Goal: Task Accomplishment & Management: Manage account settings

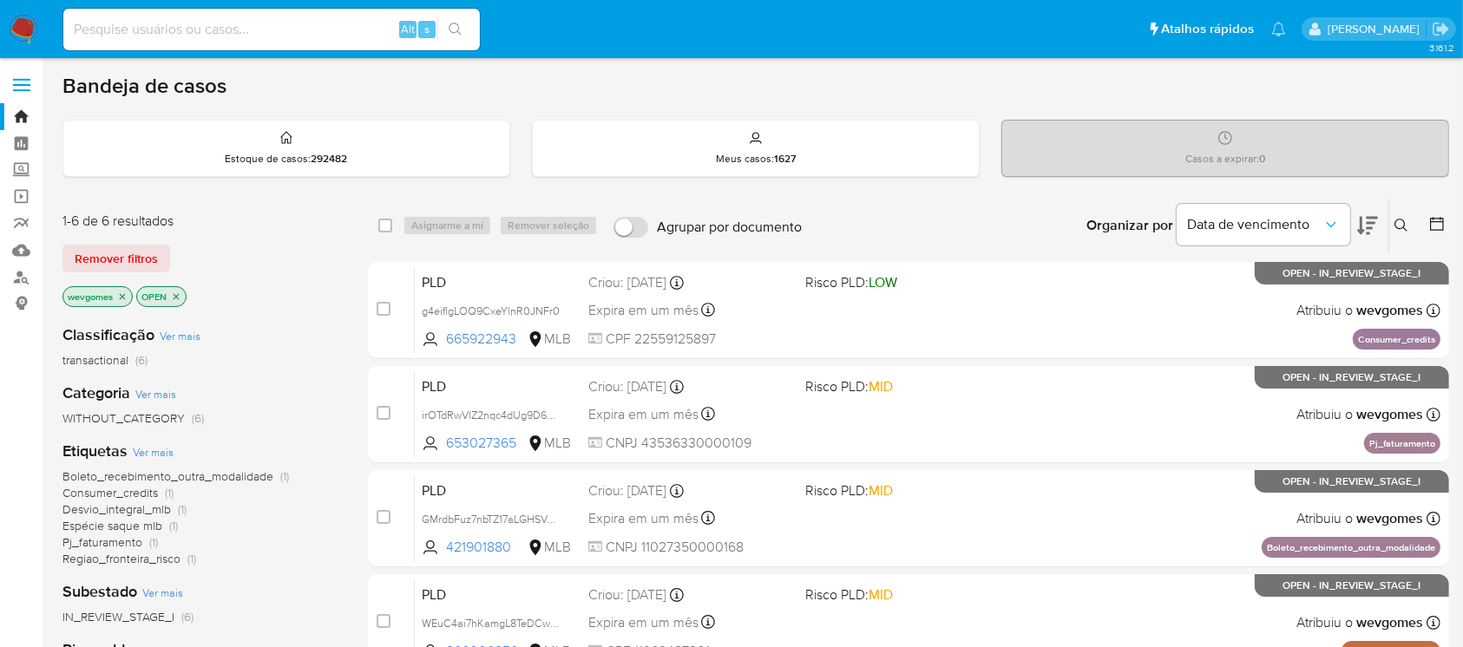
click at [180, 480] on span "Boleto_recebimento_outra_modalidade" at bounding box center [167, 476] width 211 height 17
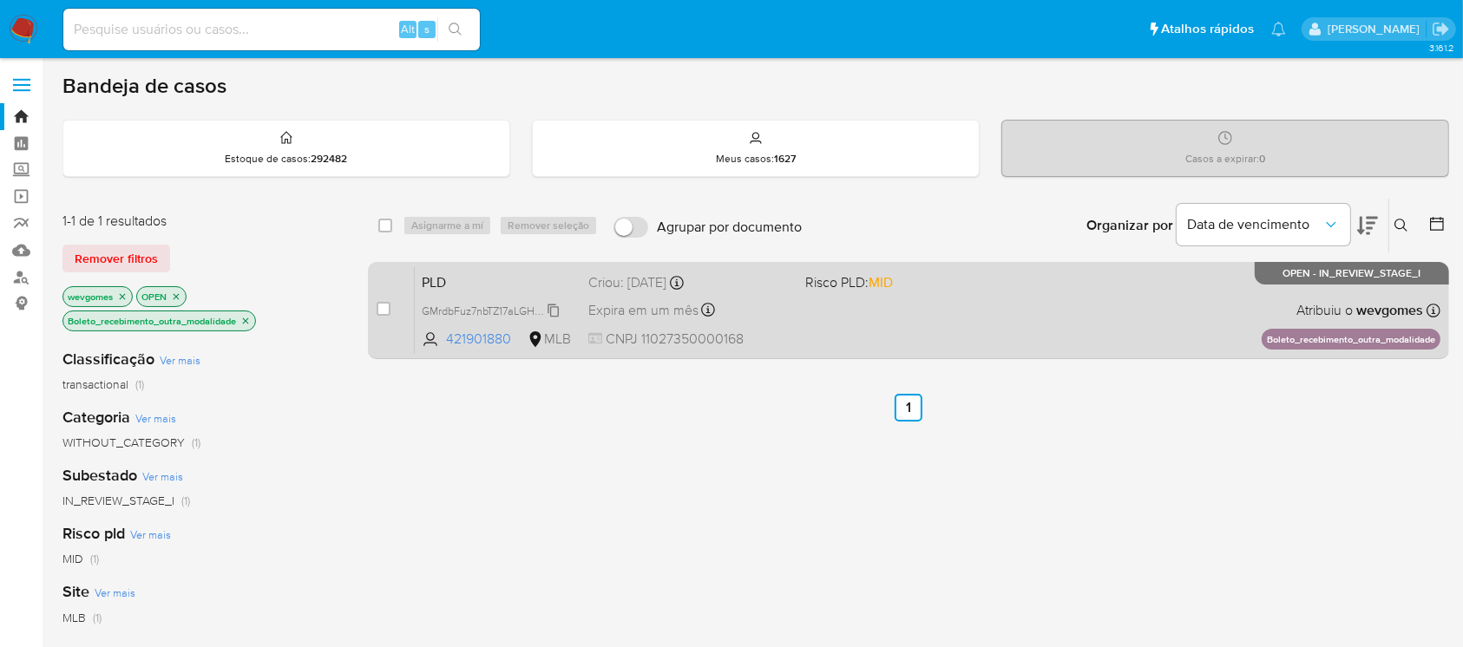
click at [553, 312] on span "GMrdbFuz7nbTZ17aLGHSVAmW" at bounding box center [496, 309] width 149 height 19
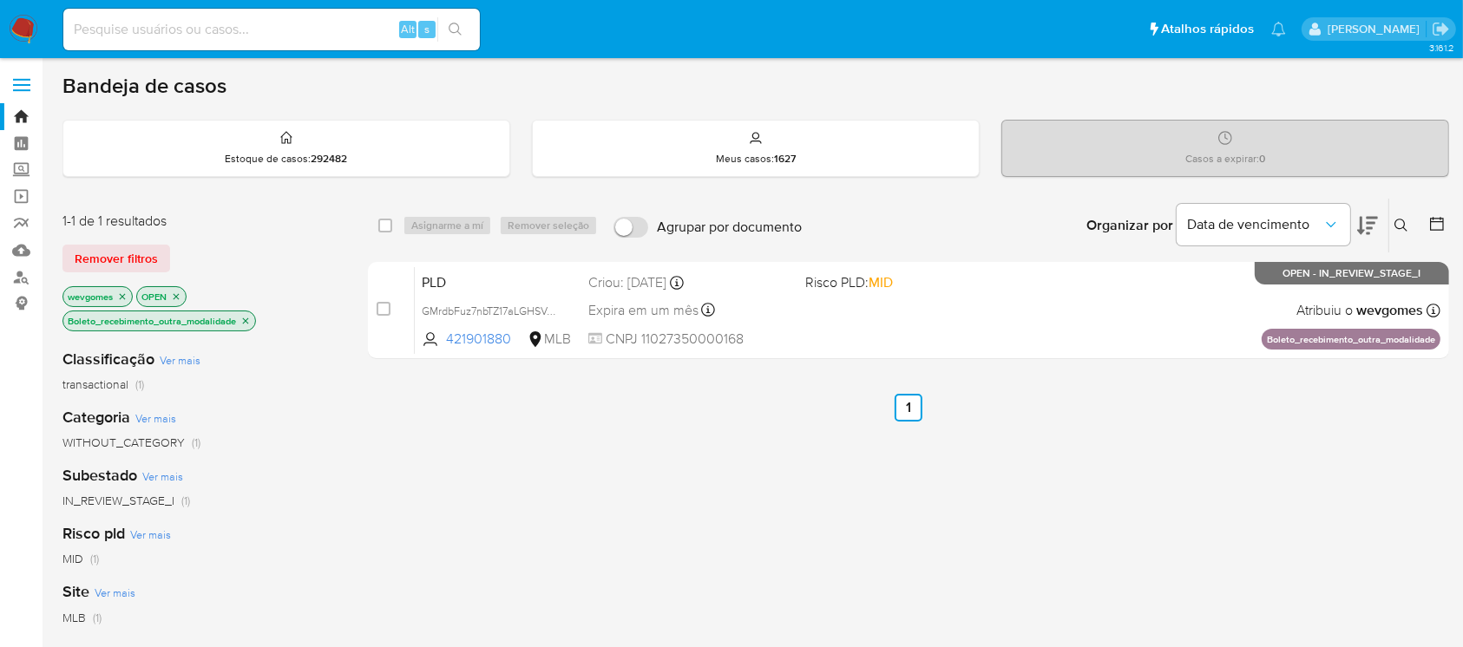
click at [15, 33] on img at bounding box center [24, 30] width 30 height 30
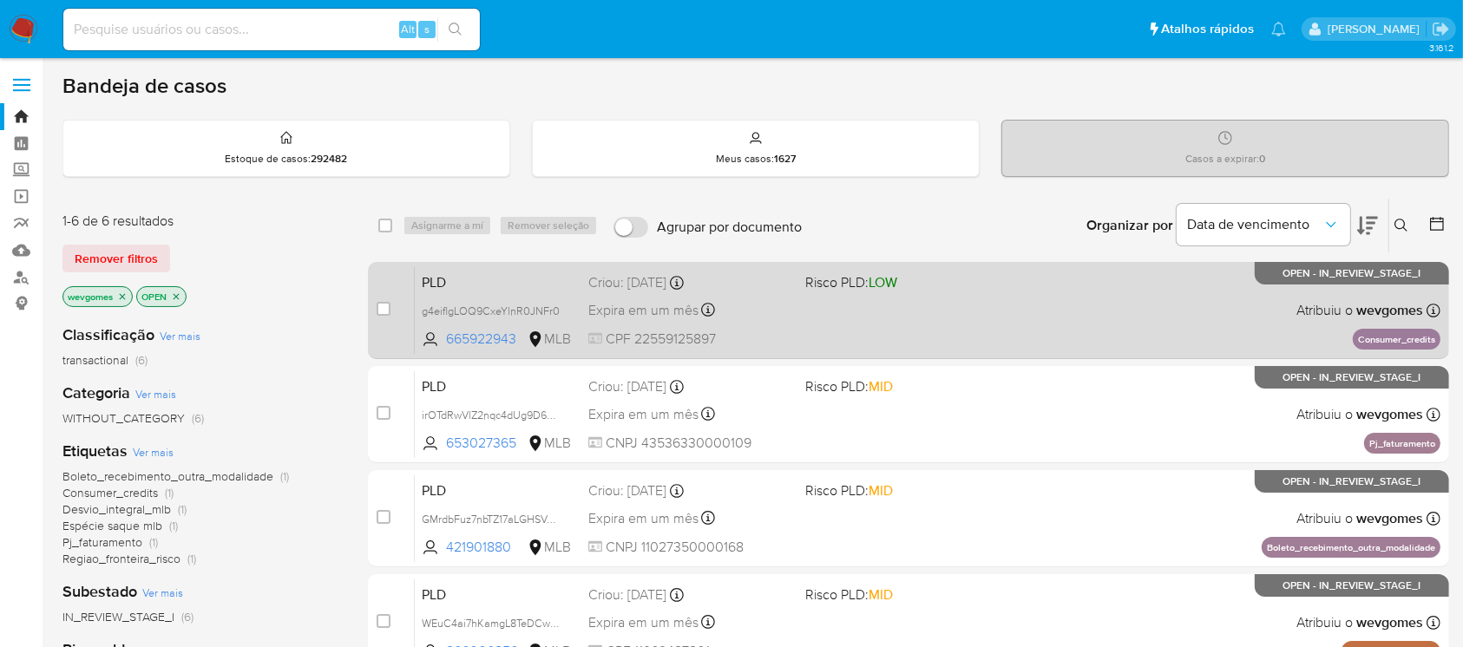
click at [930, 300] on div "PLD g4eiflgLOQ9CxeYlnR0JNFr0 665922943 MLB Risco PLD: LOW Criou: 12/09/2025 Cri…" at bounding box center [928, 310] width 1026 height 88
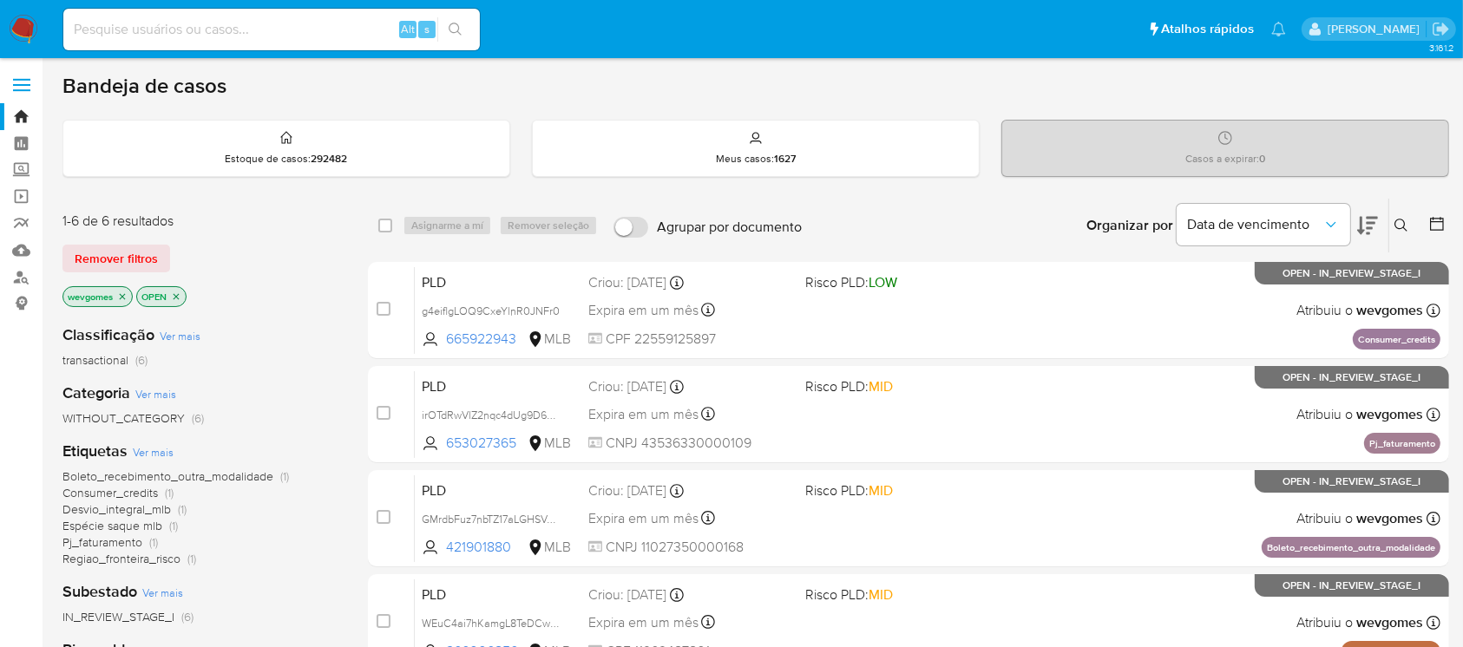
click at [148, 24] on input at bounding box center [271, 29] width 417 height 23
paste input "777175477"
type input "777175477"
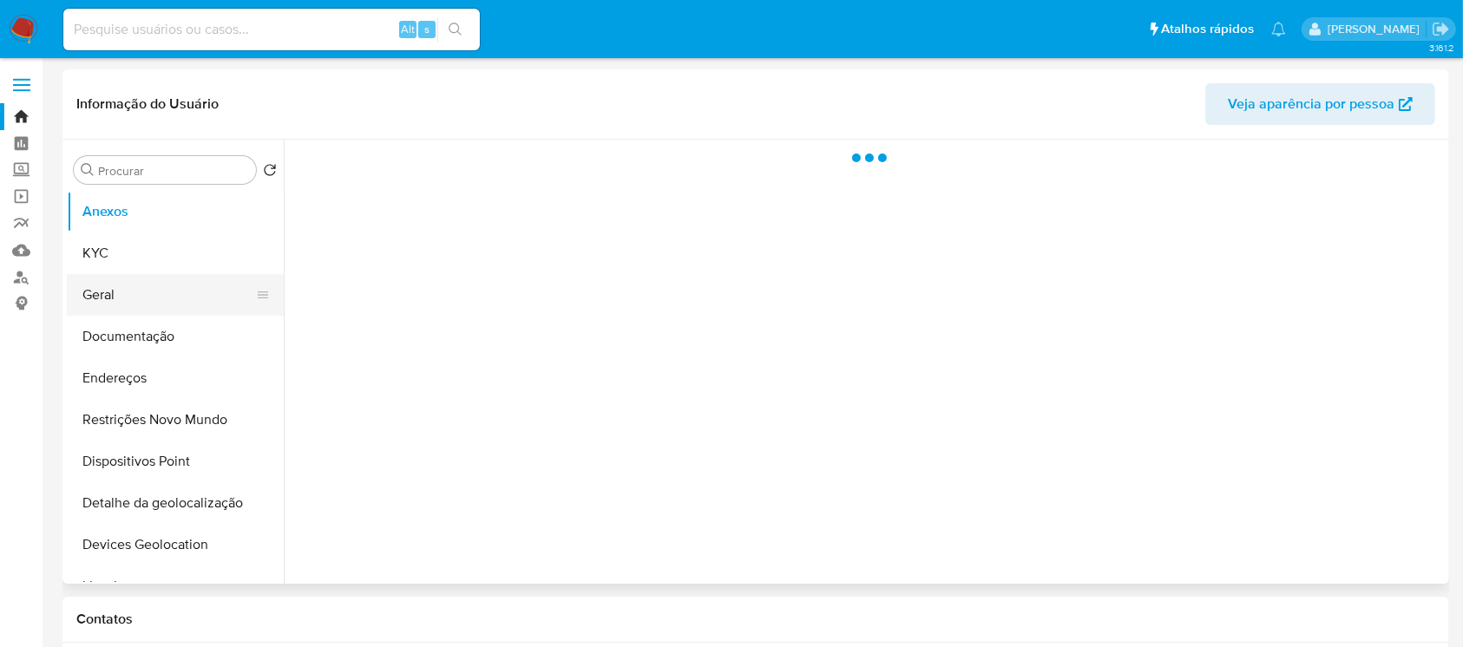
click at [131, 287] on button "Geral" at bounding box center [168, 295] width 203 height 42
select select "10"
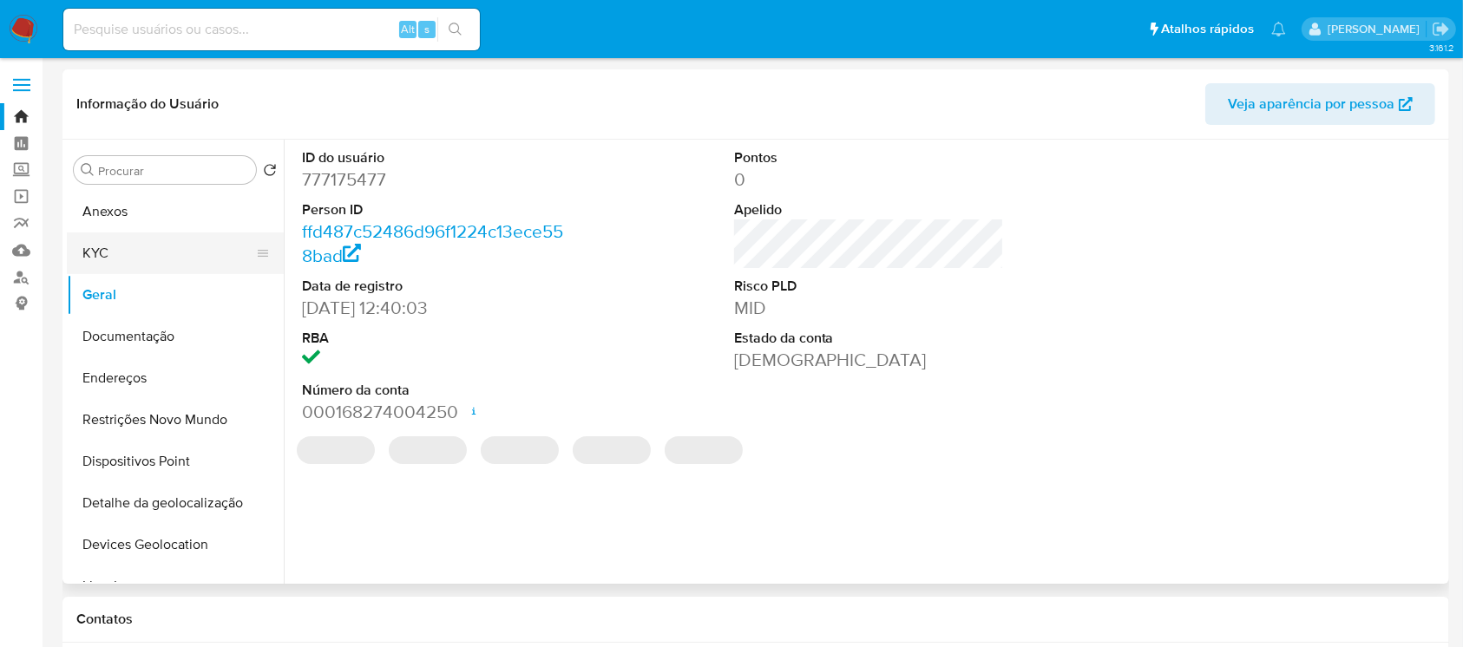
click at [115, 249] on button "KYC" at bounding box center [168, 254] width 203 height 42
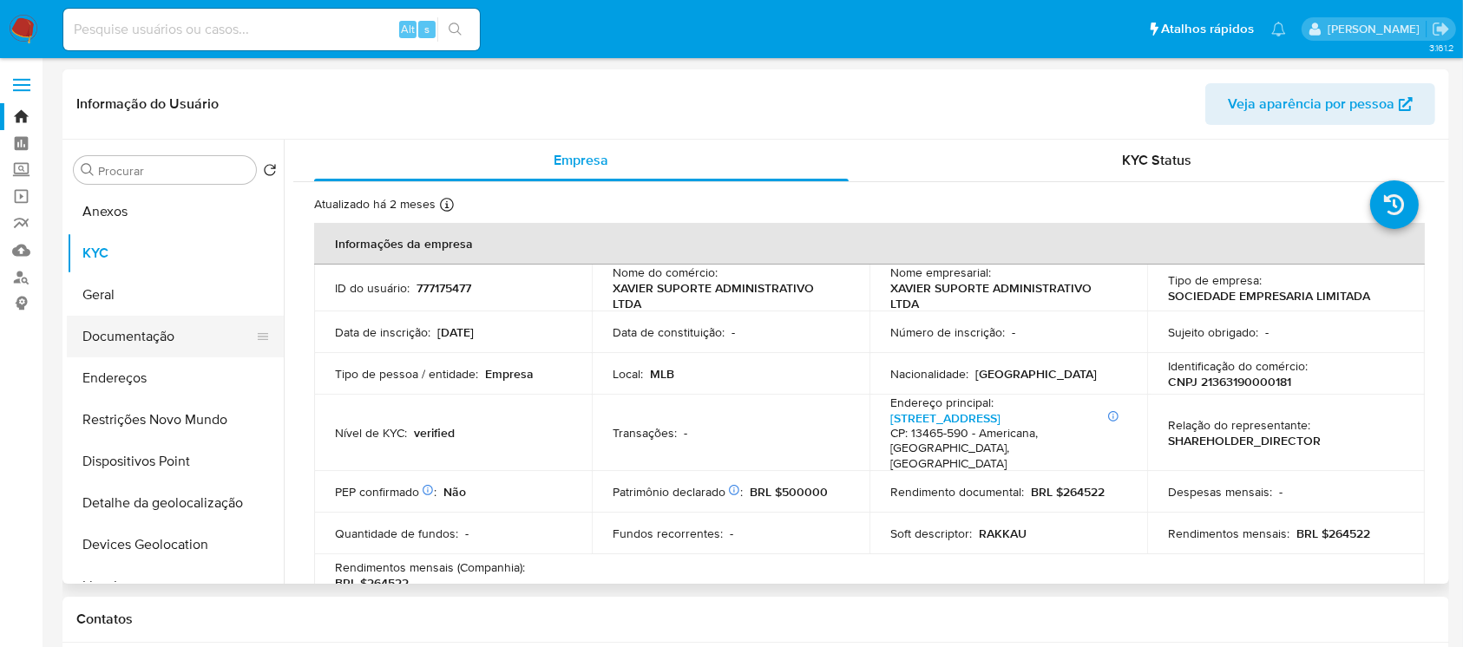
click at [131, 344] on button "Documentação" at bounding box center [168, 337] width 203 height 42
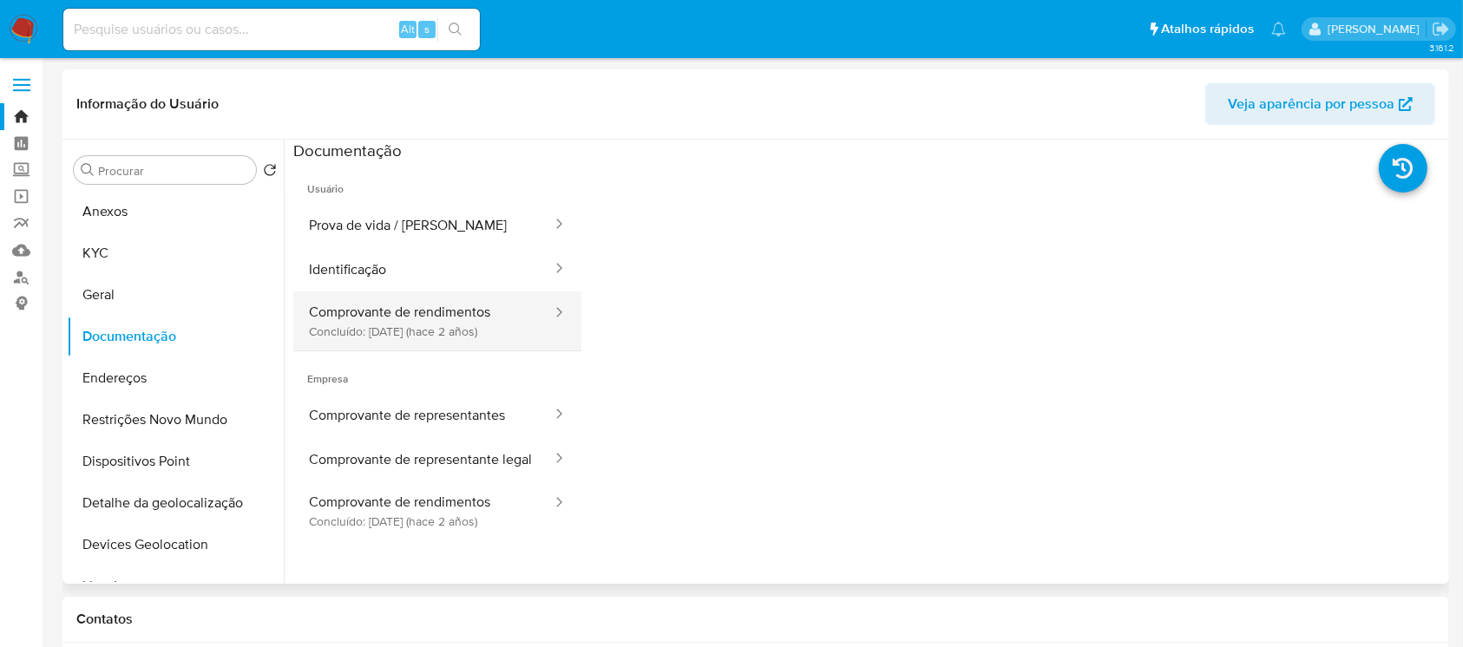
click at [382, 332] on button "Comprovante de rendimentos Concluído: 22/06/2023 (hace 2 años)" at bounding box center [423, 321] width 260 height 59
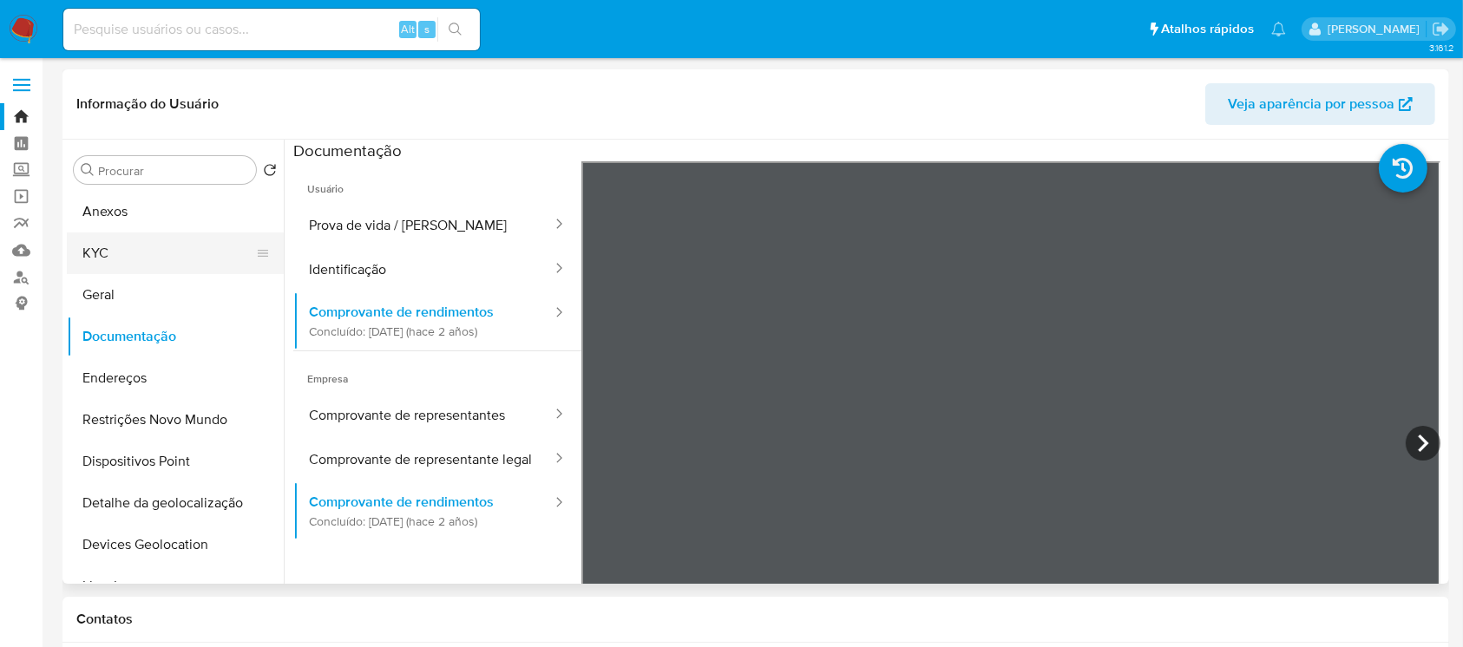
click at [75, 250] on button "KYC" at bounding box center [168, 254] width 203 height 42
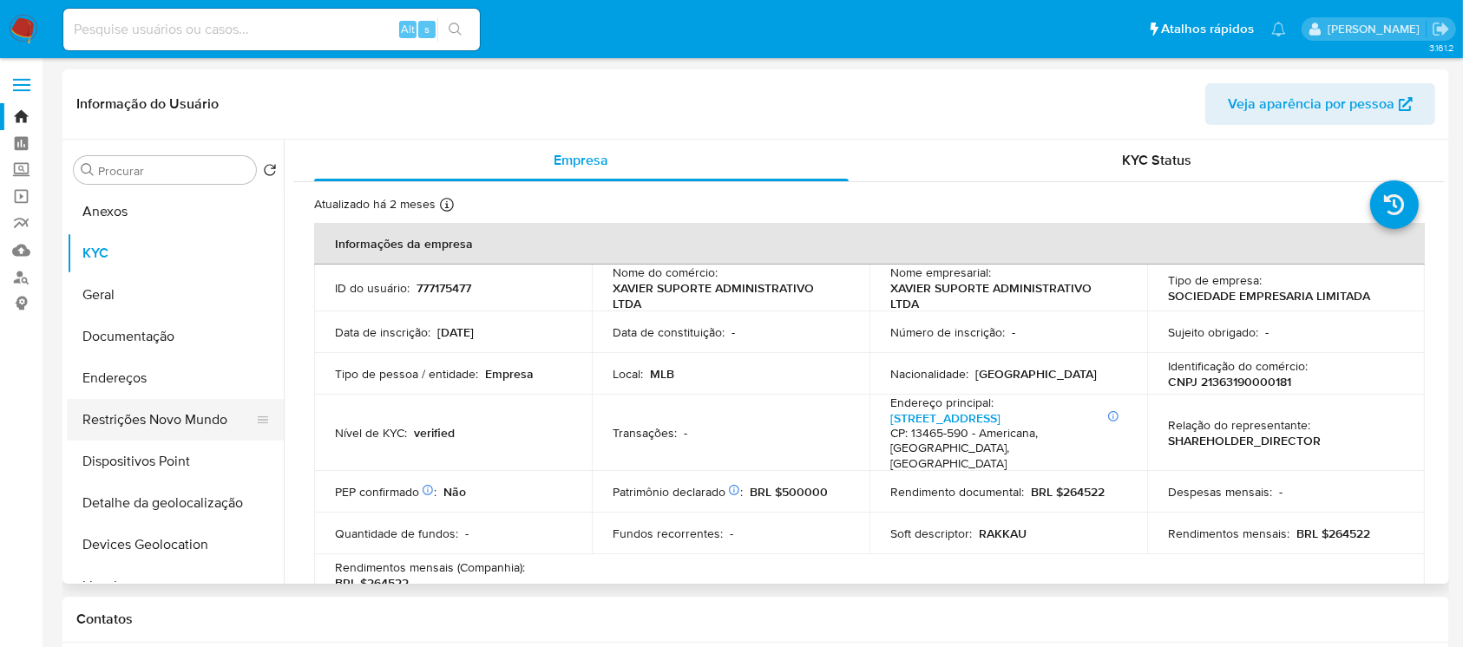
click at [120, 416] on button "Restrições Novo Mundo" at bounding box center [168, 420] width 203 height 42
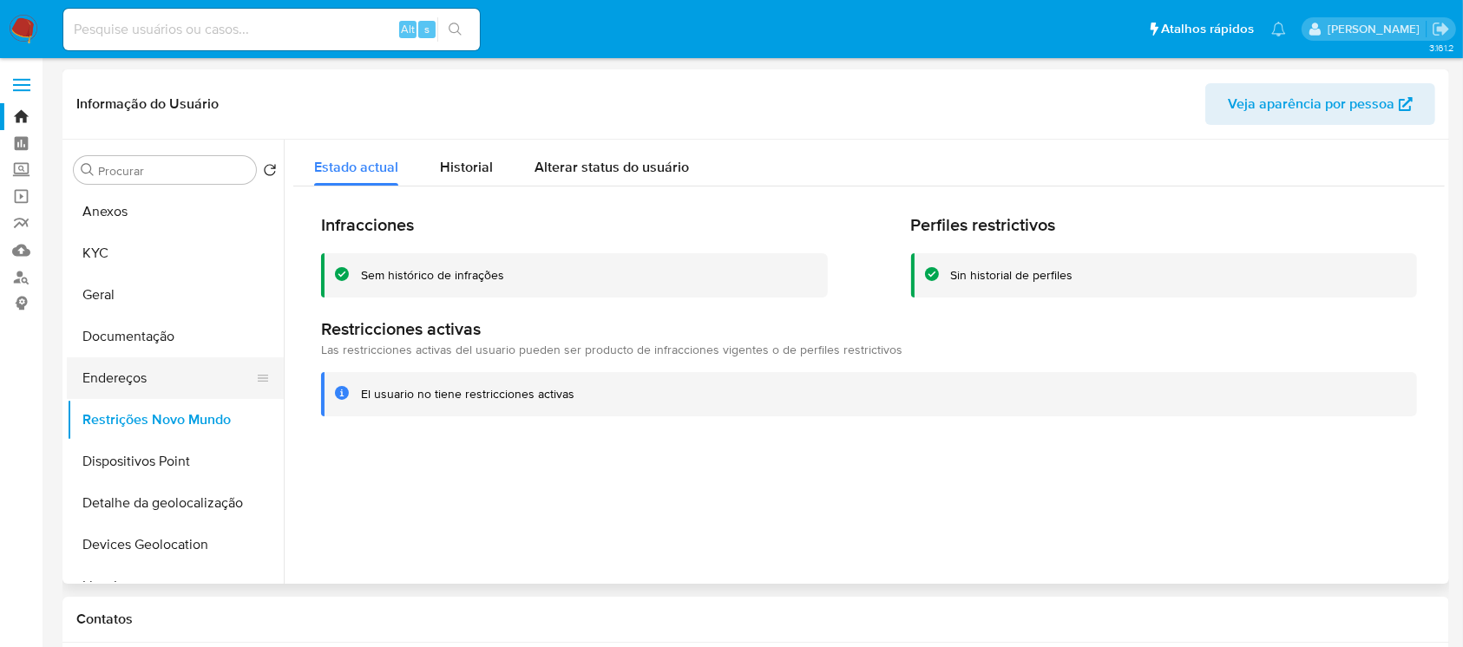
click at [179, 386] on button "Endereços" at bounding box center [168, 379] width 203 height 42
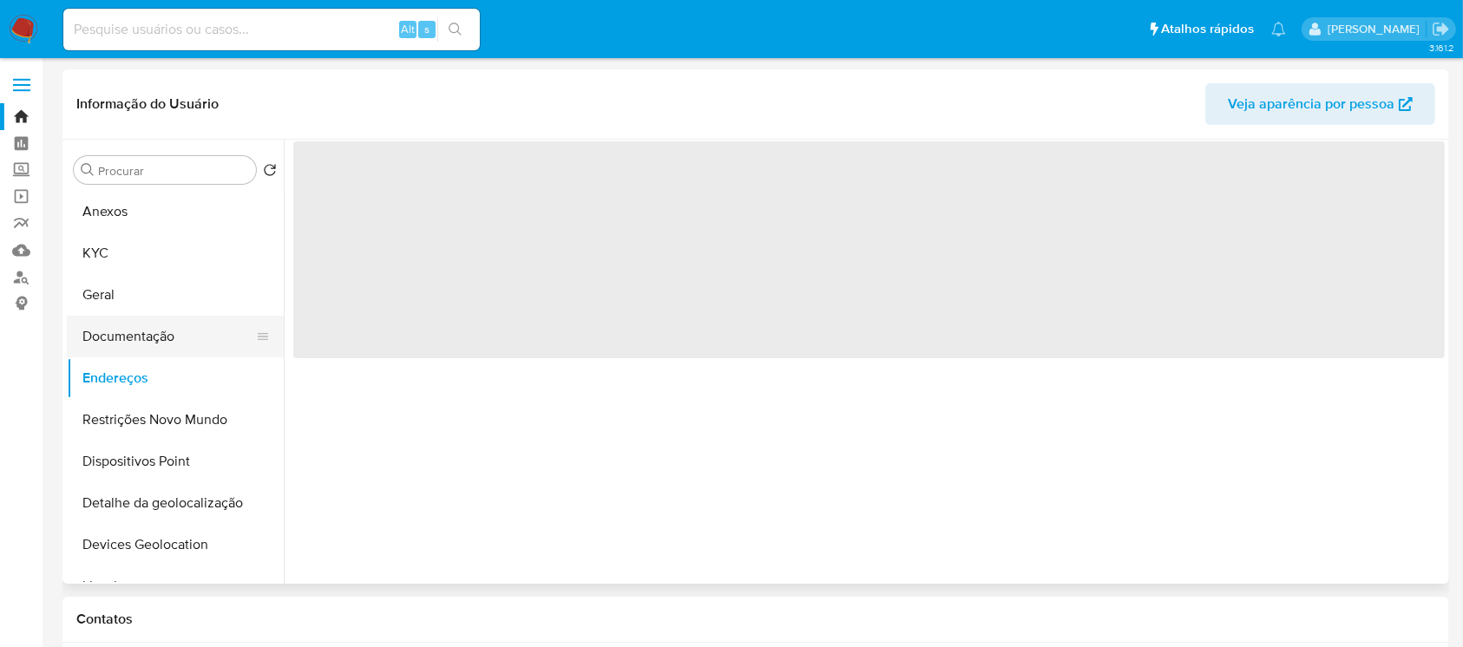
click at [153, 348] on button "Documentação" at bounding box center [168, 337] width 203 height 42
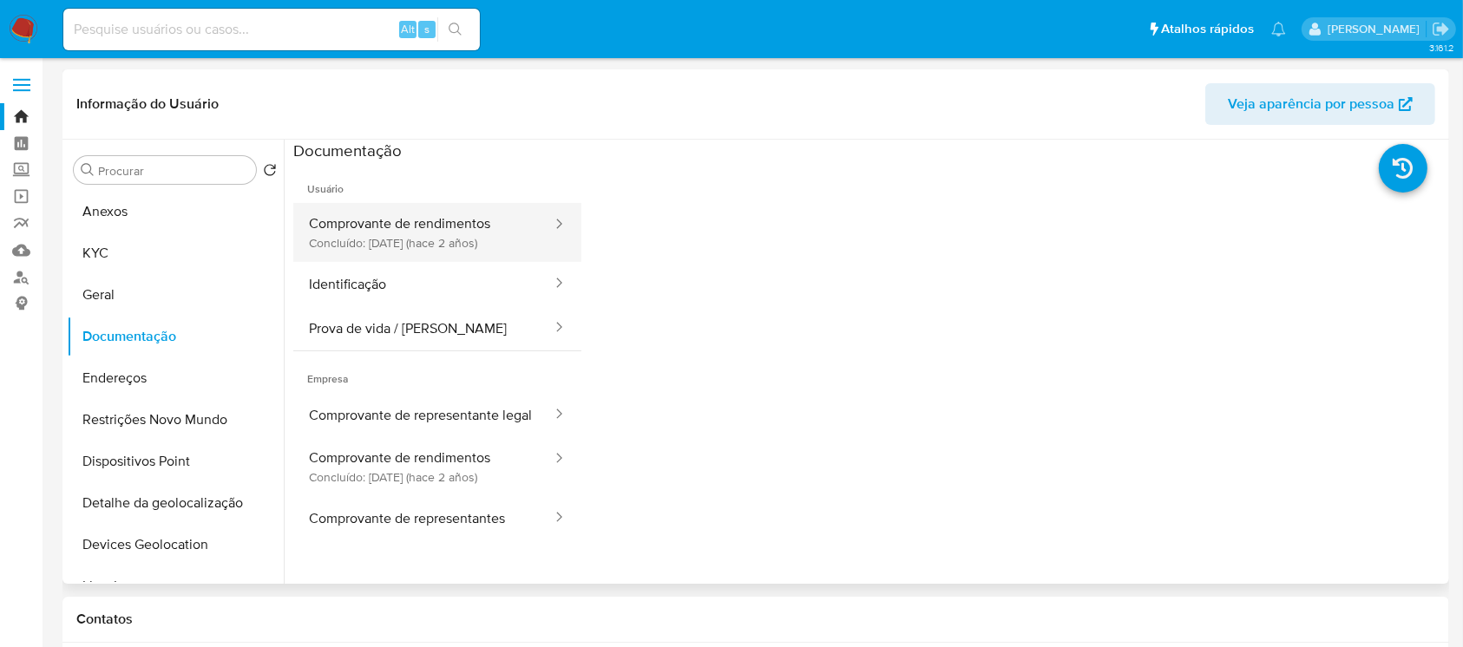
click at [360, 253] on button "Comprovante de rendimentos Concluído: 22/06/2023 (hace 2 años)" at bounding box center [423, 232] width 260 height 59
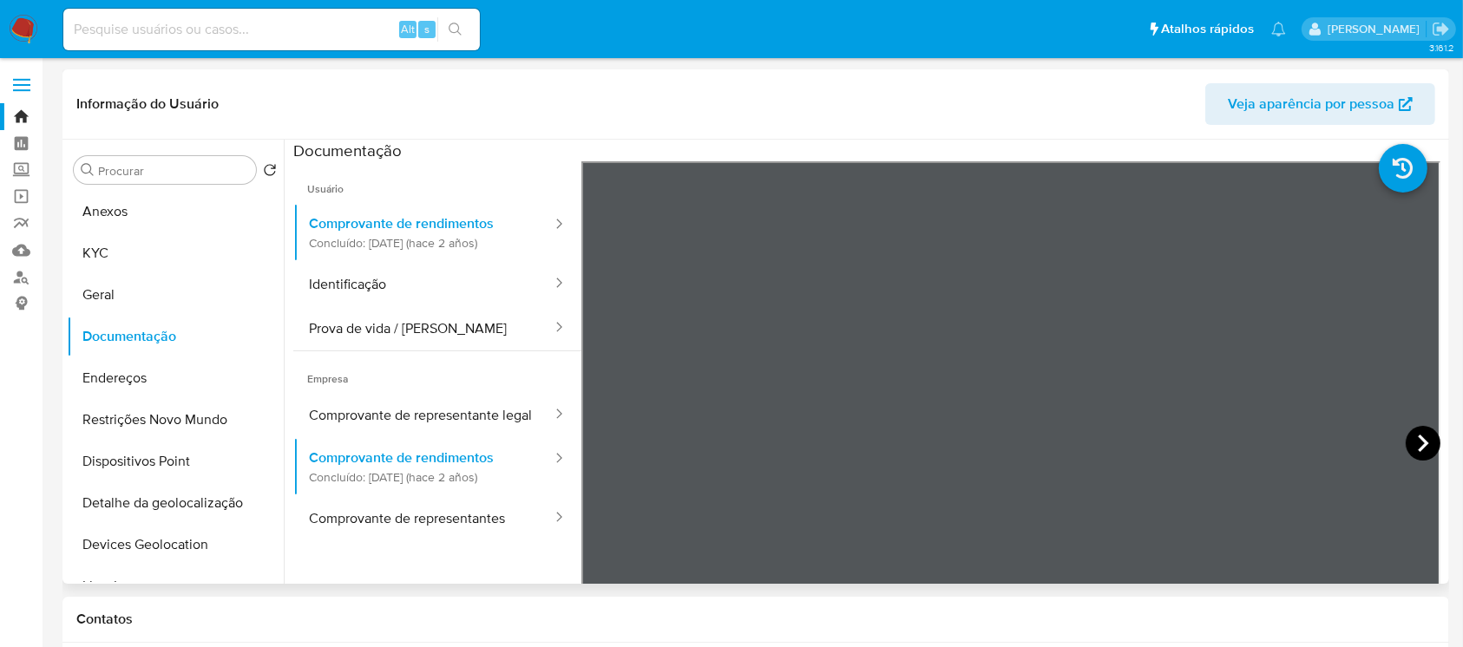
click at [1425, 449] on icon at bounding box center [1423, 443] width 35 height 35
click at [111, 266] on button "KYC" at bounding box center [168, 254] width 203 height 42
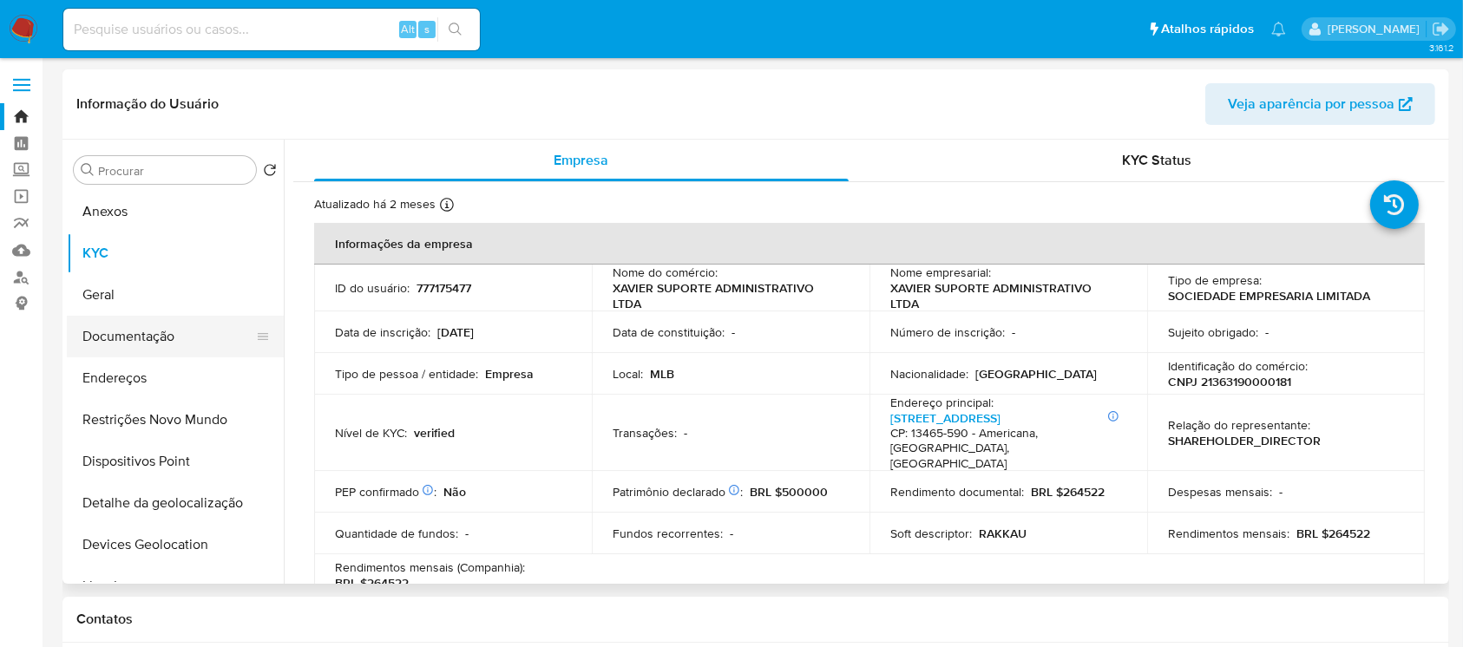
click at [125, 335] on button "Documentação" at bounding box center [168, 337] width 203 height 42
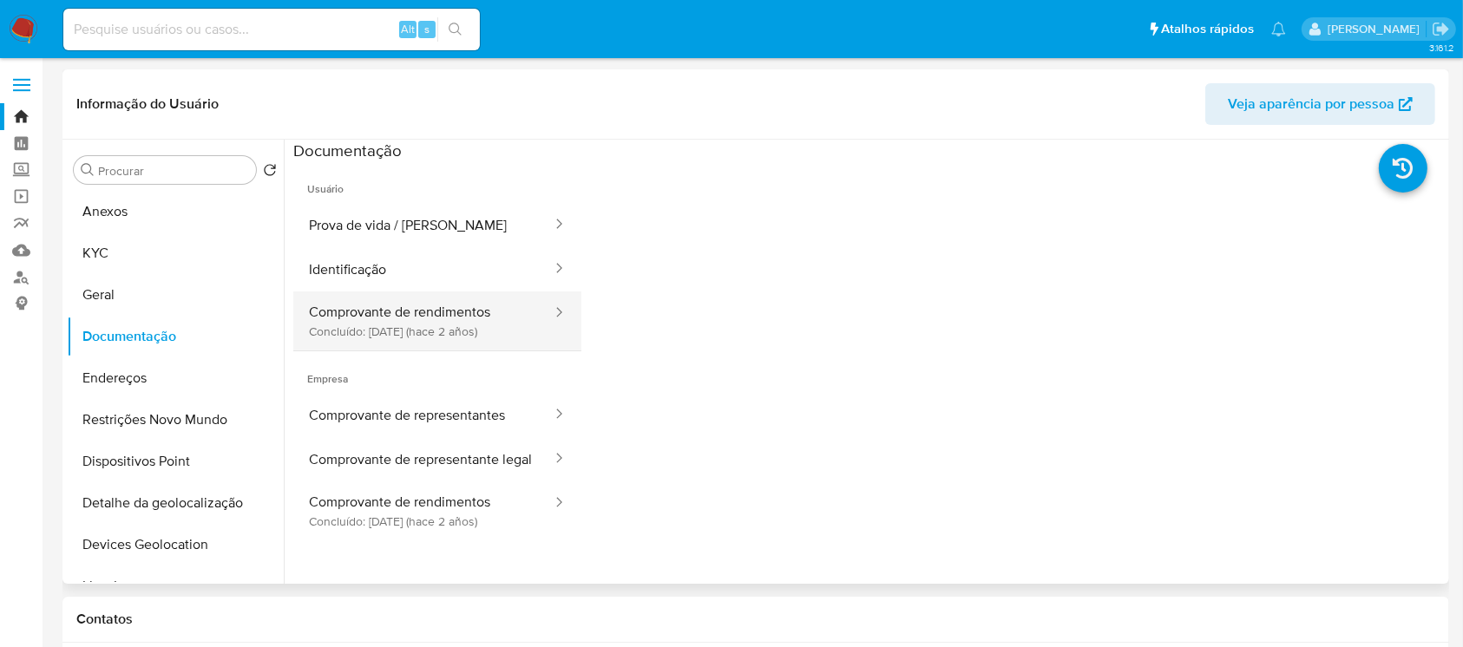
click at [384, 319] on button "Comprovante de rendimentos Concluído: 22/06/2023 (hace 2 años)" at bounding box center [423, 321] width 260 height 59
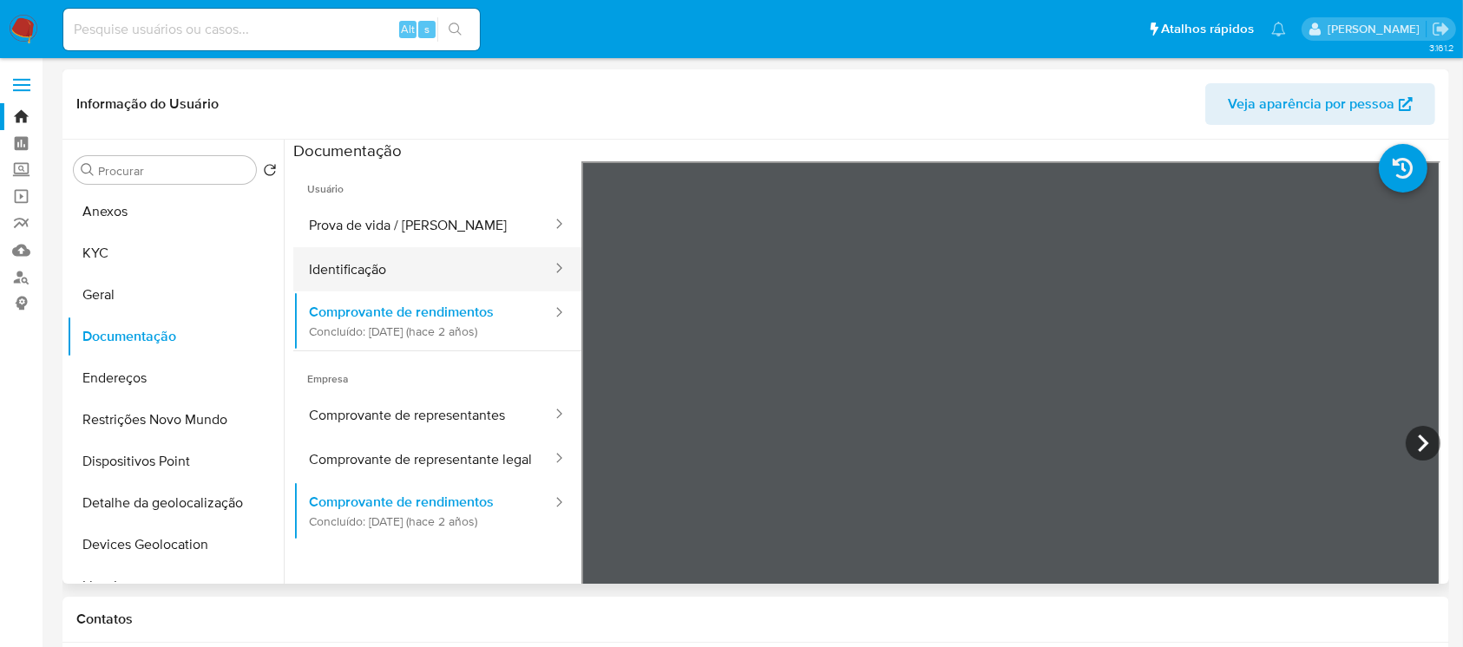
click at [333, 255] on button "Identificação" at bounding box center [423, 269] width 260 height 44
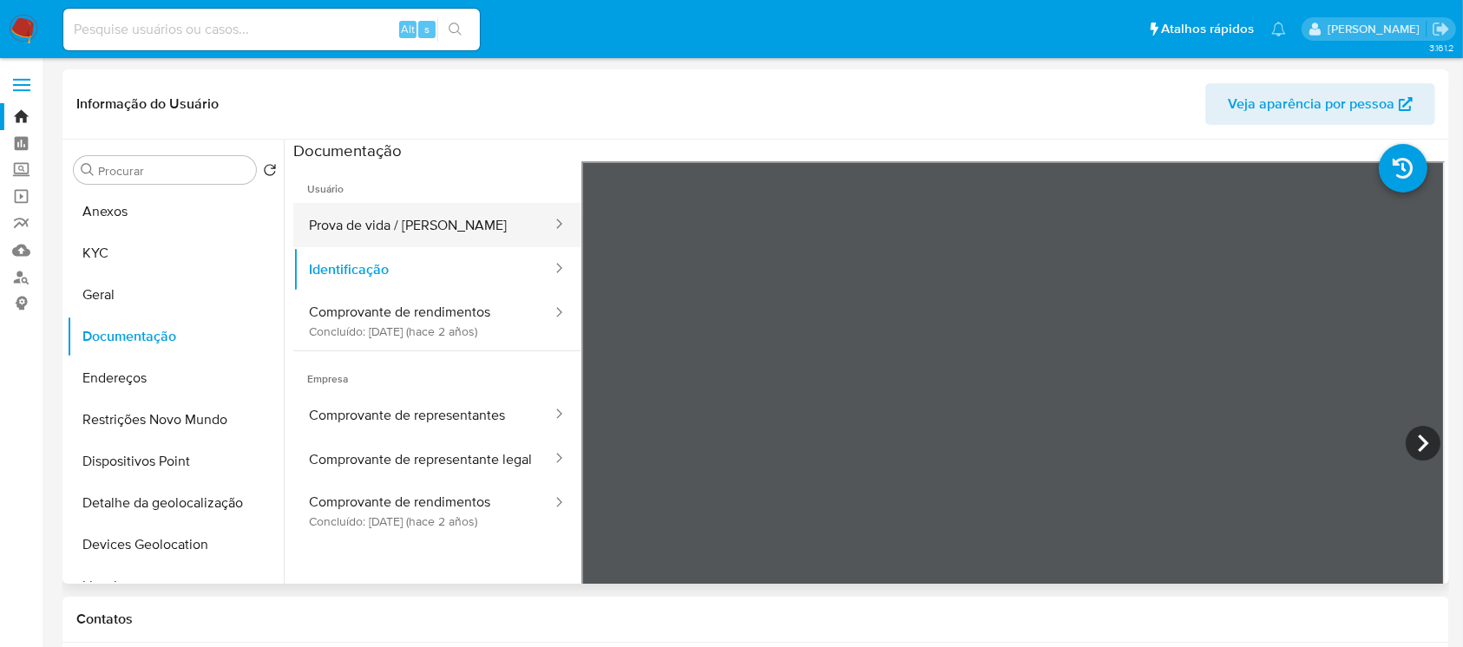
click at [376, 222] on button "Prova de vida / Selfie" at bounding box center [423, 225] width 260 height 44
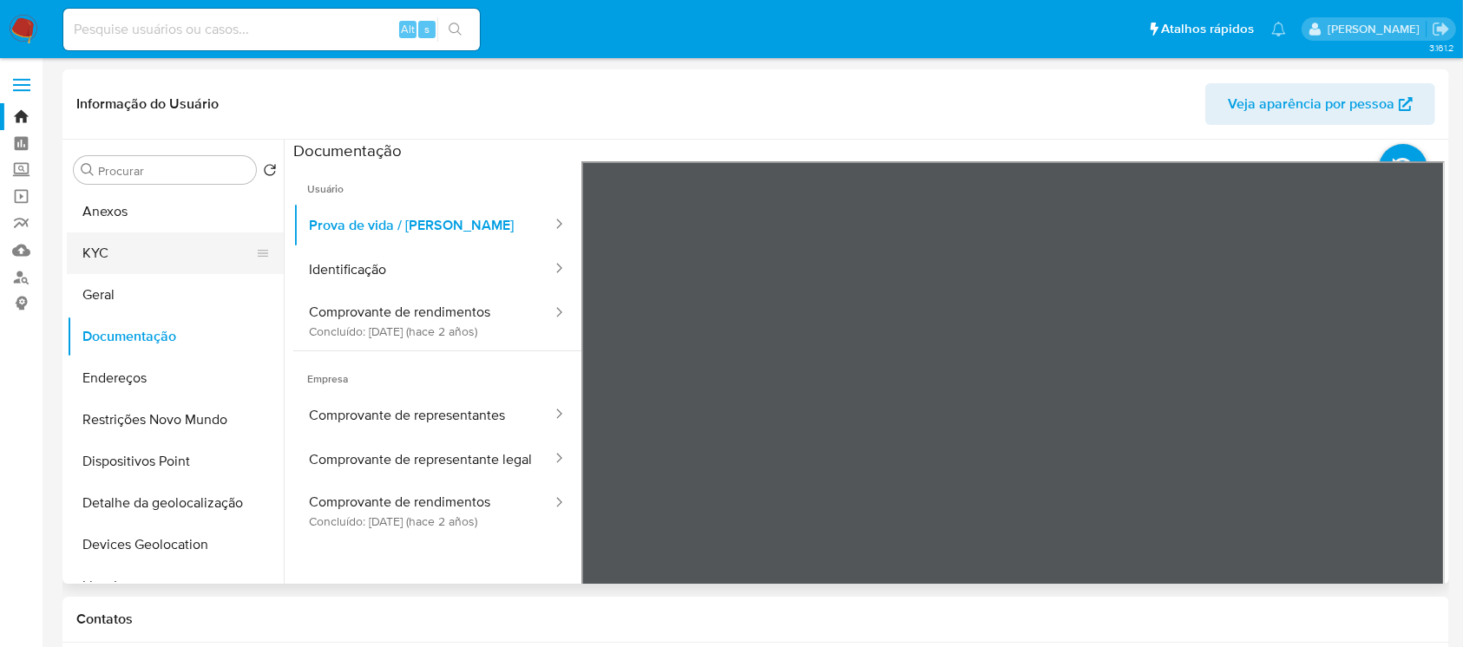
click at [125, 264] on button "KYC" at bounding box center [168, 254] width 203 height 42
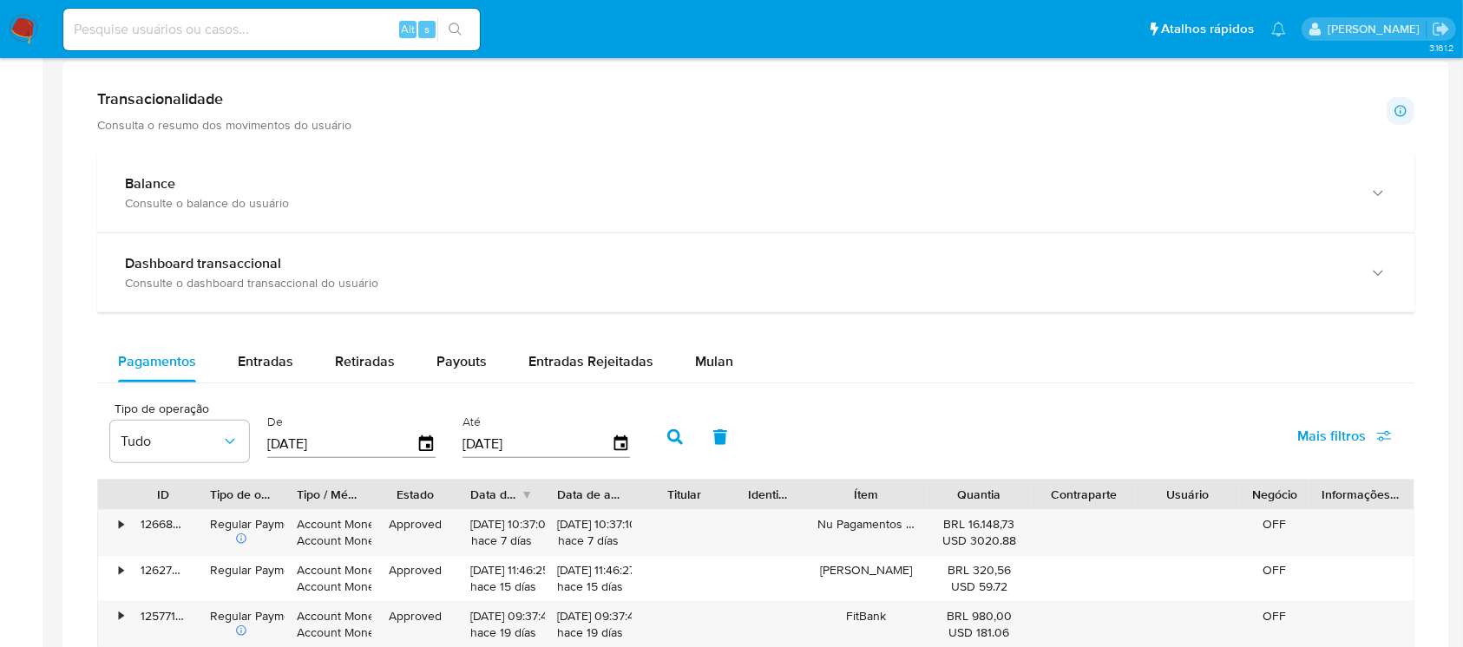
scroll to position [925, 0]
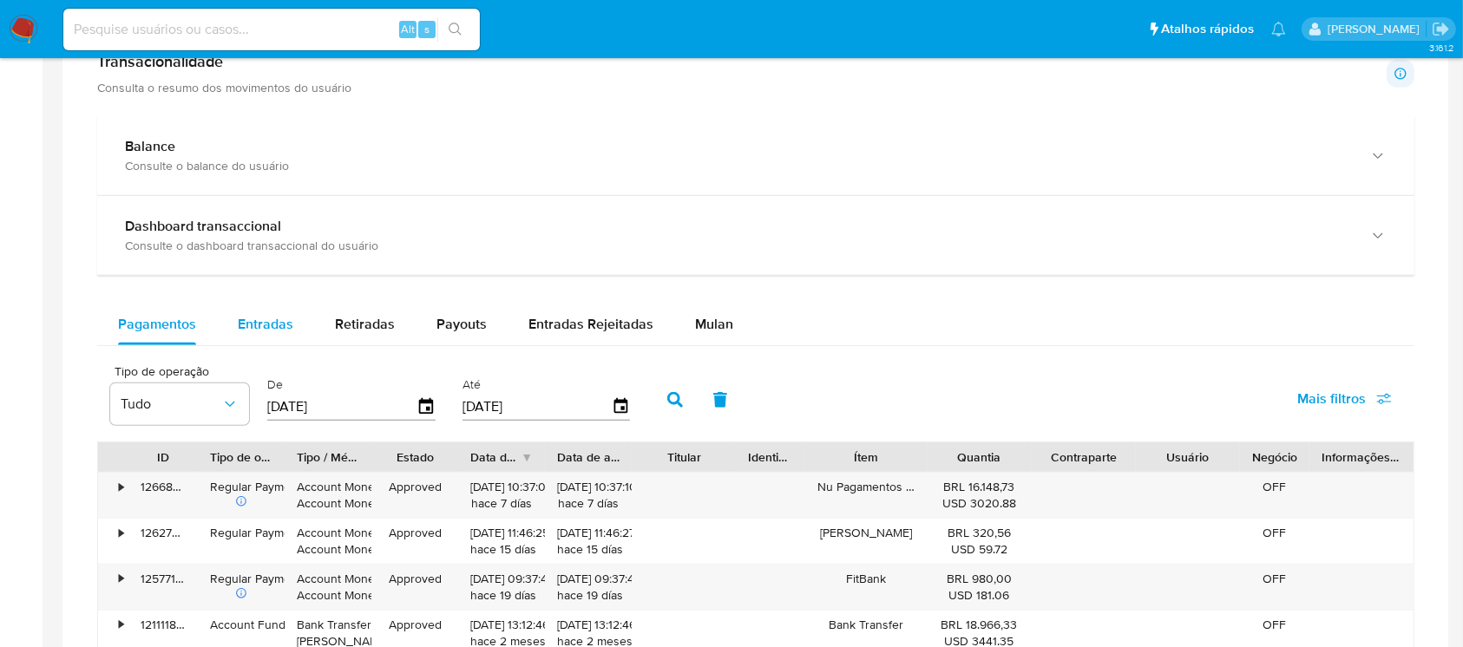
click at [264, 338] on div "Entradas" at bounding box center [266, 325] width 56 height 42
select select "10"
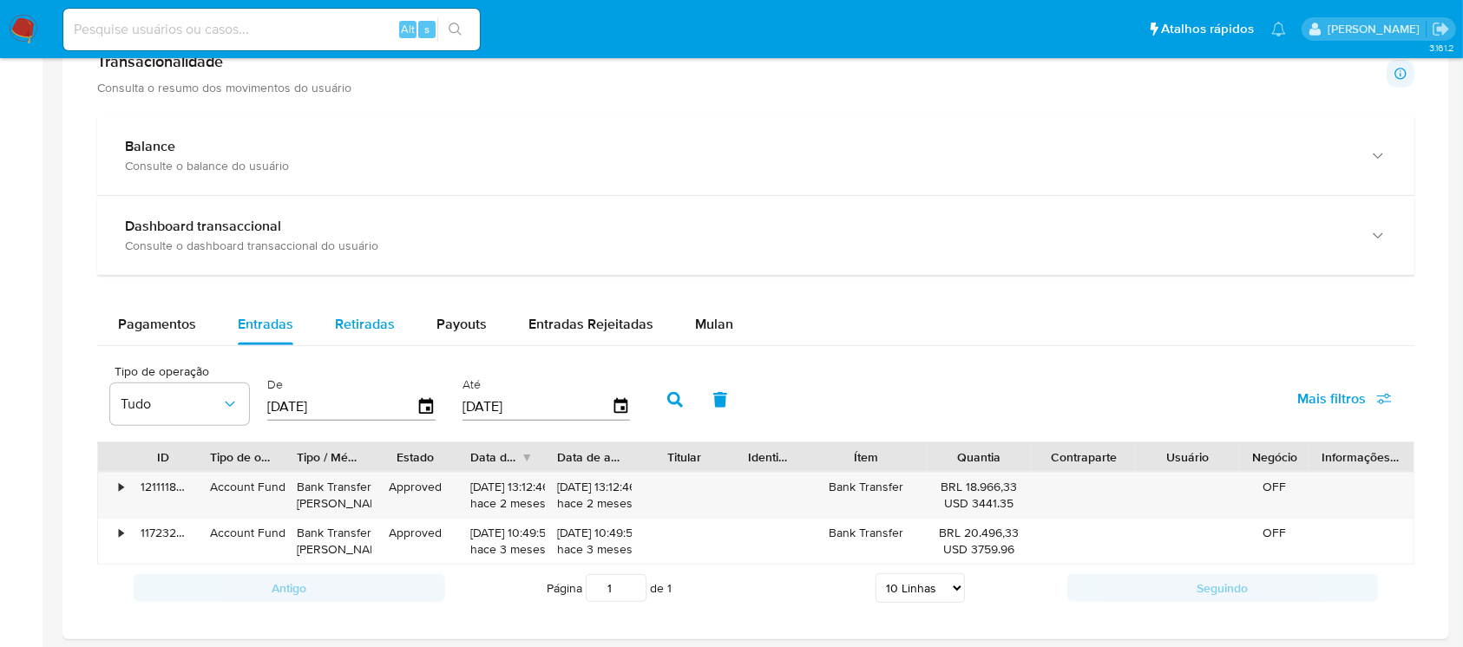
click at [330, 318] on button "Retiradas" at bounding box center [365, 325] width 102 height 42
select select "10"
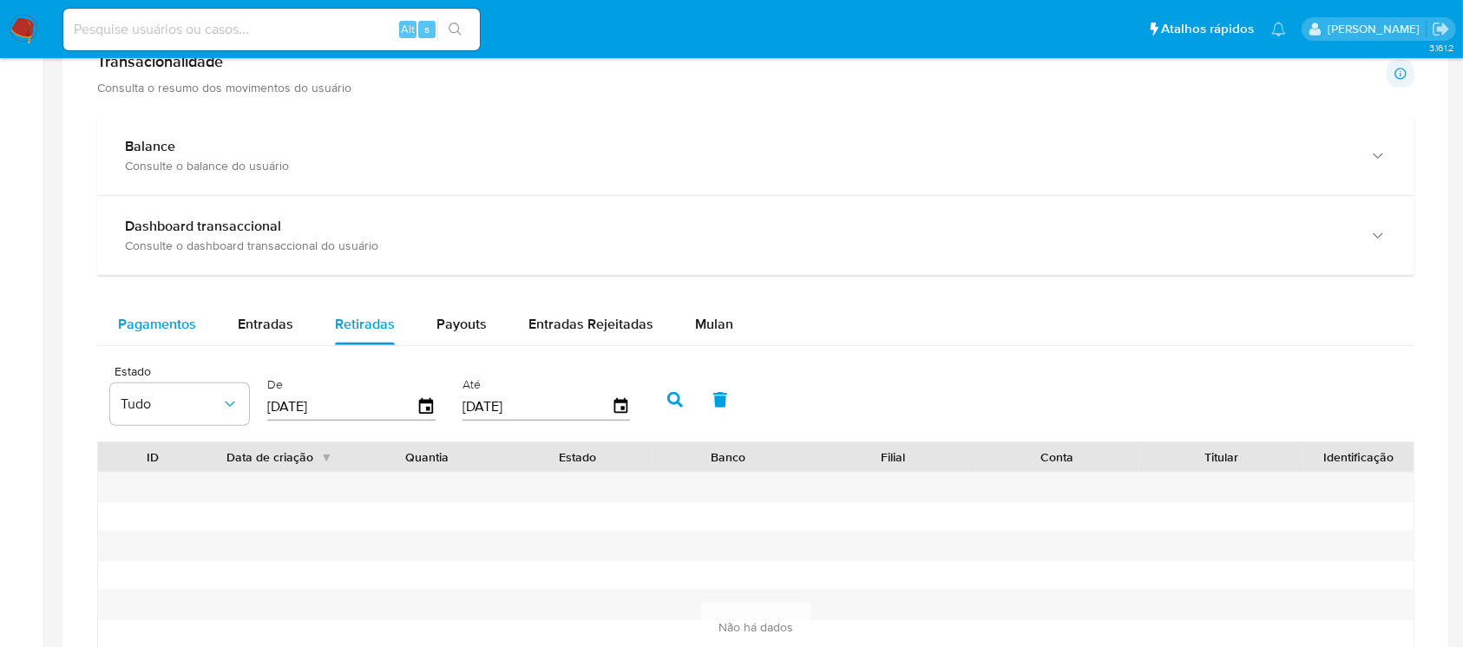
click at [163, 320] on span "Pagamentos" at bounding box center [157, 324] width 78 height 20
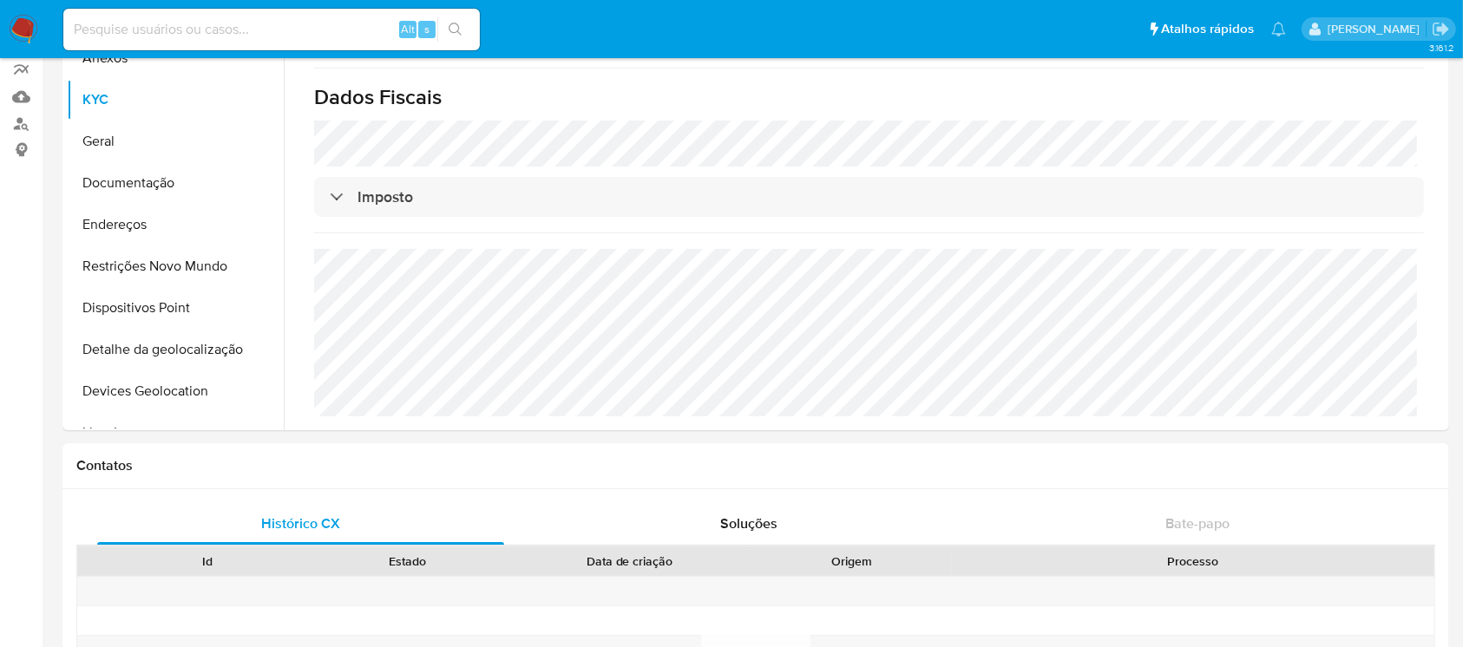
scroll to position [0, 0]
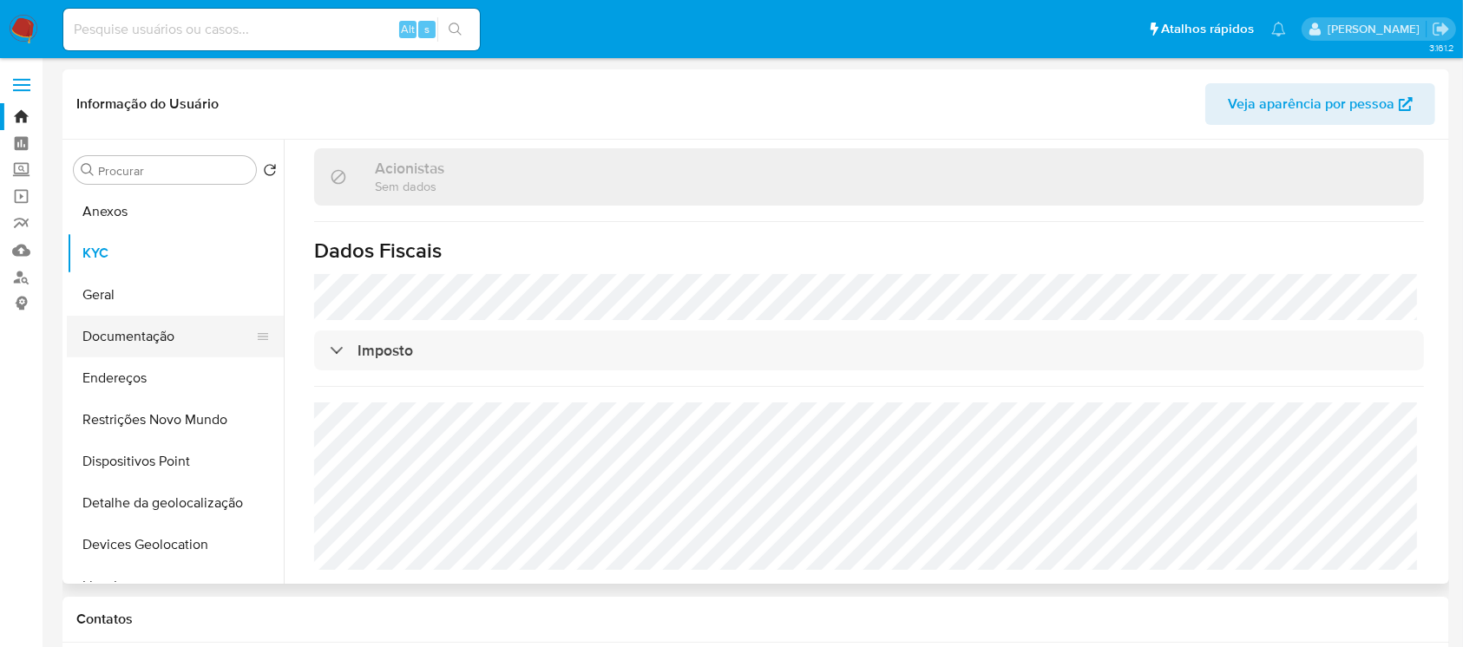
click at [109, 334] on button "Documentação" at bounding box center [168, 337] width 203 height 42
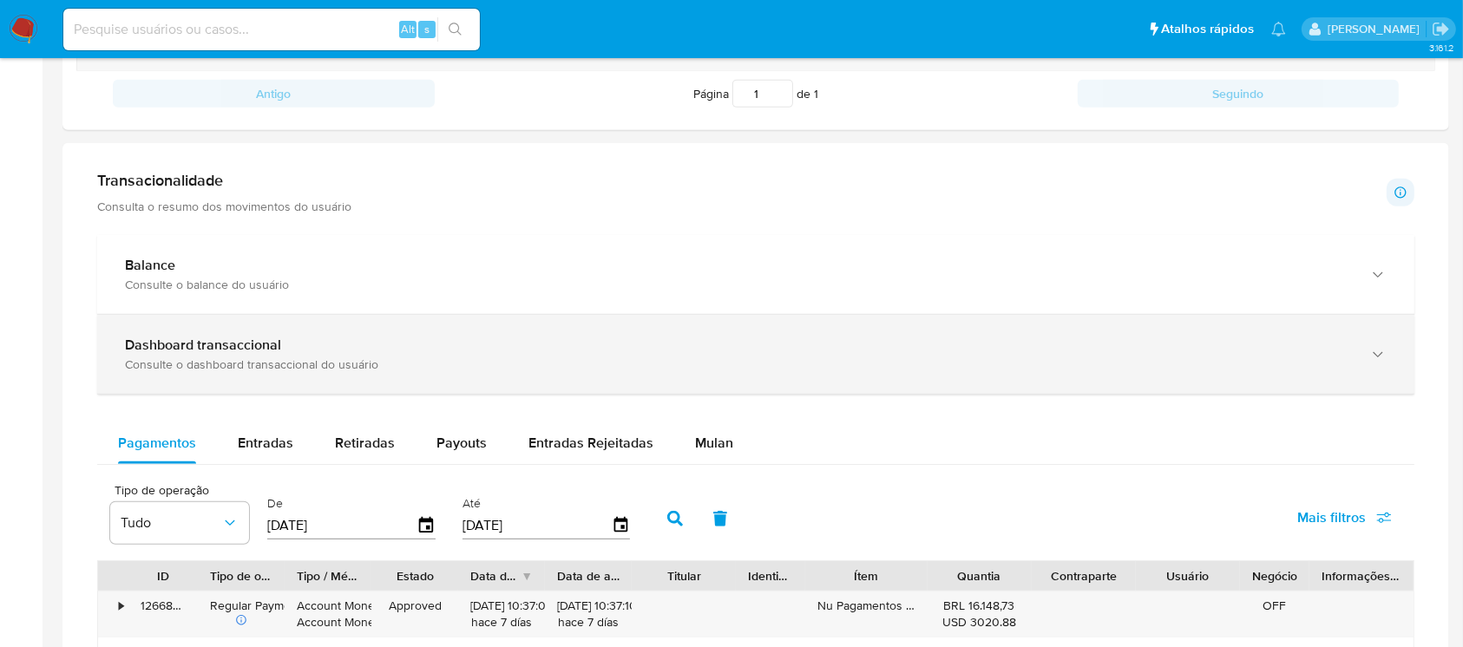
scroll to position [771, 0]
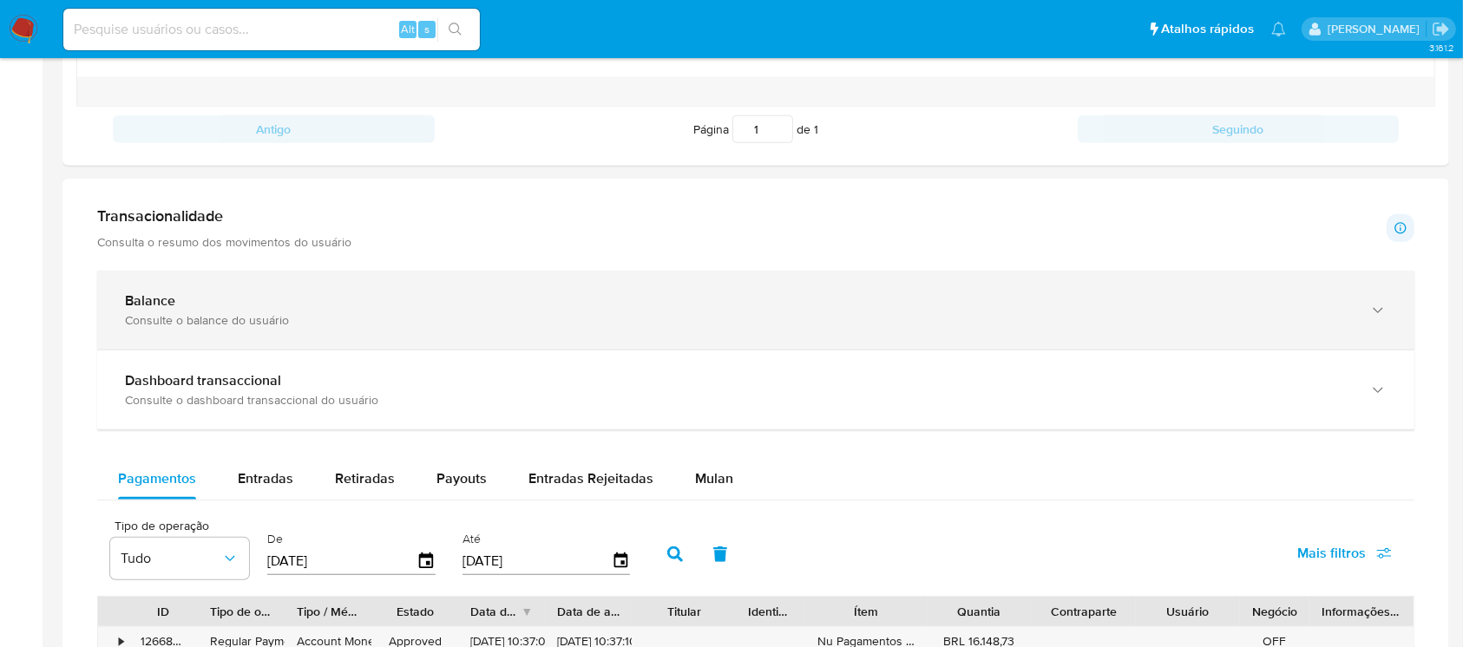
click at [218, 325] on div "Consulte o balance do usuário" at bounding box center [738, 320] width 1227 height 16
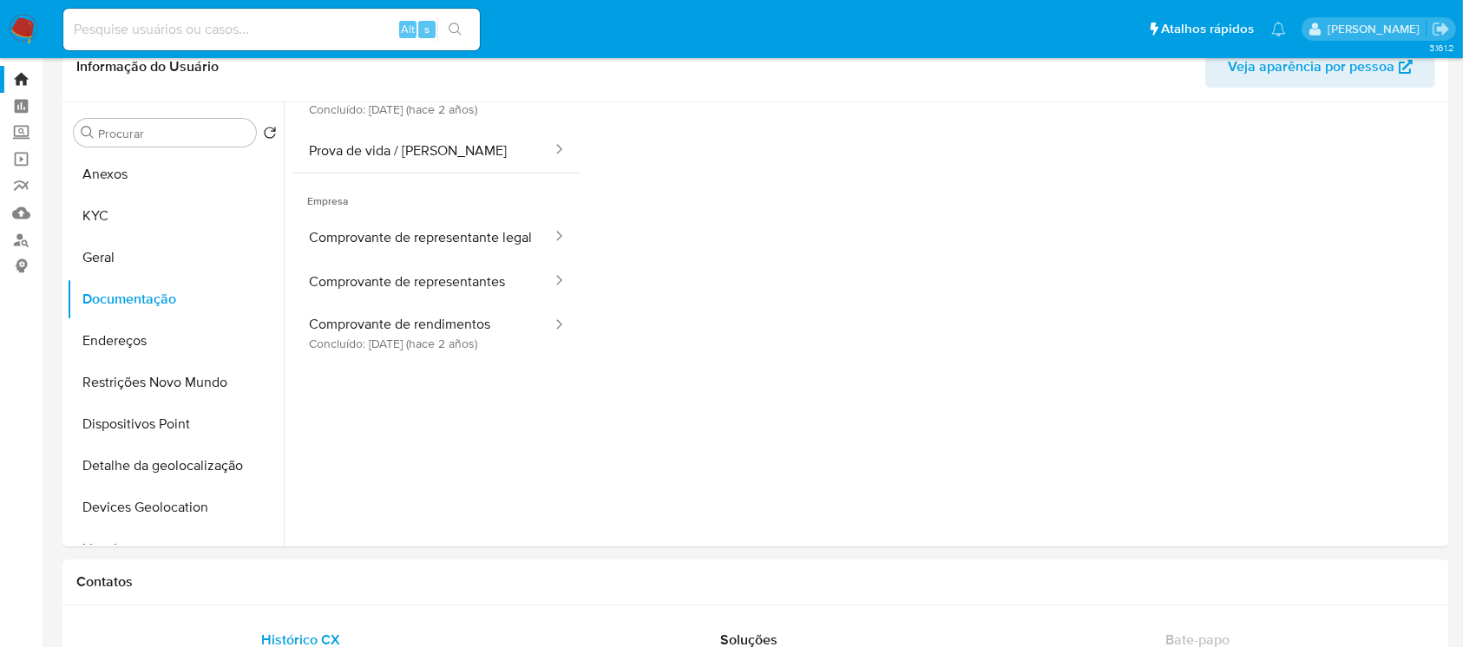
scroll to position [0, 0]
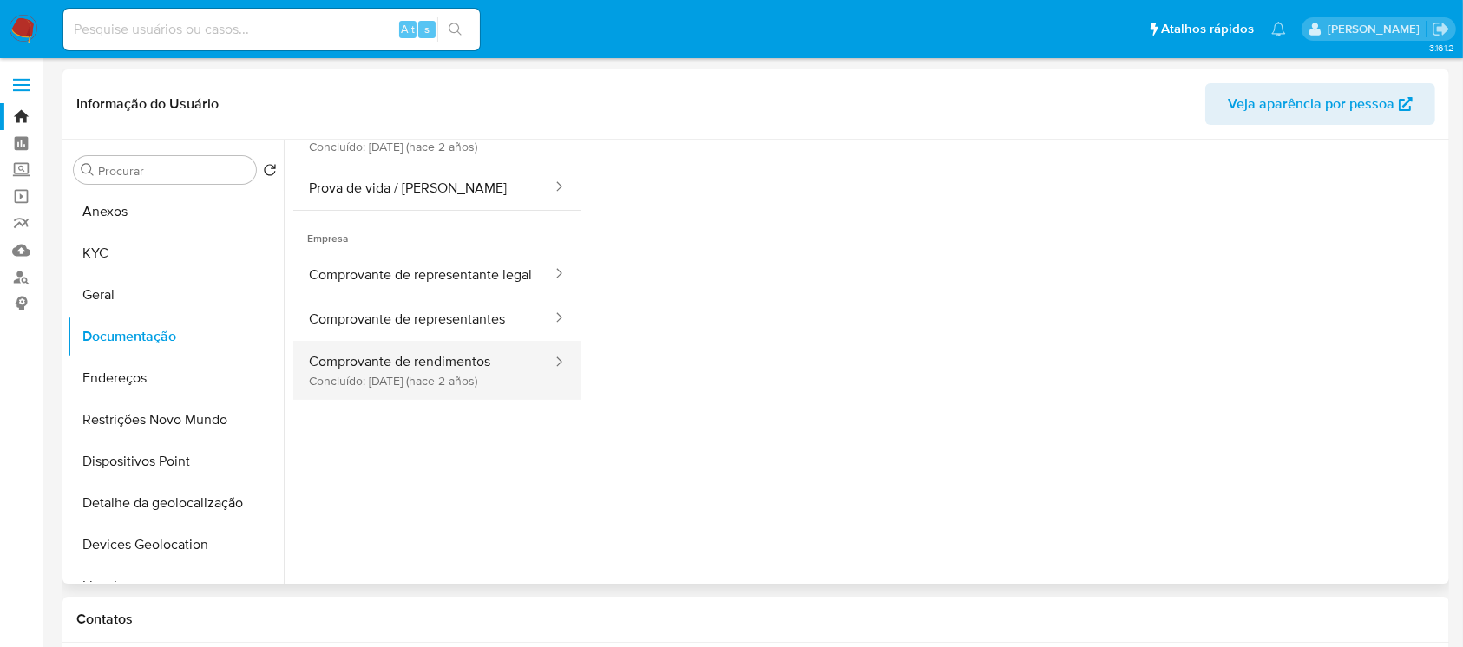
click at [376, 391] on button "Comprovante de rendimentos Concluído: 22/06/2023 (hace 2 años)" at bounding box center [423, 370] width 260 height 59
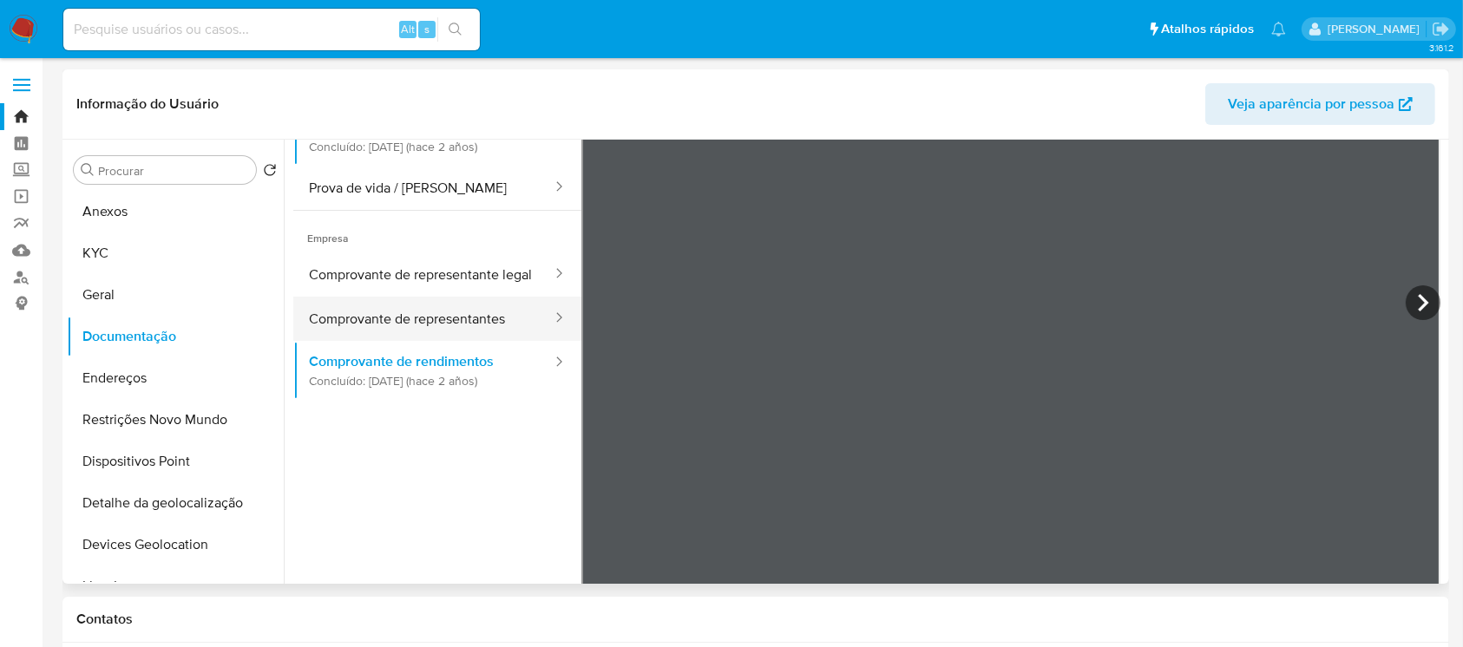
click at [443, 341] on button "Comprovante de representantes" at bounding box center [423, 319] width 260 height 44
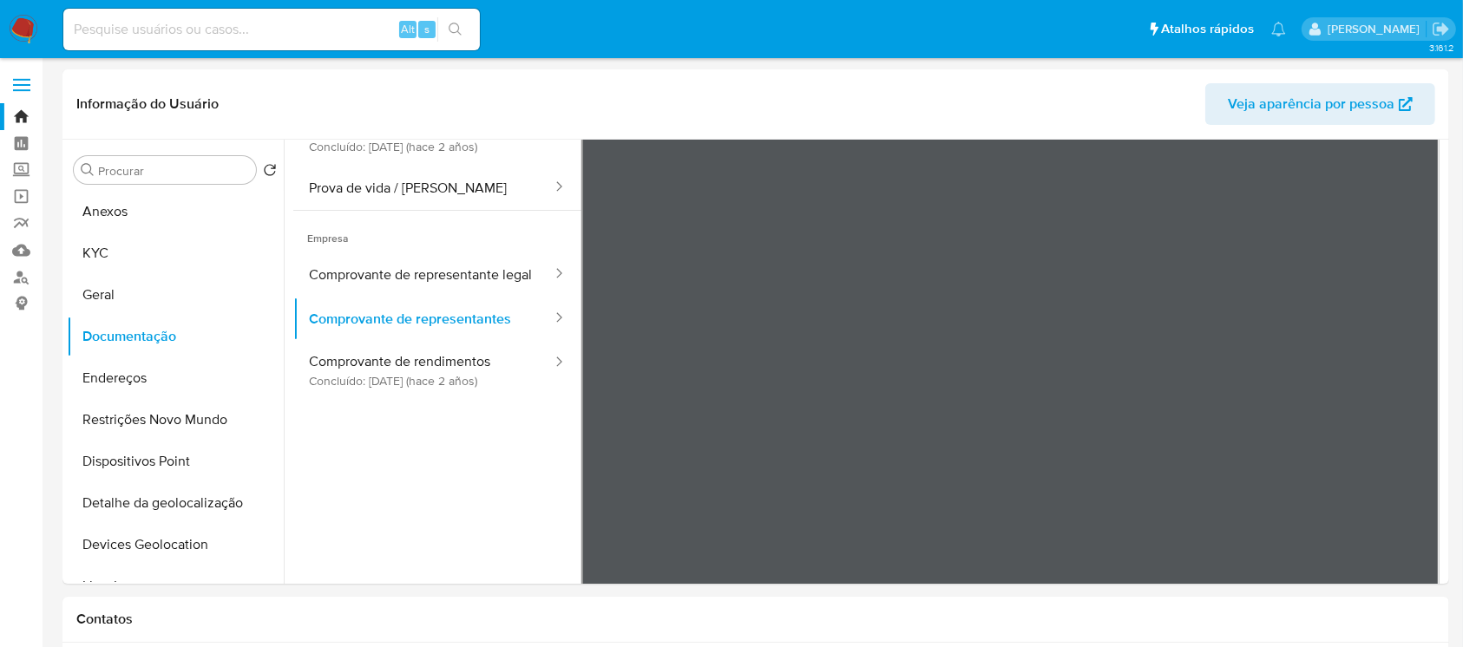
click at [23, 36] on img at bounding box center [24, 30] width 30 height 30
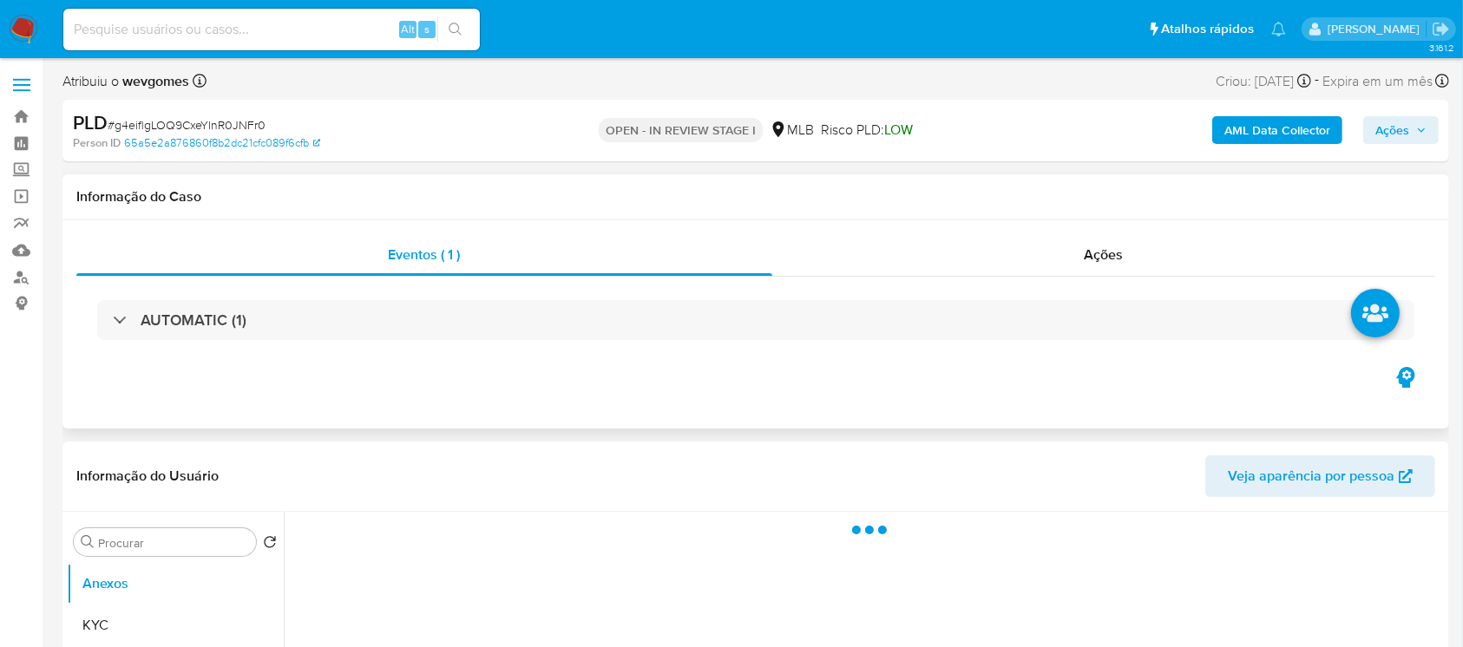
select select "10"
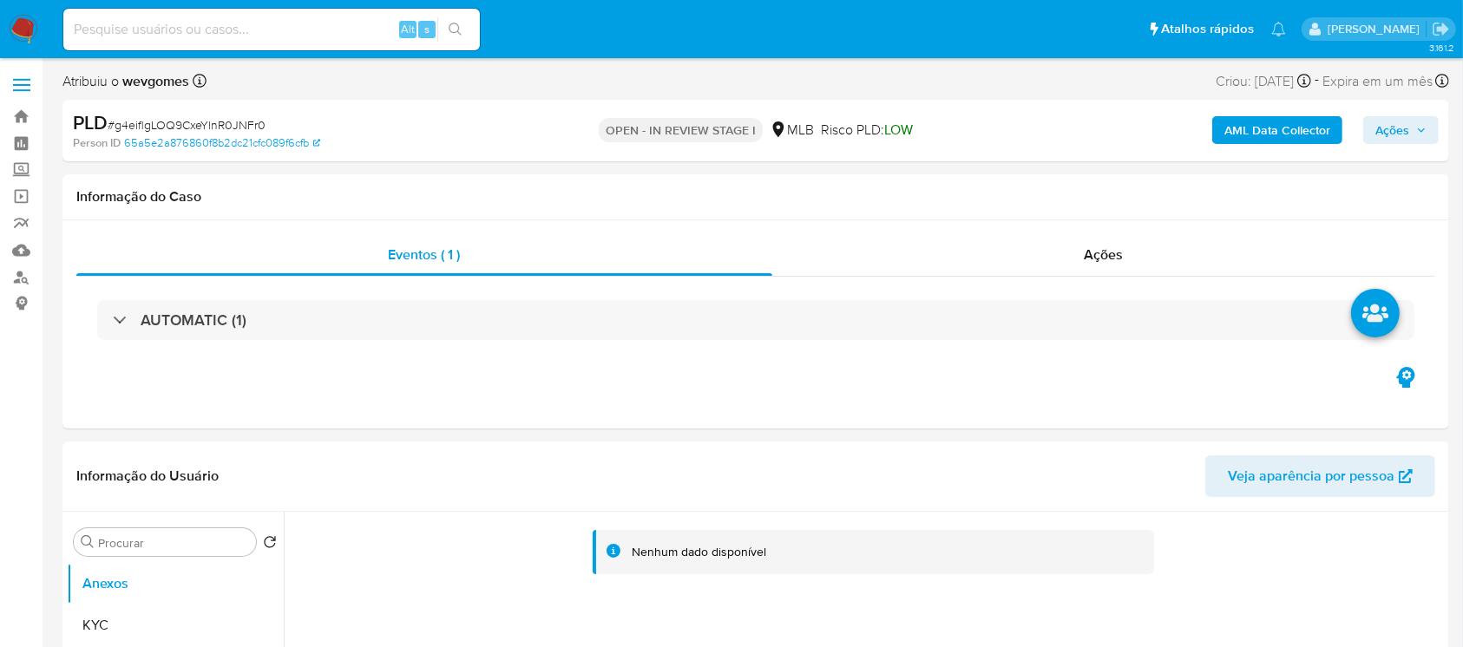
click at [13, 36] on img at bounding box center [24, 30] width 30 height 30
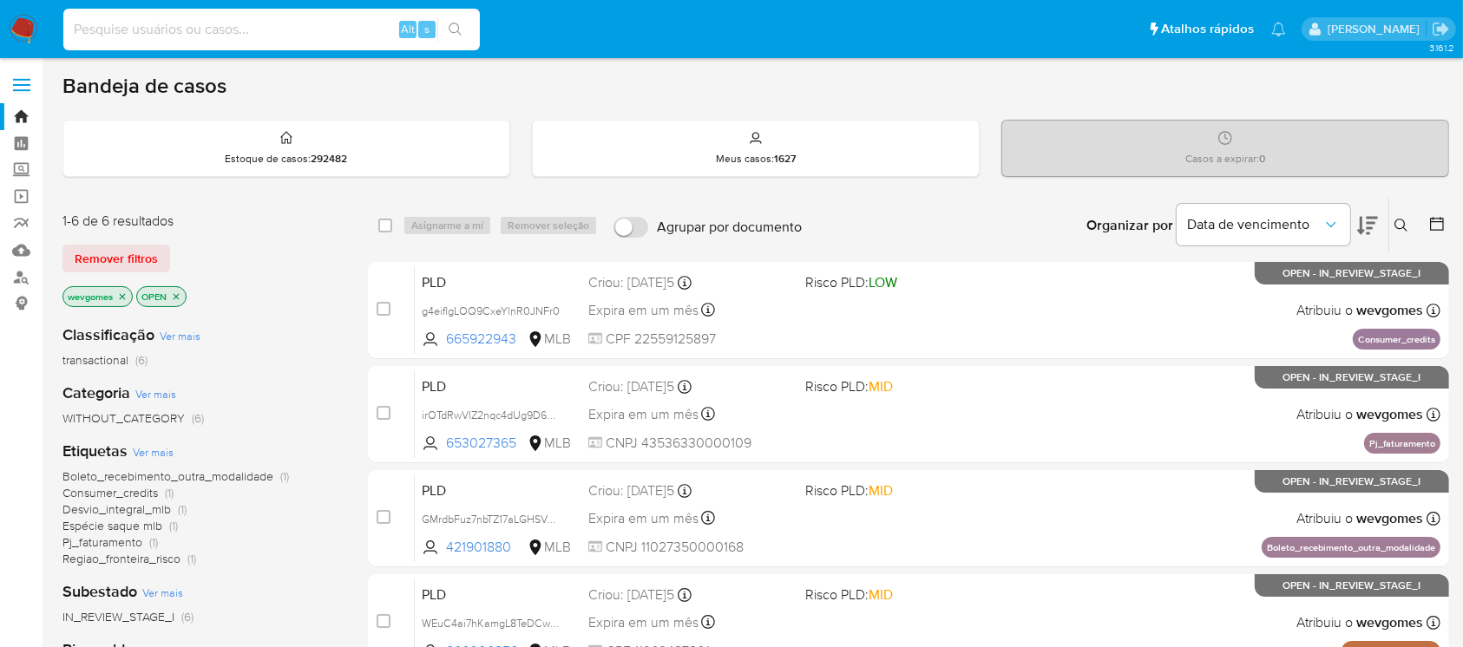
click at [221, 36] on input at bounding box center [271, 29] width 417 height 23
paste input "VL6Au6I5OwcsqsKwpjzCPTZr"
type input "VL6Au6I5OwcsqsKwpjzCPTZr"
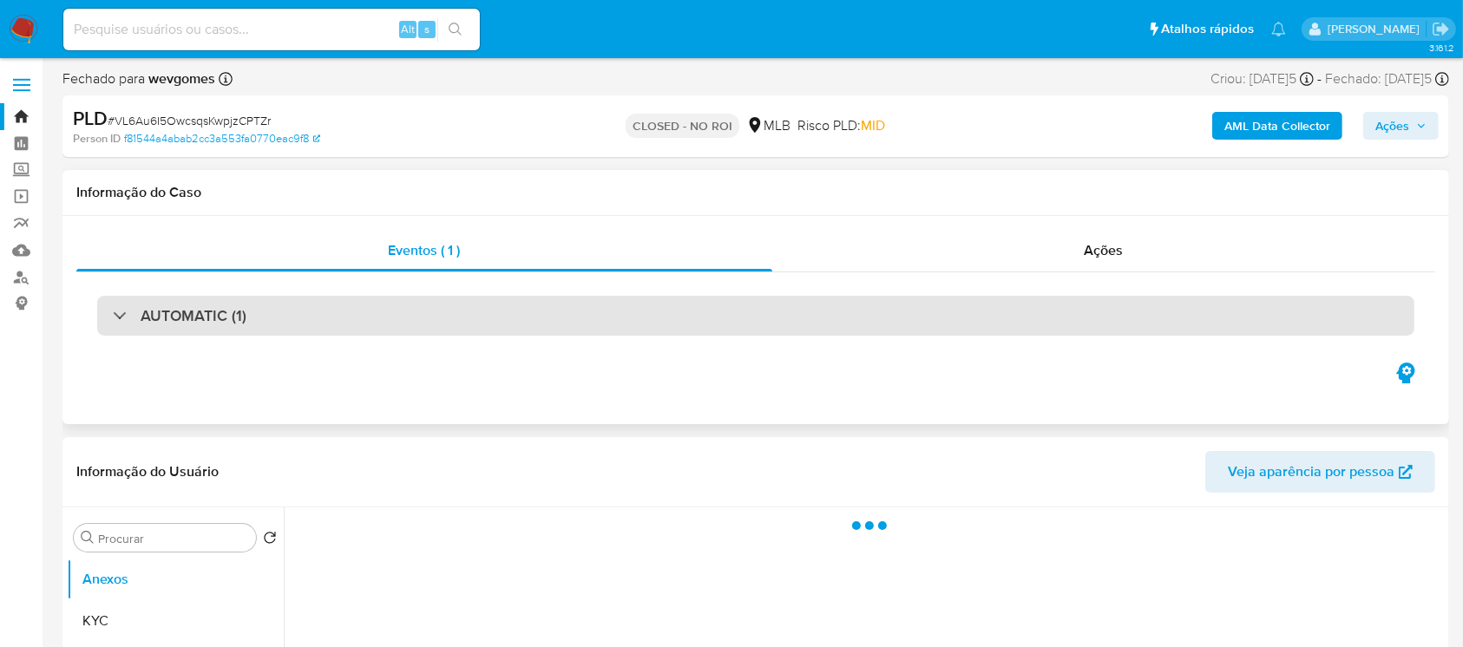
click at [320, 317] on div "AUTOMATIC (1)" at bounding box center [755, 316] width 1317 height 40
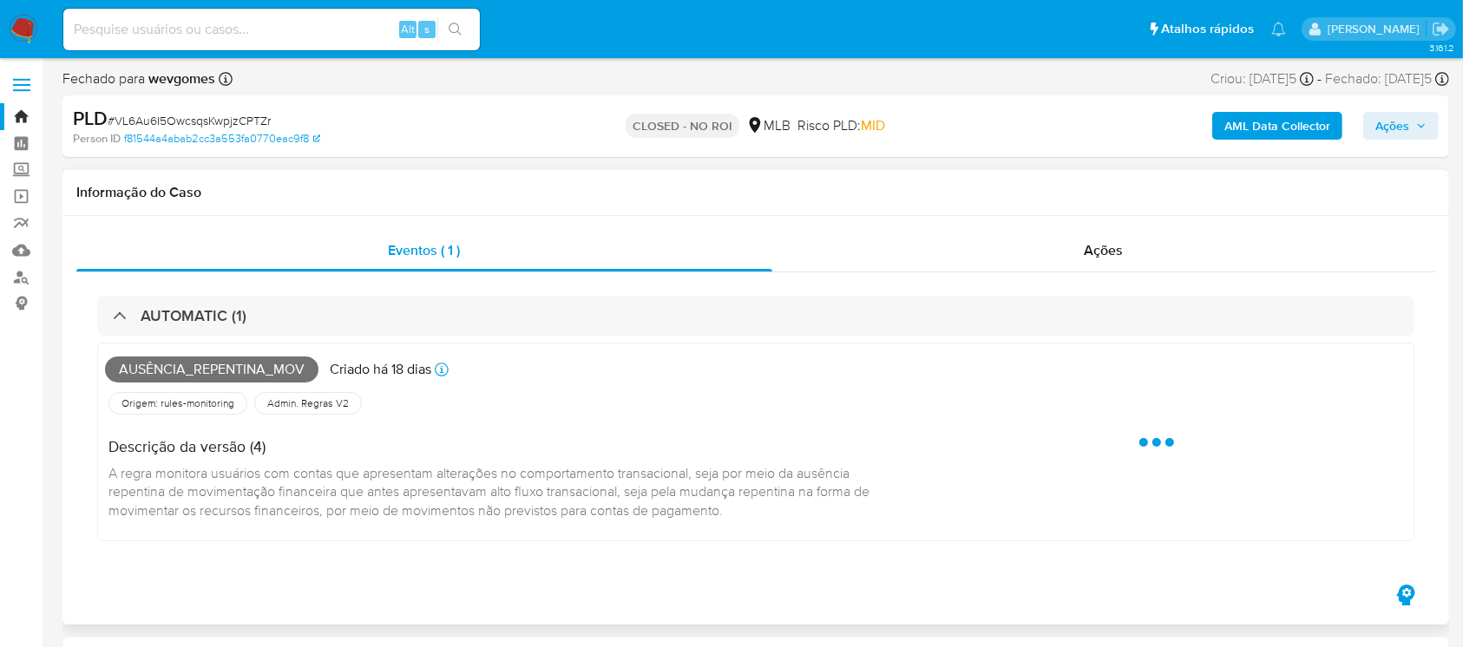
select select "10"
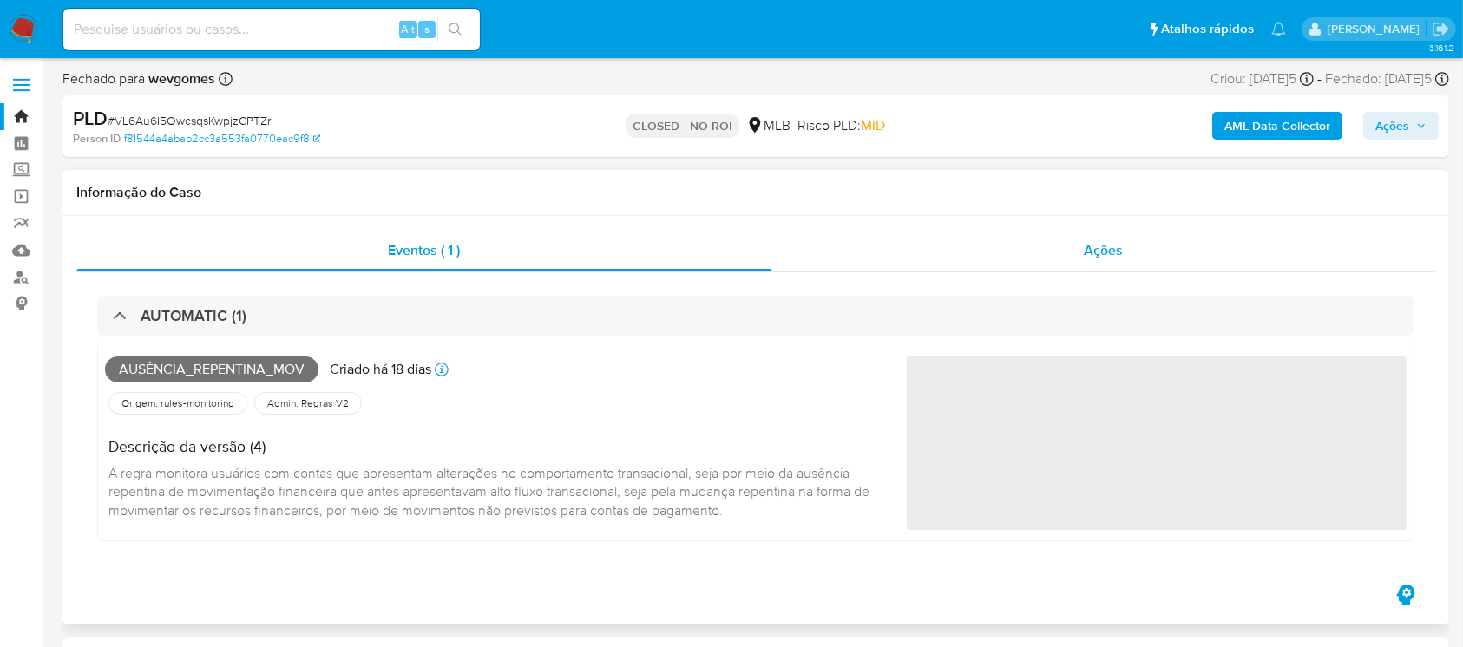
click at [941, 260] on div "Ações" at bounding box center [1103, 251] width 663 height 42
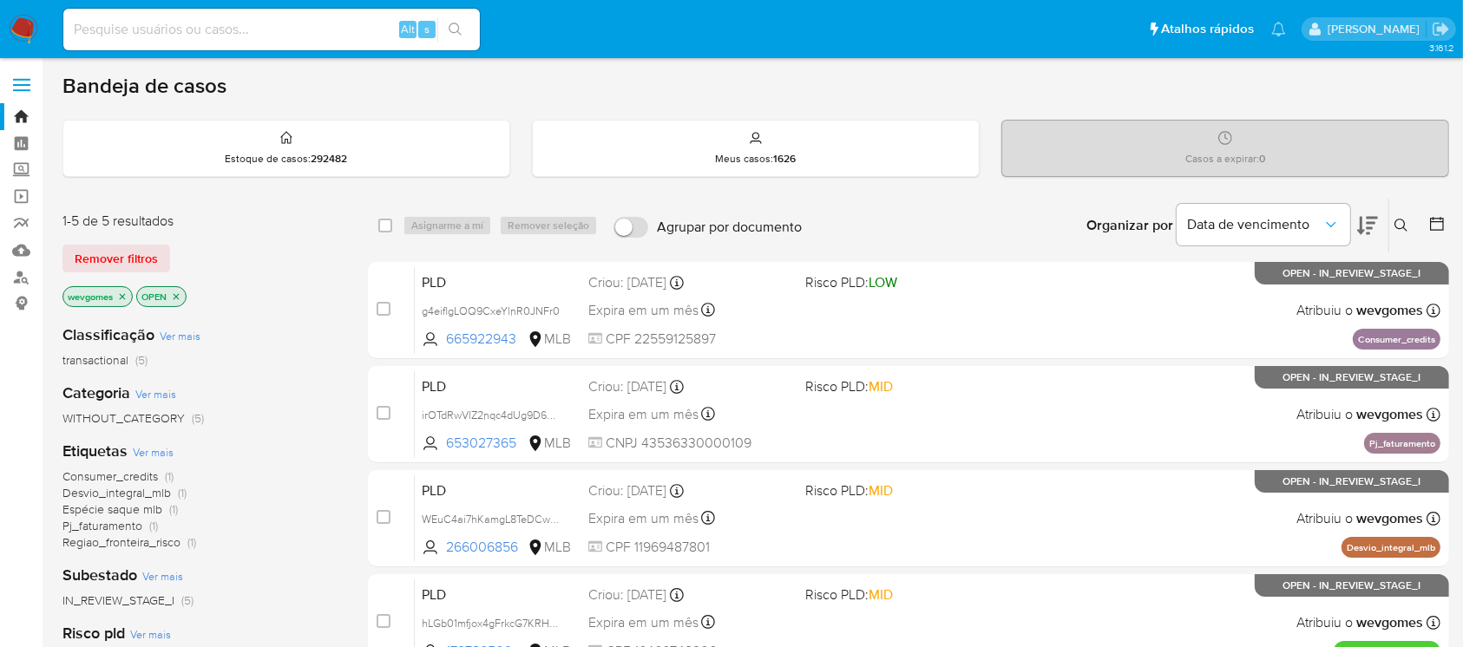
click at [175, 299] on icon "close-filter" at bounding box center [176, 297] width 10 height 10
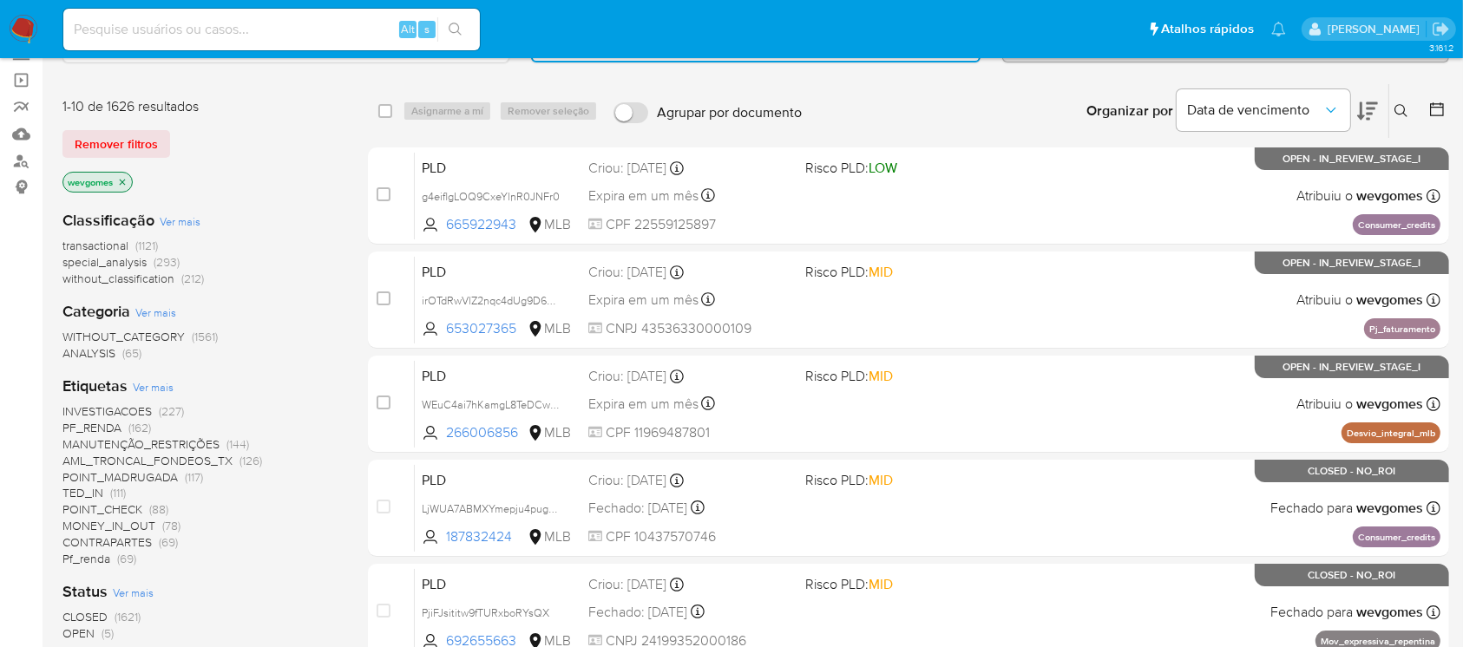
scroll to position [154, 0]
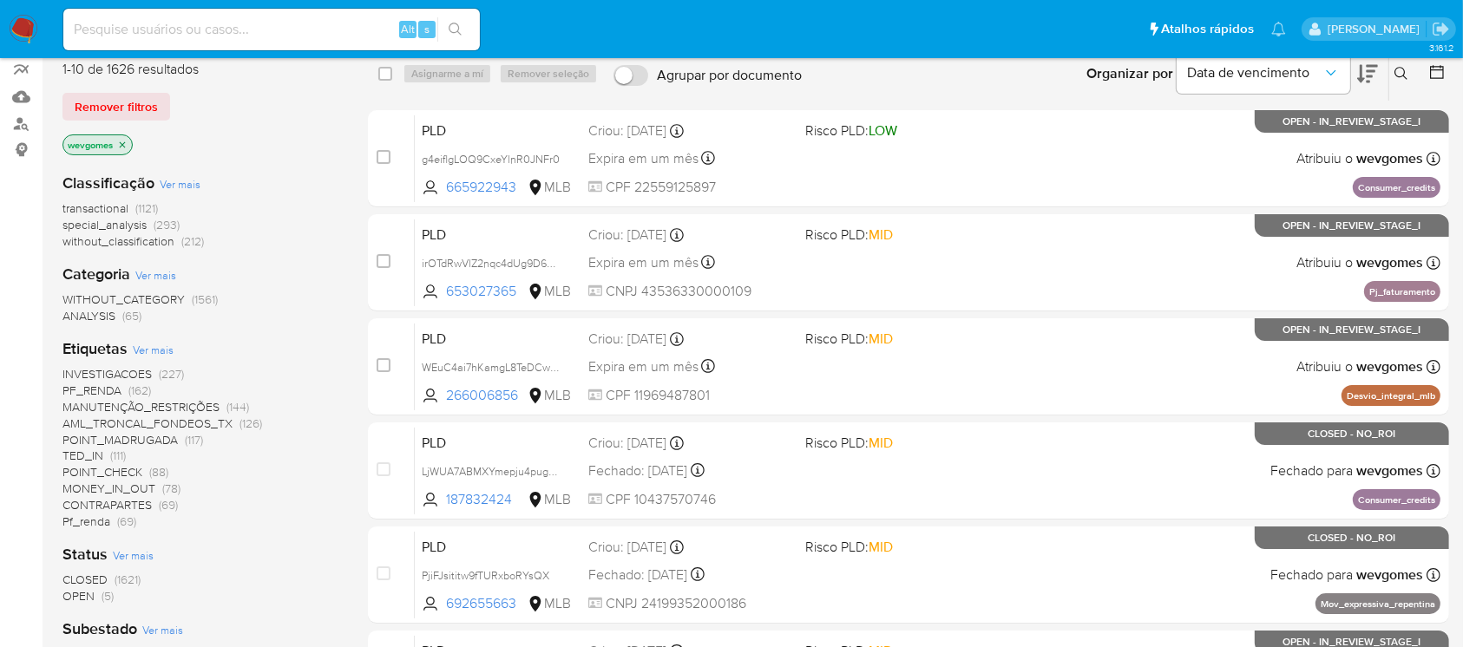
click at [89, 208] on span "transactional" at bounding box center [95, 208] width 66 height 17
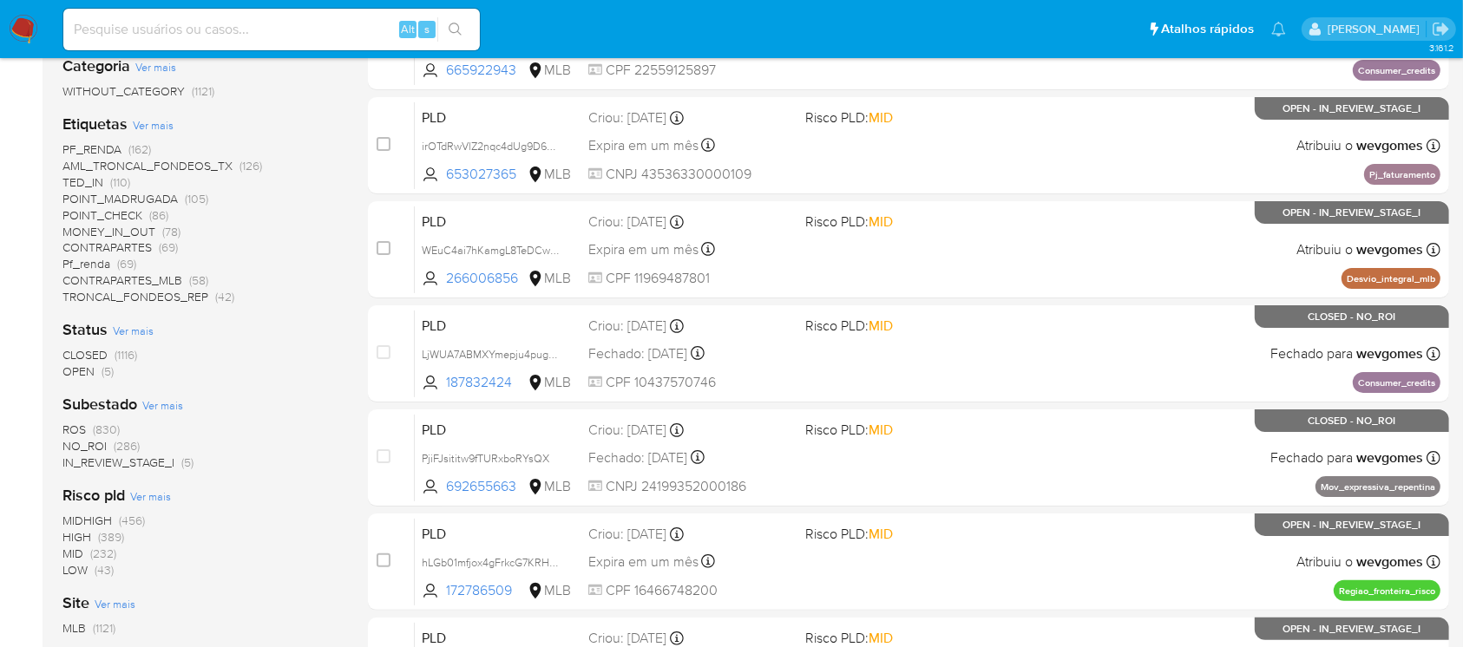
scroll to position [308, 0]
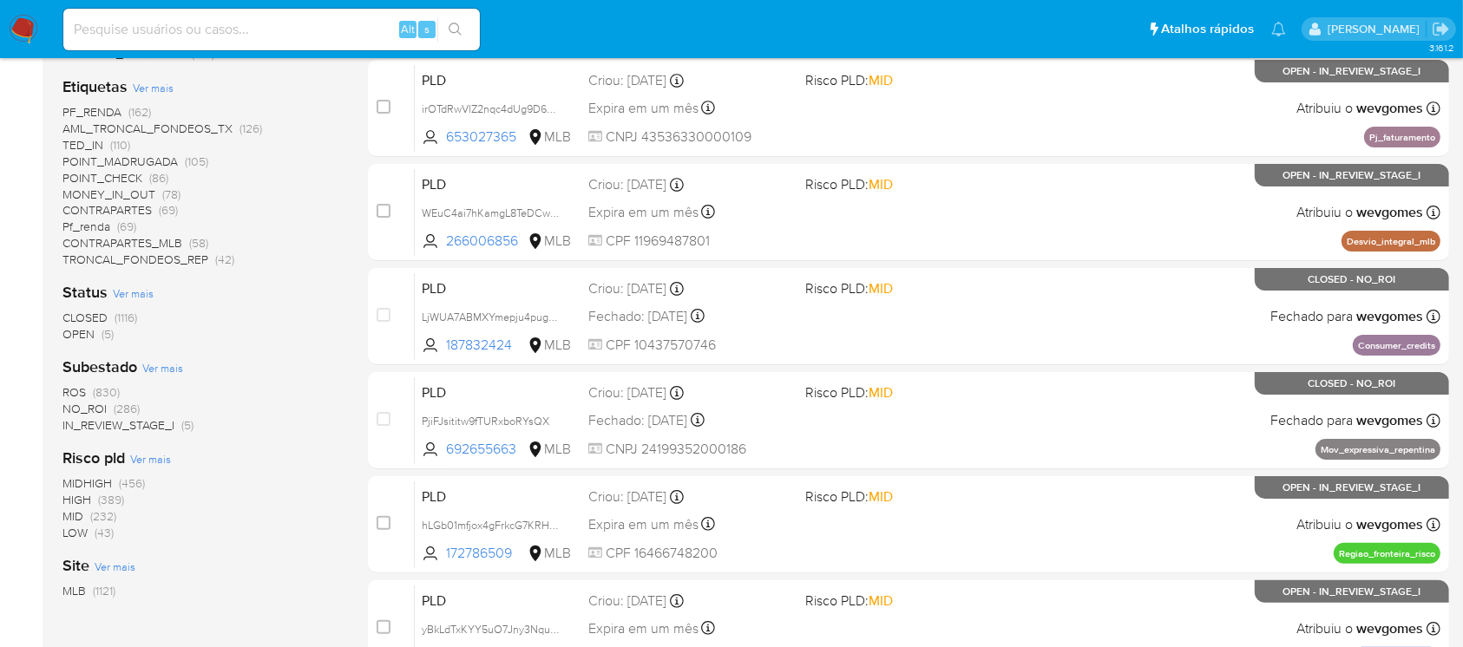
click at [83, 412] on span "NO_ROI" at bounding box center [84, 408] width 44 height 17
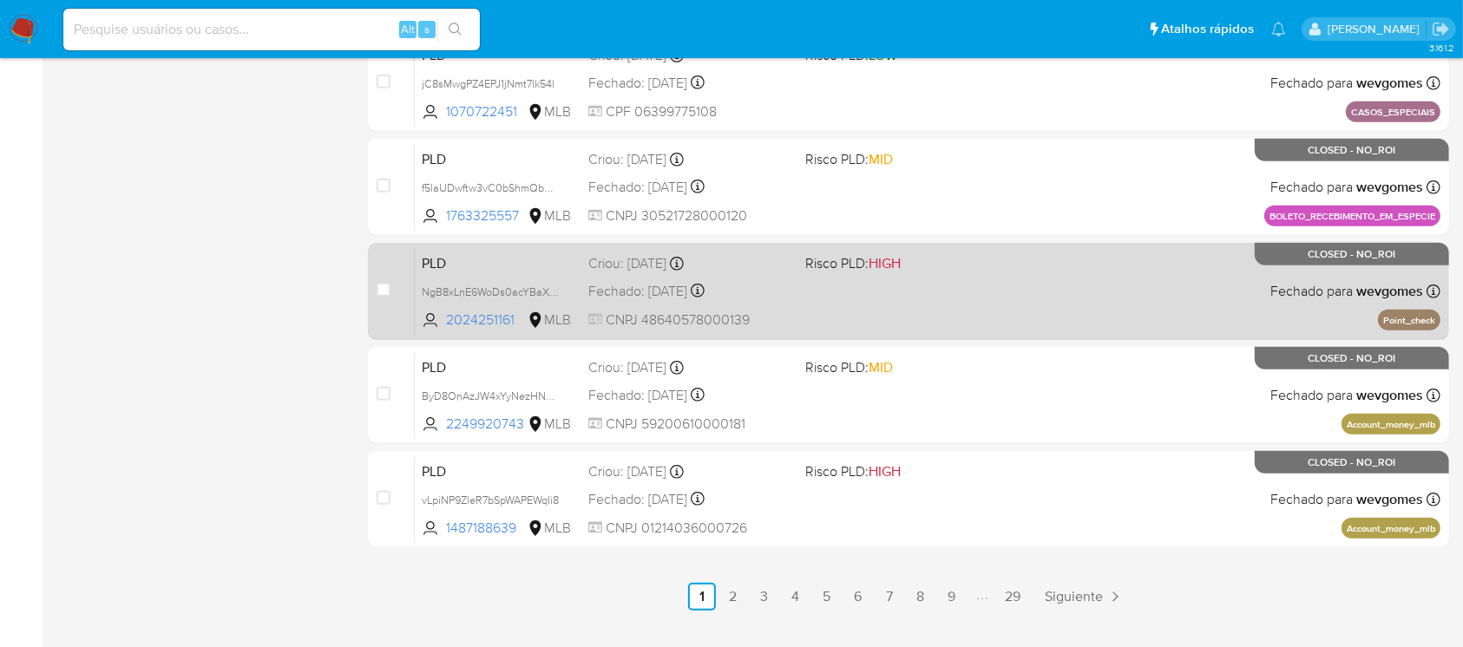
scroll to position [771, 0]
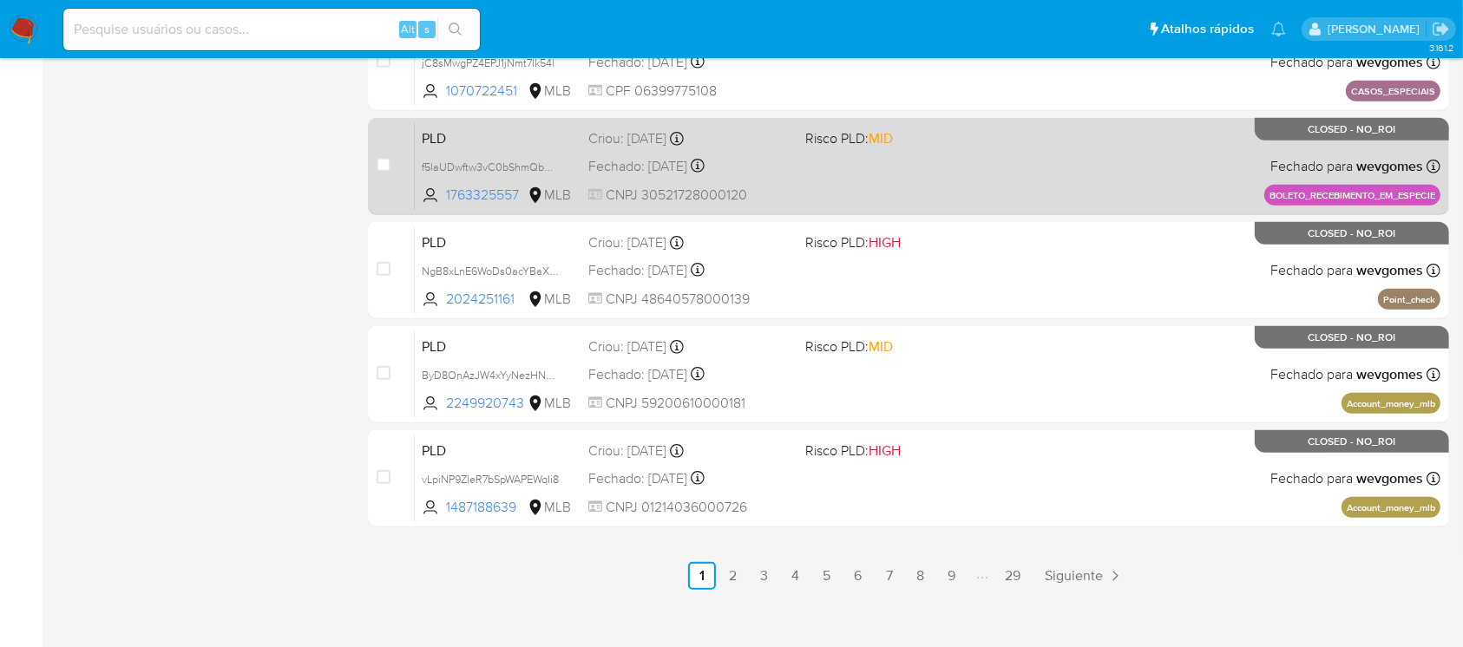
click at [865, 168] on div "PLD f5laUDwftw3vC0bShmQbH7wO 1763325557 MLB Risco PLD: MID Criou: 13/06/2025 Cr…" at bounding box center [928, 166] width 1026 height 88
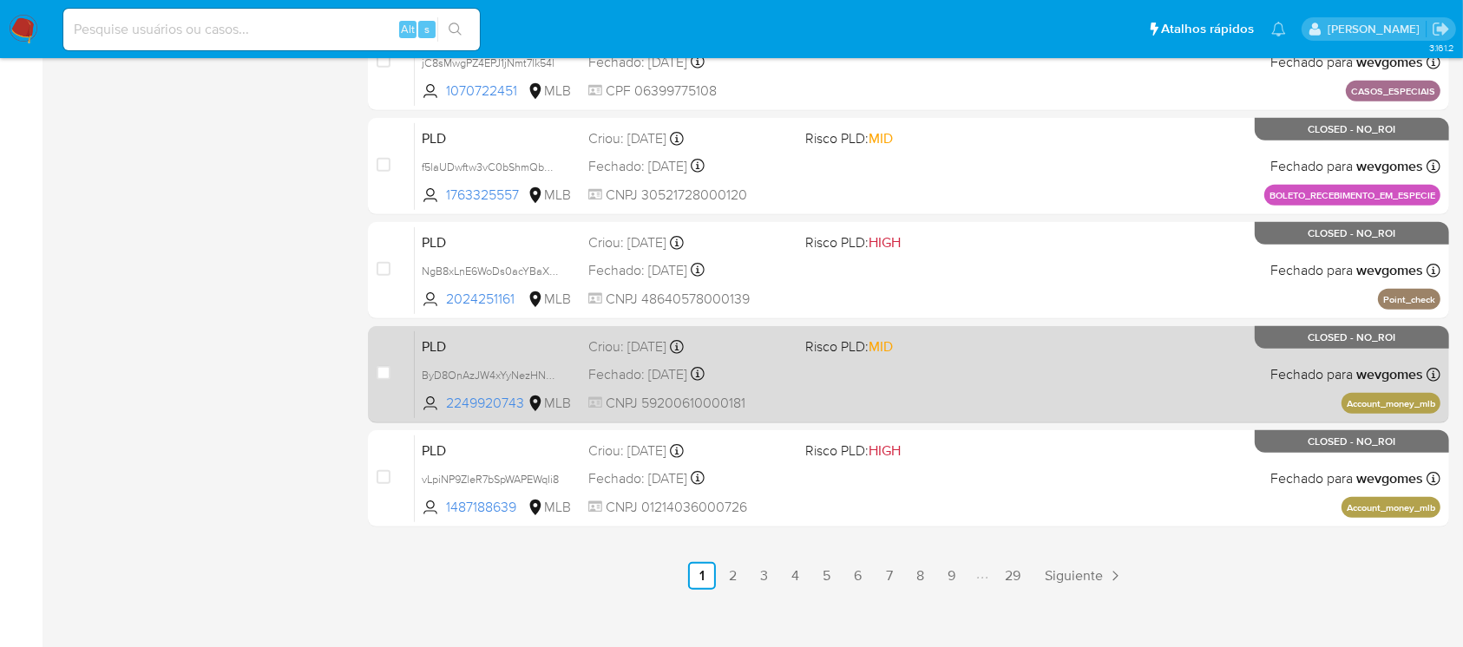
click at [820, 389] on div "PLD ByD8OnAzJW4xYyNezHNOLXdh 2249920743 MLB Risco PLD: MID Criou: 12/06/2025 Cr…" at bounding box center [928, 375] width 1026 height 88
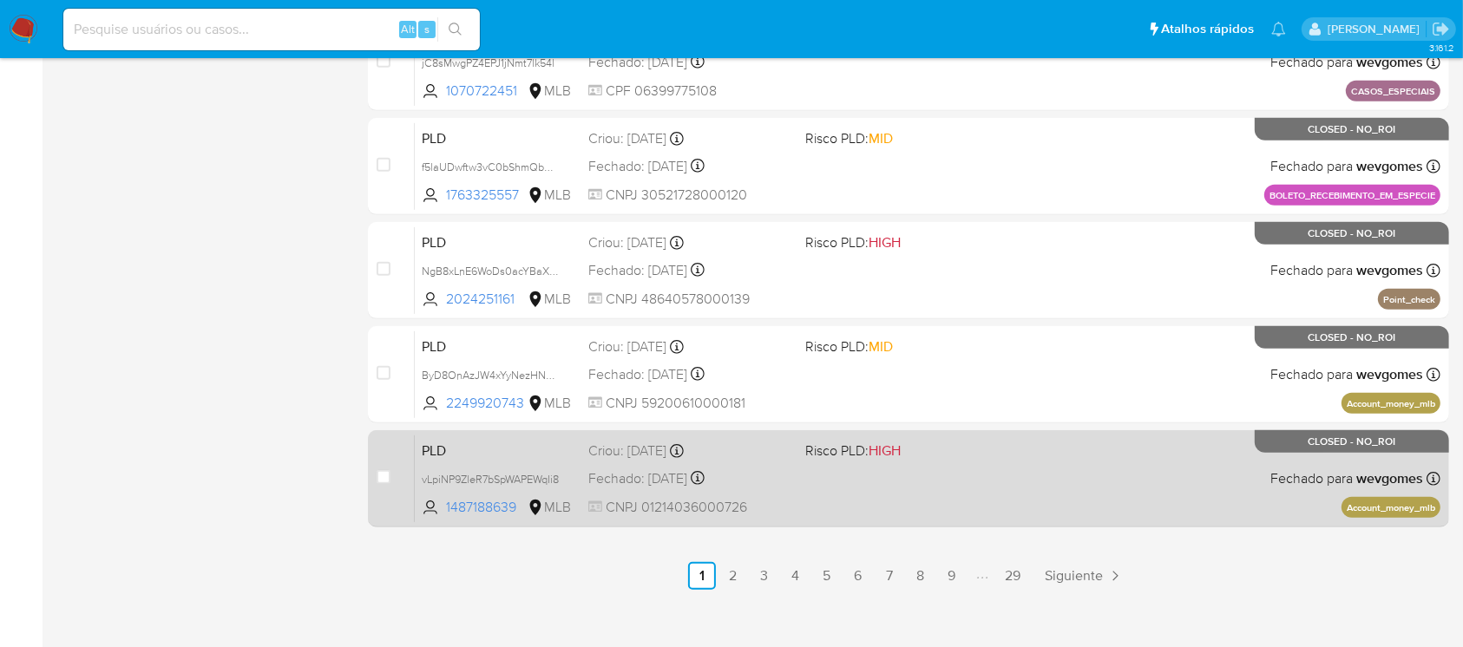
click at [796, 491] on div "PLD vLpiNP9ZleR7bSpWAPEWqIi8 1487188639 MLB Risco PLD: HIGH Criou: 12/06/2025 C…" at bounding box center [928, 479] width 1026 height 88
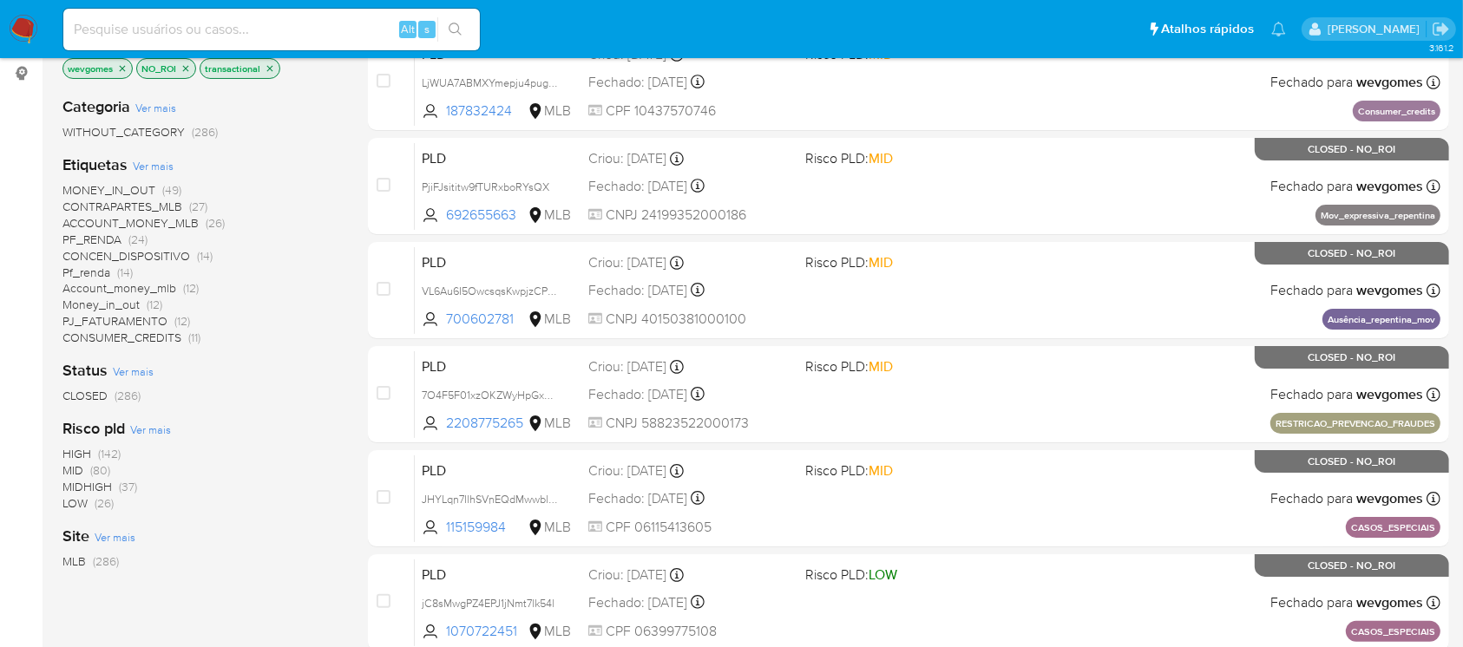
scroll to position [0, 0]
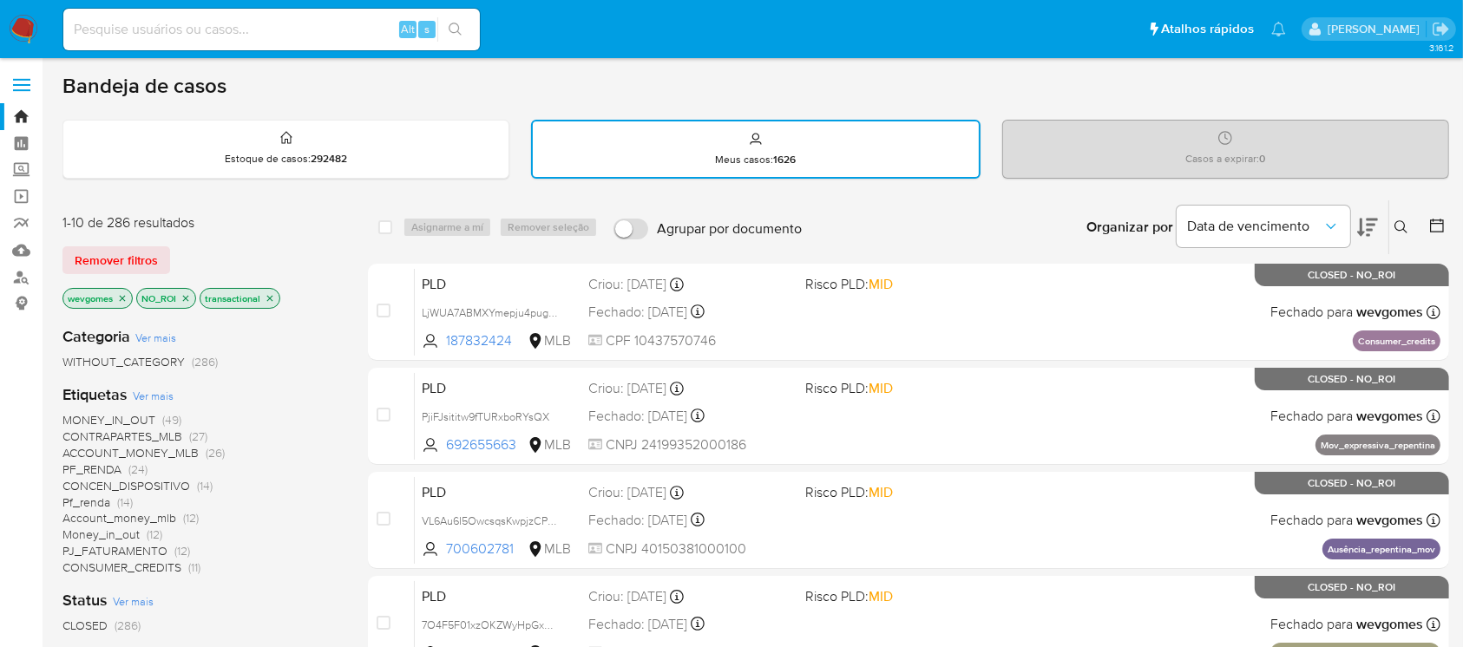
click at [16, 33] on img at bounding box center [24, 30] width 30 height 30
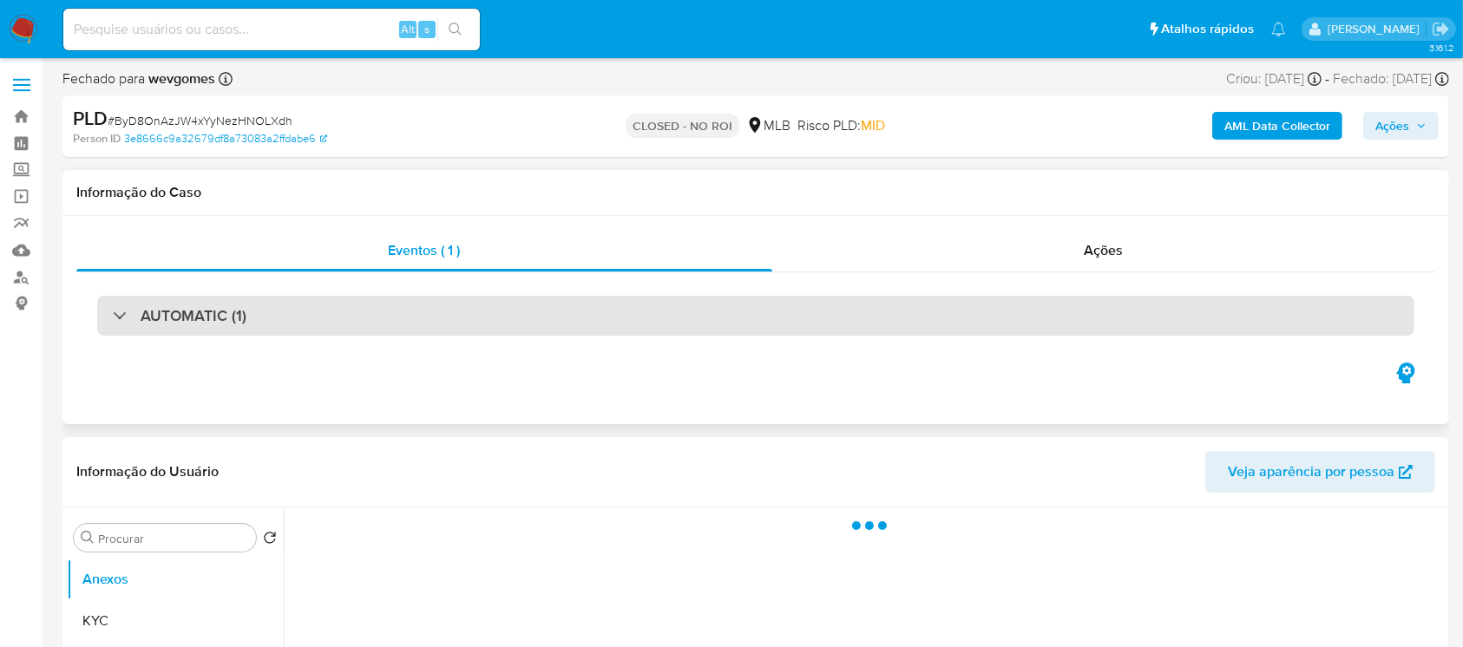
click at [152, 318] on h3 "AUTOMATIC (1)" at bounding box center [194, 315] width 106 height 19
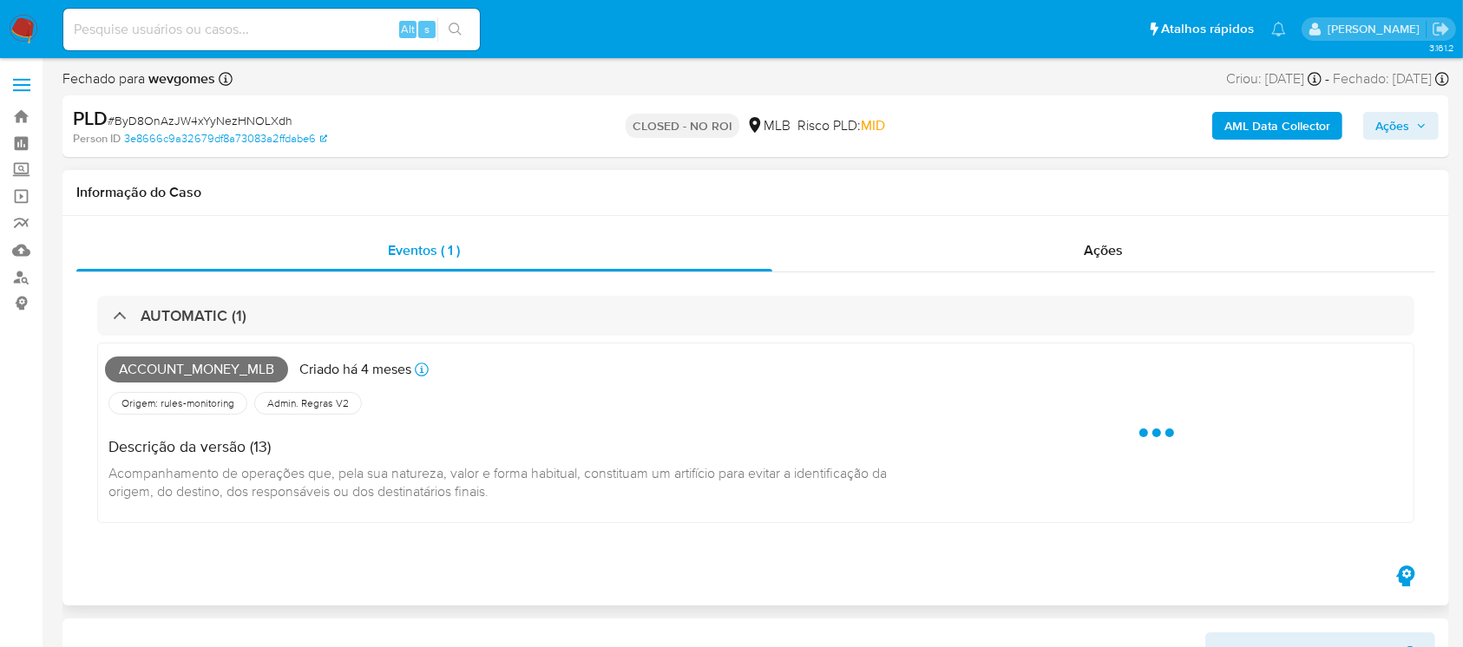
select select "10"
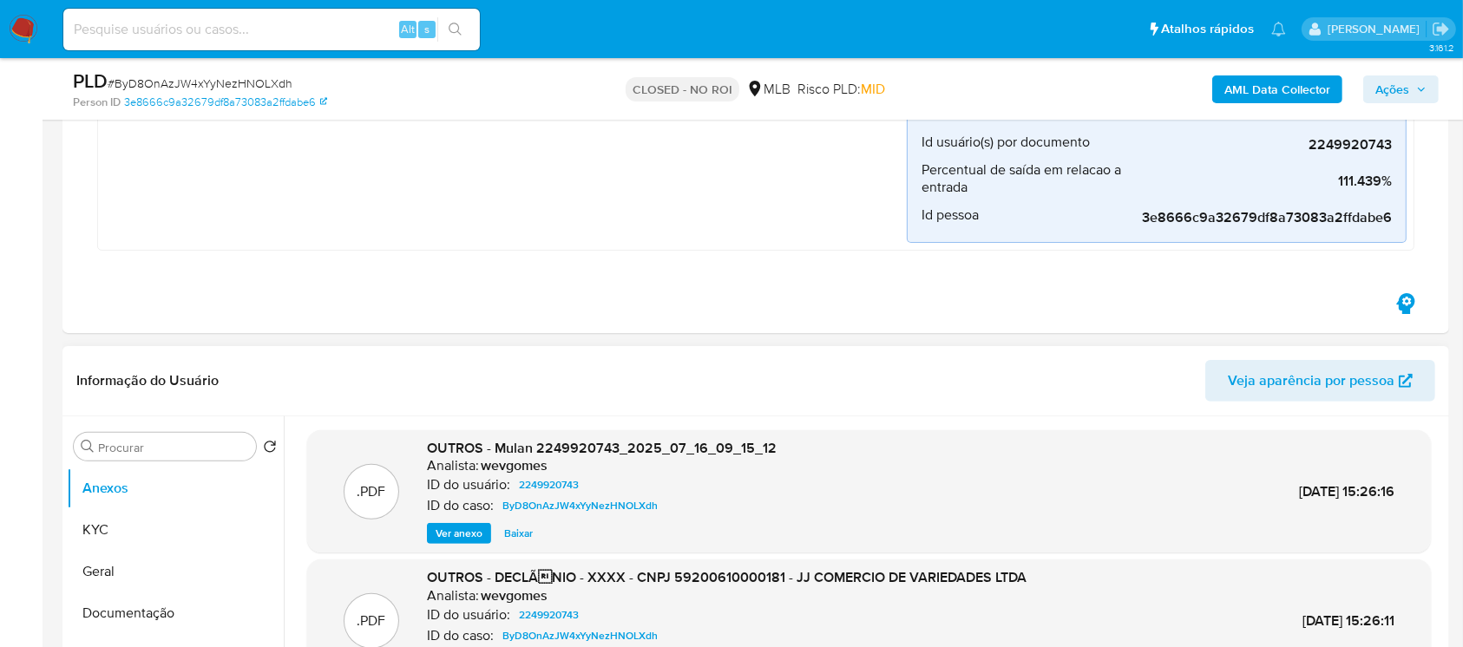
scroll to position [97, 0]
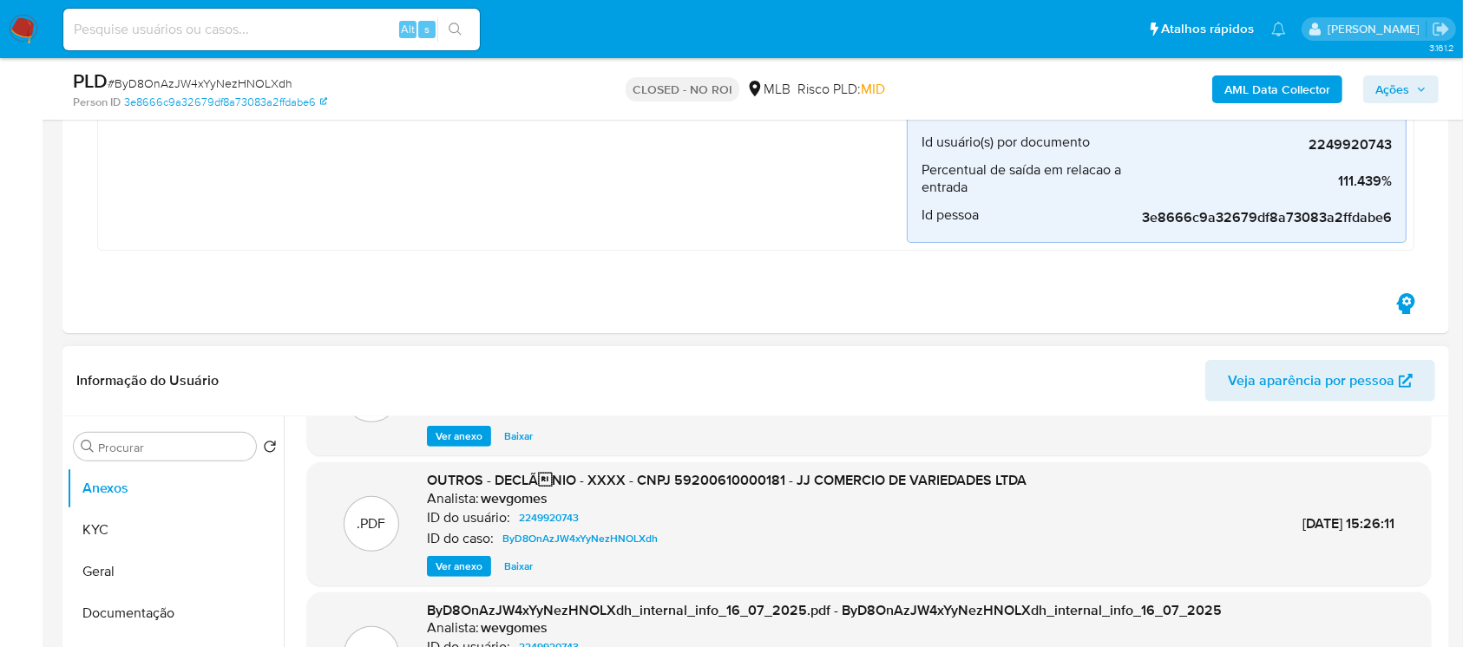
click at [449, 565] on span "Ver anexo" at bounding box center [459, 566] width 47 height 17
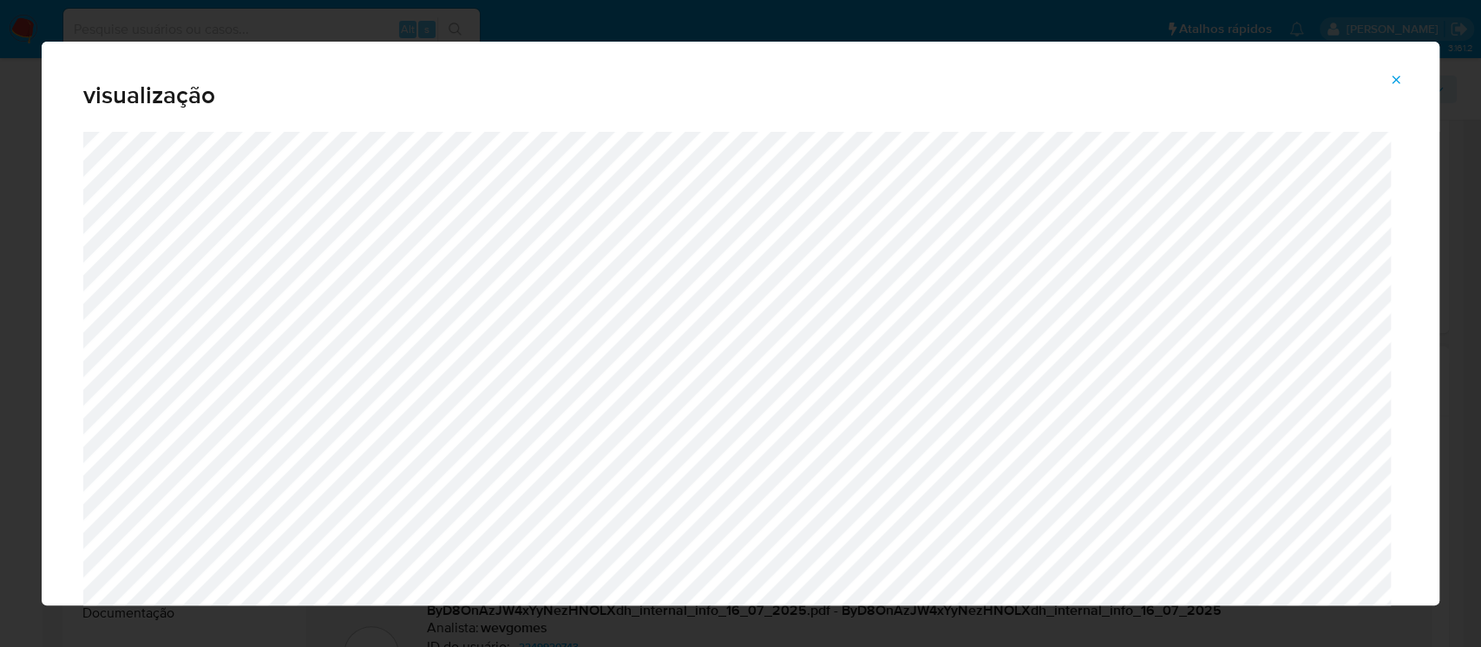
click at [1396, 75] on icon "Attachment preview" at bounding box center [1396, 80] width 14 height 14
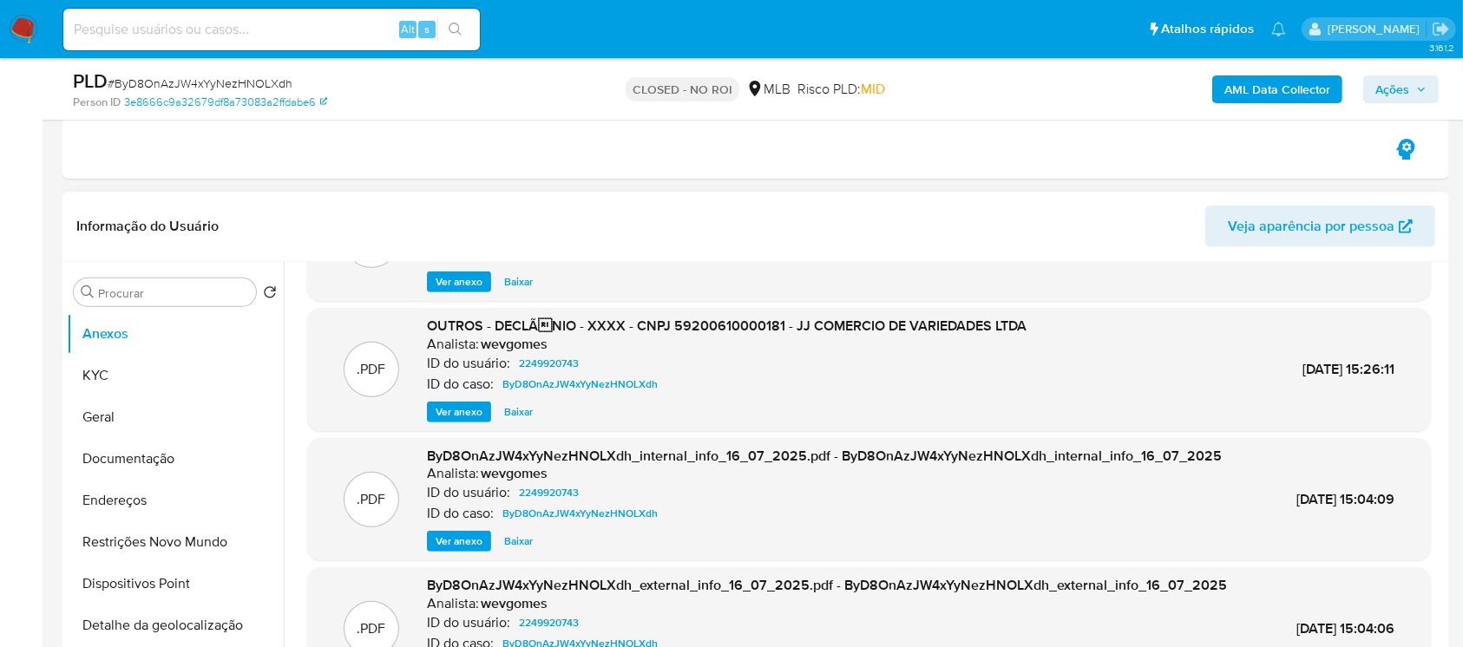
scroll to position [0, 0]
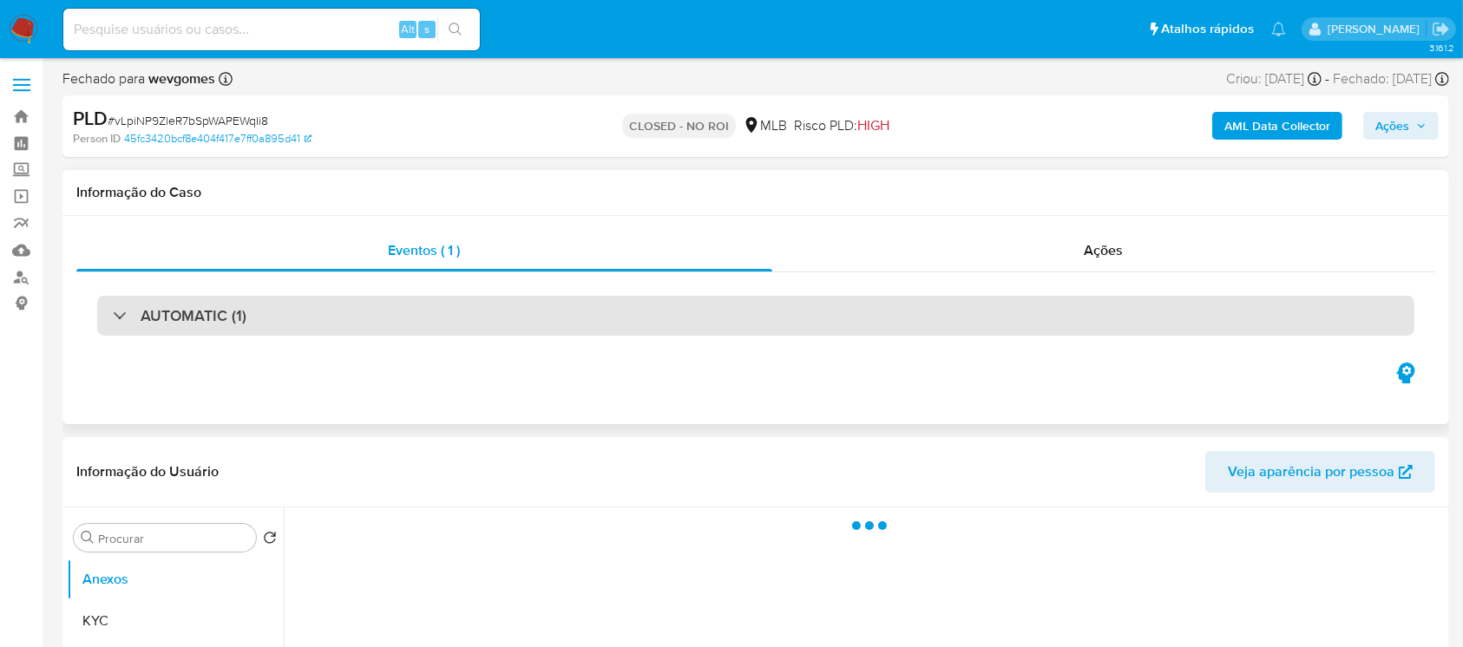
click at [111, 312] on div "AUTOMATIC (1)" at bounding box center [755, 316] width 1317 height 40
select select "10"
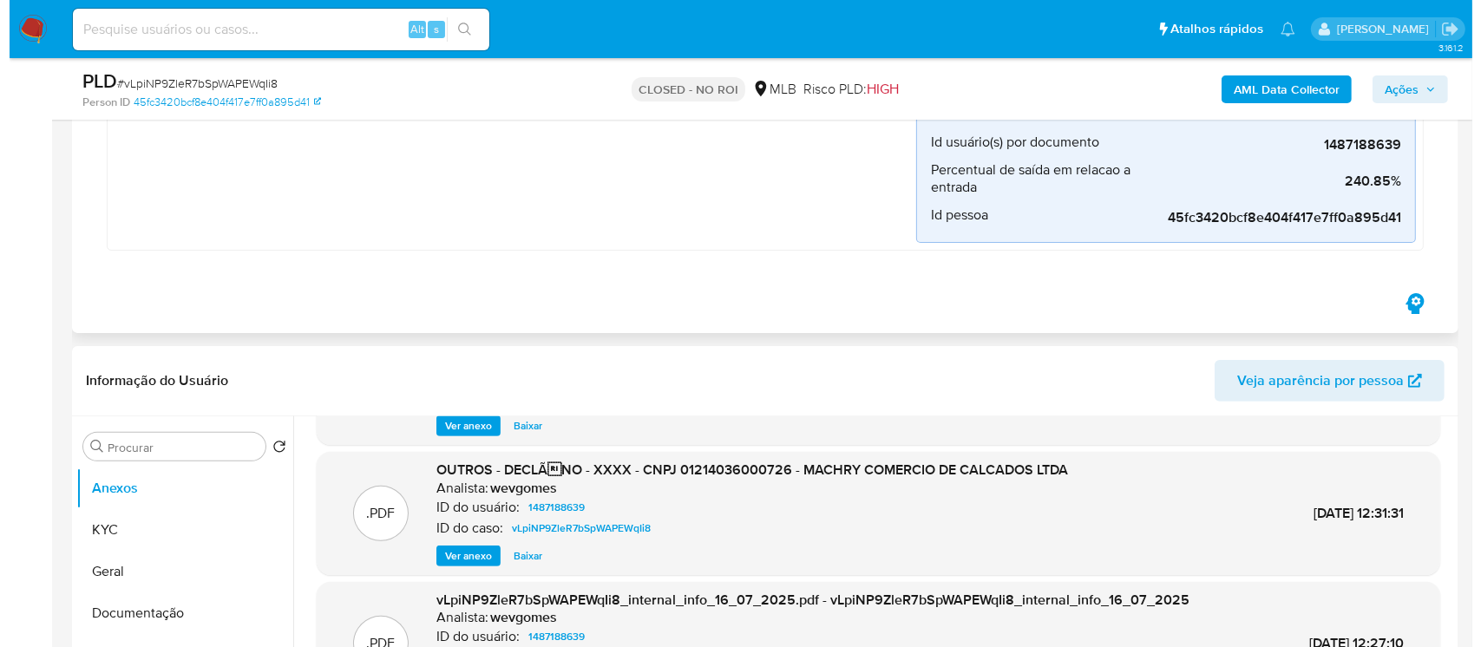
scroll to position [146, 0]
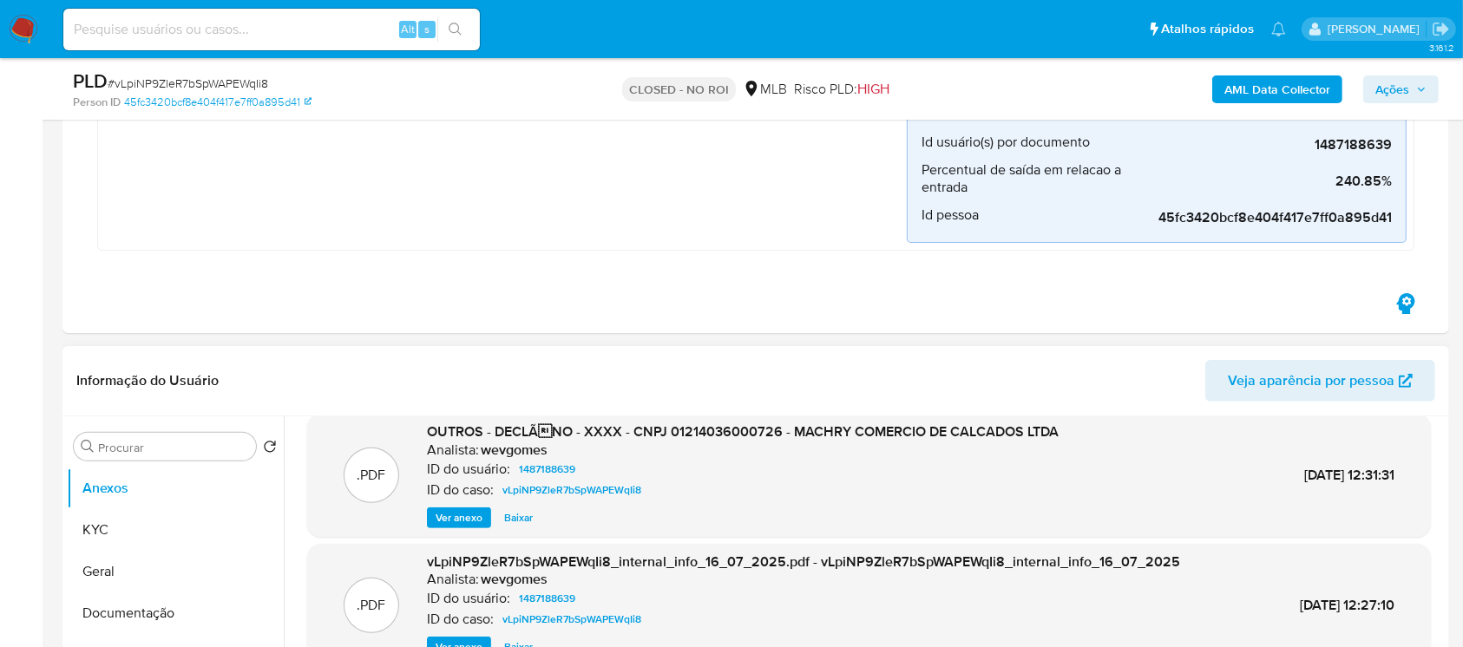
click at [457, 518] on span "Ver anexo" at bounding box center [459, 517] width 47 height 17
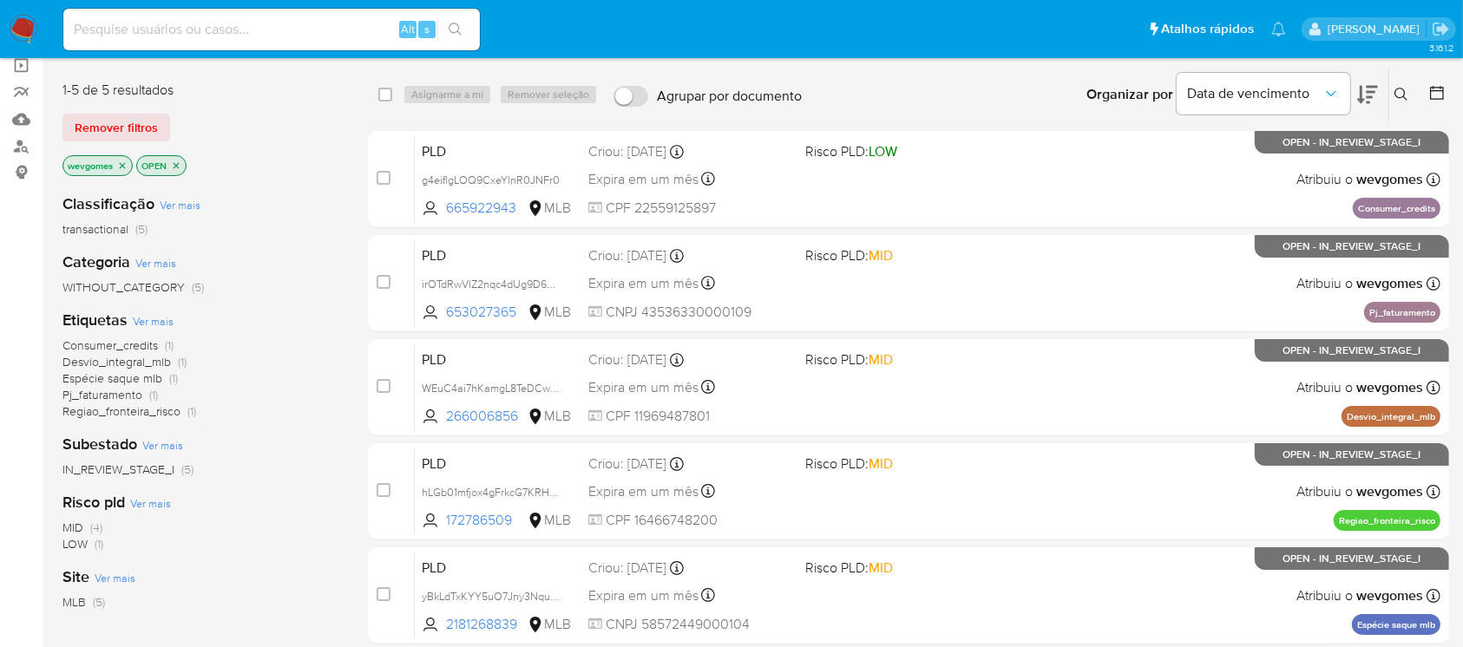
scroll to position [154, 0]
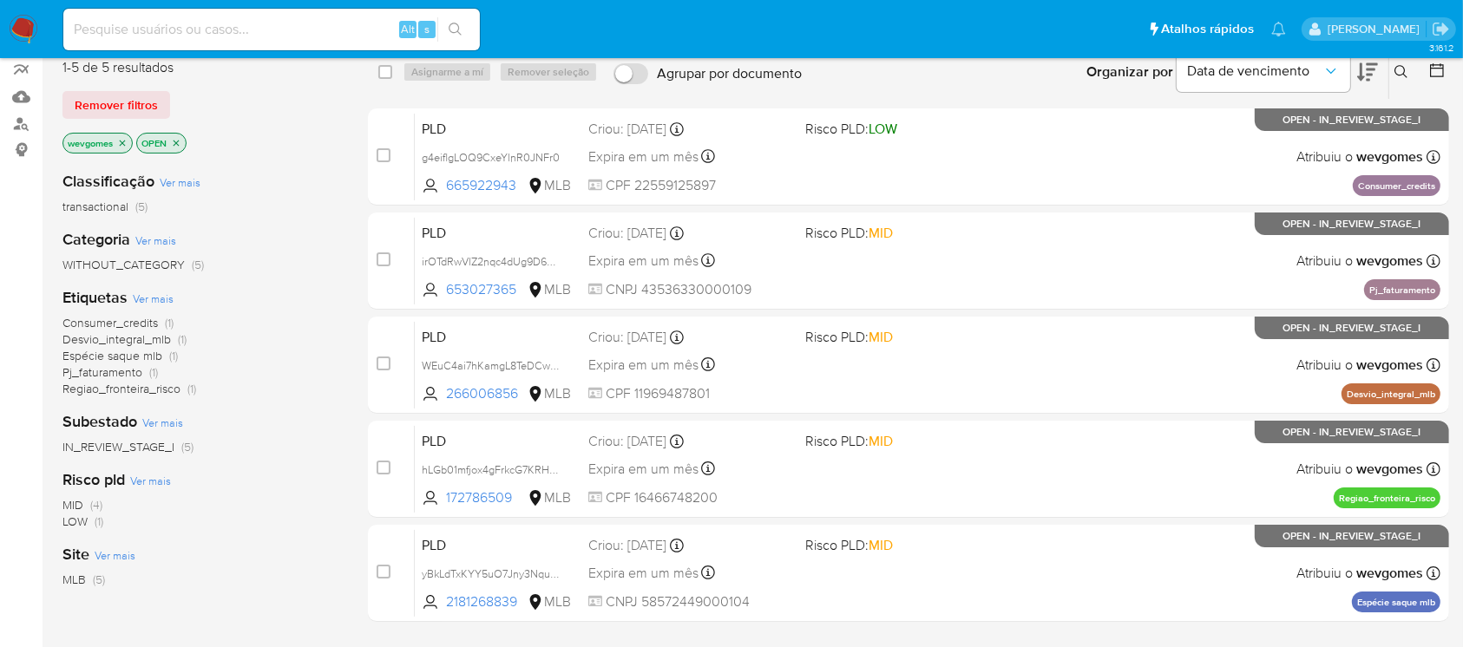
click at [83, 343] on span "Desvio_integral_mlb" at bounding box center [116, 339] width 108 height 17
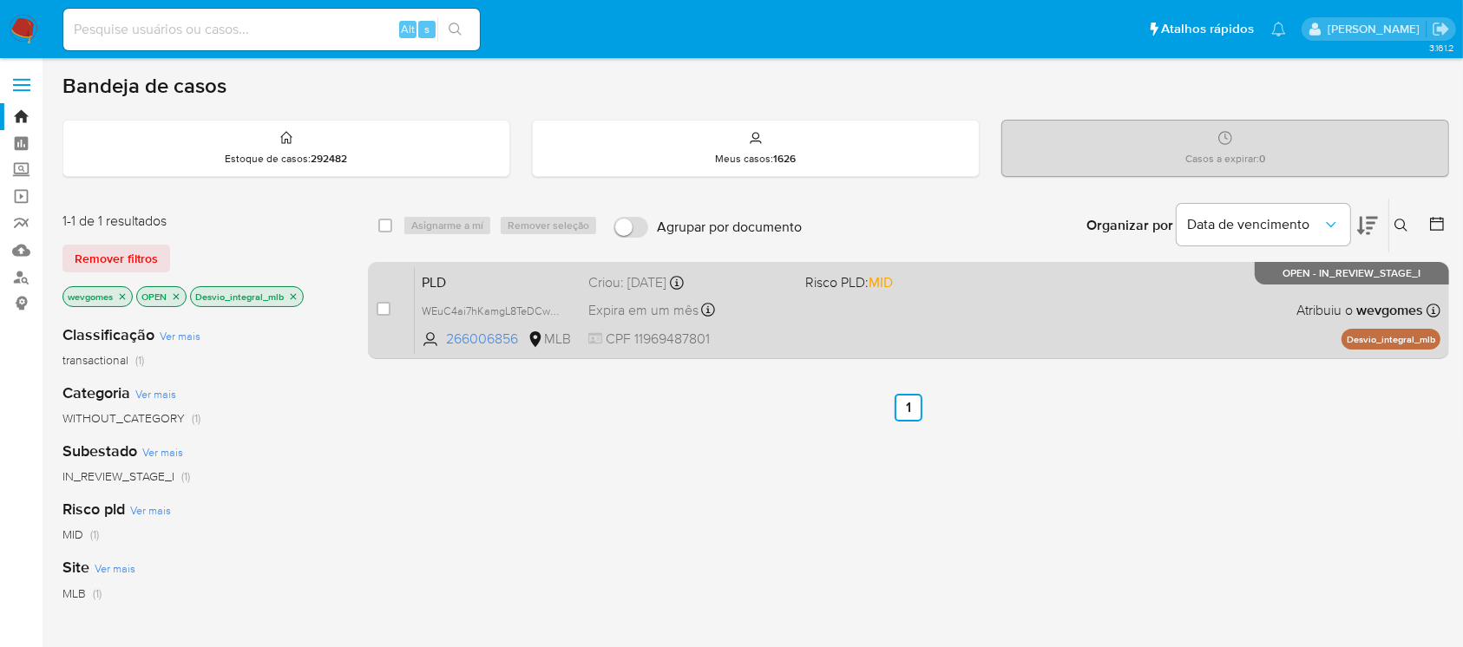
click at [870, 329] on div "PLD WEuC4ai7hKamgL8TeDCwdZep 266006856 MLB Risco PLD: MID Criou: [DATE] Criou: …" at bounding box center [928, 310] width 1026 height 88
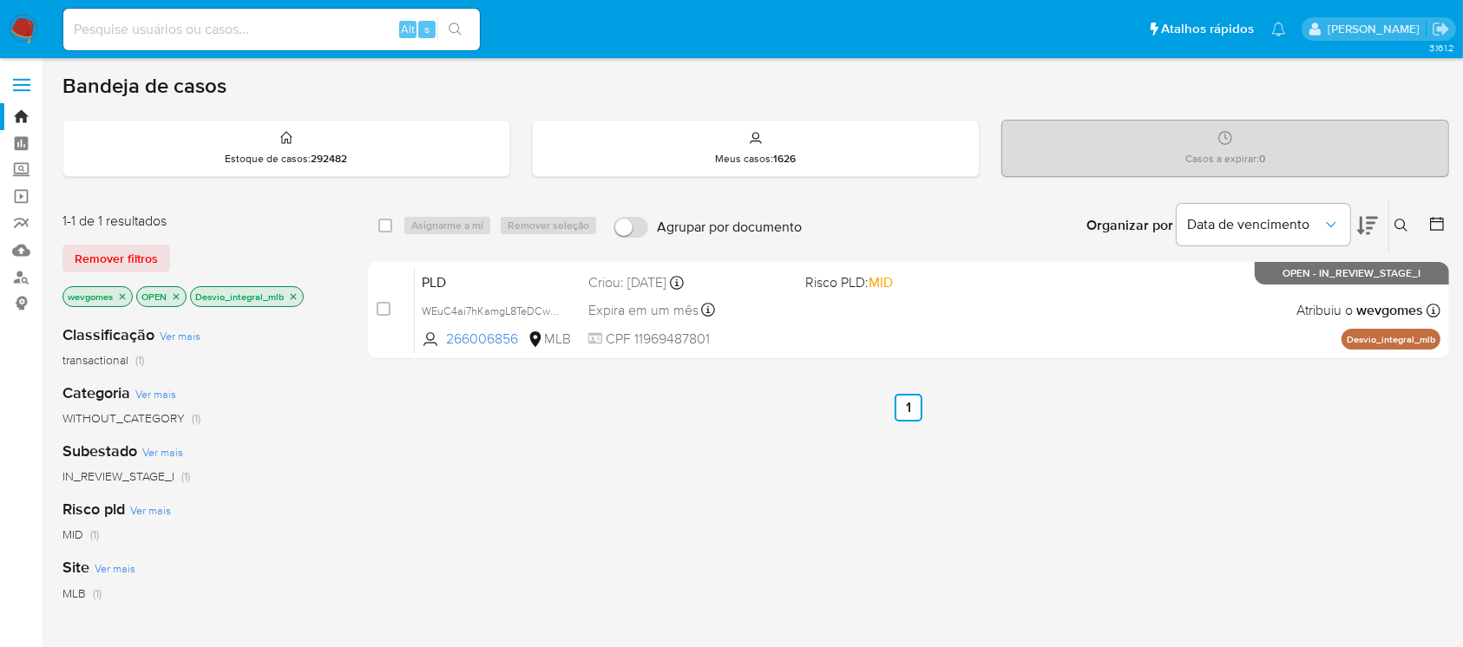
click at [125, 22] on input at bounding box center [271, 29] width 417 height 23
paste input "266006856"
type input "2"
click at [17, 279] on link "Localizador de pessoas" at bounding box center [103, 277] width 207 height 27
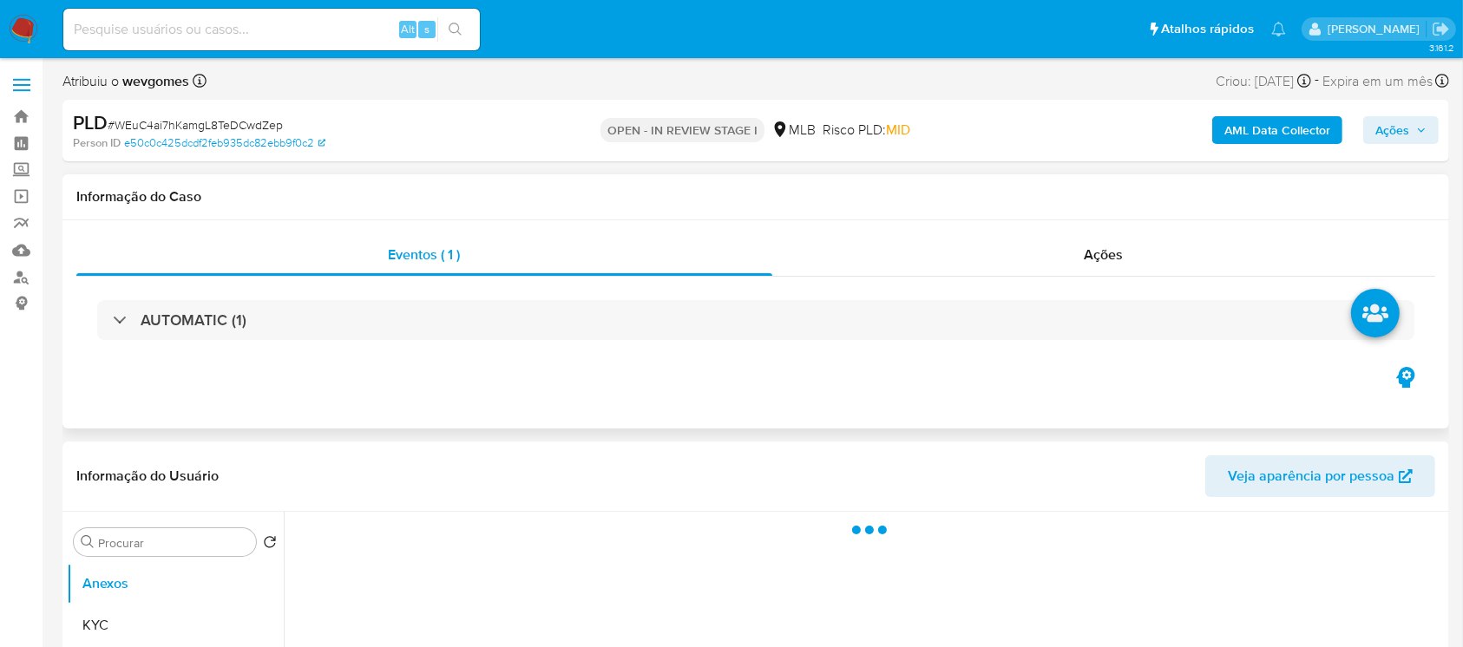
select select "10"
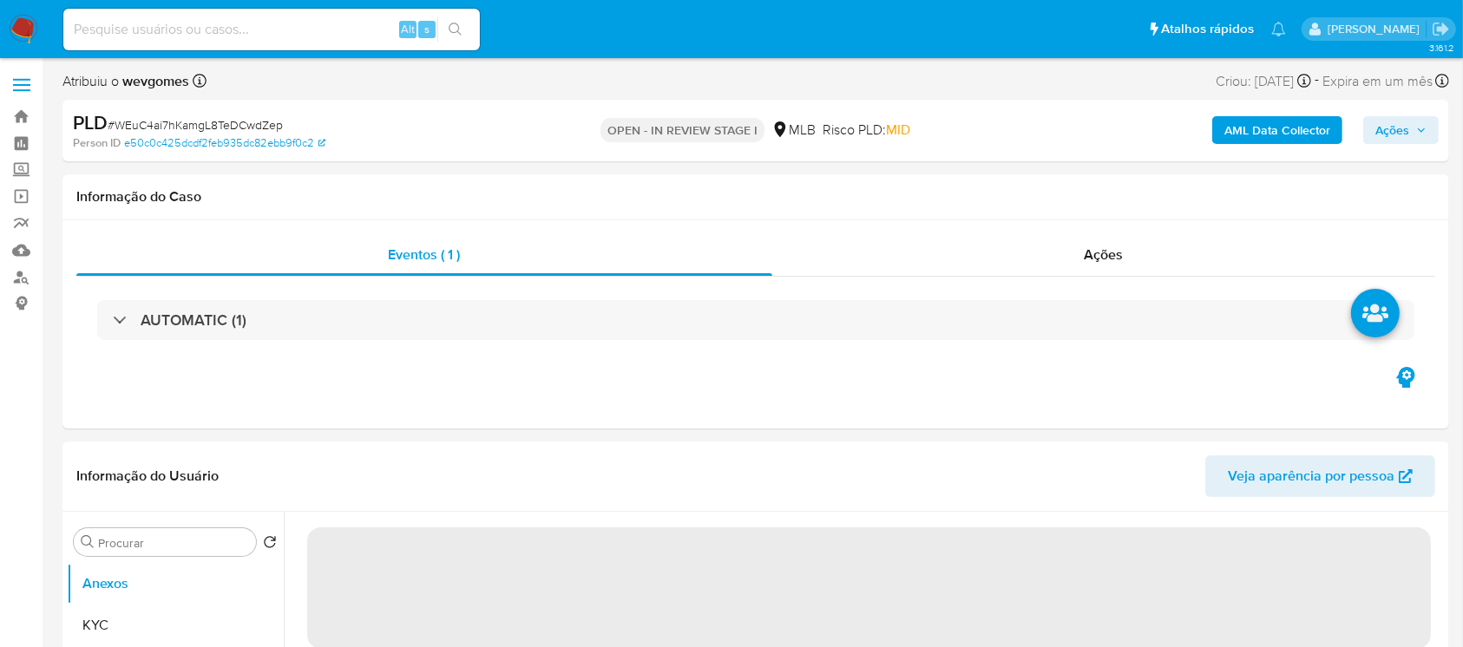
click at [148, 129] on span "# WEuC4ai7hKamgL8TeDCwdZep" at bounding box center [195, 124] width 175 height 17
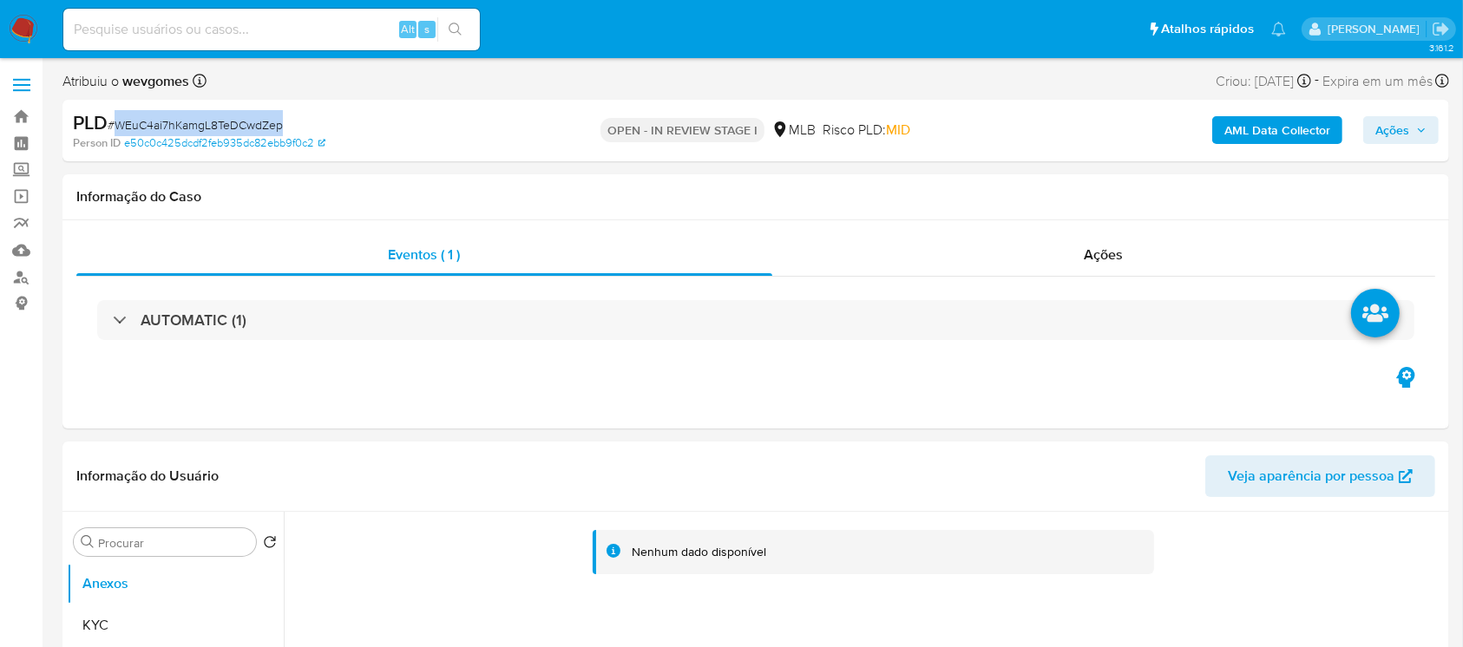
click at [148, 129] on span "# WEuC4ai7hKamgL8TeDCwdZep" at bounding box center [195, 124] width 175 height 17
copy span "WEuC4ai7hKamgL8TeDCwdZep"
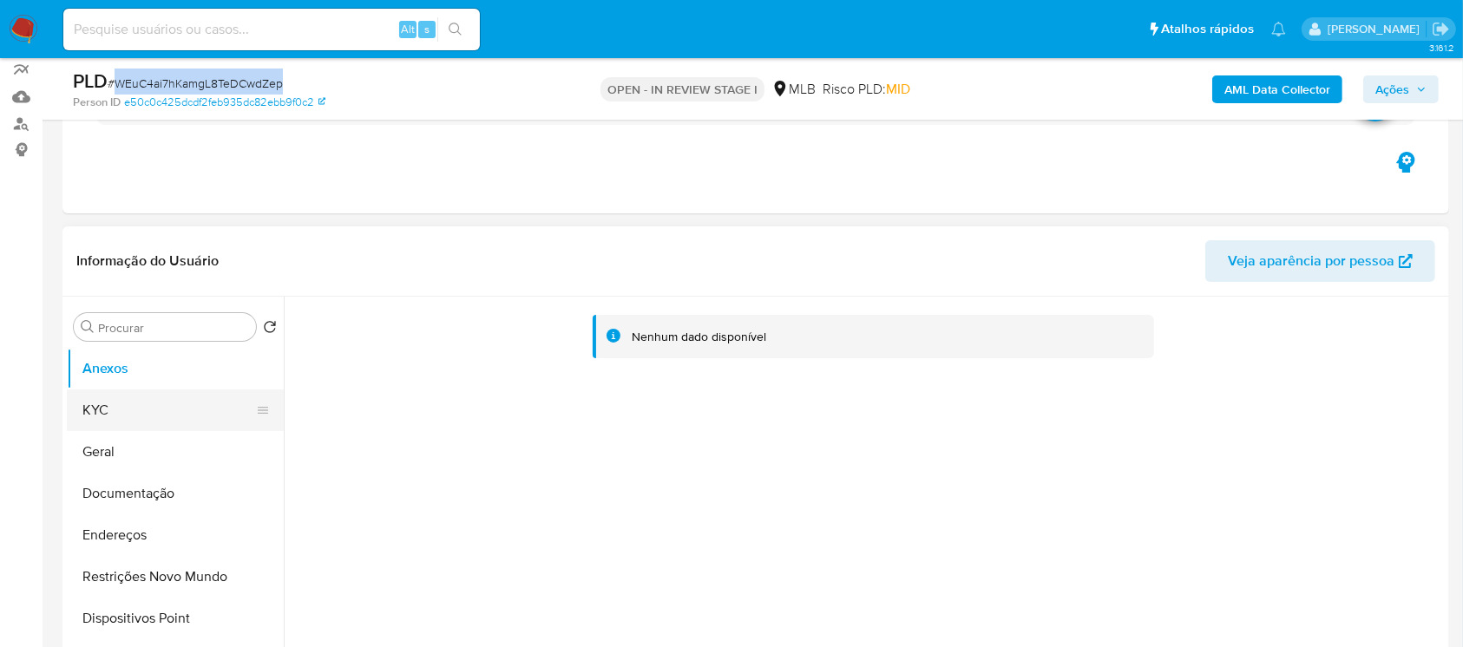
click at [161, 406] on button "KYC" at bounding box center [168, 411] width 203 height 42
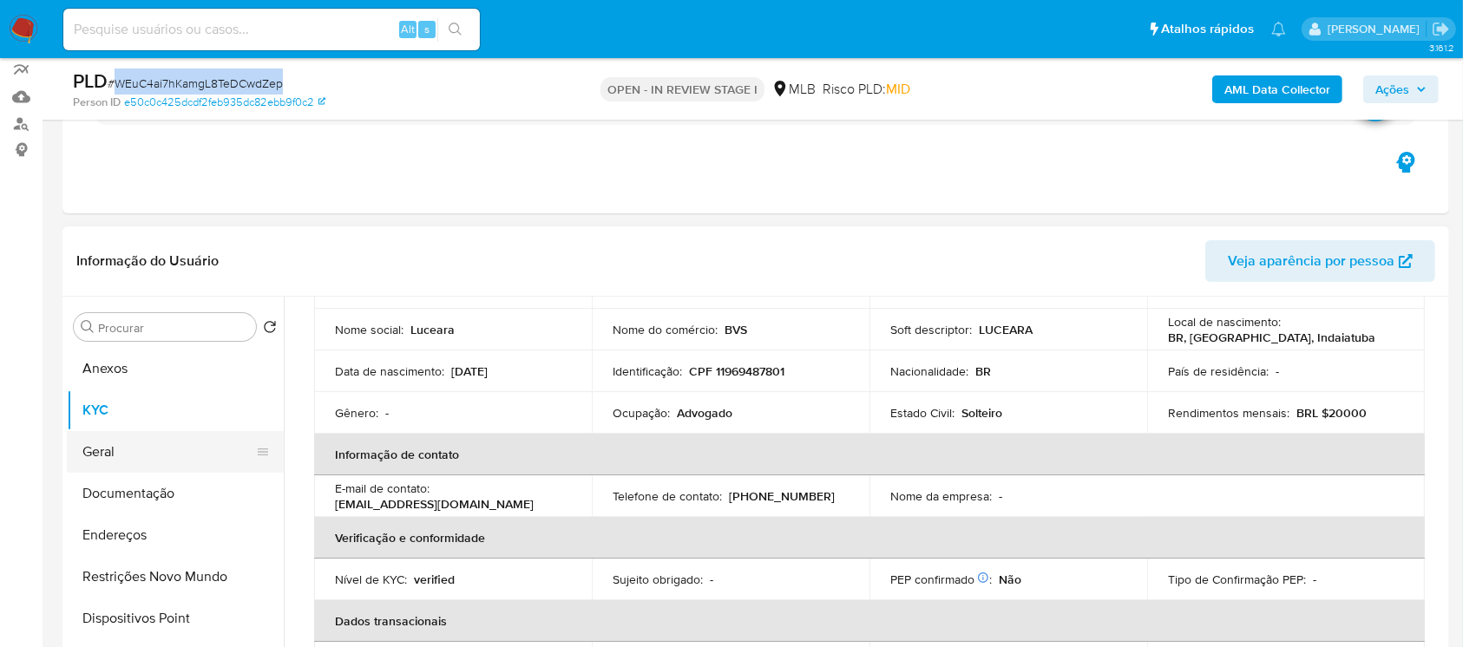
click at [106, 447] on button "Geral" at bounding box center [168, 452] width 203 height 42
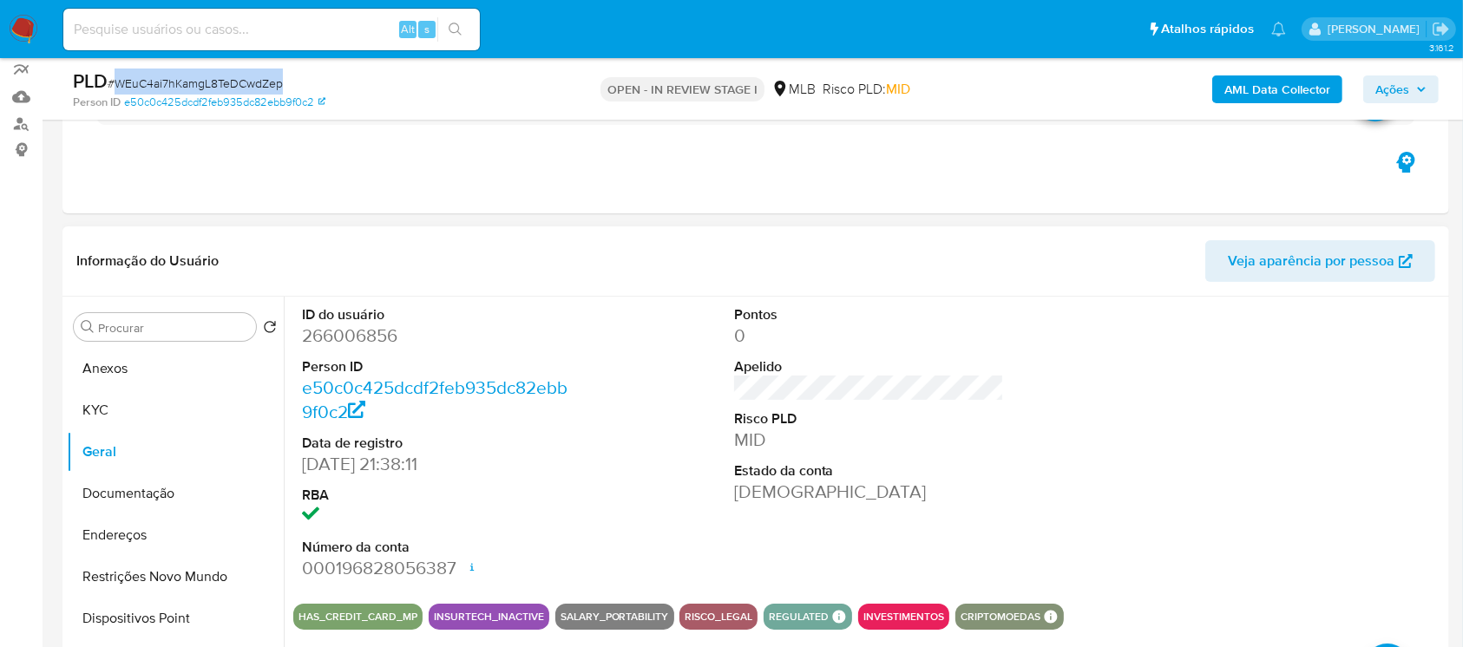
scroll to position [308, 0]
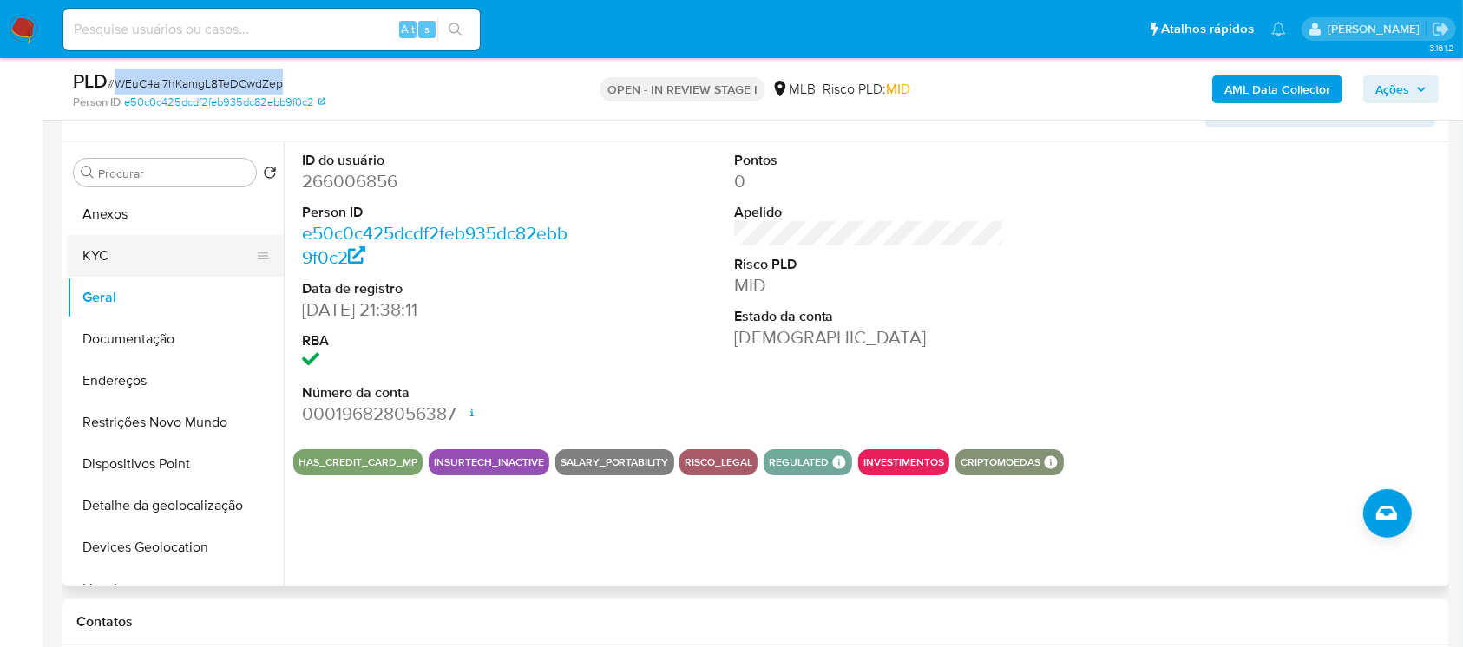
click at [118, 258] on button "KYC" at bounding box center [168, 256] width 203 height 42
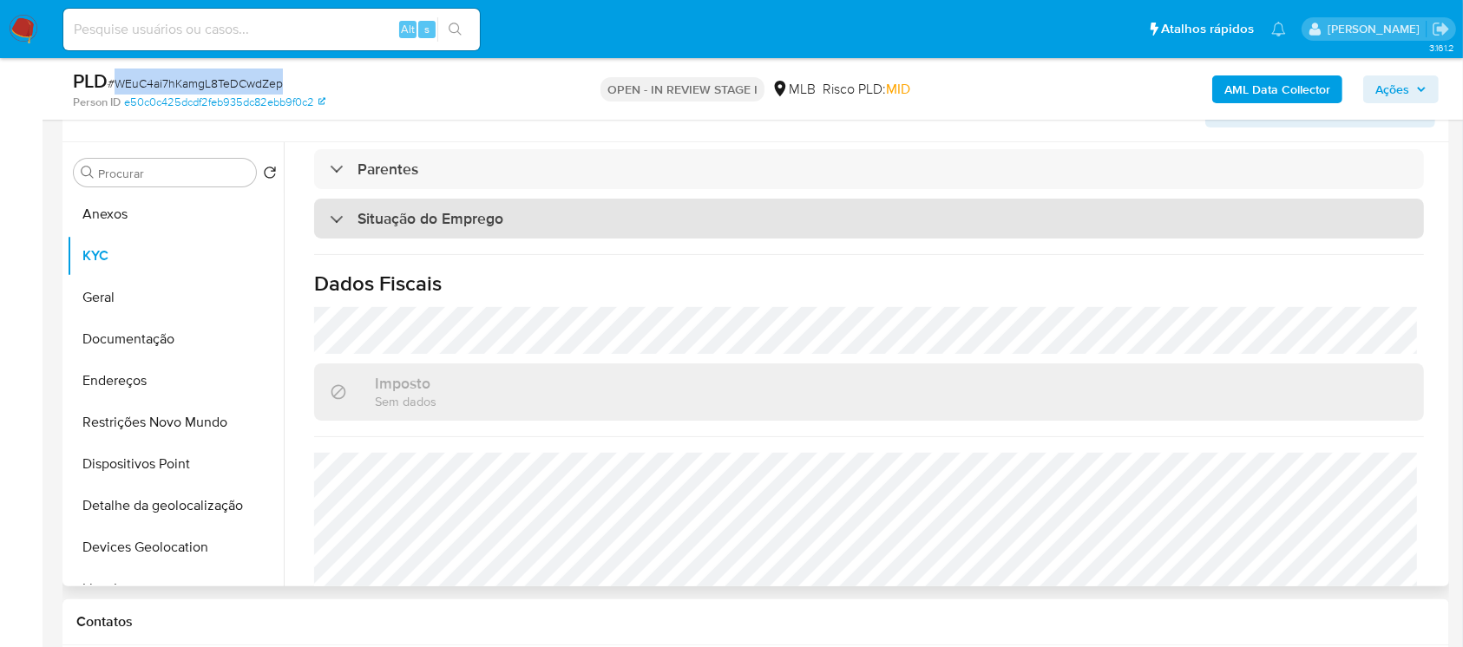
scroll to position [738, 0]
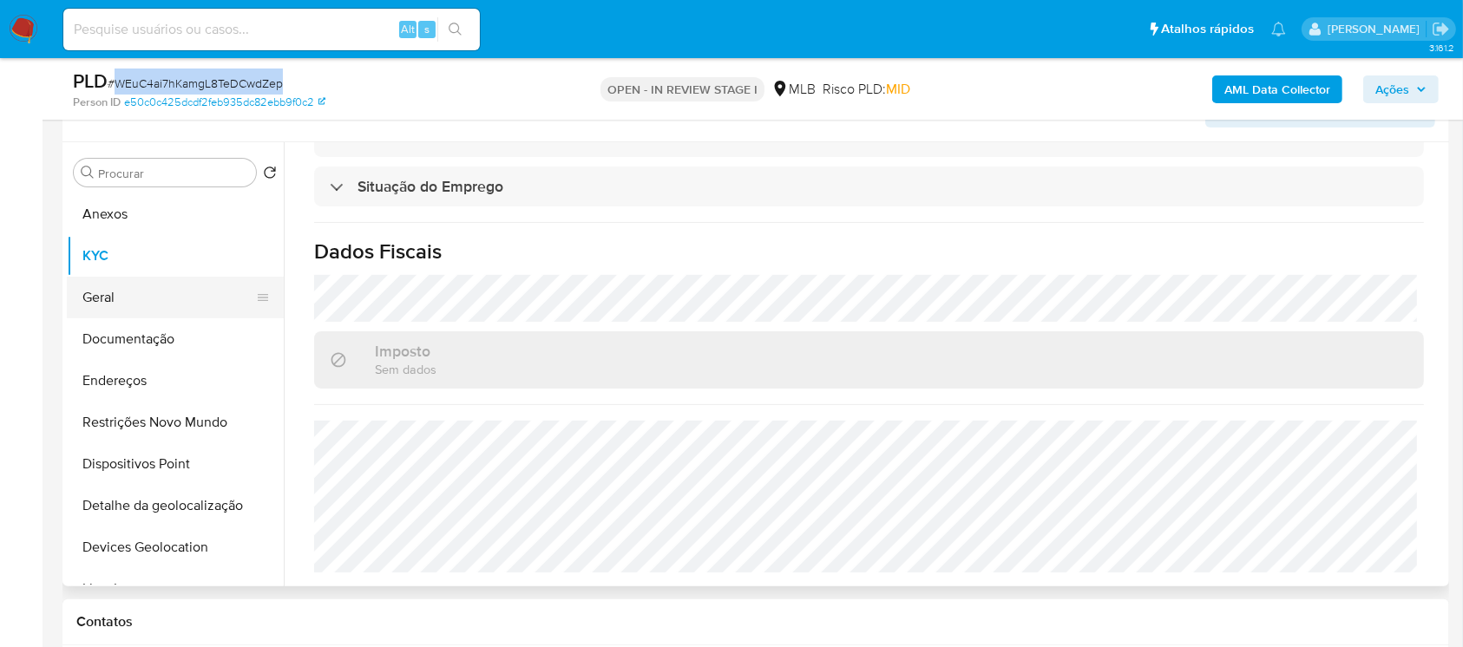
click at [108, 302] on button "Geral" at bounding box center [168, 298] width 203 height 42
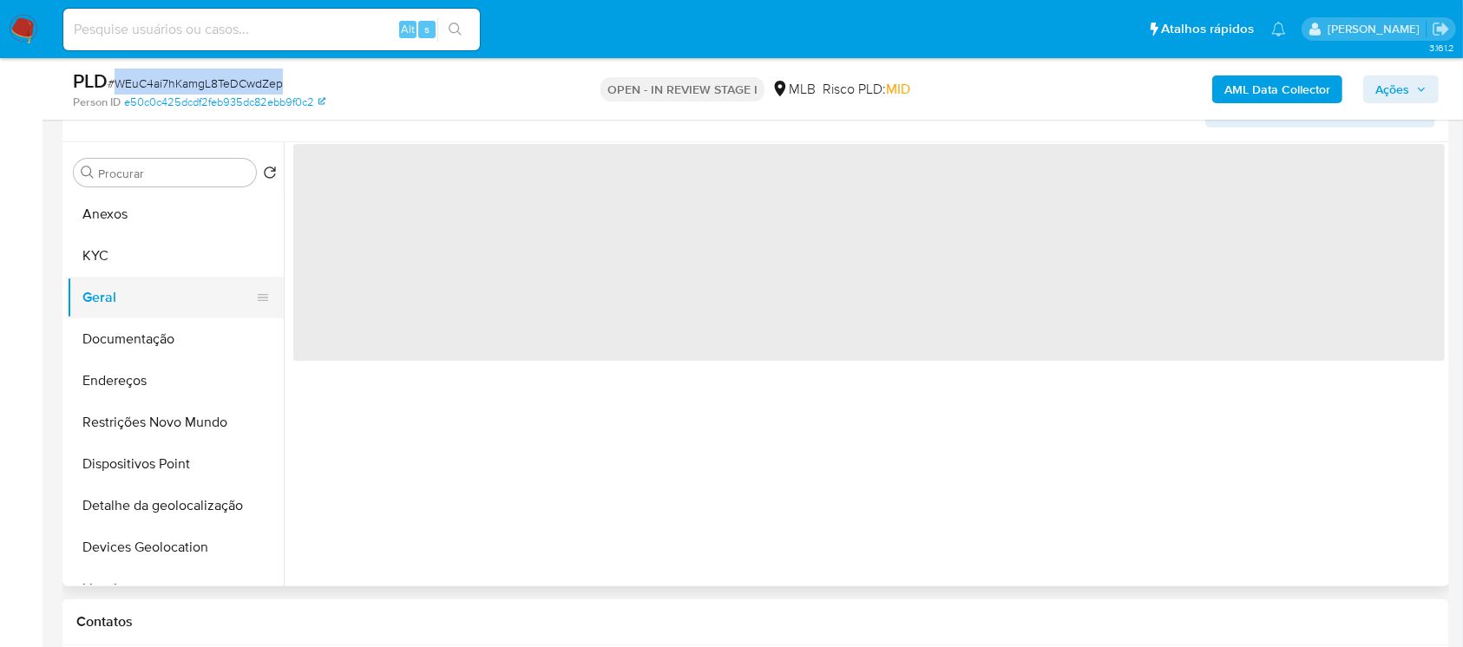
scroll to position [0, 0]
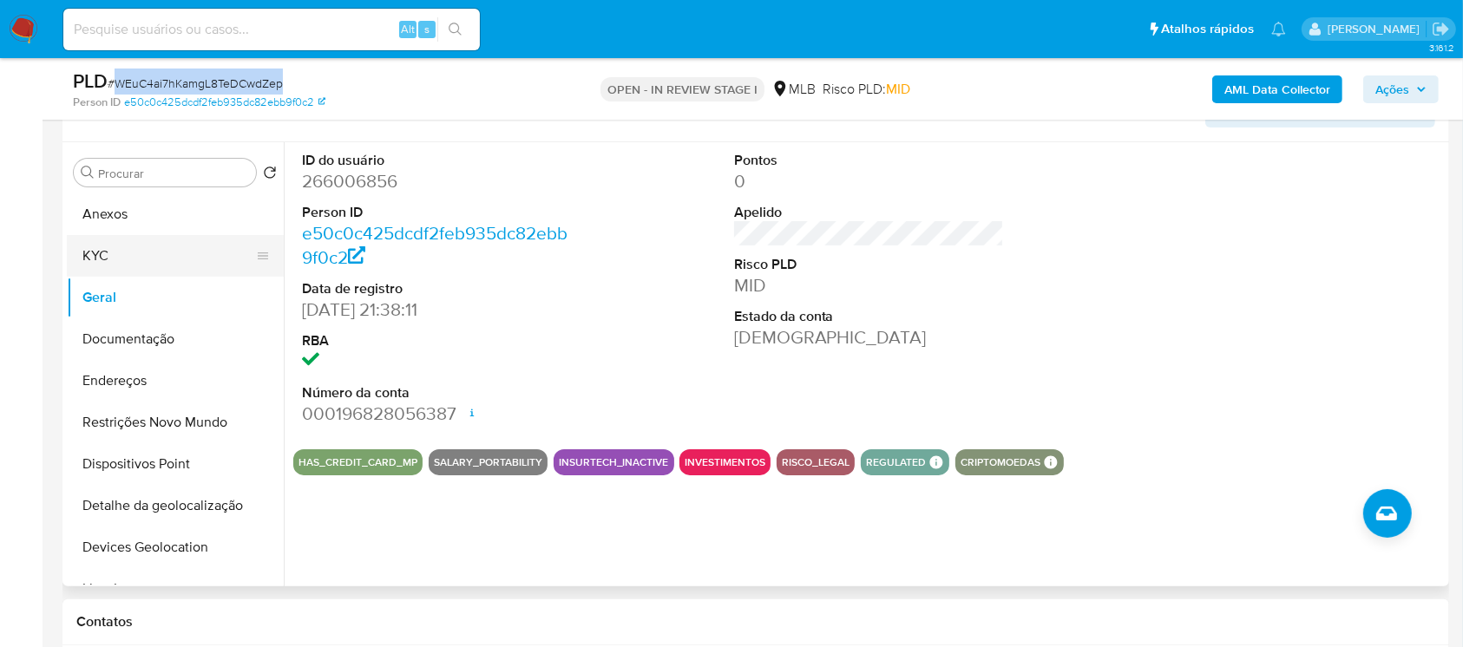
click at [115, 265] on button "KYC" at bounding box center [168, 256] width 203 height 42
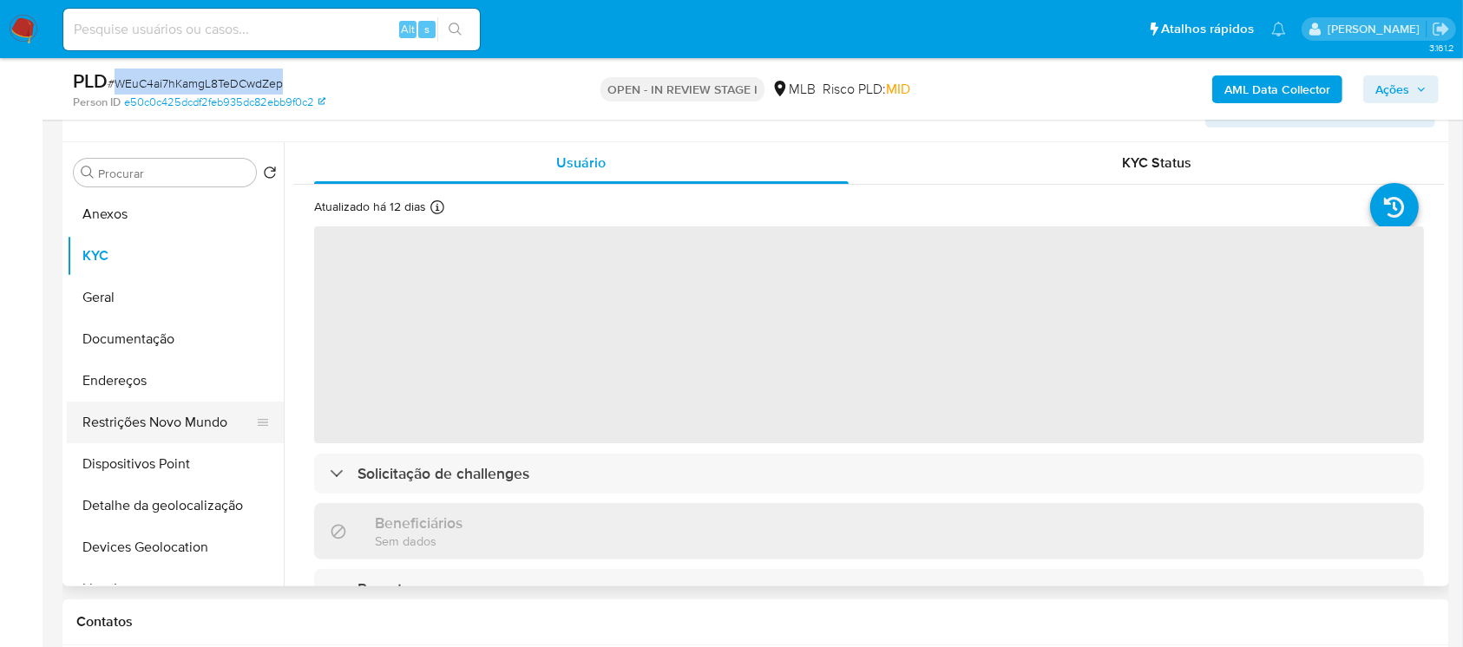
click at [153, 424] on button "Restrições Novo Mundo" at bounding box center [168, 423] width 203 height 42
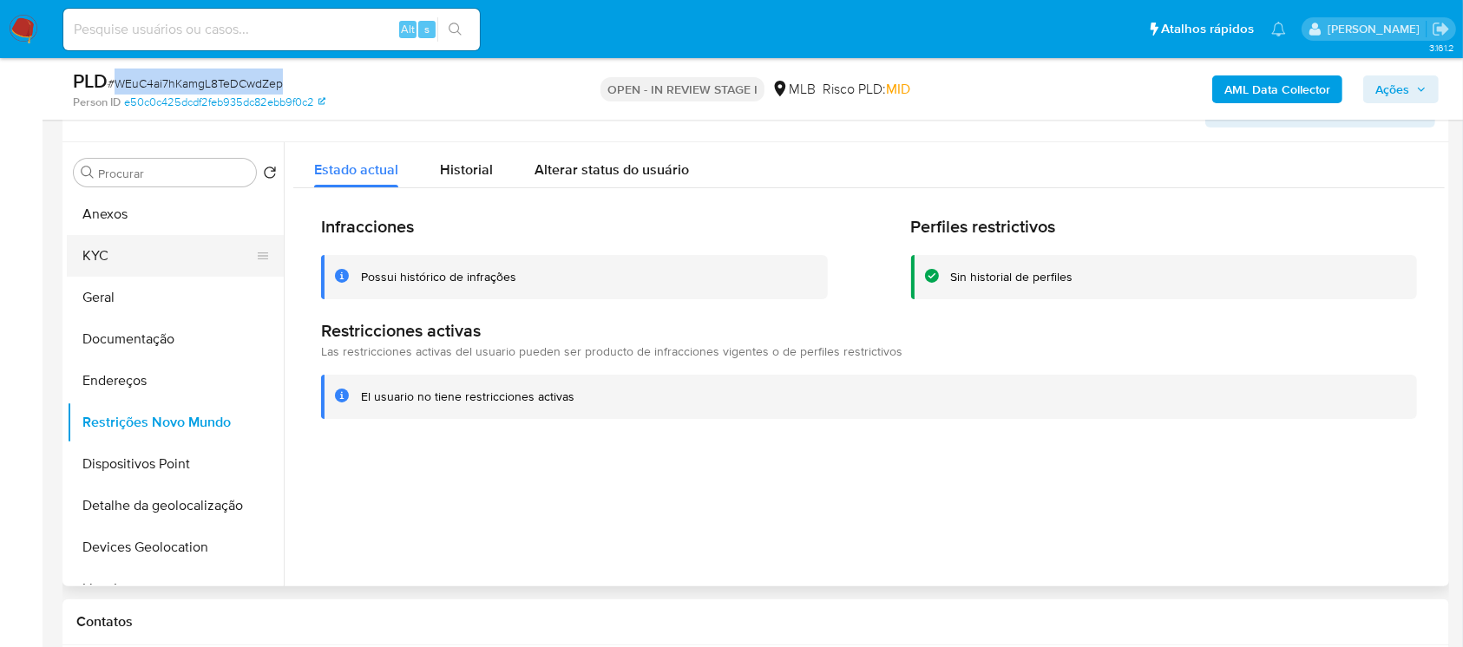
click at [97, 269] on button "KYC" at bounding box center [168, 256] width 203 height 42
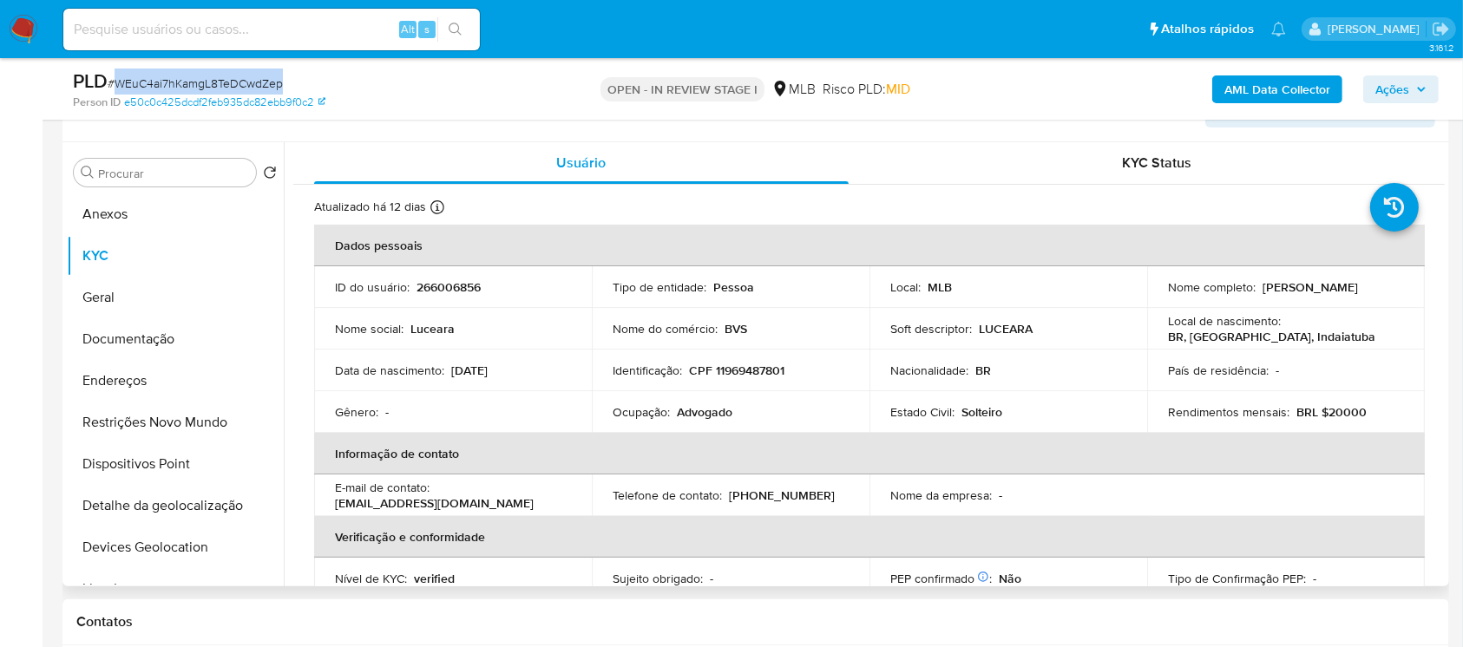
drag, startPoint x: 1162, startPoint y: 298, endPoint x: 1308, endPoint y: 303, distance: 145.9
click at [1308, 303] on td "Nome completo : Luceara Matsue Matsuguma" at bounding box center [1286, 287] width 278 height 42
copy p "Luceara Matsue Matsuguma"
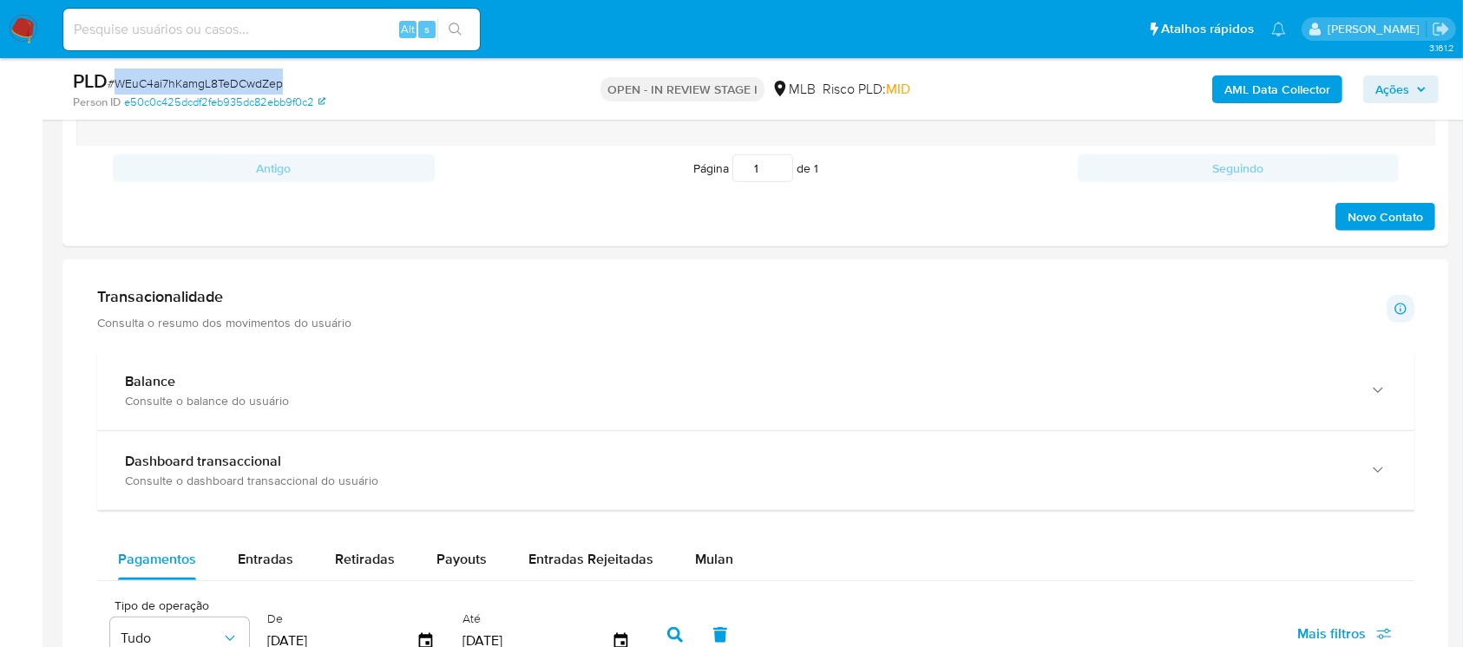
scroll to position [1080, 0]
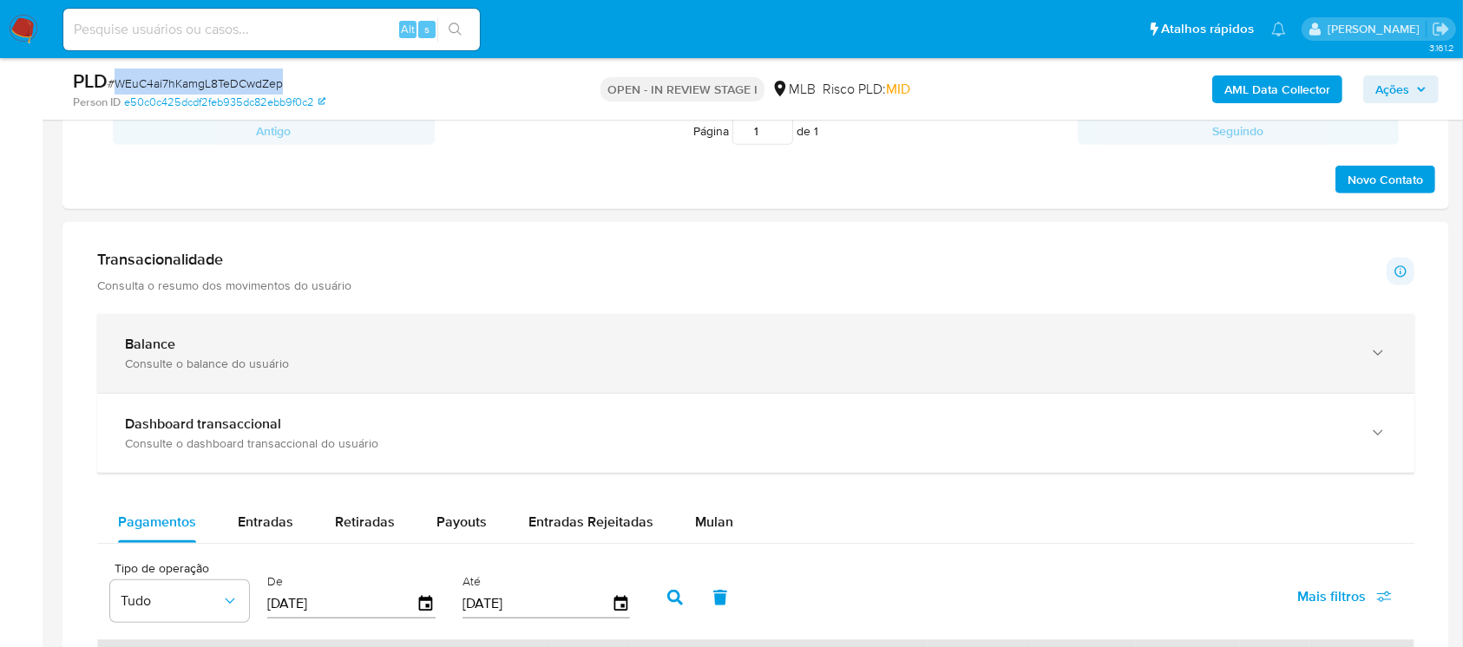
click at [322, 358] on div "Consulte o balance do usuário" at bounding box center [738, 364] width 1227 height 16
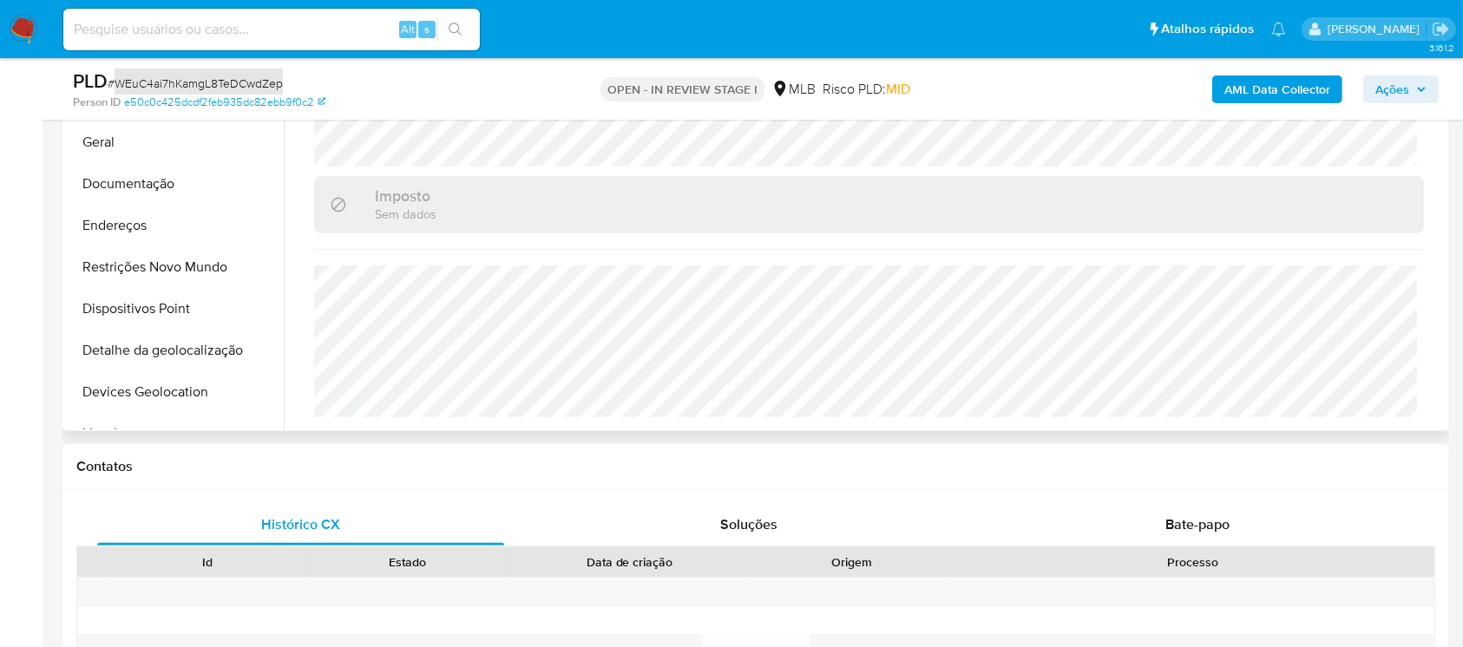
scroll to position [308, 0]
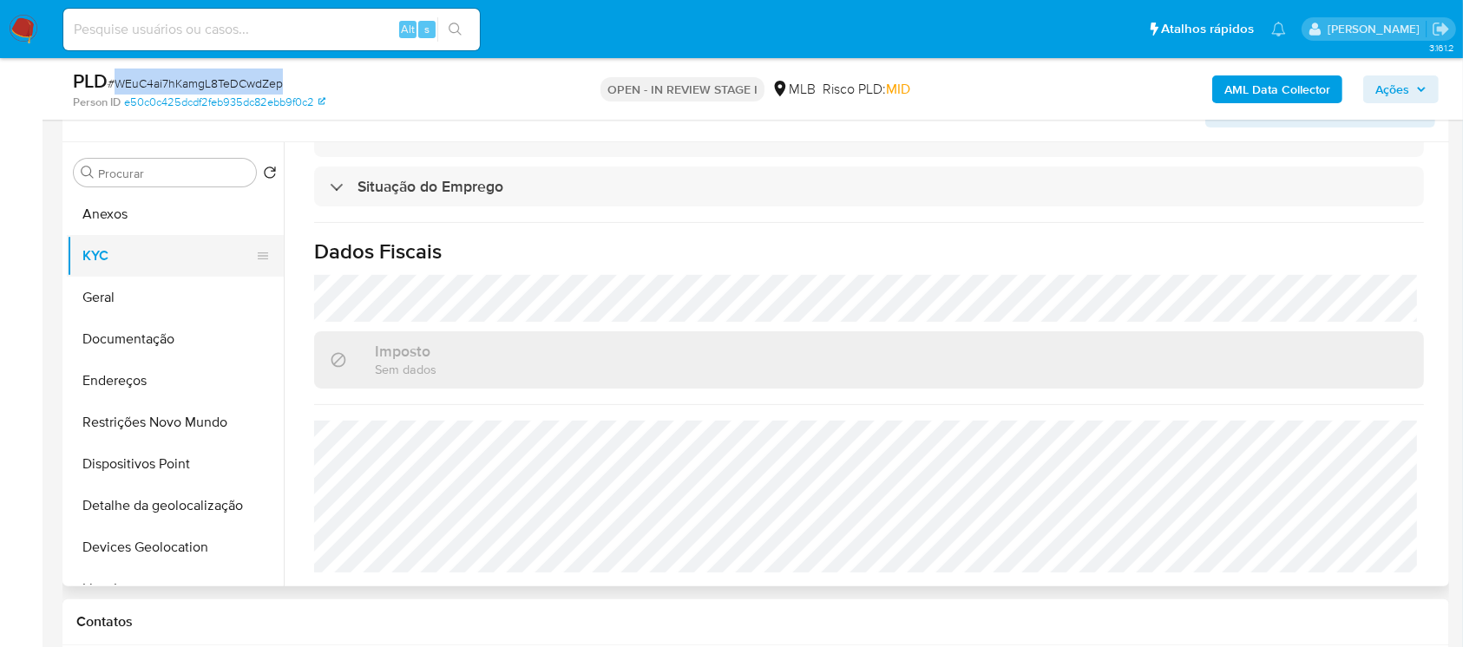
click at [100, 274] on button "KYC" at bounding box center [168, 256] width 203 height 42
click at [101, 299] on button "Geral" at bounding box center [168, 298] width 203 height 42
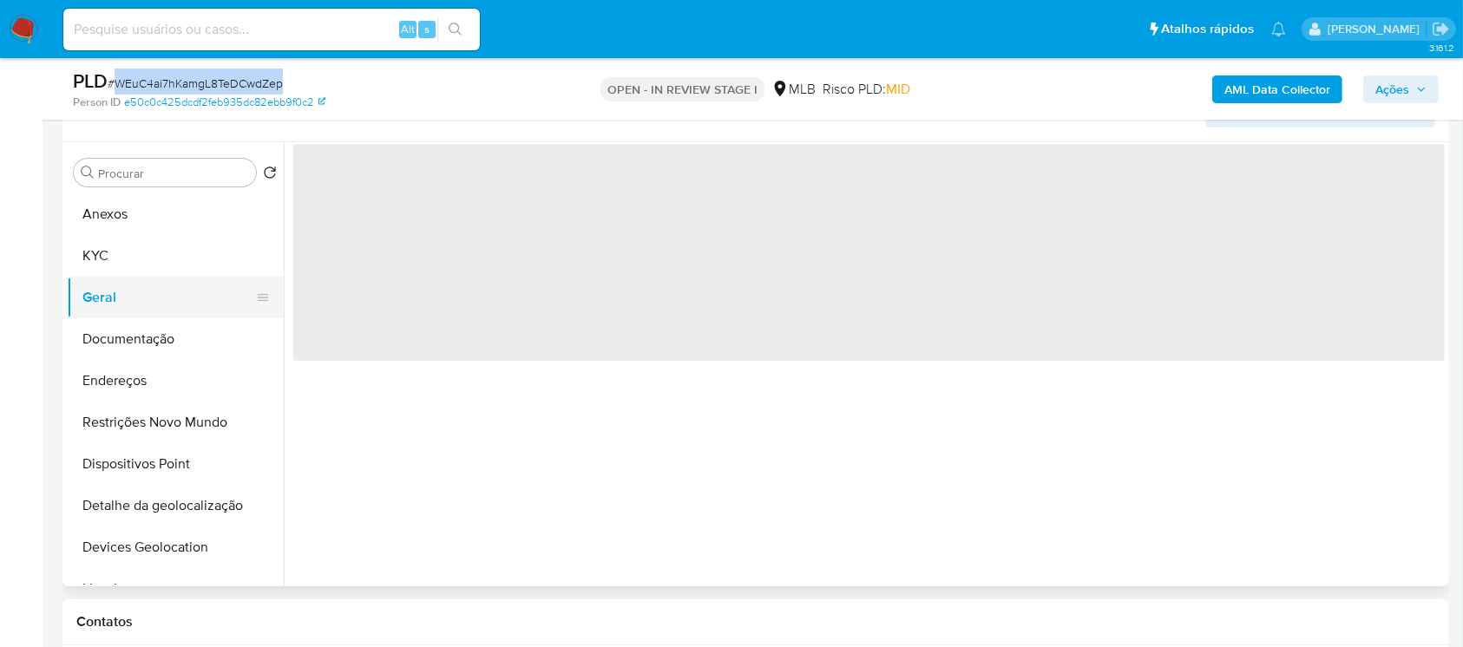
scroll to position [0, 0]
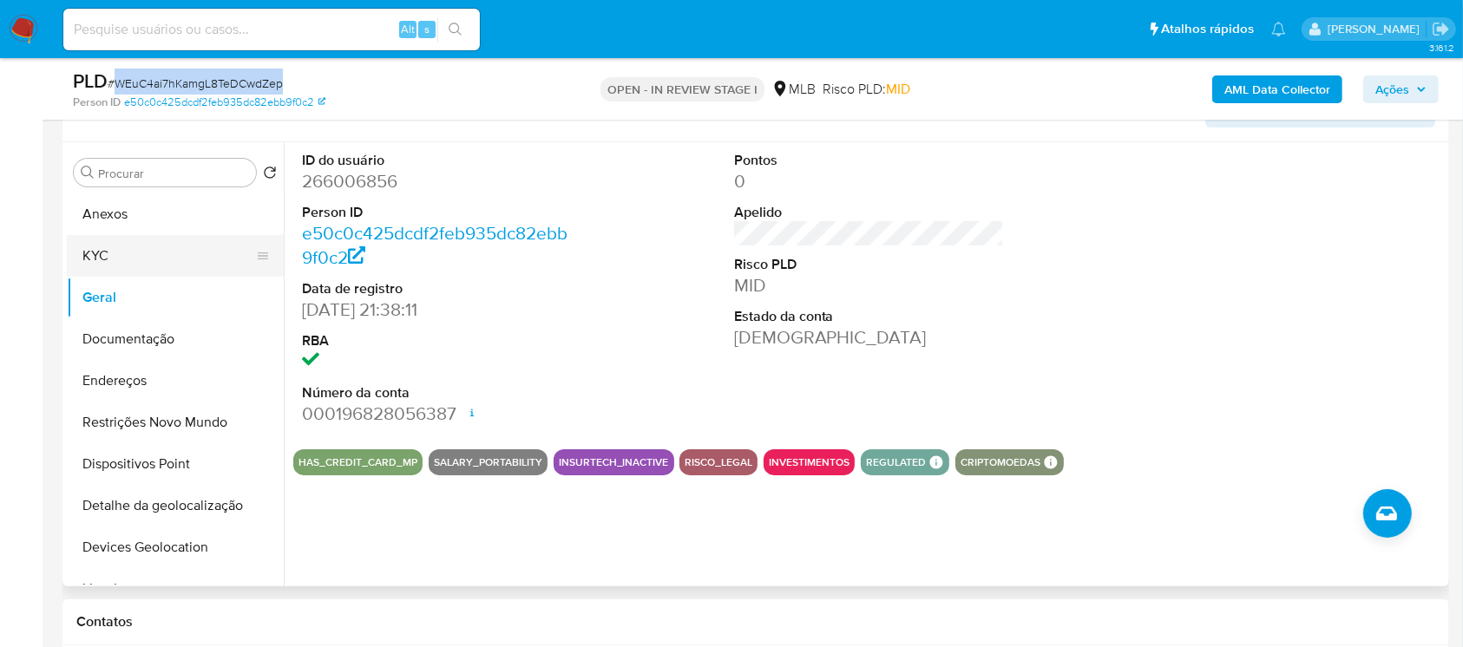
click at [105, 262] on button "KYC" at bounding box center [168, 256] width 203 height 42
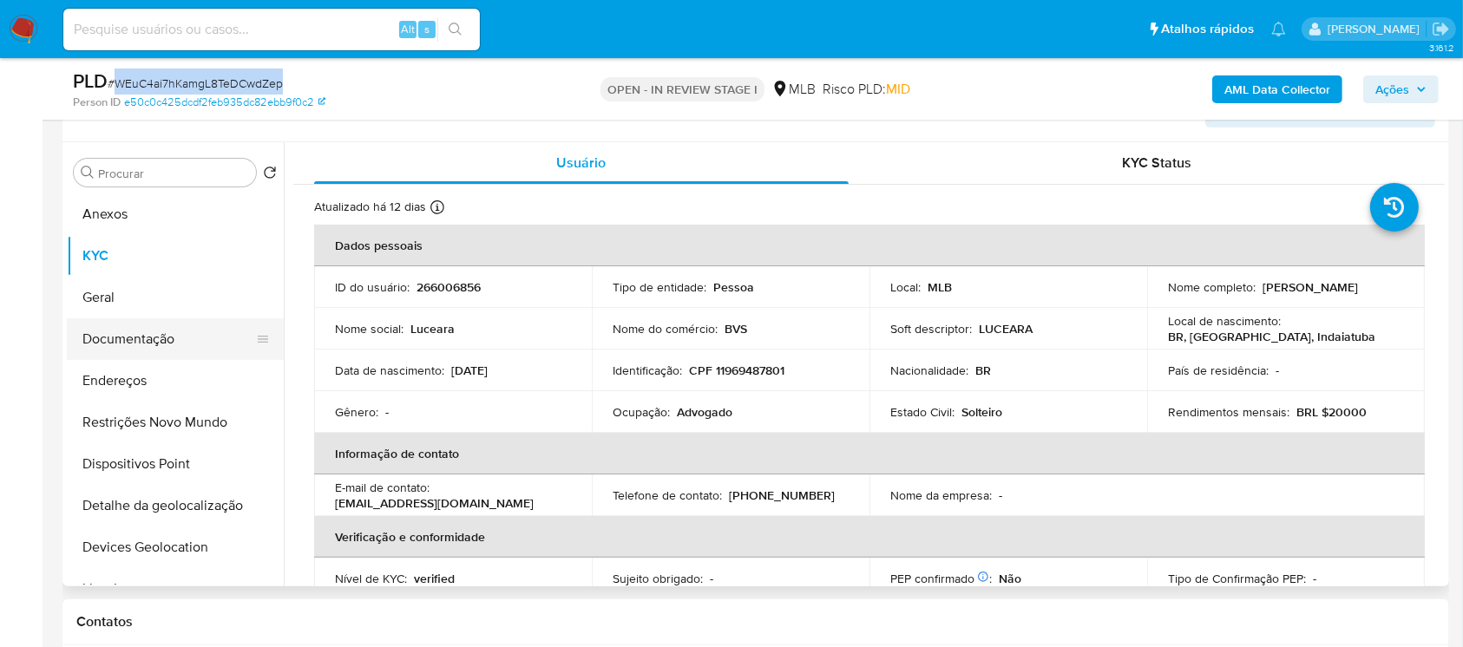
click at [104, 348] on button "Documentação" at bounding box center [168, 339] width 203 height 42
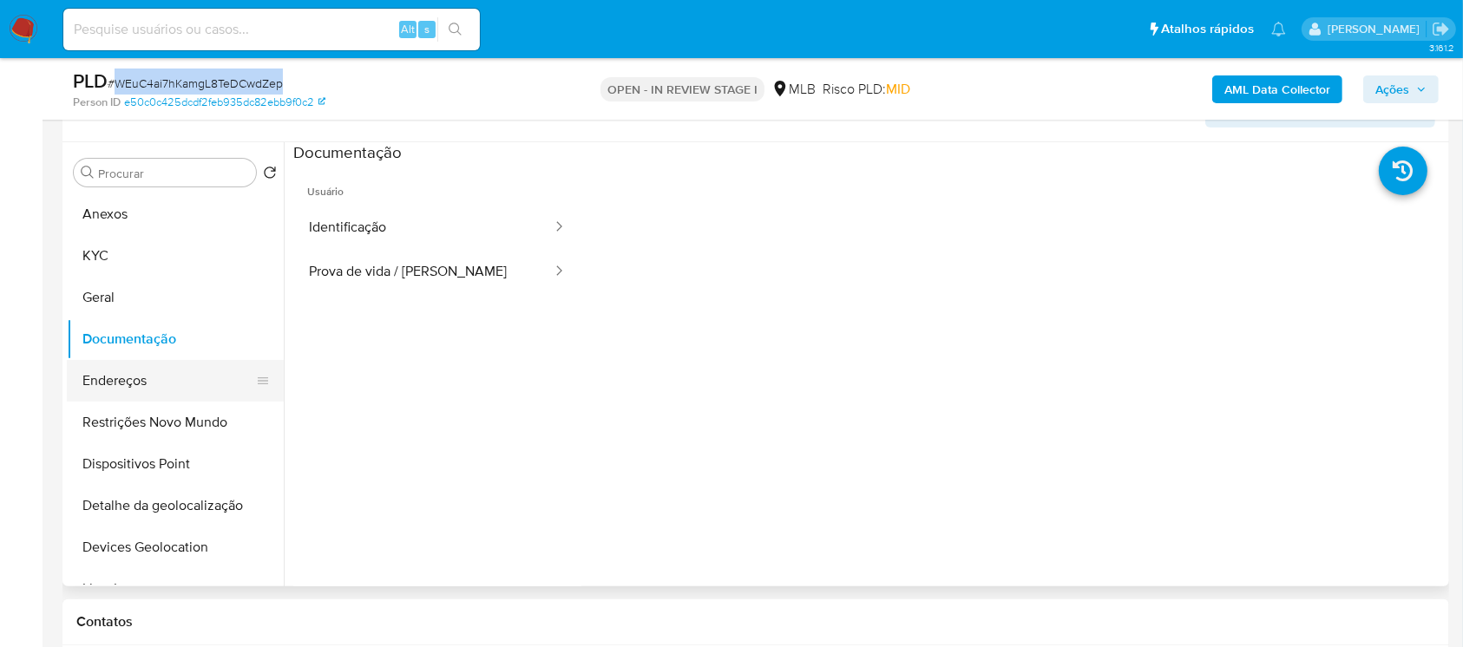
click at [116, 397] on button "Endereços" at bounding box center [168, 381] width 203 height 42
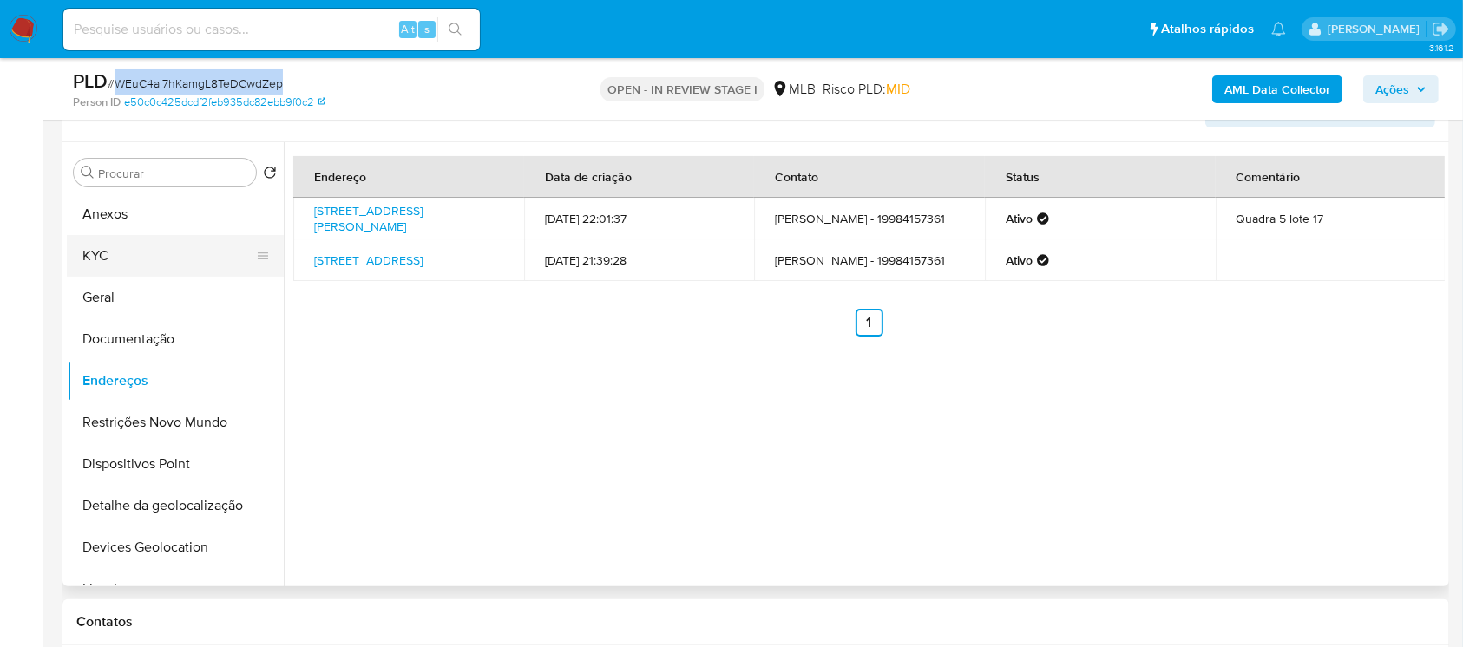
click at [95, 265] on button "KYC" at bounding box center [168, 256] width 203 height 42
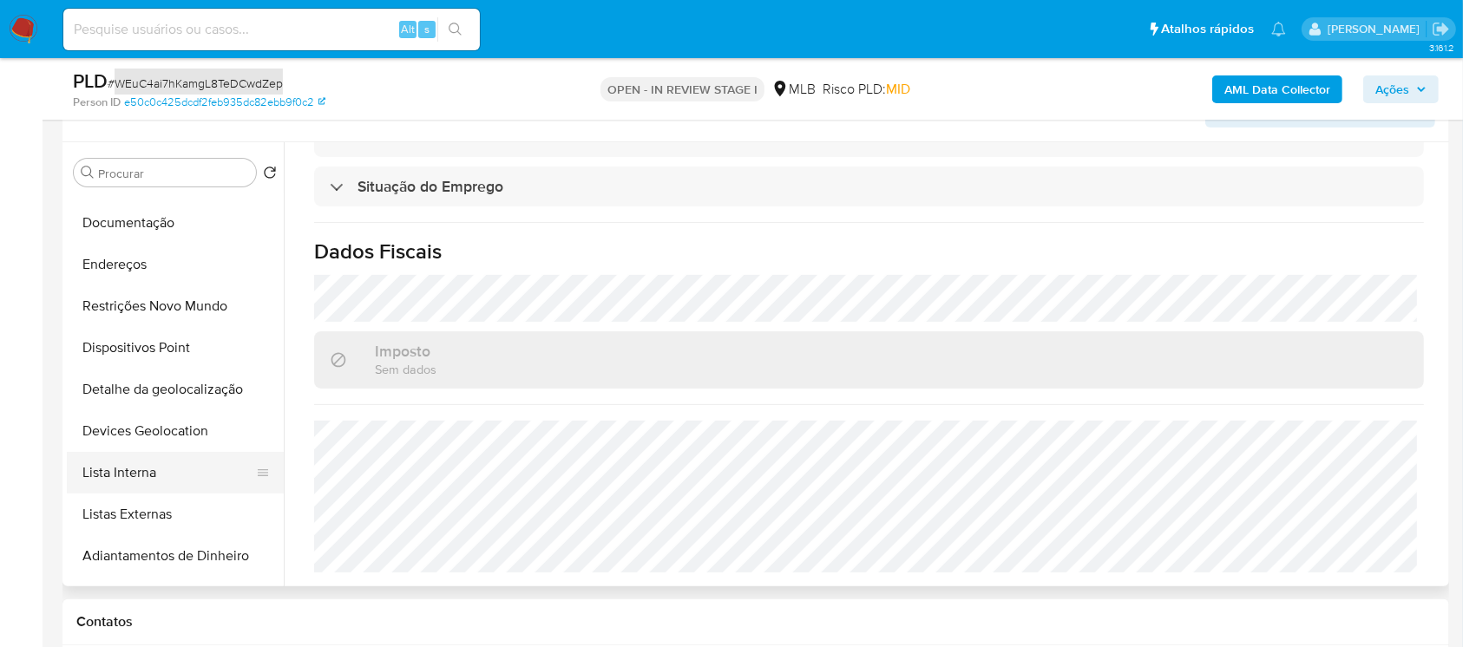
scroll to position [154, 0]
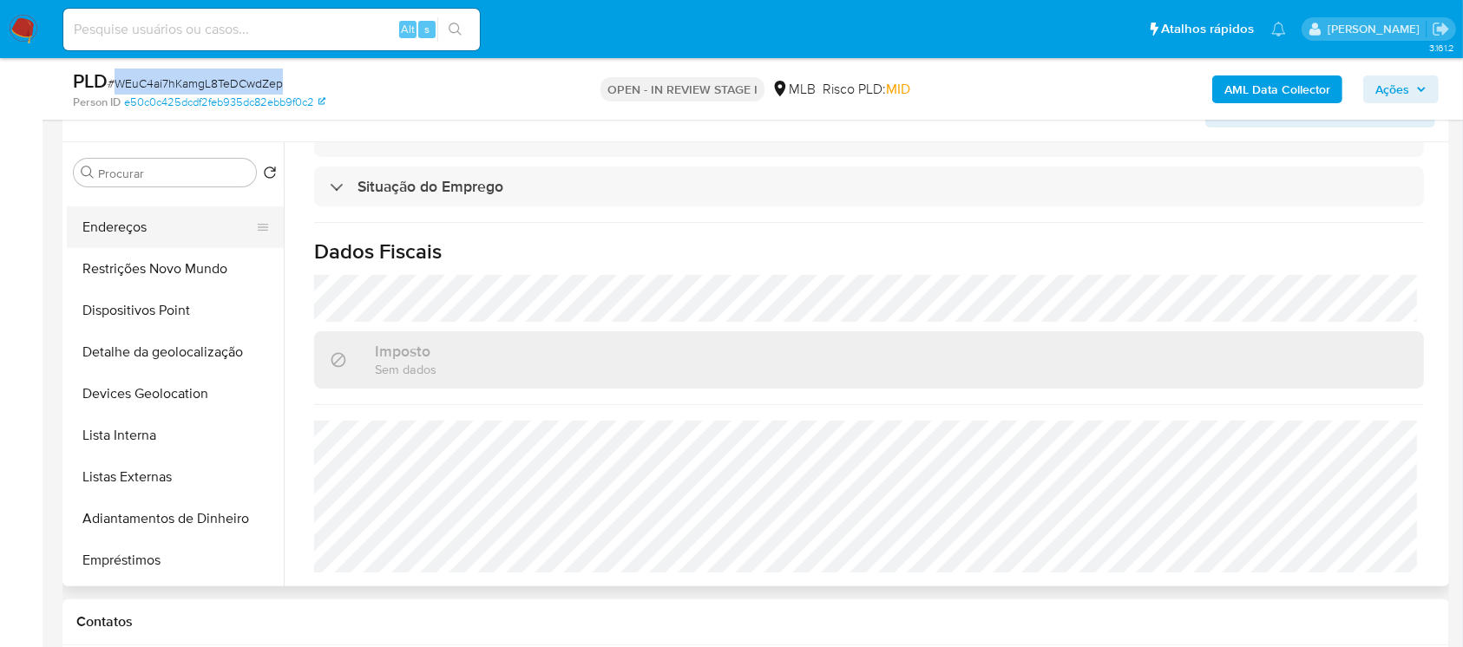
click at [111, 235] on button "Endereços" at bounding box center [168, 228] width 203 height 42
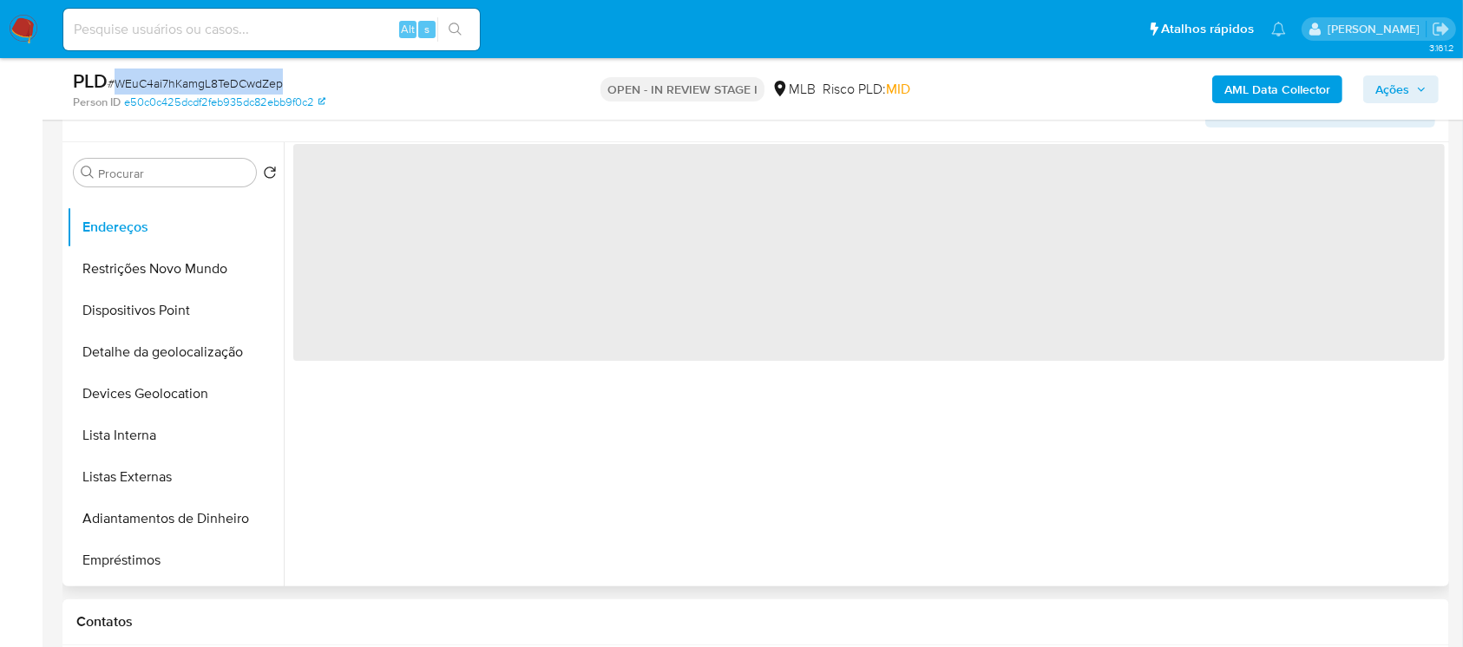
scroll to position [0, 0]
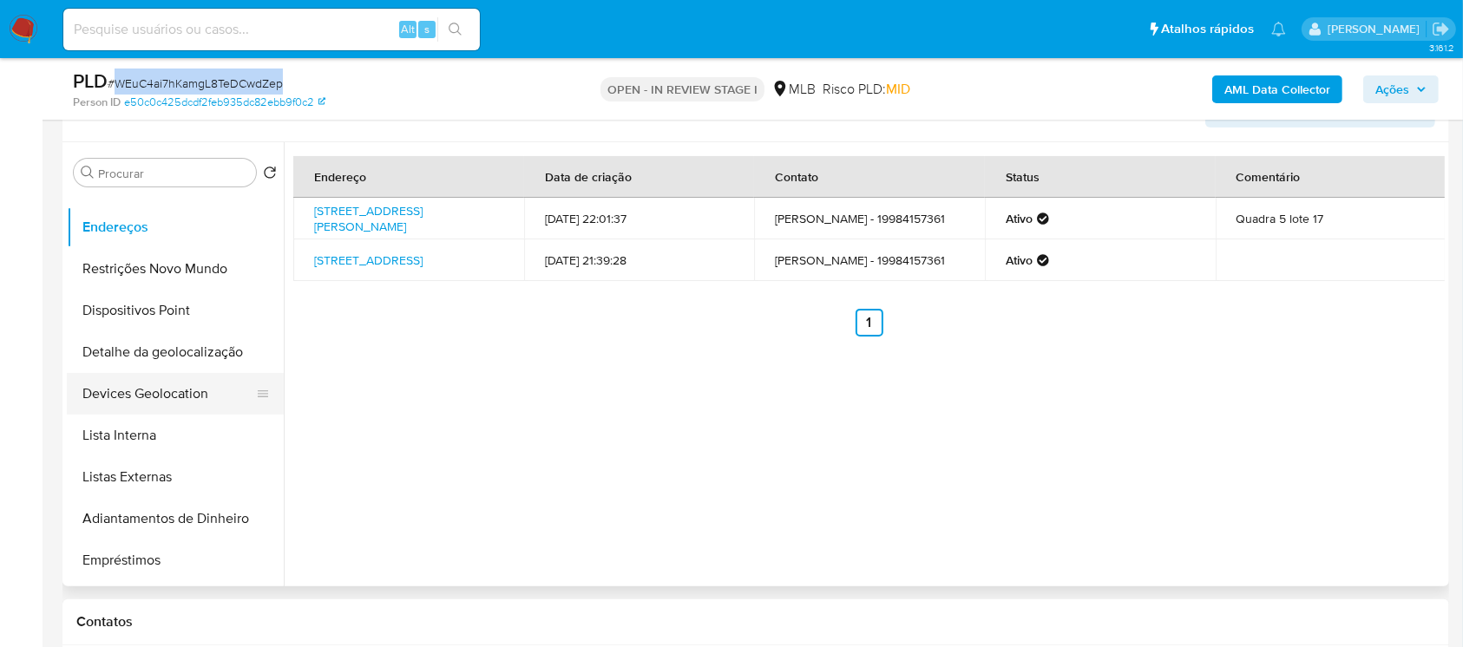
drag, startPoint x: 113, startPoint y: 394, endPoint x: 115, endPoint y: 384, distance: 10.6
click at [113, 394] on button "Devices Geolocation" at bounding box center [168, 394] width 203 height 42
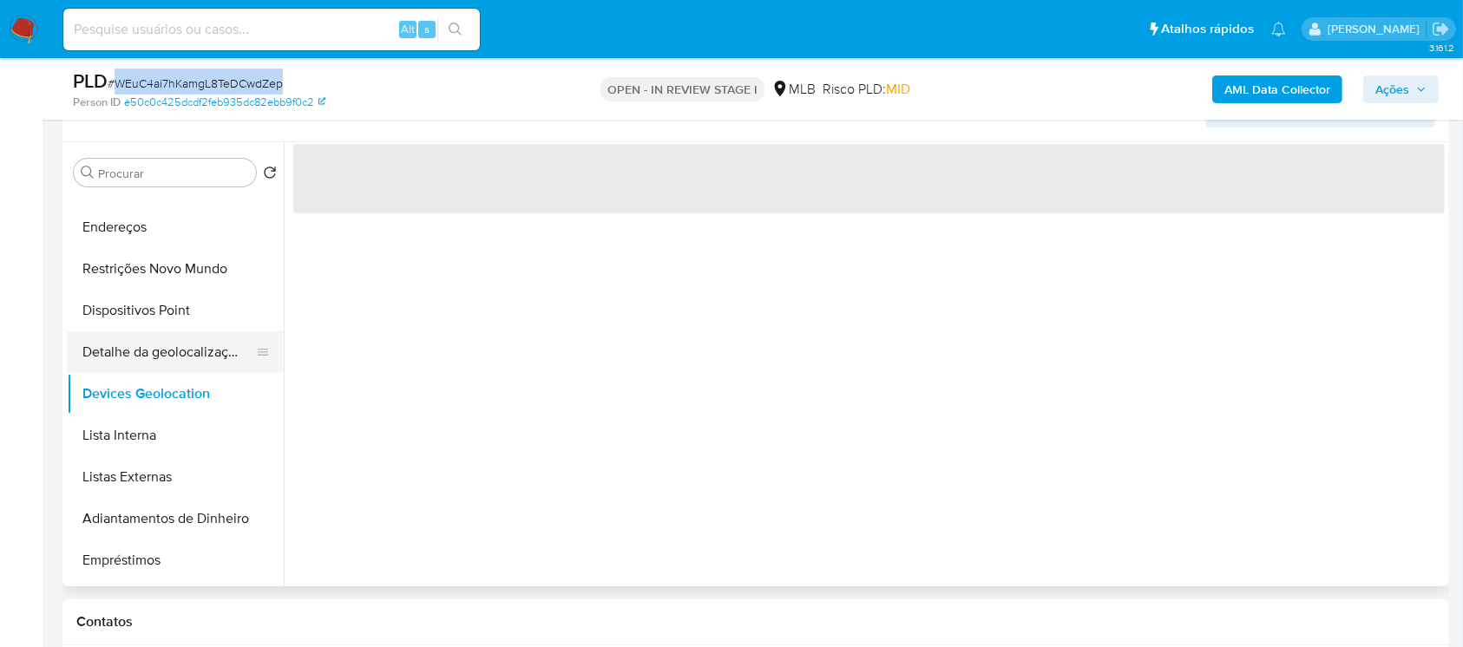
click at [106, 354] on button "Detalhe da geolocalização" at bounding box center [168, 353] width 203 height 42
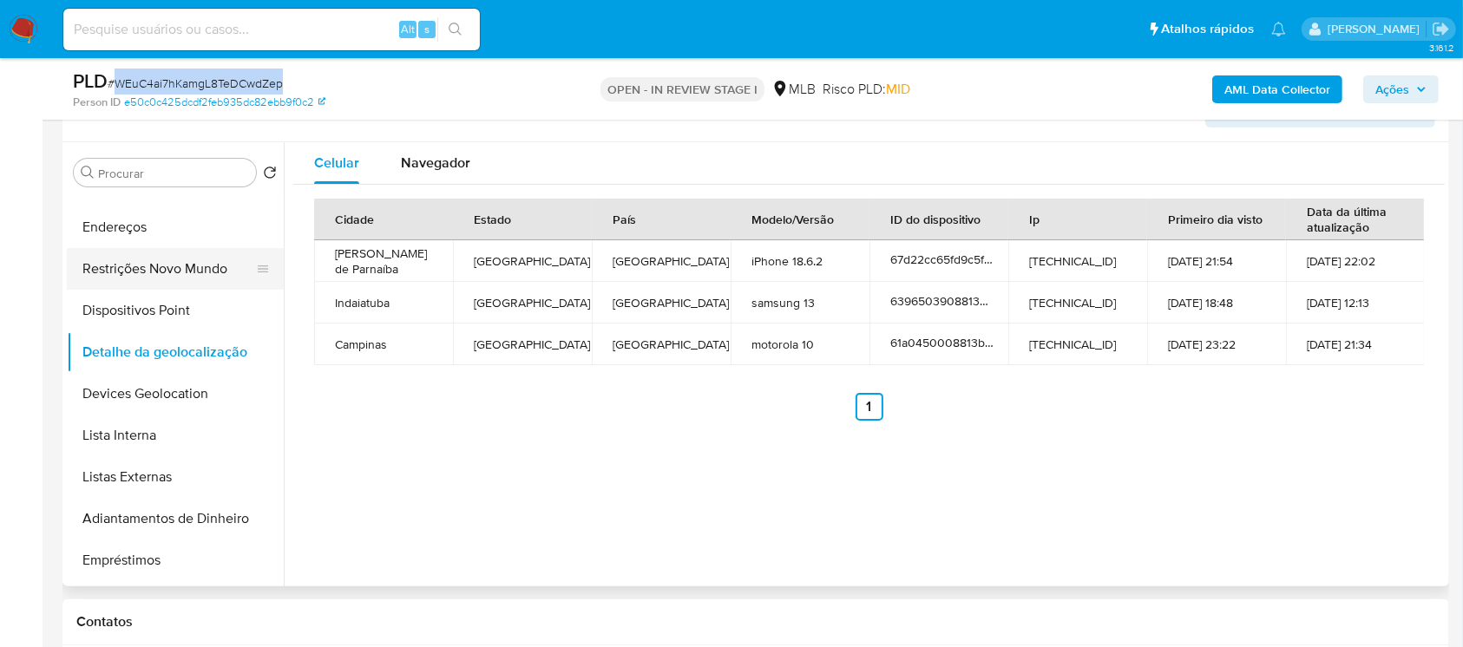
click at [135, 274] on button "Restrições Novo Mundo" at bounding box center [168, 269] width 203 height 42
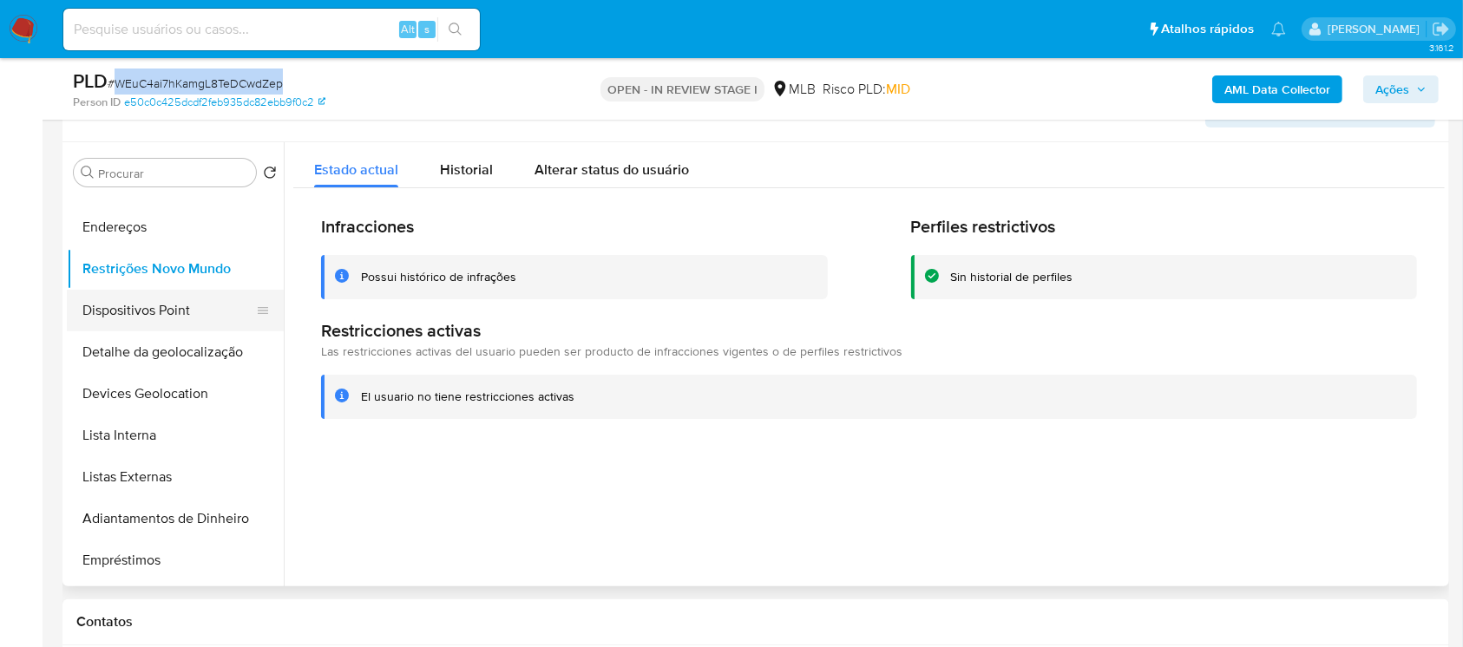
click at [118, 321] on button "Dispositivos Point" at bounding box center [168, 311] width 203 height 42
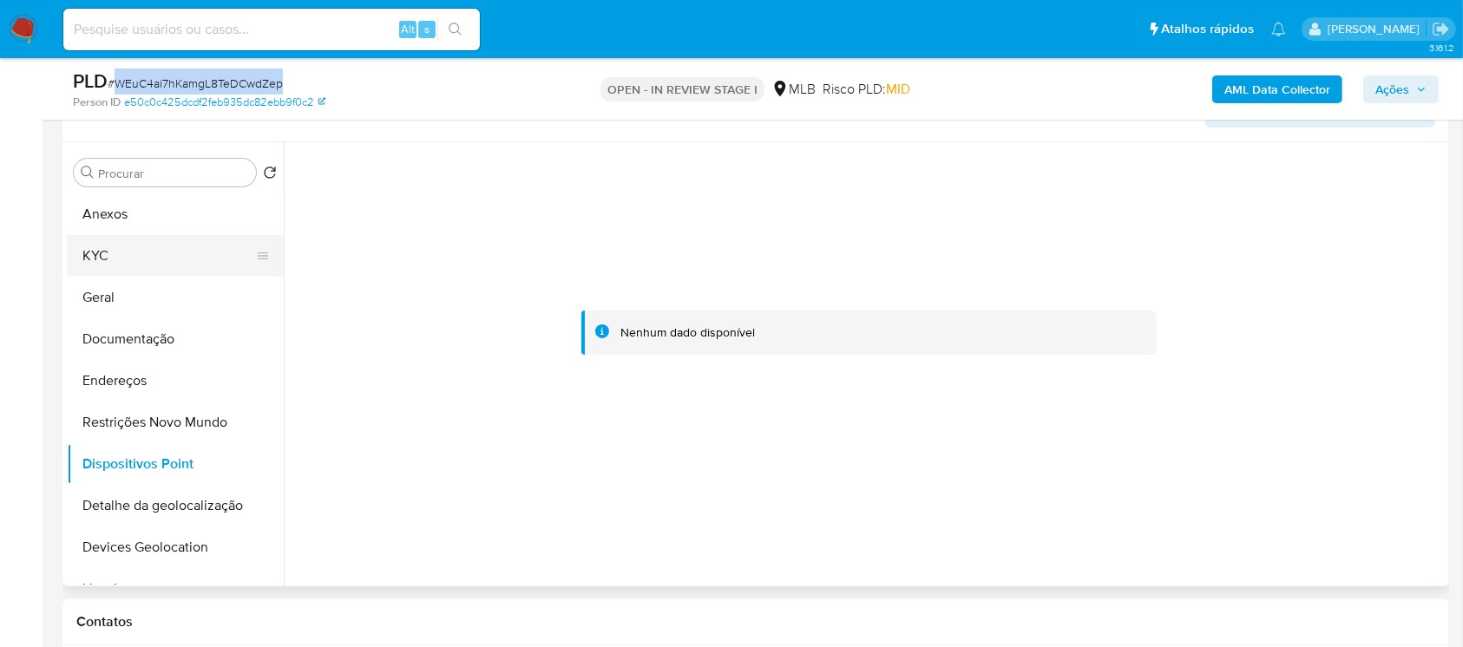
click at [90, 250] on button "KYC" at bounding box center [168, 256] width 203 height 42
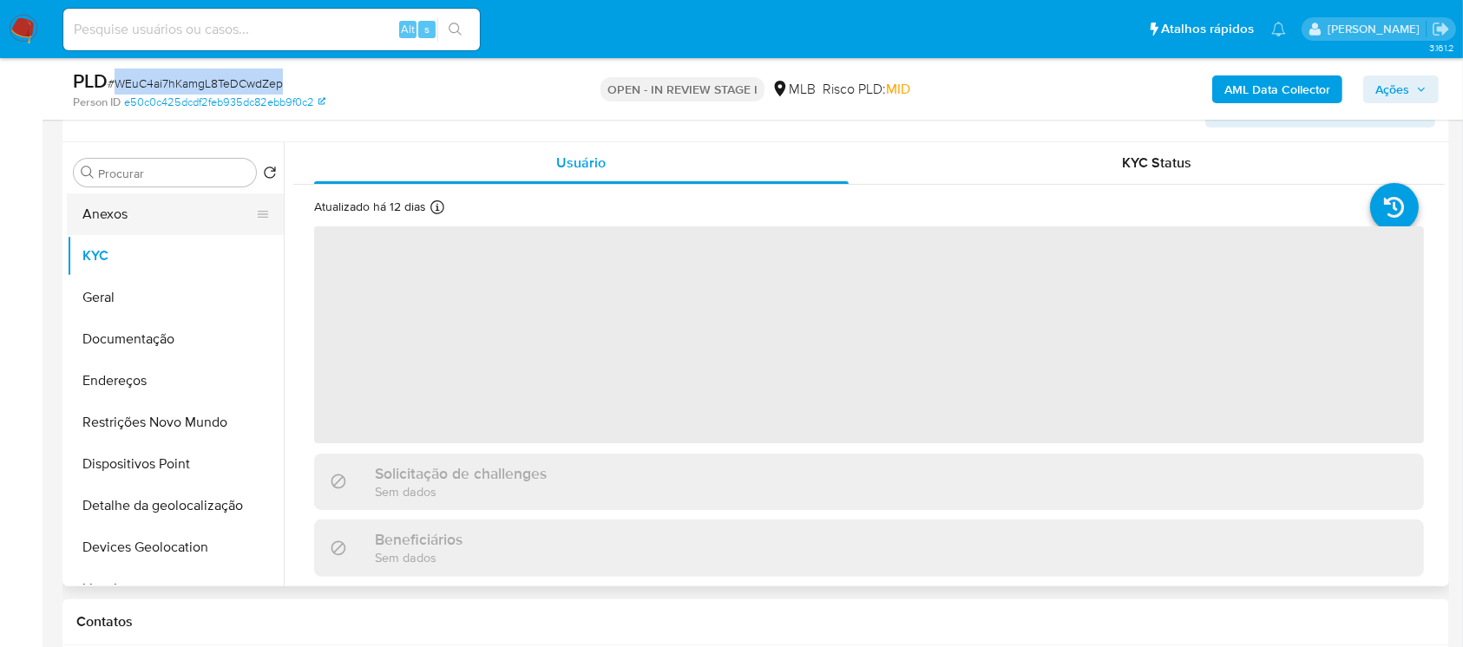
click at [101, 212] on button "Anexos" at bounding box center [168, 215] width 203 height 42
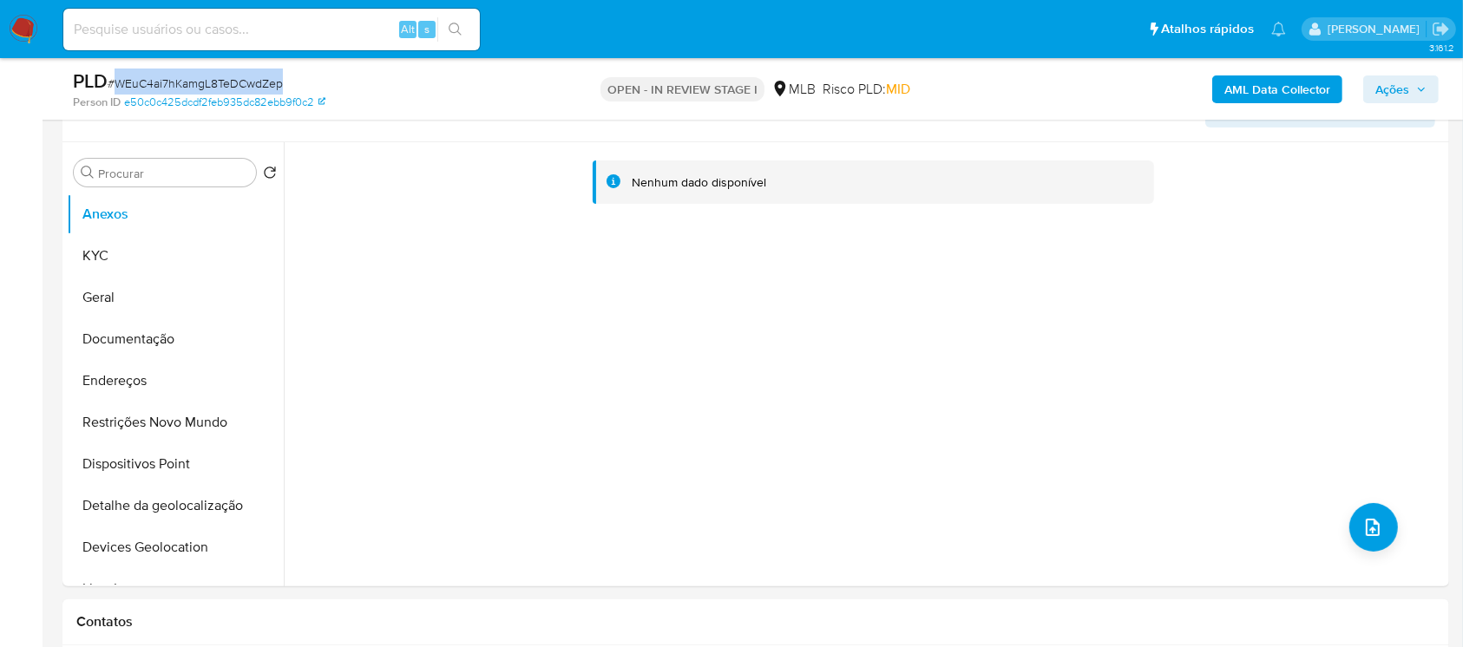
click at [1235, 92] on b "AML Data Collector" at bounding box center [1277, 89] width 106 height 28
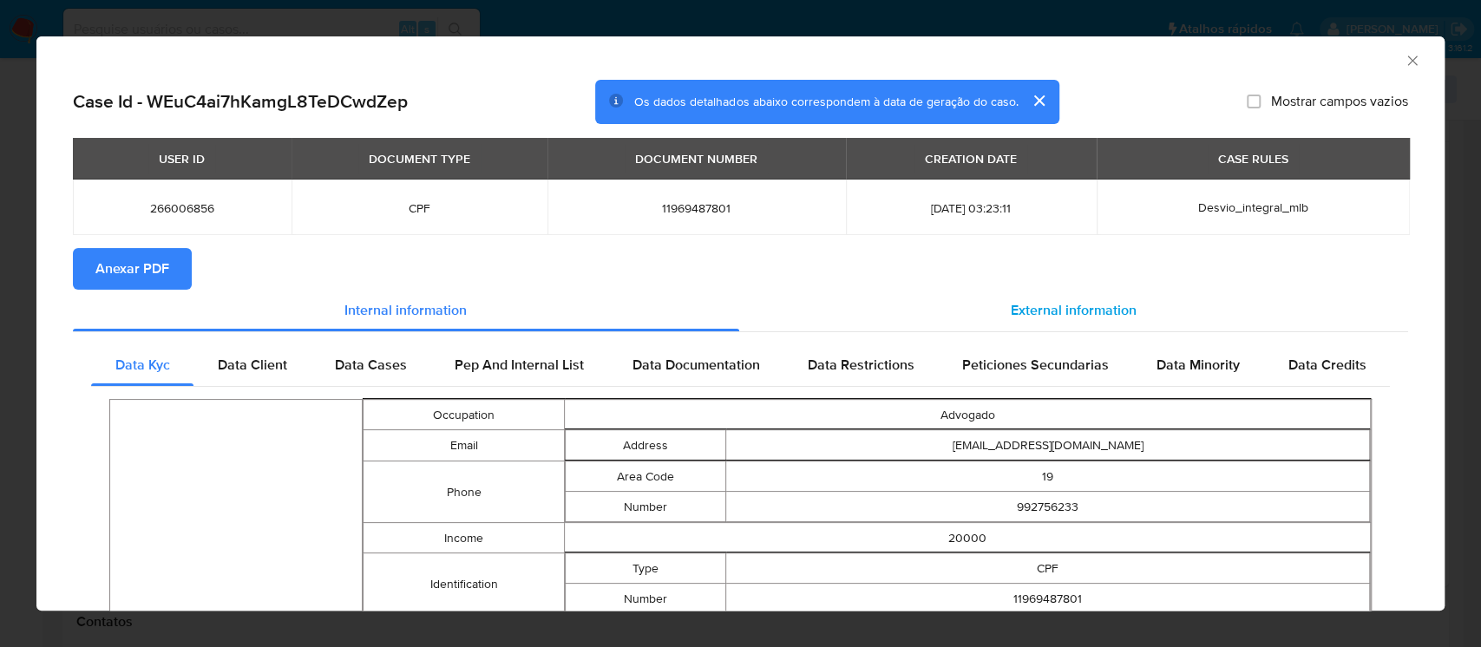
click at [1024, 321] on div "External information" at bounding box center [1074, 311] width 670 height 42
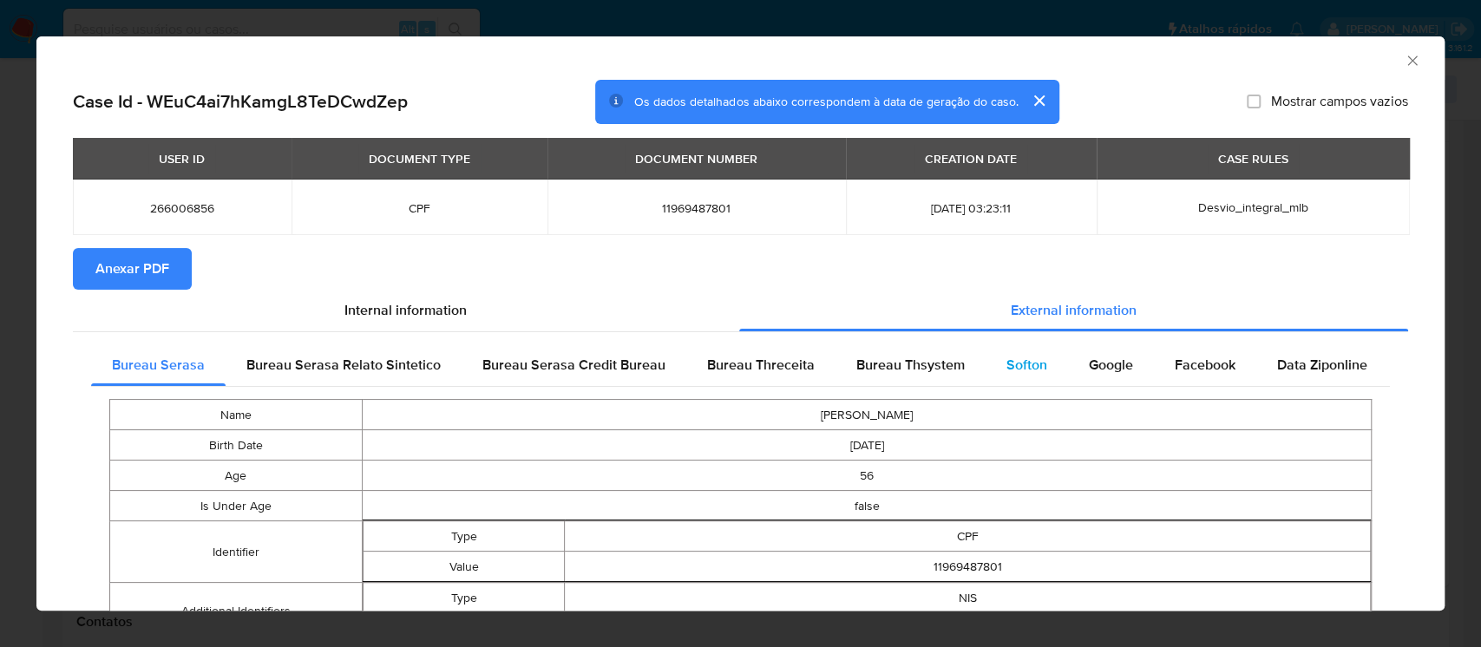
click at [1008, 371] on span "Softon" at bounding box center [1027, 365] width 41 height 20
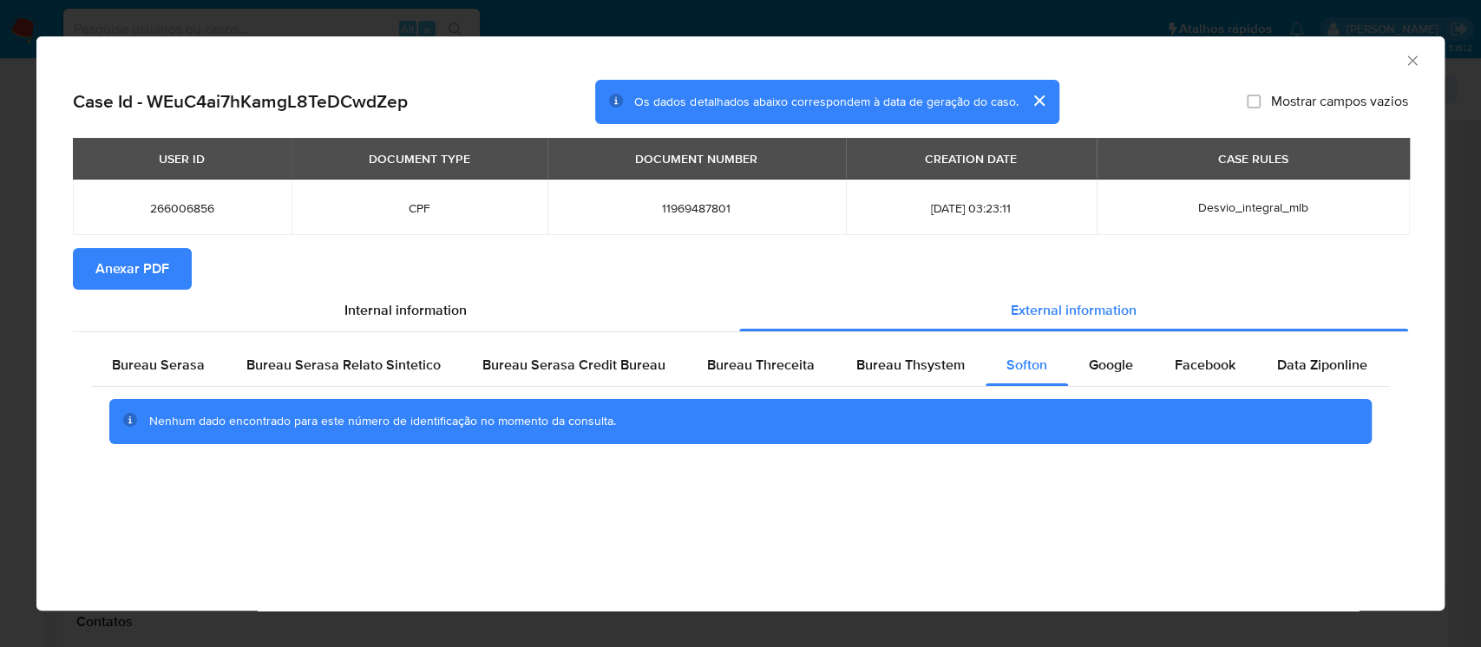
click at [111, 270] on span "Anexar PDF" at bounding box center [132, 269] width 74 height 38
click at [1410, 64] on icon "Fechar a janela" at bounding box center [1412, 60] width 17 height 17
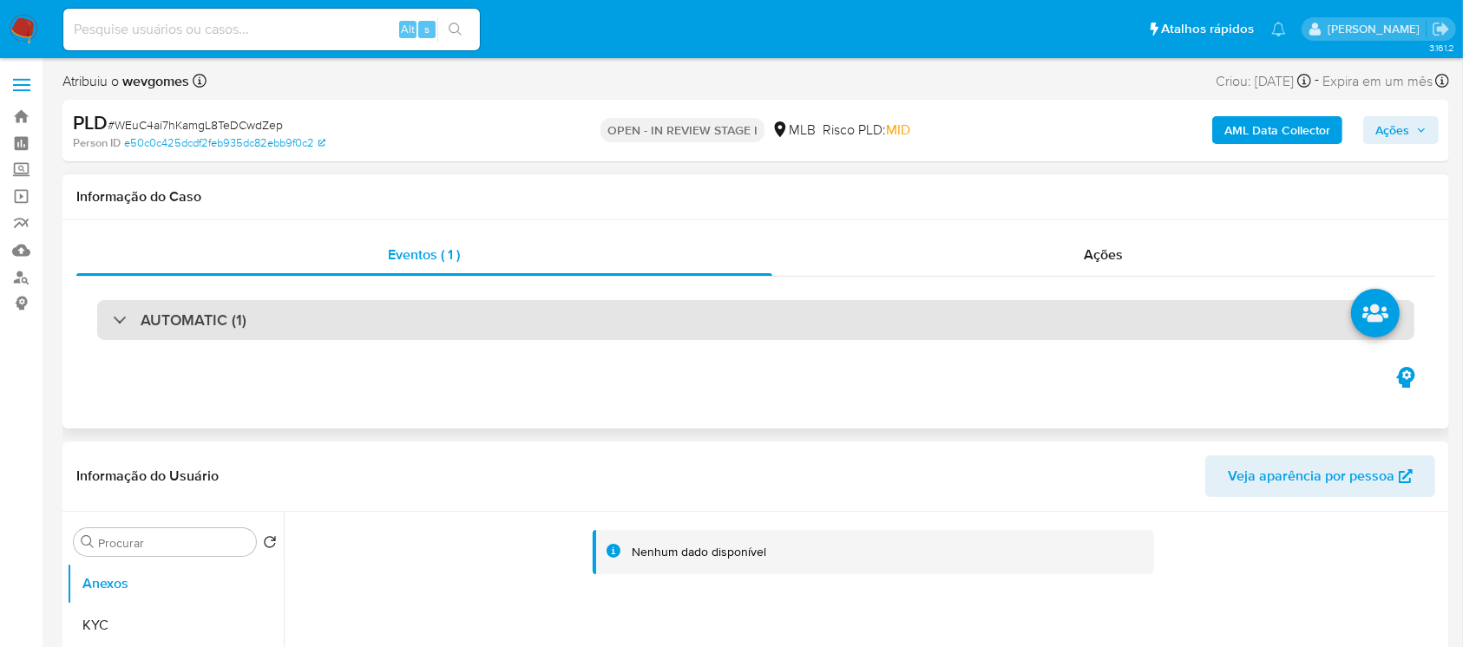
click at [272, 320] on div "AUTOMATIC (1)" at bounding box center [755, 320] width 1317 height 40
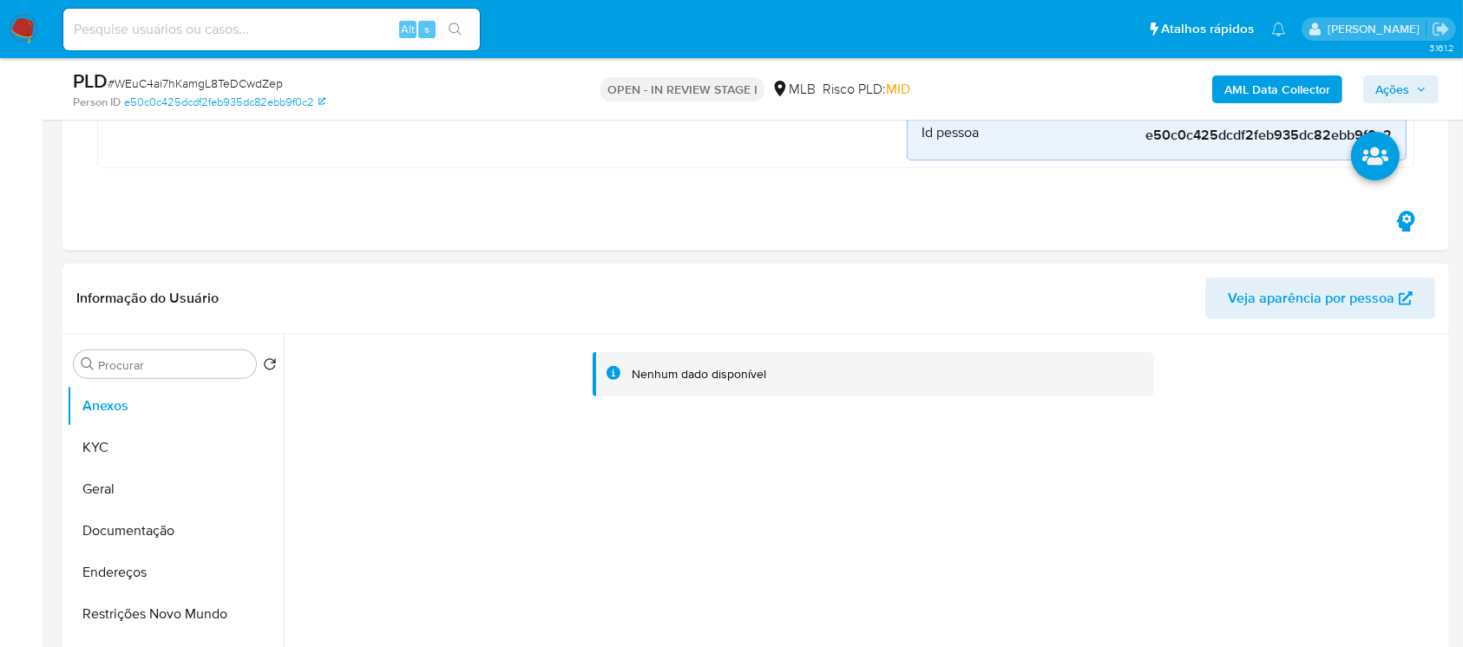
scroll to position [617, 0]
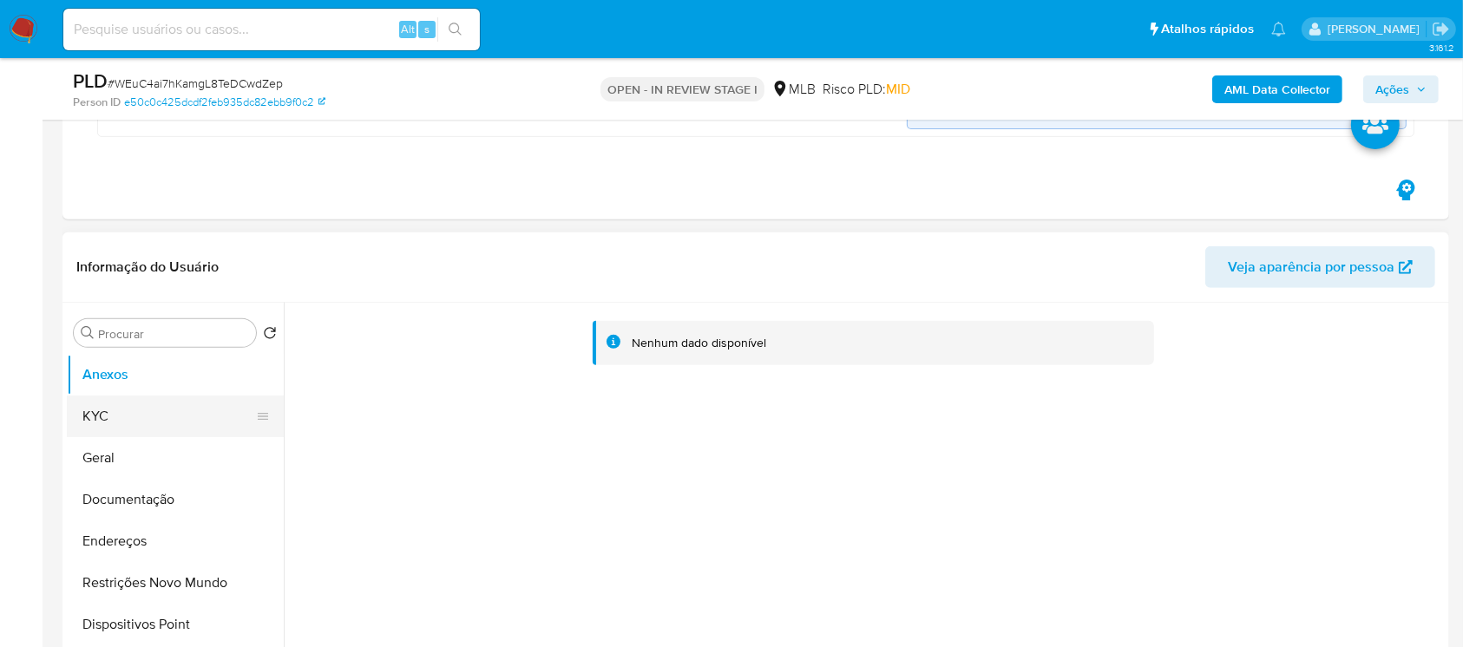
click at [111, 430] on button "KYC" at bounding box center [168, 417] width 203 height 42
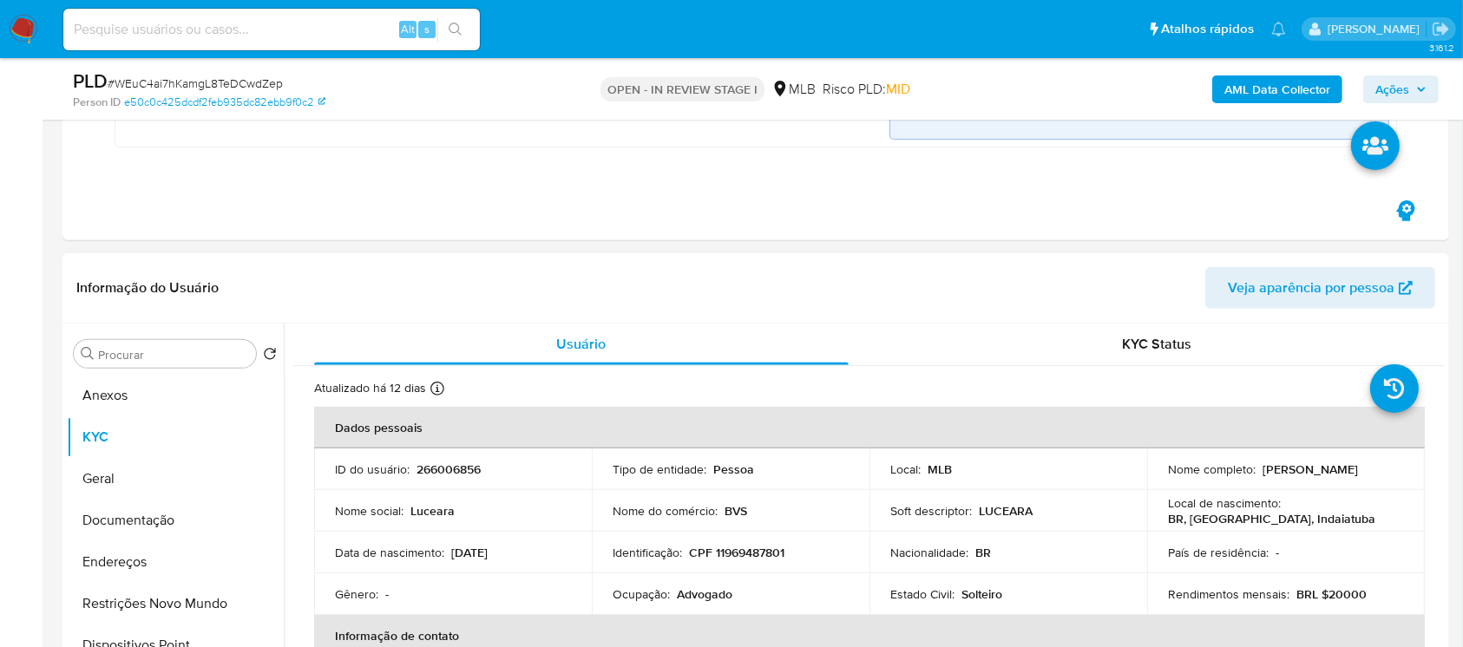
click at [722, 286] on header "Informação do Usuário Veja aparência por pessoa" at bounding box center [755, 288] width 1359 height 42
click at [102, 395] on button "Anexos" at bounding box center [168, 396] width 203 height 42
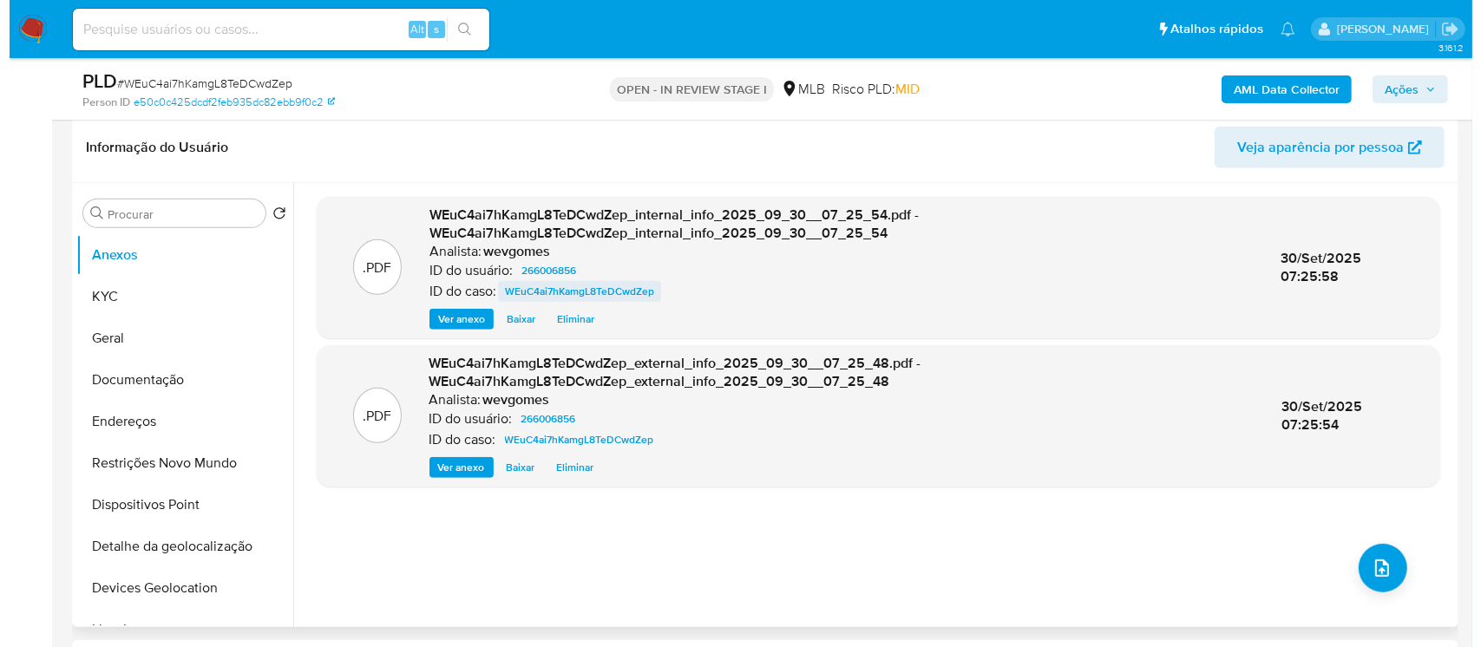
scroll to position [771, 0]
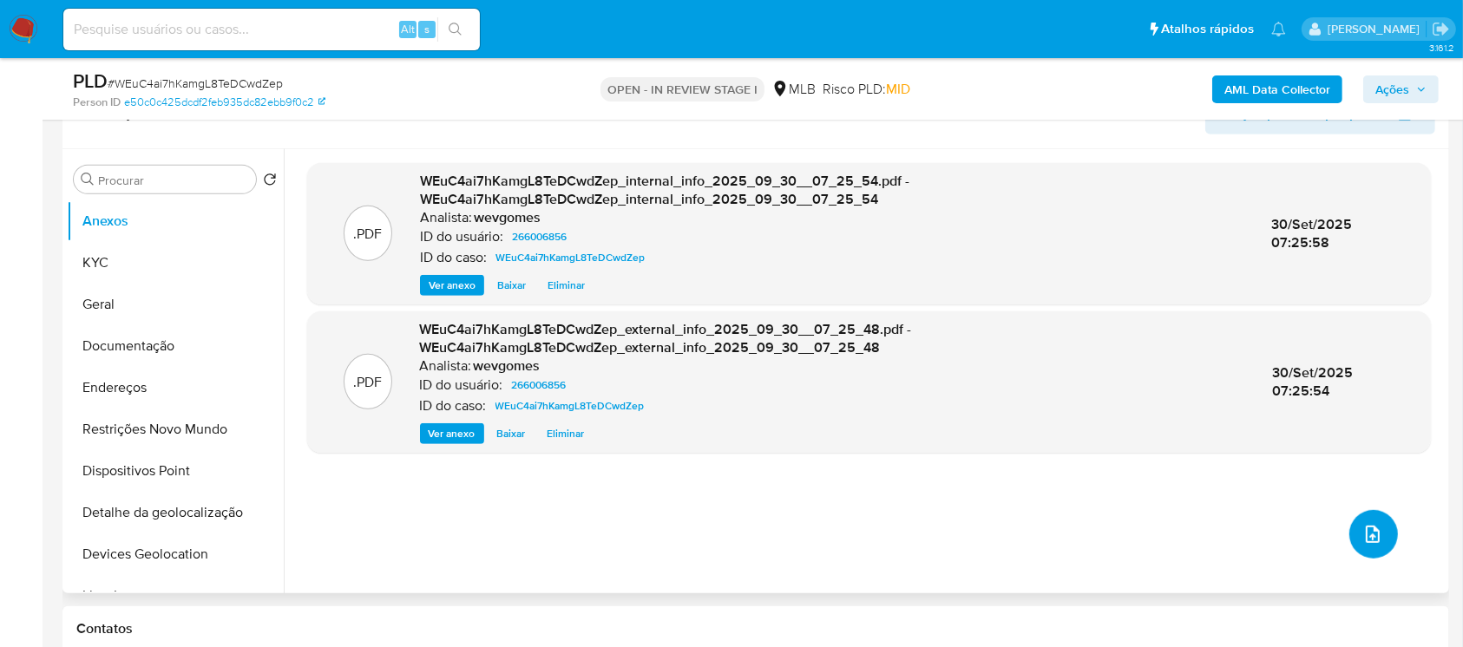
click at [1349, 531] on button "upload-file" at bounding box center [1373, 534] width 49 height 49
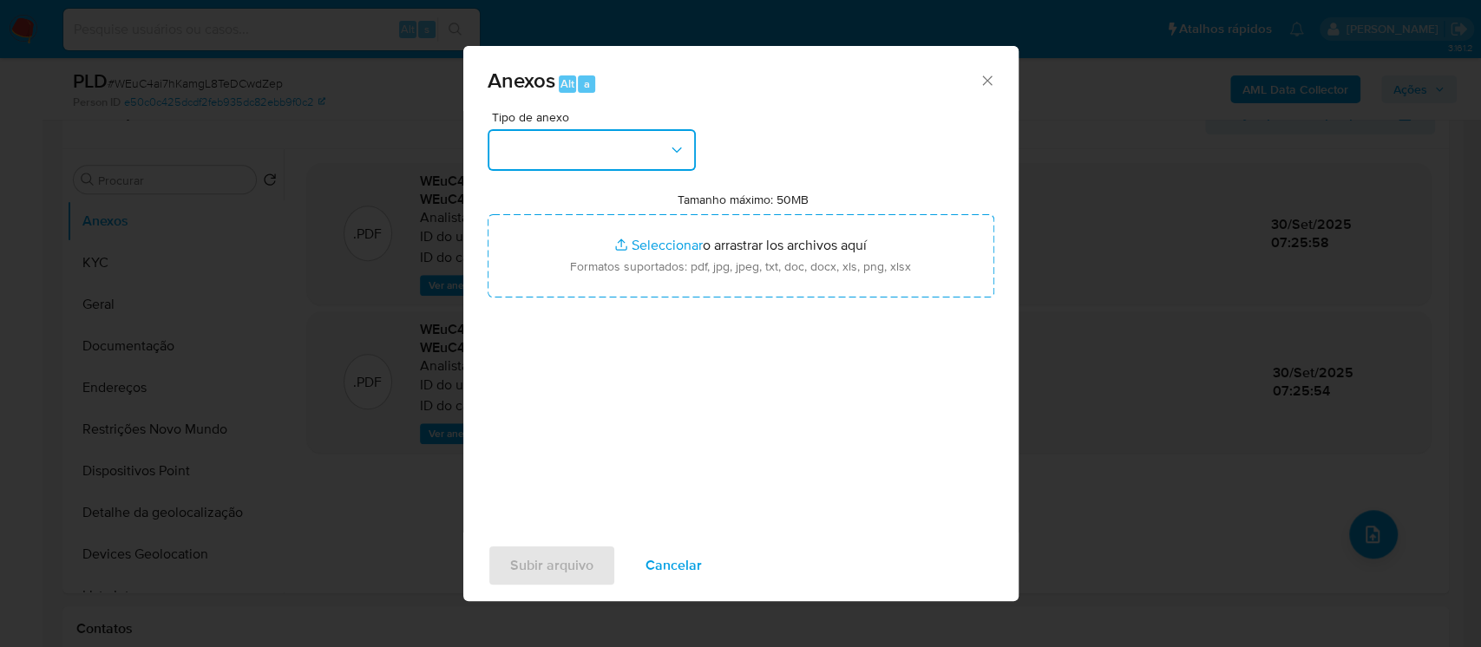
click at [676, 153] on icon "button" at bounding box center [676, 149] width 17 height 17
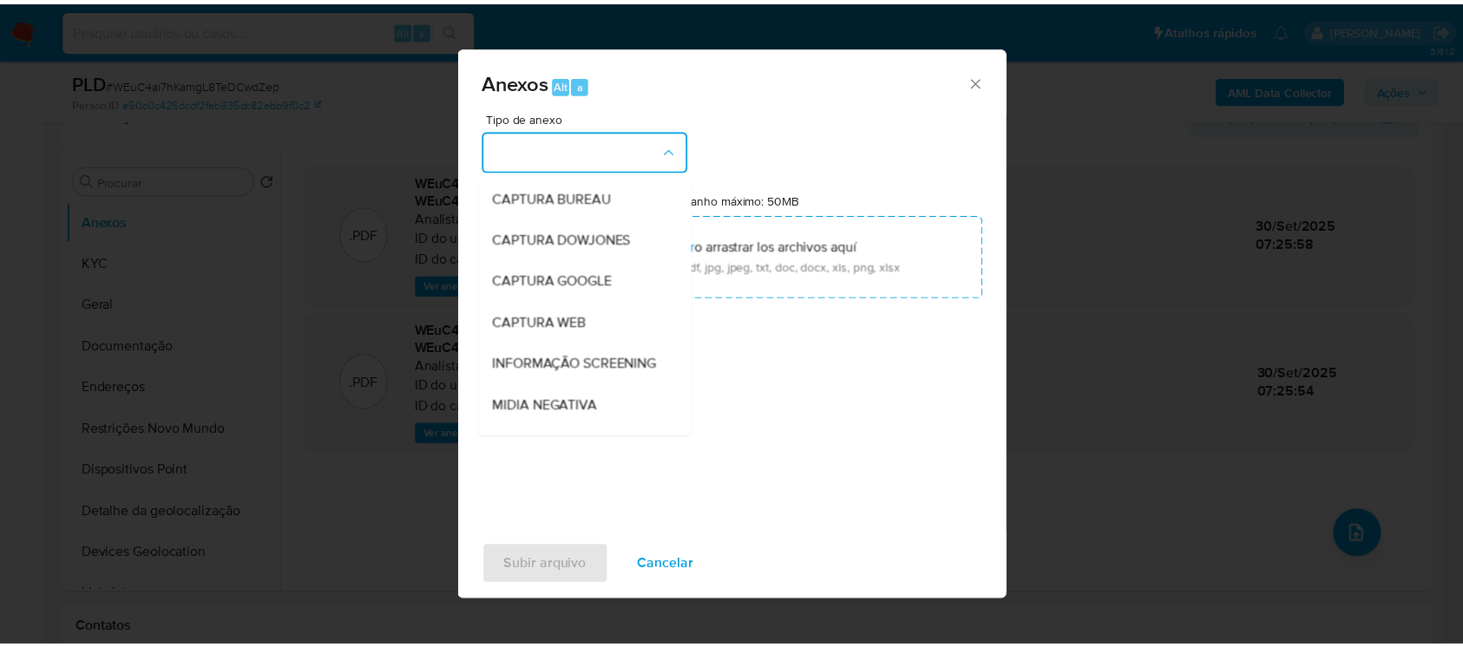
scroll to position [266, 0]
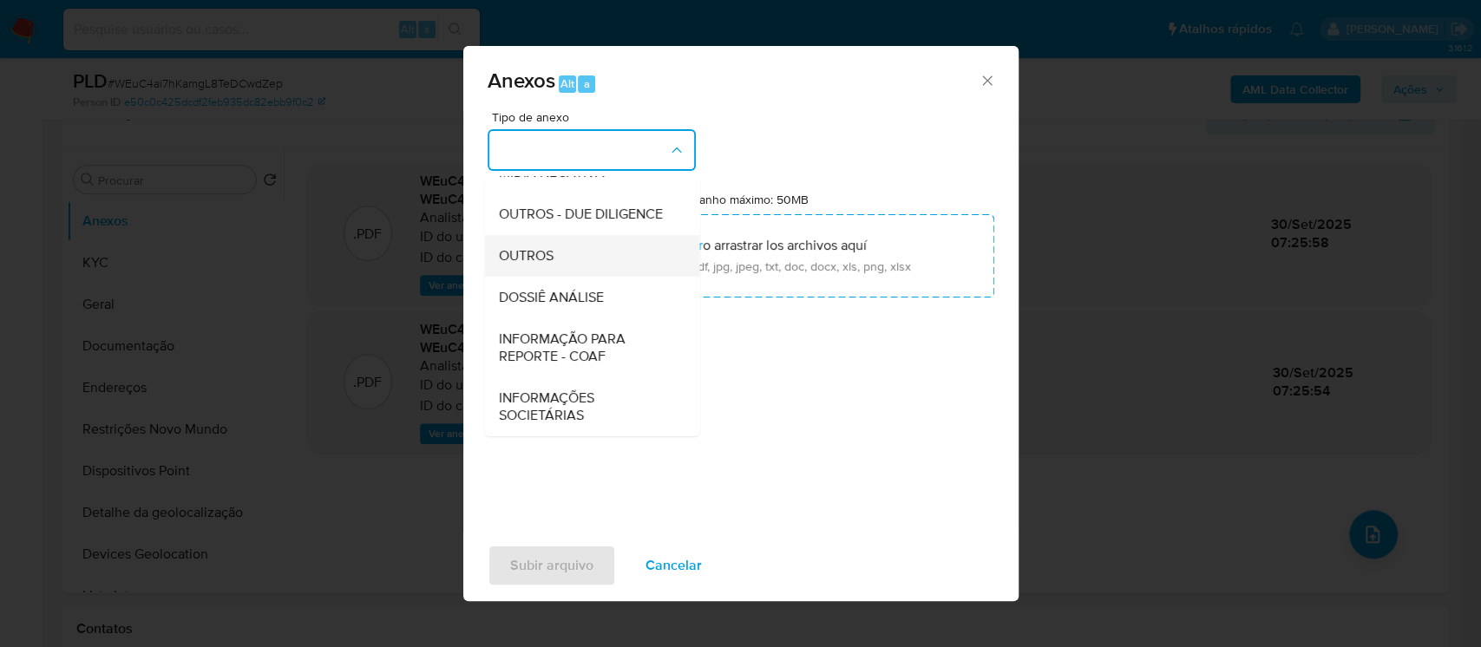
click at [525, 263] on span "OUTROS" at bounding box center [525, 255] width 55 height 17
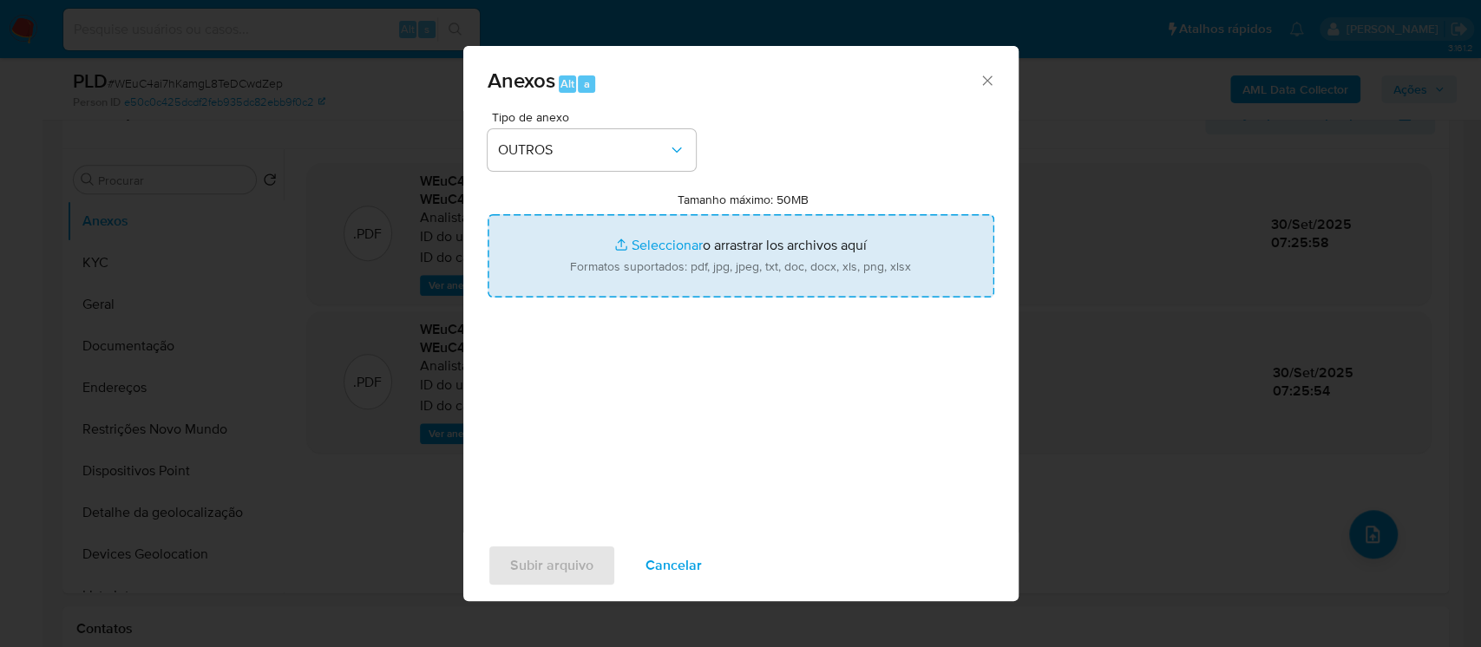
click at [653, 246] on input "Tamanho máximo: 50MB Seleccionar archivos" at bounding box center [741, 255] width 507 height 83
type input "C:\fakepath\Mulan 266006856_2025_09_29_12_58_26.pdf"
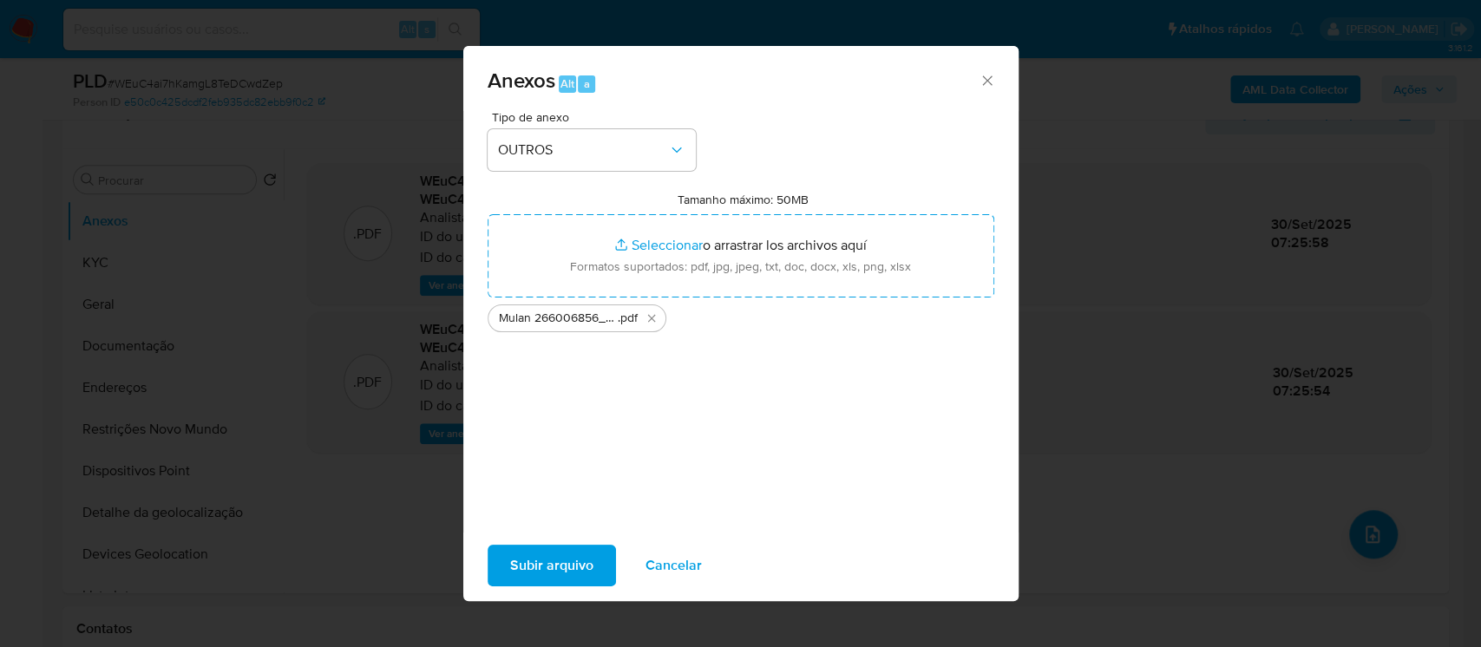
click at [540, 573] on span "Subir arquivo" at bounding box center [551, 566] width 83 height 38
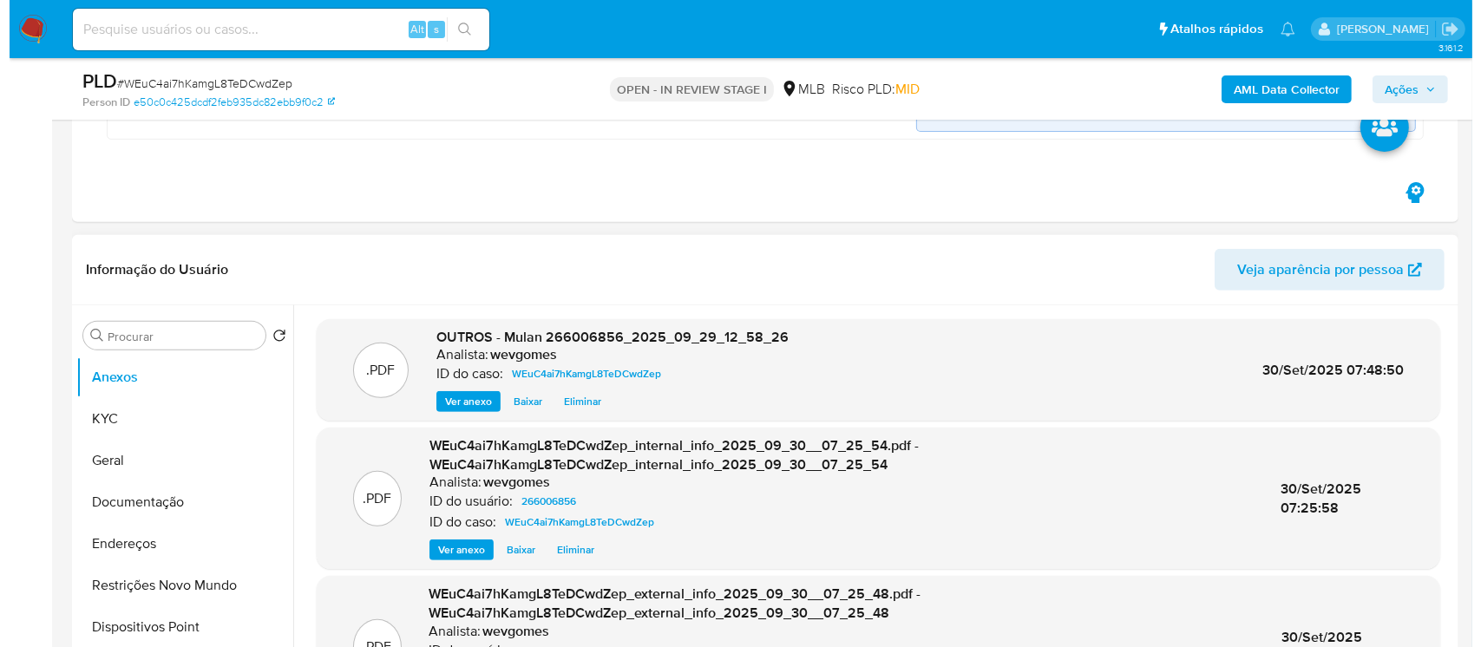
scroll to position [771, 0]
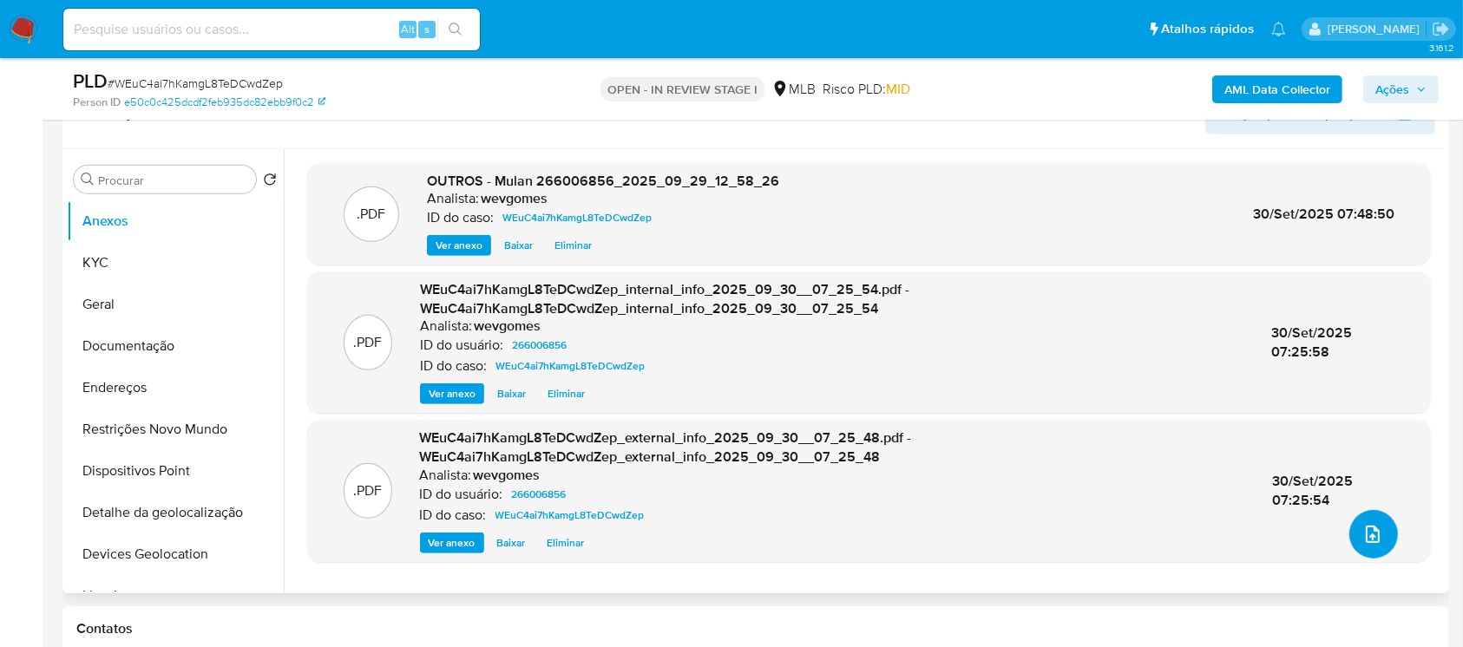
click at [1349, 537] on button "upload-file" at bounding box center [1373, 534] width 49 height 49
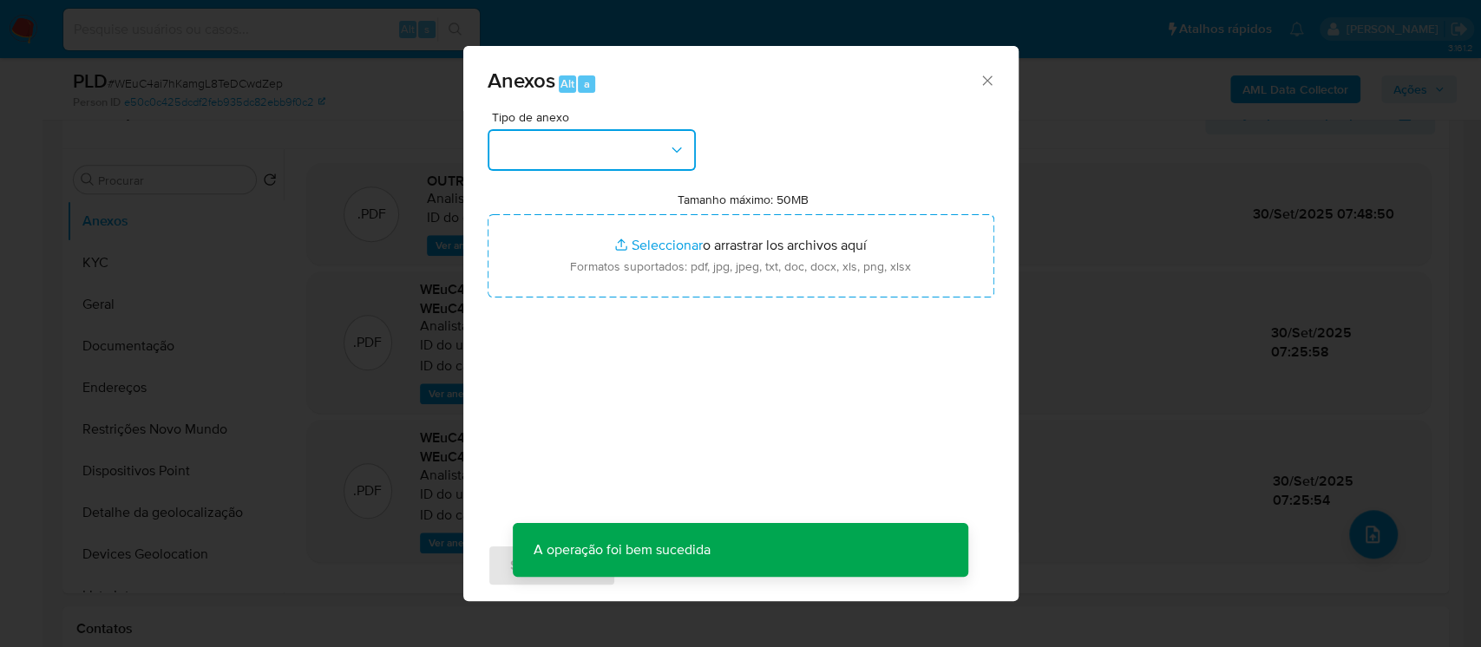
drag, startPoint x: 686, startPoint y: 145, endPoint x: 662, endPoint y: 165, distance: 30.8
click at [685, 145] on button "button" at bounding box center [592, 150] width 208 height 42
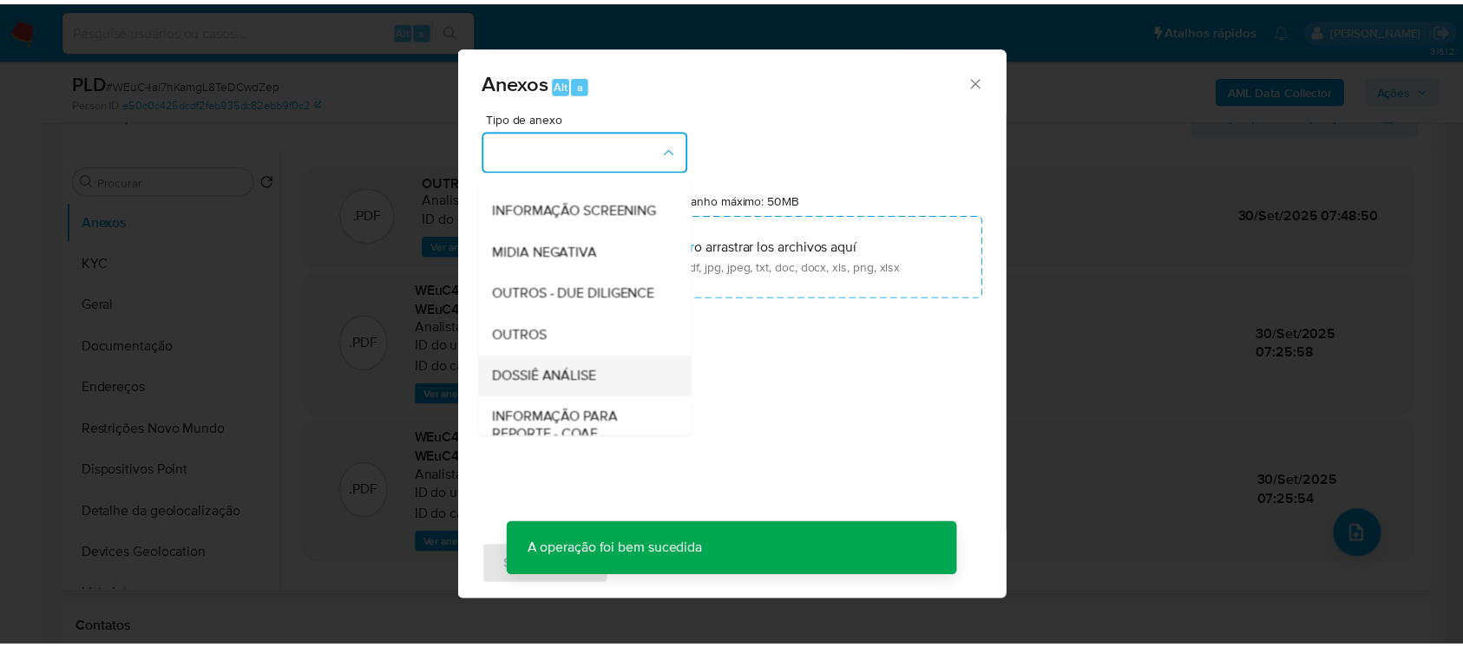
scroll to position [266, 0]
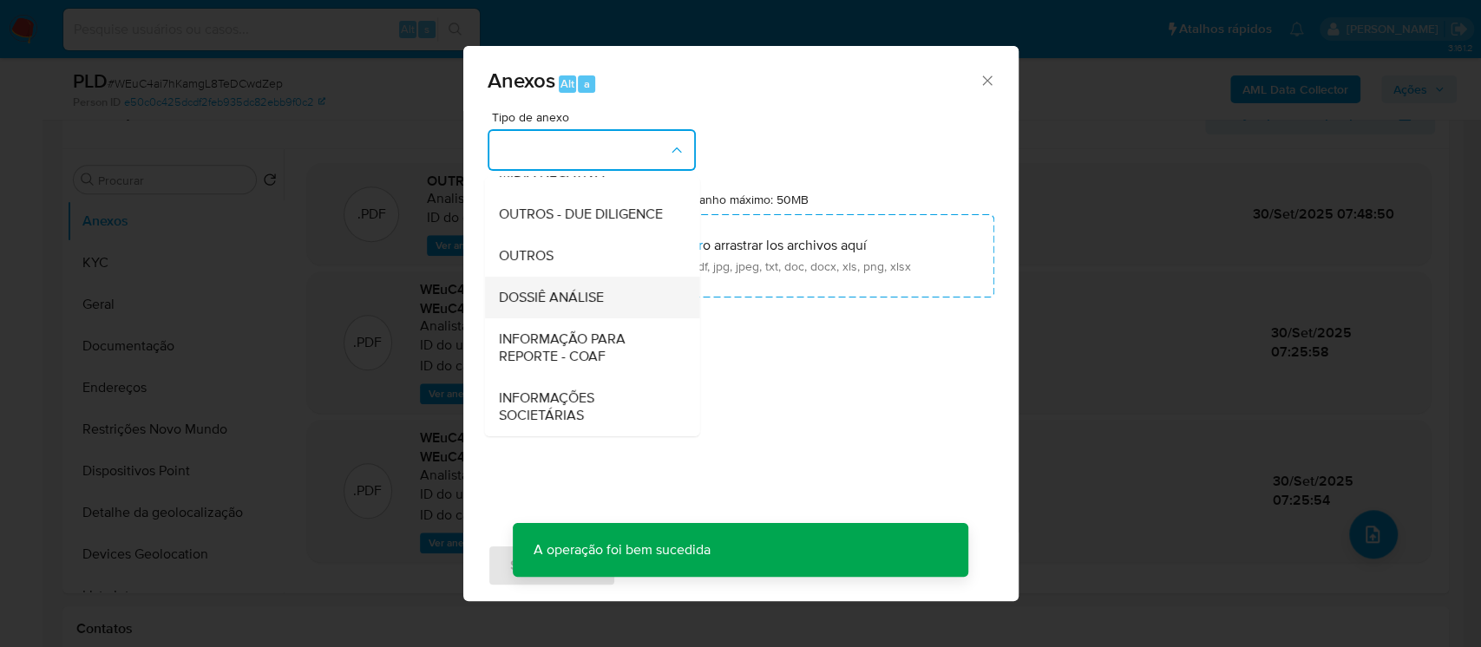
click at [548, 304] on span "DOSSIÊ ANÁLISE" at bounding box center [550, 297] width 105 height 17
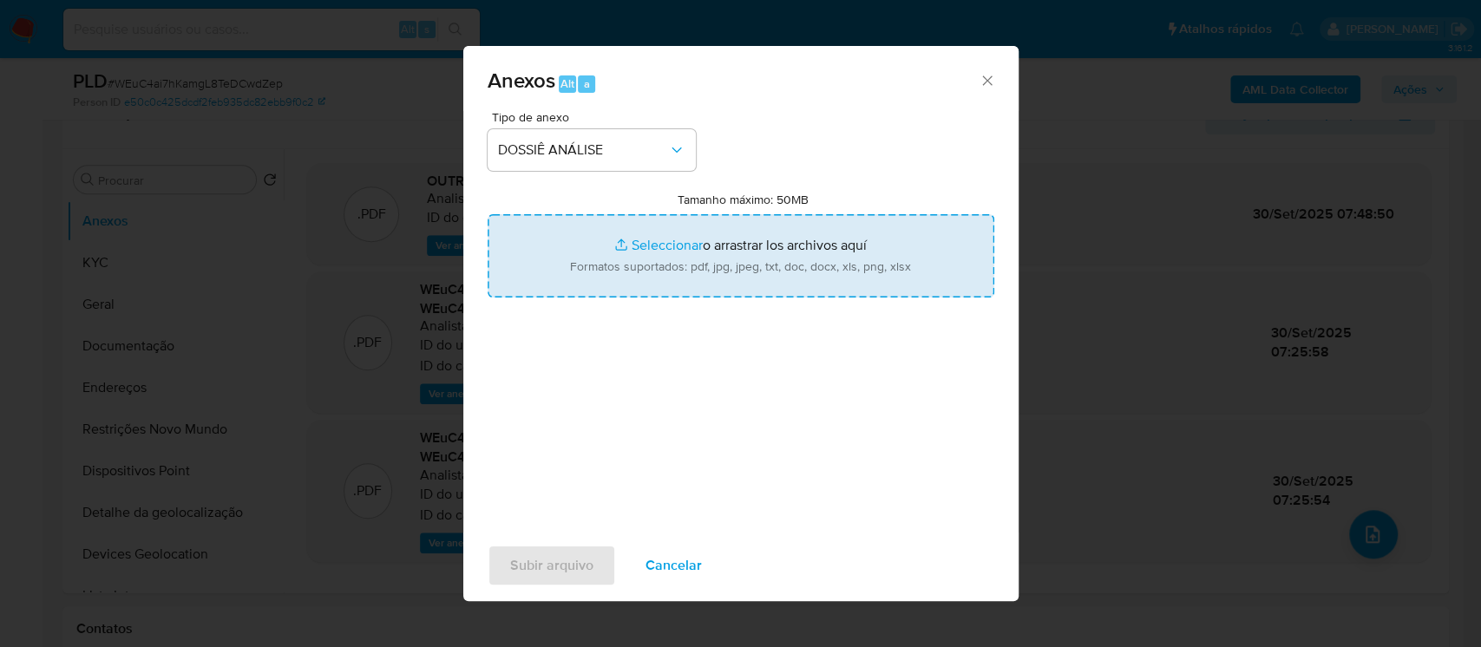
click at [648, 248] on input "Tamanho máximo: 50MB Seleccionar archivos" at bounding box center [741, 255] width 507 height 83
type input "C:\fakepath\DECLÍNIO - WEuC4ai7hKamgL8TeDCwdZep - CPF 11969487801 - LUCEARA MAT…"
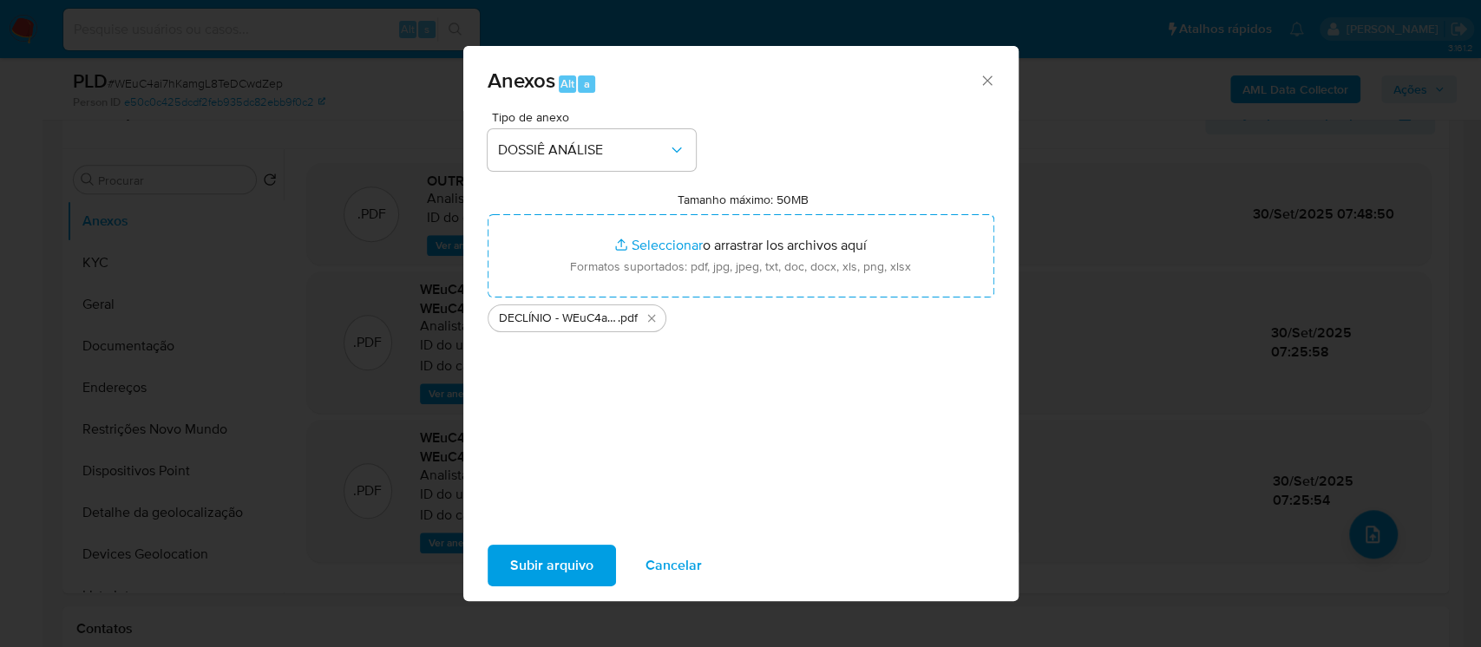
drag, startPoint x: 648, startPoint y: 248, endPoint x: 559, endPoint y: 573, distance: 336.6
click at [559, 573] on span "Subir arquivo" at bounding box center [551, 566] width 83 height 38
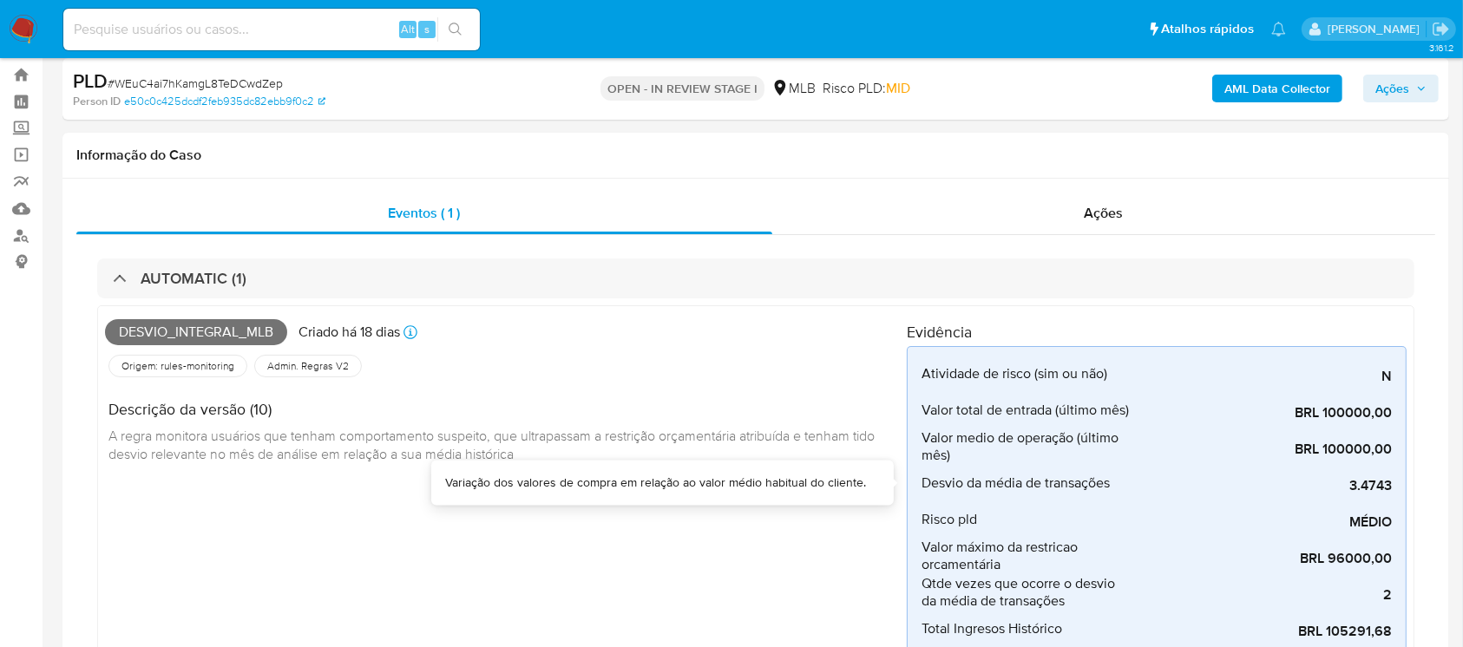
scroll to position [0, 0]
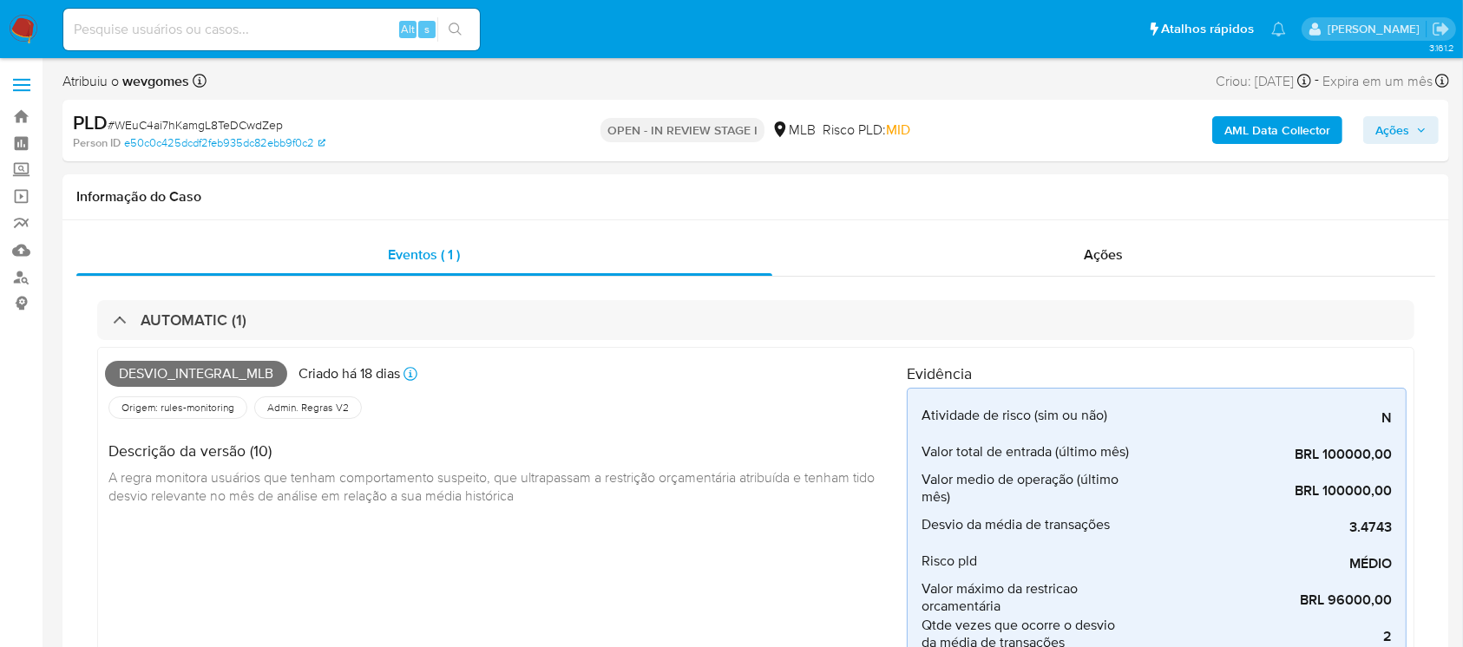
click at [1405, 137] on span "Ações" at bounding box center [1392, 130] width 34 height 28
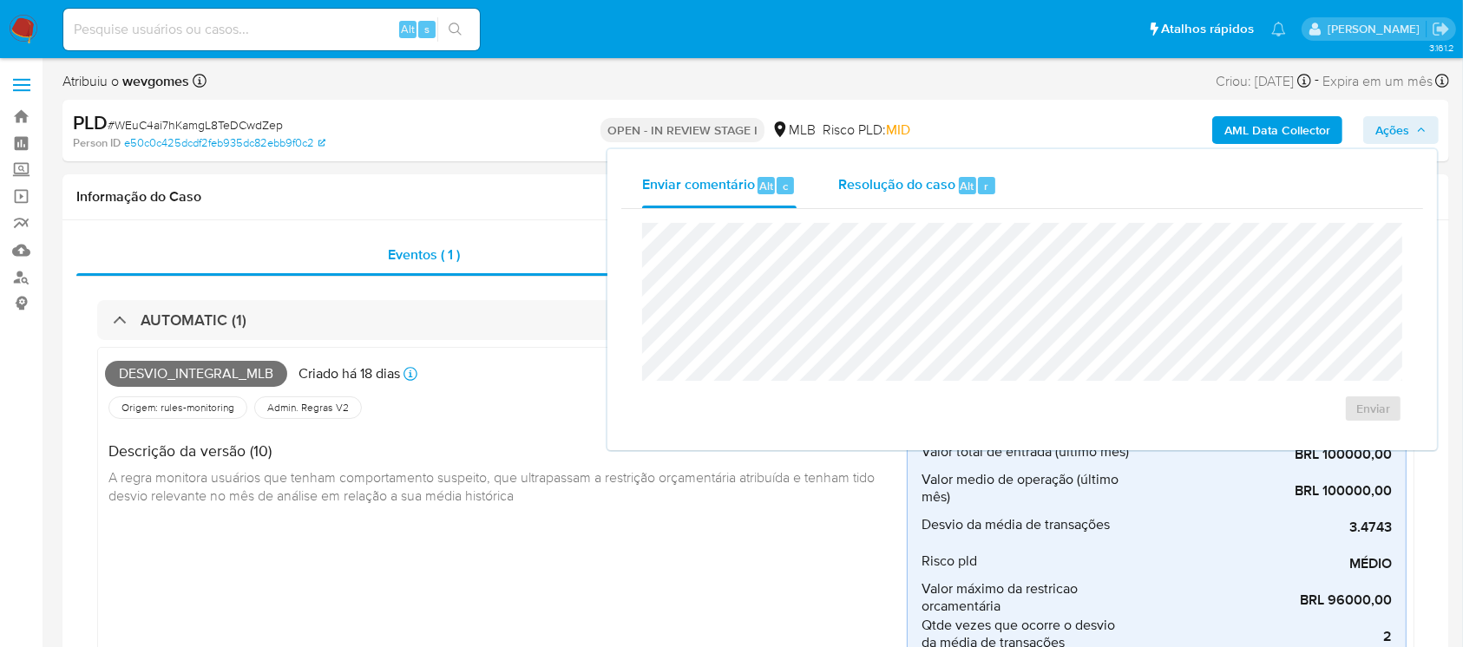
click at [878, 179] on span "Resolução do caso" at bounding box center [896, 185] width 117 height 20
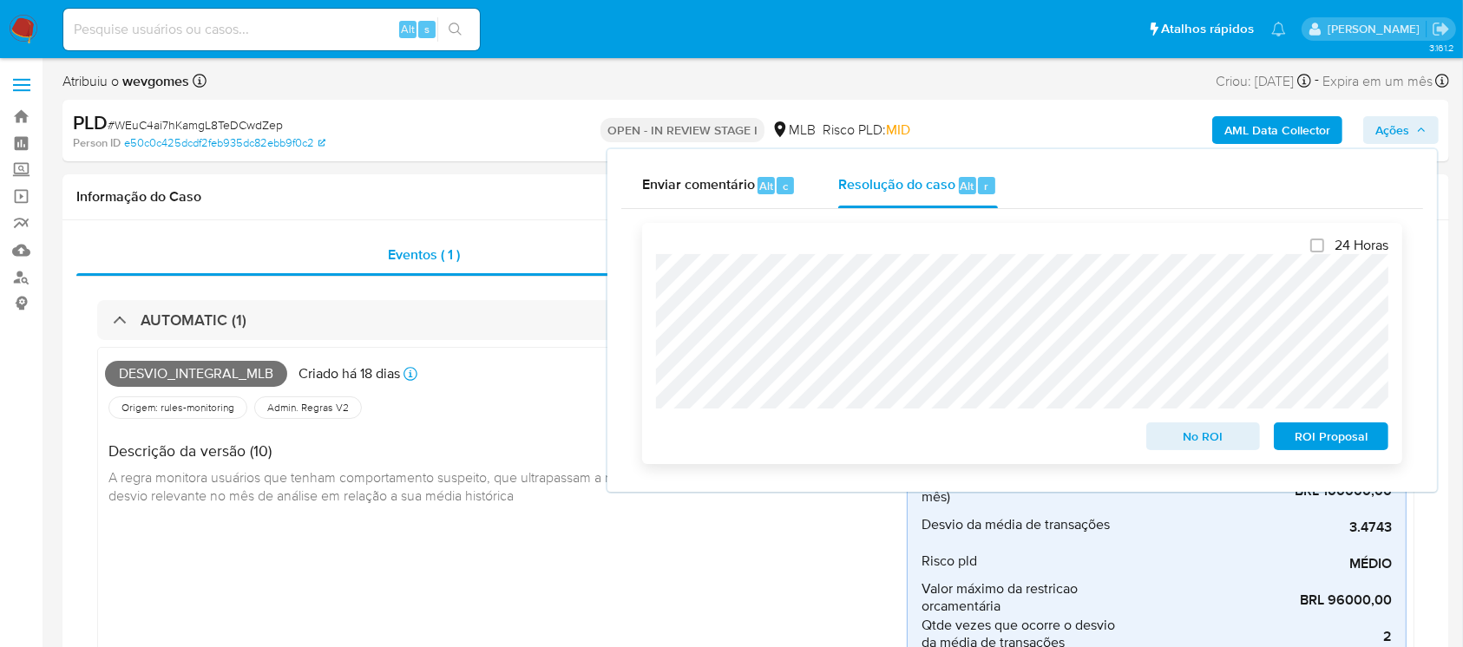
click at [1203, 447] on span "No ROI" at bounding box center [1204, 436] width 90 height 24
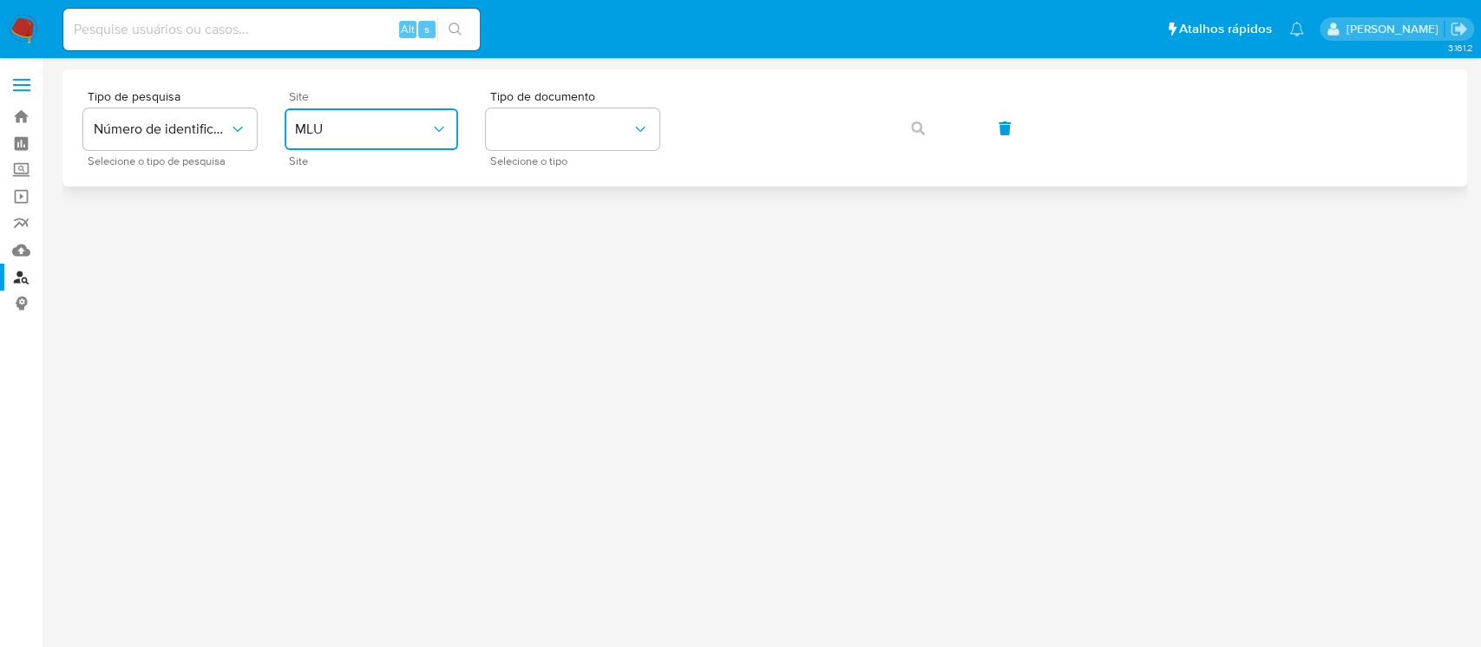
click at [442, 134] on icon "site_id" at bounding box center [438, 129] width 17 height 17
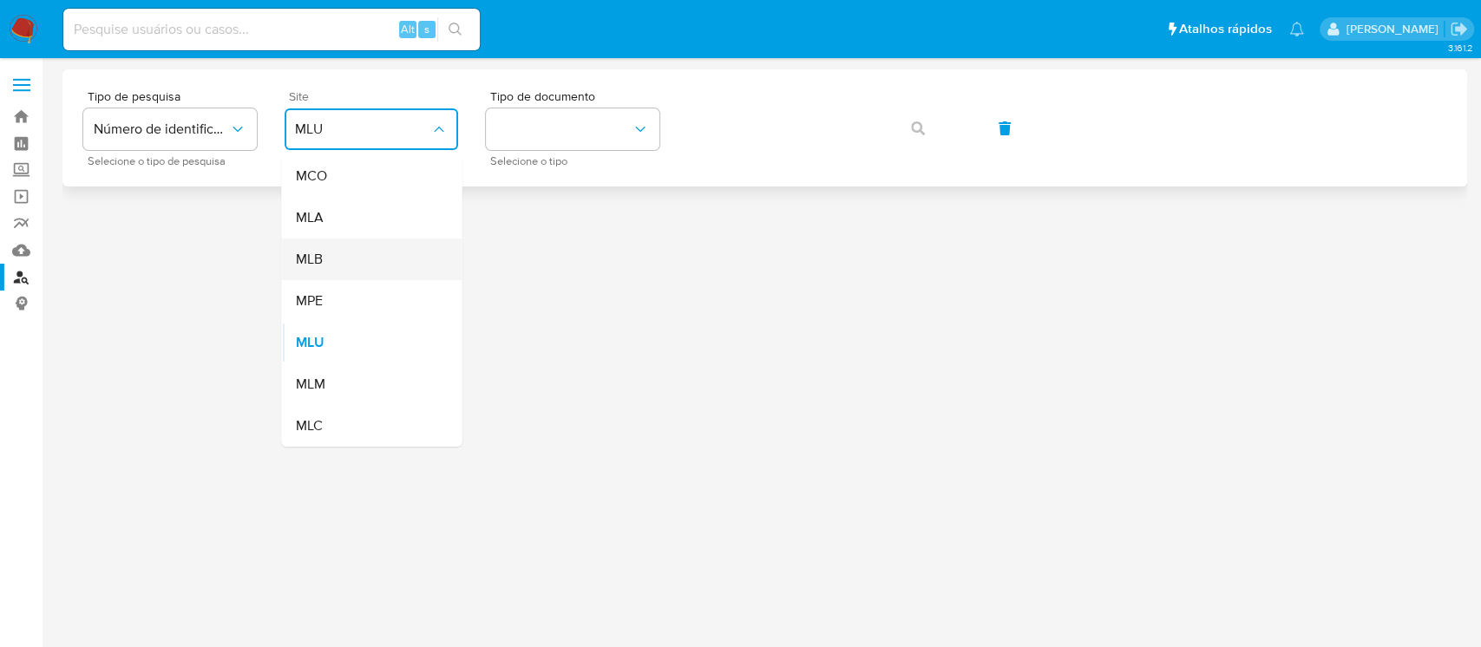
click at [326, 260] on div "MLB" at bounding box center [366, 260] width 142 height 42
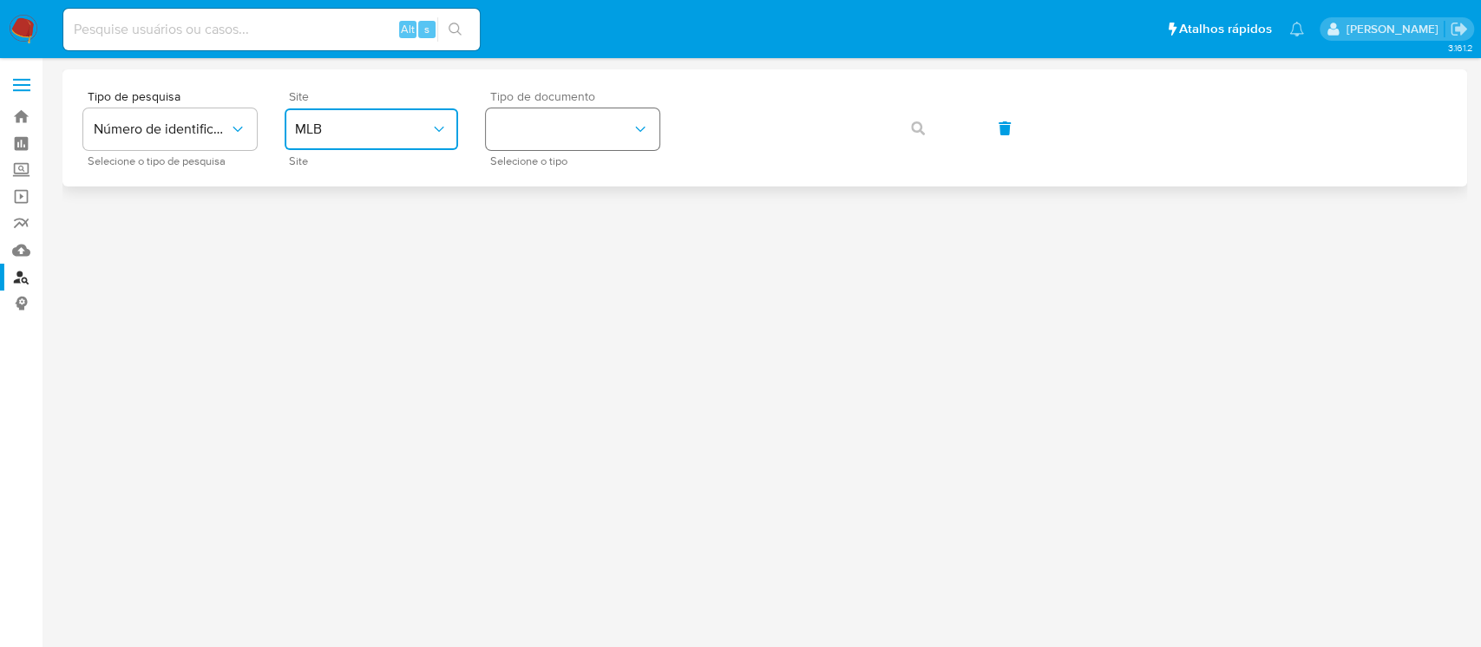
click at [542, 133] on button "identificationType" at bounding box center [573, 129] width 174 height 42
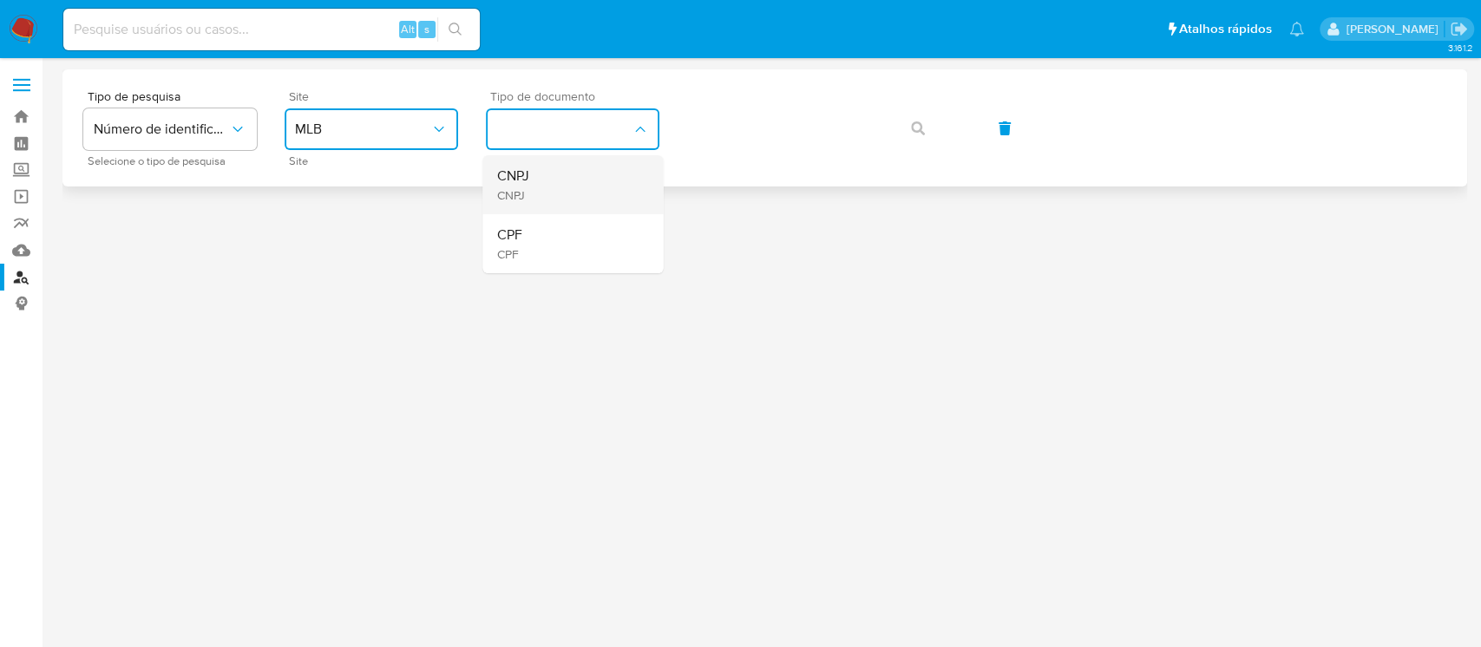
click at [519, 187] on span "CNPJ" at bounding box center [512, 195] width 32 height 16
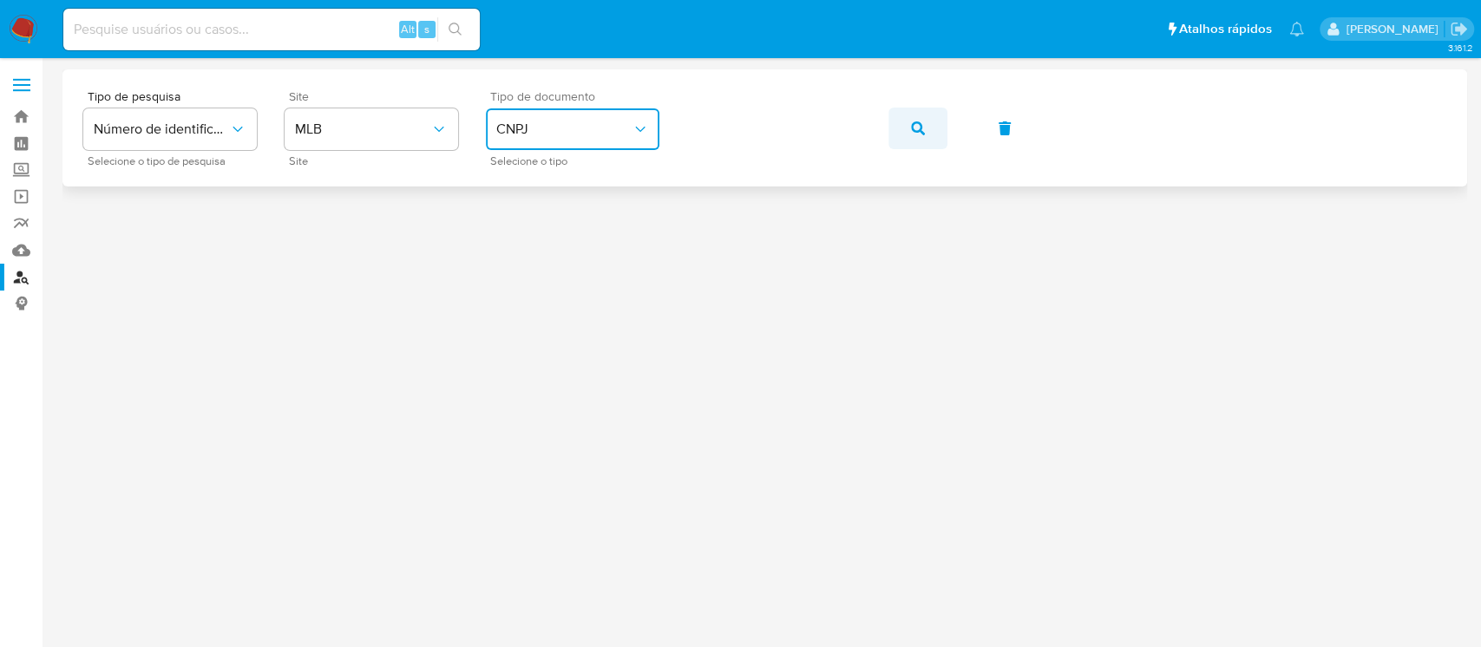
click at [931, 139] on button "button" at bounding box center [918, 129] width 59 height 42
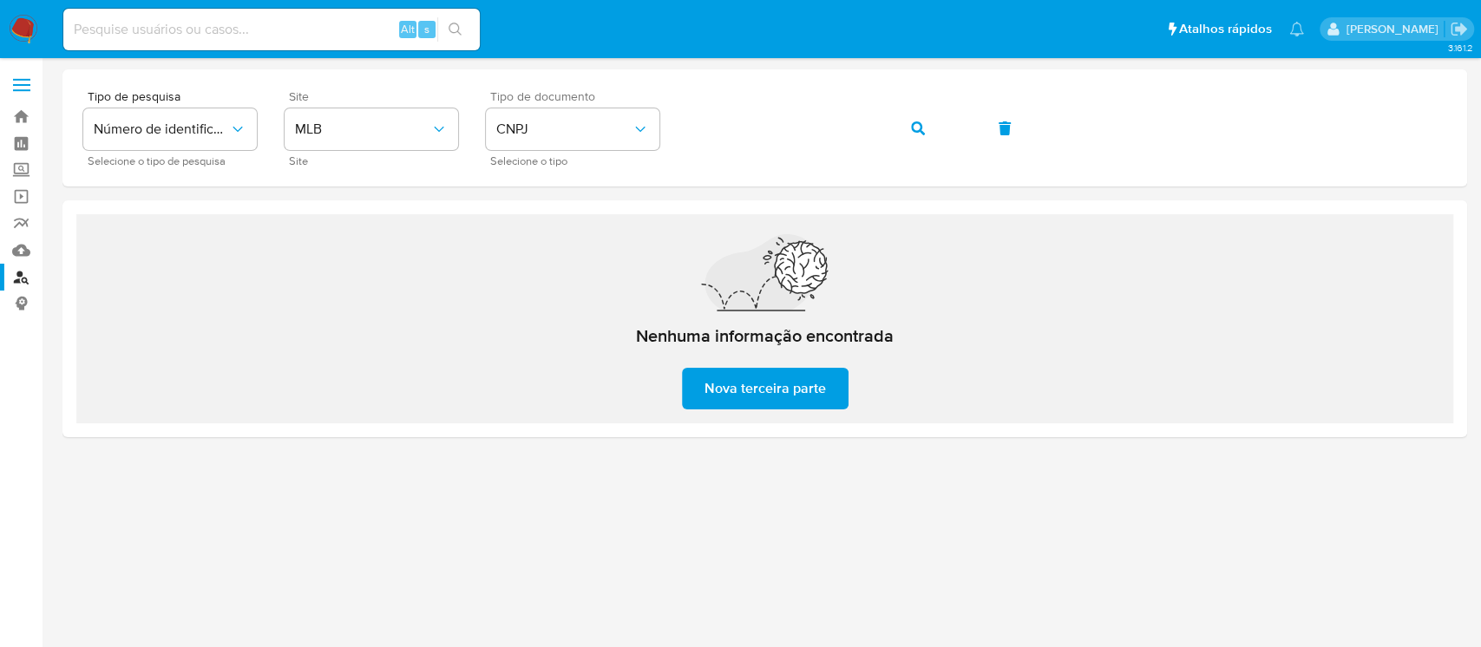
click at [25, 36] on img at bounding box center [24, 30] width 30 height 30
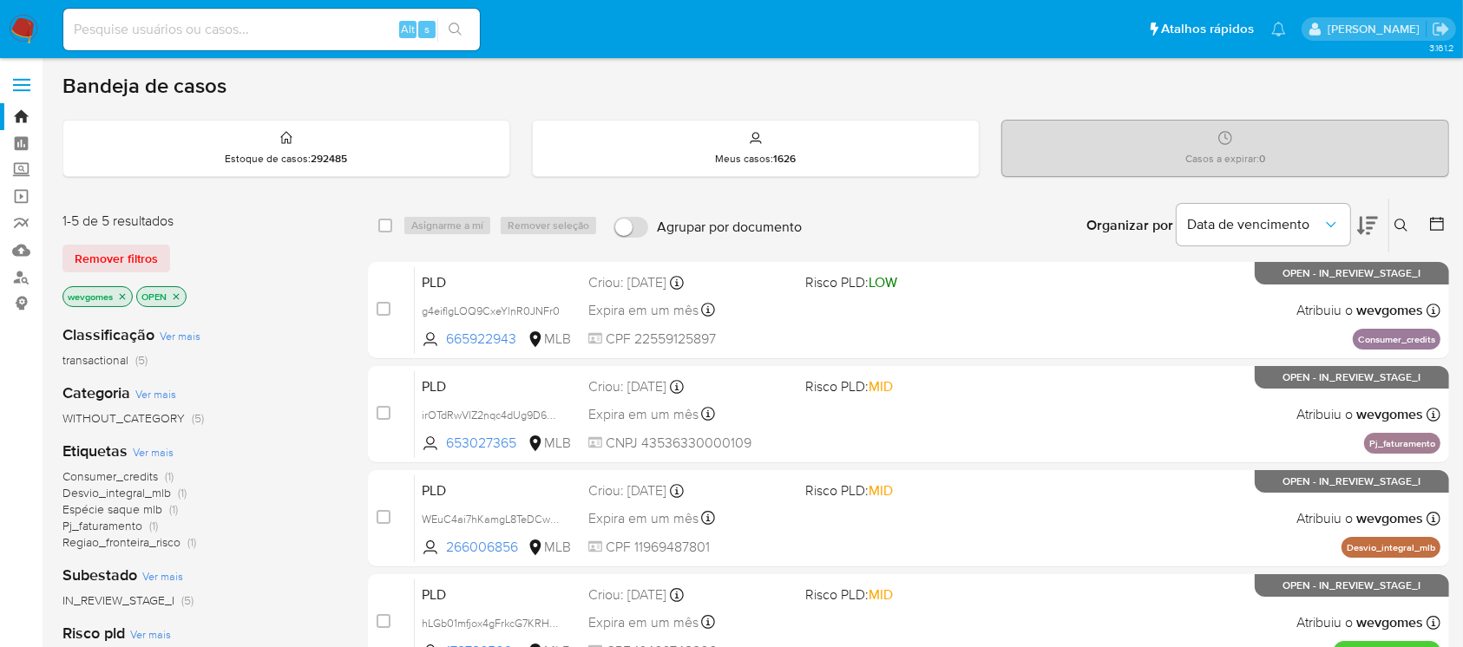
click at [123, 296] on icon "close-filter" at bounding box center [122, 297] width 10 height 10
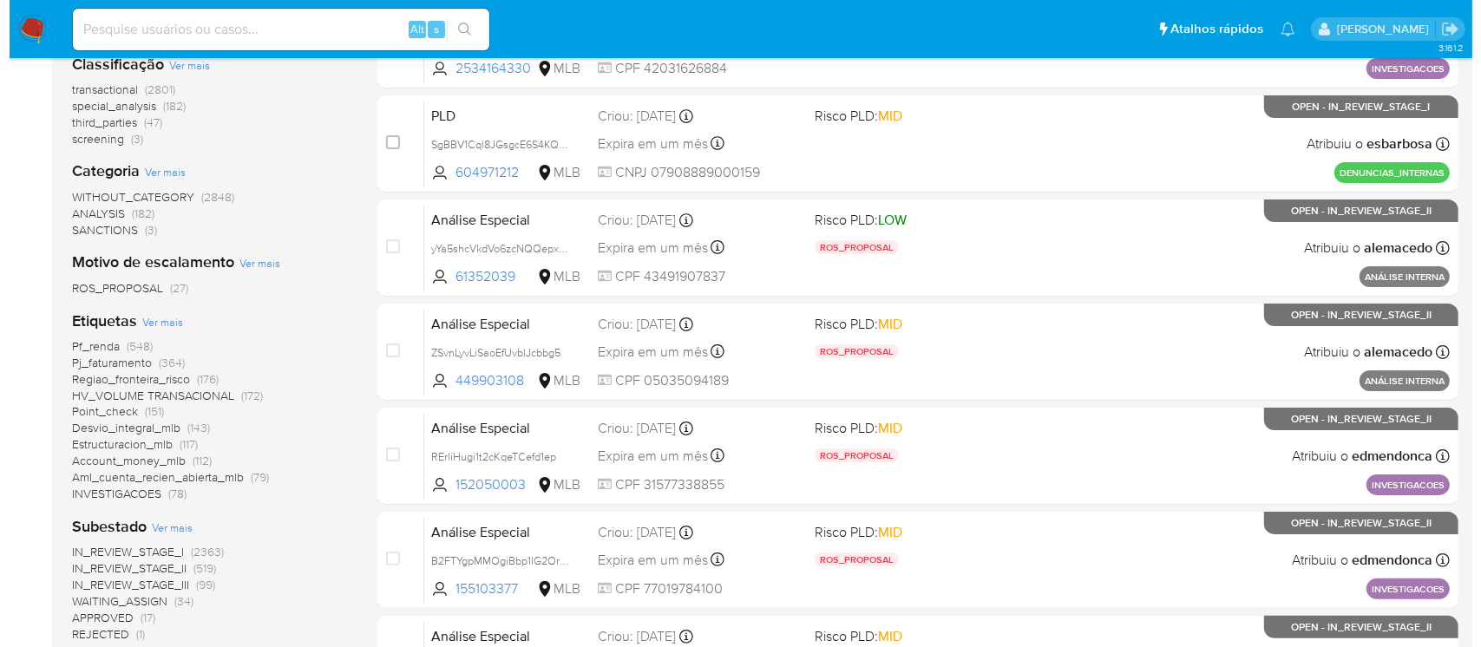
scroll to position [308, 0]
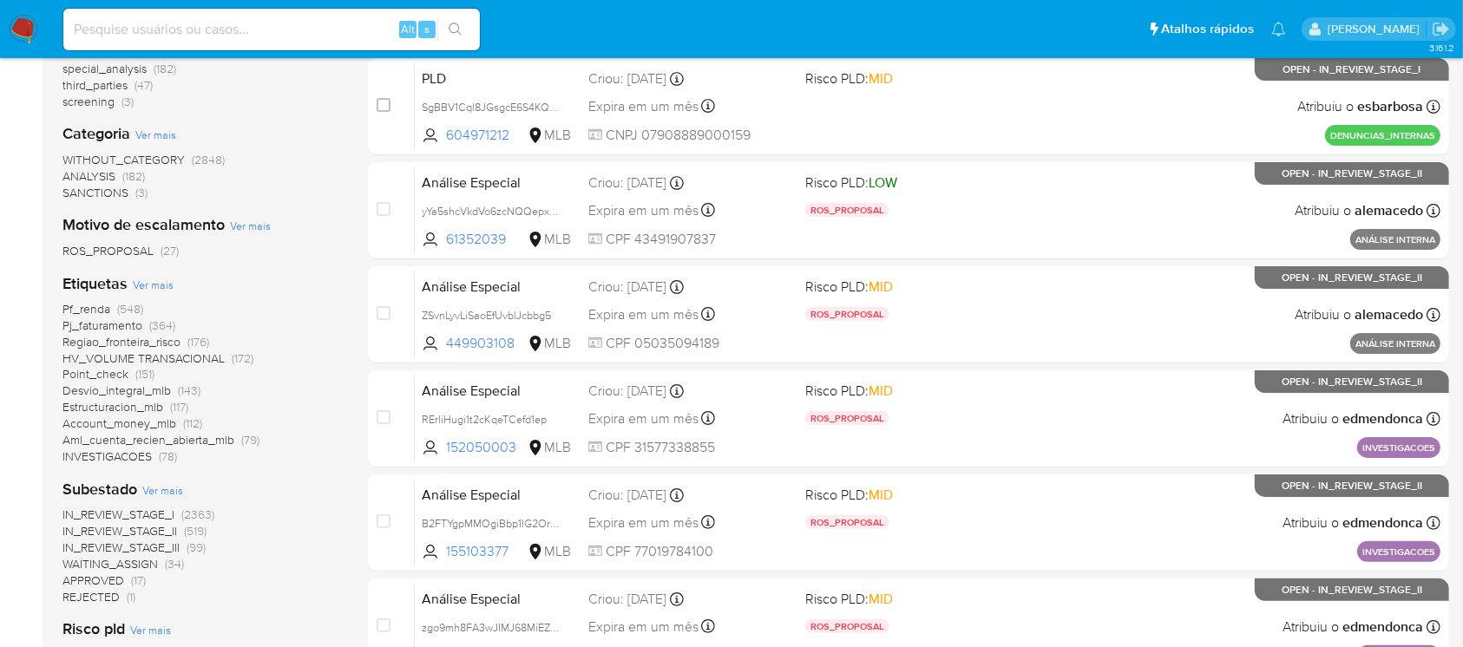
click at [146, 282] on span "Ver mais" at bounding box center [153, 285] width 41 height 16
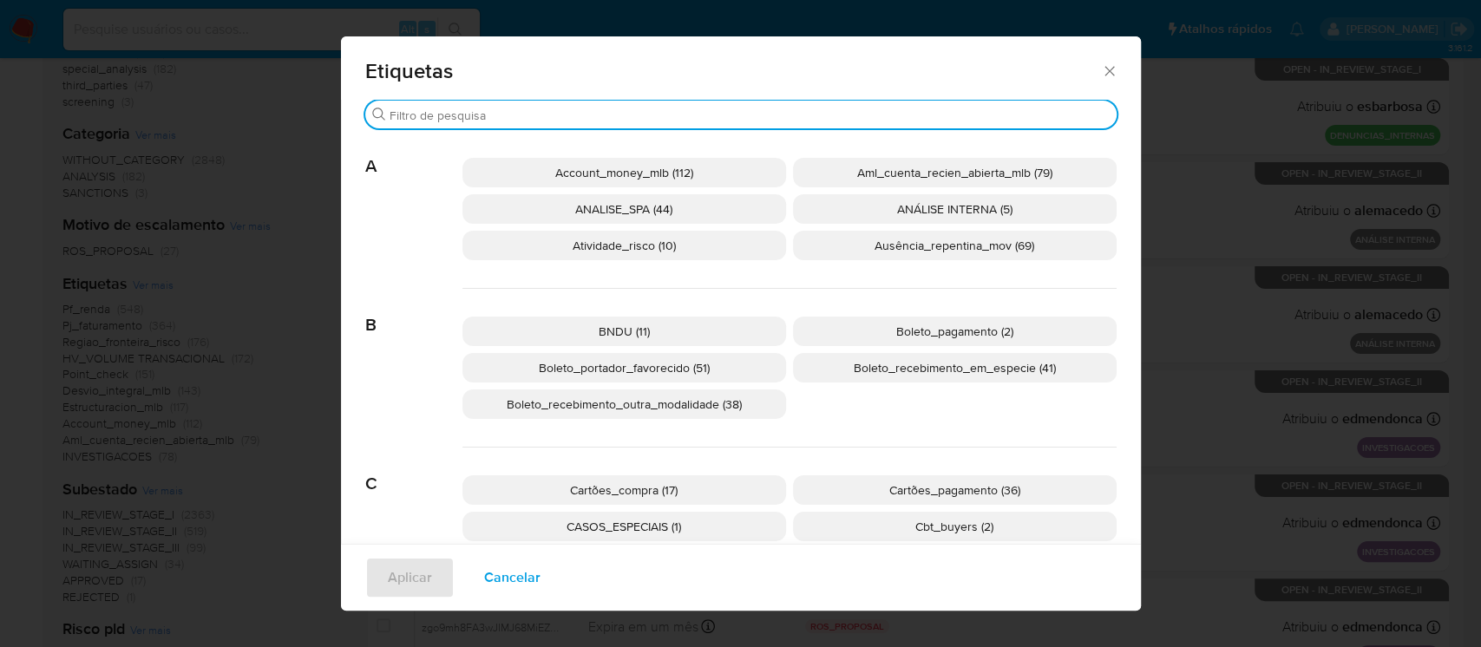
click at [501, 116] on input "Buscar" at bounding box center [750, 116] width 720 height 16
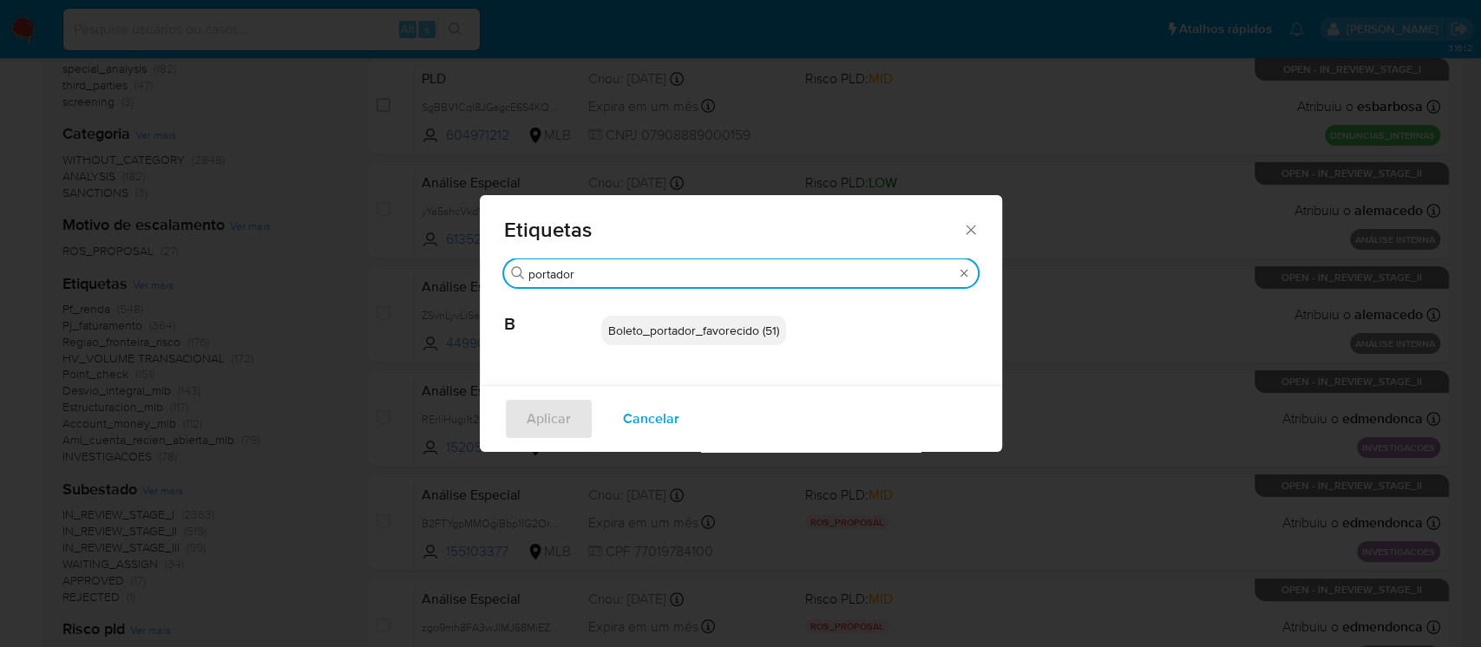
type input "portador"
click at [665, 324] on span "Boleto_portador_favorecido (51)" at bounding box center [693, 330] width 171 height 17
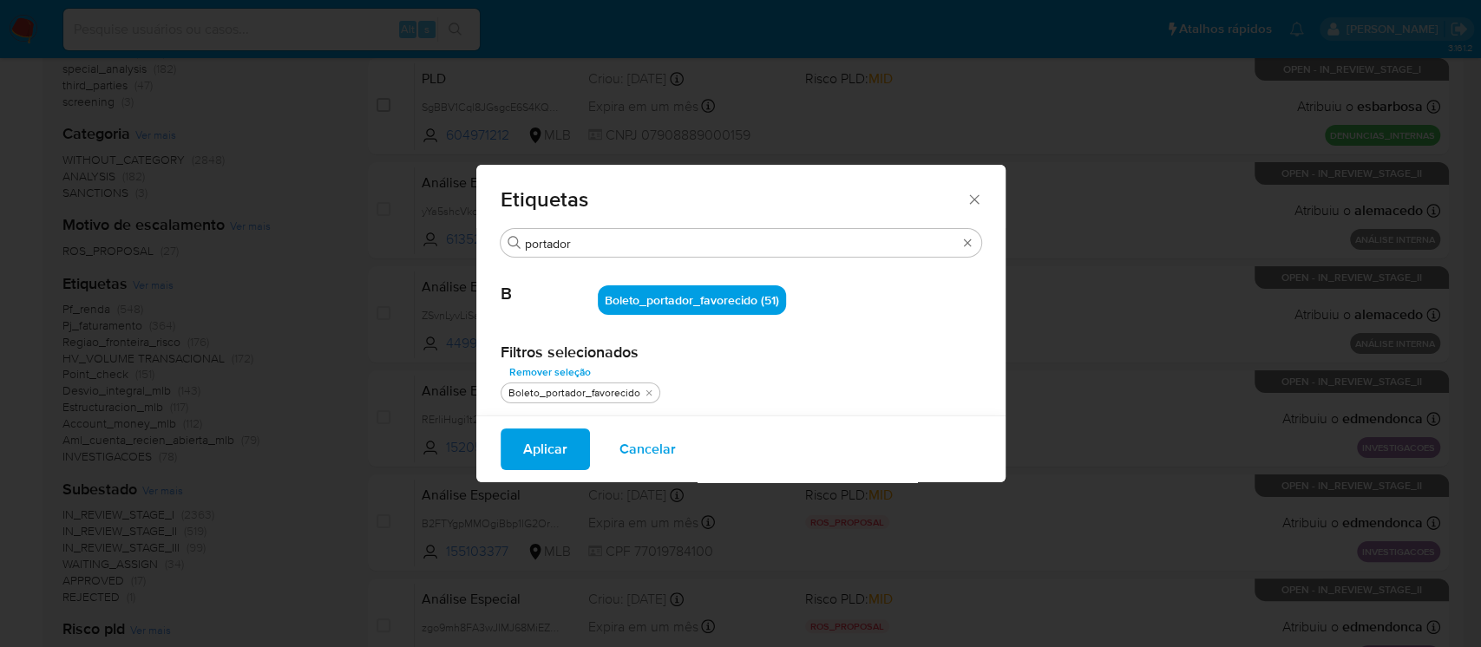
click at [529, 450] on span "Aplicar" at bounding box center [545, 449] width 44 height 38
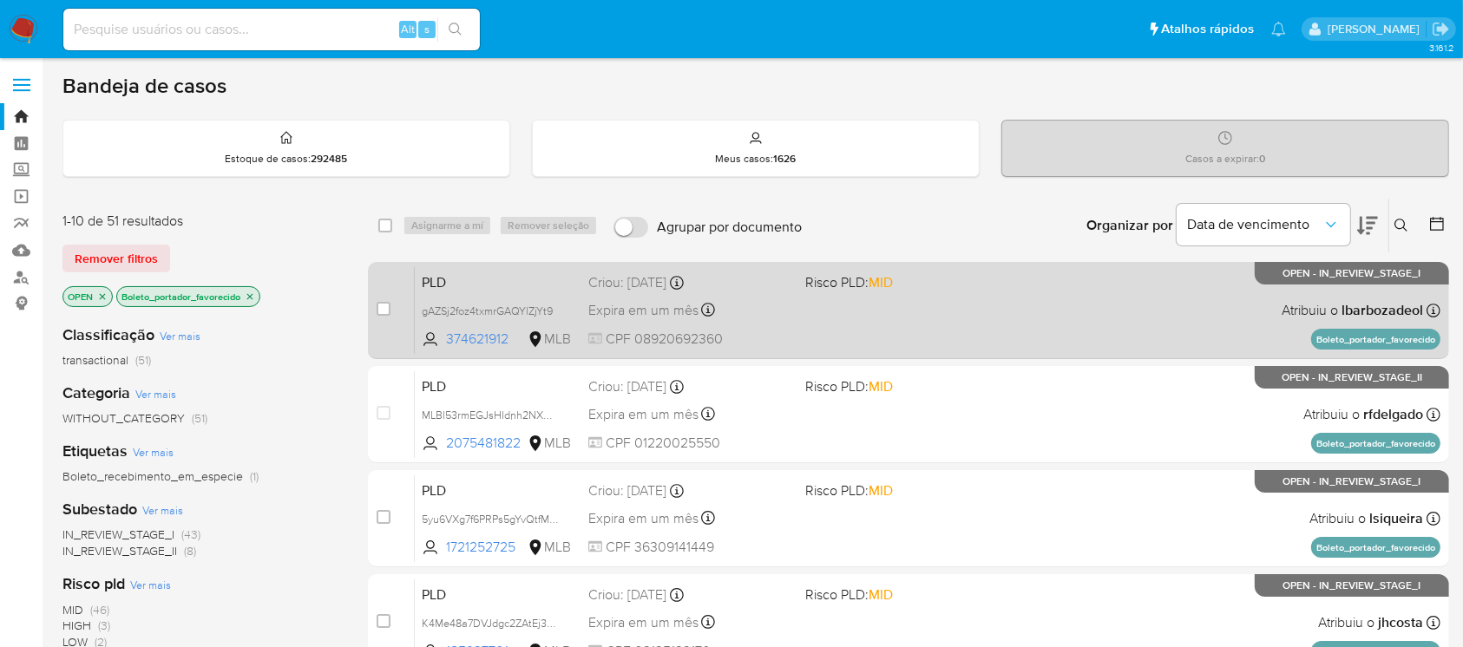
click at [884, 312] on div "PLD gAZSj2foz4txmrGAQYlZjYt9 374621912 MLB Risco PLD: MID Criou: [DATE] Criou: …" at bounding box center [928, 310] width 1026 height 88
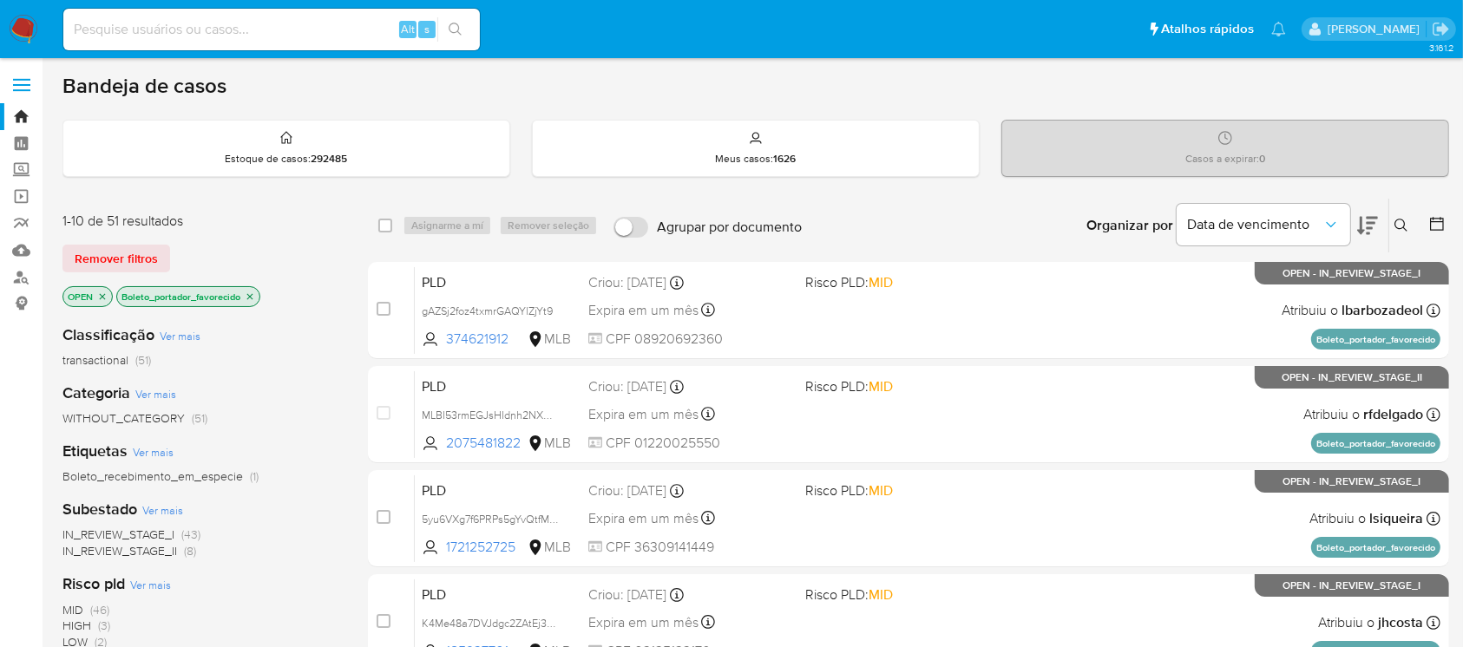
click at [122, 33] on input at bounding box center [271, 29] width 417 height 23
paste input "374621912"
type input "374621912"
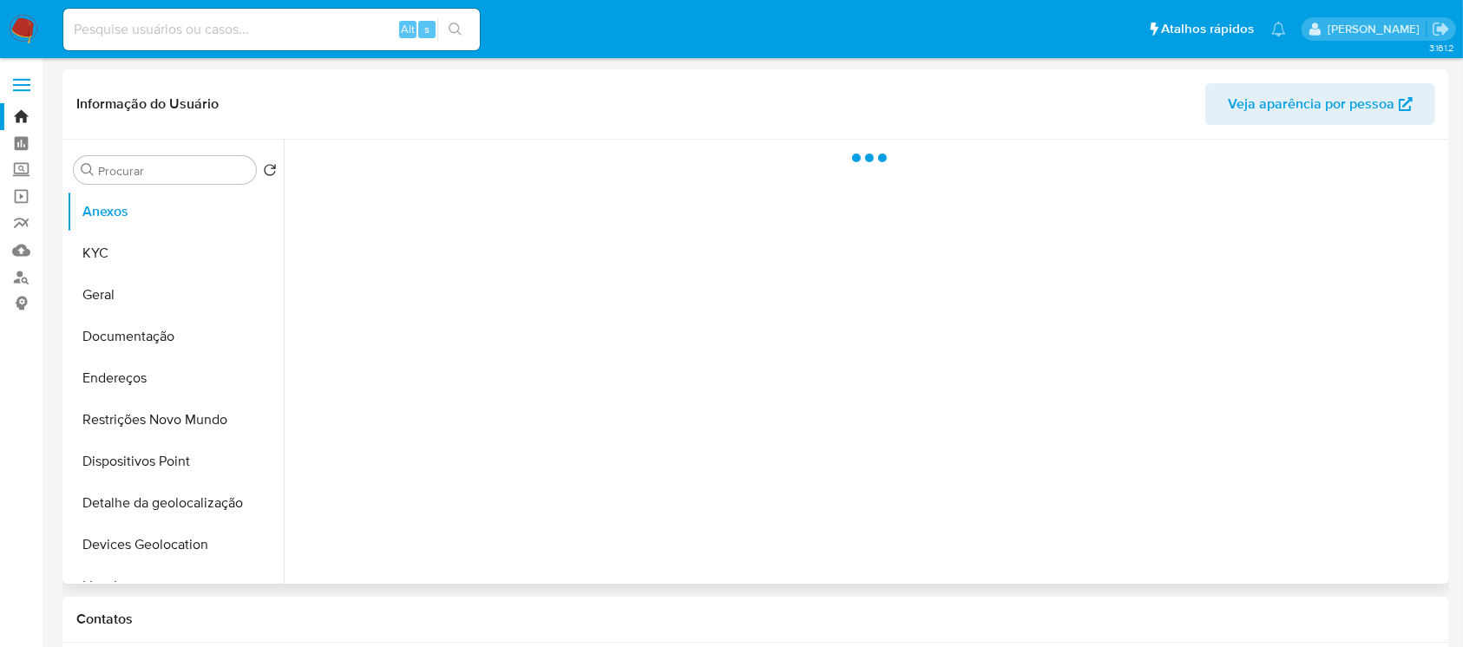
select select "10"
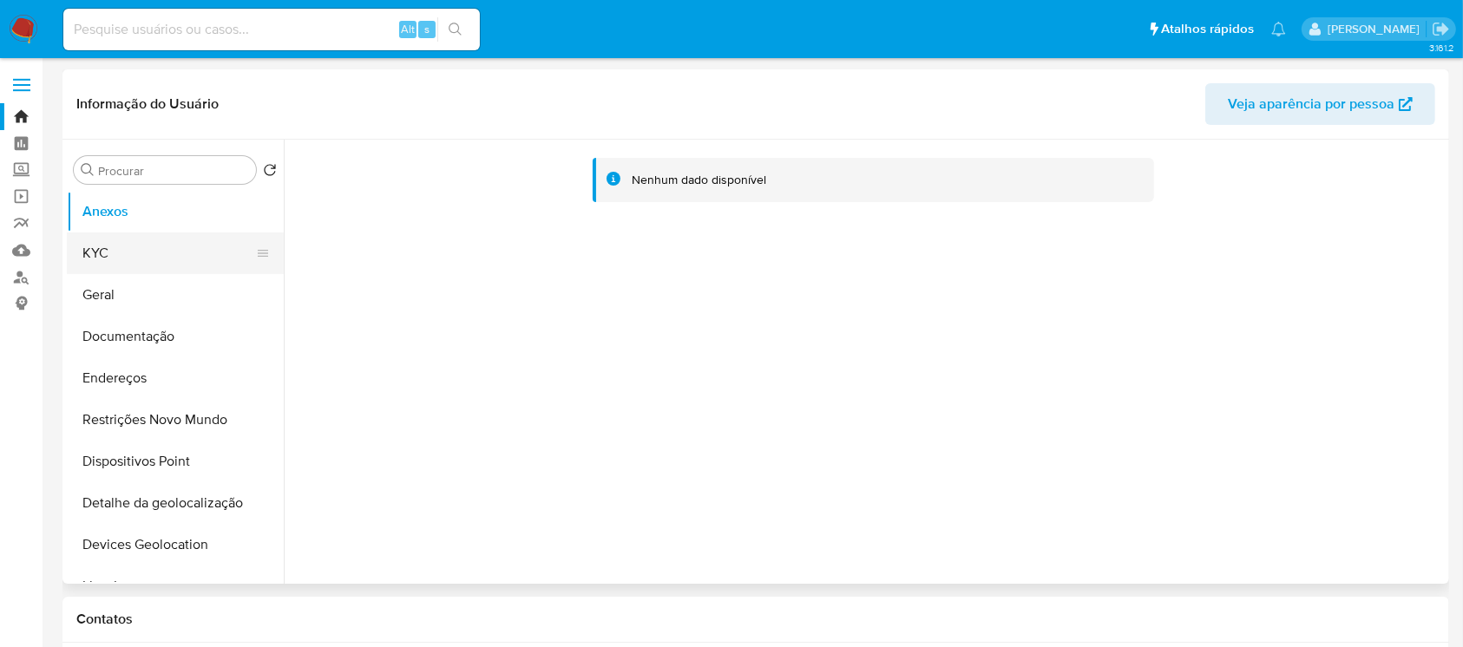
click at [136, 267] on button "KYC" at bounding box center [168, 254] width 203 height 42
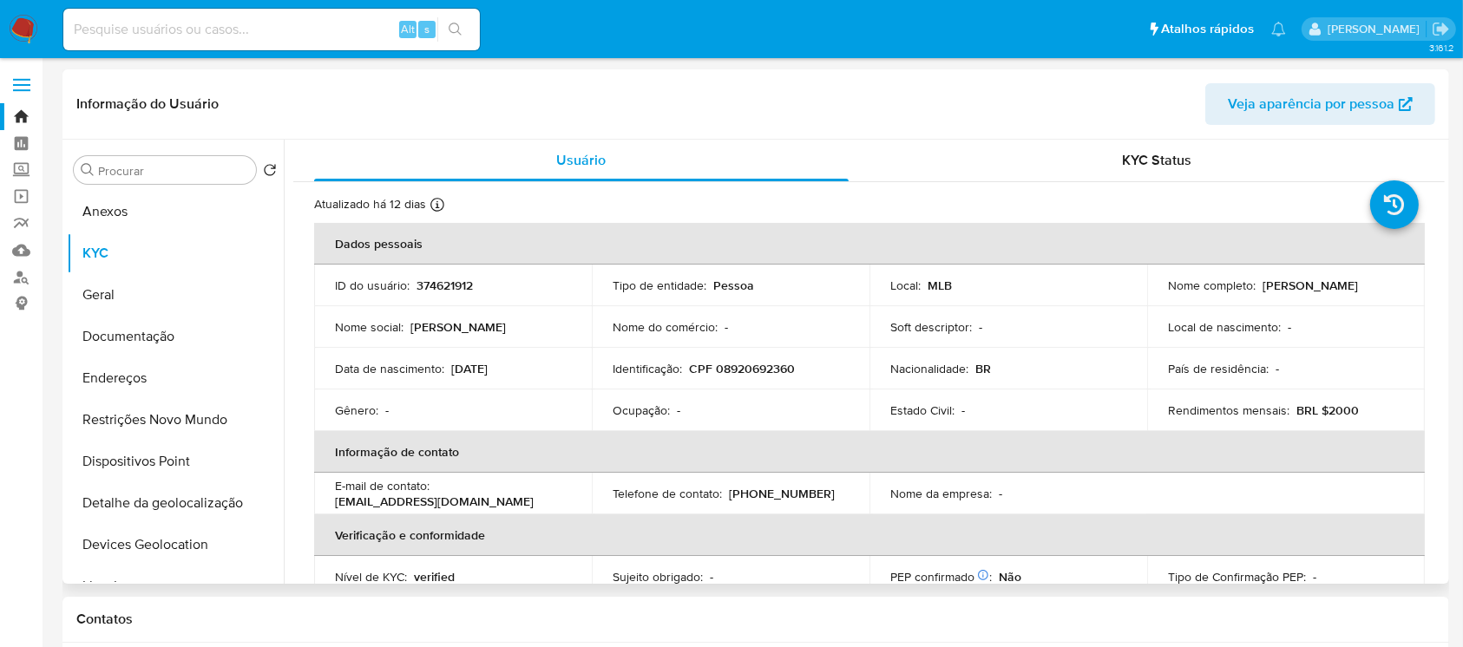
click at [439, 278] on p "374621912" at bounding box center [445, 286] width 56 height 16
copy p "374621912"
click at [115, 212] on button "Anexos" at bounding box center [168, 212] width 203 height 42
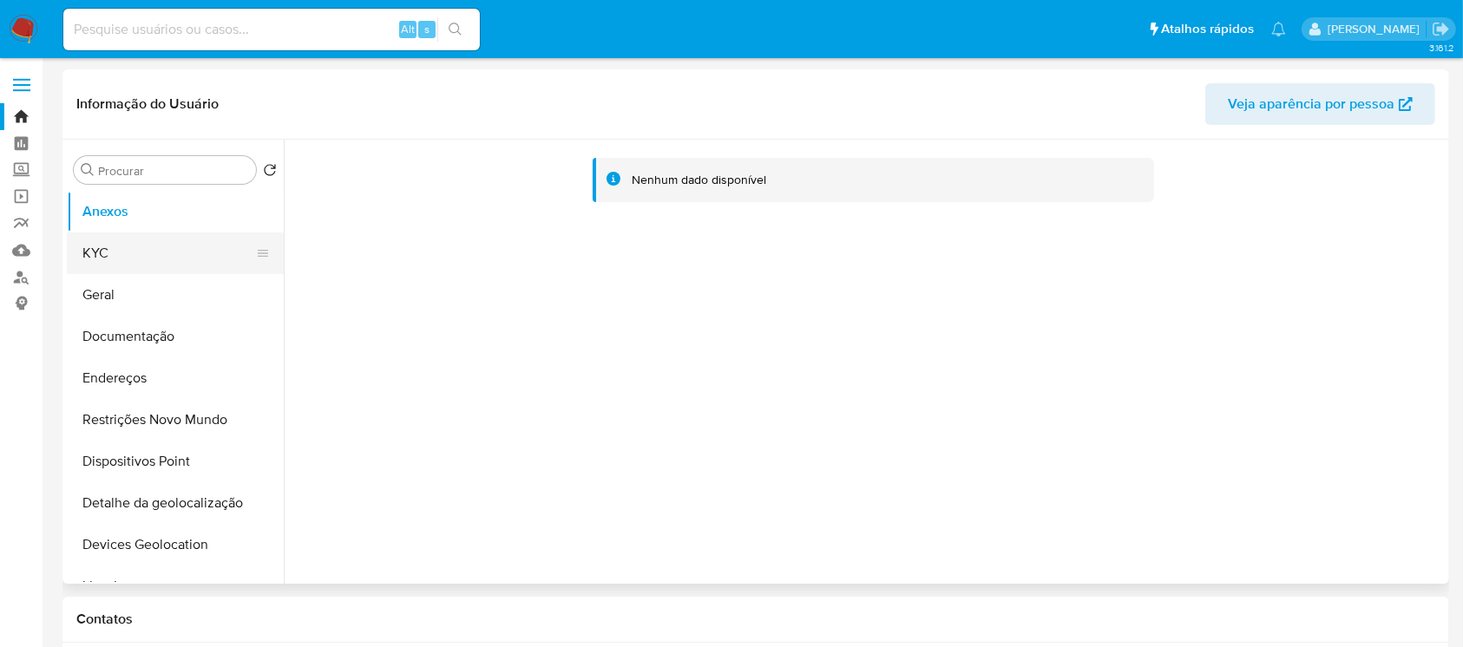
click at [143, 253] on button "KYC" at bounding box center [168, 254] width 203 height 42
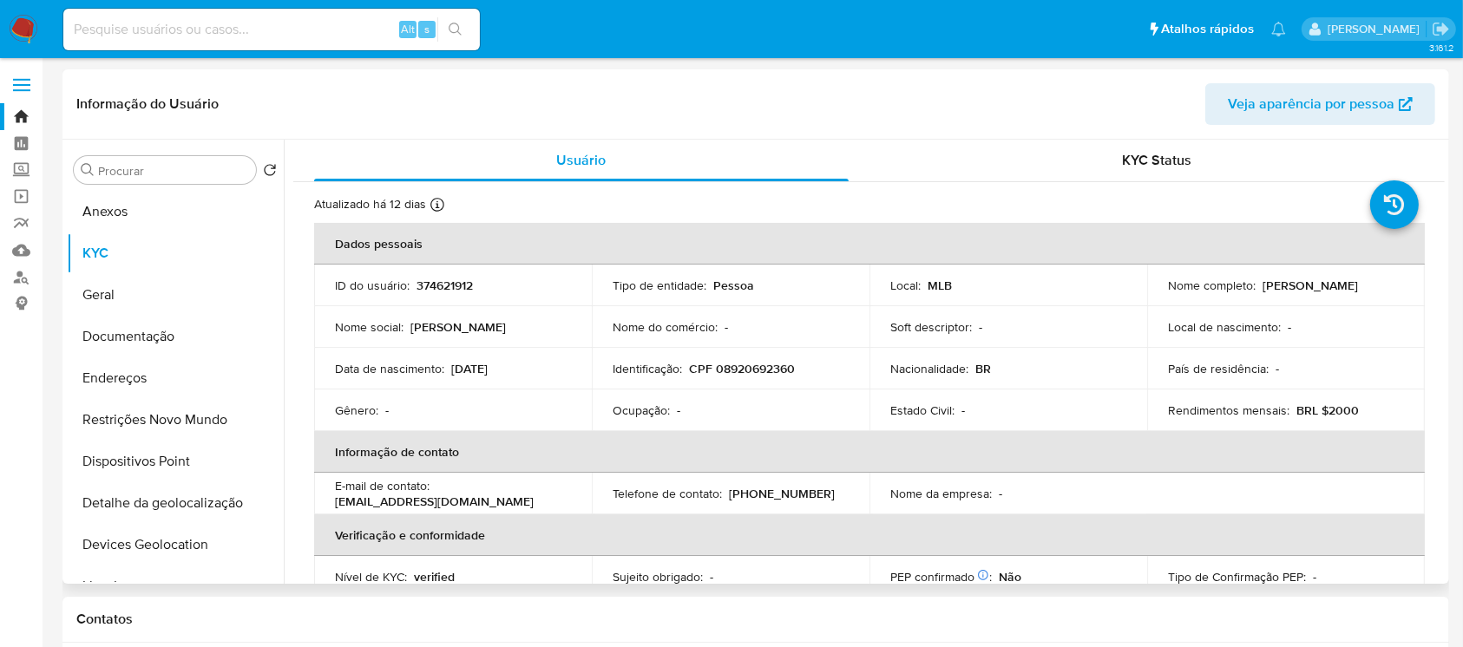
click at [437, 280] on p "374621912" at bounding box center [445, 286] width 56 height 16
click at [437, 279] on p "374621912" at bounding box center [445, 286] width 56 height 16
copy p "374621912"
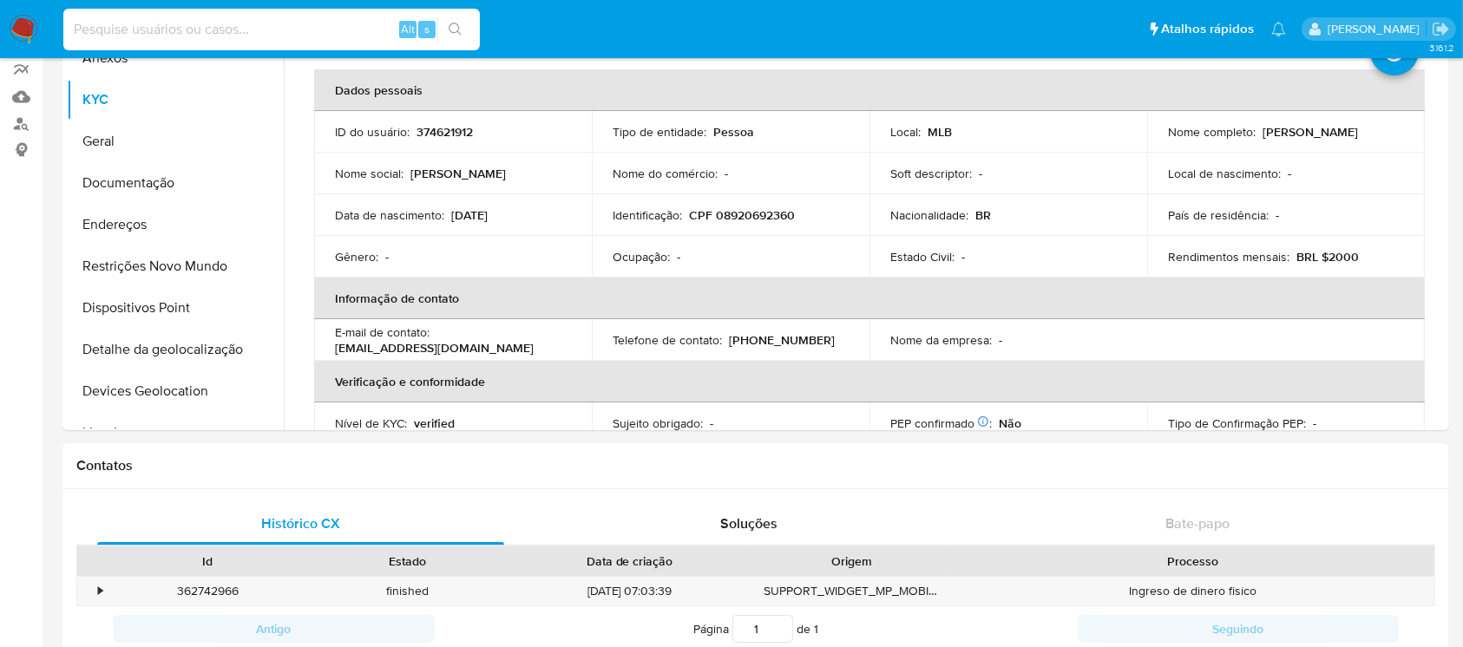
click at [95, 33] on input at bounding box center [271, 29] width 417 height 23
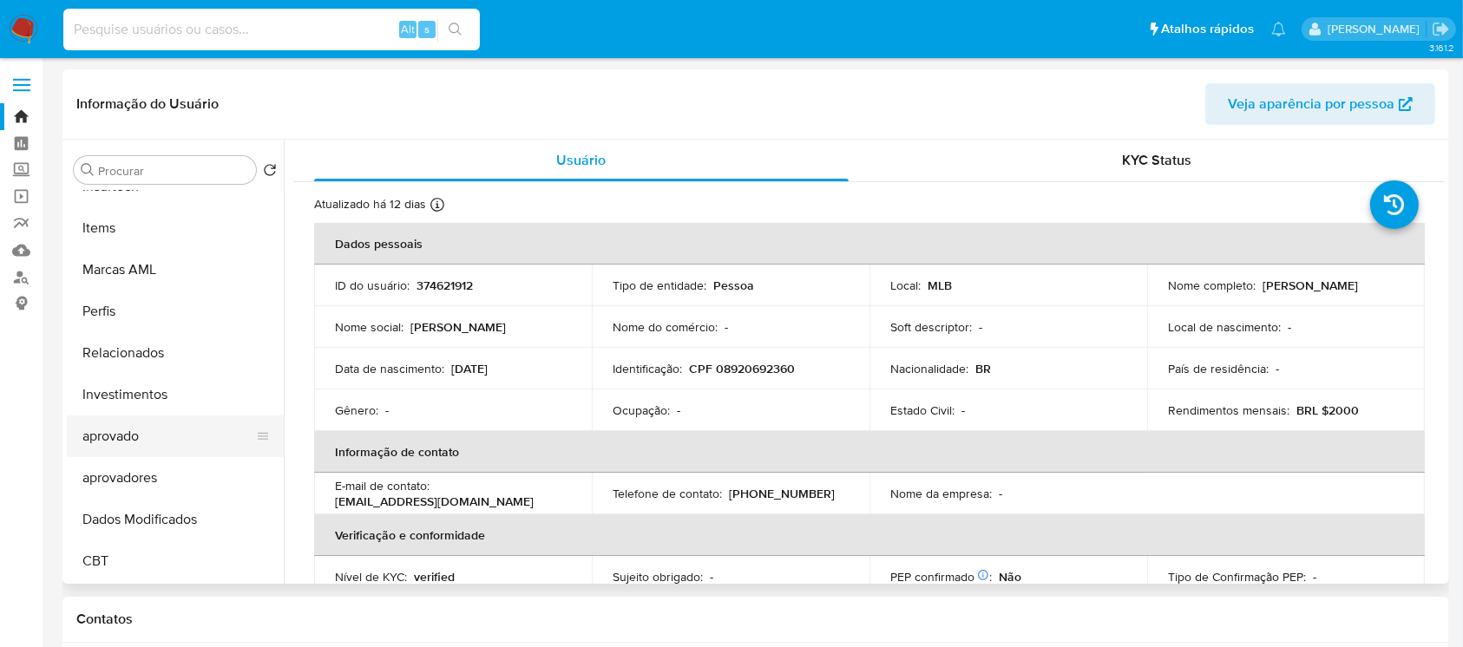
scroll to position [745, 0]
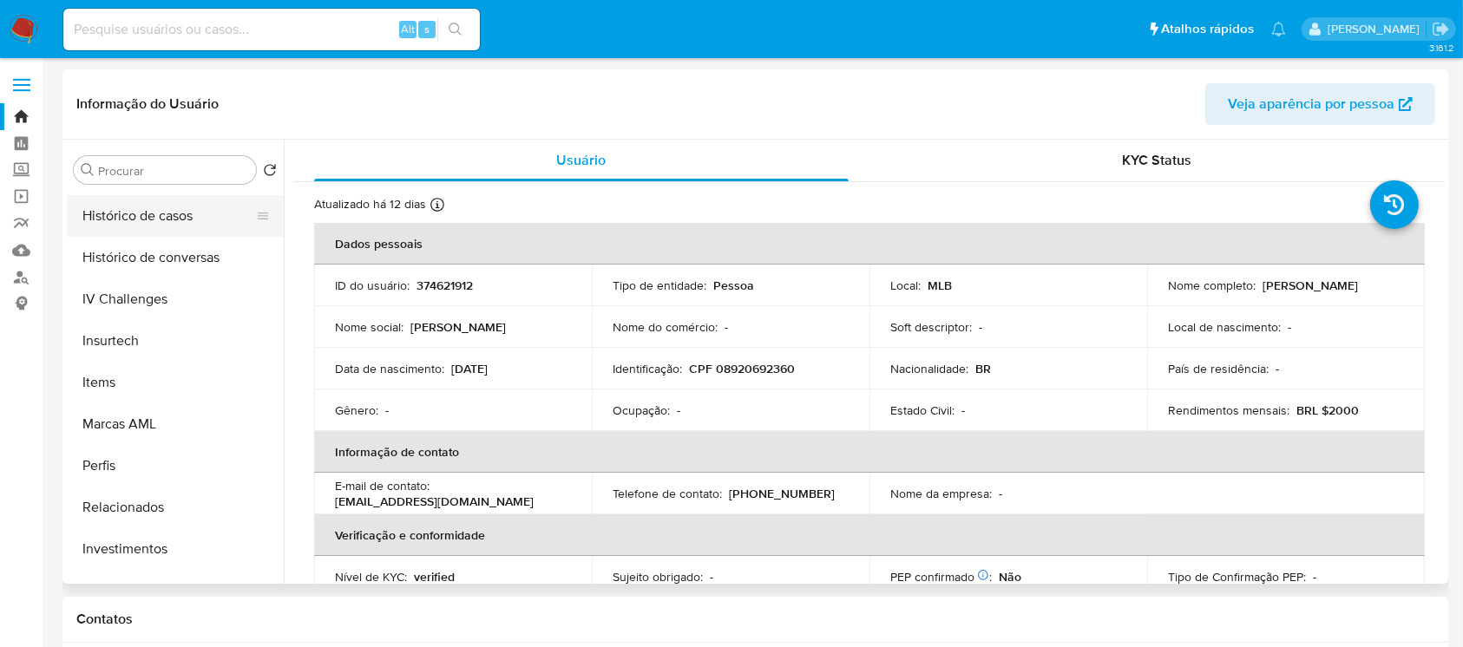
click at [104, 225] on button "Histórico de casos" at bounding box center [168, 216] width 203 height 42
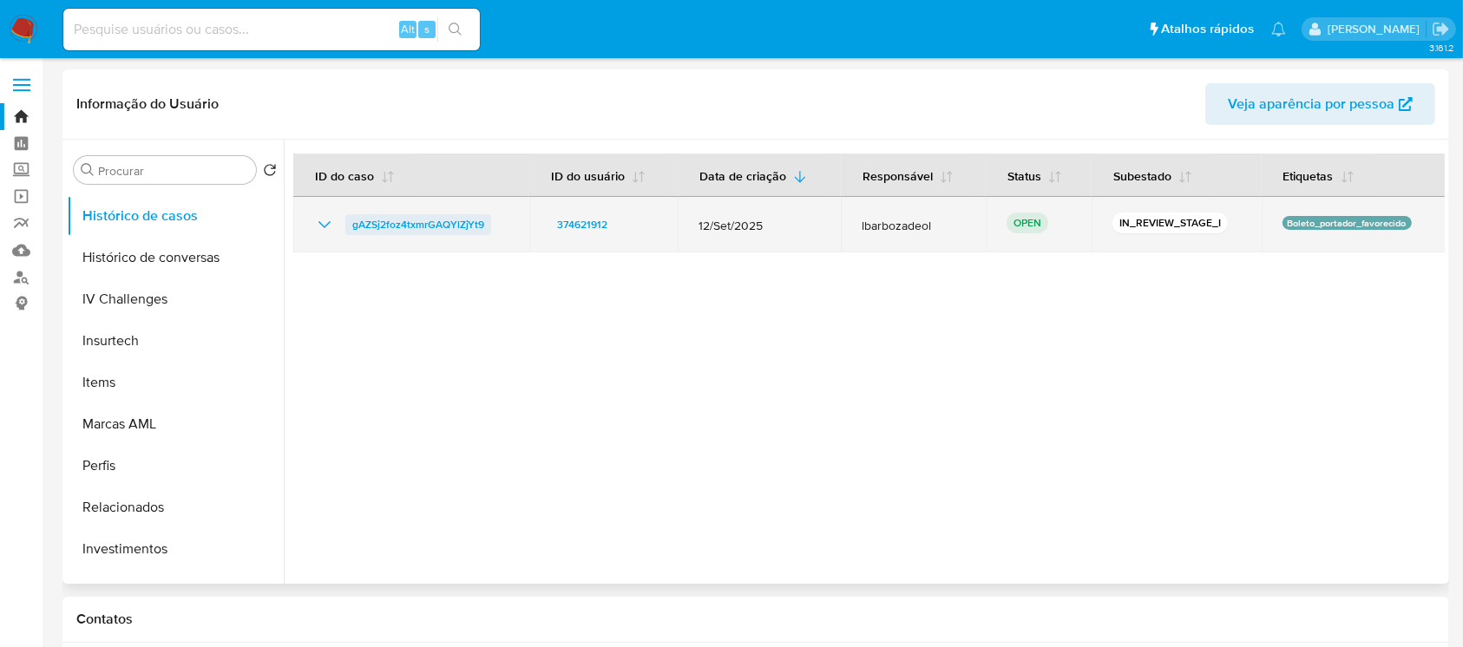
click at [407, 226] on span "gAZSj2foz4txmrGAQYlZjYt9" at bounding box center [418, 224] width 132 height 21
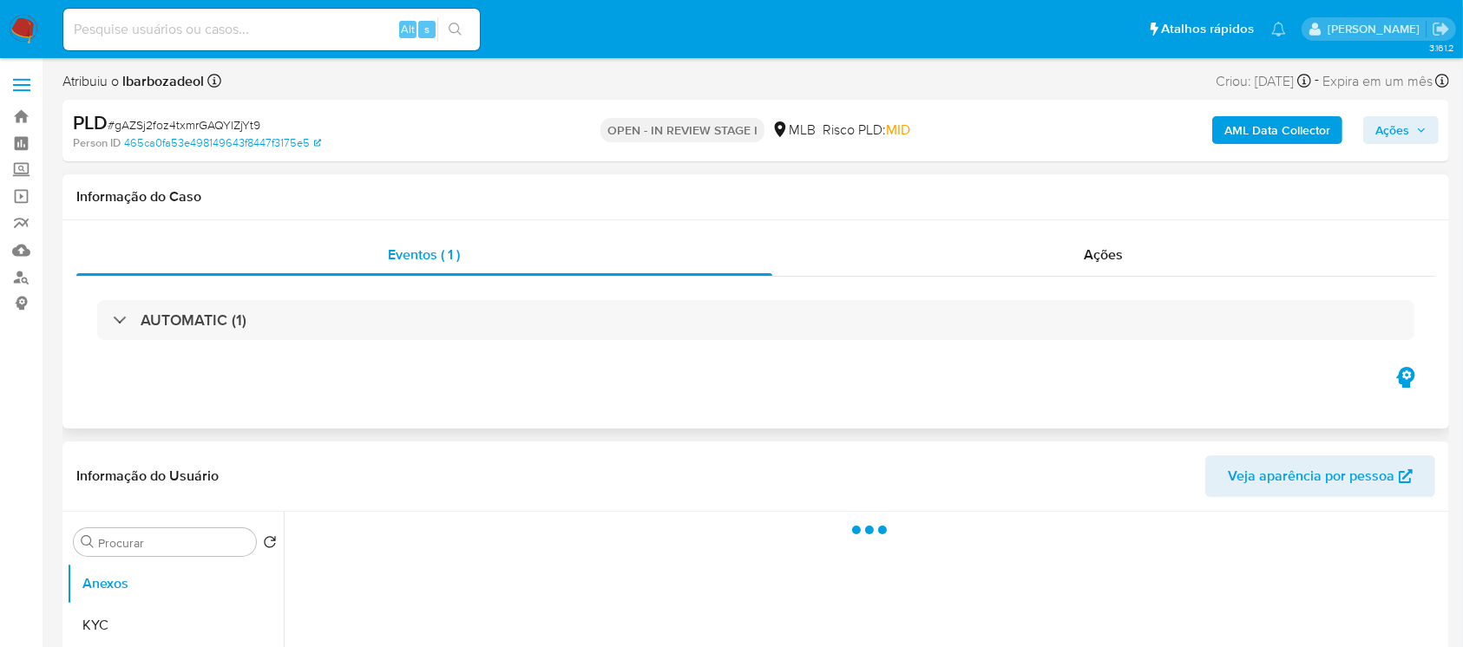
select select "10"
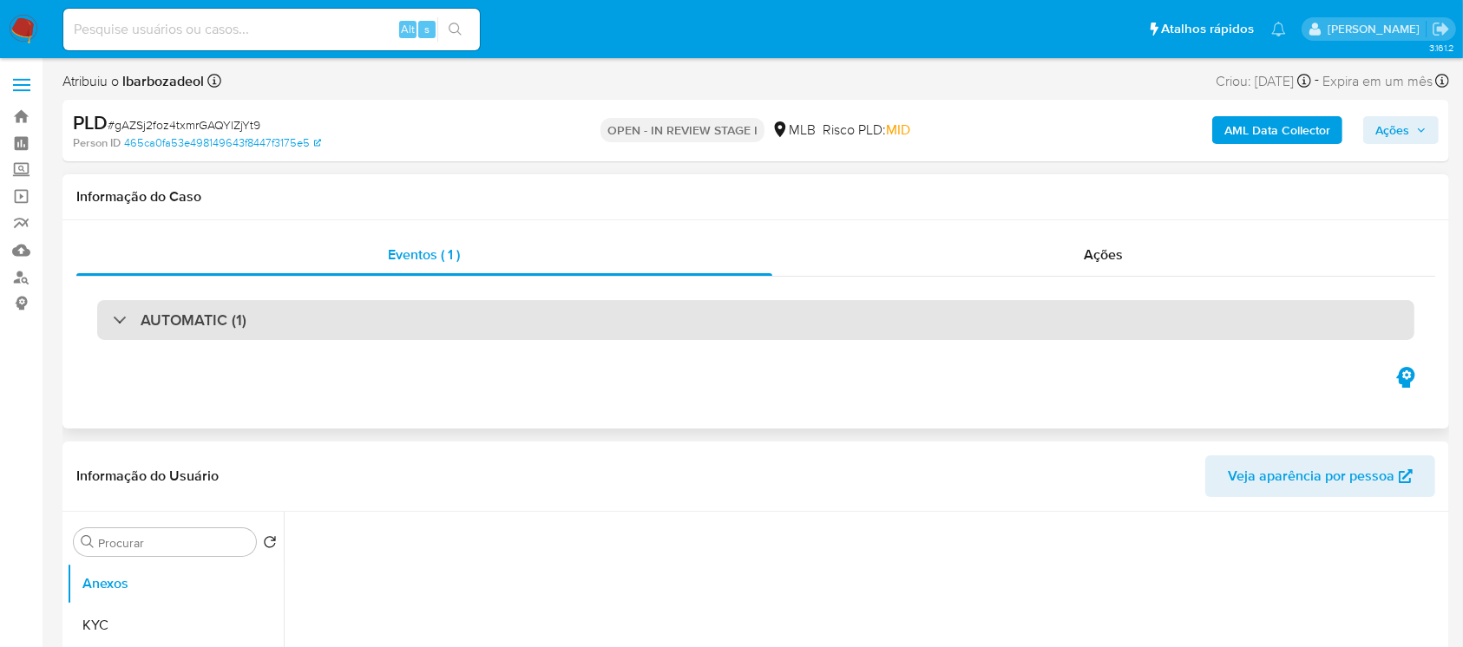
click at [194, 330] on h3 "AUTOMATIC (1)" at bounding box center [194, 320] width 106 height 19
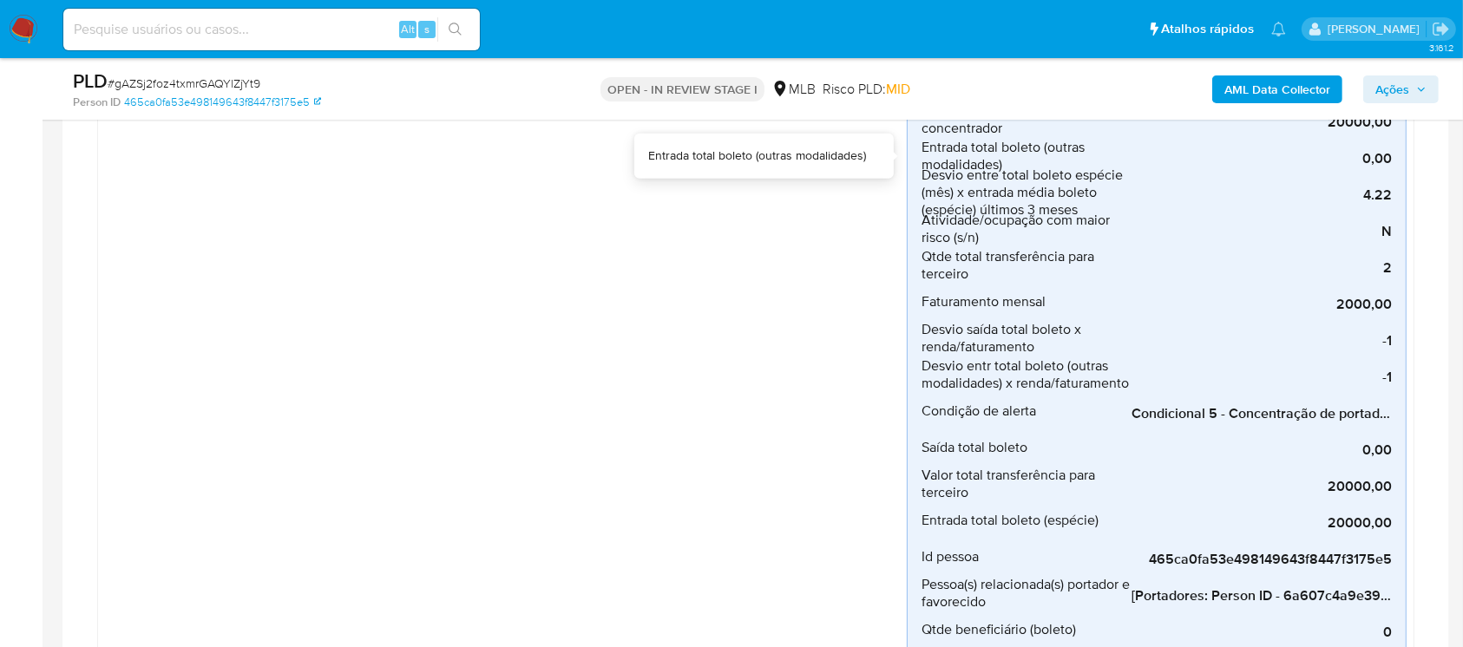
scroll to position [617, 0]
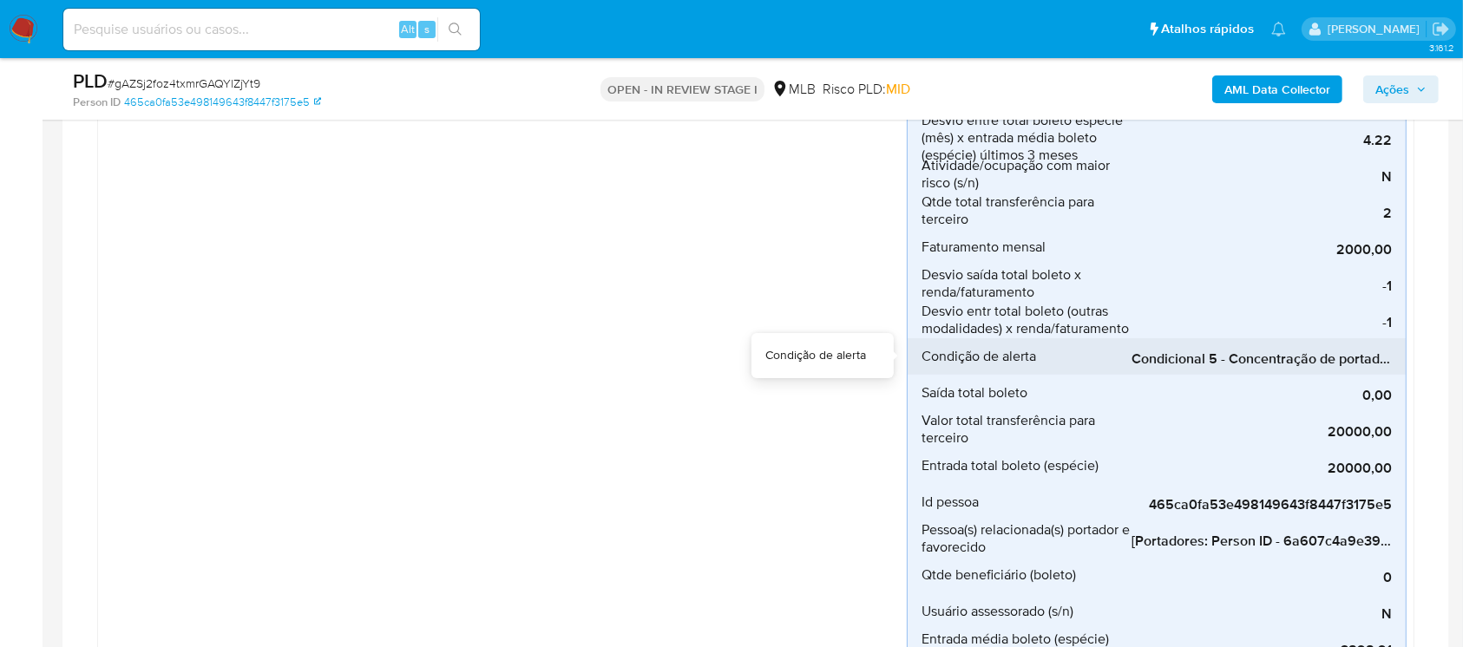
click at [1241, 359] on span "Condicional 5 - Concentração de portador_espécie (Visão Favorecido)" at bounding box center [1262, 359] width 260 height 17
drag, startPoint x: 1188, startPoint y: 377, endPoint x: 1296, endPoint y: 371, distance: 107.8
click at [1296, 371] on div "Entrada total boleto (espécie) - terceiro 20000,00 Entrada total boleto (espéci…" at bounding box center [1157, 283] width 500 height 1149
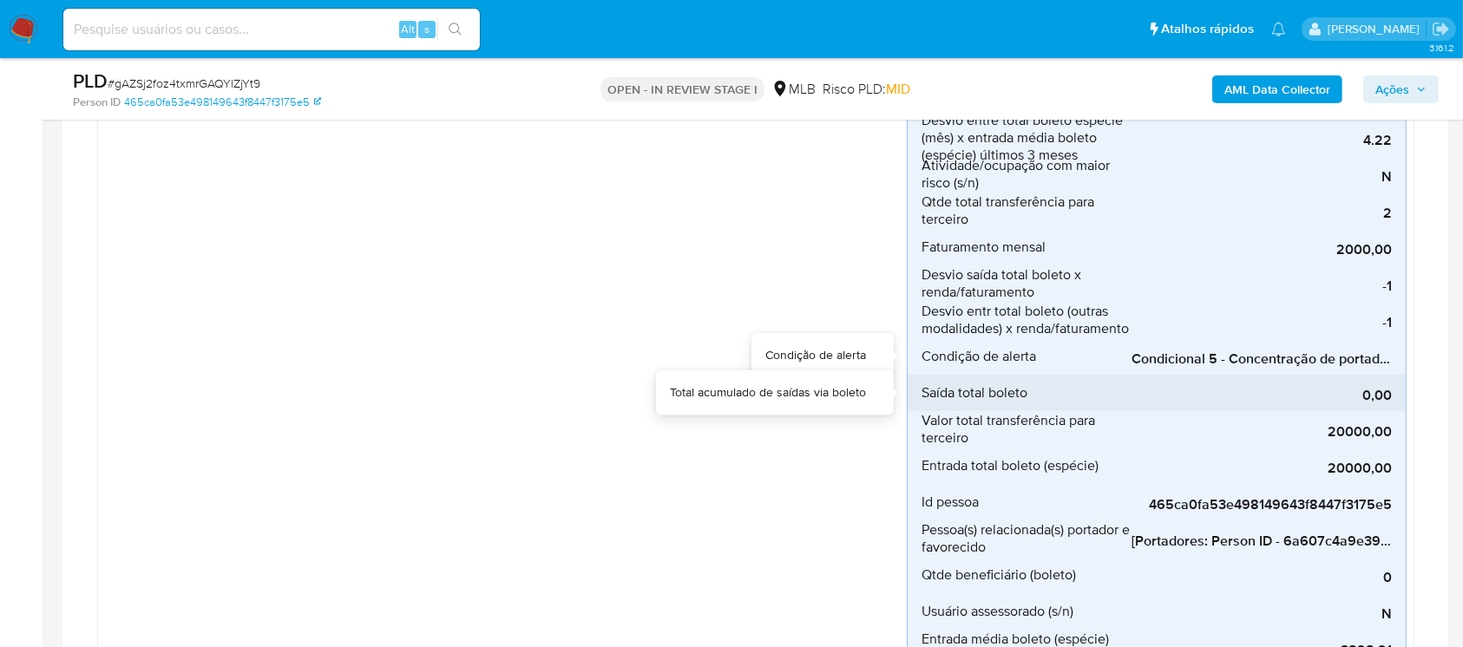
click at [1379, 375] on div "0,00" at bounding box center [1262, 393] width 260 height 36
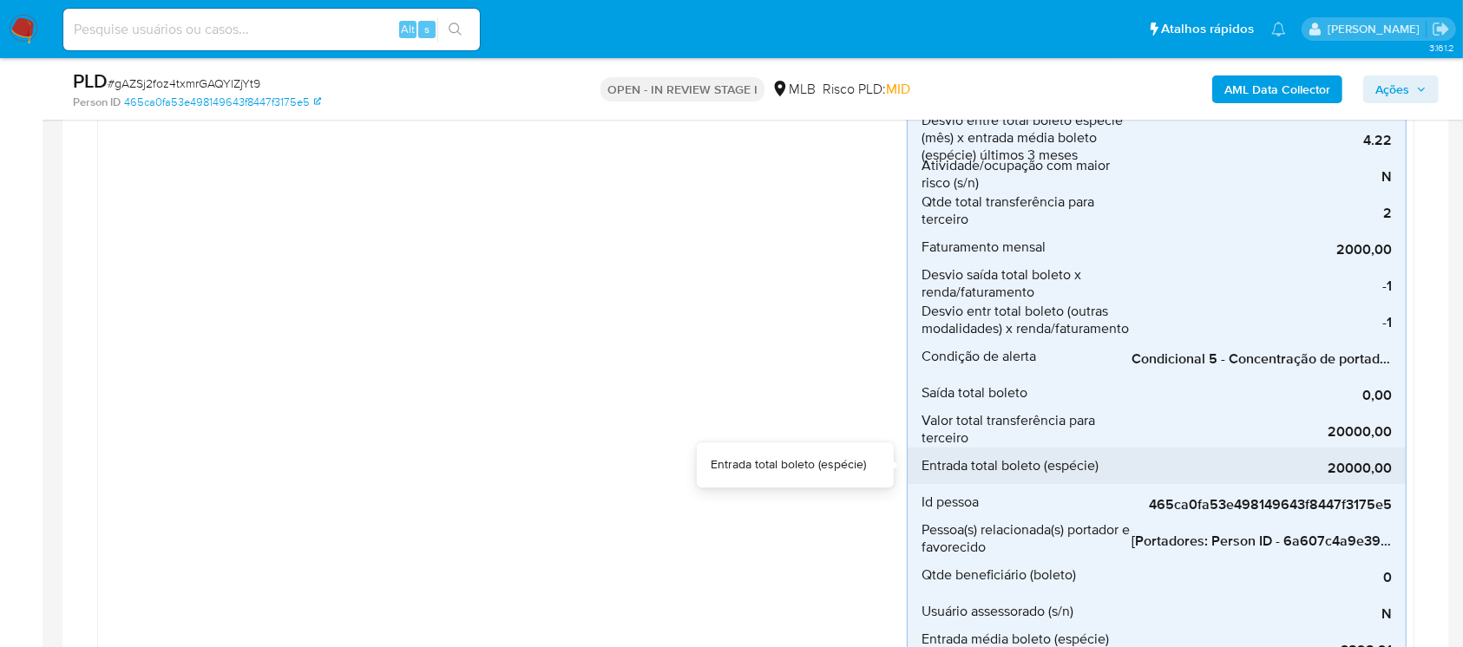
scroll to position [771, 0]
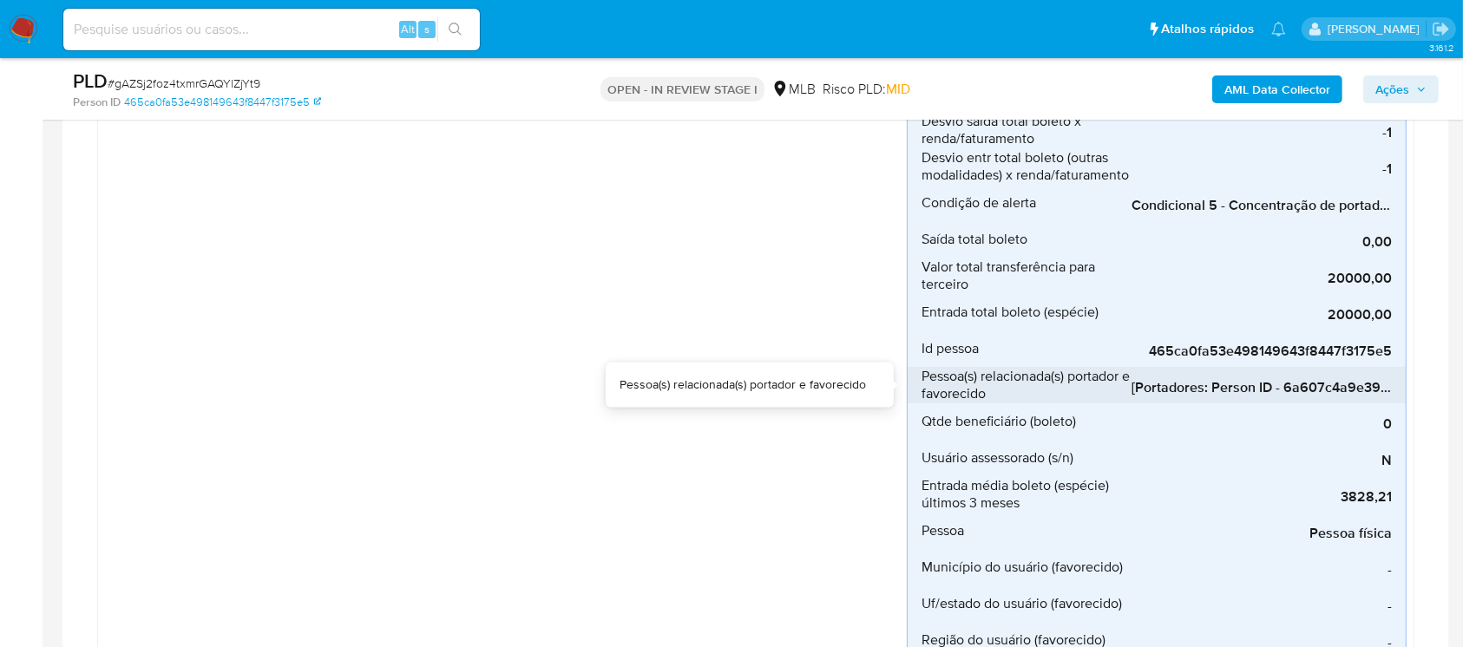
click at [1179, 391] on span "[Portadores: Person ID - 6a607c4a9e394a4a6f294b0d0abbfd76]; [Favorecidos: Perso…" at bounding box center [1262, 387] width 260 height 17
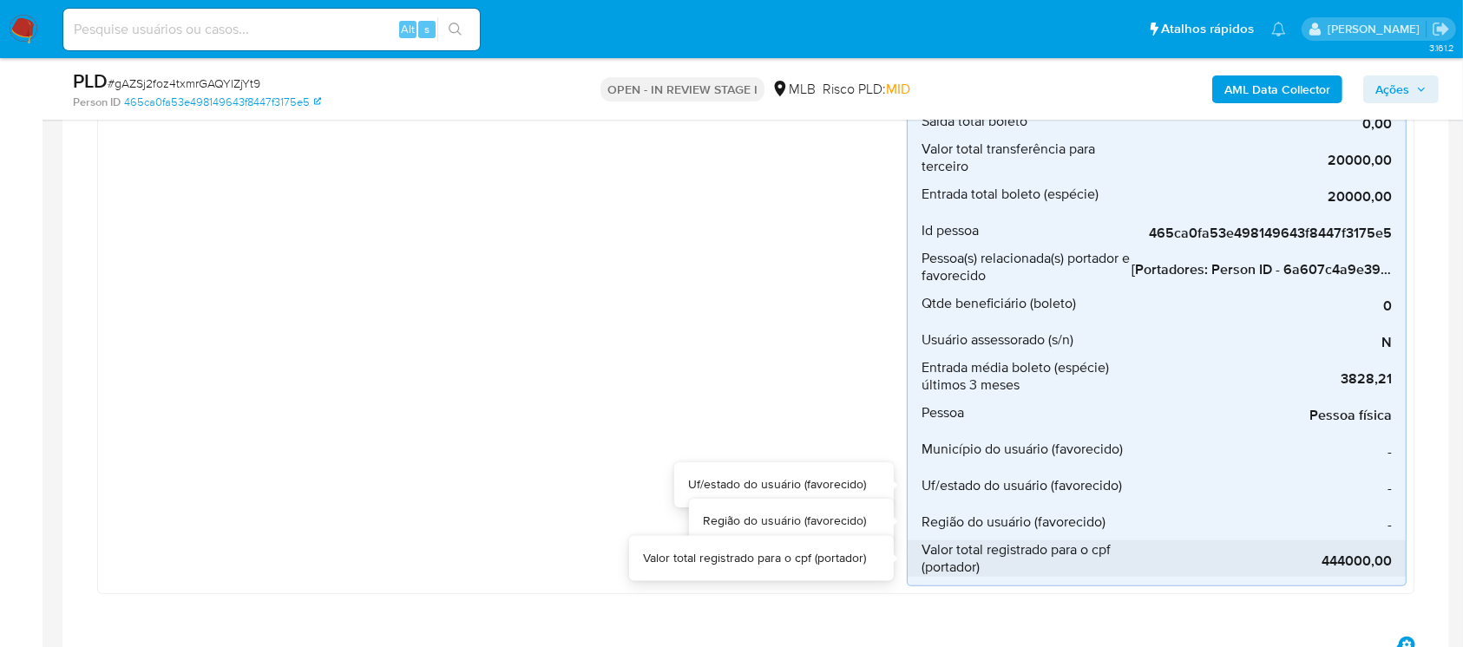
scroll to position [925, 0]
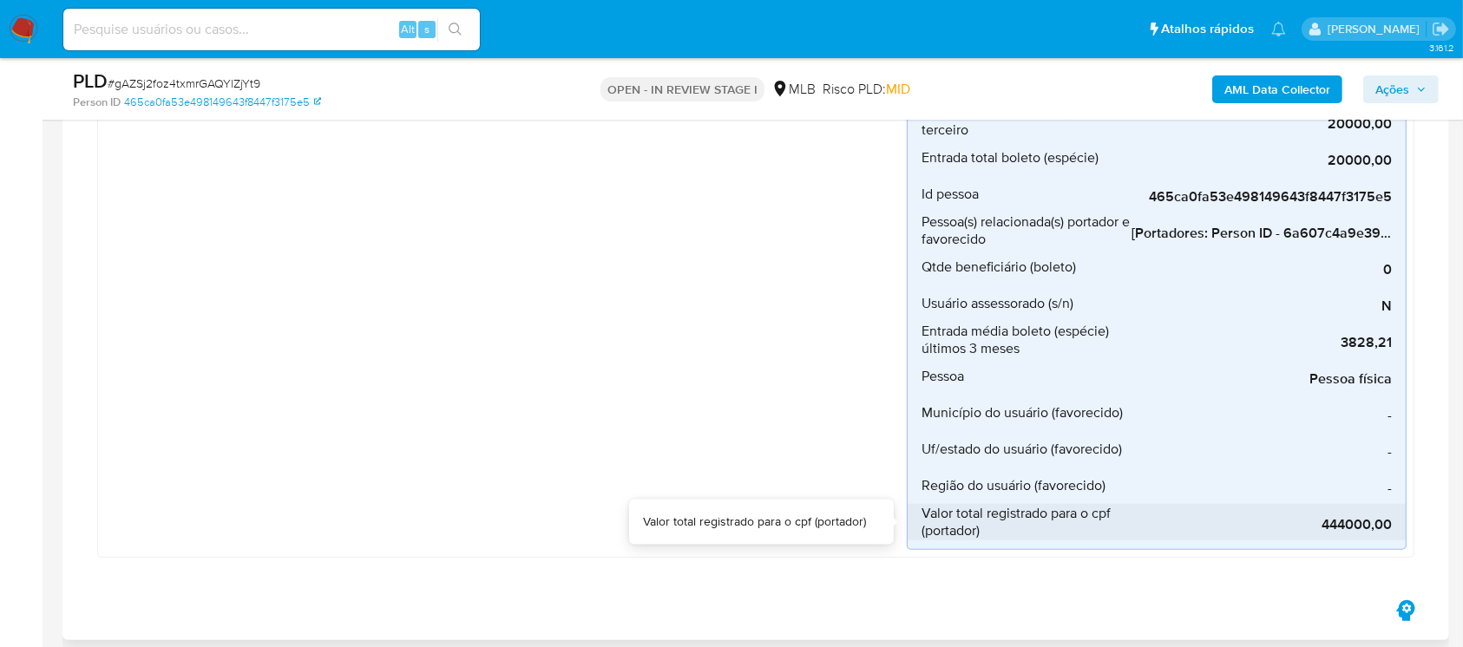
click at [1338, 530] on span "444000,00" at bounding box center [1262, 524] width 260 height 17
click at [1336, 529] on span "444000,00" at bounding box center [1262, 524] width 260 height 17
click at [1335, 529] on span "444000,00" at bounding box center [1262, 524] width 260 height 17
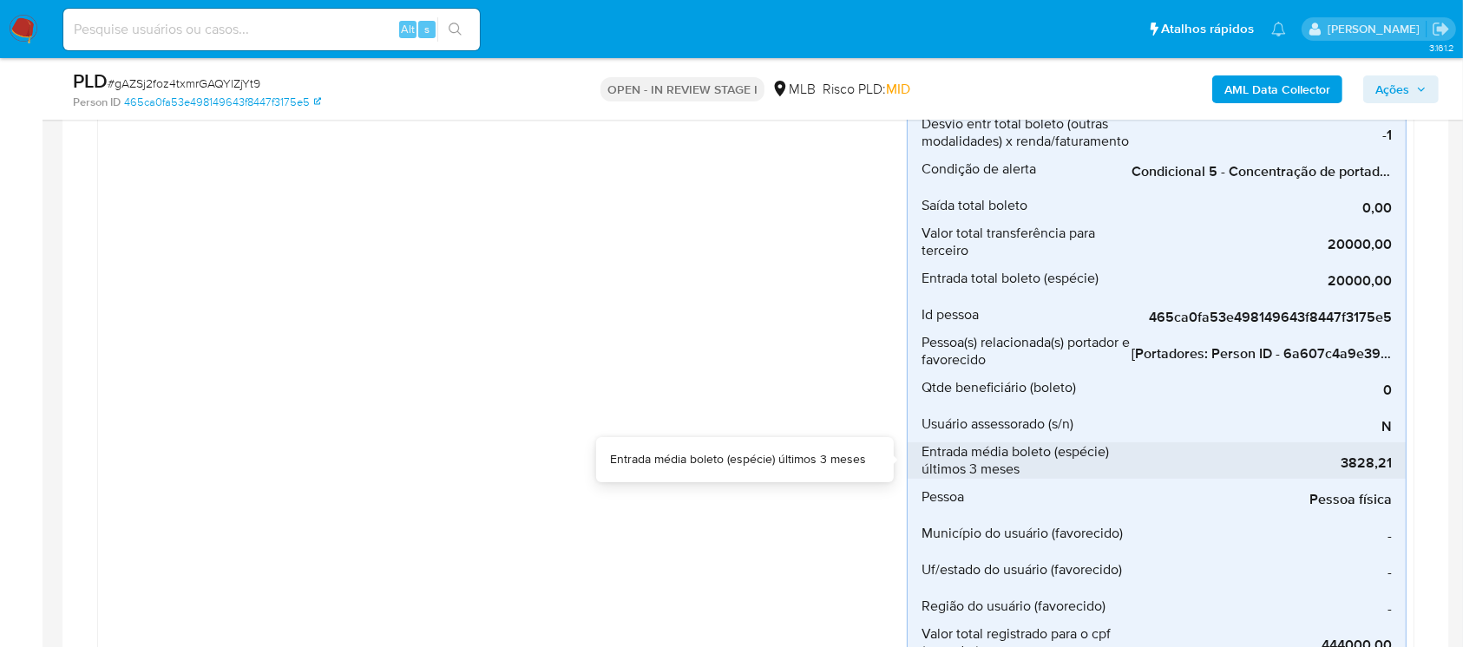
scroll to position [771, 0]
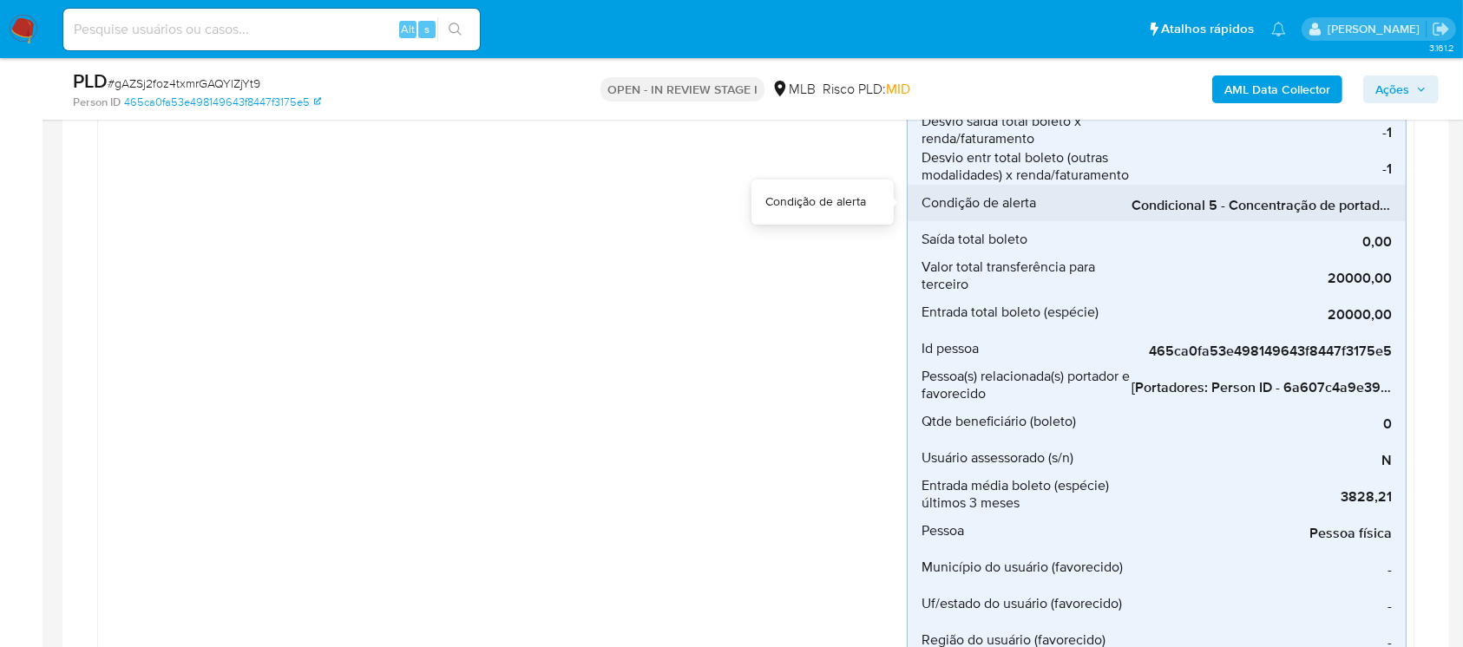
click at [1175, 207] on span "Condicional 5 - Concentração de portador_espécie (Visão Favorecido)" at bounding box center [1262, 205] width 260 height 17
click at [1176, 207] on span "Condicional 5 - Concentração de portador_espécie (Visão Favorecido)" at bounding box center [1262, 205] width 260 height 17
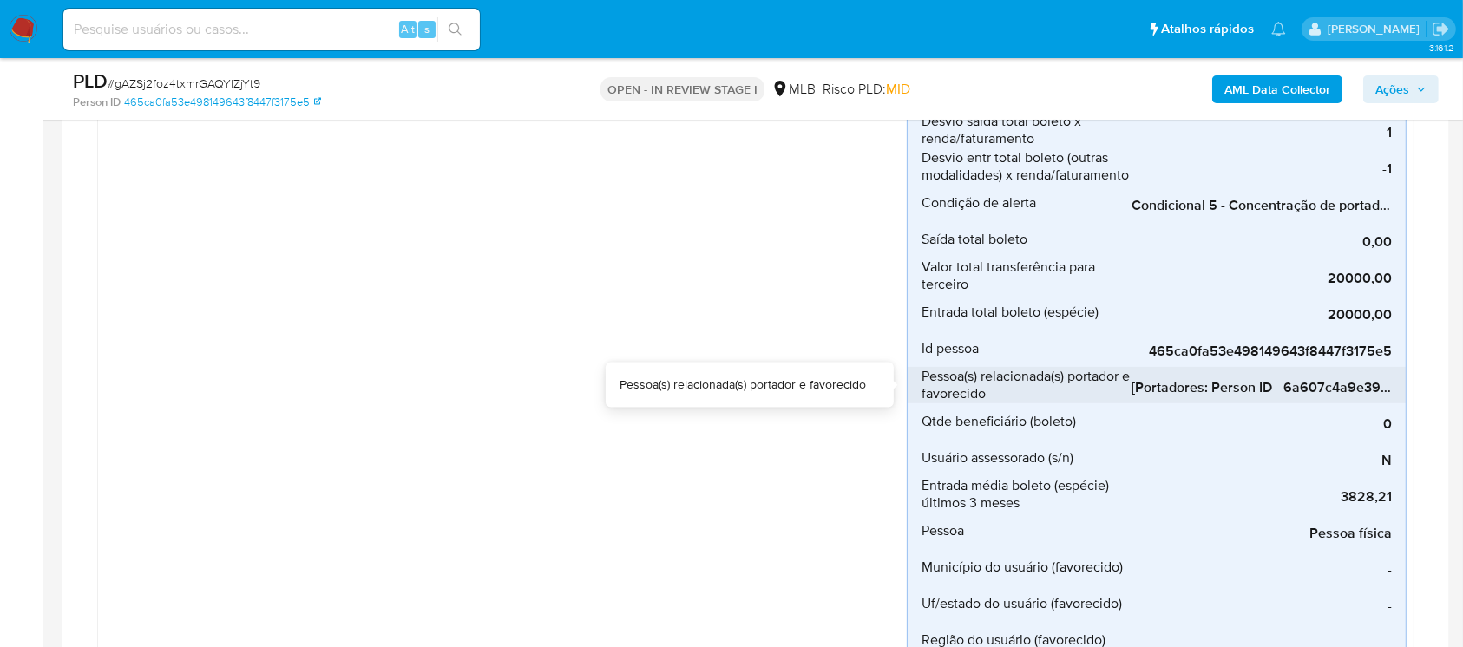
click at [1198, 385] on span "[Portadores: Person ID - 6a607c4a9e394a4a6f294b0d0abbfd76]; [Favorecidos: Perso…" at bounding box center [1262, 387] width 260 height 17
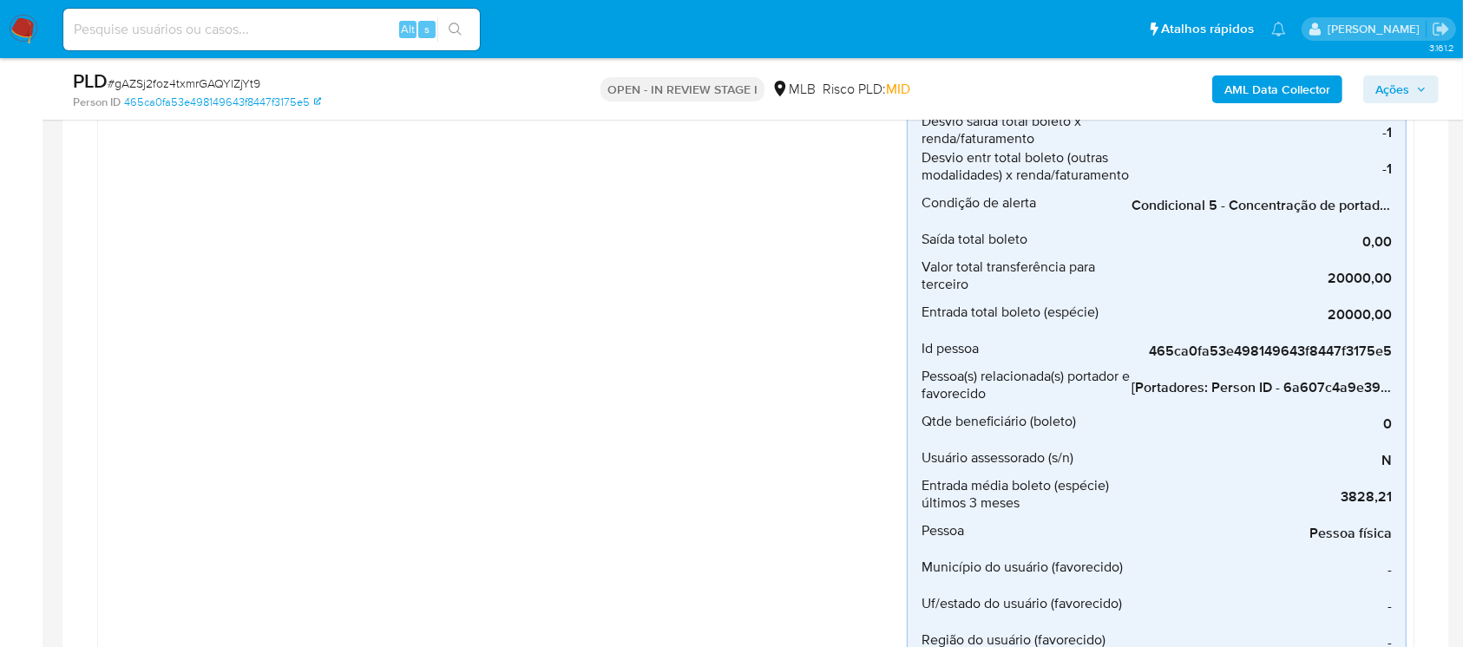
scroll to position [1234, 0]
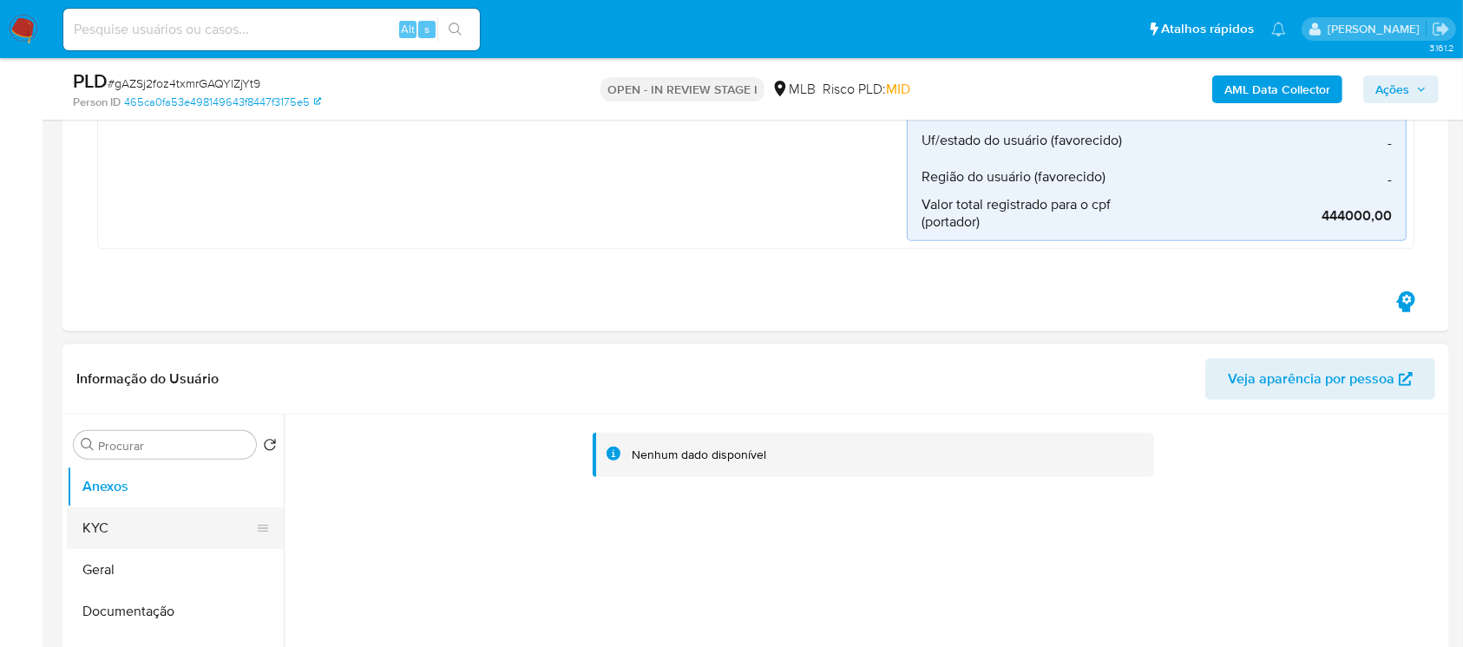
click at [108, 525] on button "KYC" at bounding box center [168, 529] width 203 height 42
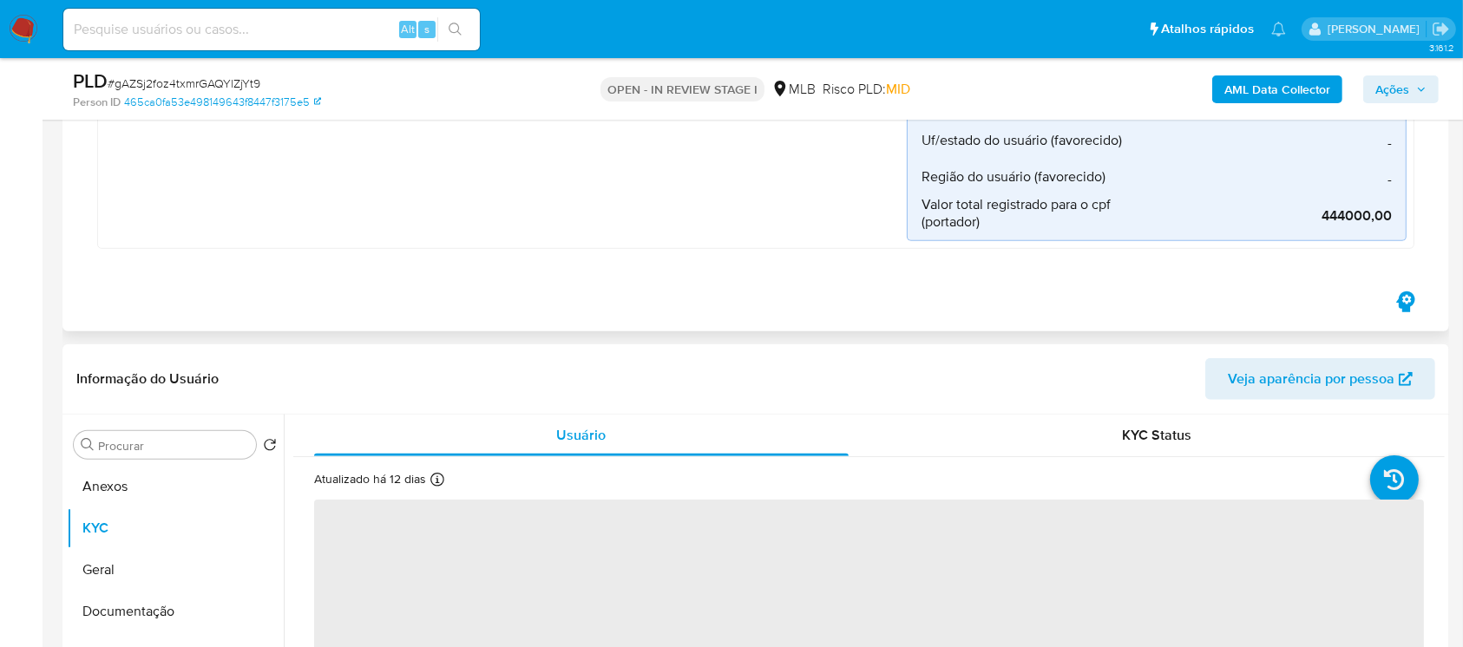
scroll to position [1388, 0]
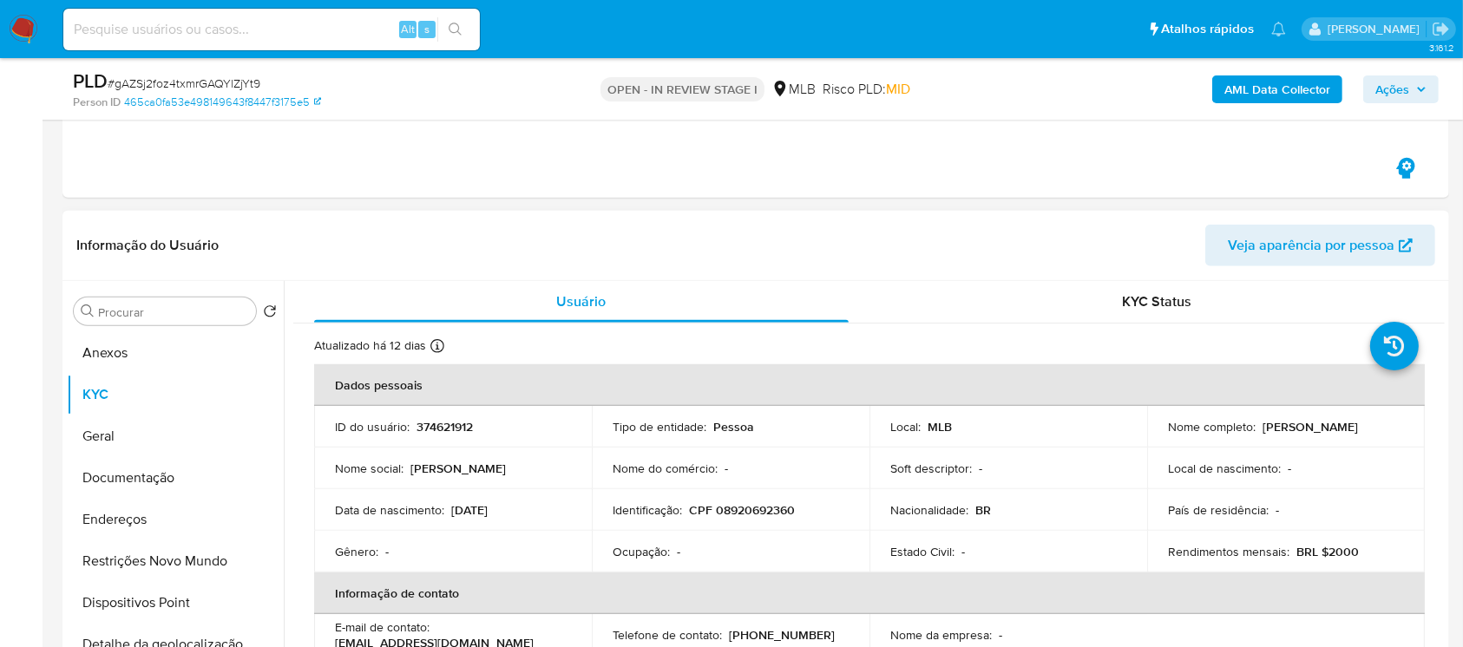
click at [755, 508] on p "CPF 08920692360" at bounding box center [742, 510] width 106 height 16
copy p "08920692360"
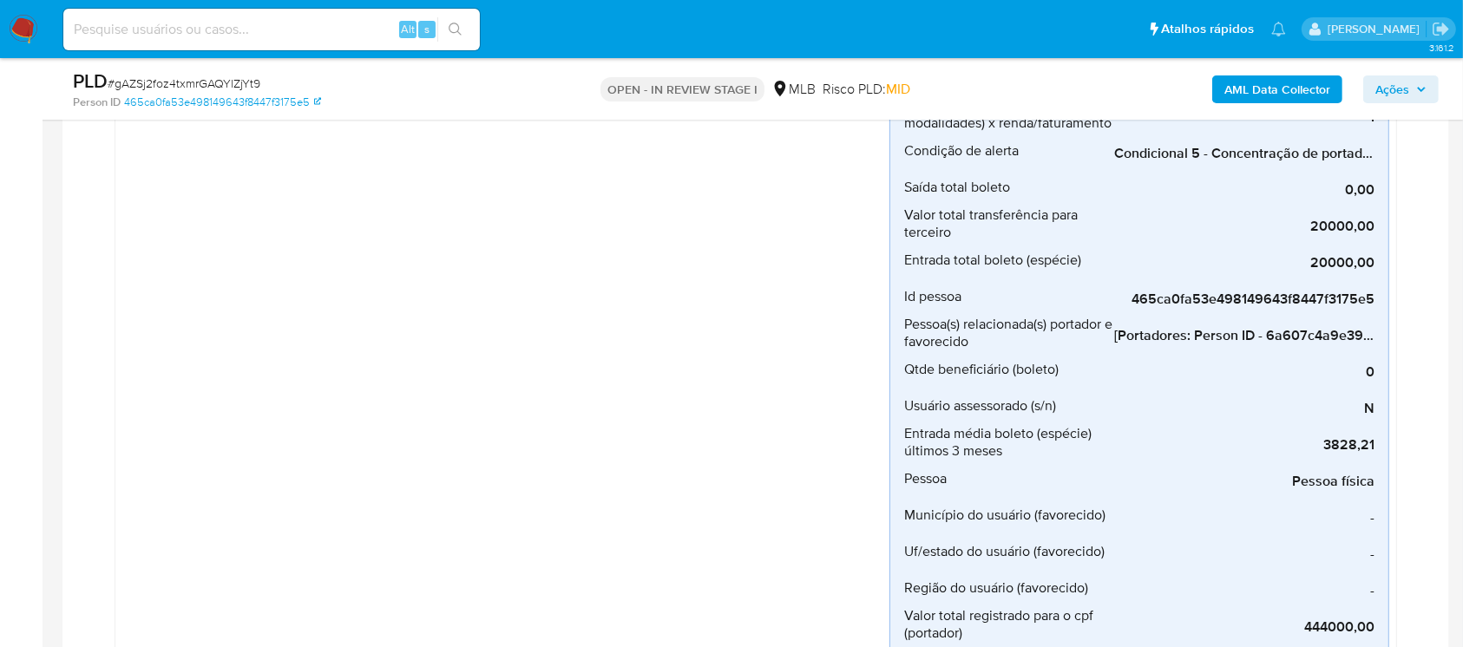
scroll to position [771, 0]
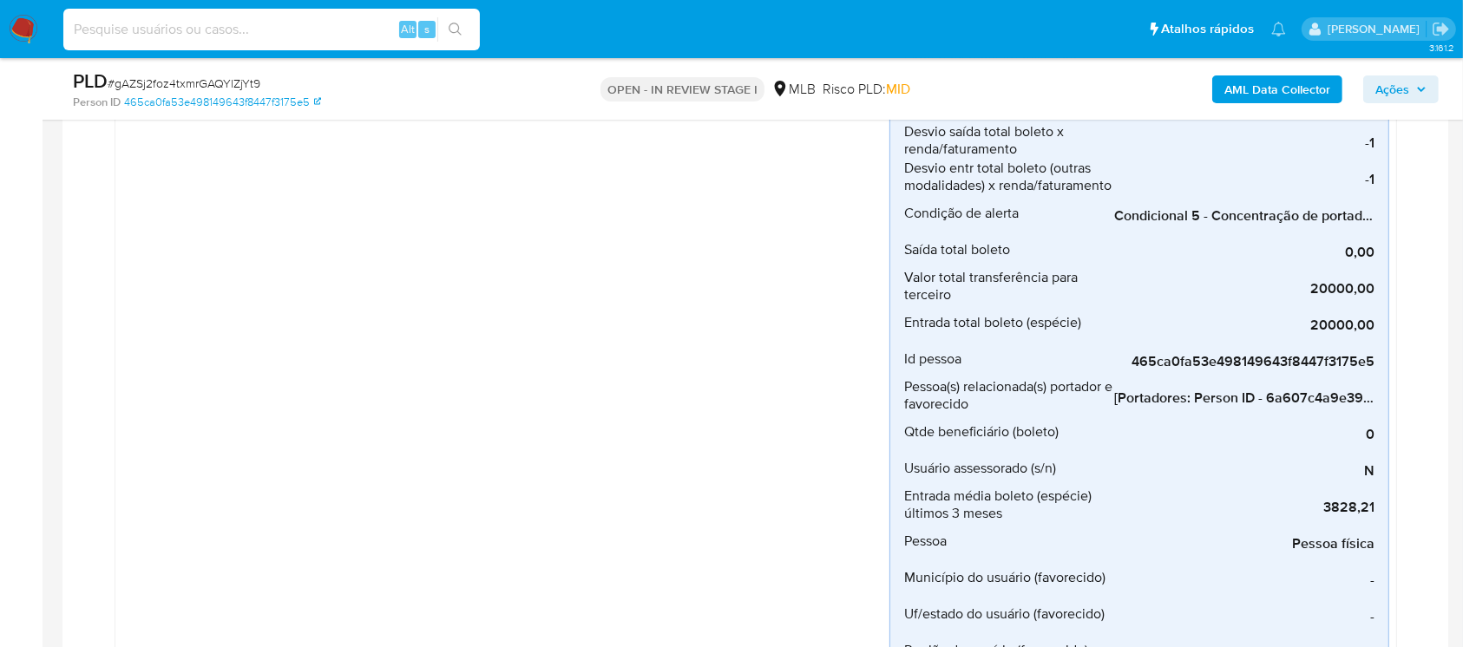
click at [90, 31] on input at bounding box center [271, 29] width 417 height 23
paste input "6a607c4a9e394a4a6f294b0d0abbfd76"
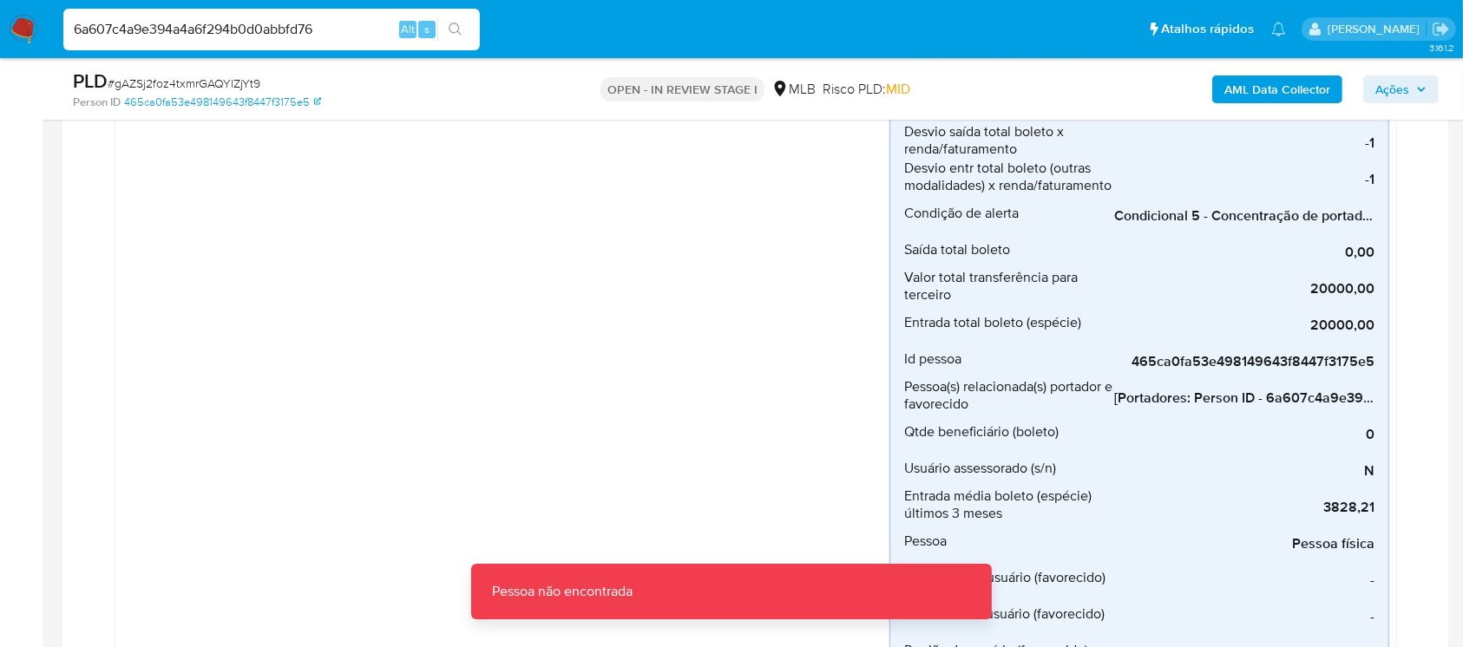
click at [324, 31] on input "6a607c4a9e394a4a6f294b0d0abbfd76" at bounding box center [271, 29] width 417 height 23
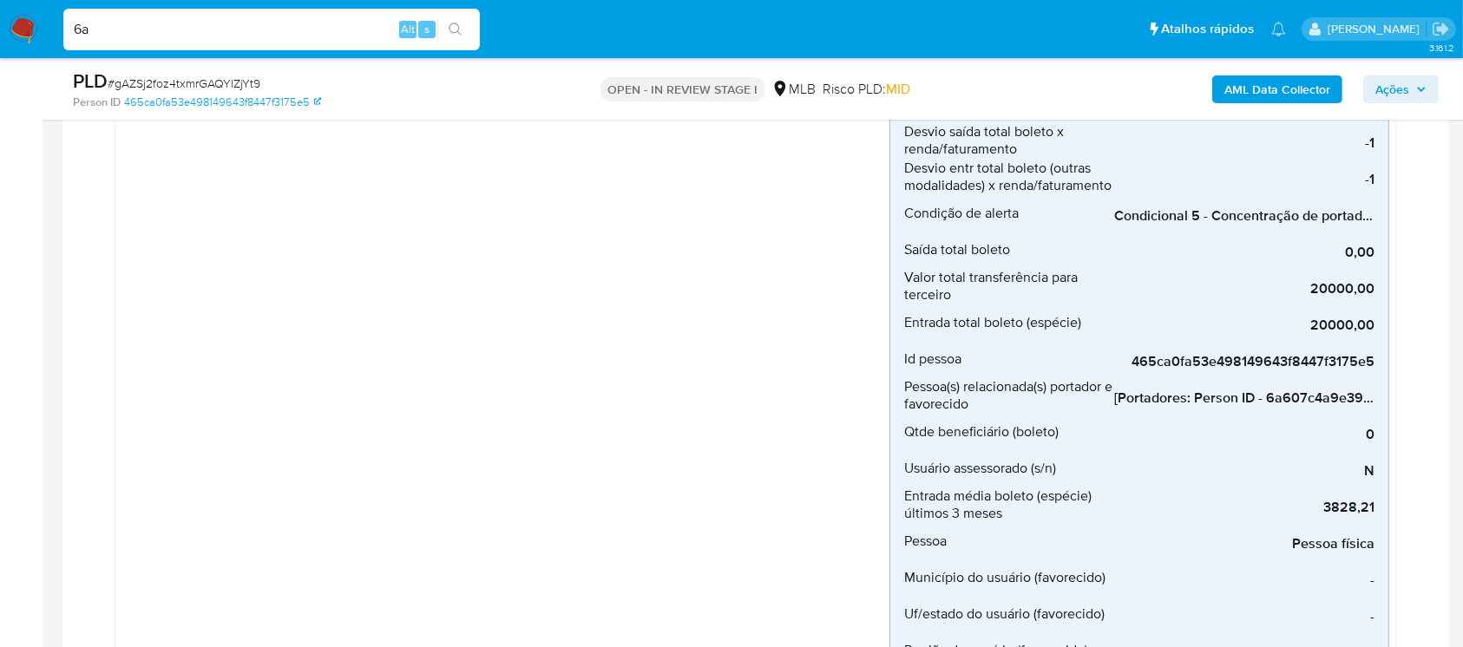
type input "6"
paste input "6a607c4a9e394a4a6f294b0d0abbfd76"
type input "6a607c4a9e394a4a6f294b0d0abbfd76"
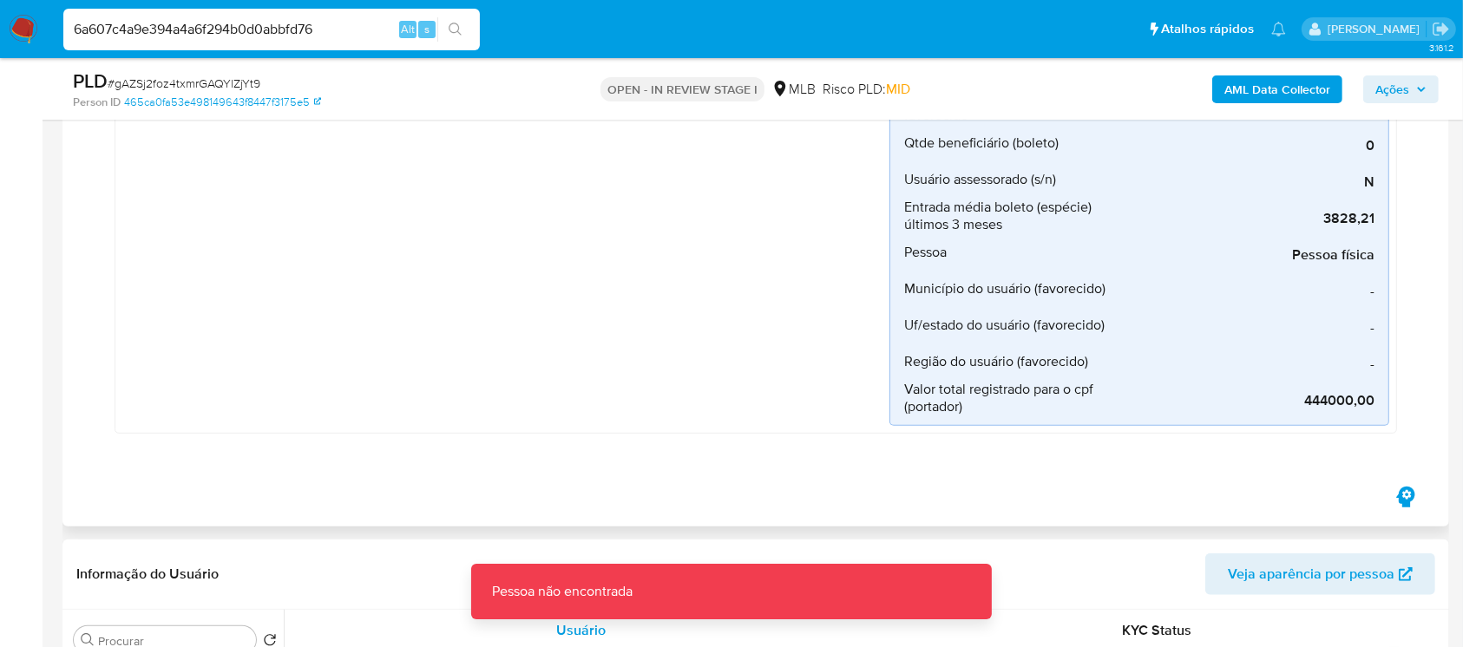
scroll to position [1080, 0]
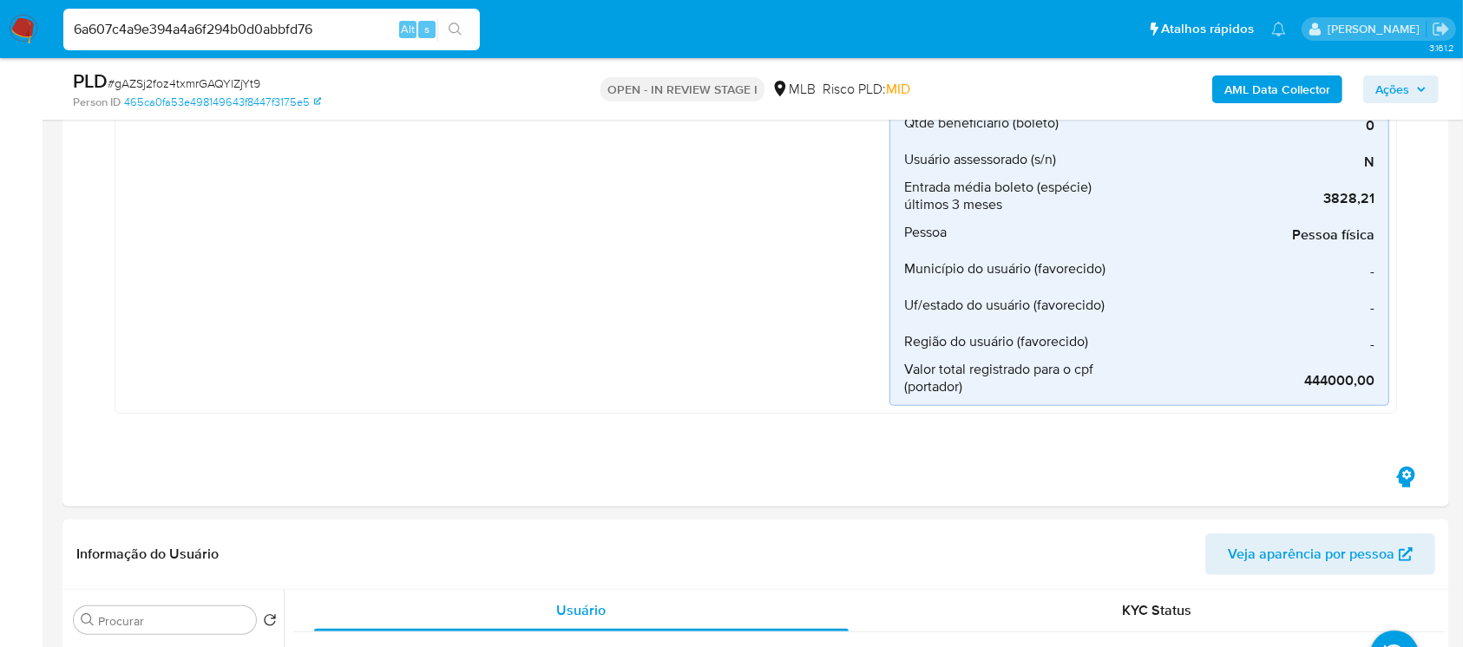
drag, startPoint x: 326, startPoint y: 32, endPoint x: 62, endPoint y: 30, distance: 263.8
click at [62, 30] on li "6a607c4a9e394a4a6f294b0d0abbfd76 Alt s" at bounding box center [271, 28] width 425 height 43
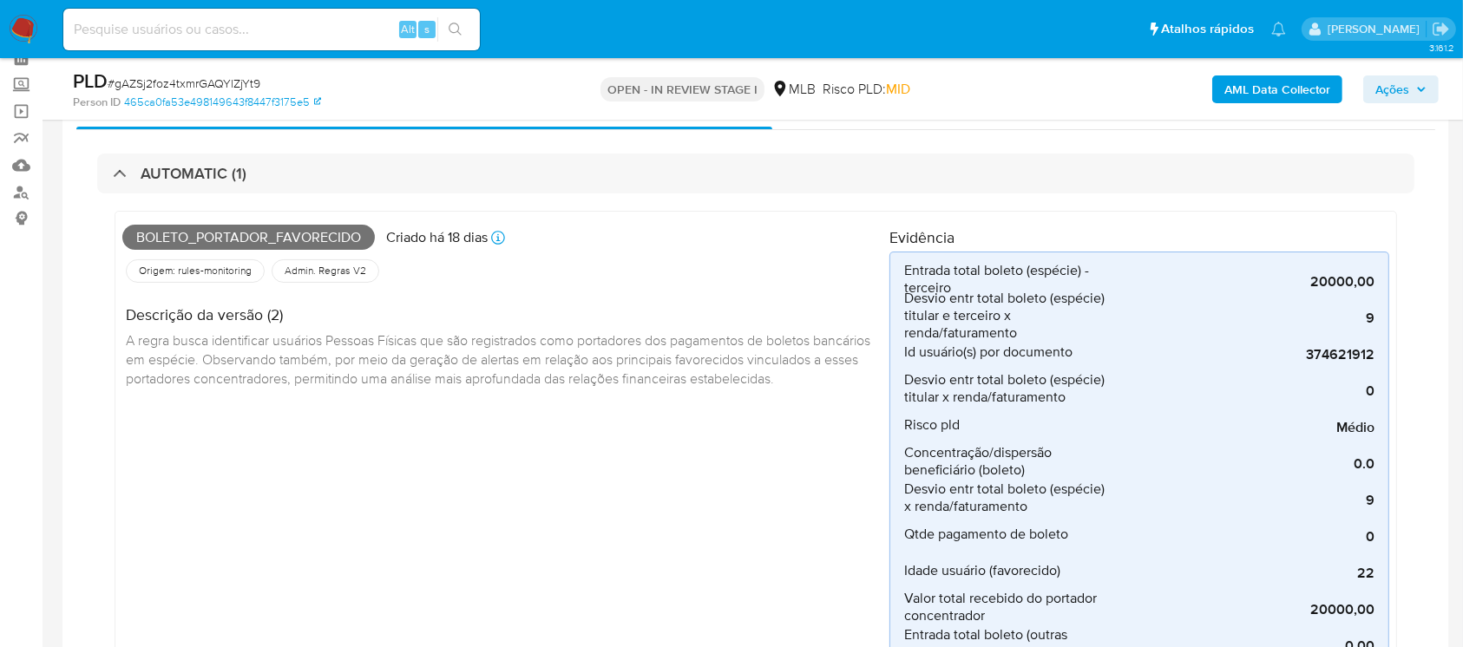
scroll to position [0, 0]
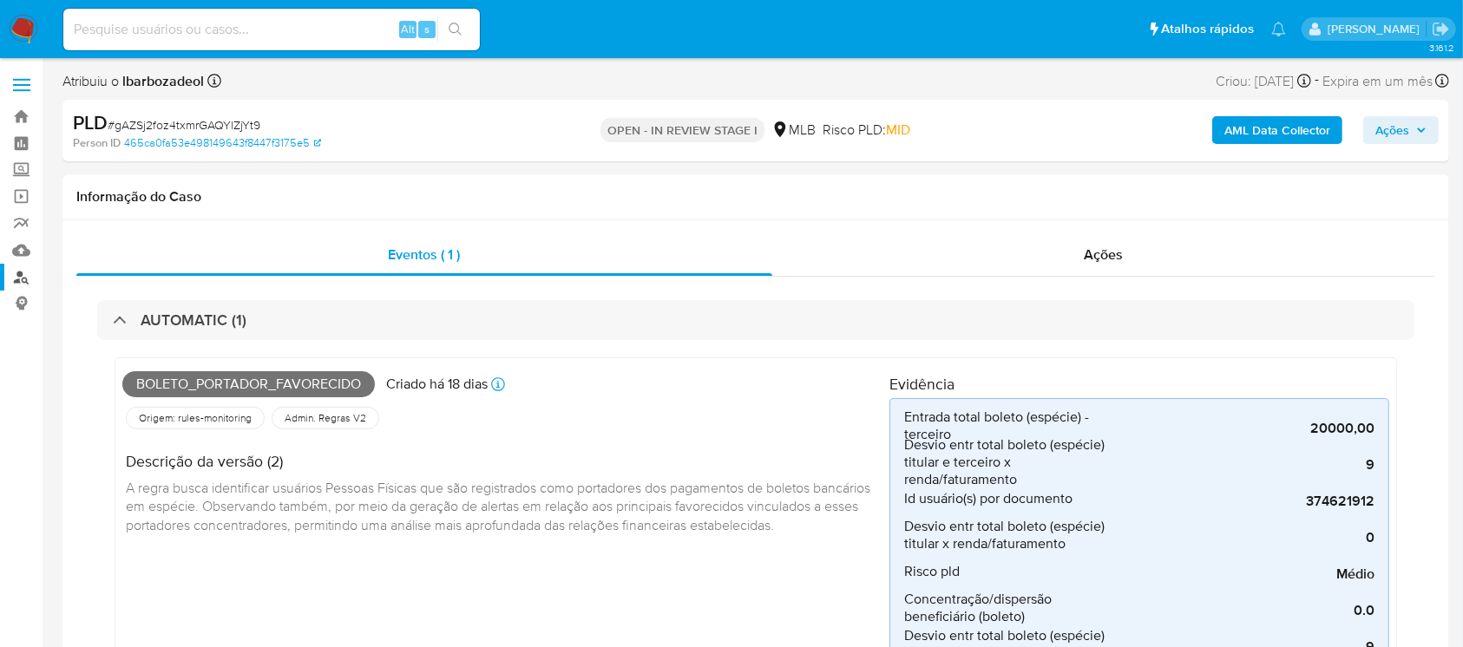
click at [25, 283] on link "Localizador de pessoas" at bounding box center [103, 277] width 207 height 27
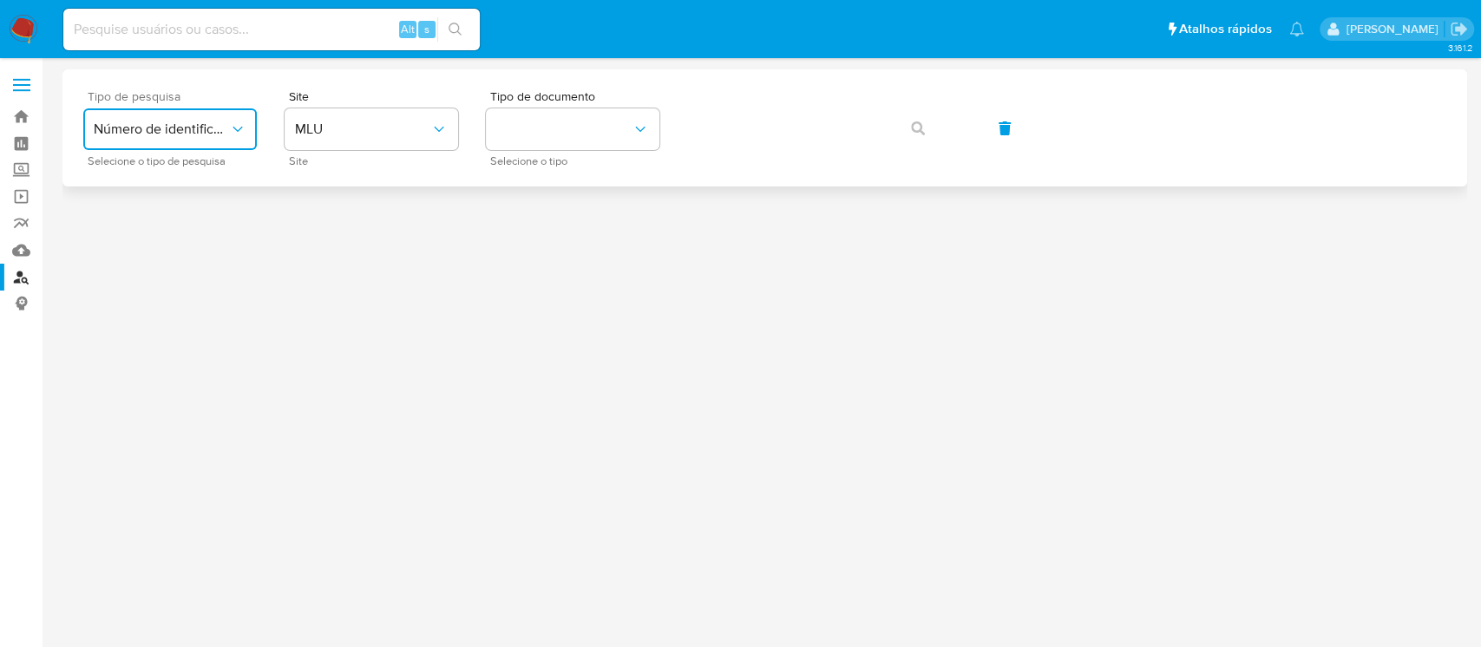
click at [242, 139] on button "Número de identificação" at bounding box center [170, 129] width 174 height 42
click at [141, 239] on div "User ID" at bounding box center [165, 235] width 142 height 42
click at [240, 124] on icon "typeSearch" at bounding box center [237, 129] width 17 height 17
click at [179, 191] on span "Número de identificação" at bounding box center [165, 184] width 142 height 35
click at [637, 137] on icon "identificationType" at bounding box center [640, 129] width 17 height 17
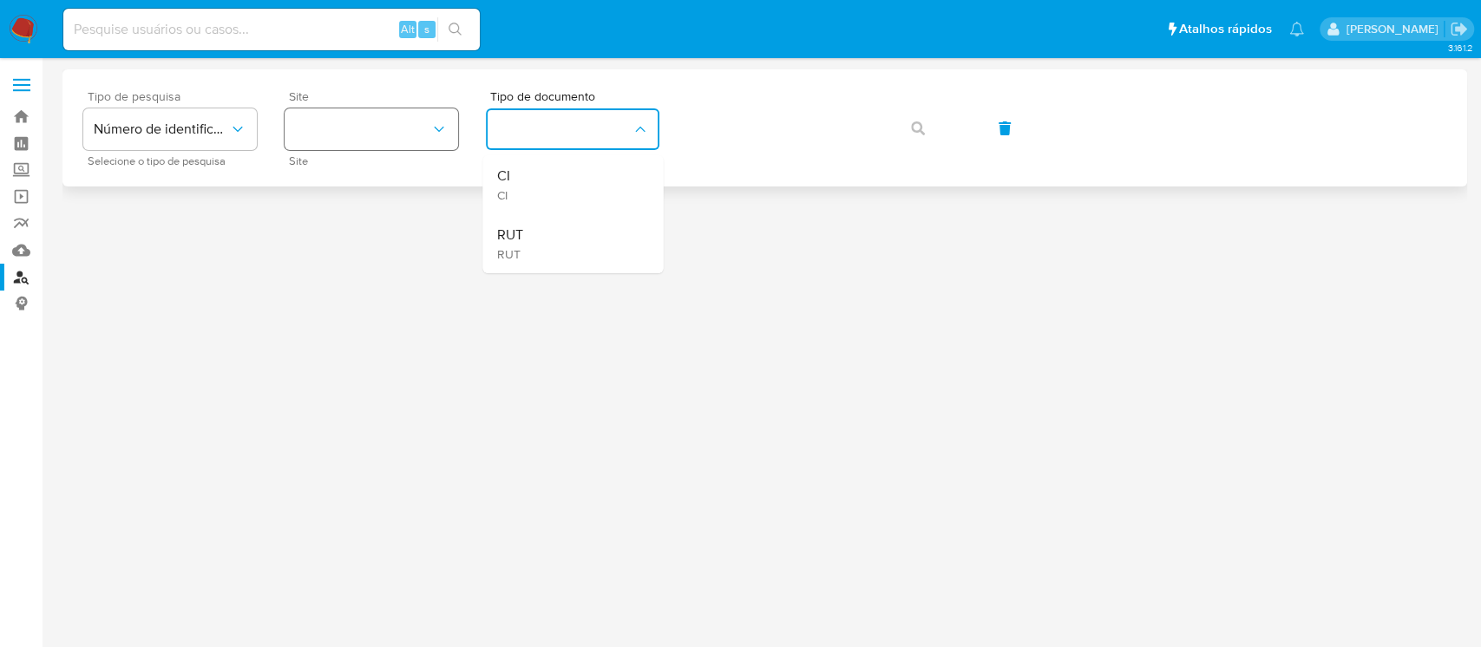
click at [417, 128] on button "site_id" at bounding box center [372, 129] width 174 height 42
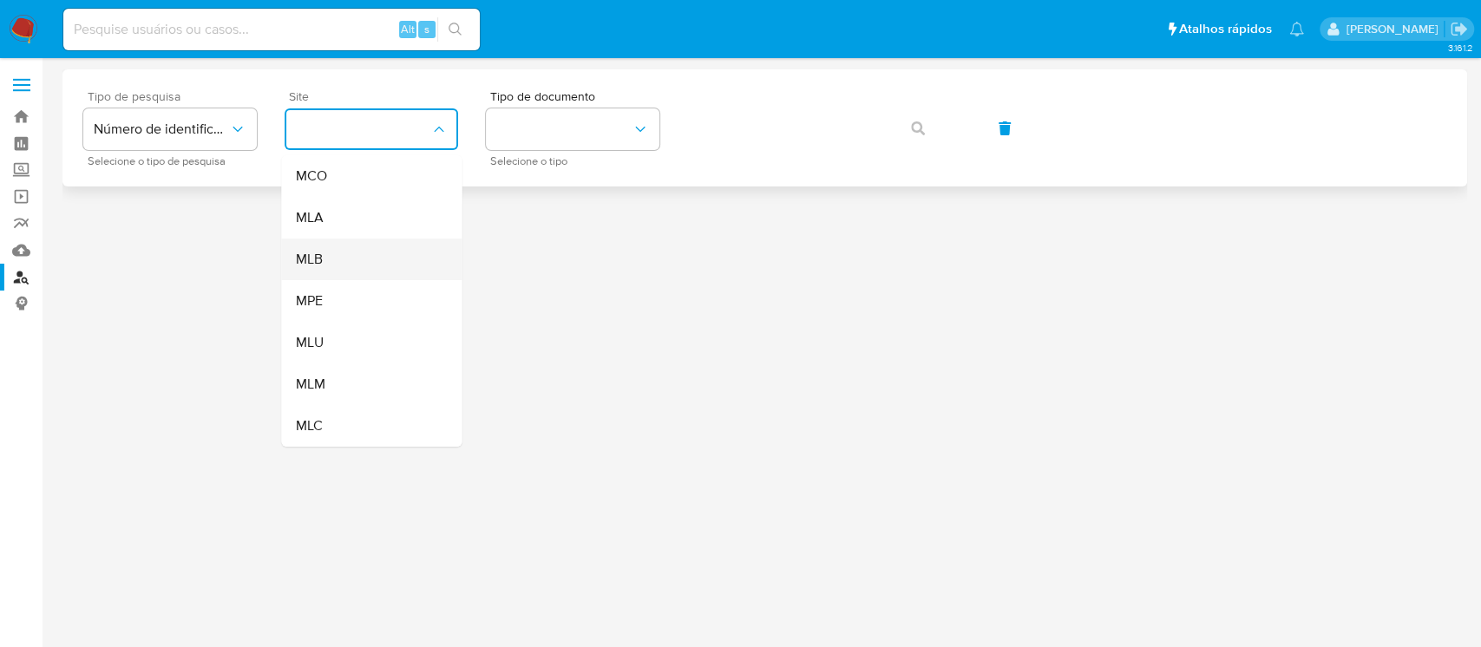
click at [318, 268] on div "MLB" at bounding box center [366, 260] width 142 height 42
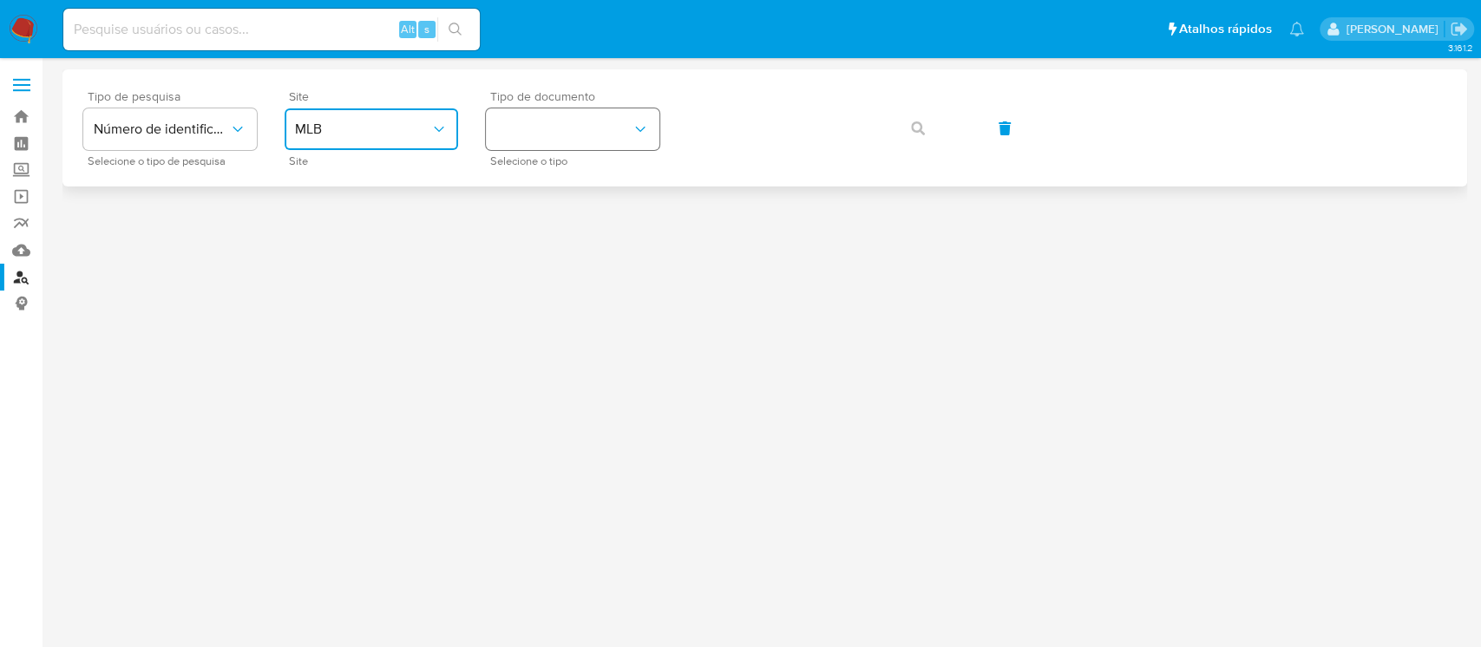
click at [598, 135] on button "identificationType" at bounding box center [573, 129] width 174 height 42
click at [259, 292] on div at bounding box center [764, 321] width 1405 height 504
click at [207, 31] on input at bounding box center [271, 29] width 417 height 23
paste input "6a607c4a9e394a4a6f294b0d0abbfd76"
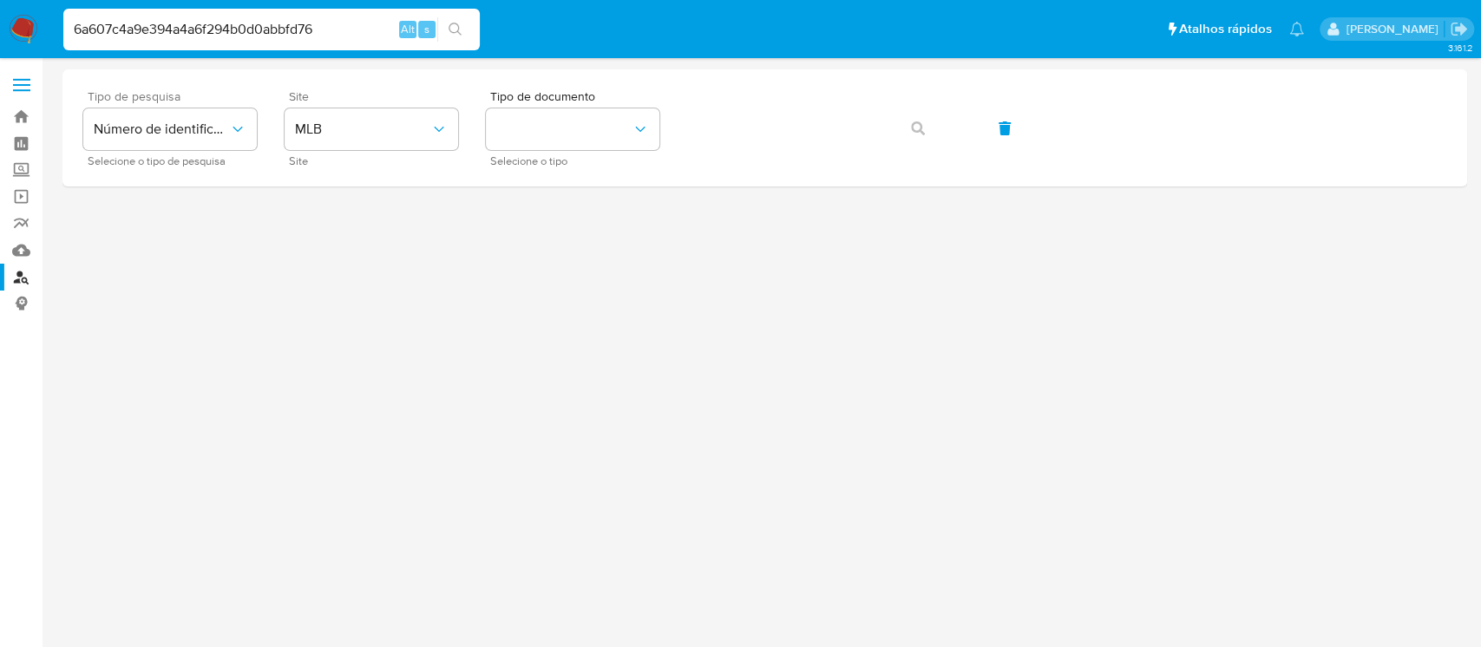
type input "6a607c4a9e394a4a6f294b0d0abbfd76"
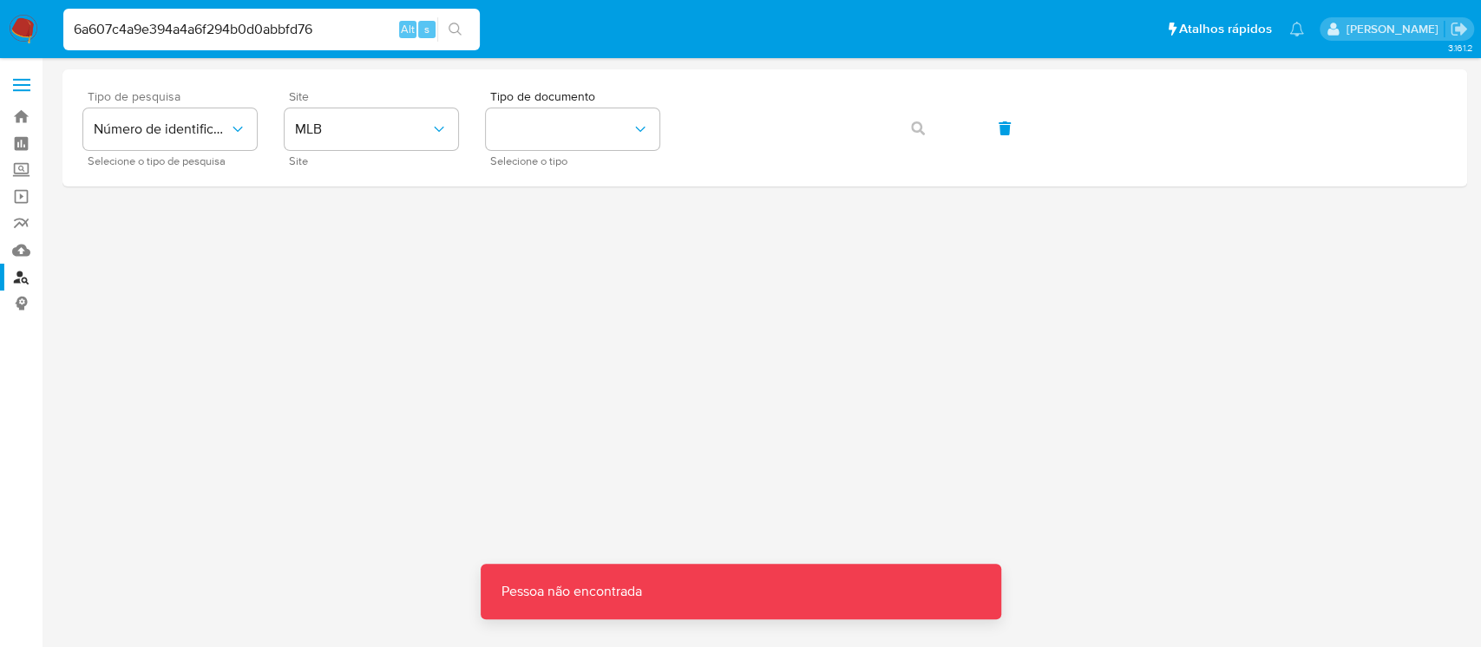
click at [264, 36] on input "6a607c4a9e394a4a6f294b0d0abbfd76" at bounding box center [271, 29] width 417 height 23
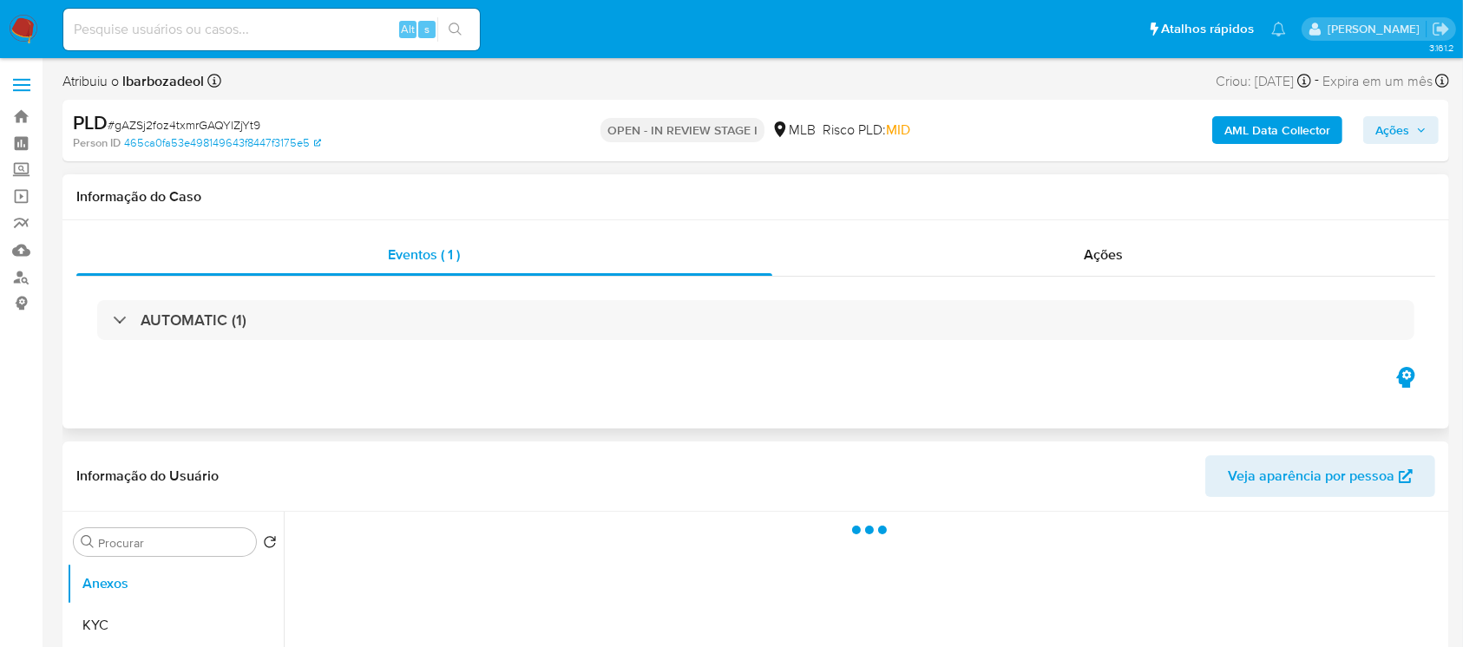
select select "10"
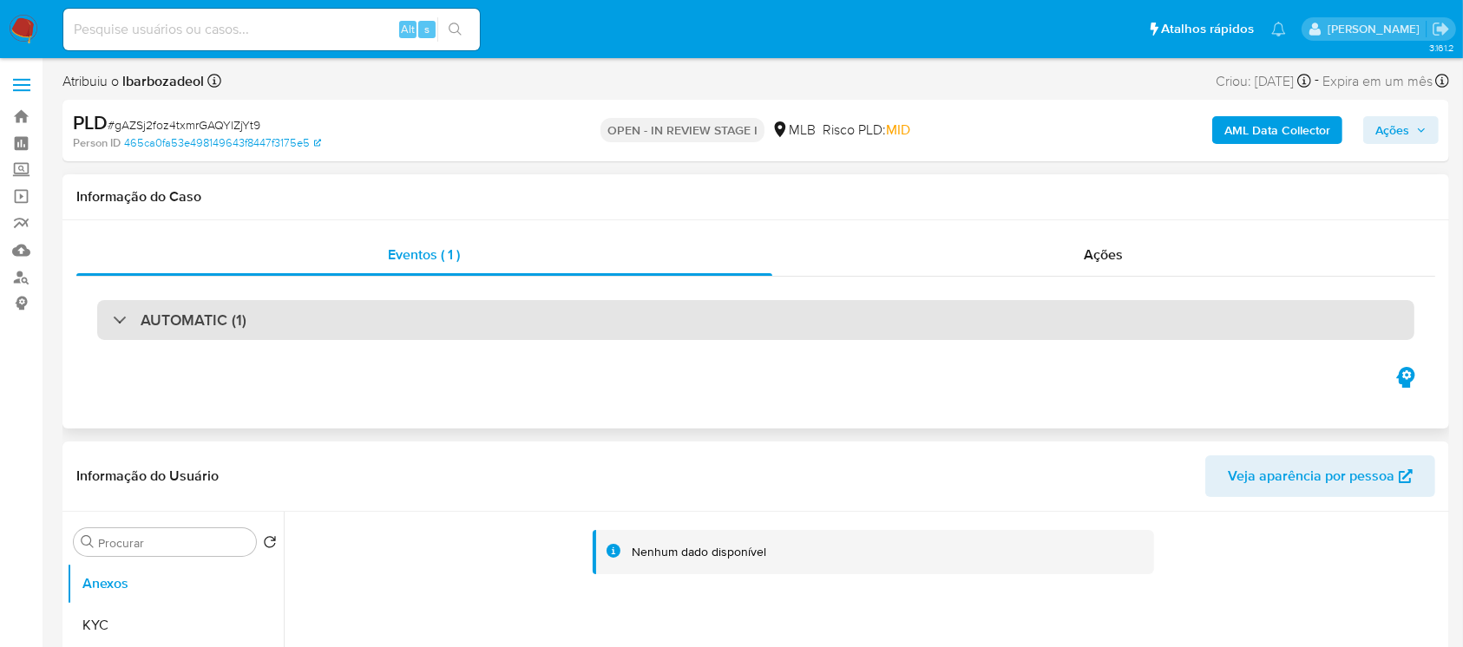
click at [279, 318] on div "AUTOMATIC (1)" at bounding box center [755, 320] width 1317 height 40
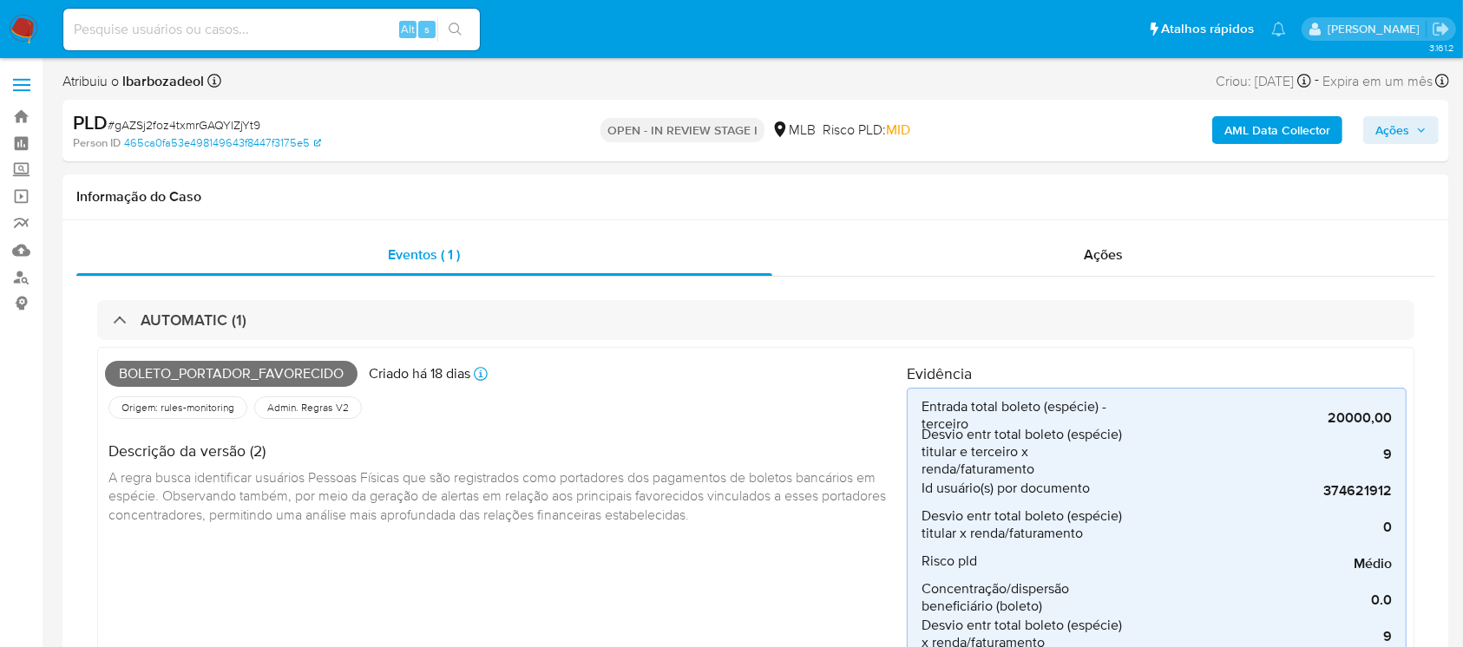
click at [174, 126] on span "# gAZSj2foz4txmrGAQYlZjYt9" at bounding box center [184, 124] width 153 height 17
copy span "gAZSj2foz4txmrGAQYlZjYt9"
click at [28, 33] on img at bounding box center [24, 30] width 30 height 30
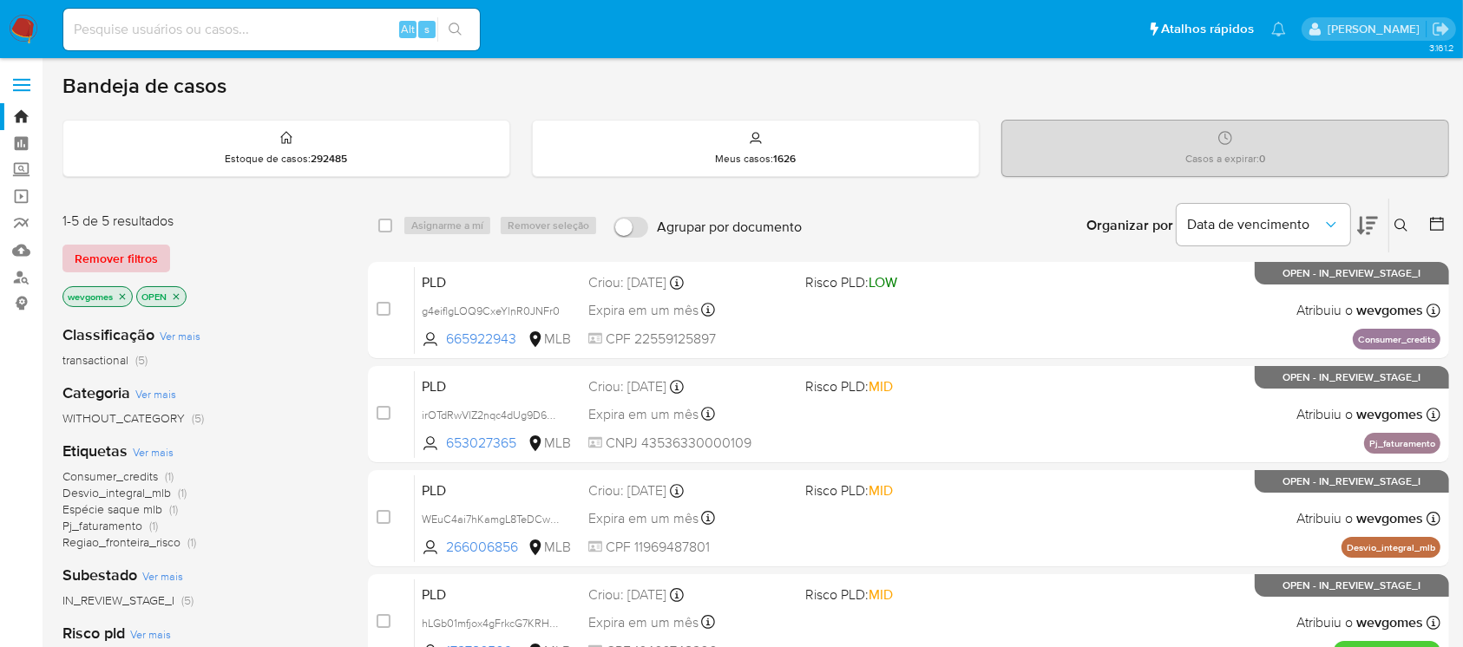
click at [116, 255] on span "Remover filtros" at bounding box center [116, 258] width 83 height 24
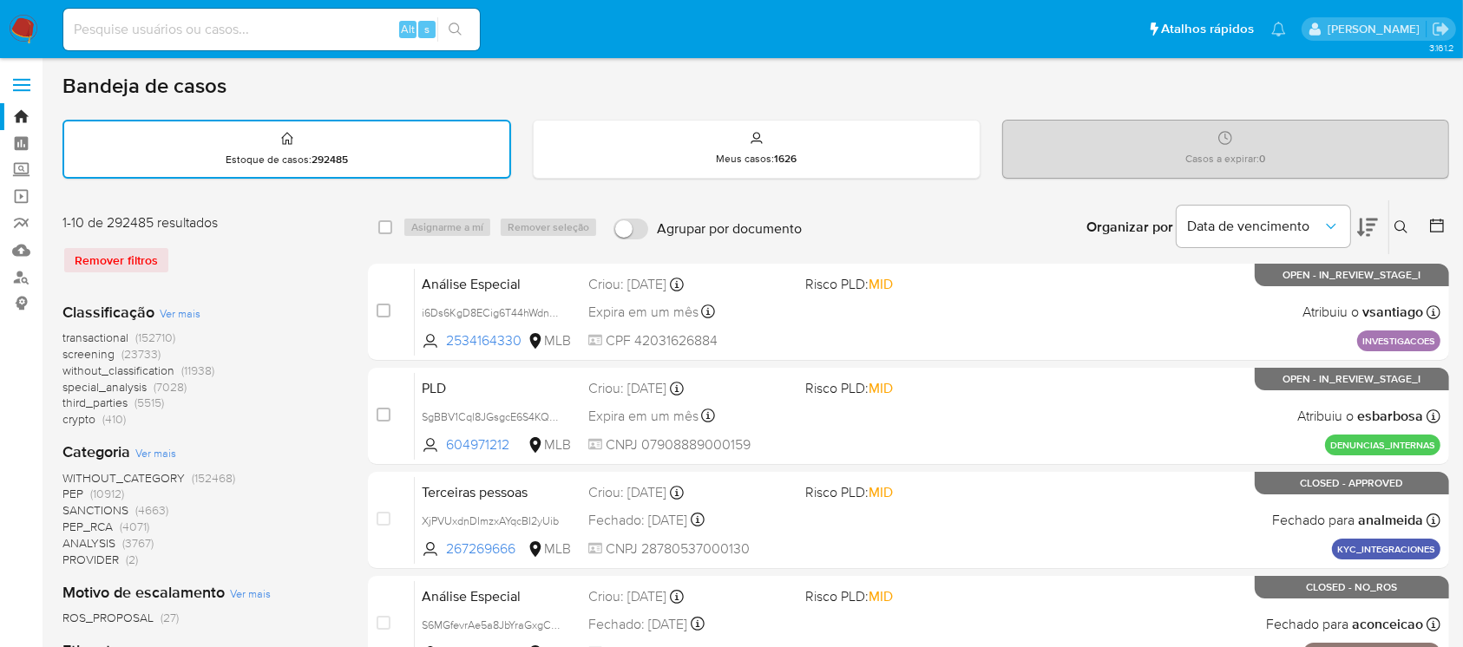
click at [1402, 221] on icon at bounding box center [1402, 227] width 14 height 14
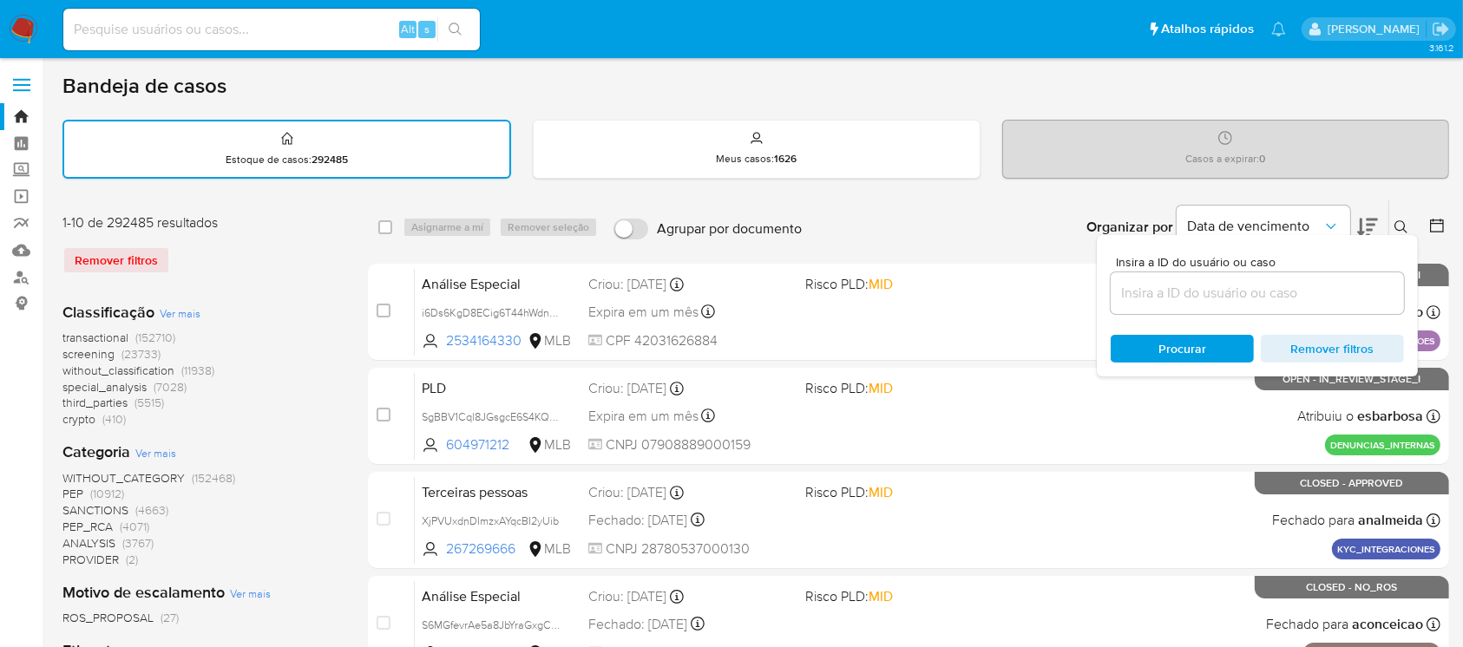
click at [1172, 292] on input at bounding box center [1257, 293] width 293 height 23
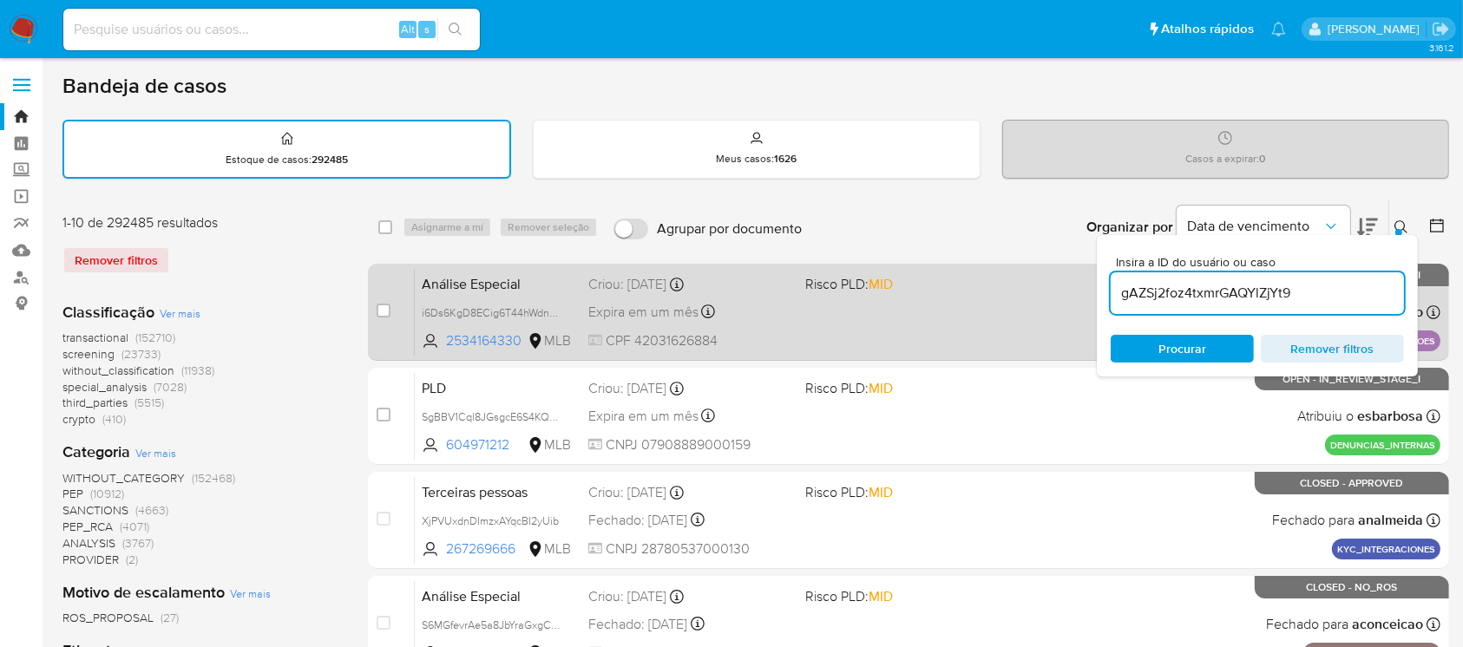
type input "gAZSj2foz4txmrGAQYlZjYt9"
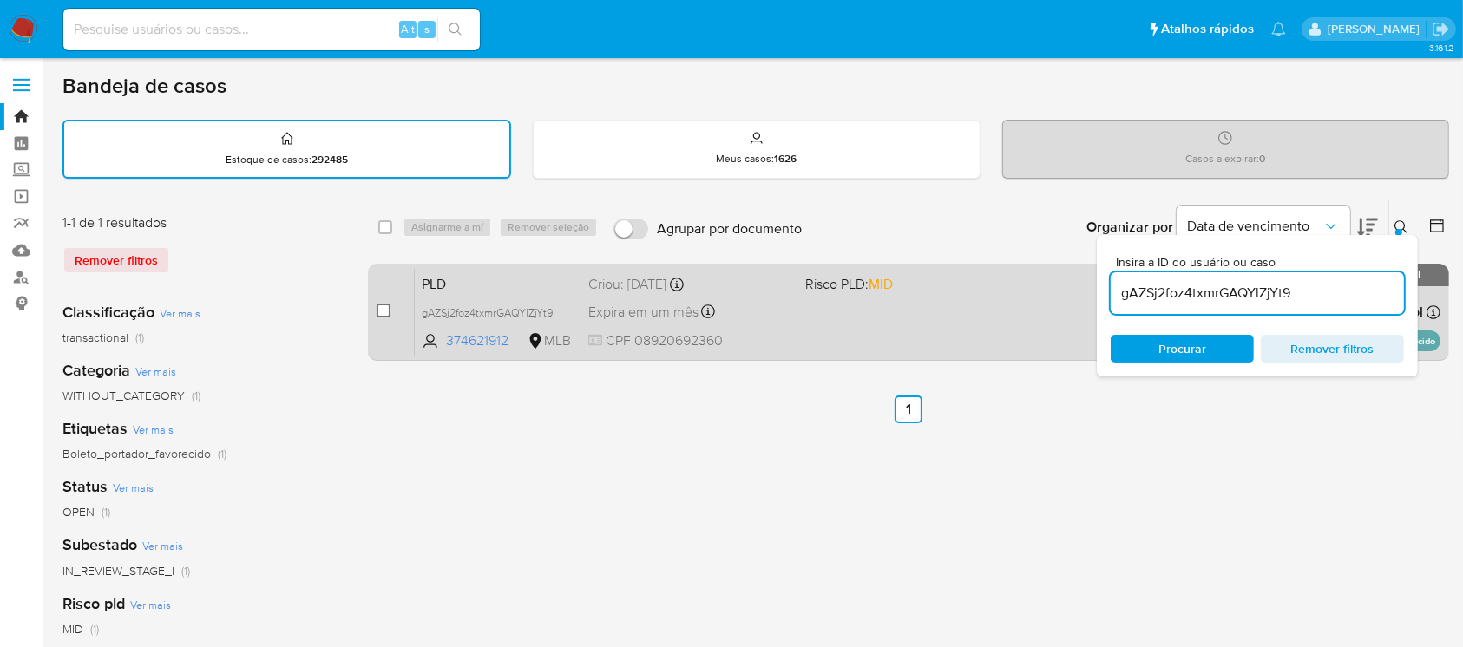
click at [389, 307] on input "checkbox" at bounding box center [384, 311] width 14 height 14
checkbox input "true"
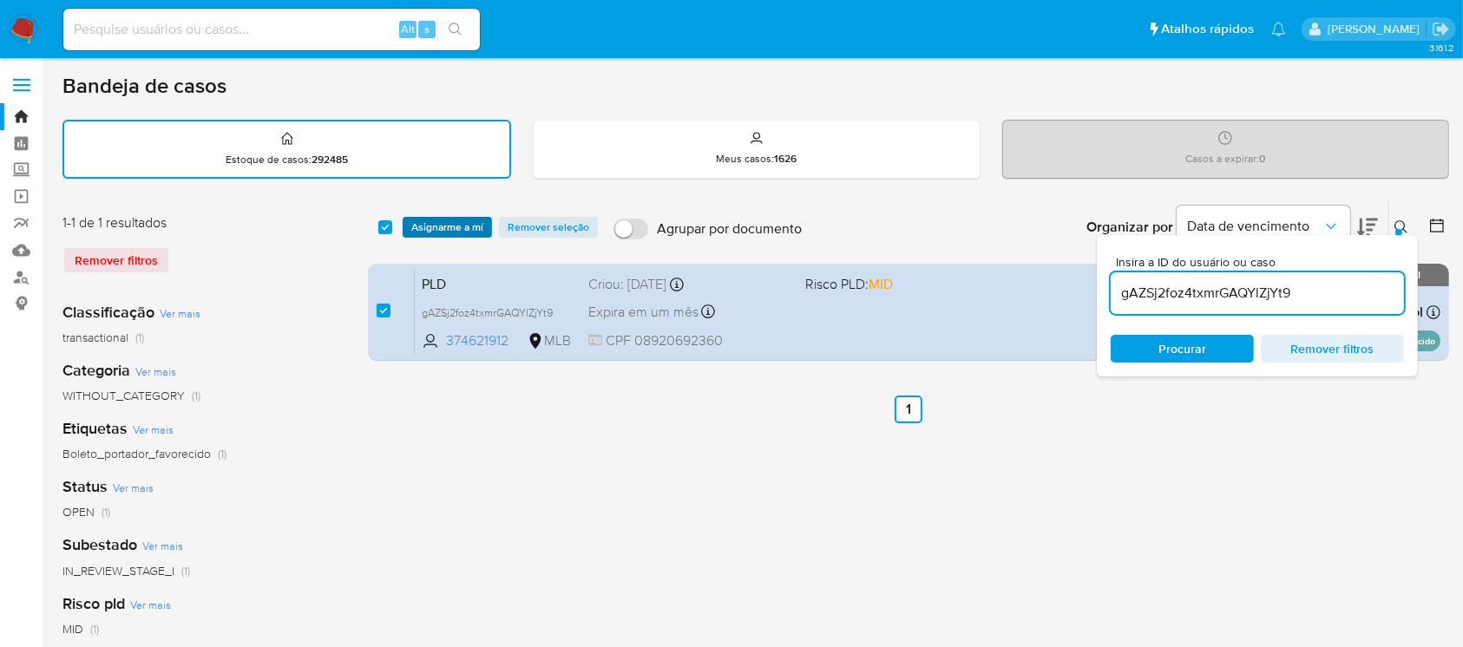
click at [447, 233] on span "Asignarme a mí" at bounding box center [447, 227] width 72 height 17
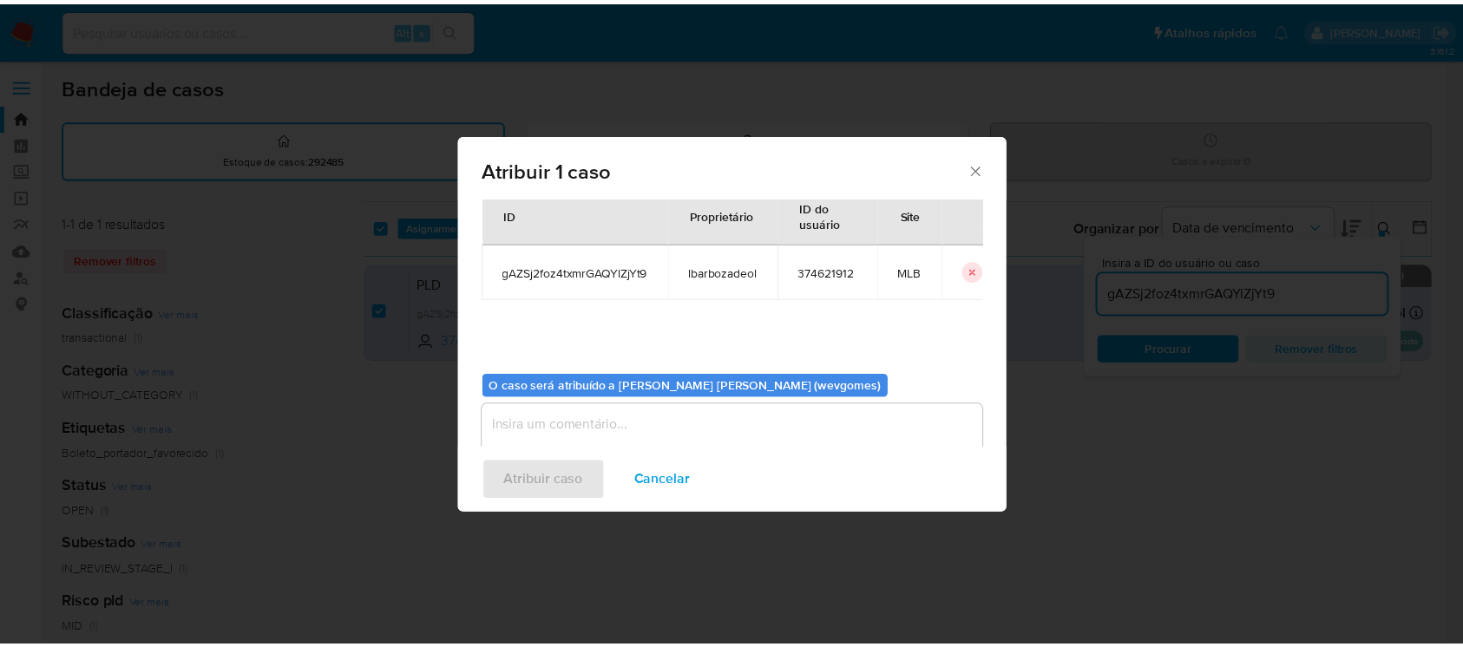
scroll to position [89, 0]
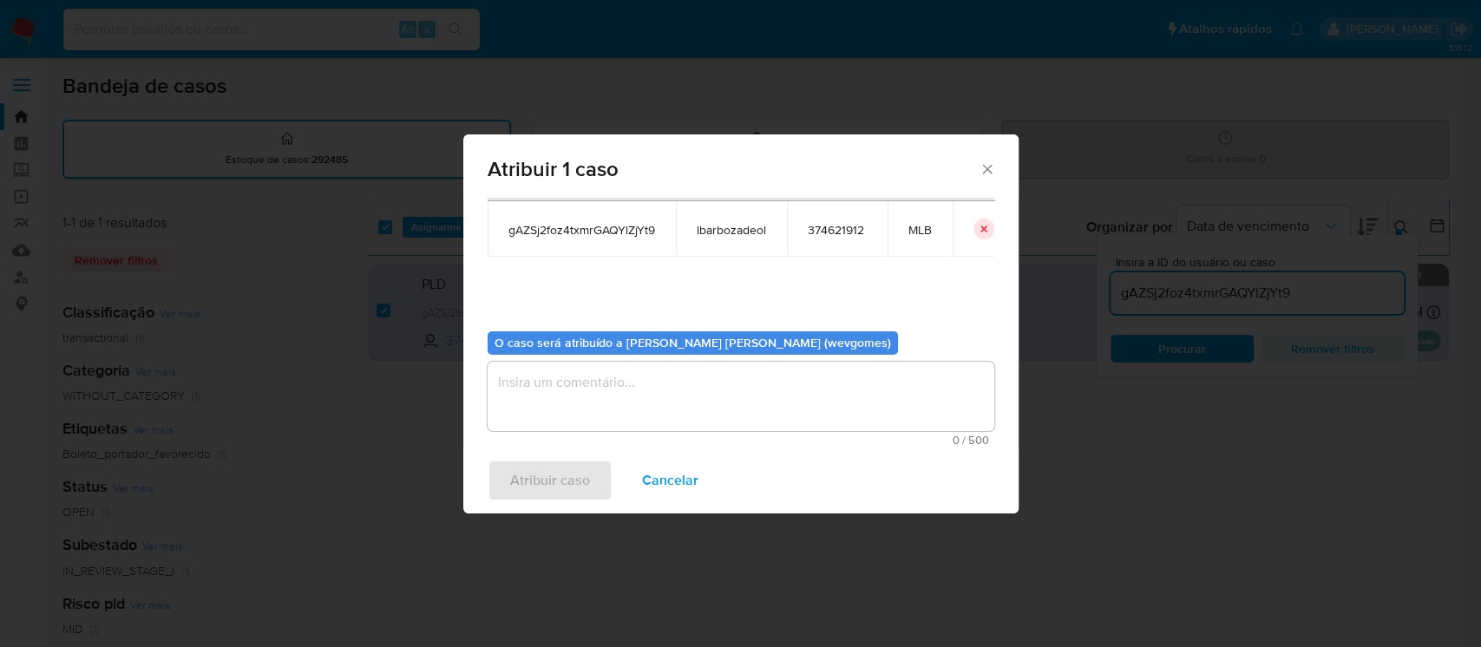
click at [544, 409] on textarea "assign-modal" at bounding box center [741, 396] width 507 height 69
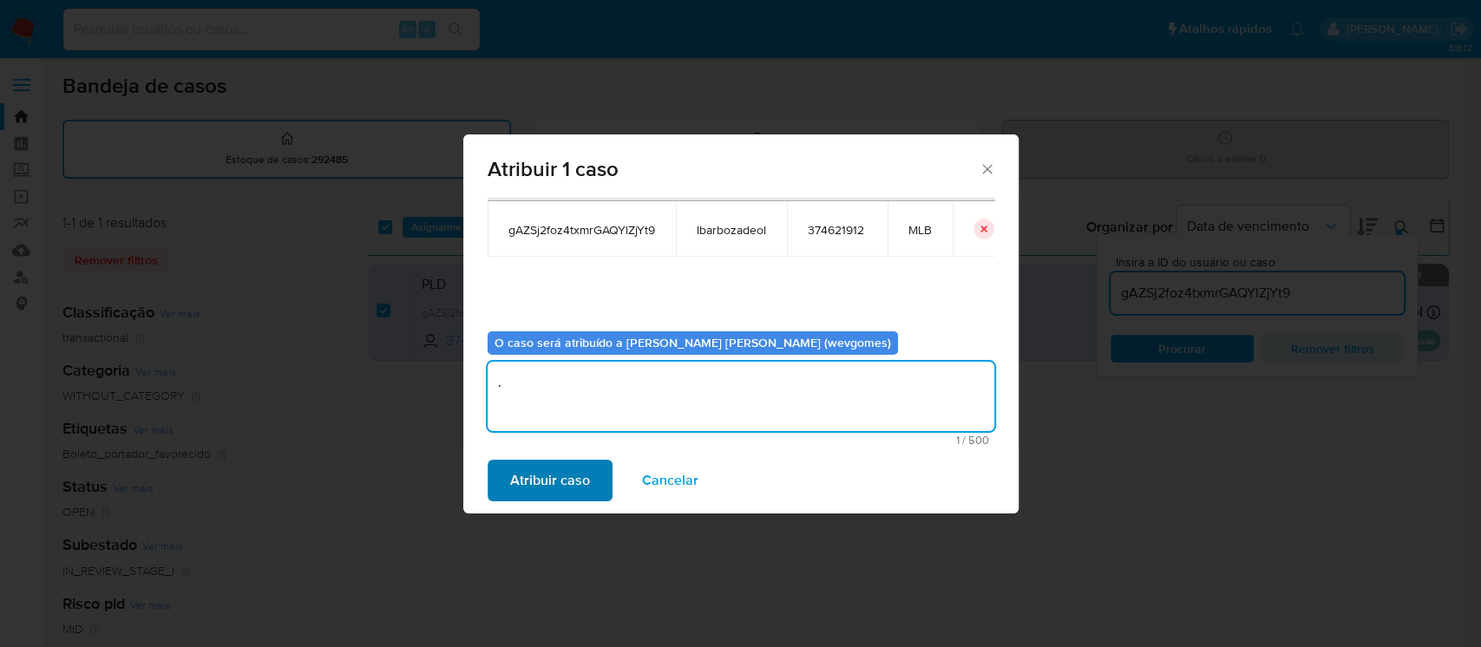
type textarea "."
click at [547, 489] on span "Atribuir caso" at bounding box center [550, 481] width 80 height 38
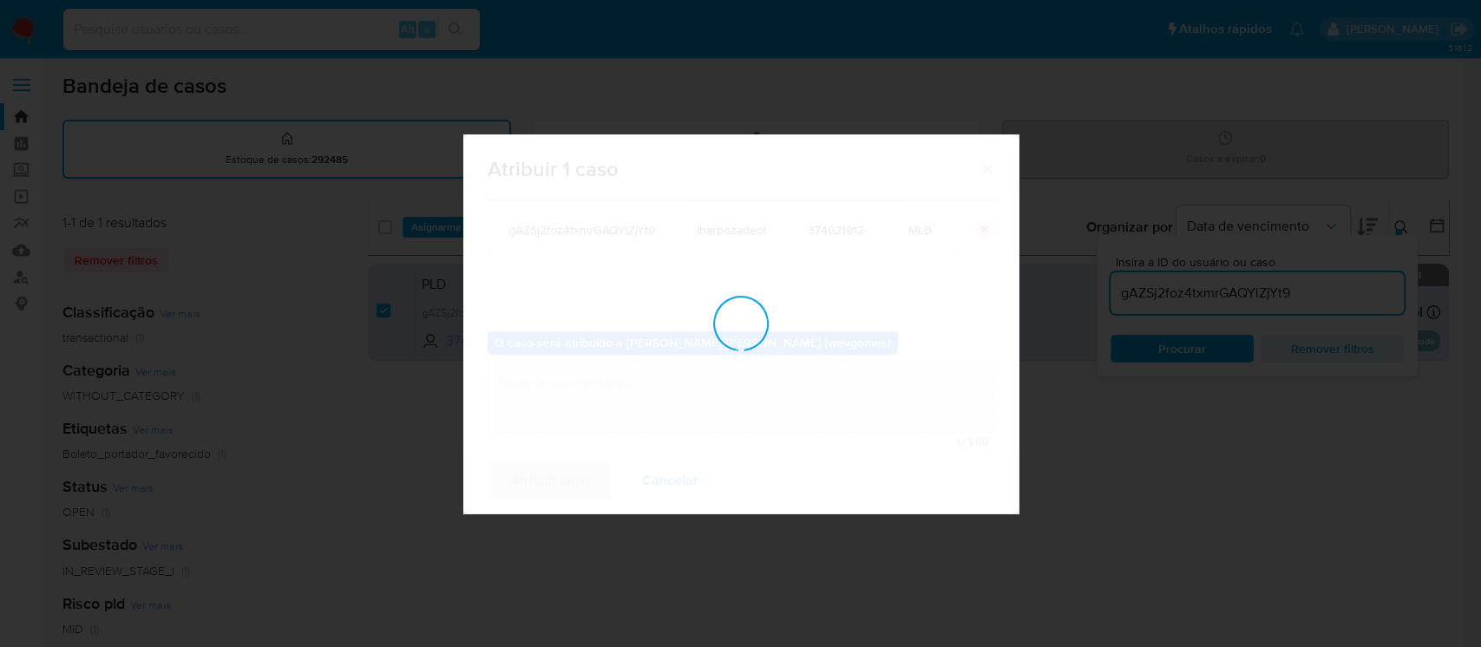
checkbox input "false"
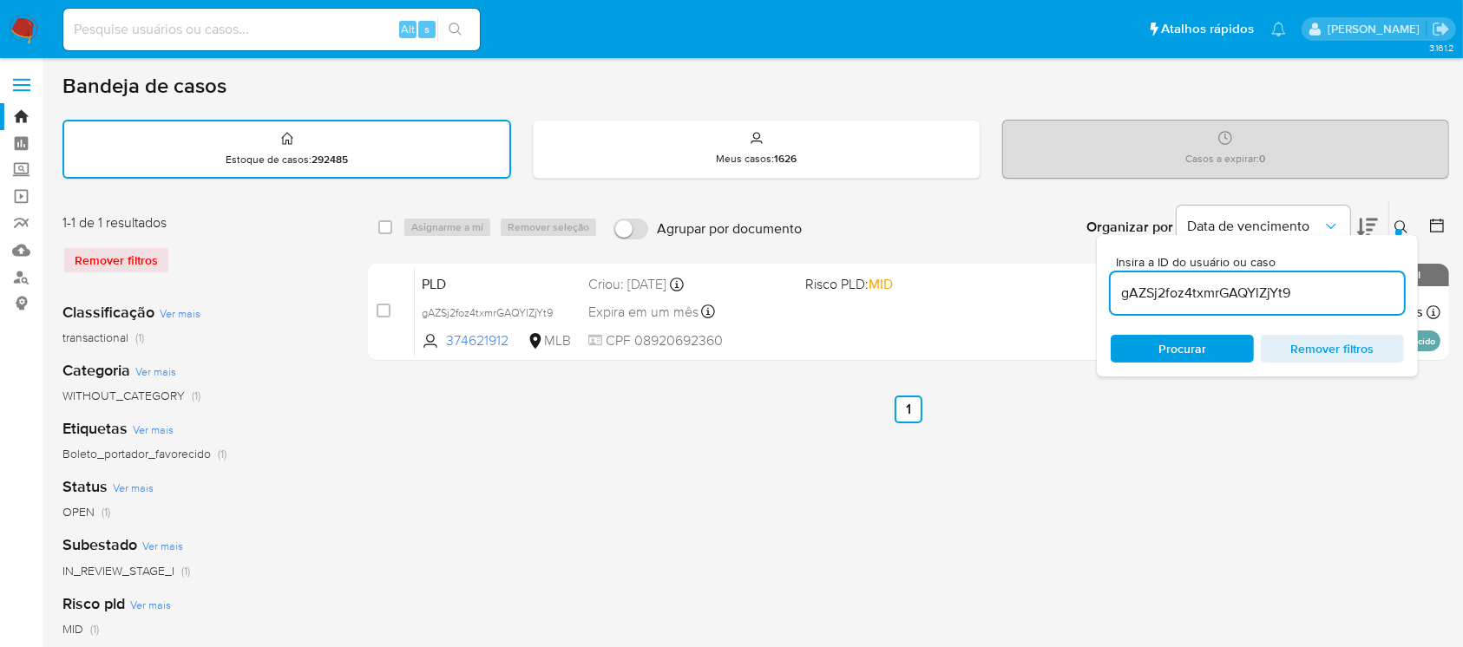
drag, startPoint x: 732, startPoint y: 510, endPoint x: 725, endPoint y: 496, distance: 16.0
click at [731, 509] on div "select-all-cases-checkbox Asignarme a mí Remover seleção Agrupar por documento …" at bounding box center [908, 581] width 1081 height 762
click at [17, 31] on img at bounding box center [24, 30] width 30 height 30
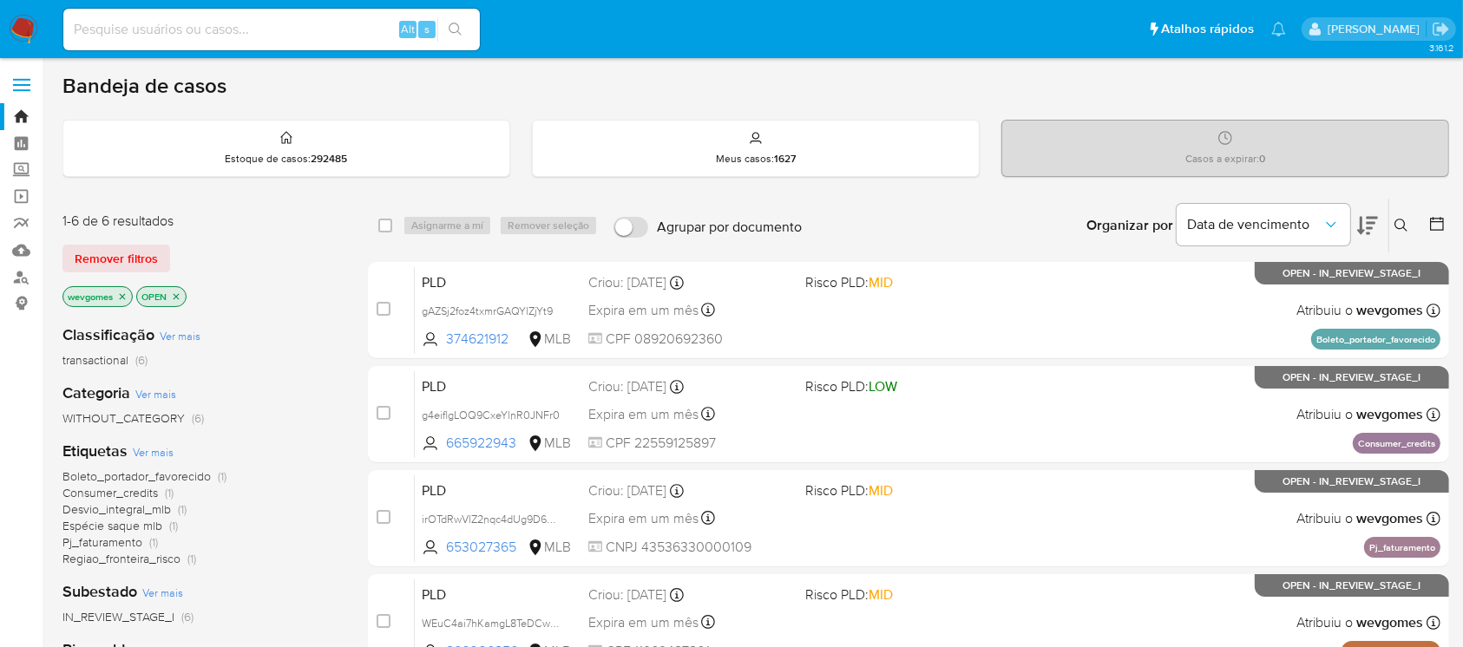
click at [179, 34] on input at bounding box center [271, 29] width 417 height 23
paste input "gAZSj2foz4txmrGAQYlZjYt9"
type input "gAZSj2foz4txmrGAQYlZjYt9"
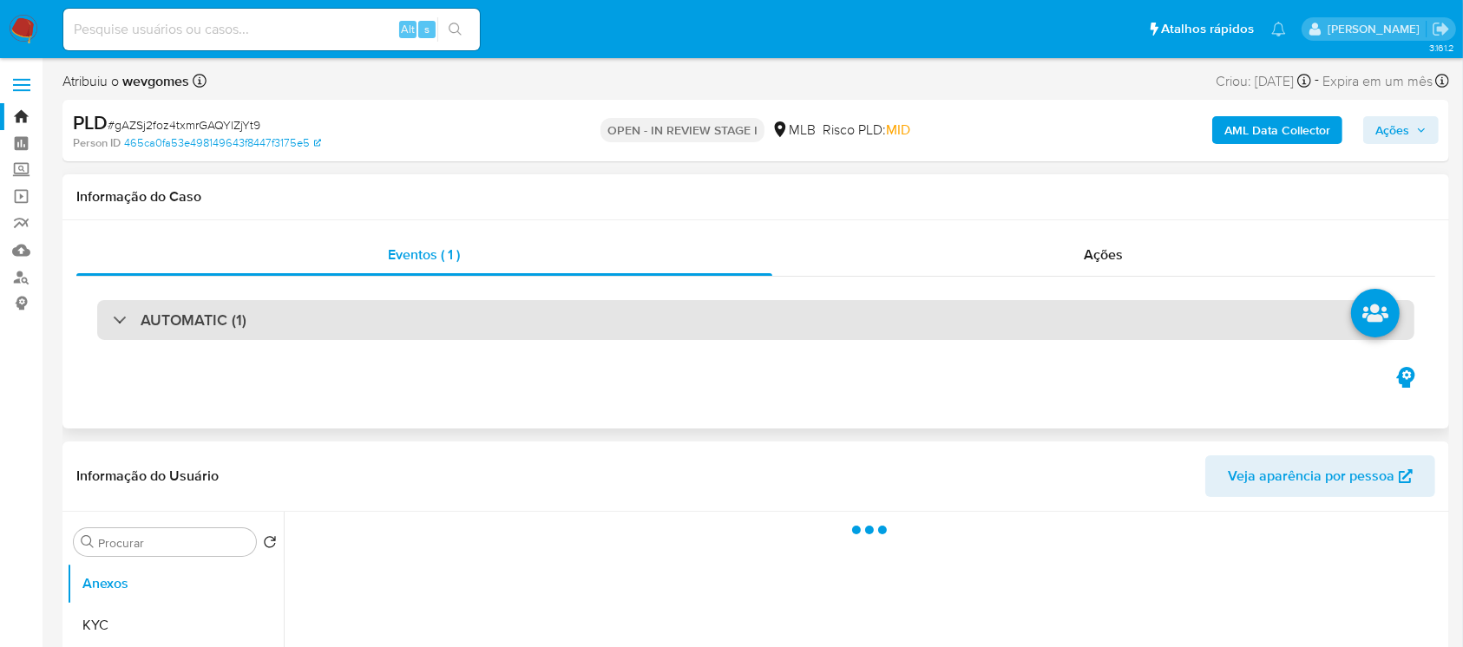
click at [223, 326] on h3 "AUTOMATIC (1)" at bounding box center [194, 320] width 106 height 19
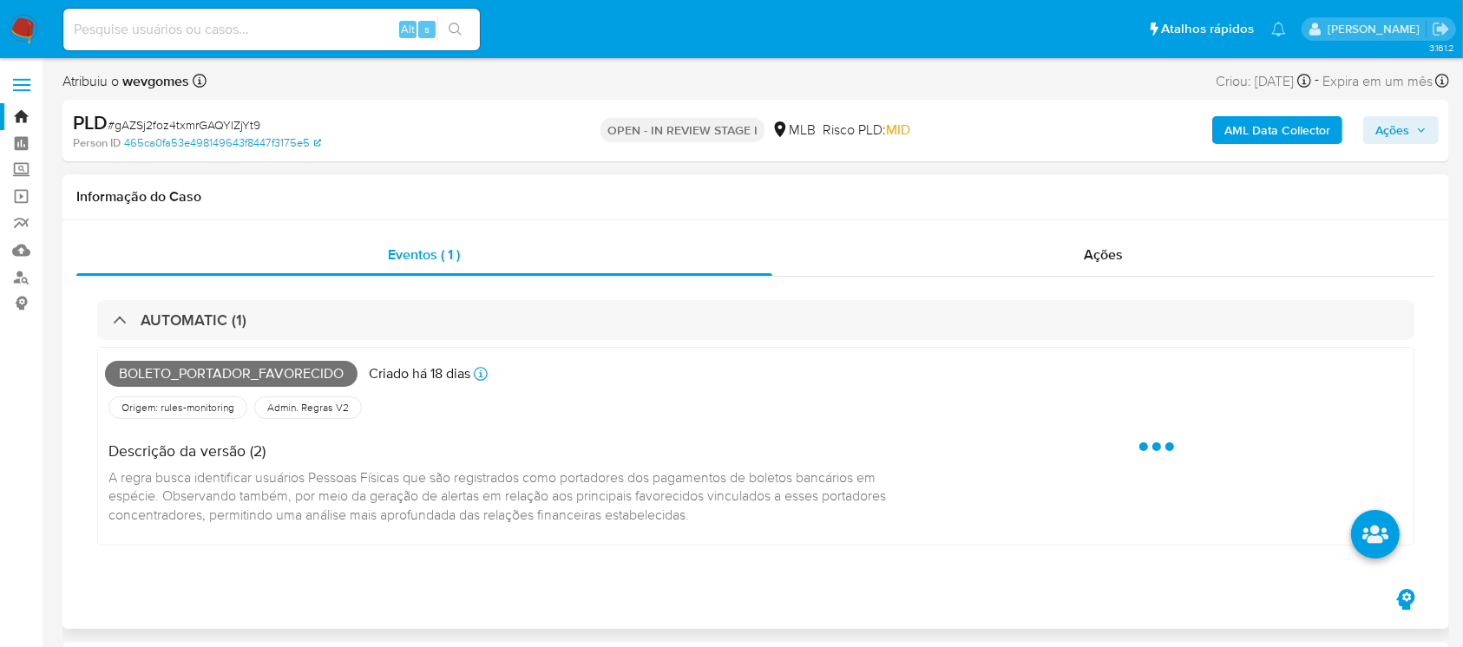
select select "10"
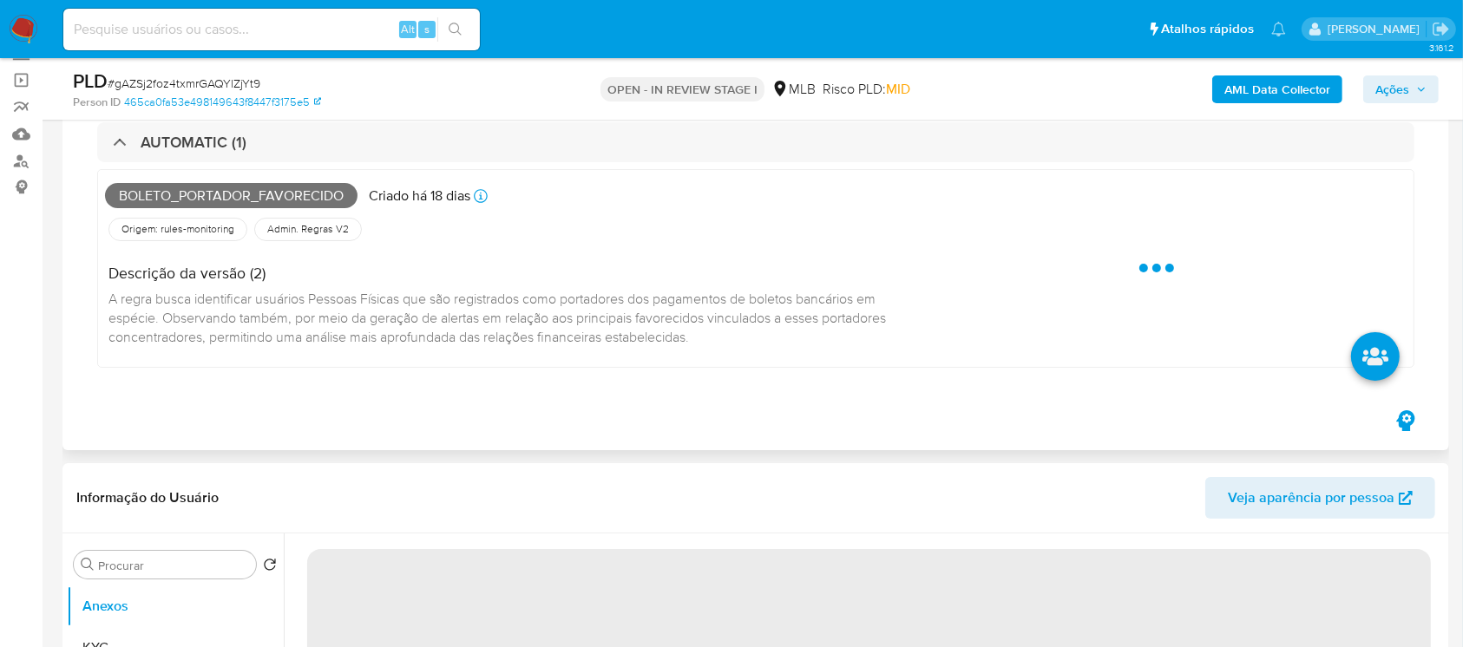
scroll to position [154, 0]
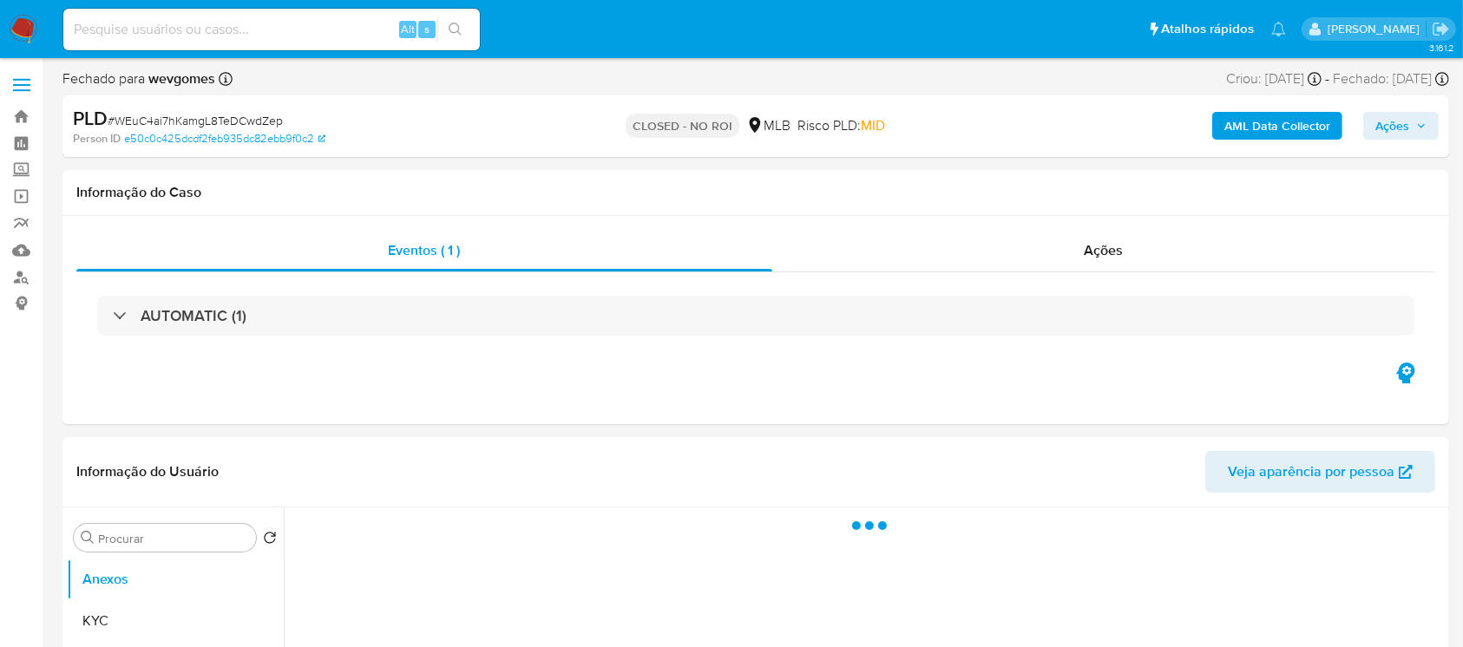
select select "10"
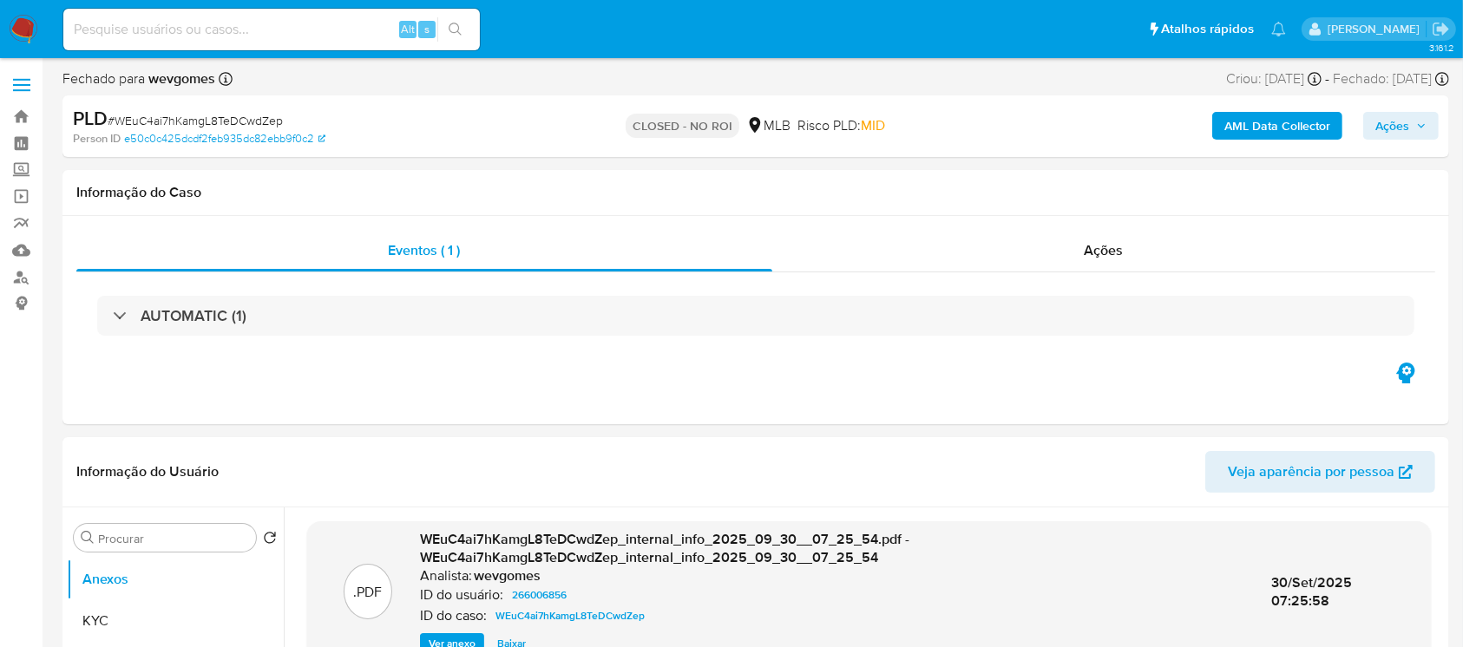
click at [171, 115] on span "# WEuC4ai7hKamgL8TeDCwdZep" at bounding box center [195, 120] width 175 height 17
copy span "WEuC4ai7hKamgL8TeDCwdZep"
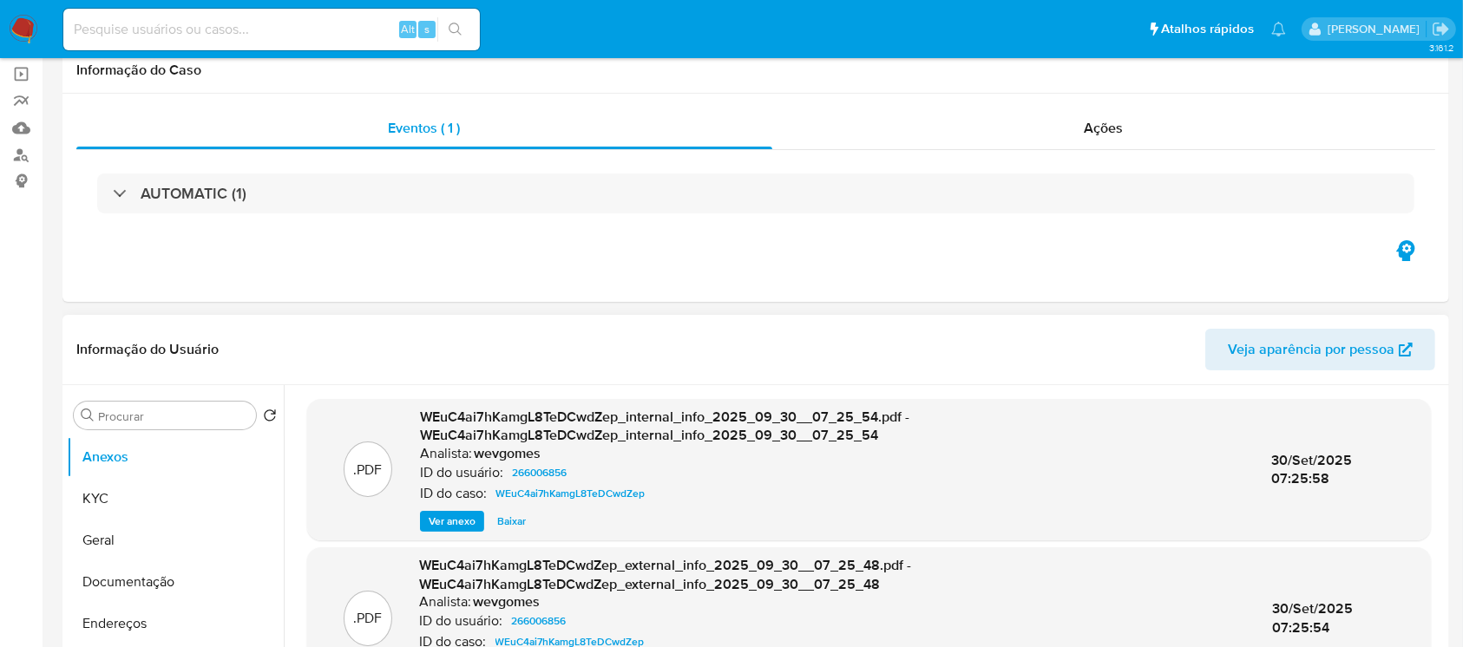
scroll to position [154, 0]
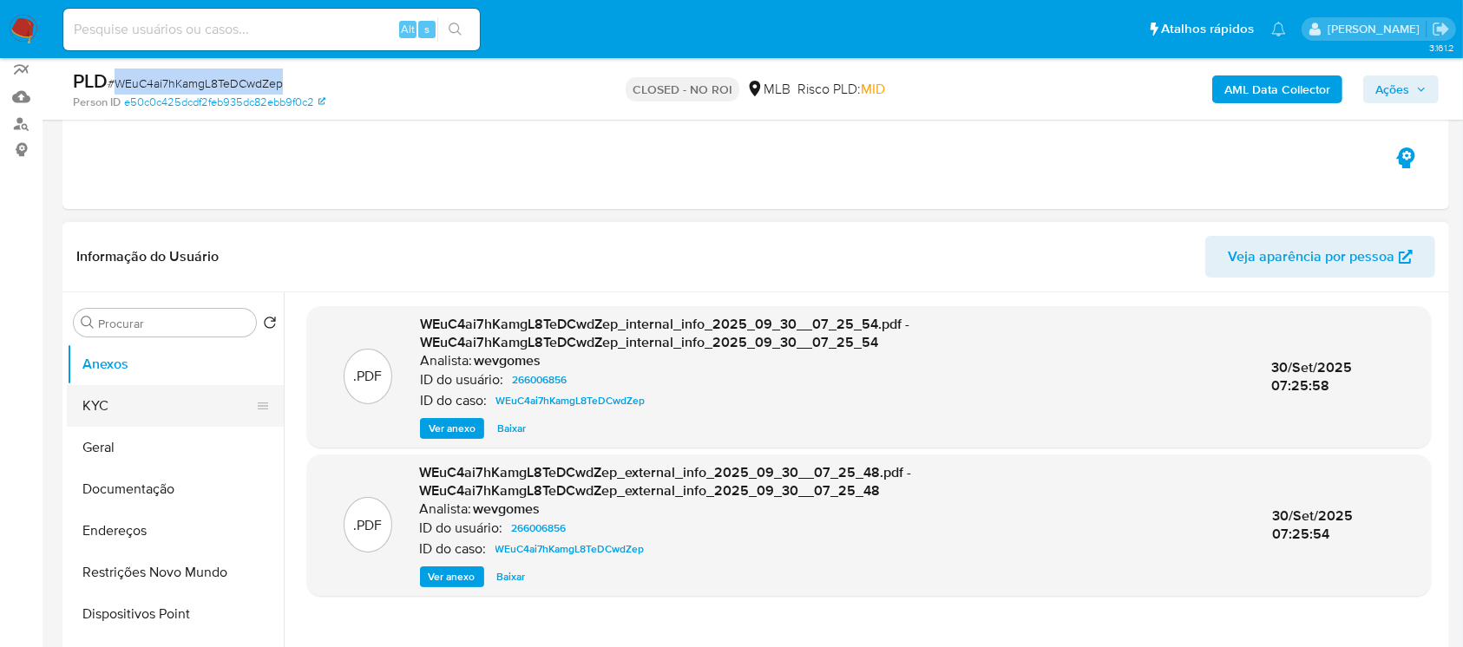
click at [124, 409] on button "KYC" at bounding box center [168, 406] width 203 height 42
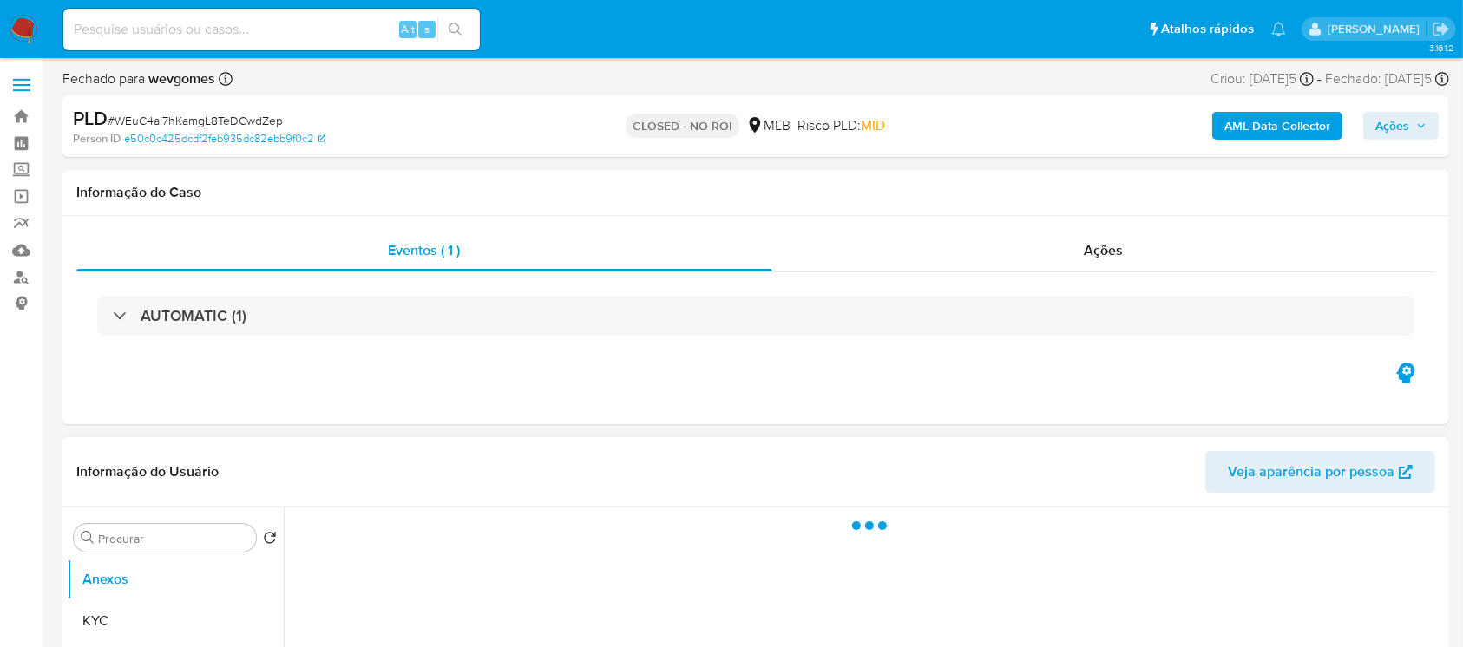
select select "10"
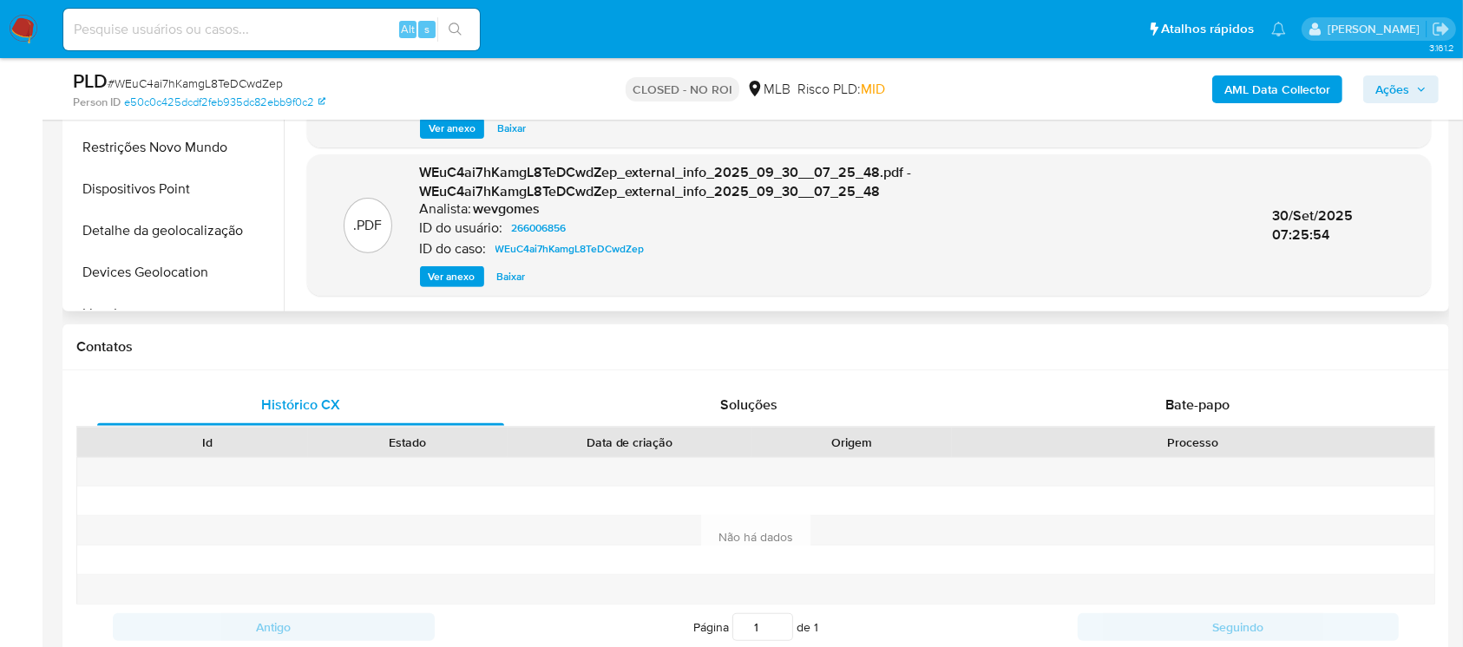
scroll to position [463, 0]
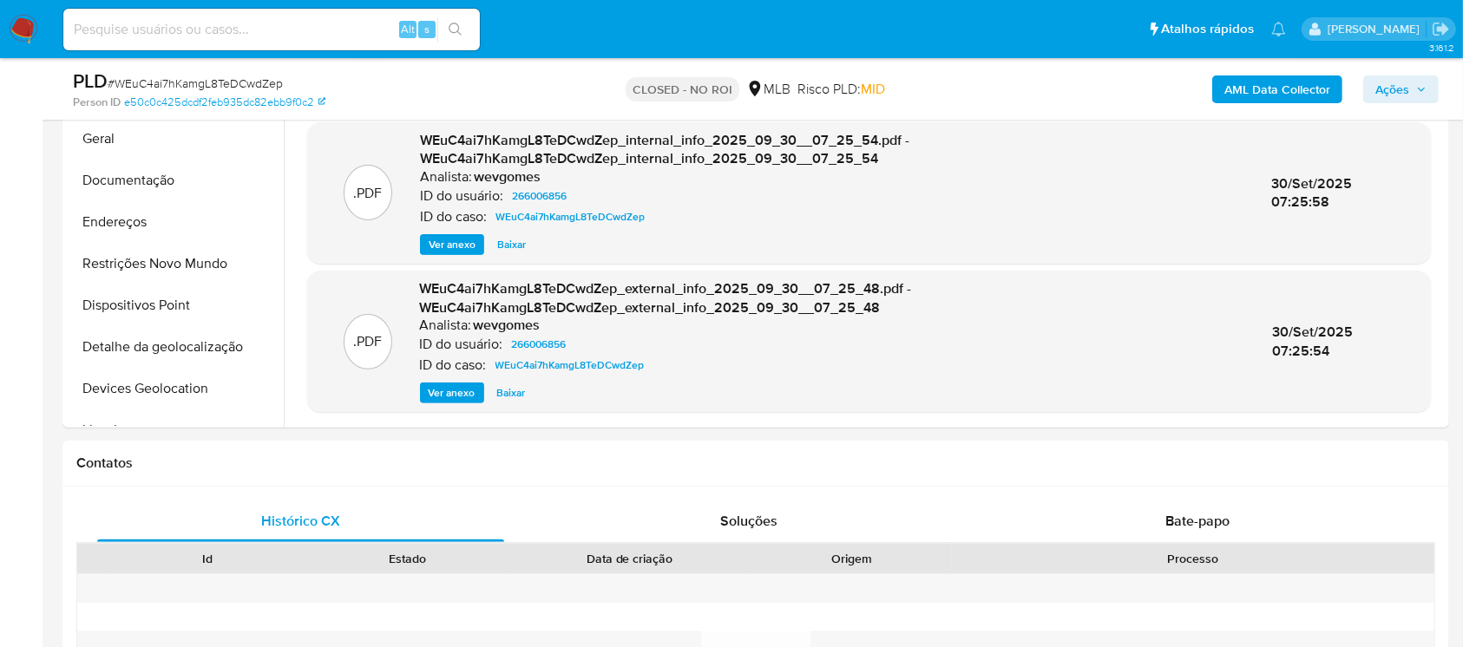
click at [174, 27] on input at bounding box center [271, 29] width 417 height 23
paste input "WEuC4ai7hKamgL8TeDCwdZep"
type input "WEuC4ai7hKamgL8TeDCwdZep"
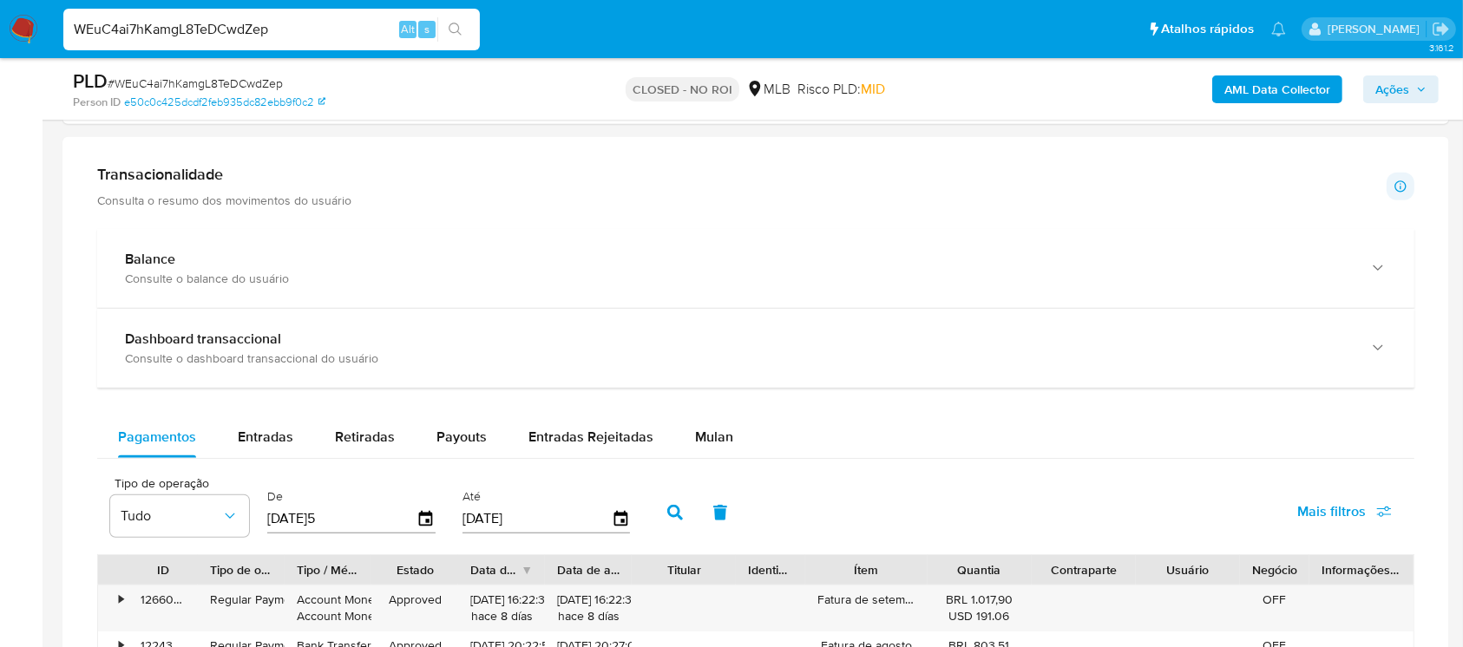
scroll to position [1080, 0]
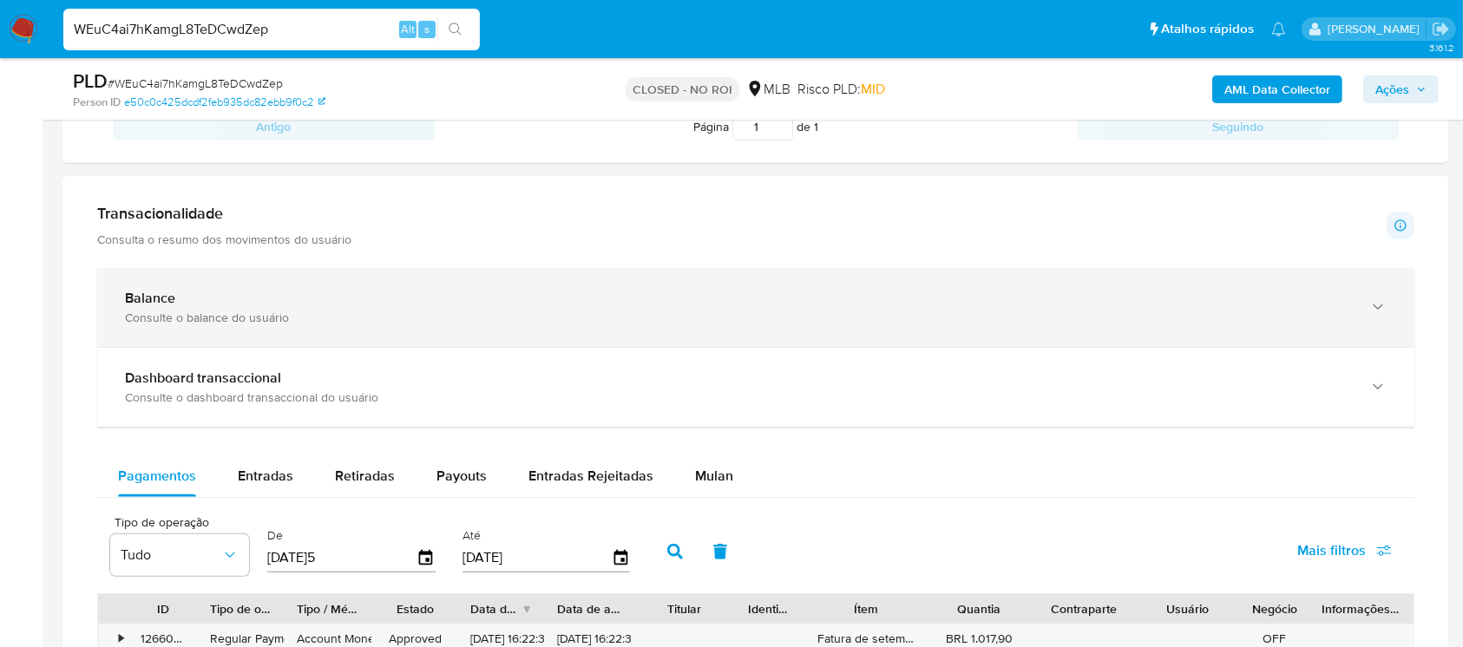
click at [252, 338] on div "Balance Consulte o balance do usuário" at bounding box center [755, 307] width 1317 height 79
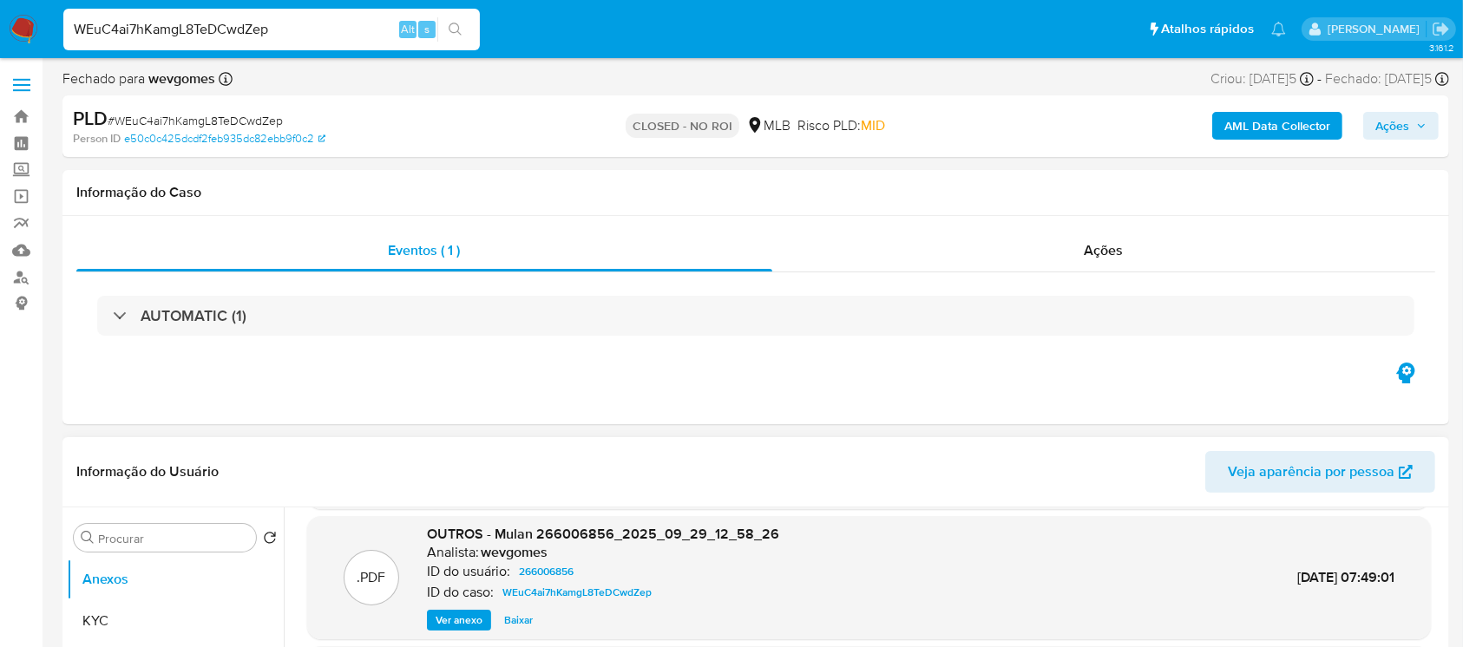
scroll to position [0, 0]
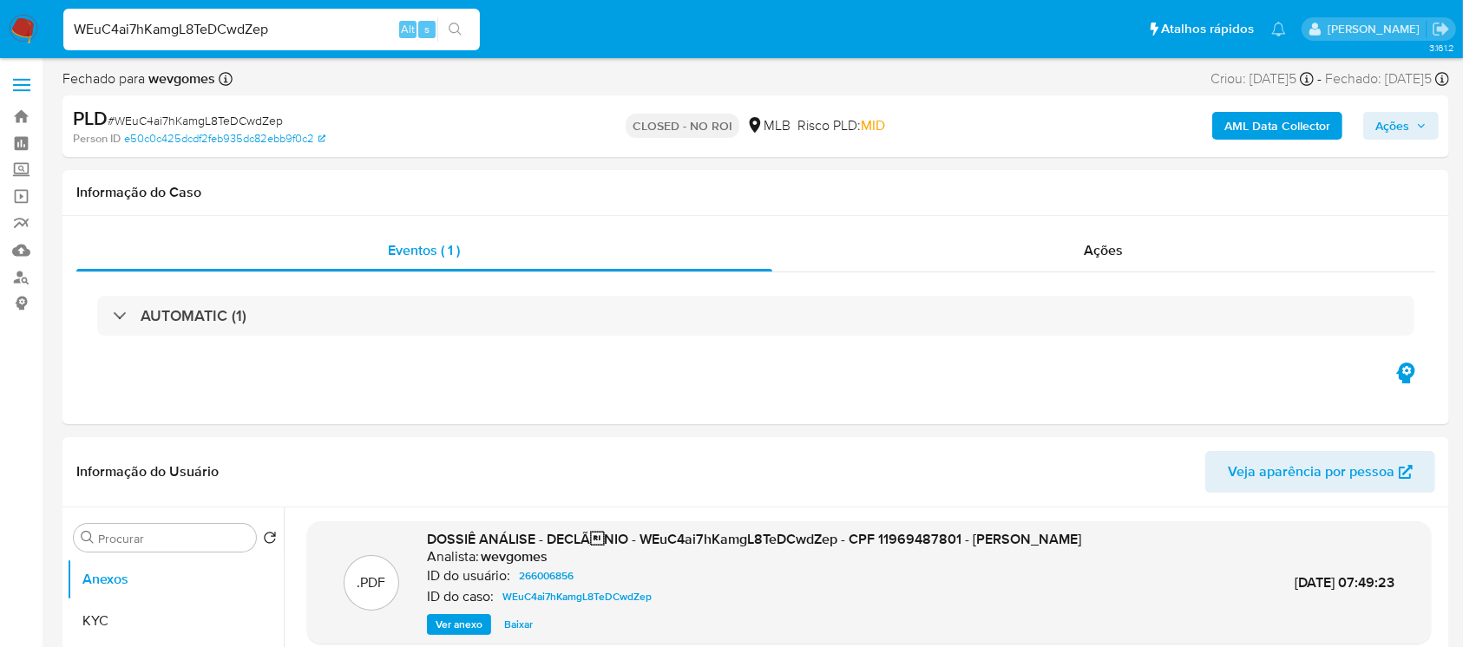
click at [21, 44] on nav "Pausado Ver notificaciones WEuC4ai7hKamgL8TeDCwdZep Alt s Atalhos rápidos Presi…" at bounding box center [731, 29] width 1463 height 58
click at [22, 32] on img at bounding box center [24, 30] width 30 height 30
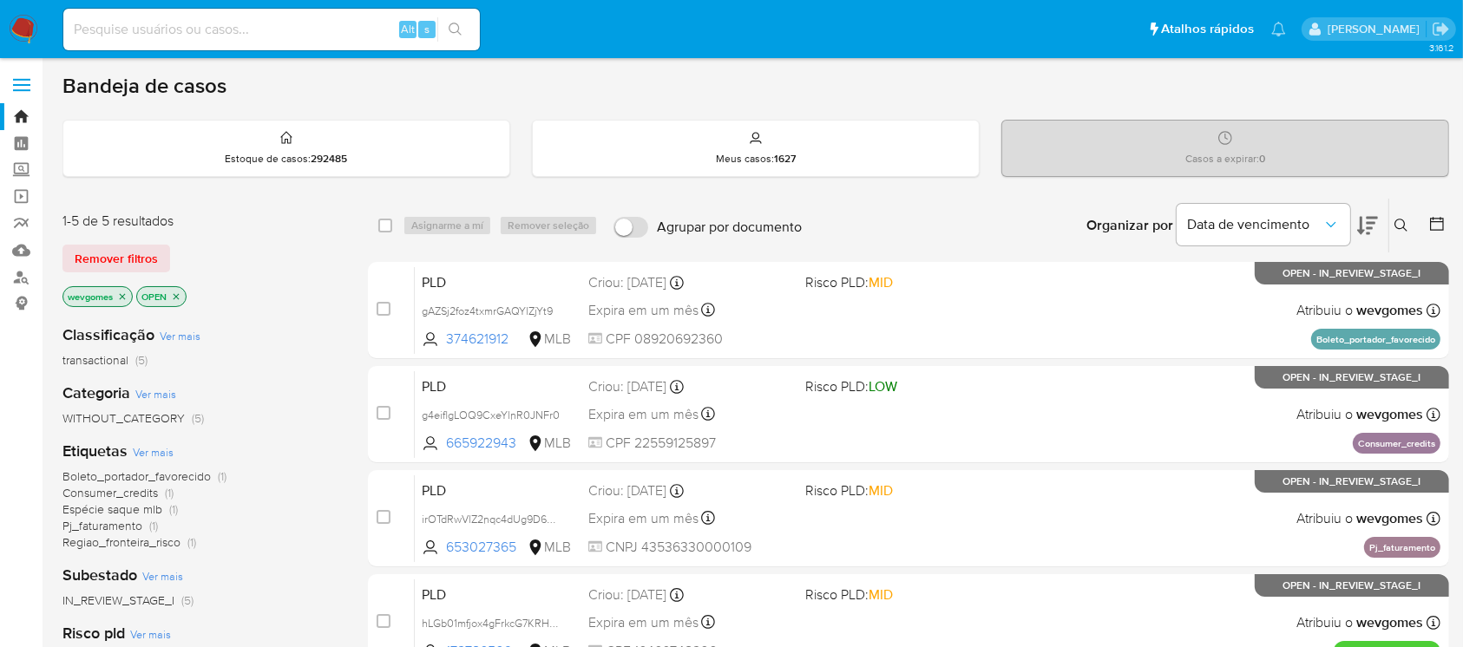
click at [108, 530] on span "Pj_faturamento" at bounding box center [102, 525] width 80 height 17
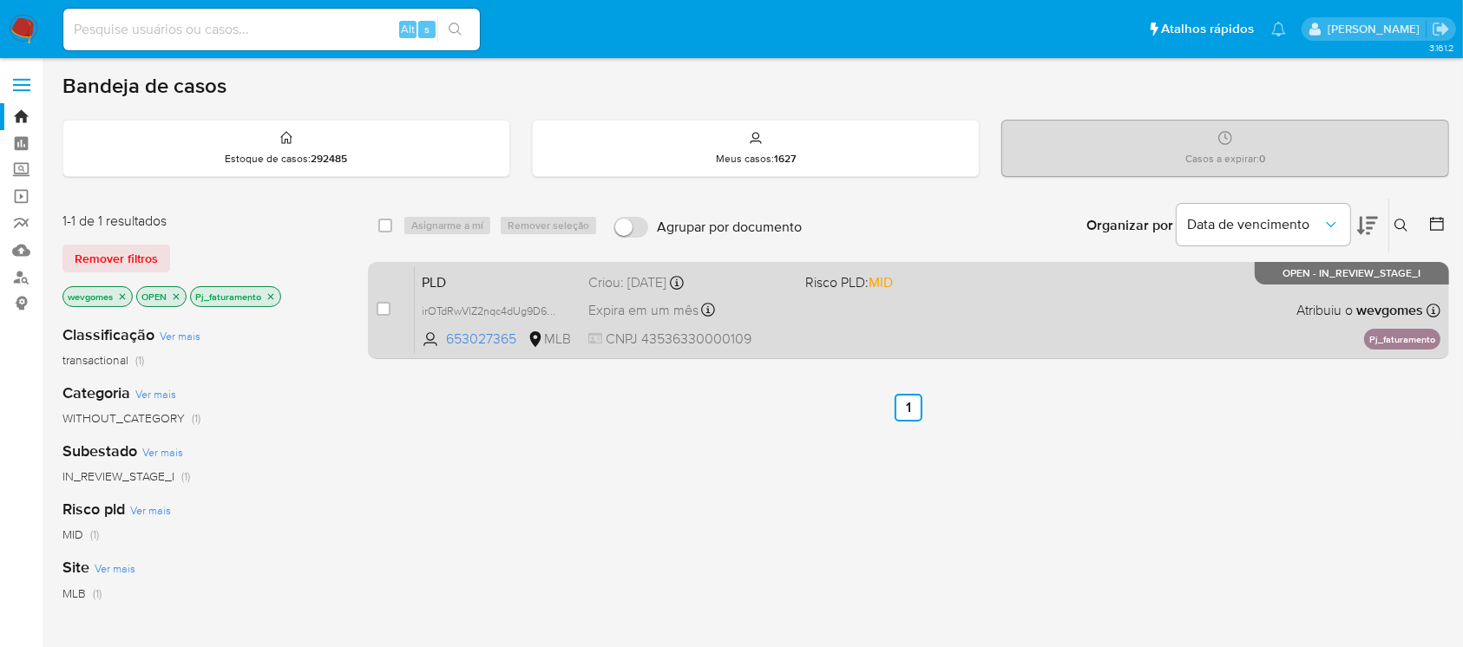
click at [817, 316] on div "PLD irOTdRwVlZ2nqc4dUg9D6Jpx 653027365 MLB Risco PLD: MID Criou: [DATE] Criou: …" at bounding box center [928, 310] width 1026 height 88
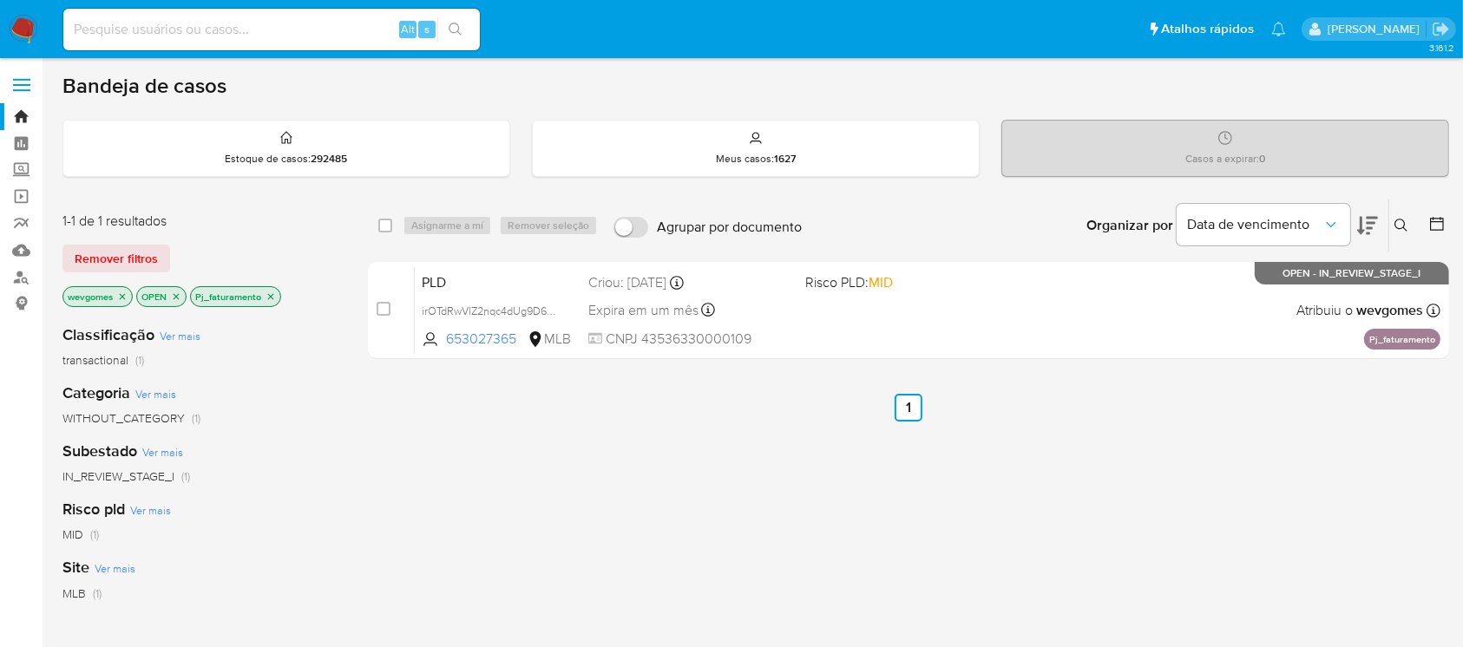
click at [10, 28] on nav "Pausado Ver notificaciones Alt s Atalhos rápidos Presiona las siguientes teclas…" at bounding box center [731, 29] width 1463 height 58
click at [7, 24] on nav "Pausado Ver notificaciones Alt s Atalhos rápidos Presiona las siguientes teclas…" at bounding box center [731, 29] width 1463 height 58
click at [23, 24] on img at bounding box center [24, 30] width 30 height 30
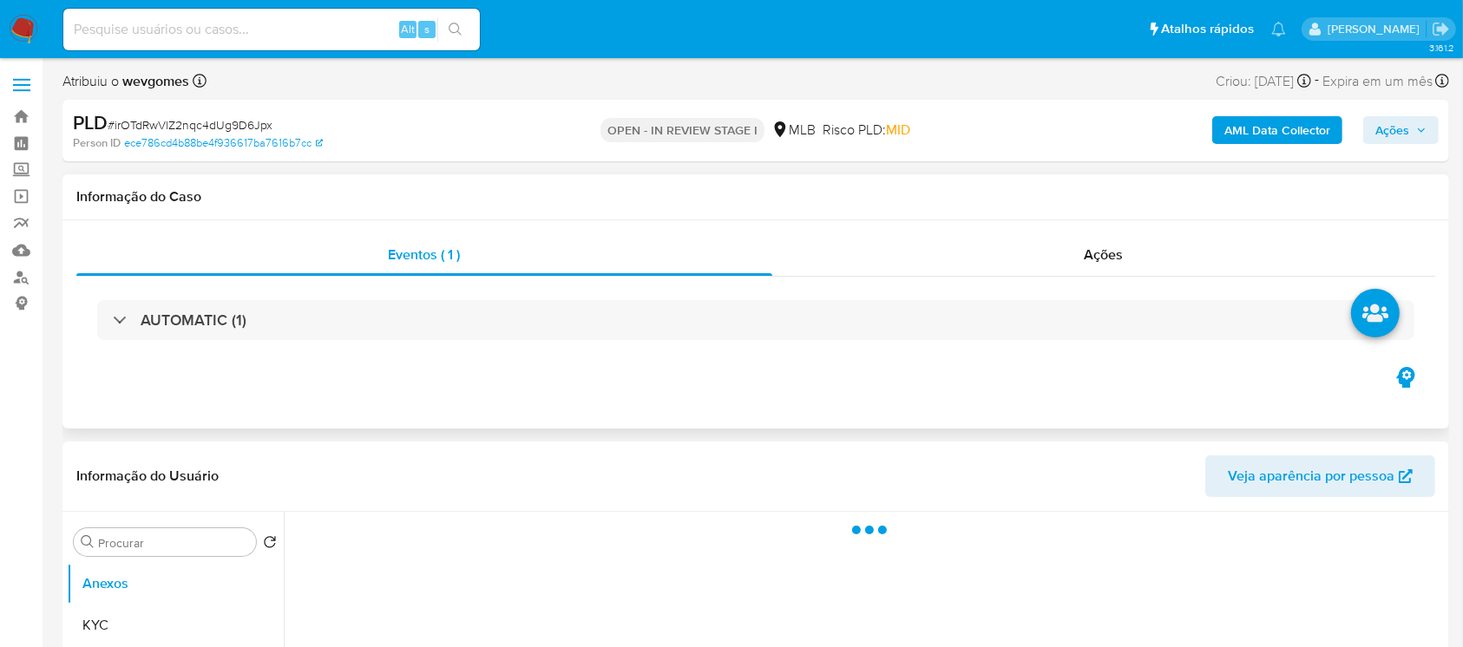
select select "10"
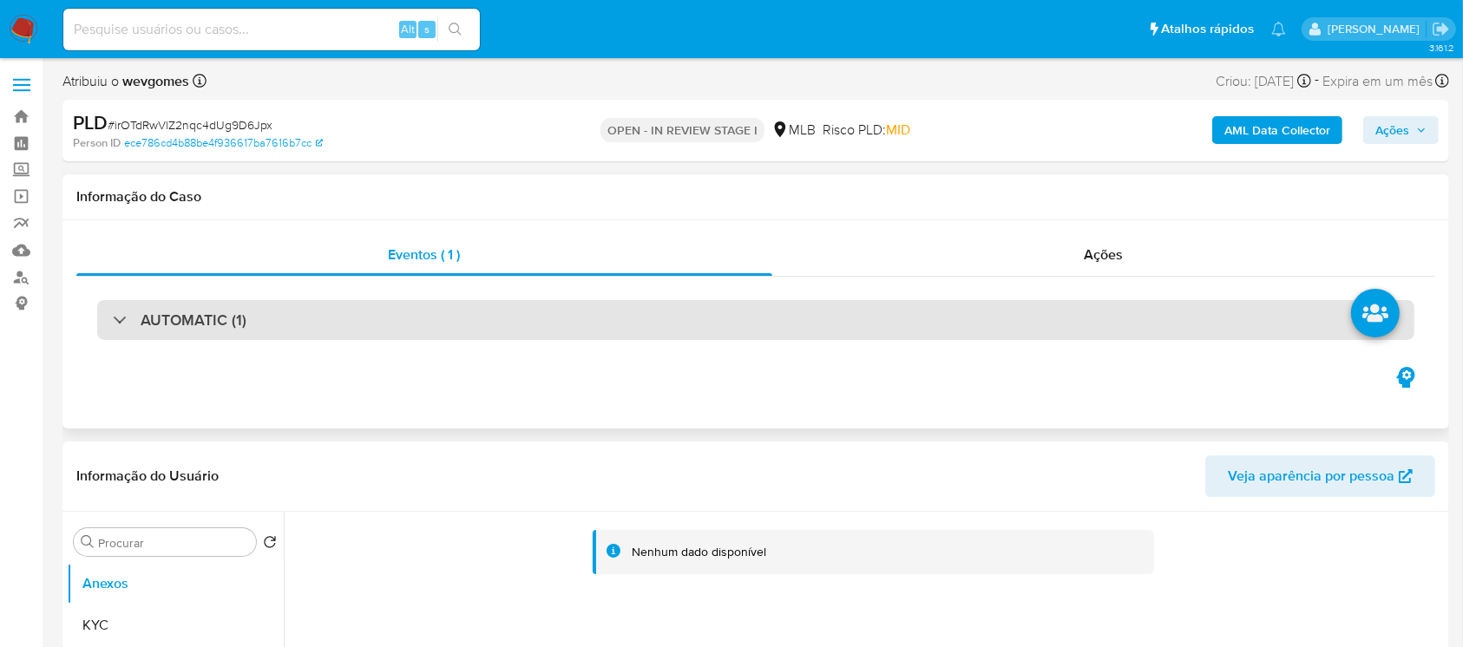
click at [556, 315] on div "AUTOMATIC (1)" at bounding box center [755, 320] width 1317 height 40
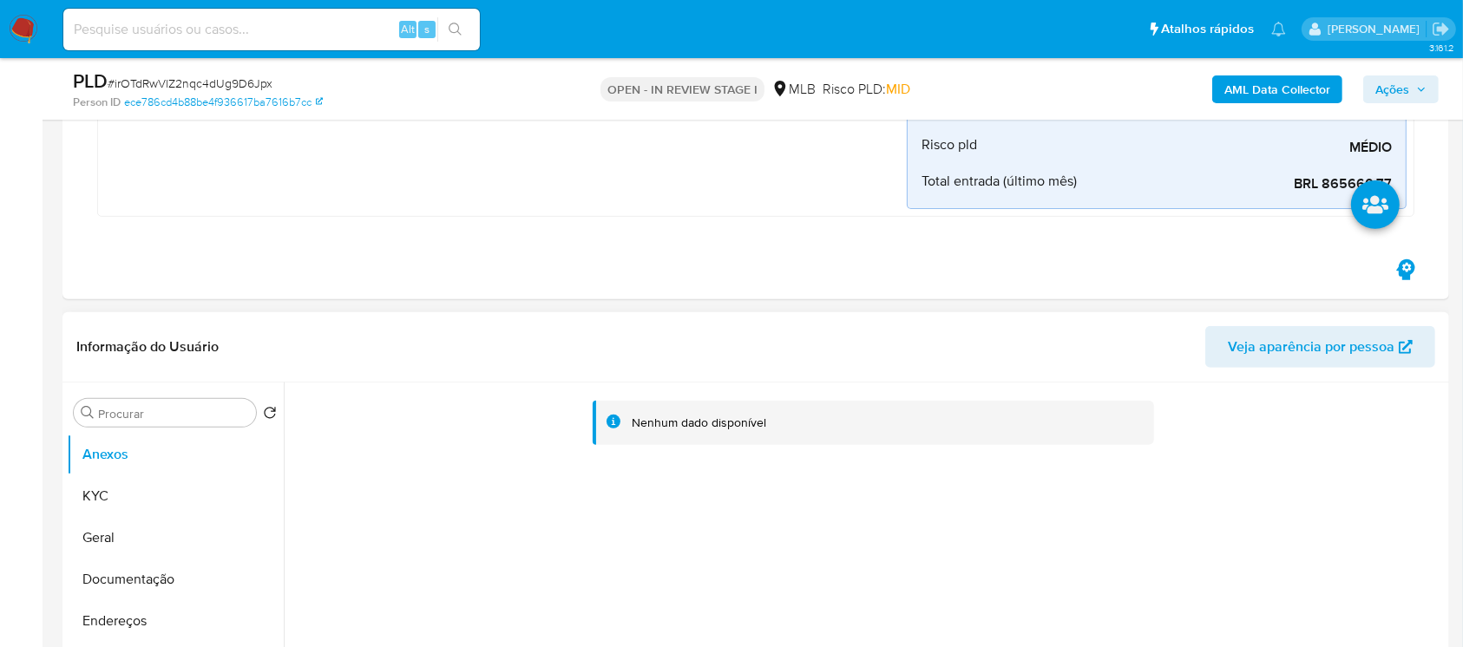
scroll to position [617, 0]
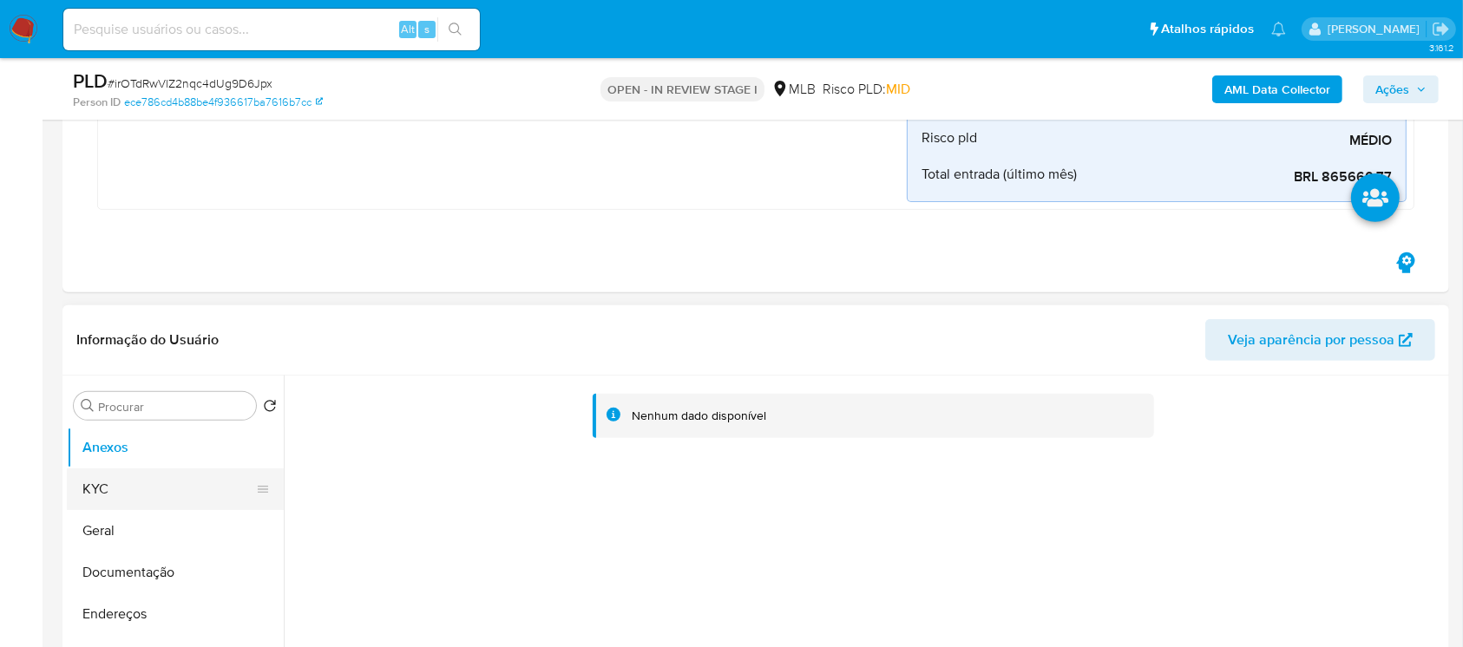
click at [97, 498] on button "KYC" at bounding box center [168, 490] width 203 height 42
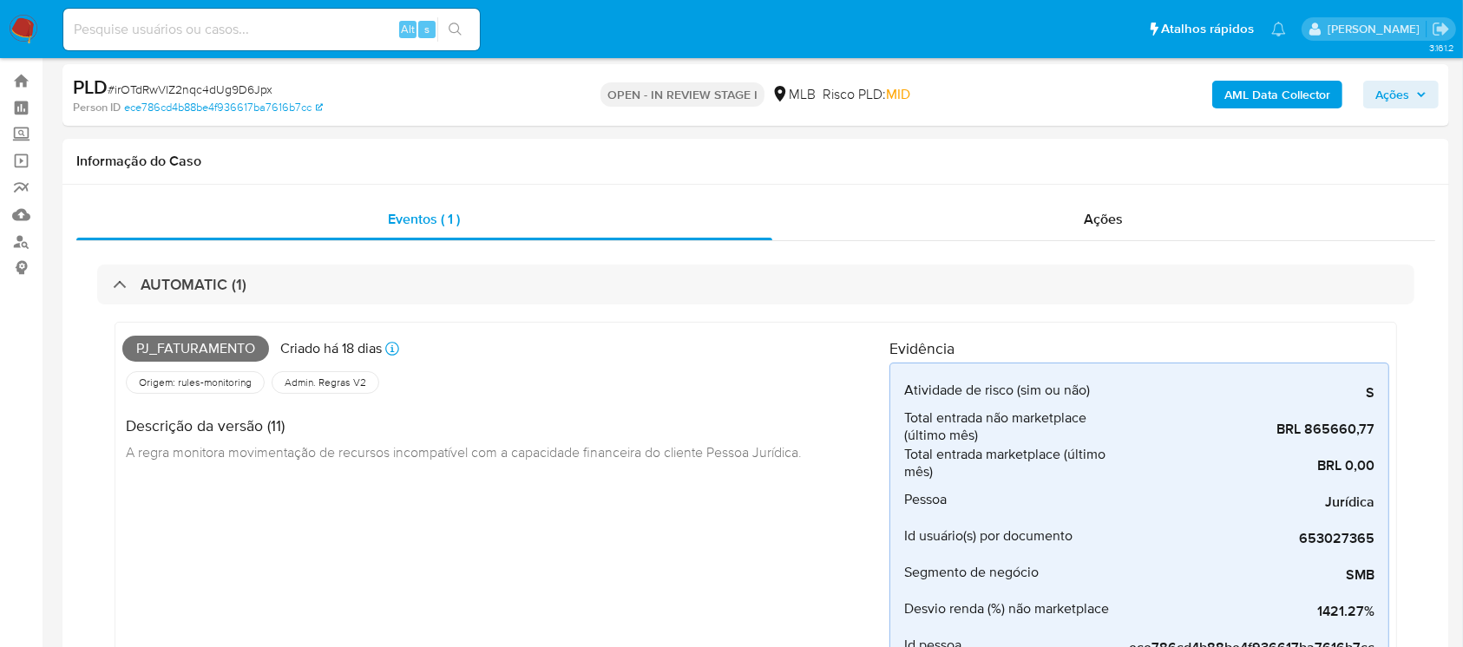
scroll to position [0, 0]
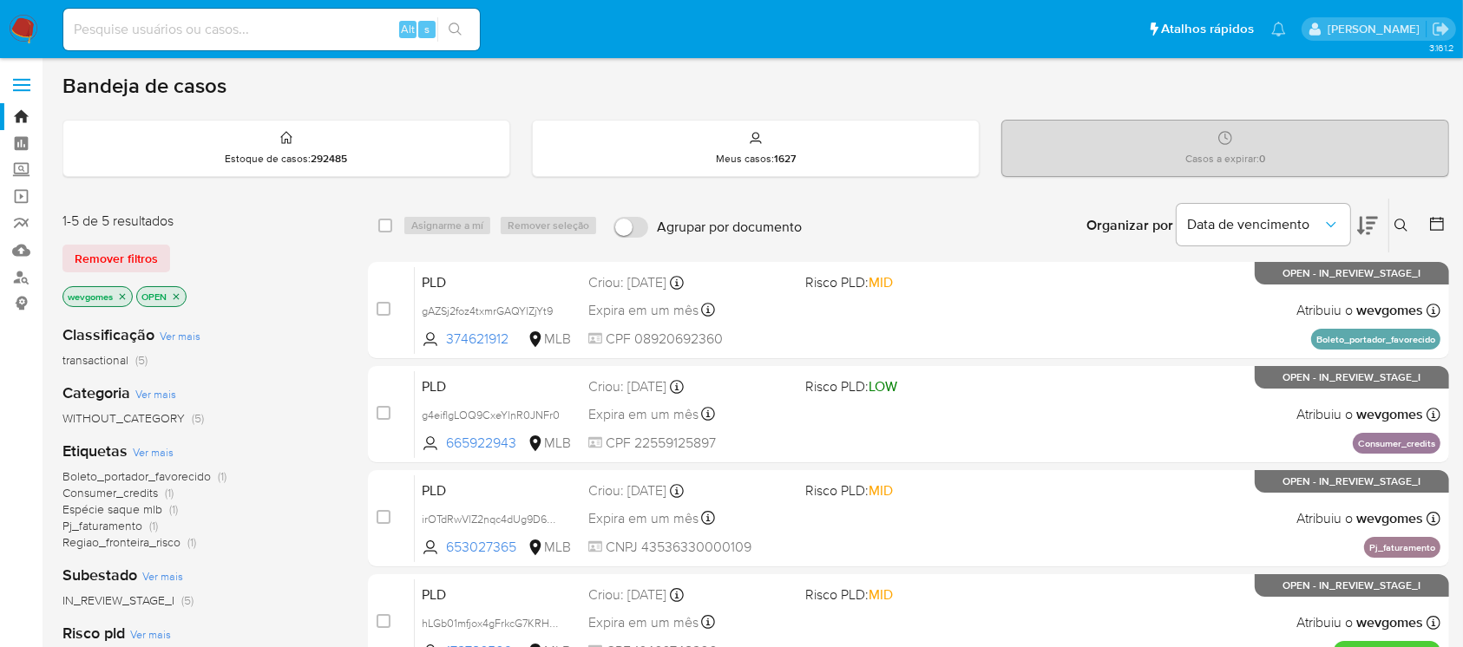
click at [781, 85] on div "Bandeja de casos" at bounding box center [755, 86] width 1387 height 26
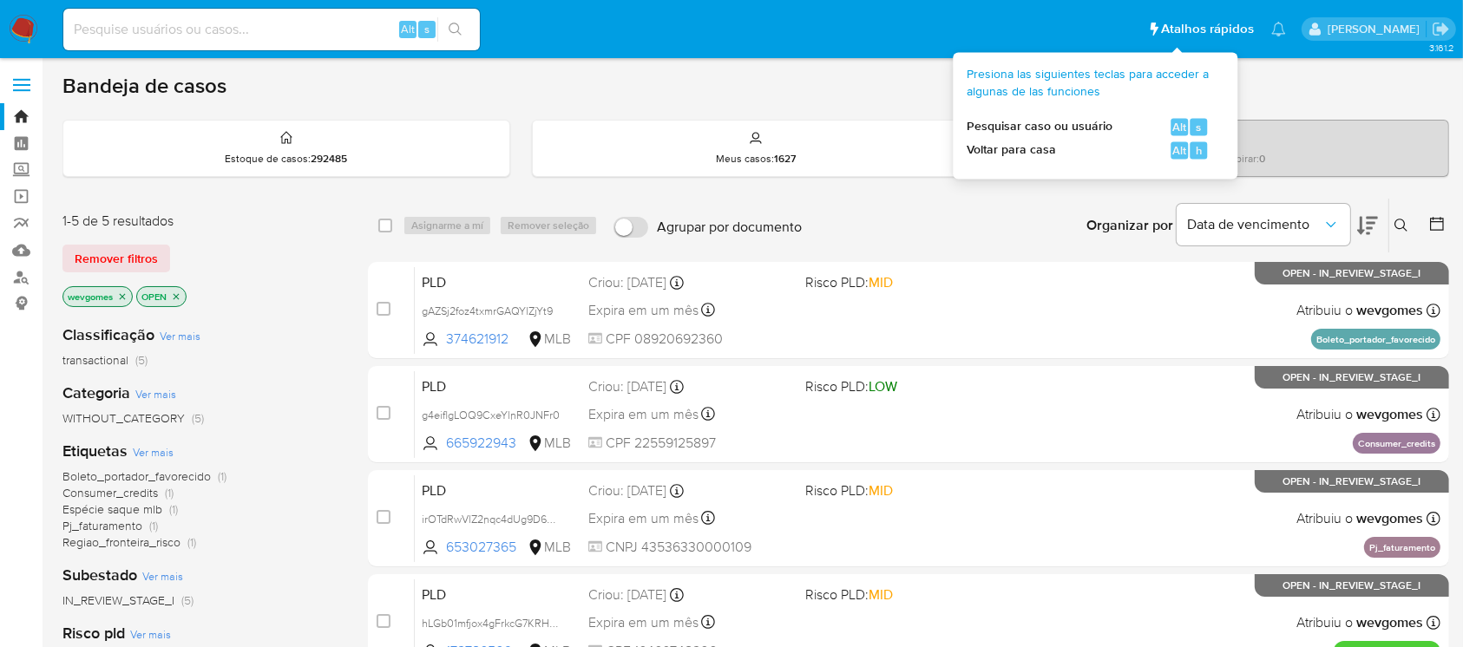
click at [1182, 28] on span "Atalhos rápidos" at bounding box center [1207, 29] width 93 height 18
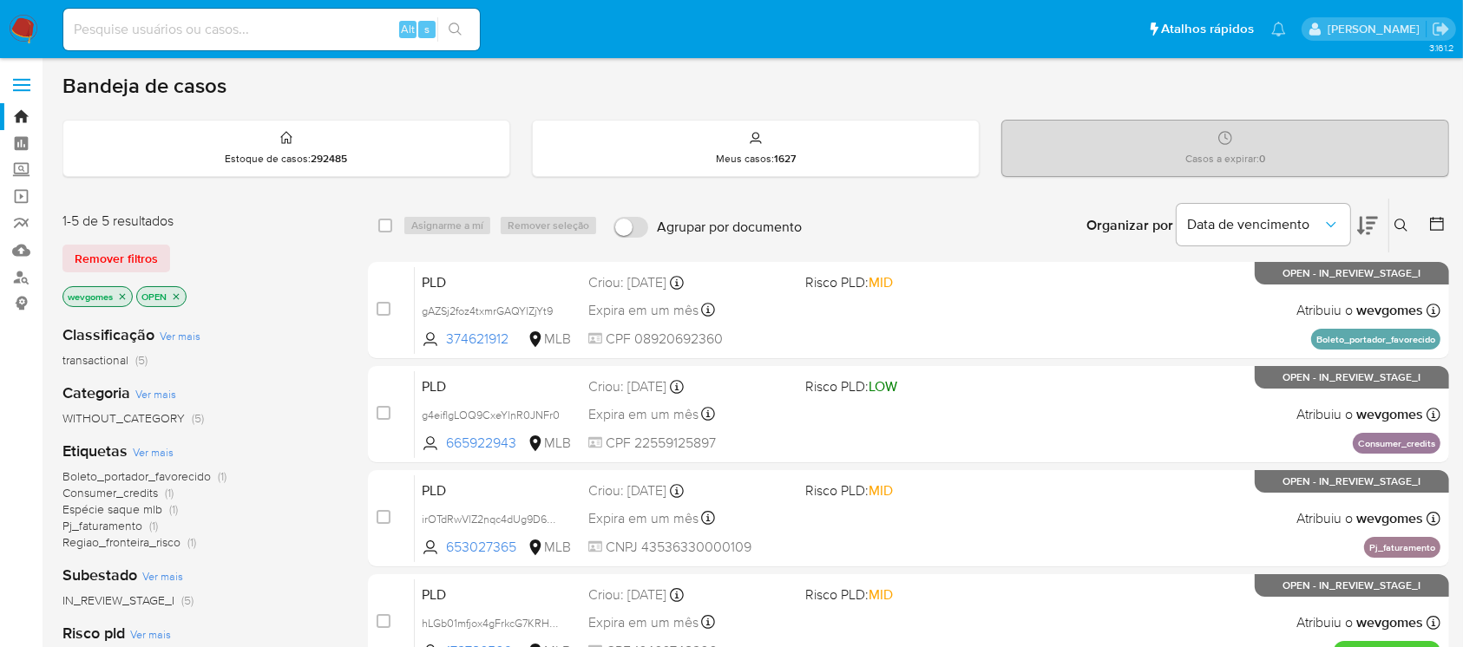
click at [30, 31] on img at bounding box center [24, 30] width 30 height 30
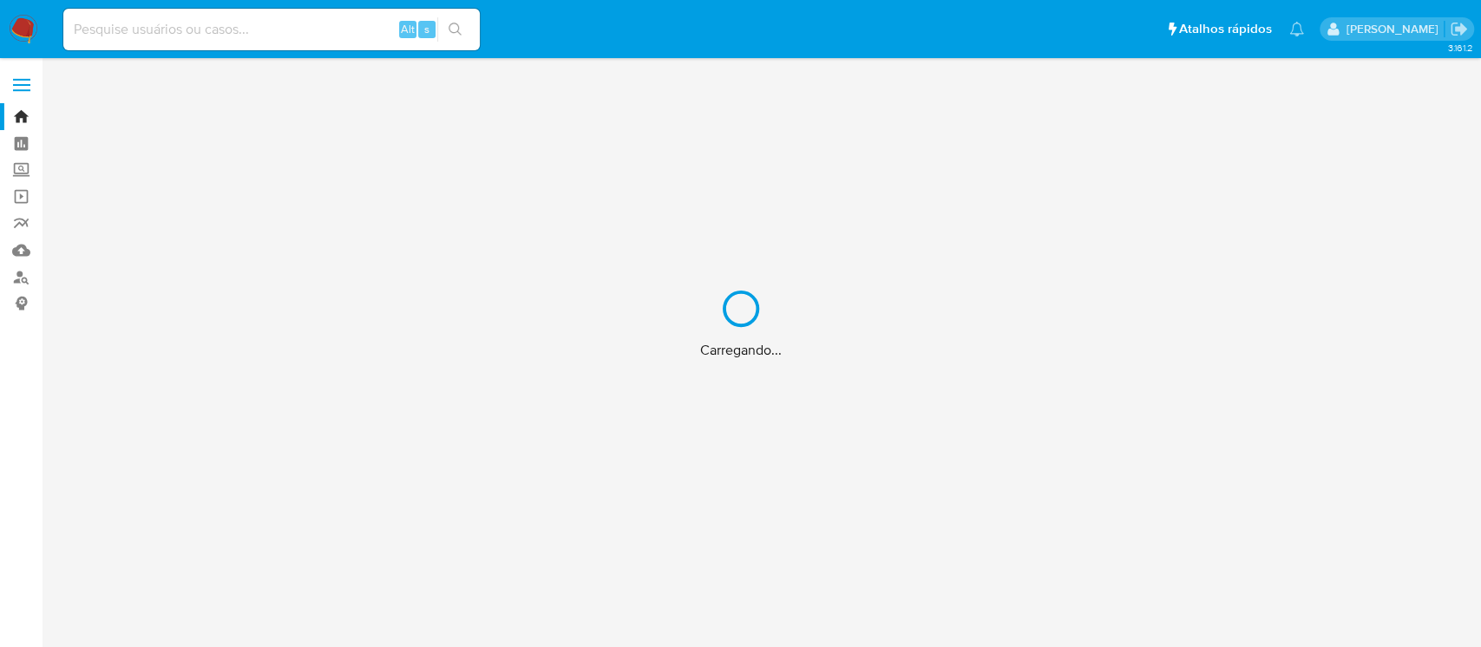
click at [30, 87] on div "Carregando..." at bounding box center [740, 323] width 1481 height 647
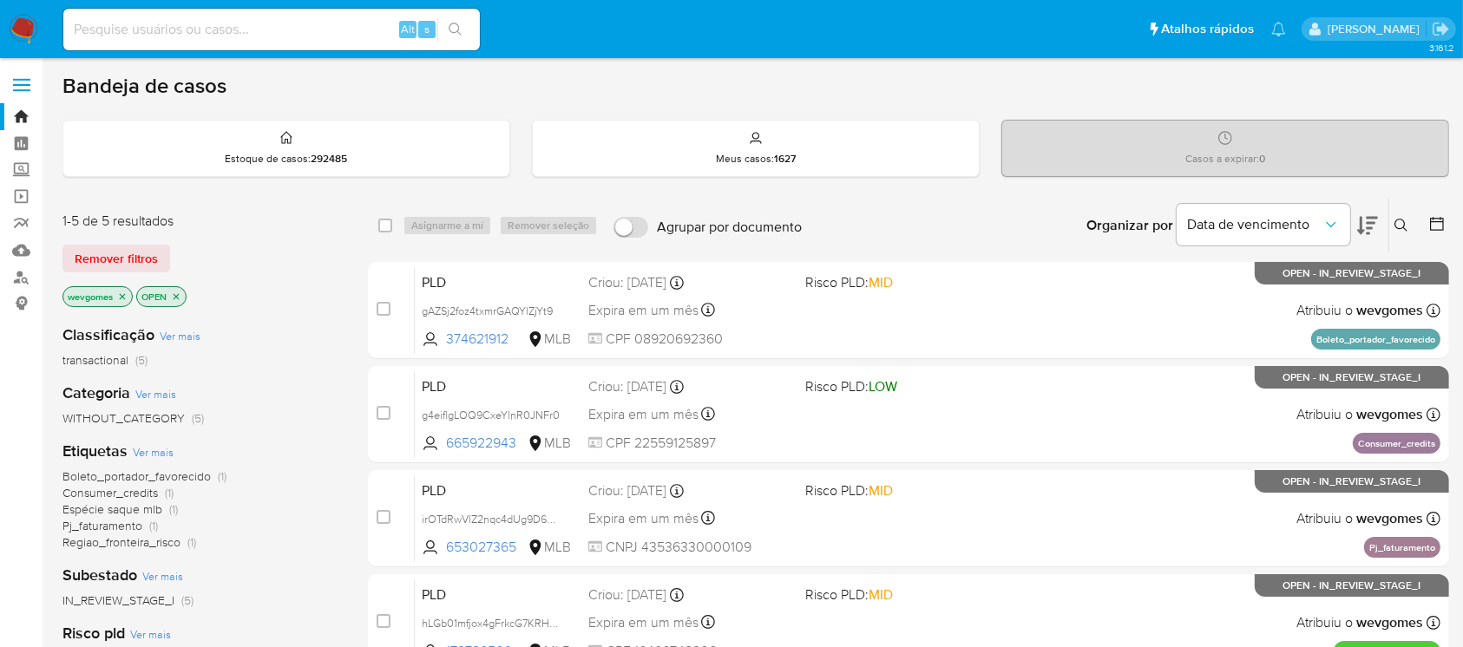
click at [27, 82] on label at bounding box center [21, 85] width 43 height 36
click at [0, 0] on input "checkbox" at bounding box center [0, 0] width 0 height 0
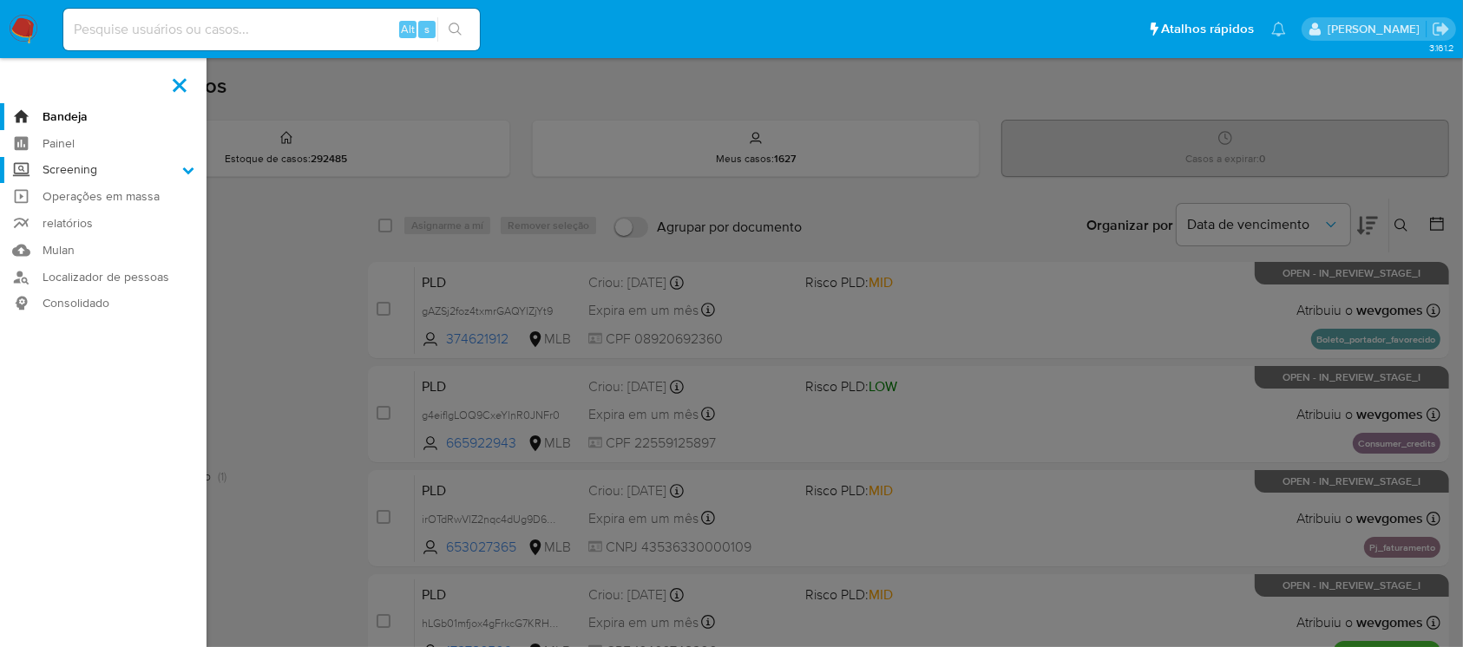
click at [191, 174] on icon at bounding box center [188, 170] width 12 height 12
click at [0, 0] on input "Screening" at bounding box center [0, 0] width 0 height 0
click at [187, 173] on icon at bounding box center [188, 170] width 12 height 12
click at [0, 0] on input "Screening" at bounding box center [0, 0] width 0 height 0
click at [187, 170] on icon at bounding box center [188, 170] width 12 height 12
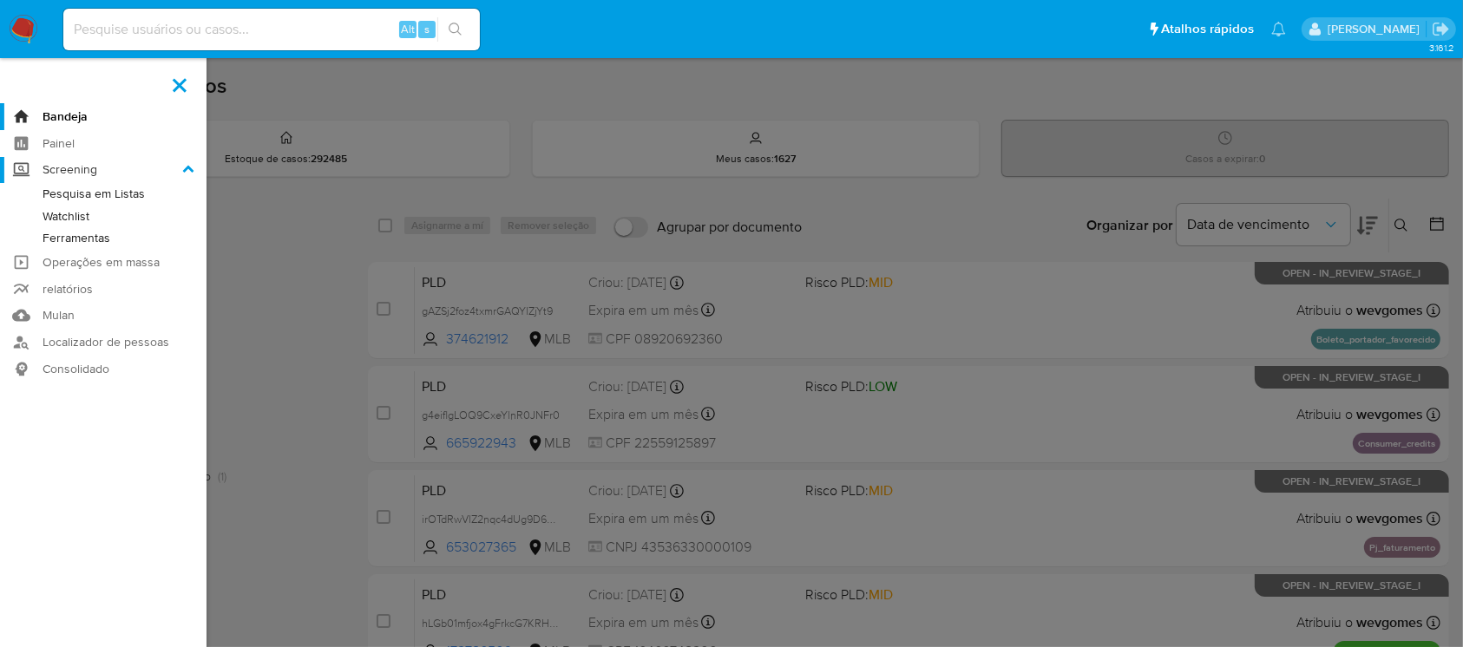
click at [0, 0] on input "Screening" at bounding box center [0, 0] width 0 height 0
click at [92, 433] on aside "Bandeja Painel Screening Pesquisa em Listas Watchlist Ferramentas Operações em …" at bounding box center [103, 528] width 207 height 1057
click at [178, 75] on label at bounding box center [179, 85] width 43 height 36
click at [0, 0] on input "checkbox" at bounding box center [0, 0] width 0 height 0
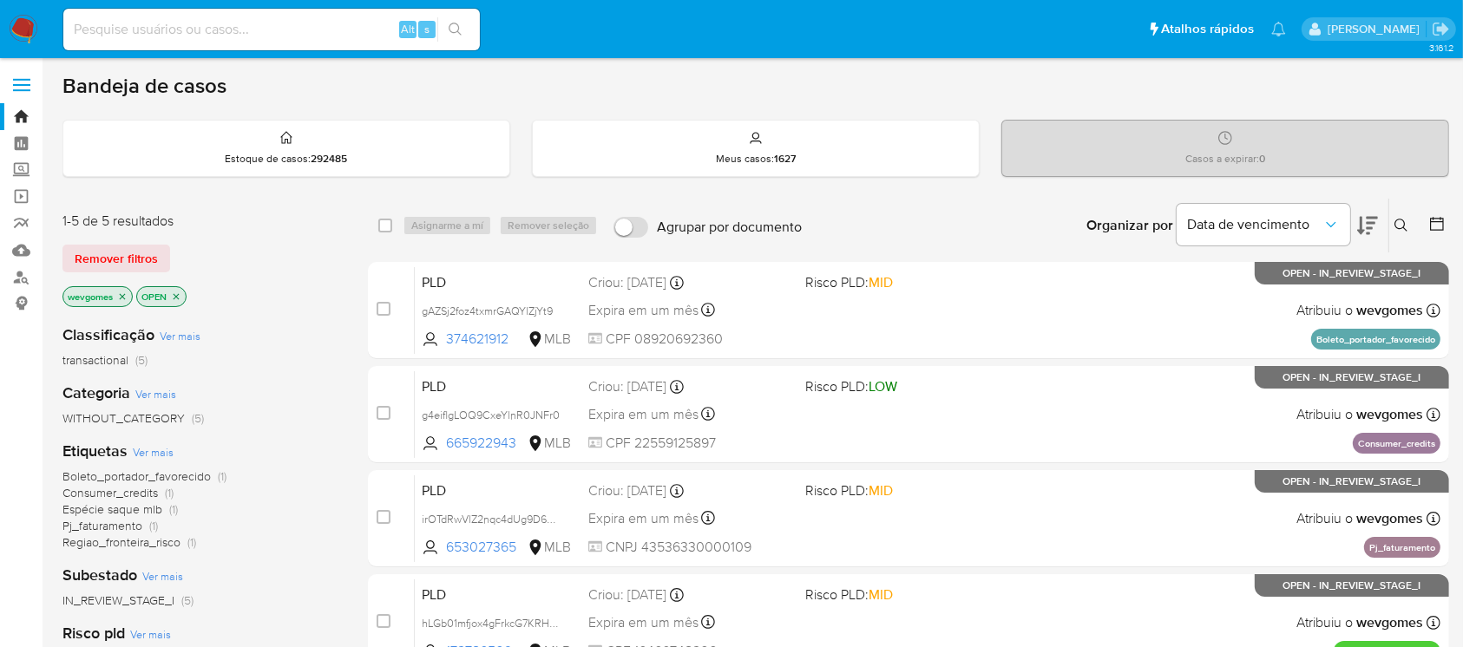
scroll to position [154, 0]
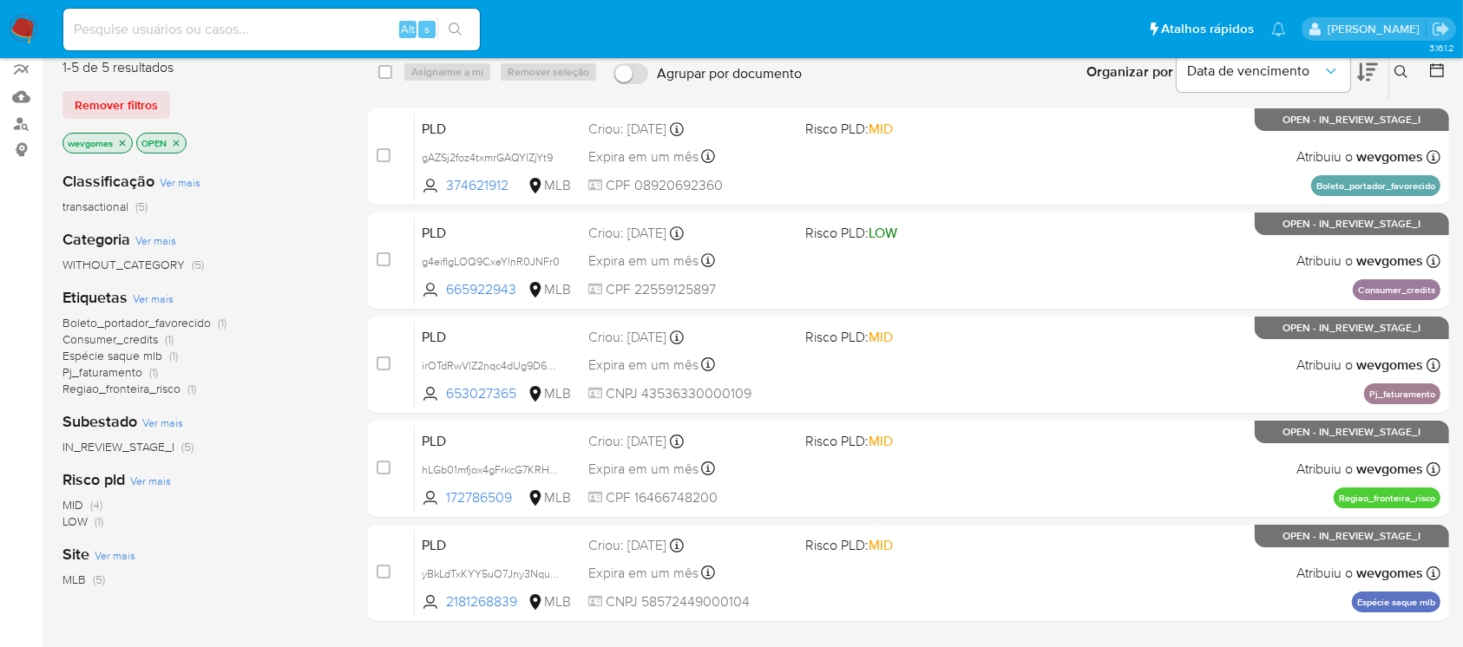
click at [92, 341] on span "Consumer_credits" at bounding box center [109, 339] width 95 height 17
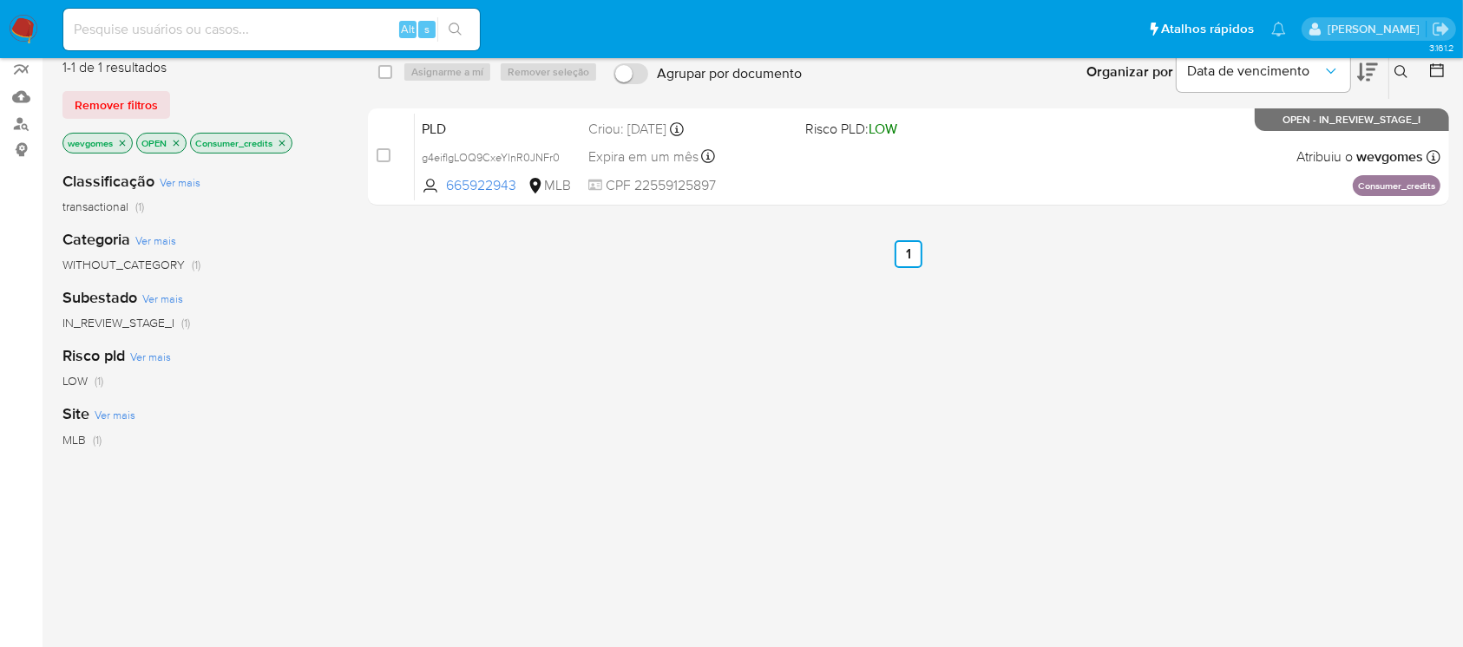
click at [22, 32] on img at bounding box center [24, 30] width 30 height 30
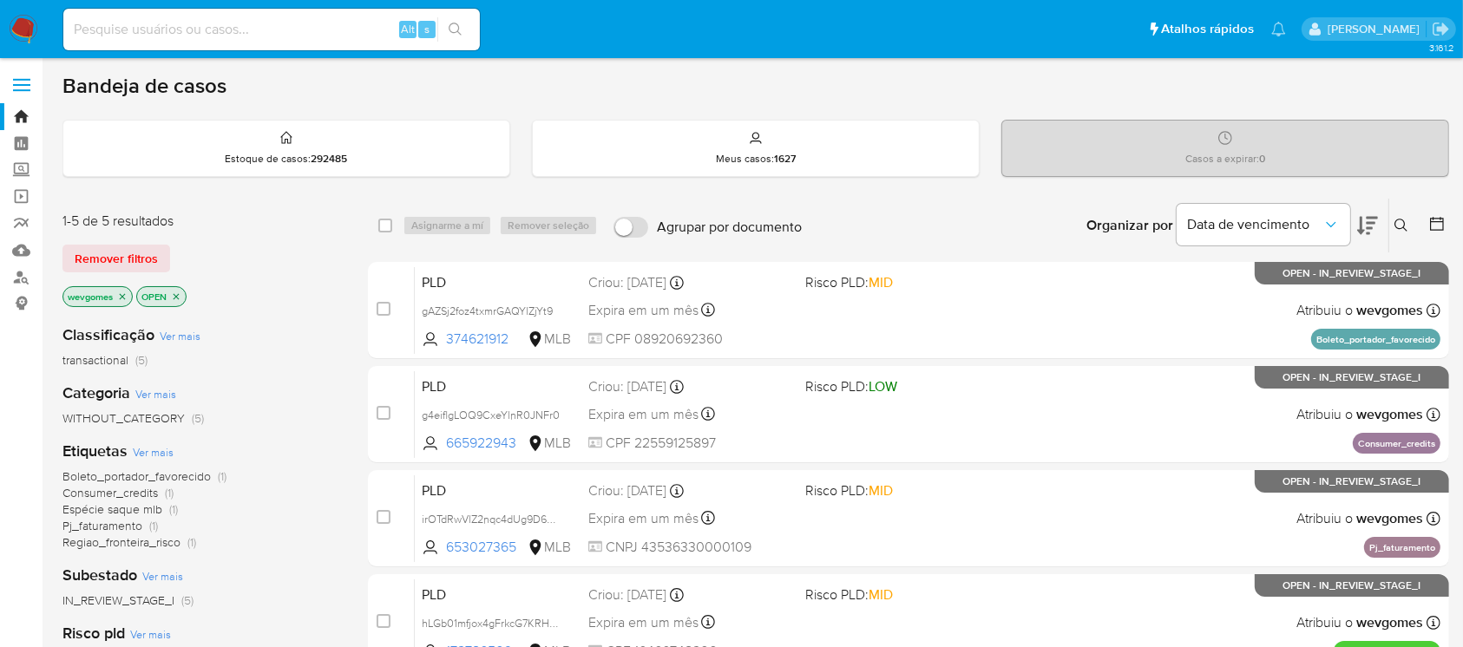
click at [101, 543] on span "Regiao_fronteira_risco" at bounding box center [121, 542] width 118 height 17
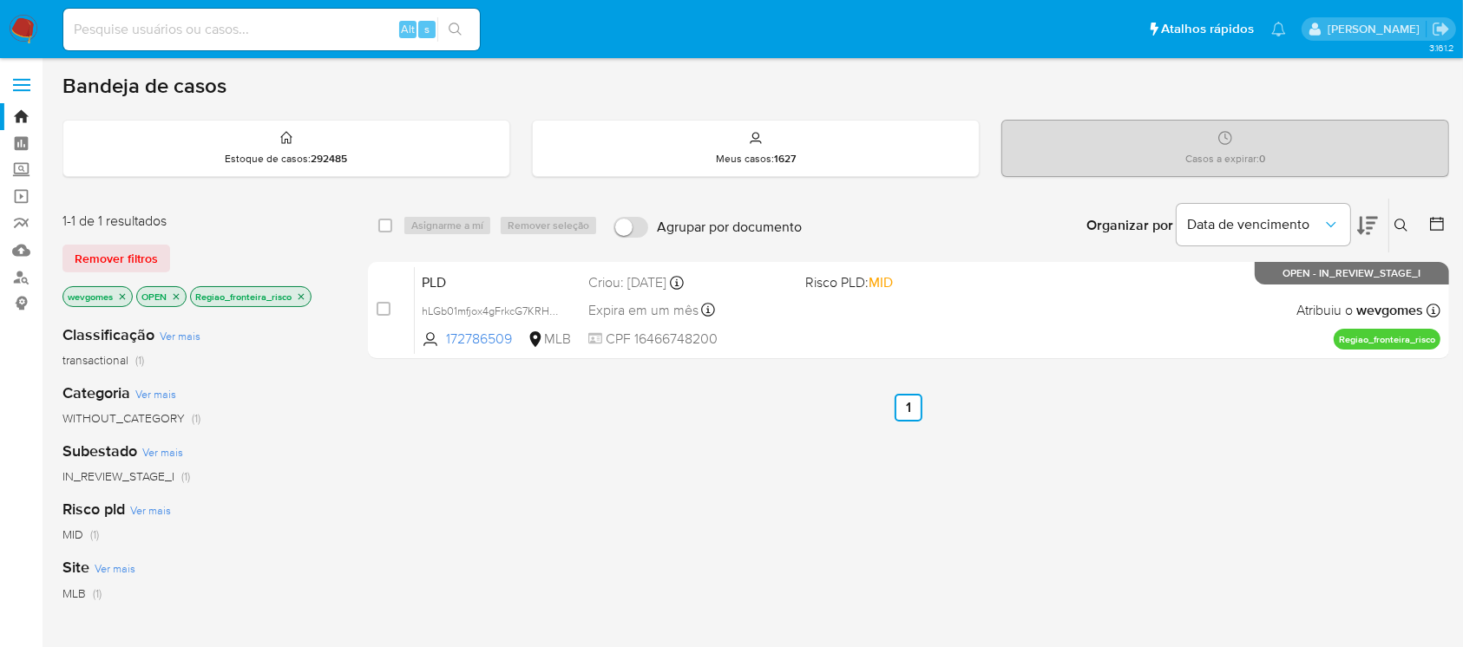
click at [11, 32] on img at bounding box center [24, 30] width 30 height 30
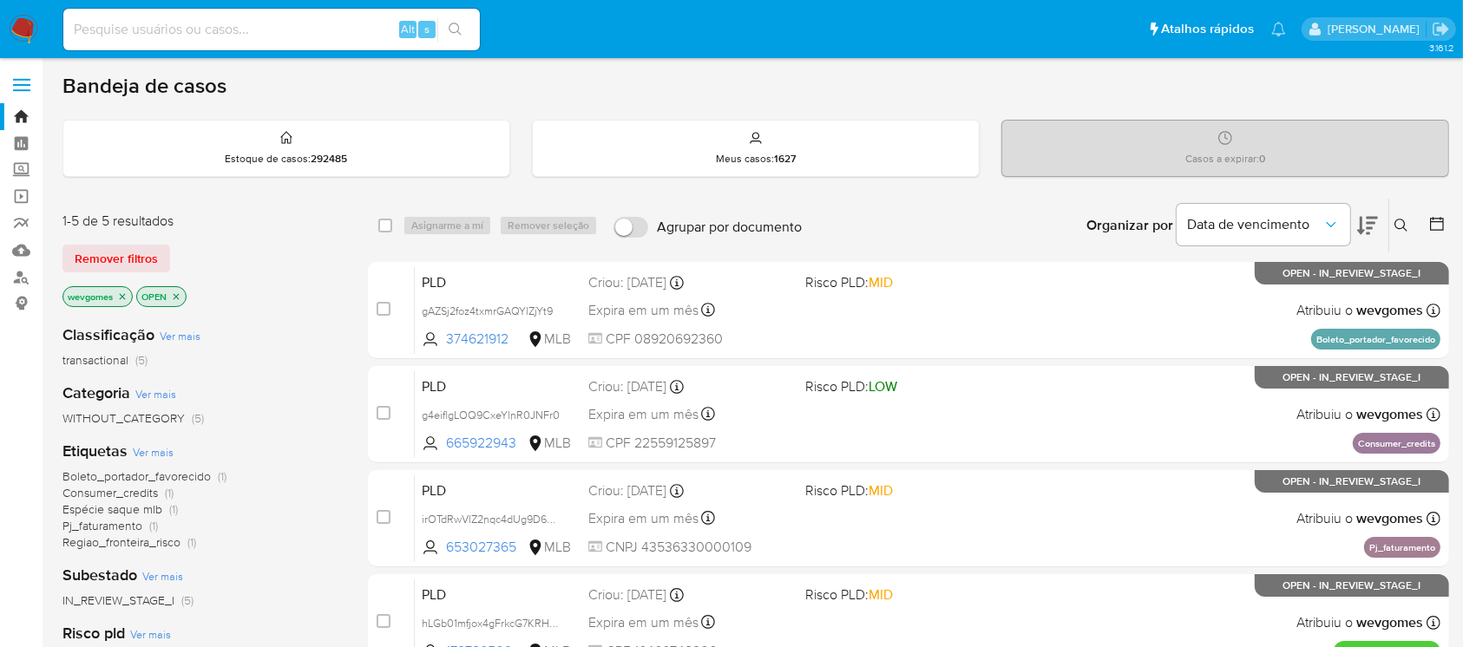
click at [179, 295] on icon "close-filter" at bounding box center [176, 297] width 10 height 10
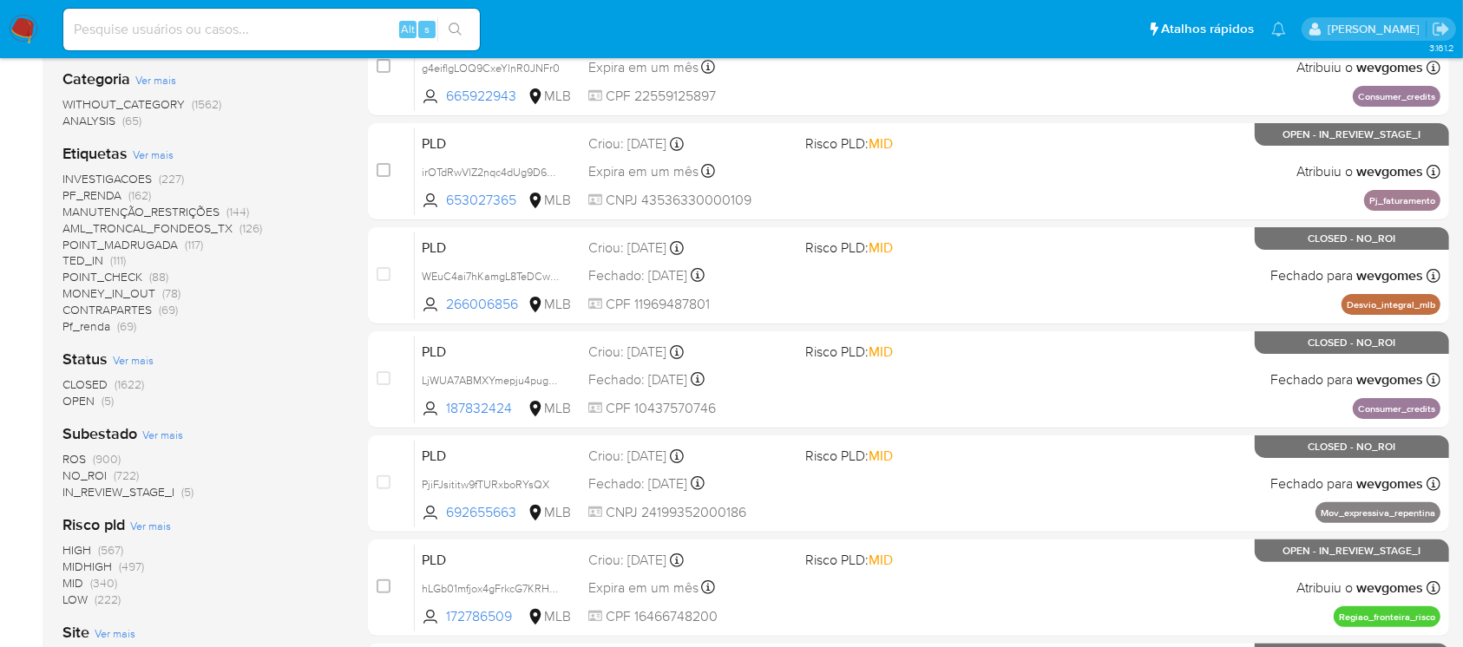
scroll to position [463, 0]
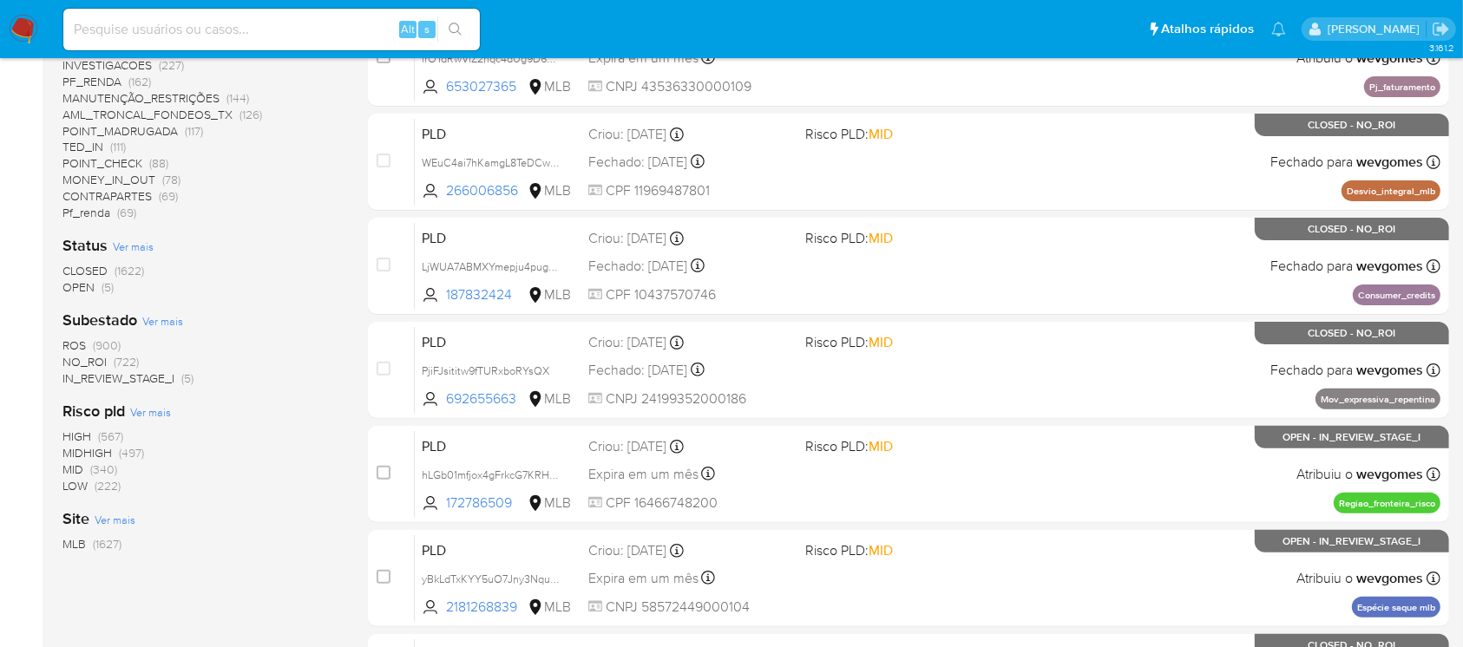
click at [81, 361] on span "NO_ROI" at bounding box center [84, 361] width 44 height 17
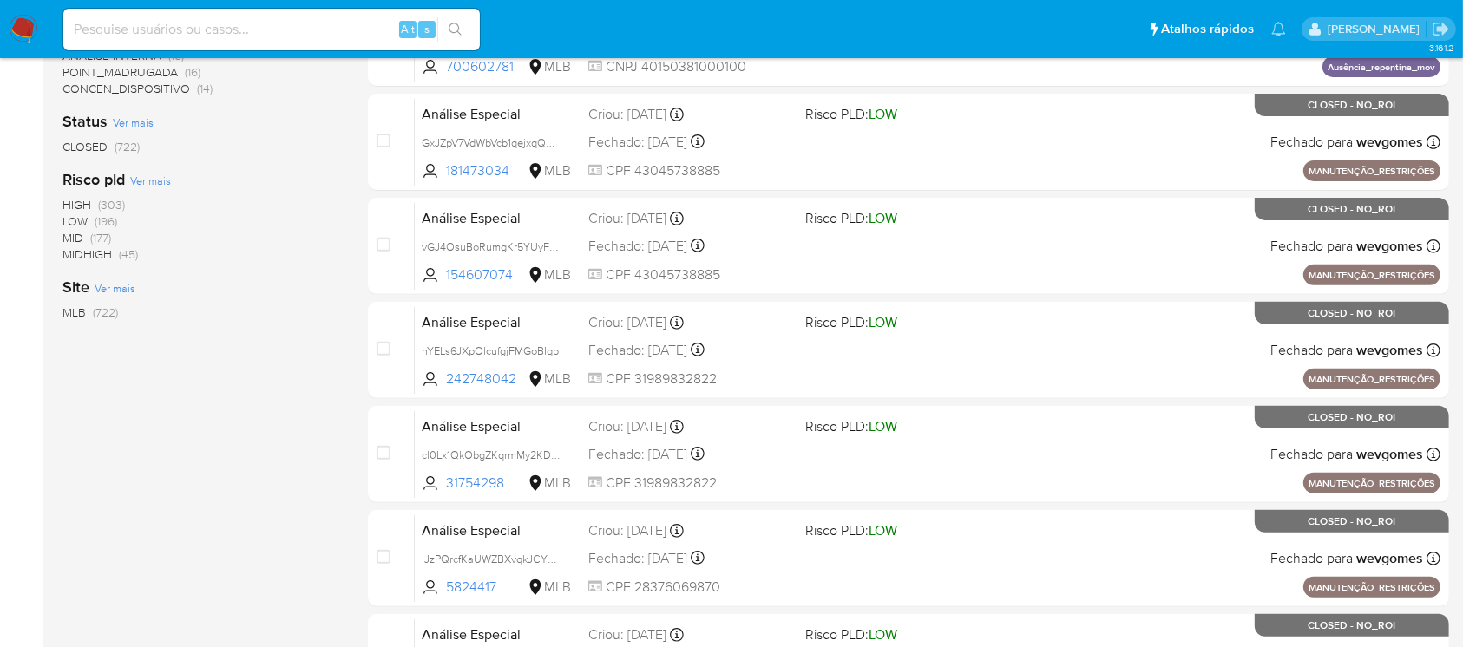
scroll to position [771, 0]
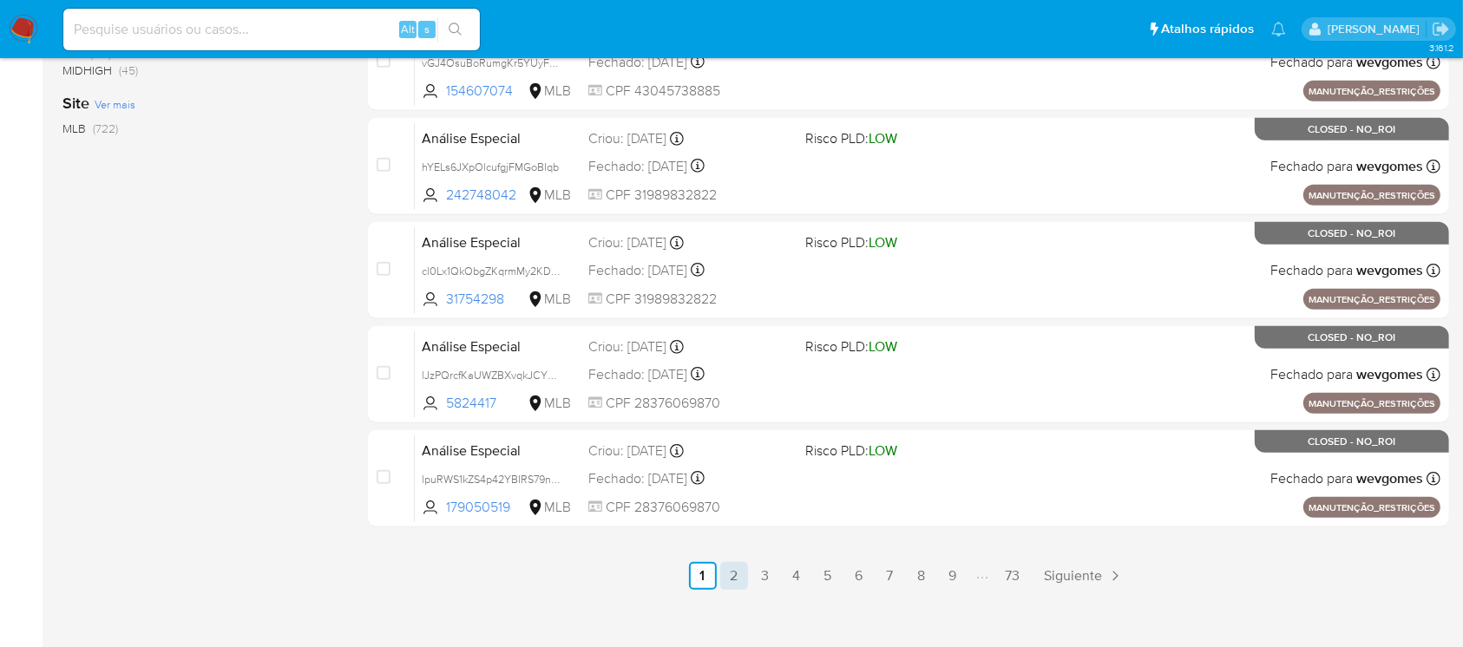
click at [740, 569] on link "2" at bounding box center [734, 576] width 28 height 28
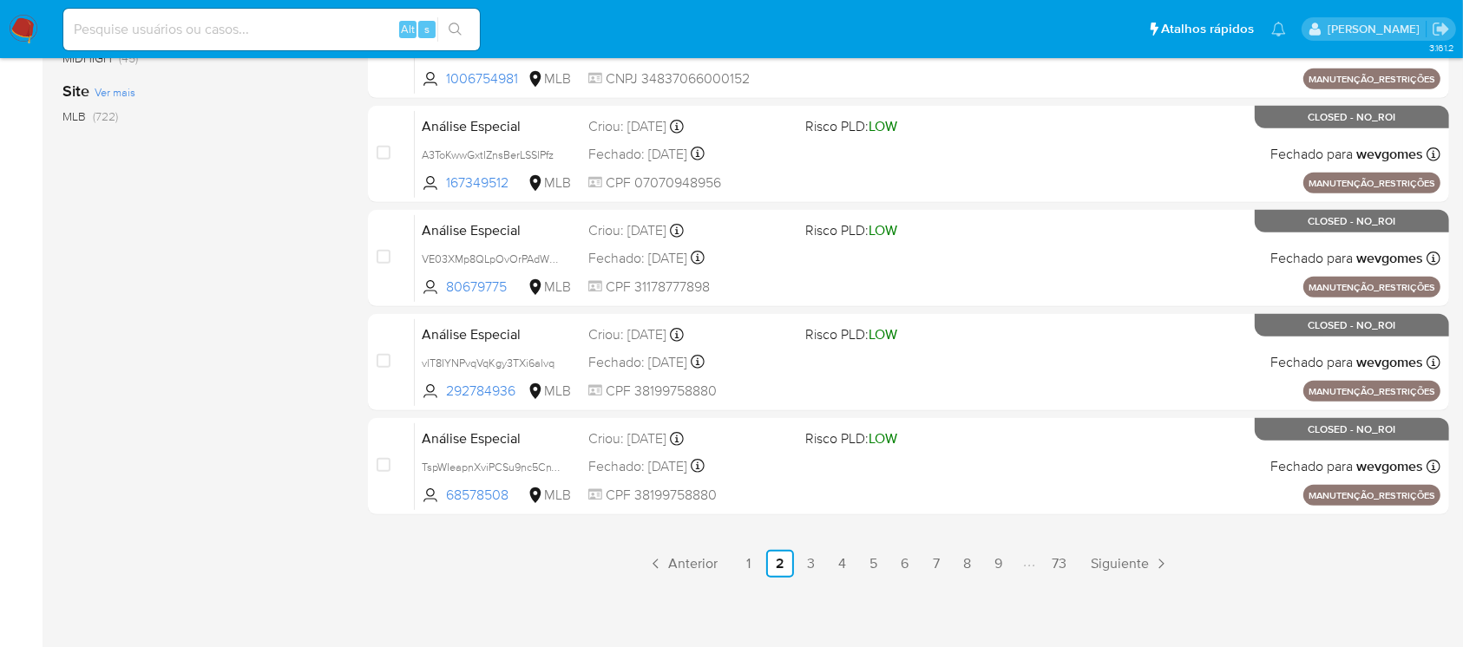
scroll to position [785, 0]
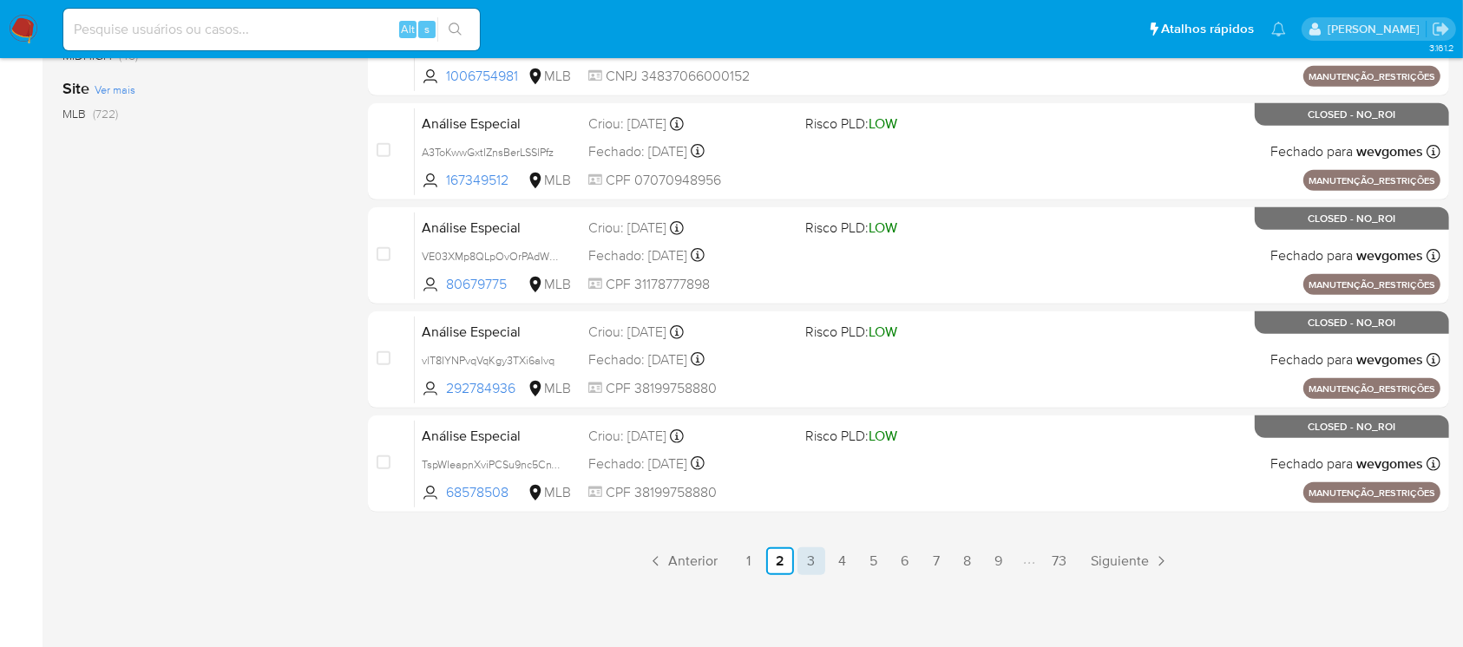
click at [812, 566] on link "3" at bounding box center [812, 562] width 28 height 28
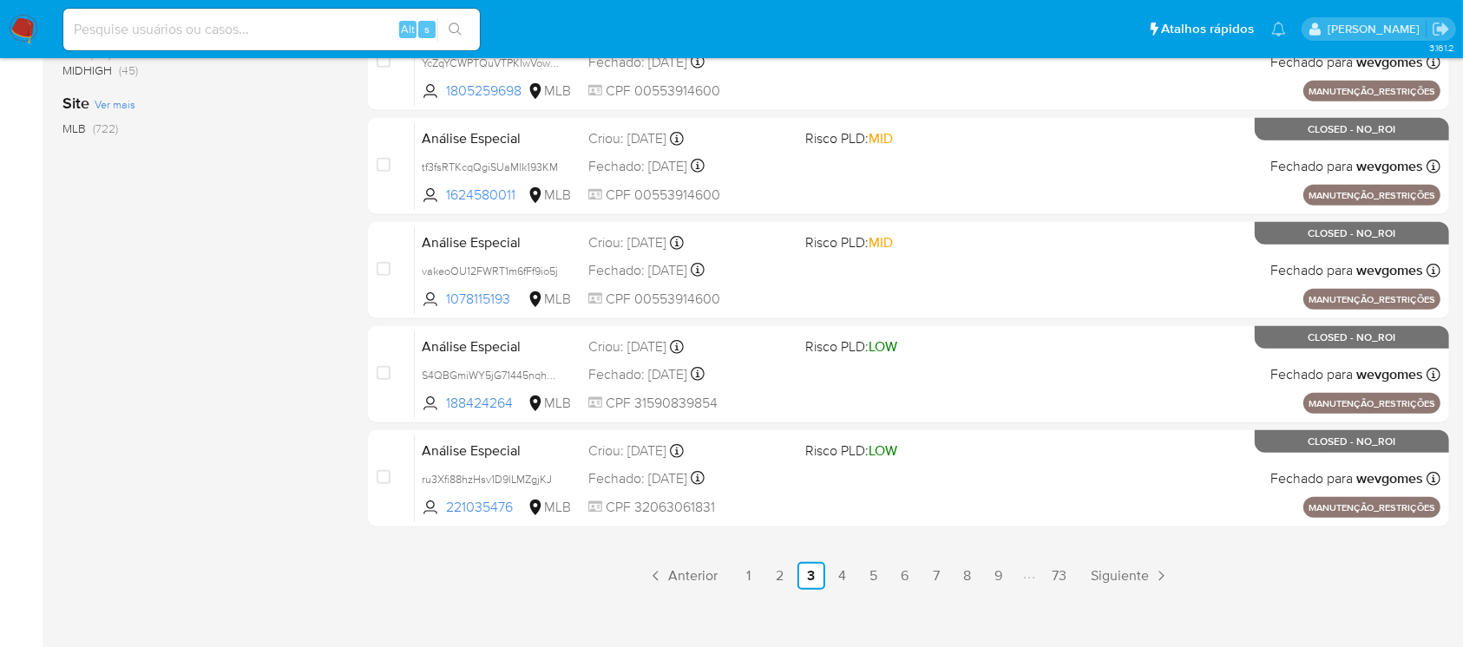
scroll to position [785, 0]
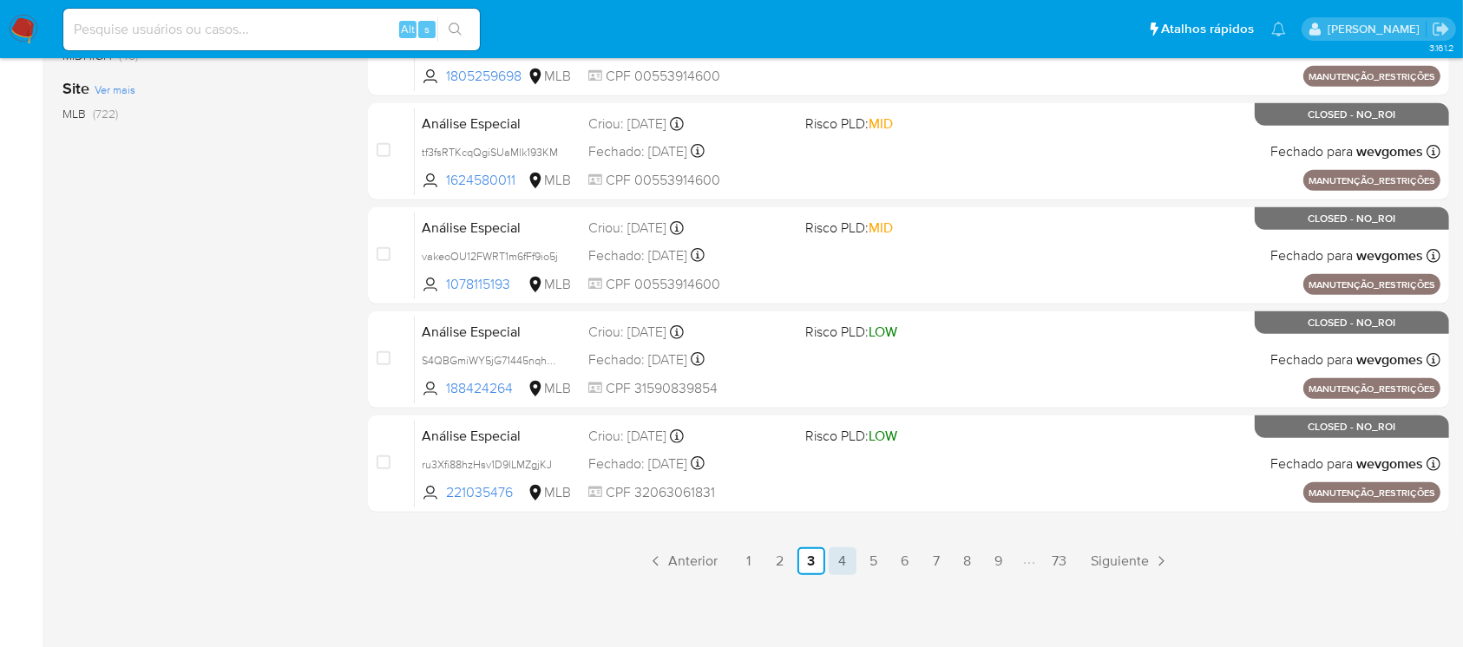
click at [850, 569] on link "4" at bounding box center [843, 562] width 28 height 28
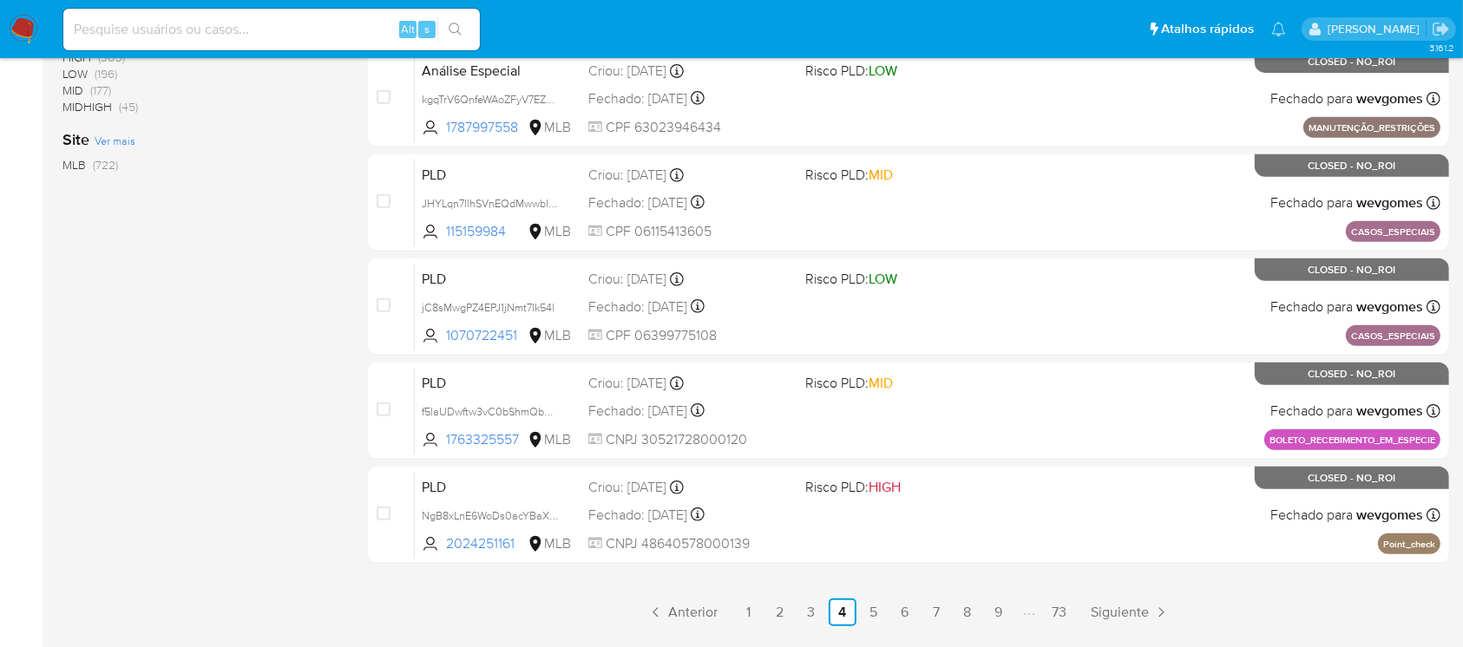
scroll to position [771, 0]
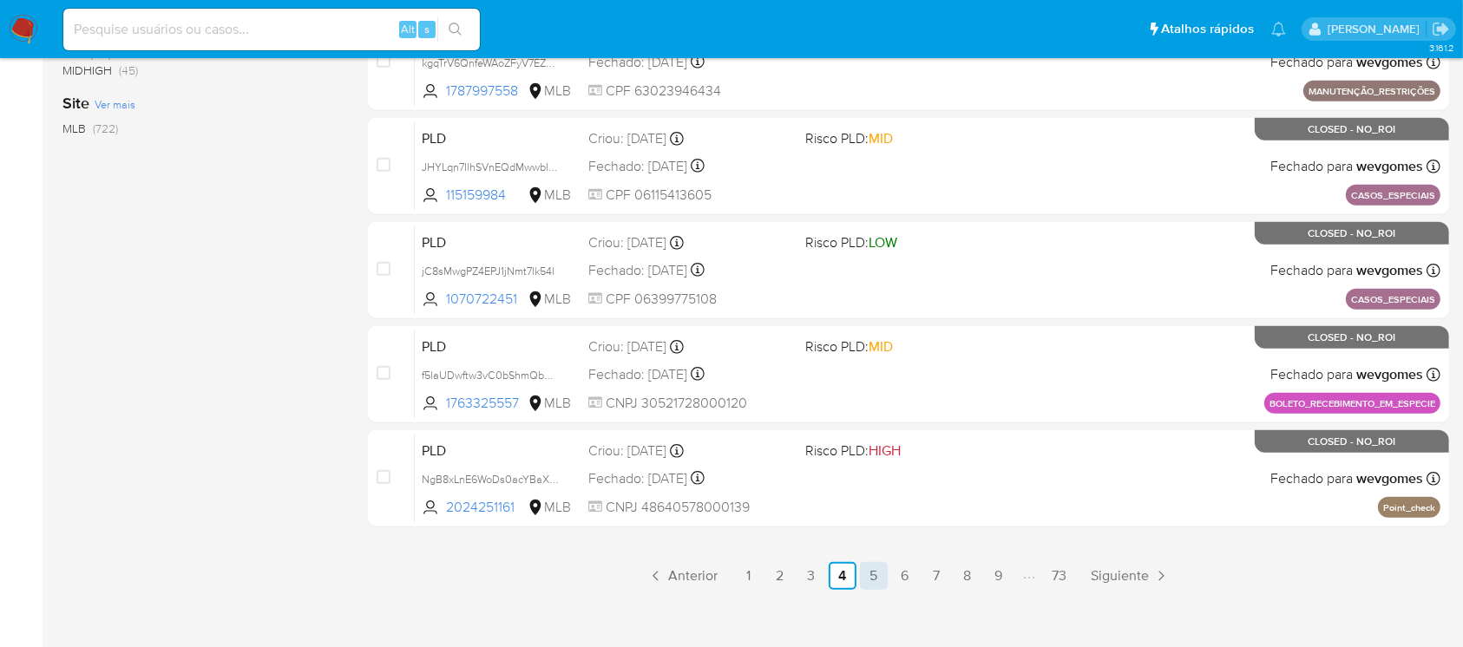
click at [874, 579] on link "5" at bounding box center [874, 576] width 28 height 28
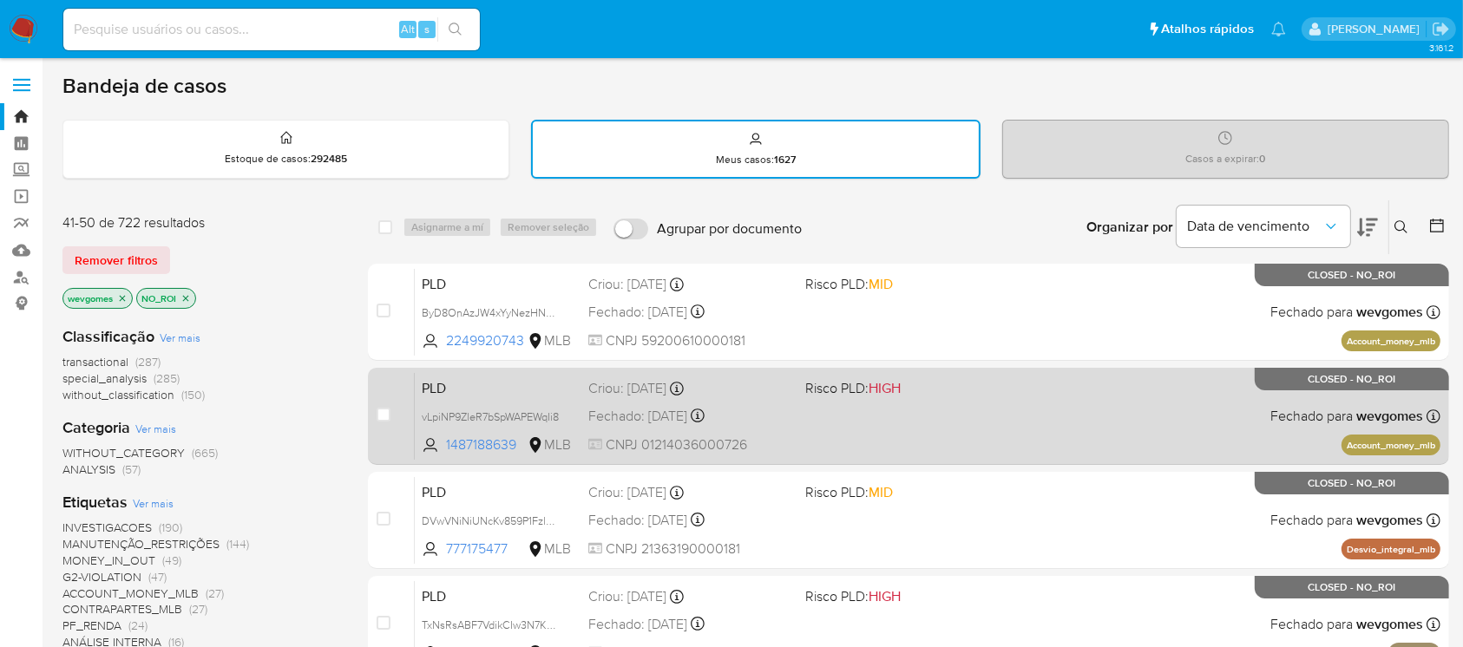
click at [1001, 430] on div "PLD vLpiNP9ZleR7bSpWAPEWqIi8 1487188639 MLB Risco PLD: HIGH Criou: 12/06/2025 C…" at bounding box center [928, 416] width 1026 height 88
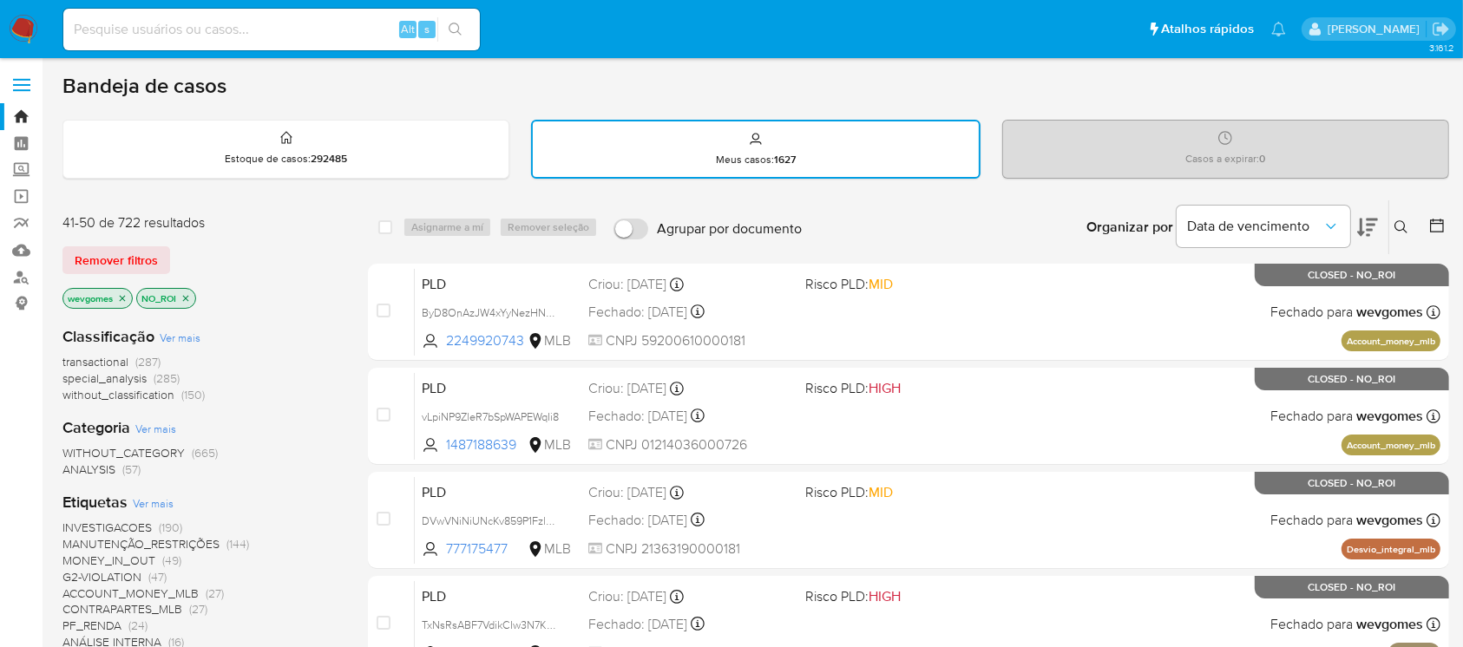
click at [127, 26] on input at bounding box center [271, 29] width 417 height 23
paste input "vLpiNP9ZleR7bSpWAPEWqIi8"
type input "vLpiNP9ZleR7bSpWAPEWqIi8"
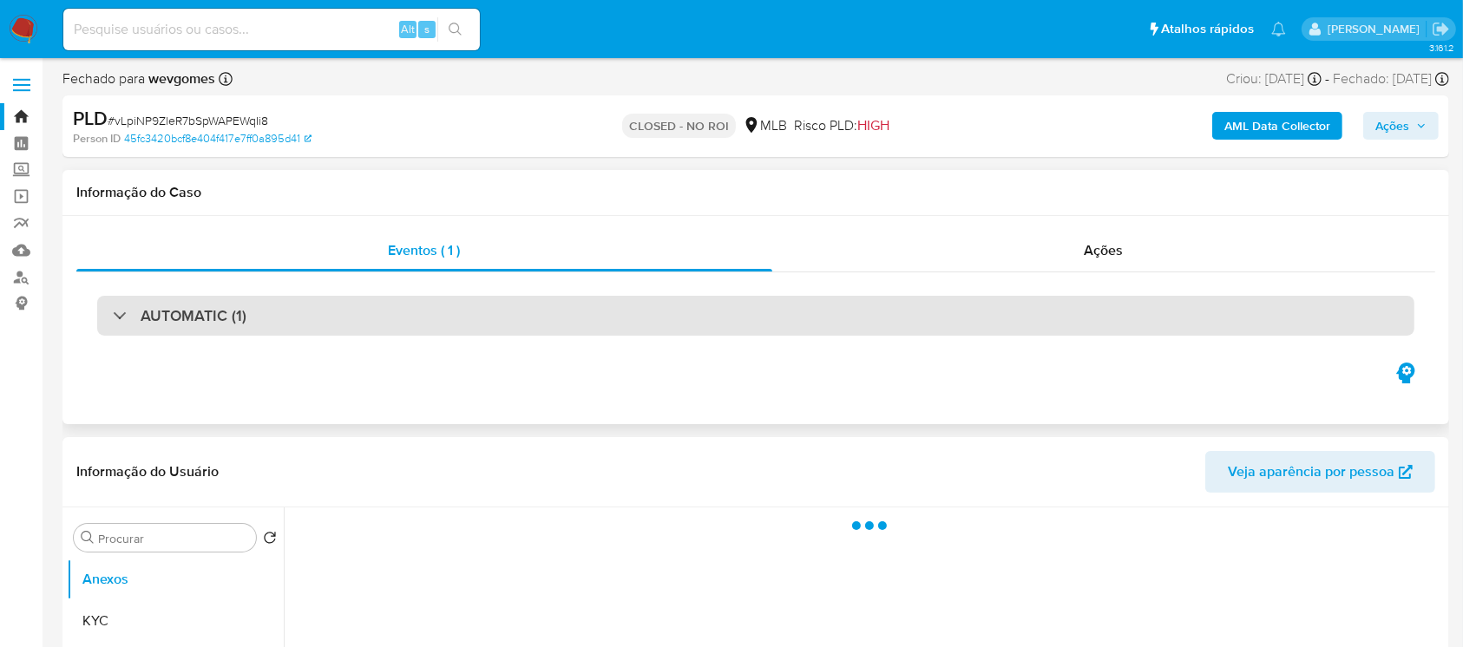
select select "10"
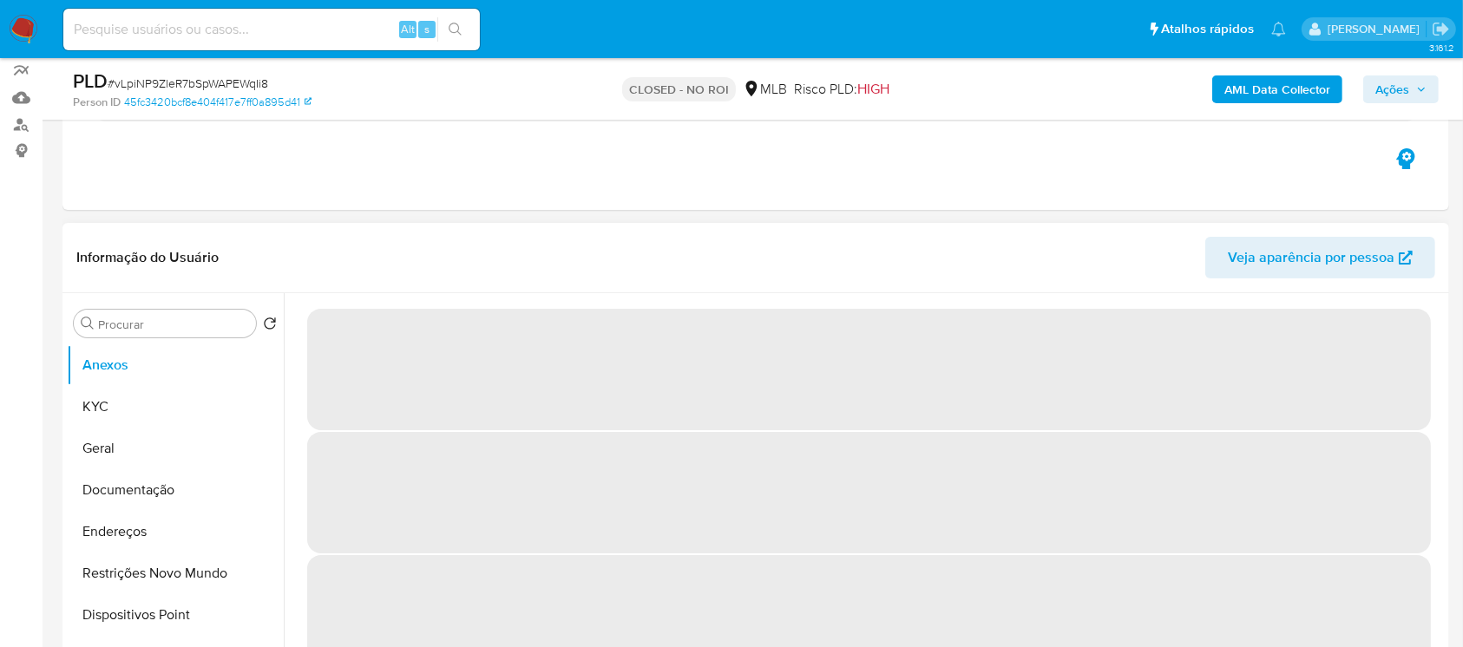
scroll to position [154, 0]
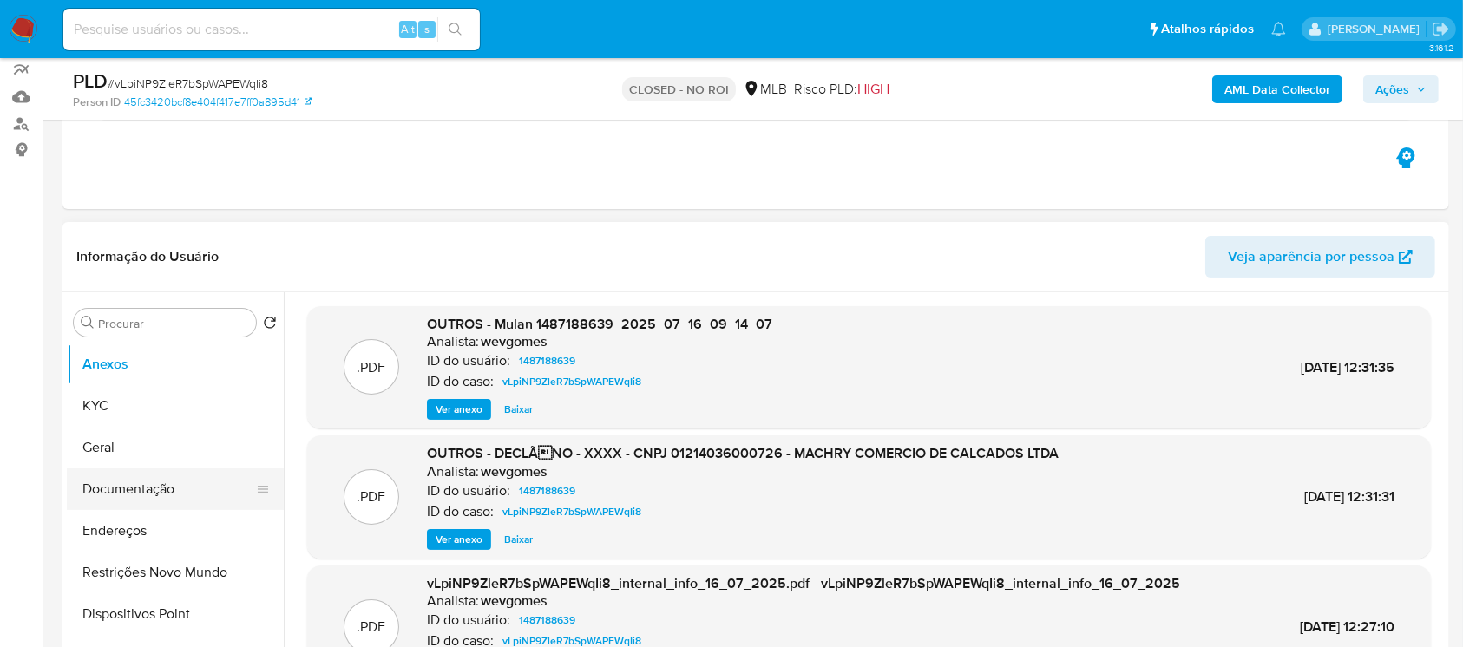
click at [113, 487] on button "Documentação" at bounding box center [168, 490] width 203 height 42
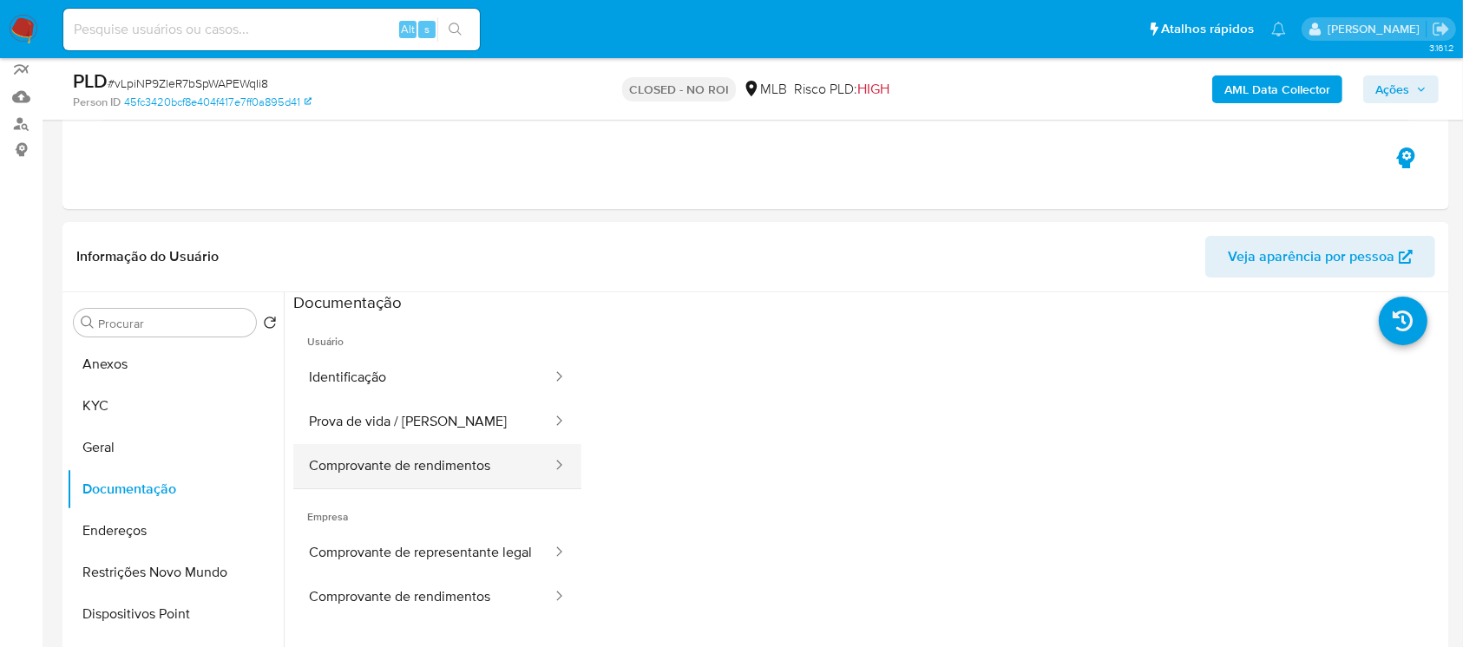
click at [410, 477] on button "Comprovante de rendimentos" at bounding box center [423, 466] width 260 height 44
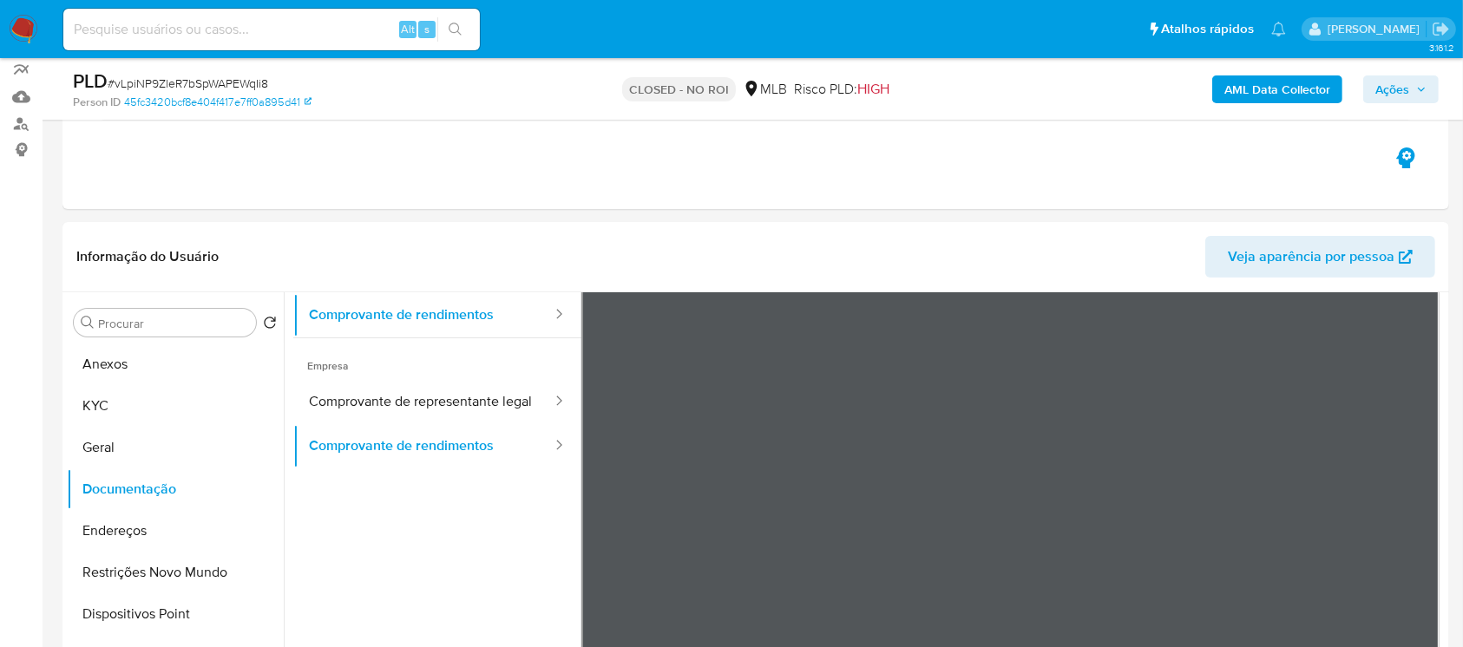
scroll to position [0, 0]
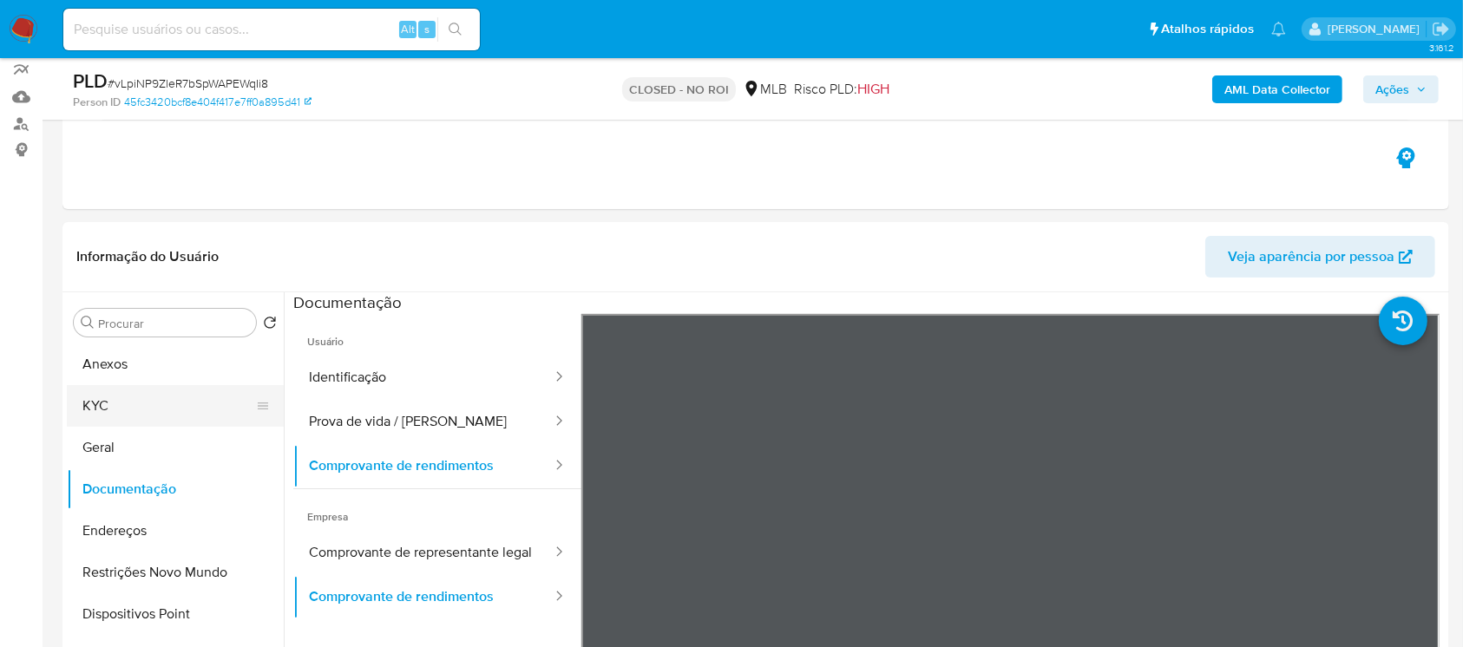
click at [126, 413] on button "KYC" at bounding box center [168, 406] width 203 height 42
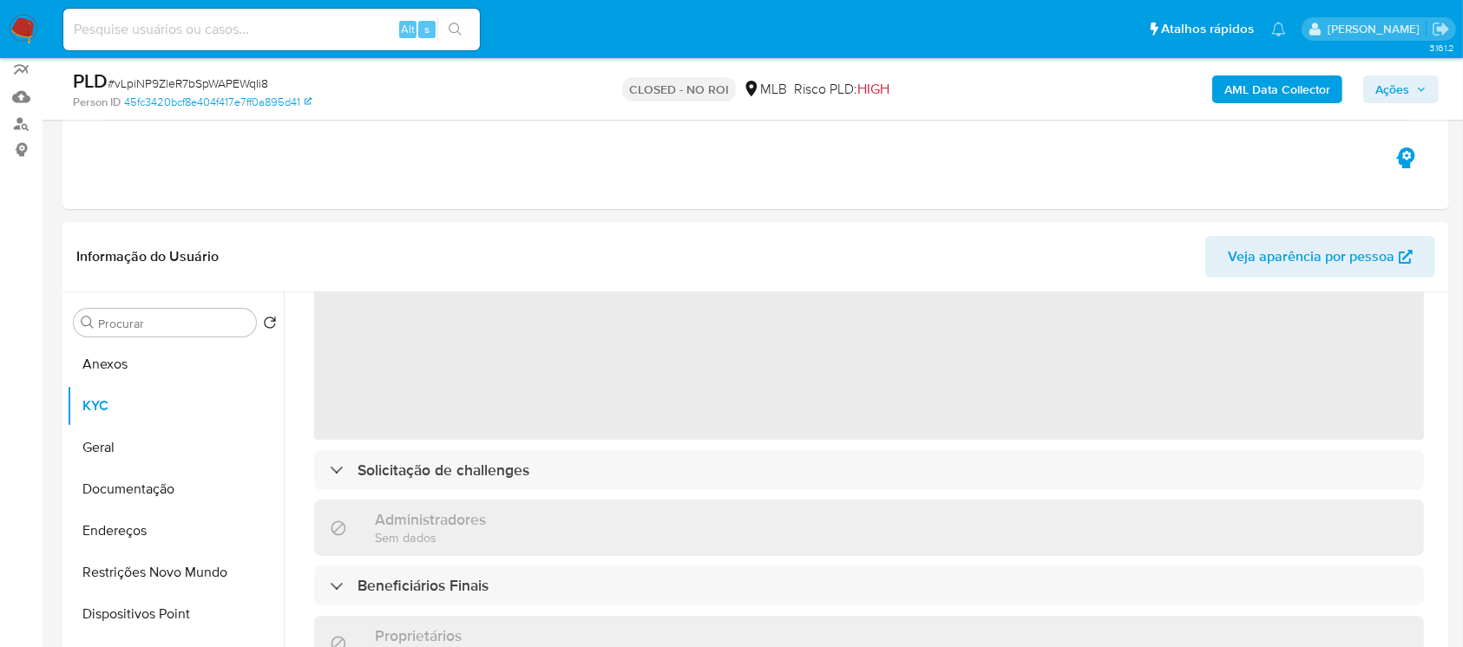
scroll to position [154, 0]
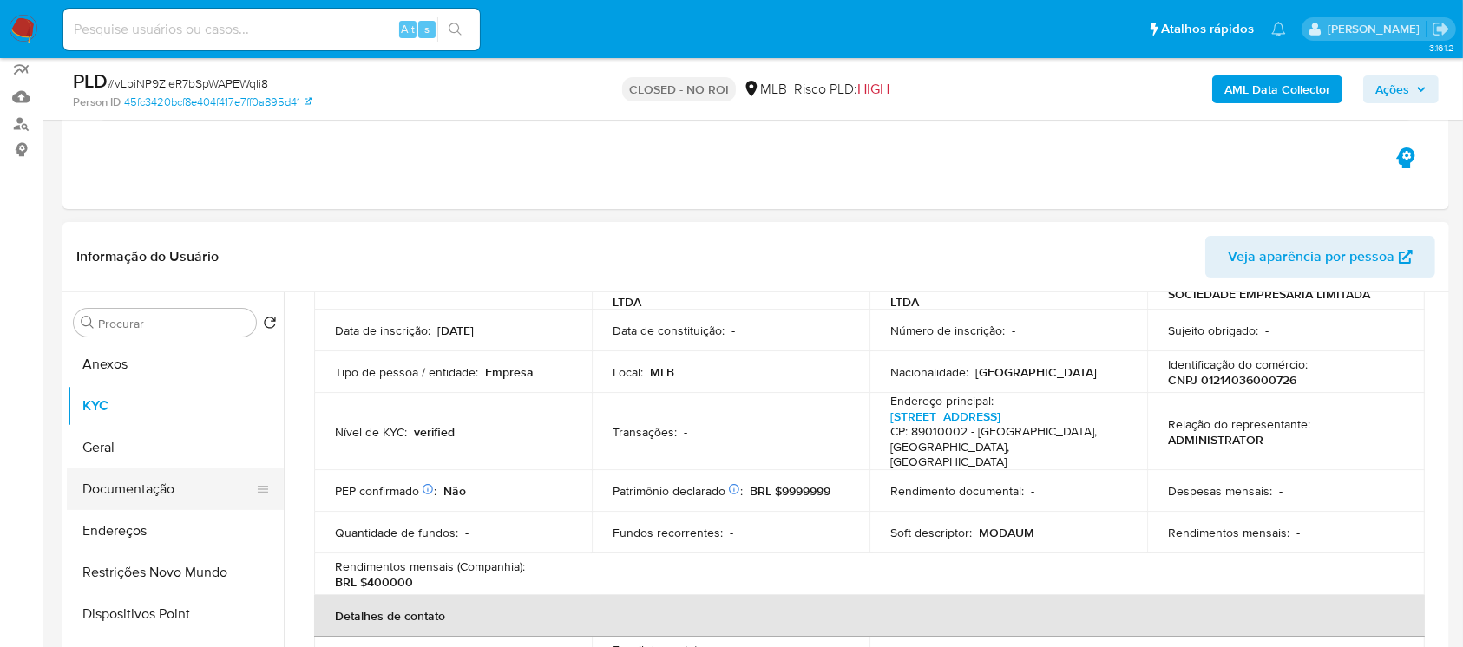
click at [115, 493] on button "Documentação" at bounding box center [168, 490] width 203 height 42
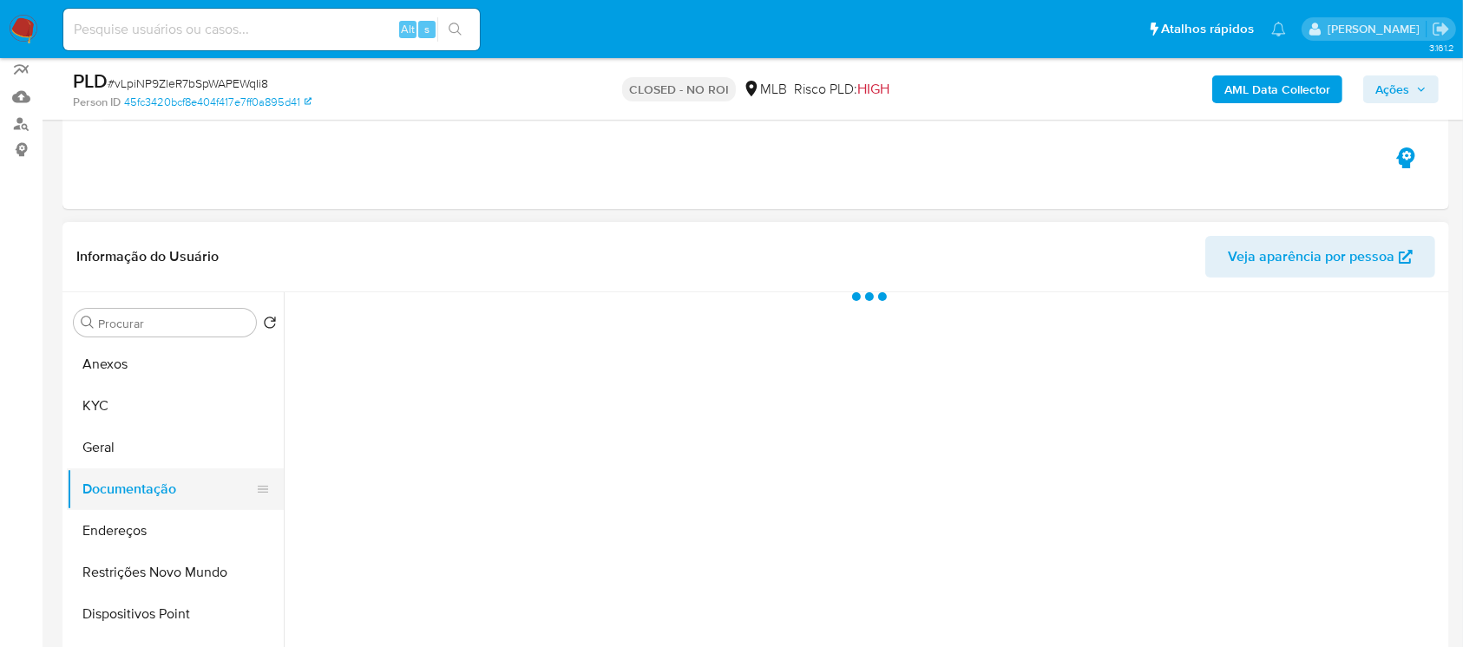
scroll to position [0, 0]
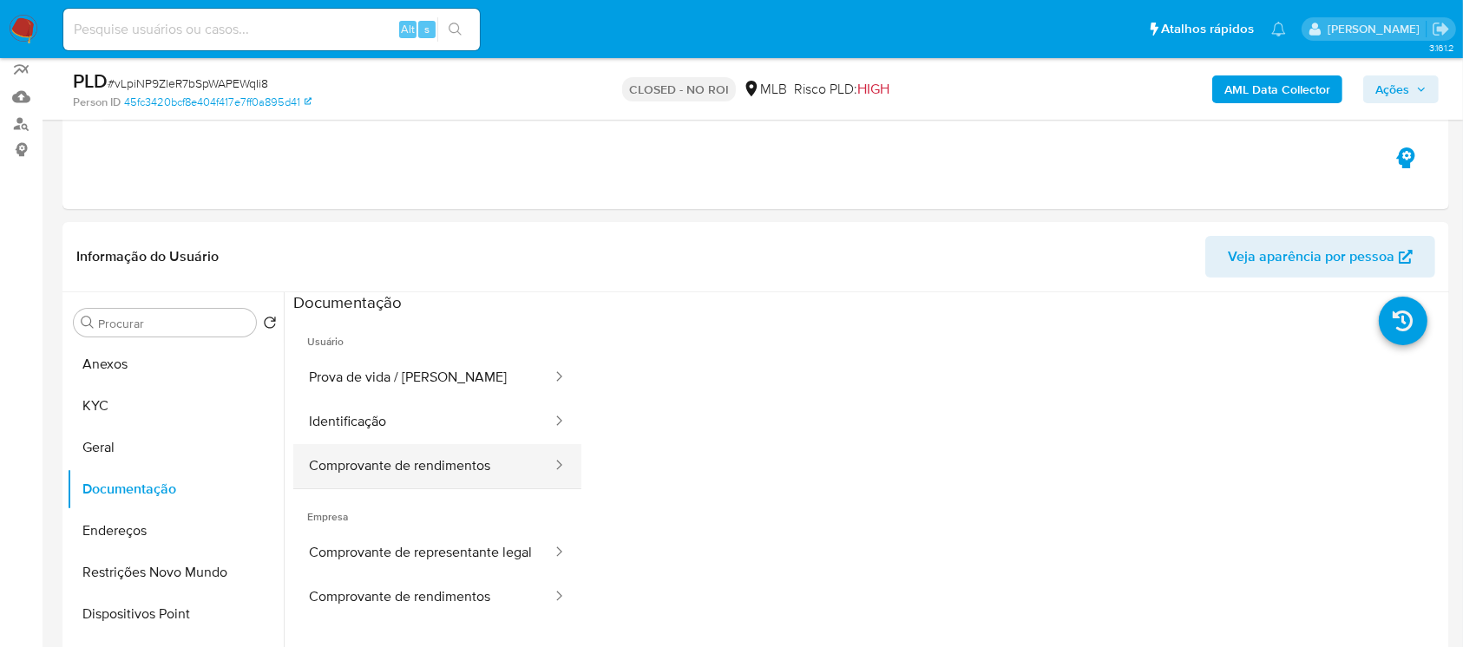
click at [398, 473] on button "Comprovante de rendimentos" at bounding box center [423, 466] width 260 height 44
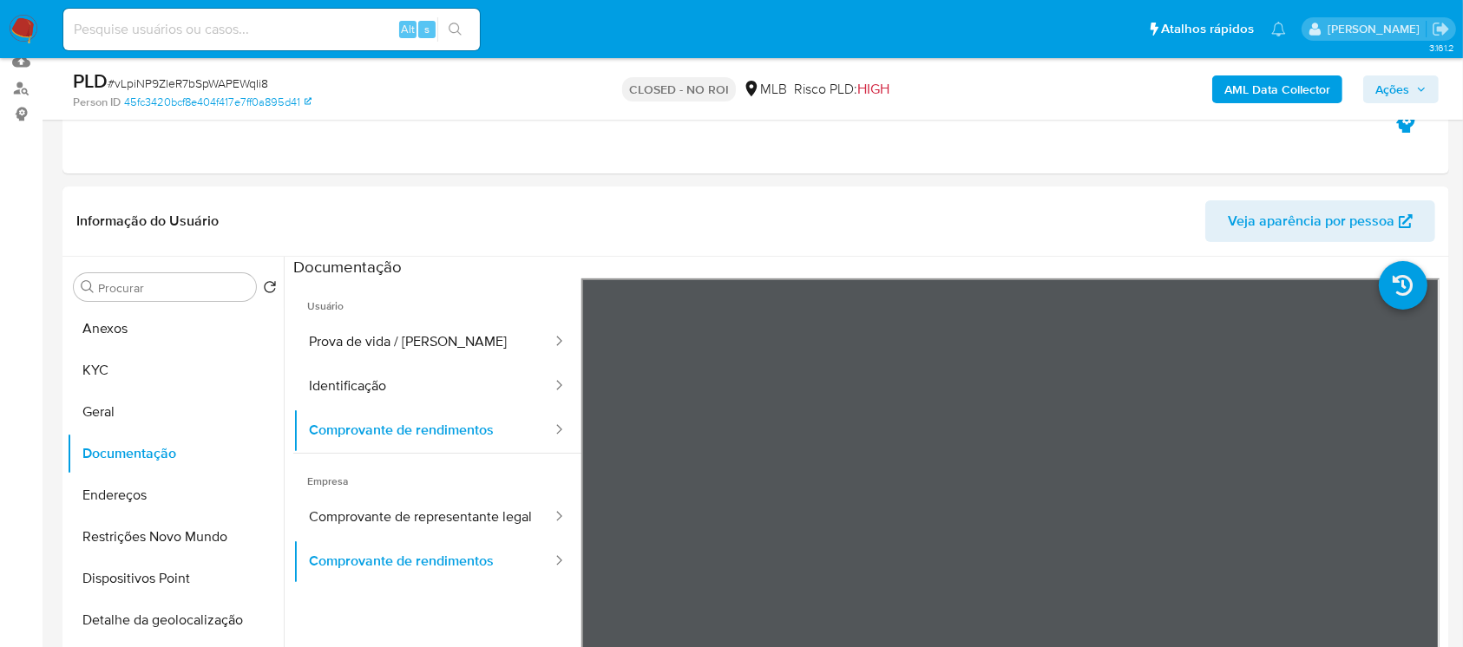
scroll to position [154, 0]
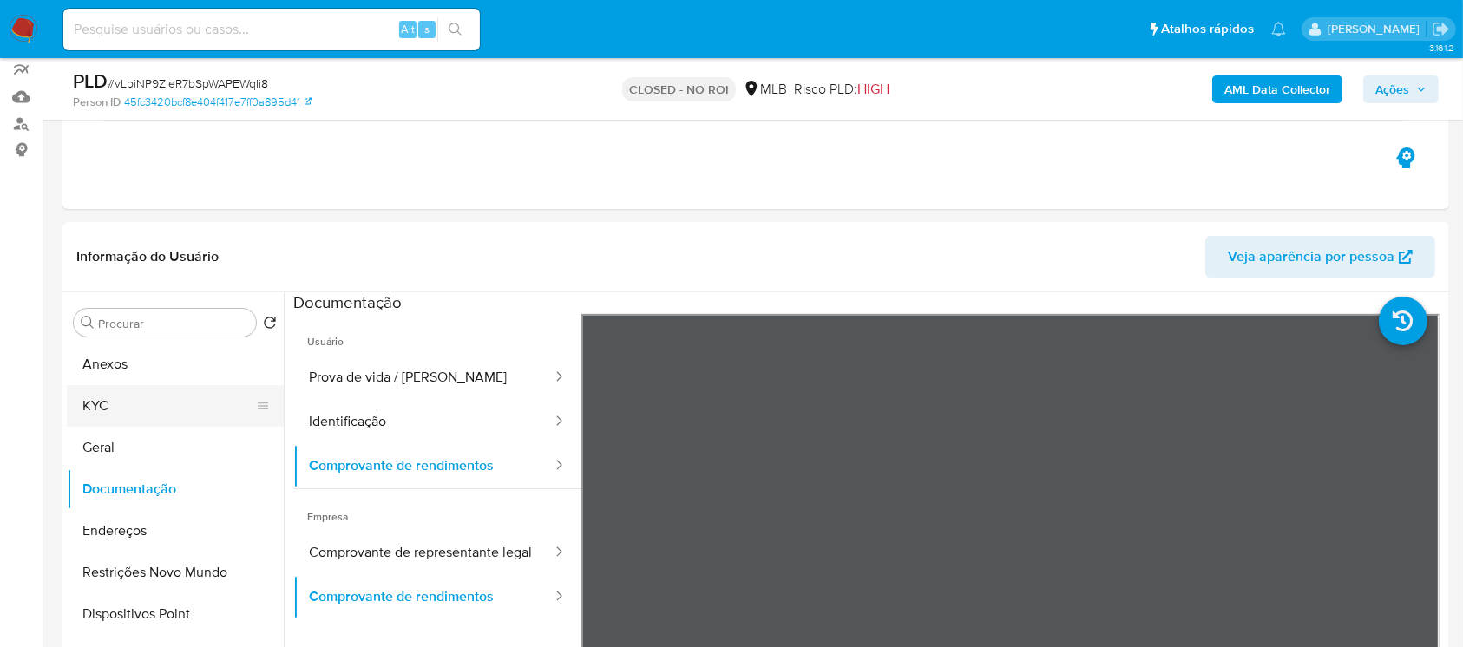
click at [118, 409] on button "KYC" at bounding box center [168, 406] width 203 height 42
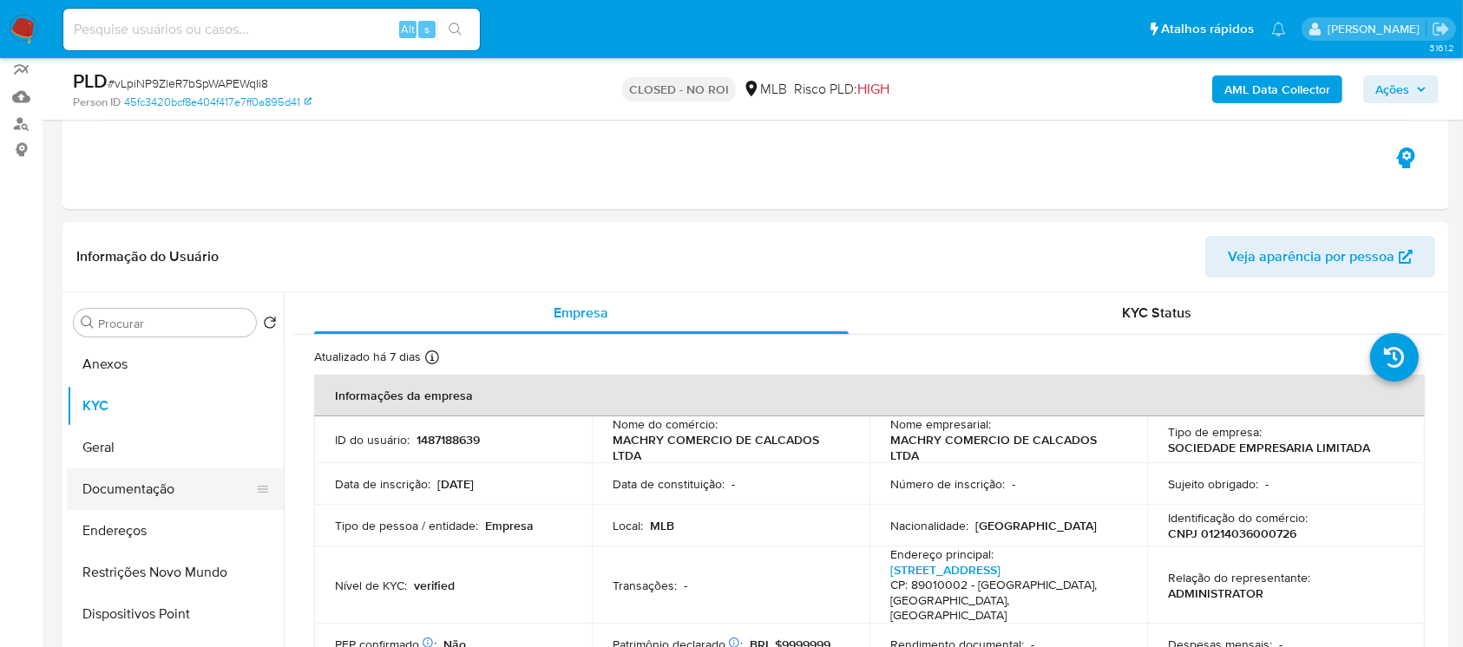
click at [126, 502] on button "Documentação" at bounding box center [168, 490] width 203 height 42
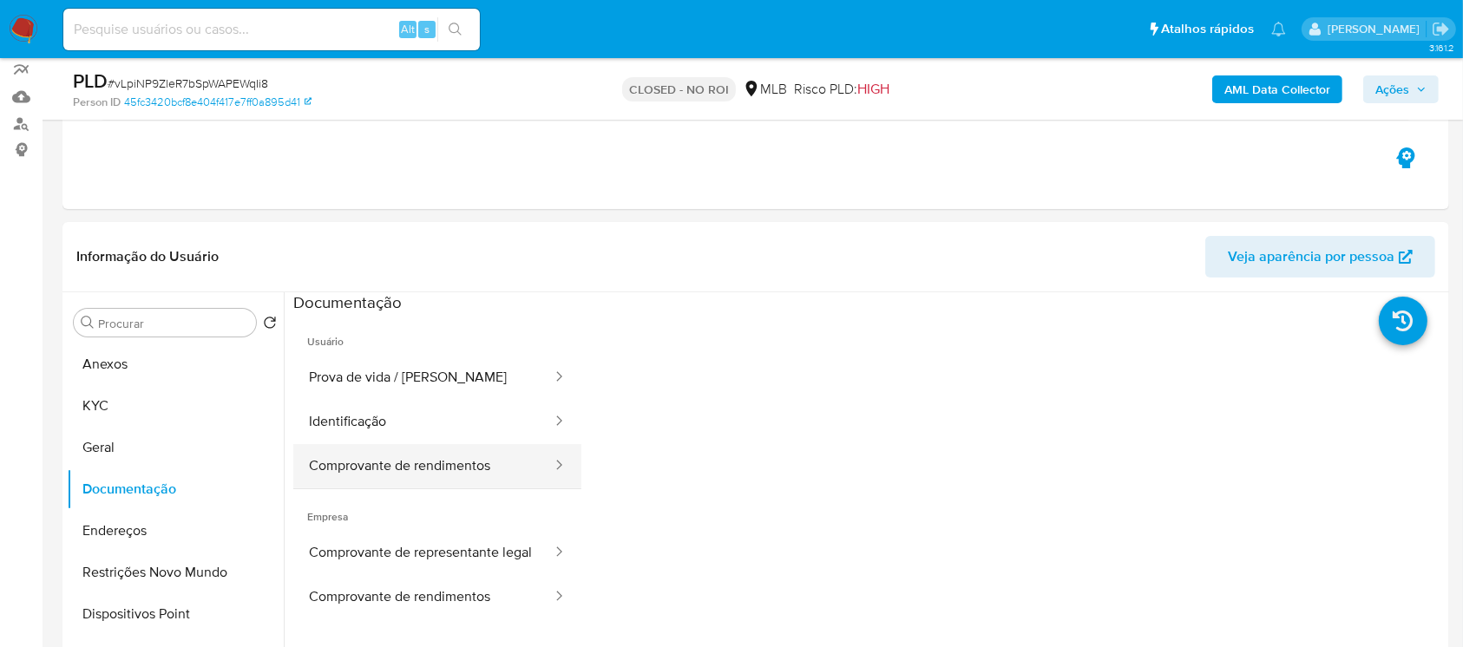
click at [392, 477] on button "Comprovante de rendimentos" at bounding box center [423, 466] width 260 height 44
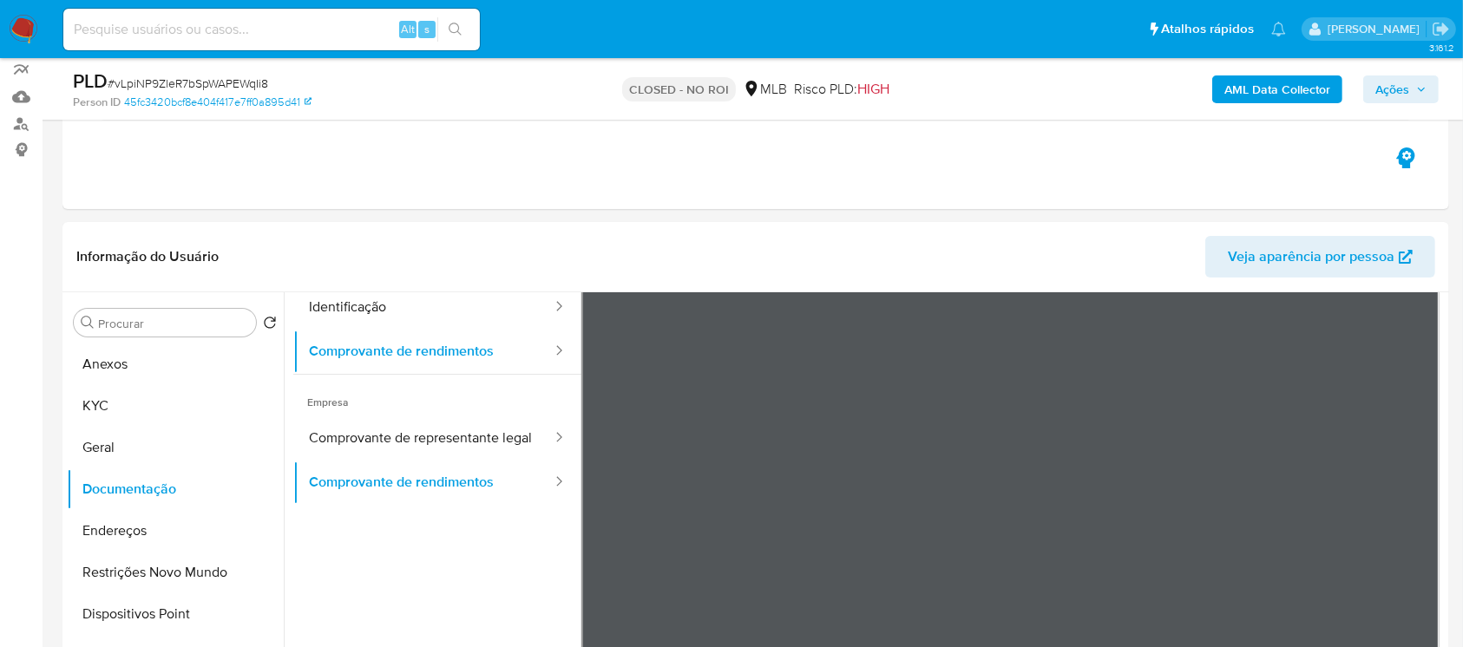
scroll to position [151, 0]
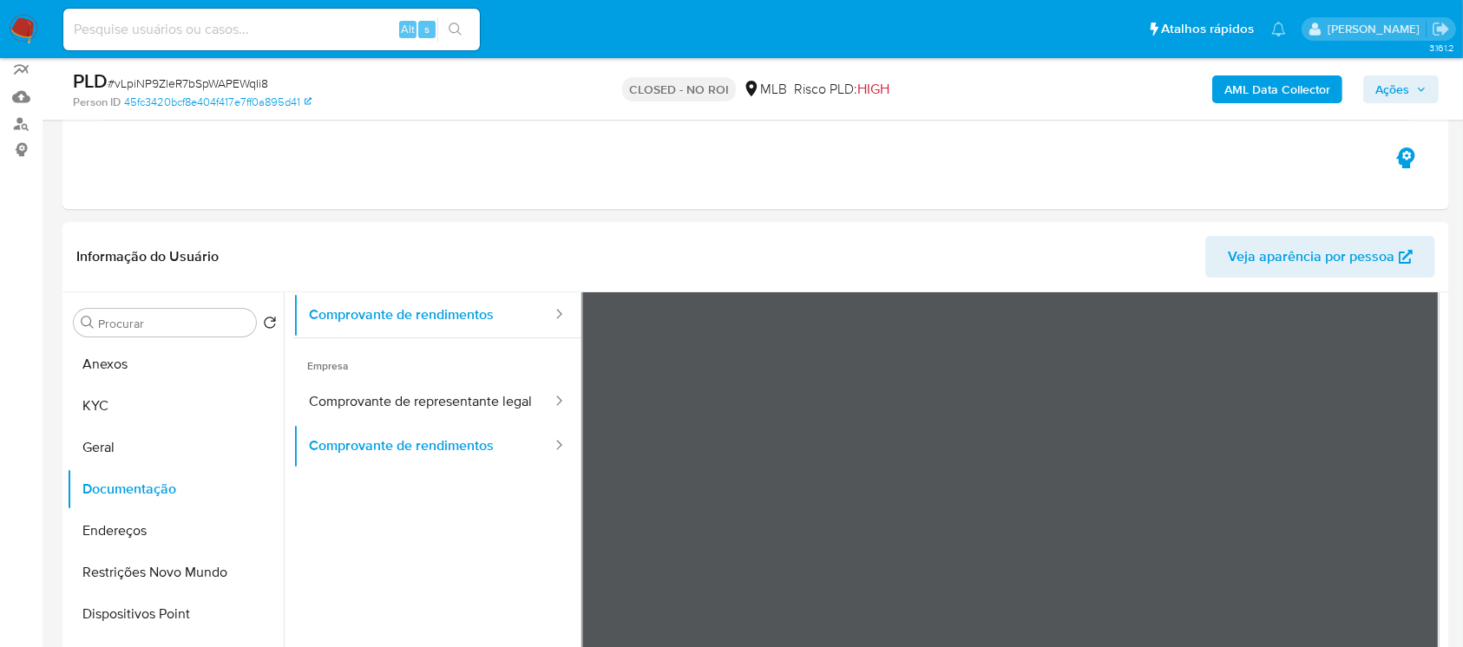
click at [101, 31] on input at bounding box center [271, 29] width 417 height 23
paste input "44235491"
type input "44235491"
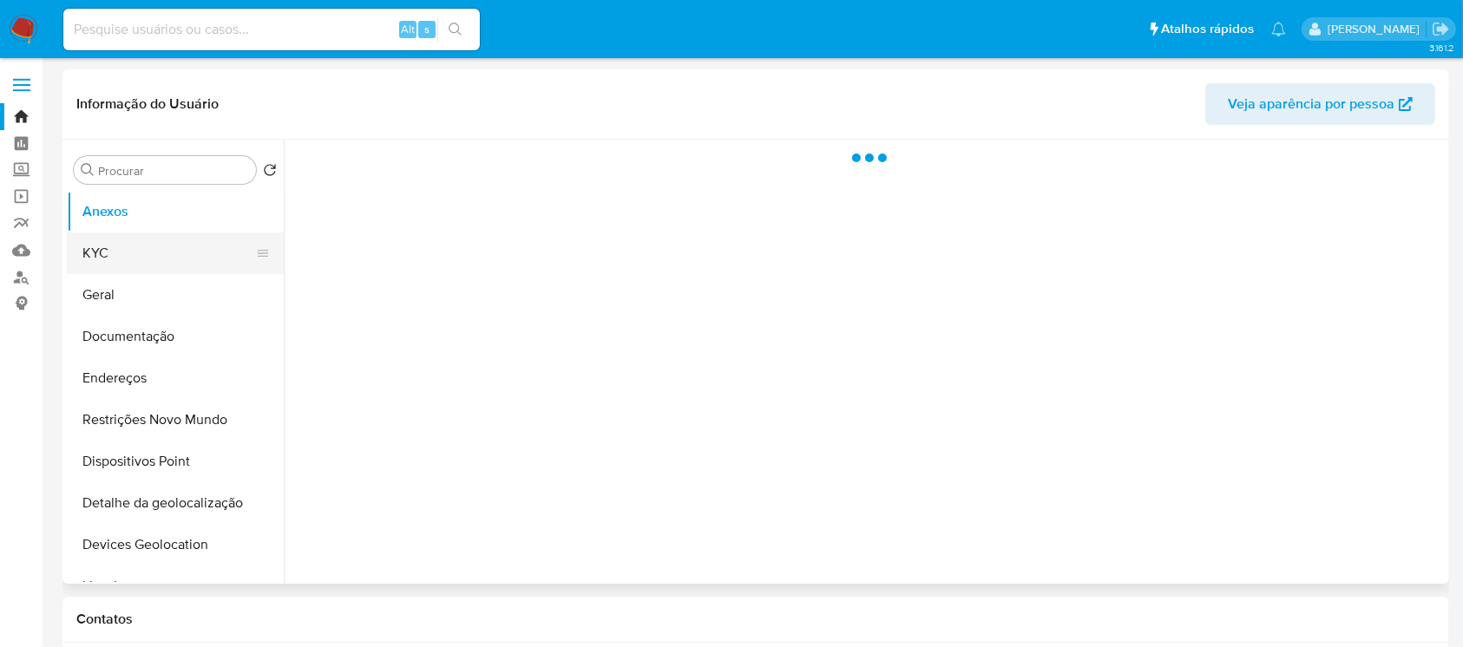
select select "10"
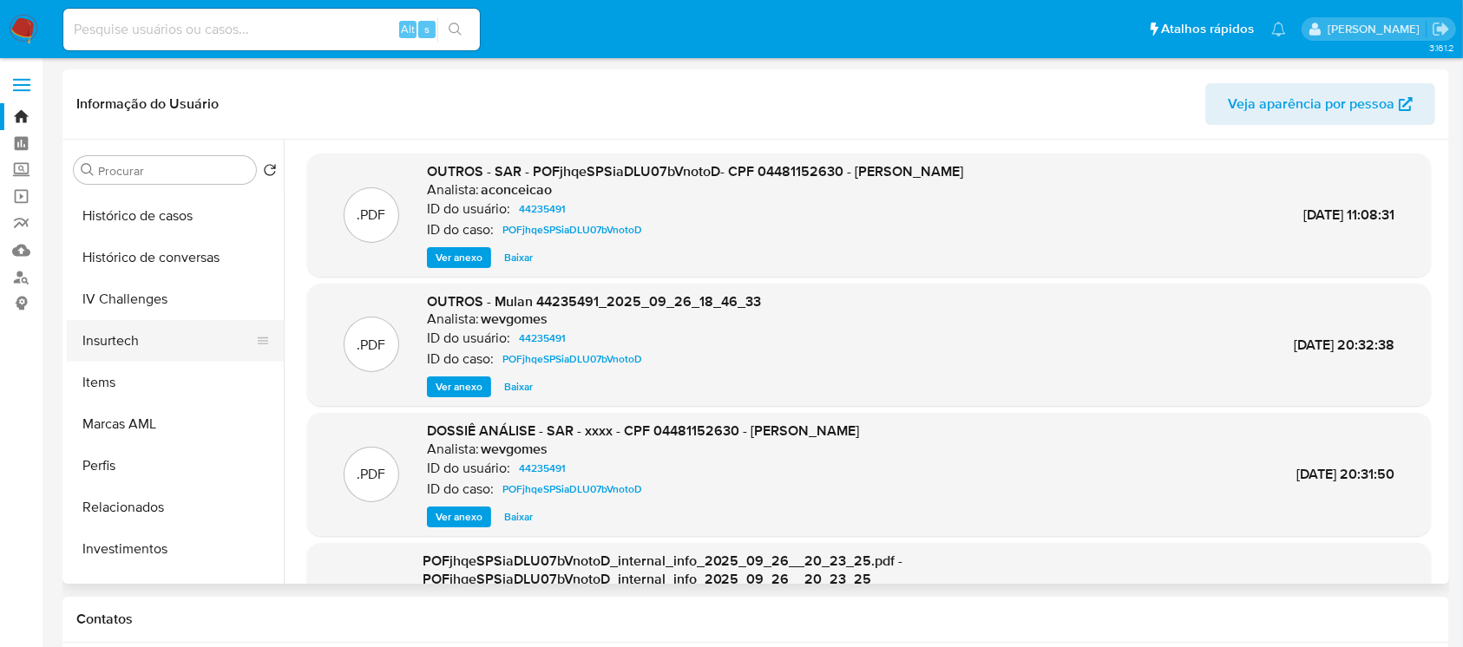
scroll to position [591, 0]
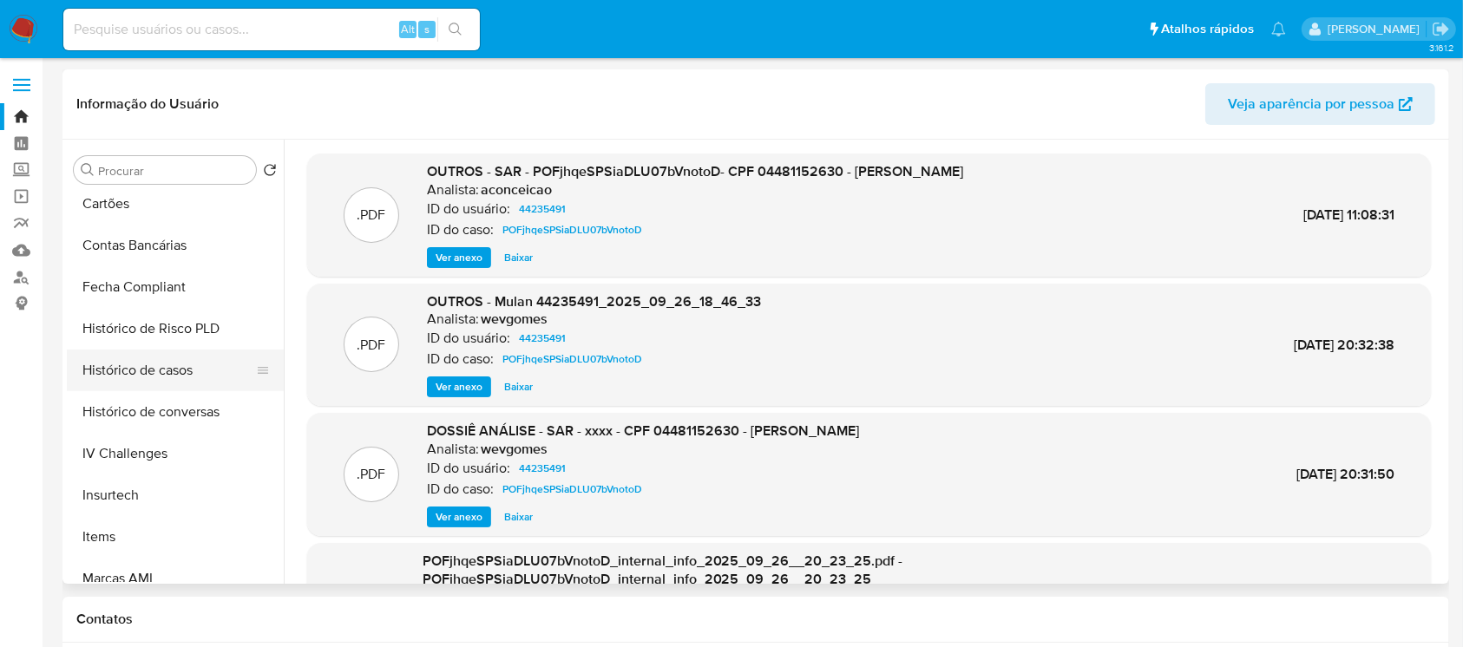
click at [119, 374] on button "Histórico de casos" at bounding box center [168, 371] width 203 height 42
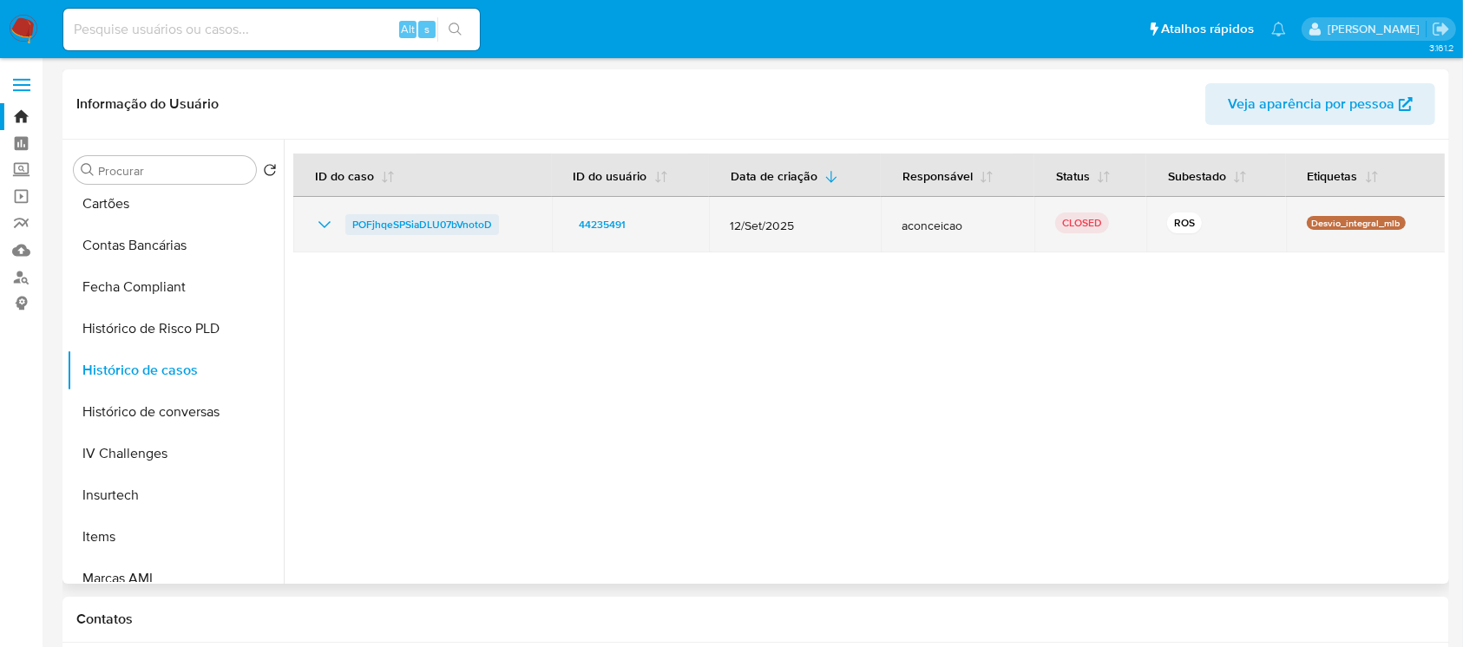
click at [423, 226] on span "POFjhqeSPSiaDLU07bVnotoD" at bounding box center [422, 224] width 140 height 21
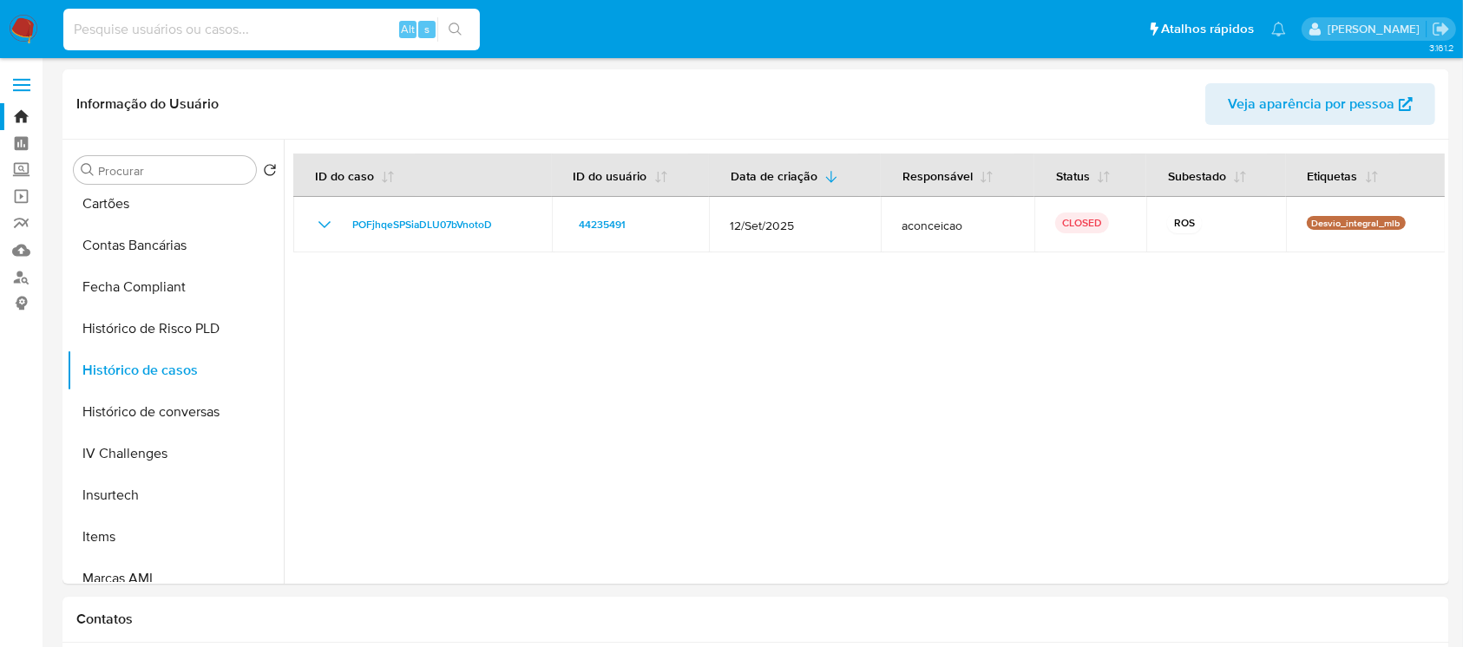
click at [107, 28] on input at bounding box center [271, 29] width 417 height 23
paste input "16968335743"
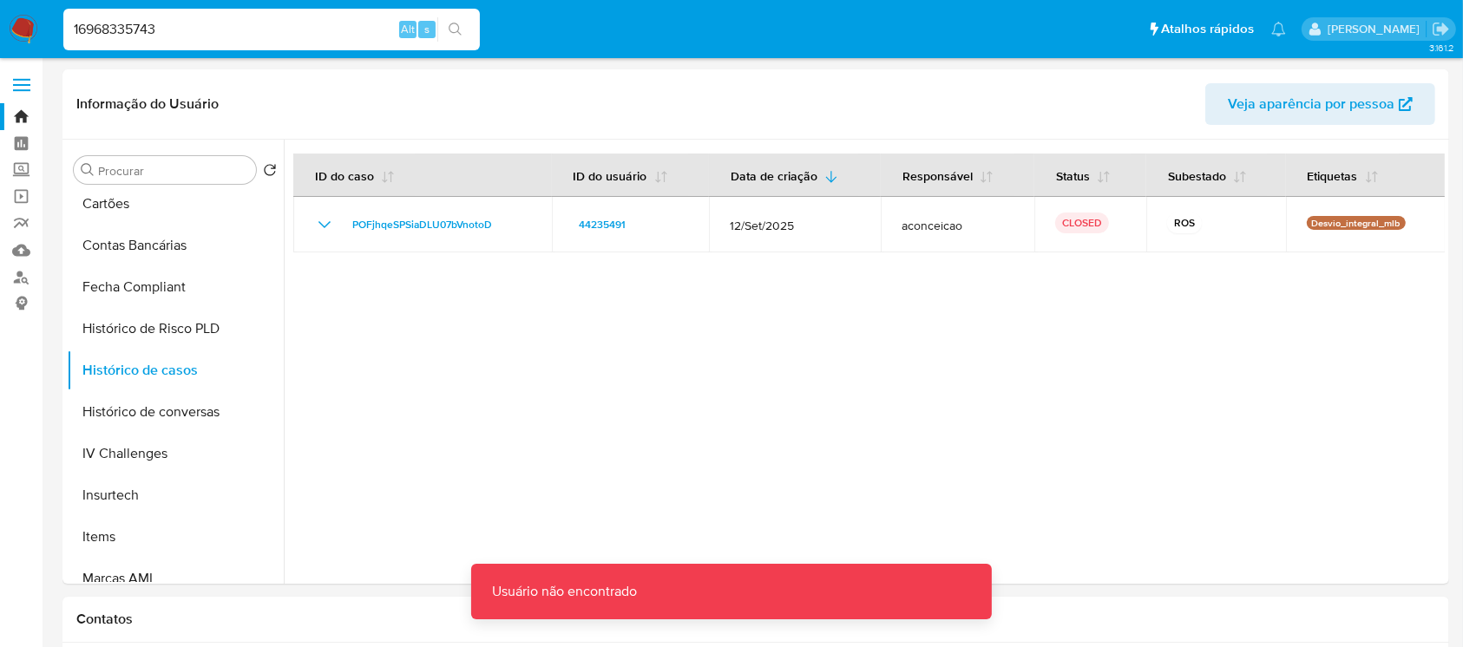
click at [168, 24] on input "16968335743" at bounding box center [271, 29] width 417 height 23
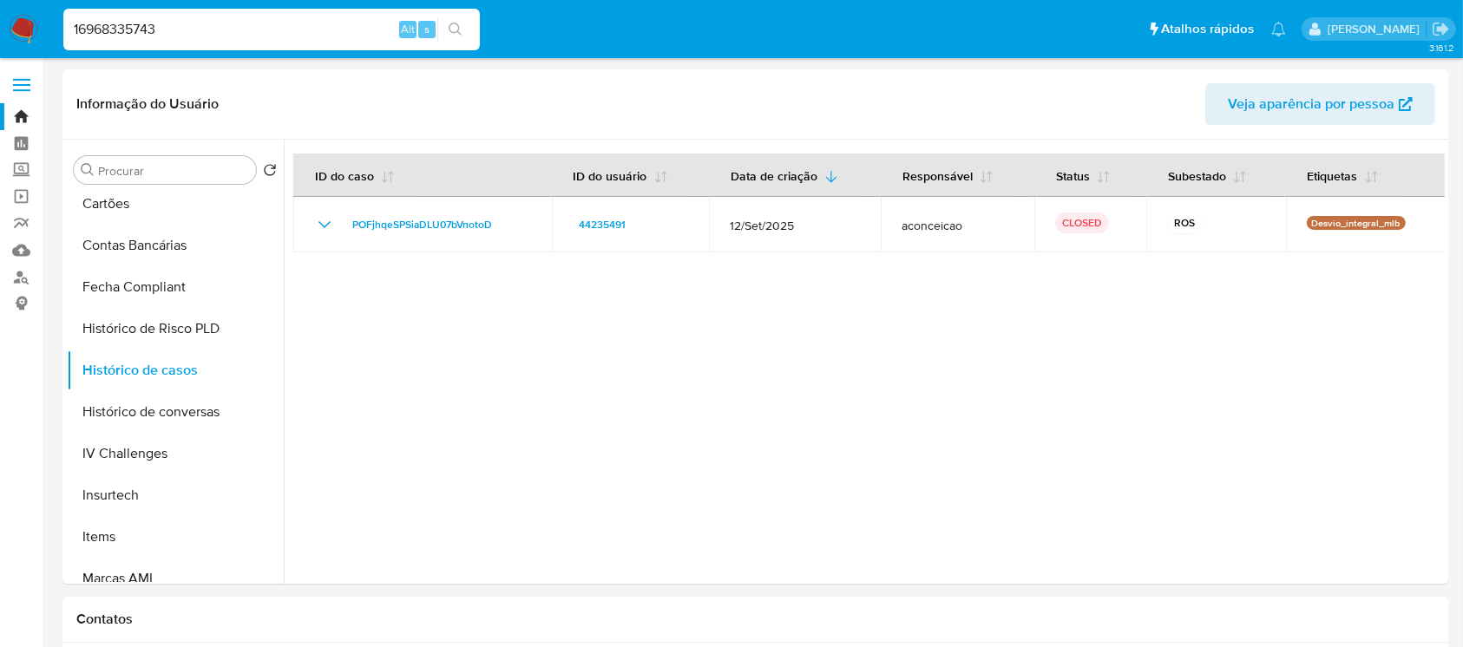
click at [139, 36] on input "16968335743" at bounding box center [271, 29] width 417 height 23
paste input "32630903"
type input "1326309033"
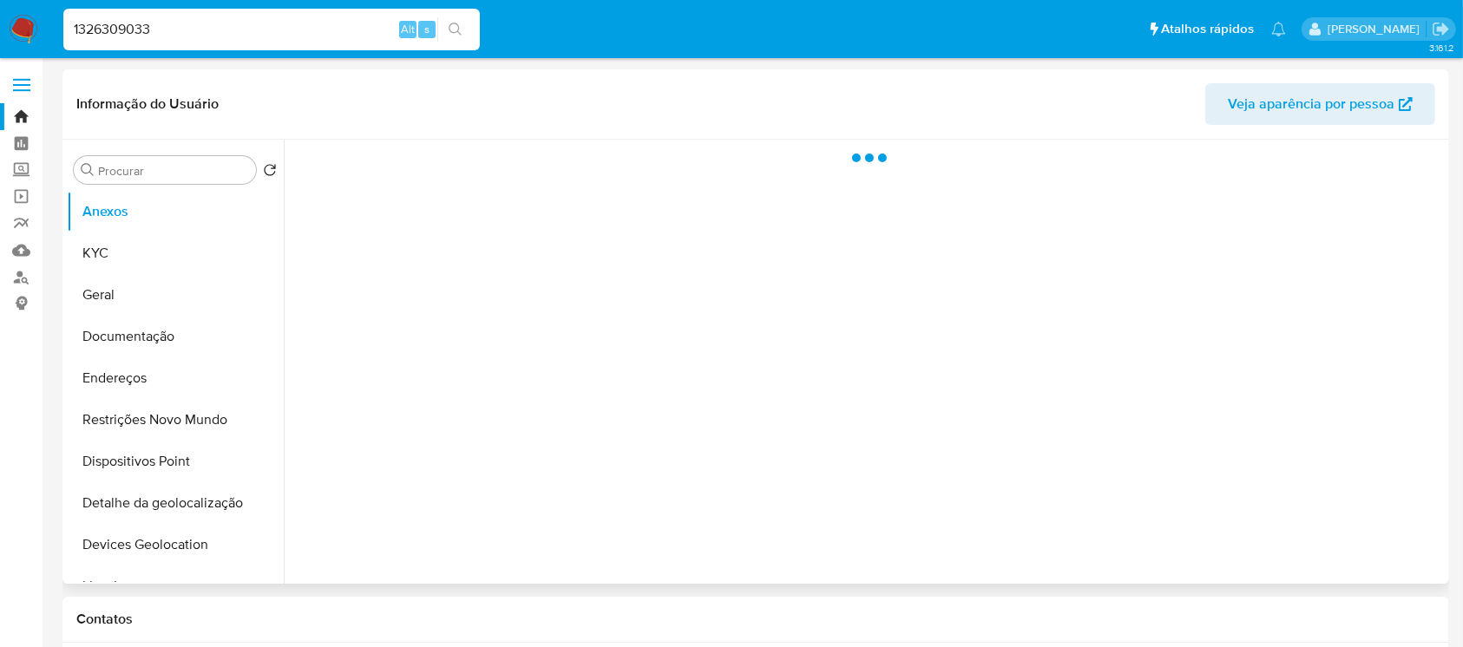
select select "10"
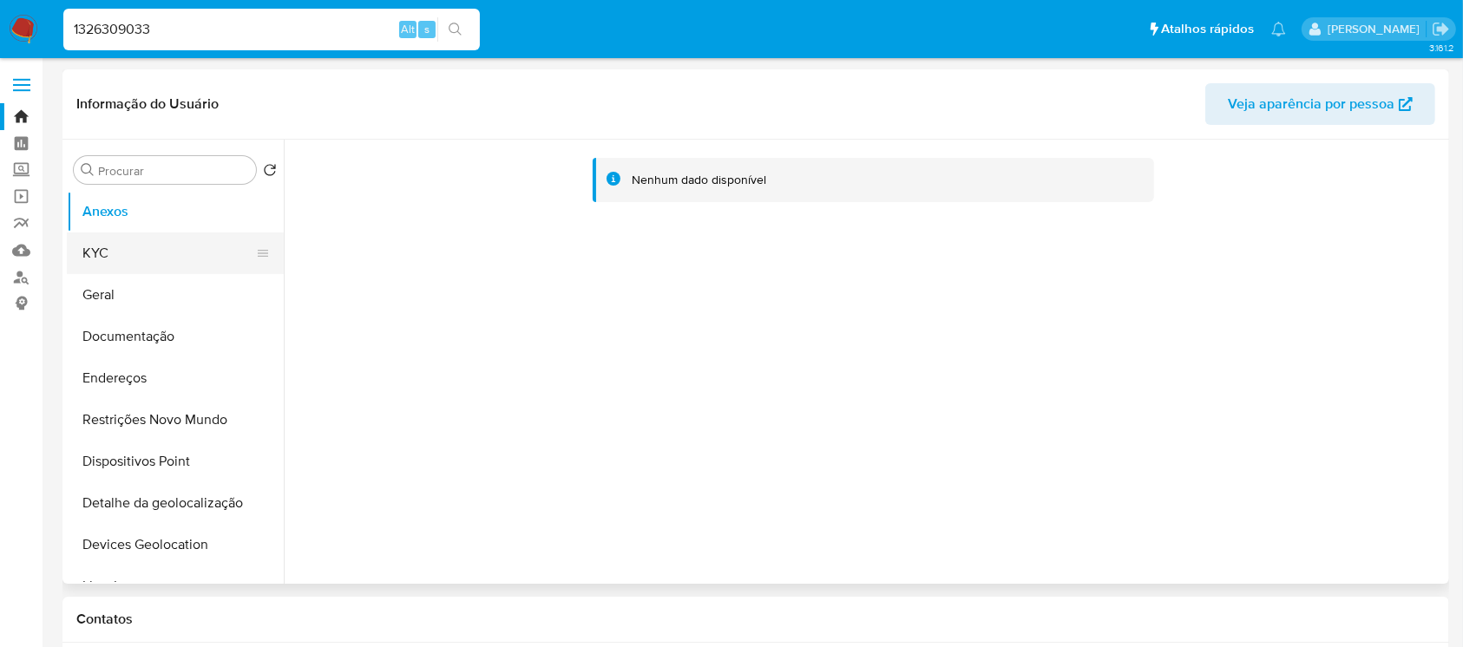
click at [94, 259] on button "KYC" at bounding box center [168, 254] width 203 height 42
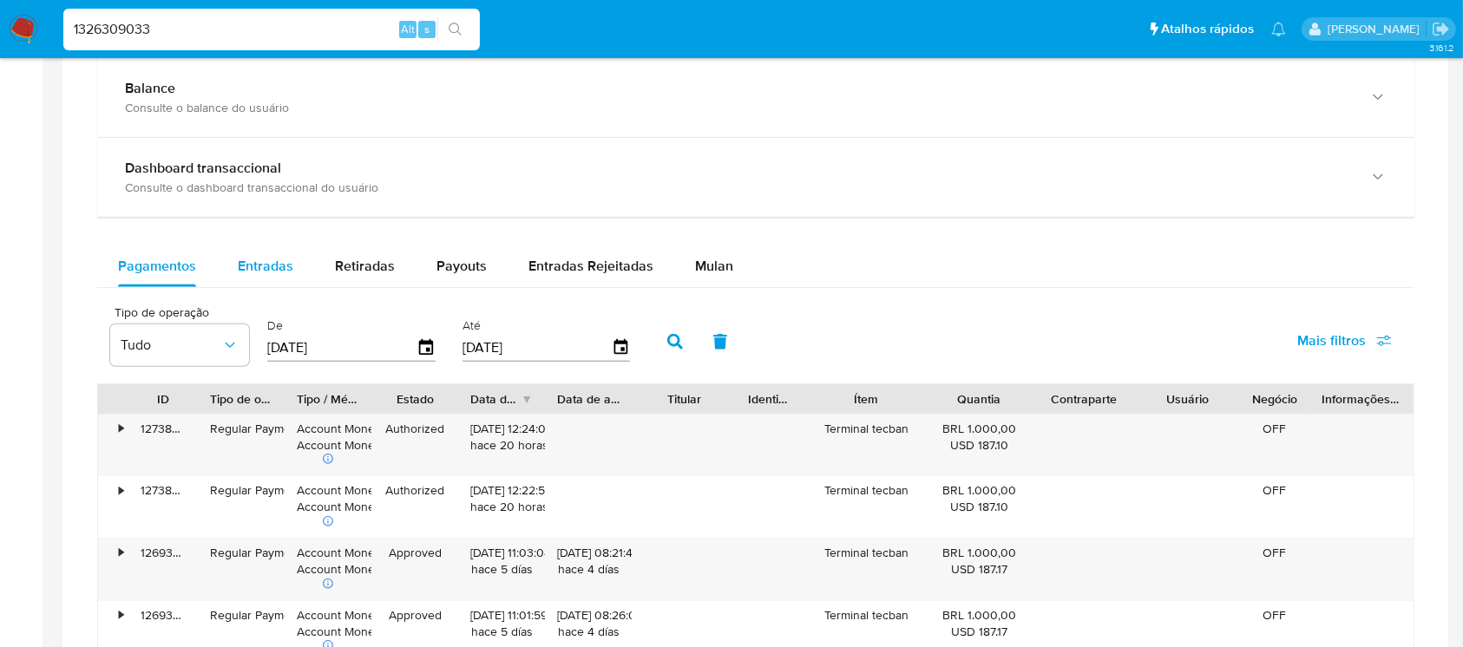
scroll to position [771, 0]
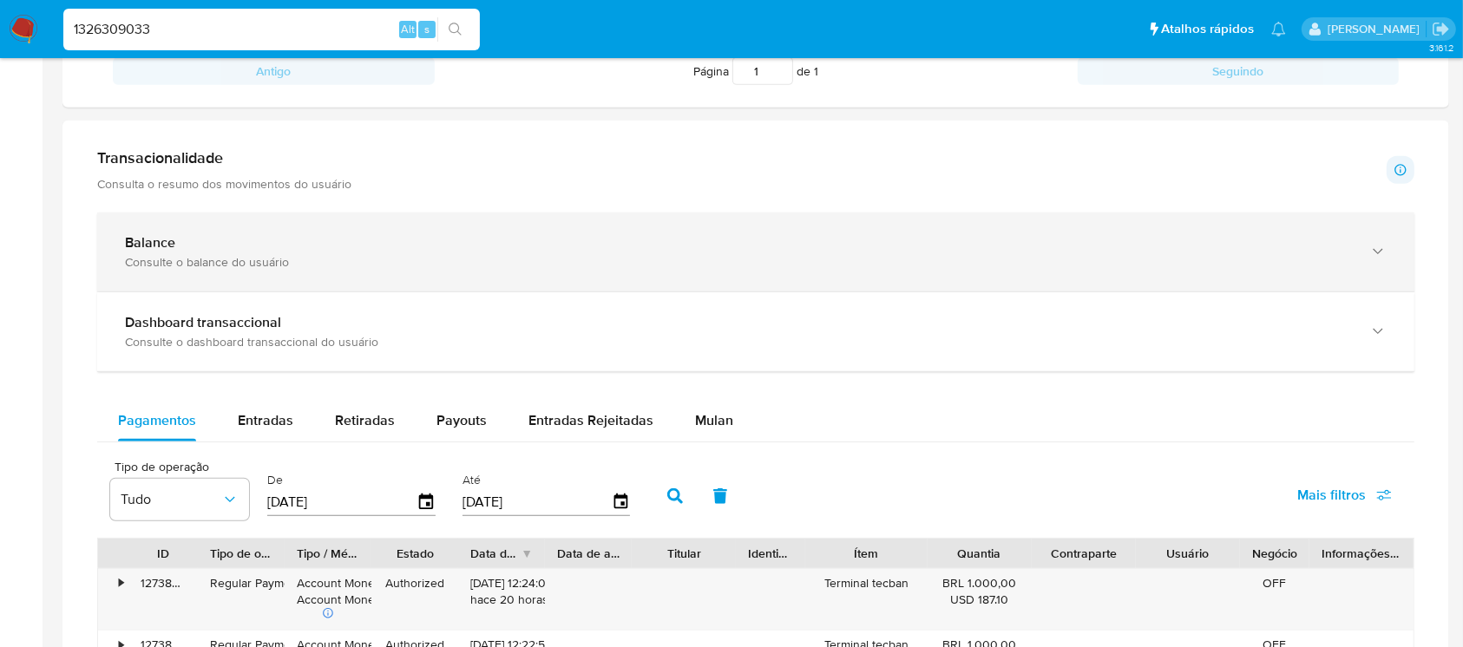
click at [256, 254] on div "Consulte o balance do usuário" at bounding box center [738, 262] width 1227 height 16
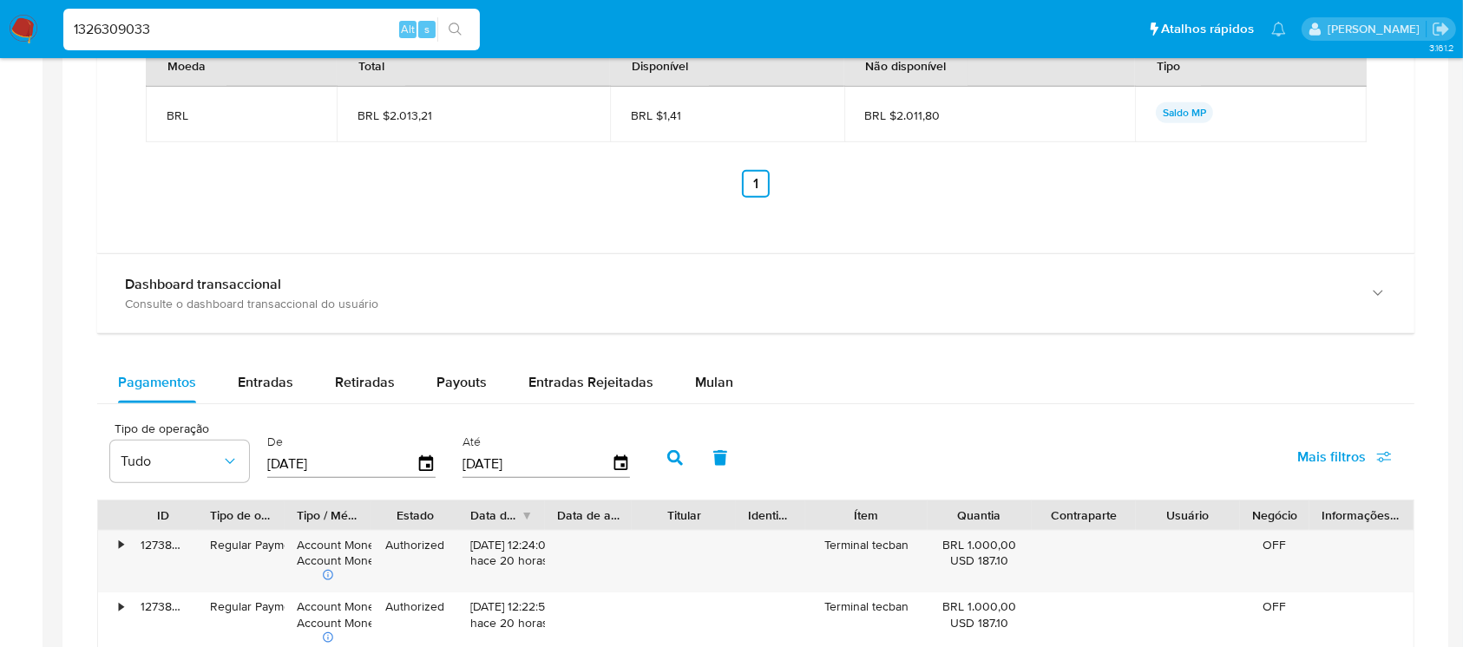
scroll to position [1388, 0]
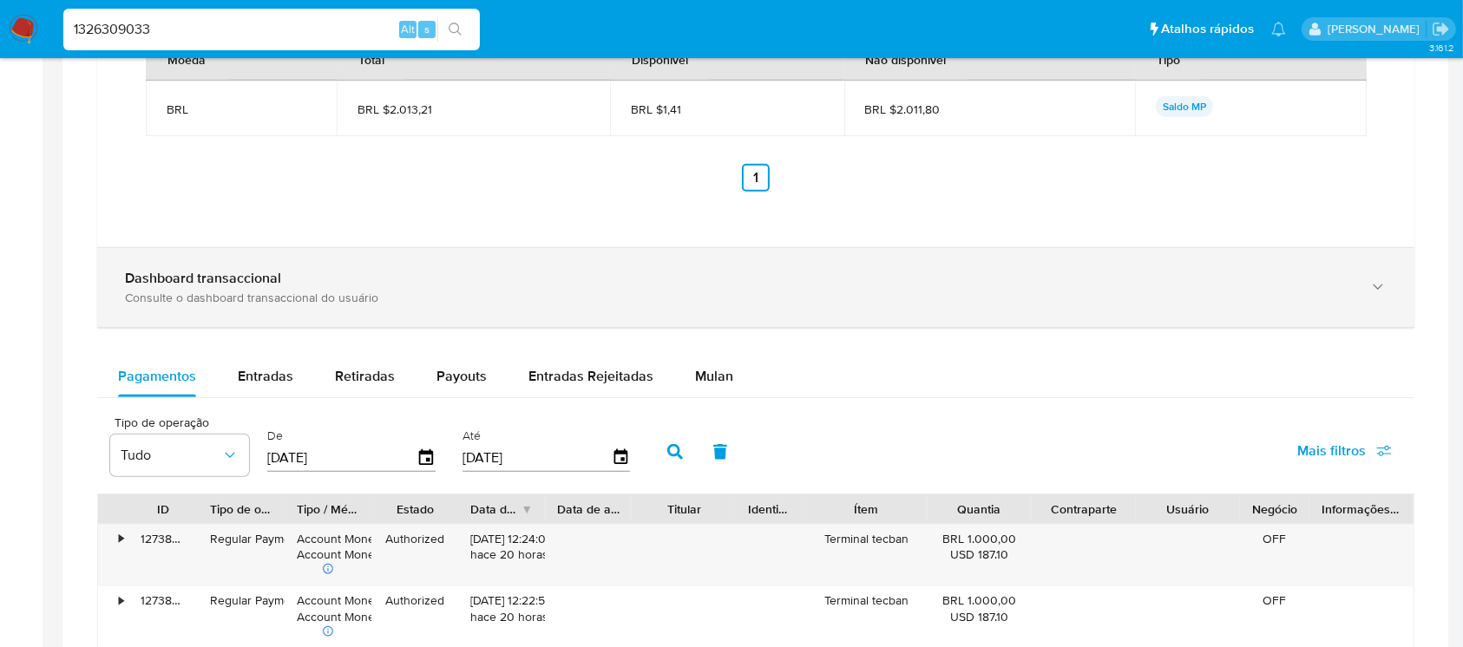
click at [450, 300] on div "Consulte o dashboard transaccional do usuário" at bounding box center [738, 298] width 1227 height 16
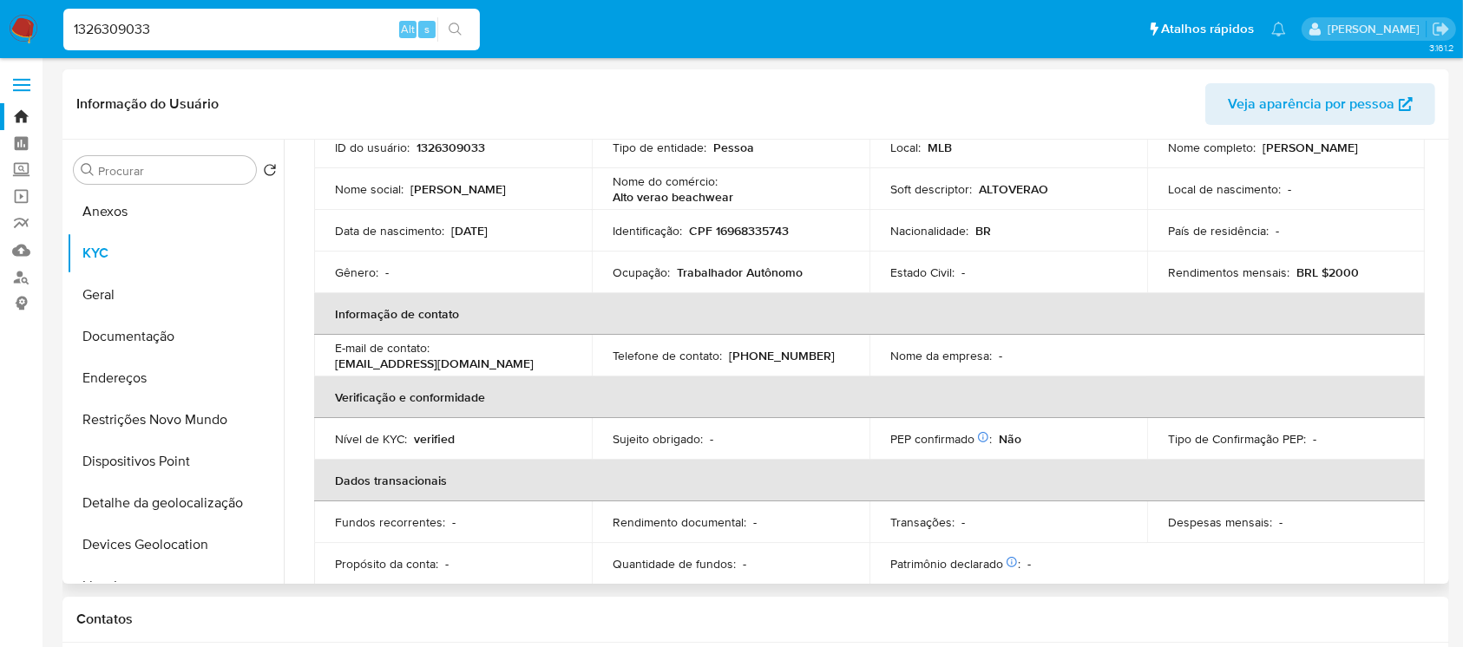
scroll to position [0, 0]
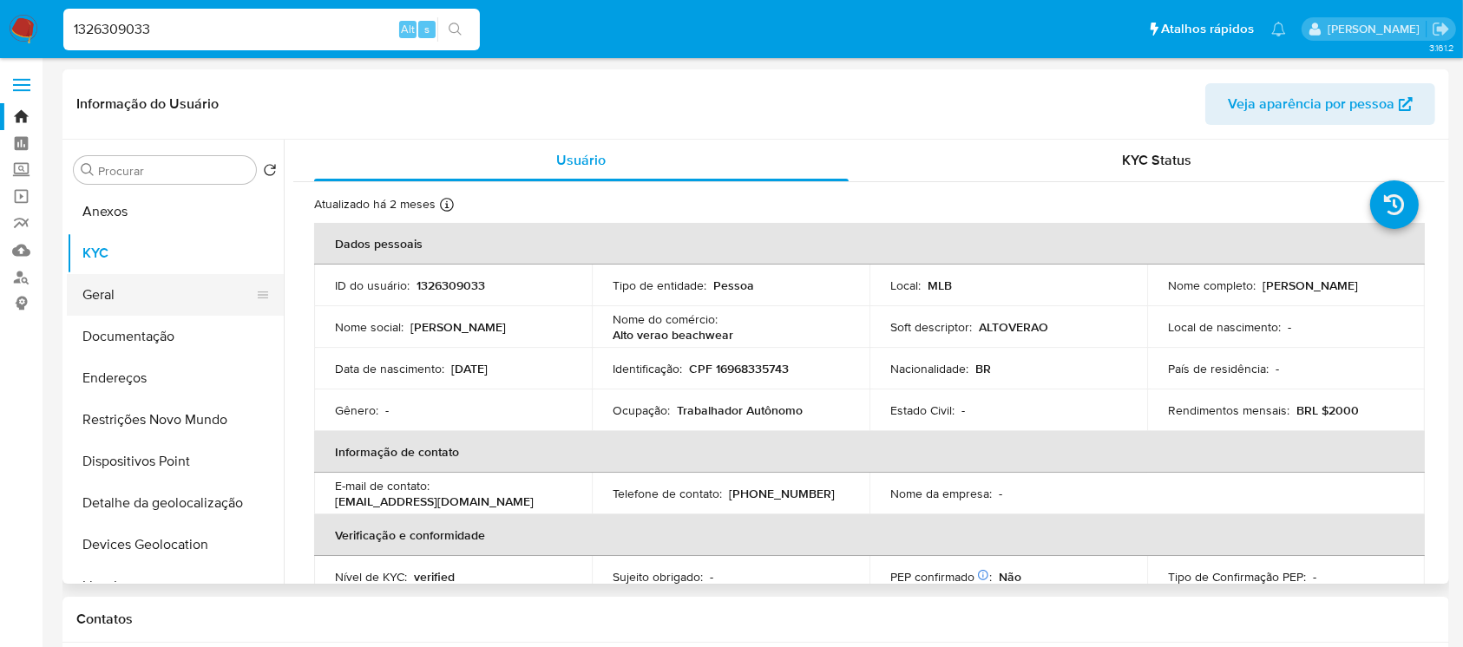
click at [104, 304] on button "Geral" at bounding box center [168, 295] width 203 height 42
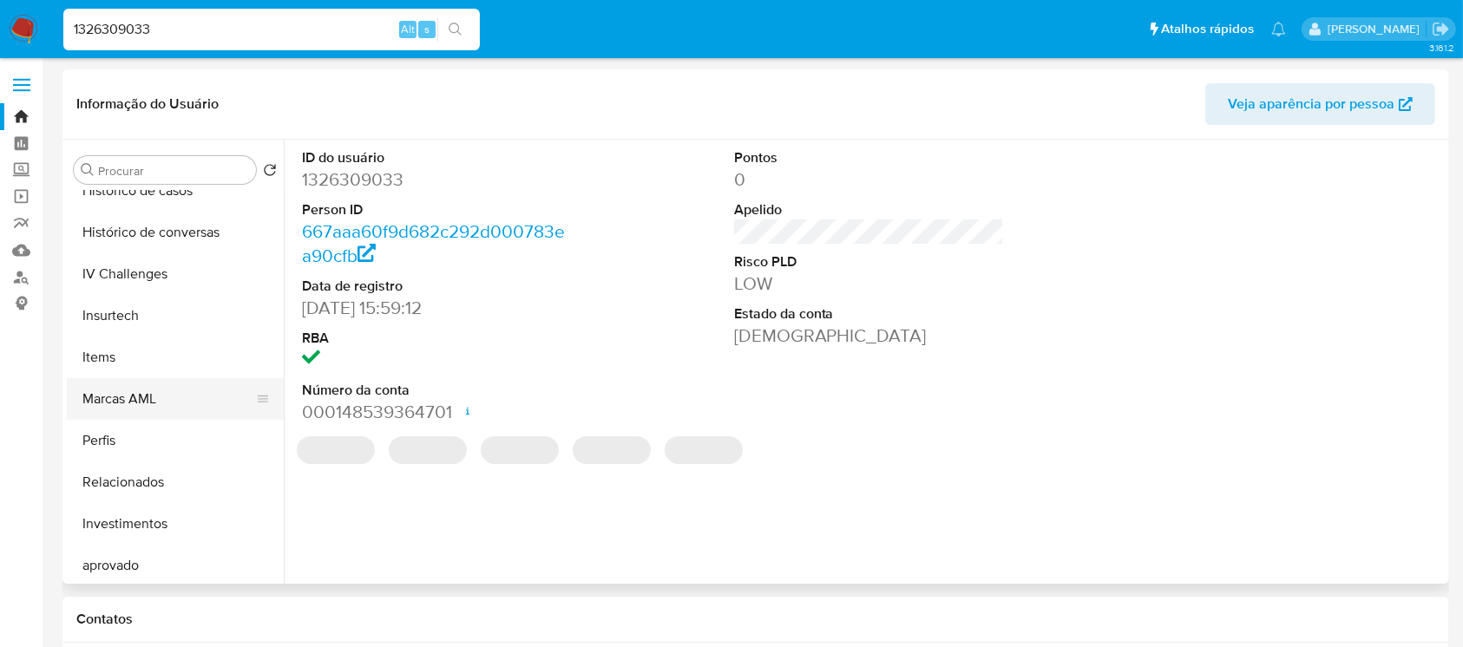
scroll to position [617, 0]
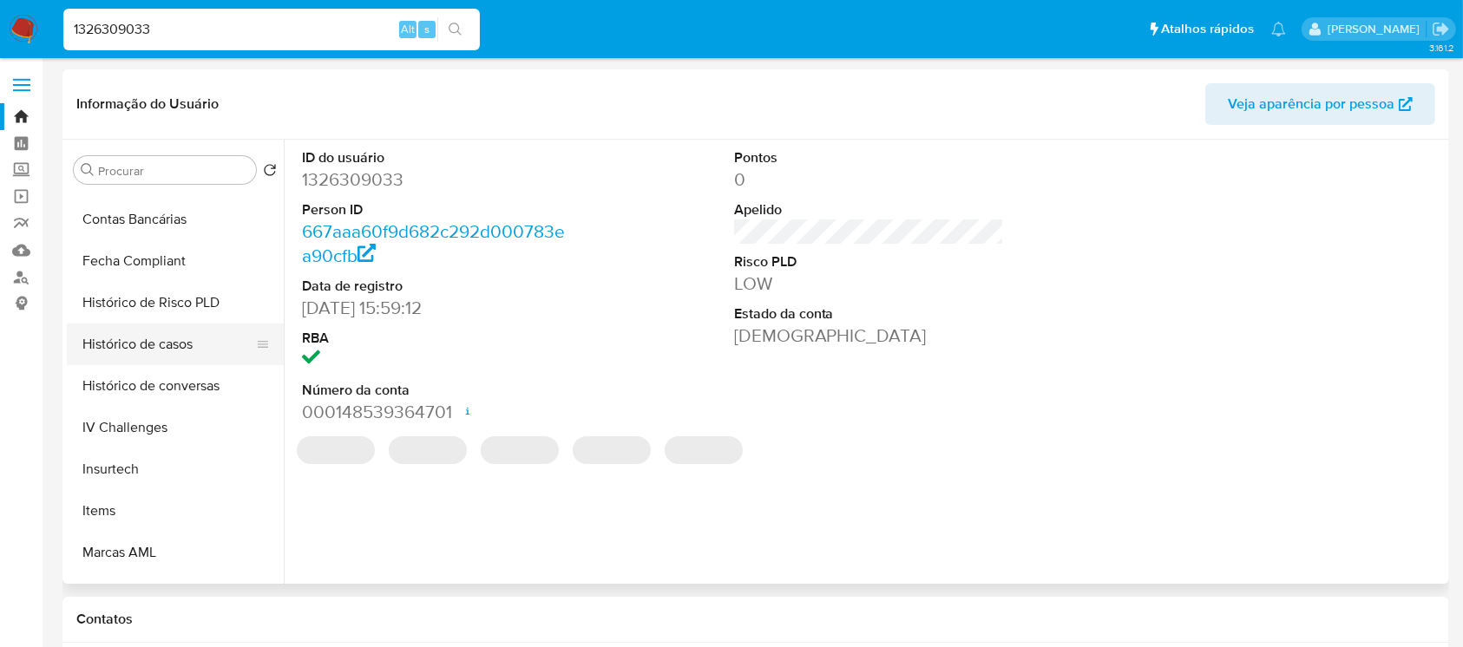
click at [129, 351] on button "Histórico de casos" at bounding box center [168, 345] width 203 height 42
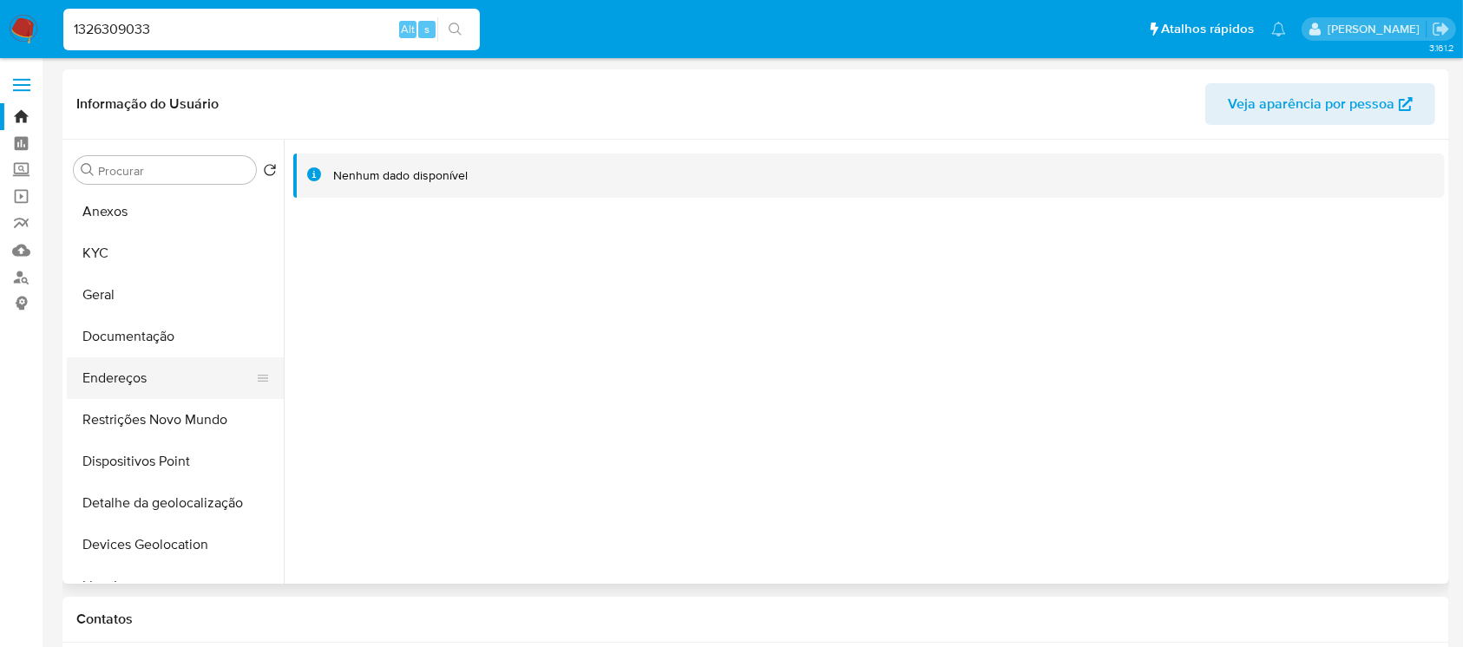
scroll to position [0, 0]
click at [145, 212] on button "Anexos" at bounding box center [168, 212] width 203 height 42
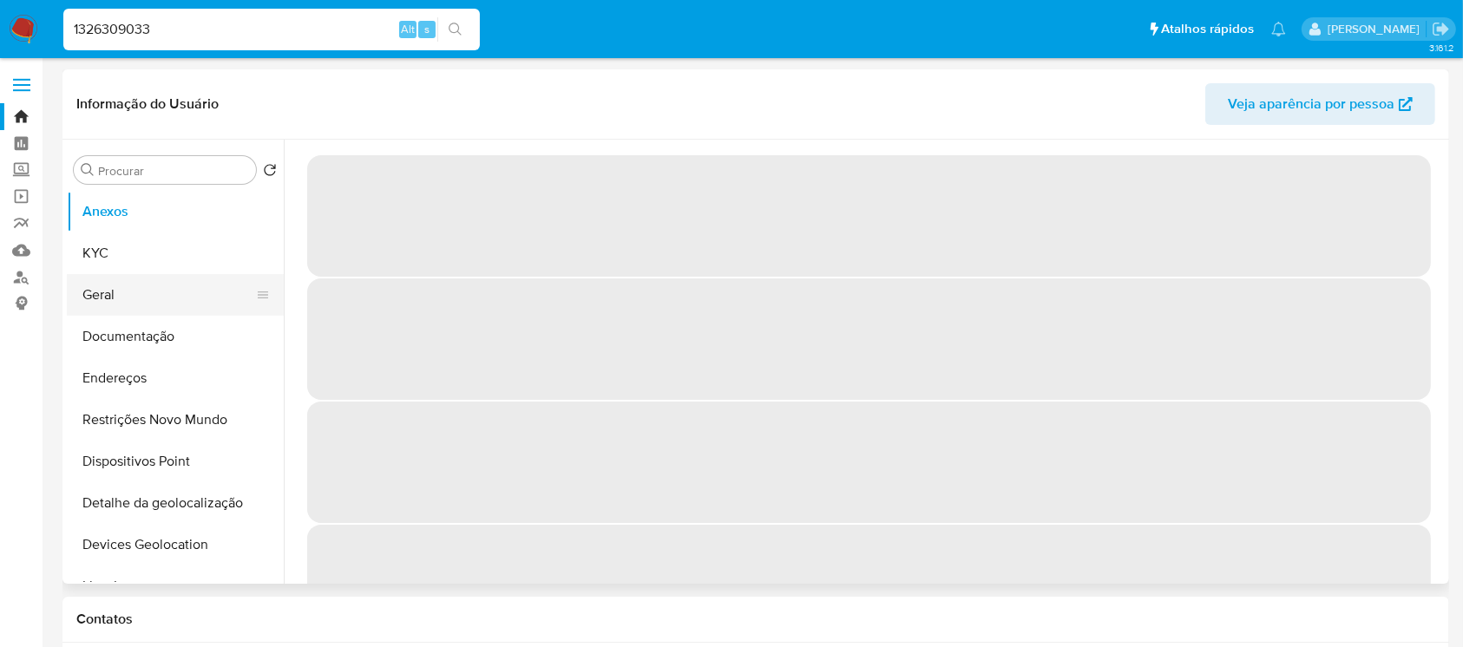
click at [111, 292] on button "Geral" at bounding box center [168, 295] width 203 height 42
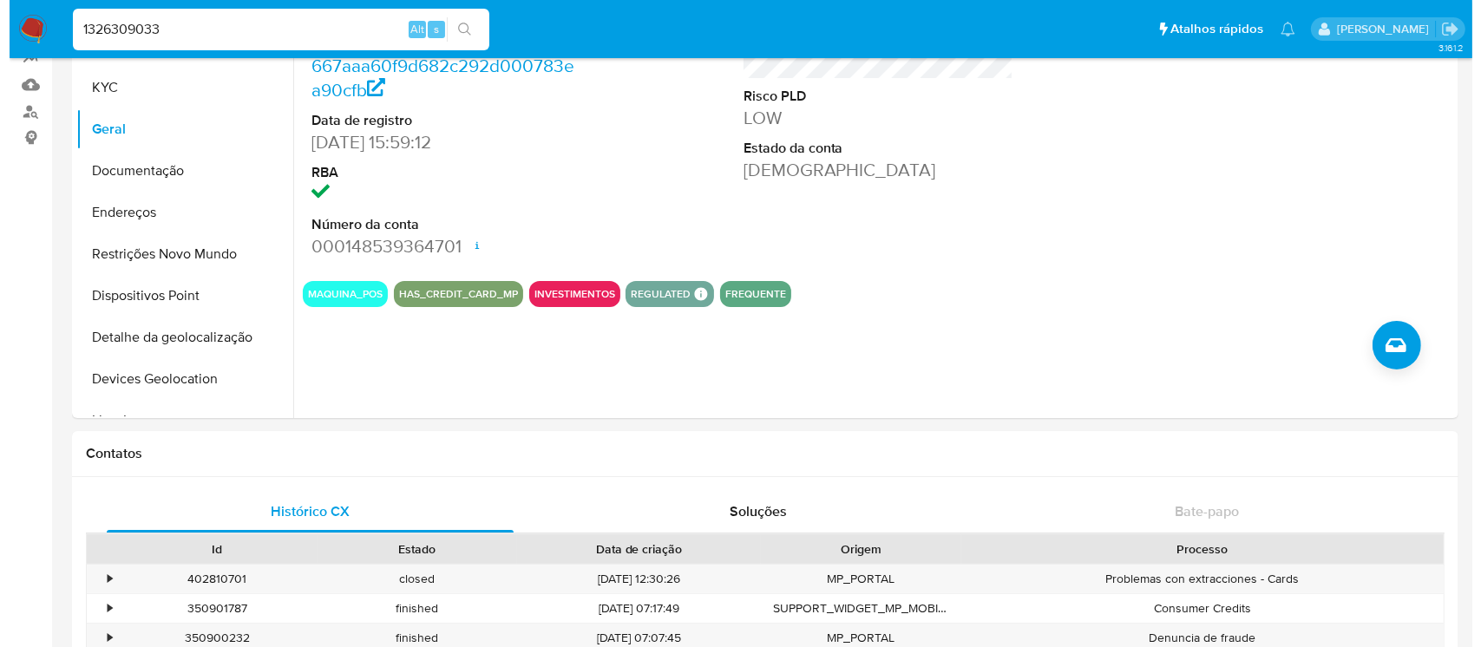
scroll to position [154, 0]
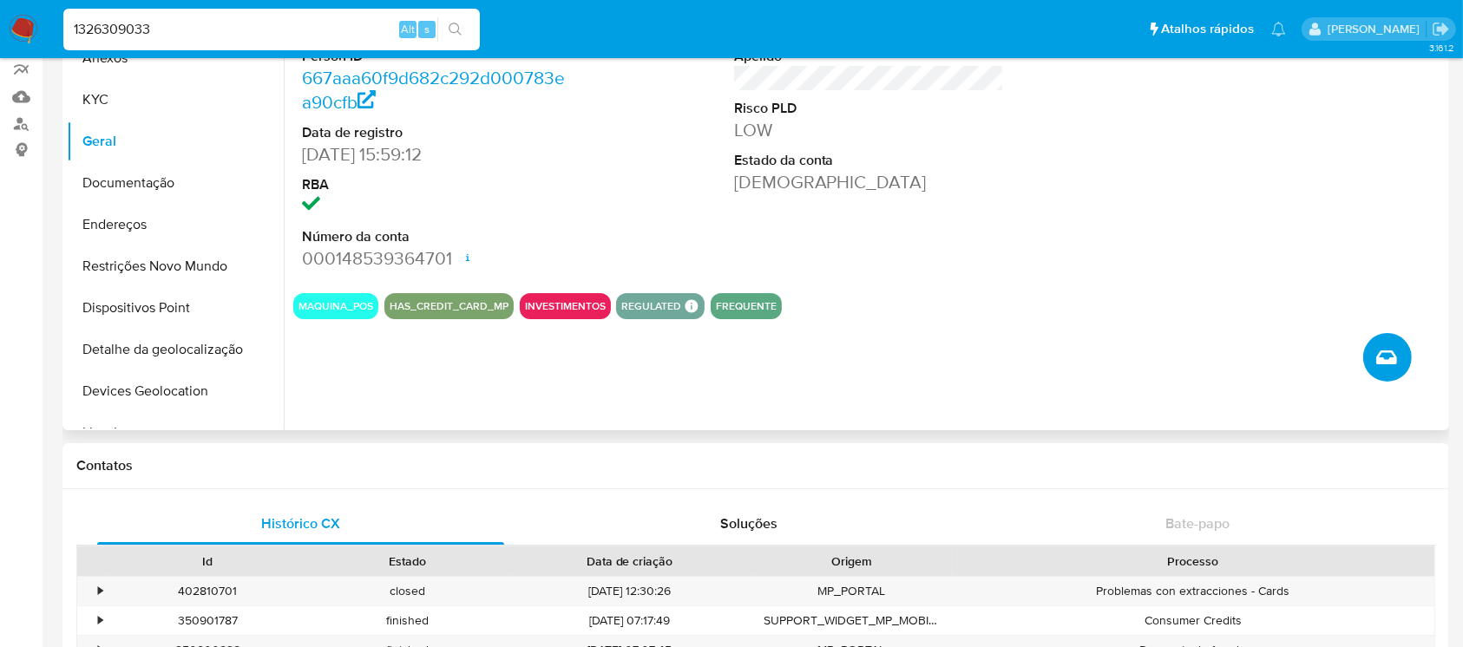
click at [1371, 356] on button "Criar caso manual" at bounding box center [1387, 357] width 49 height 49
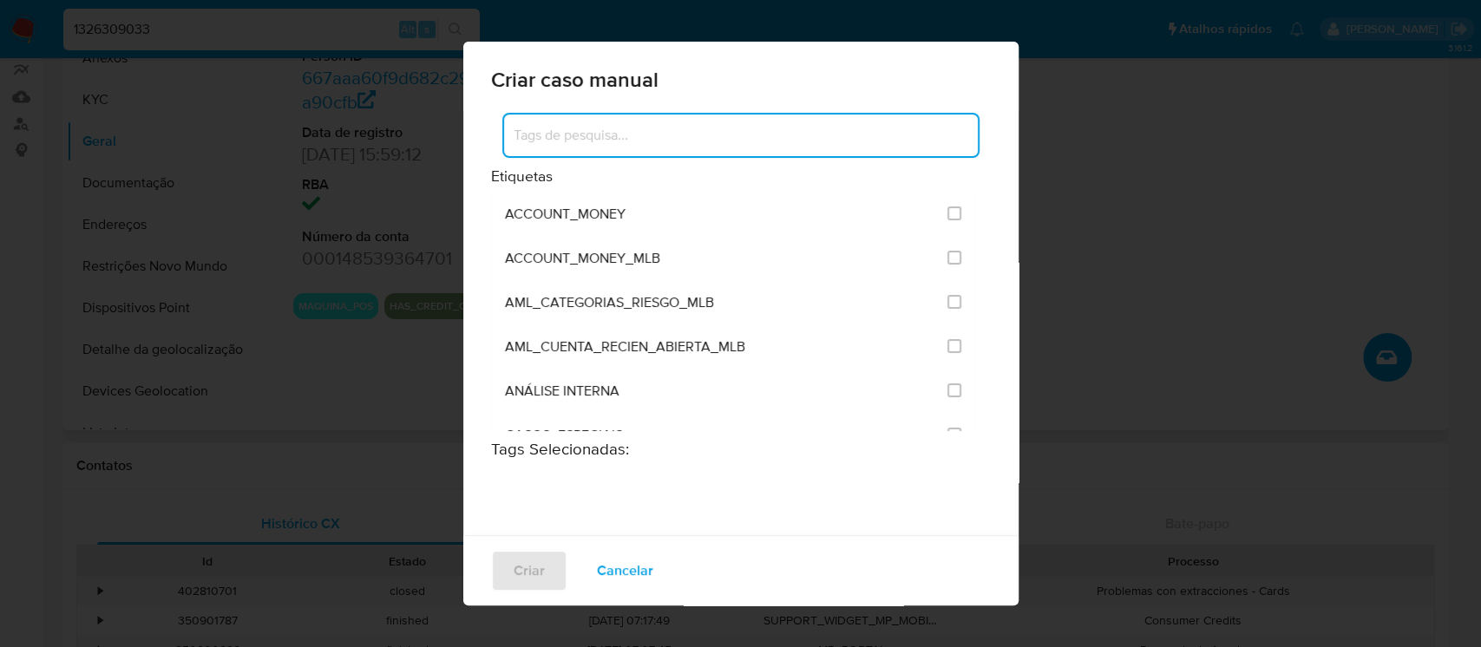
click at [583, 142] on input at bounding box center [741, 135] width 474 height 23
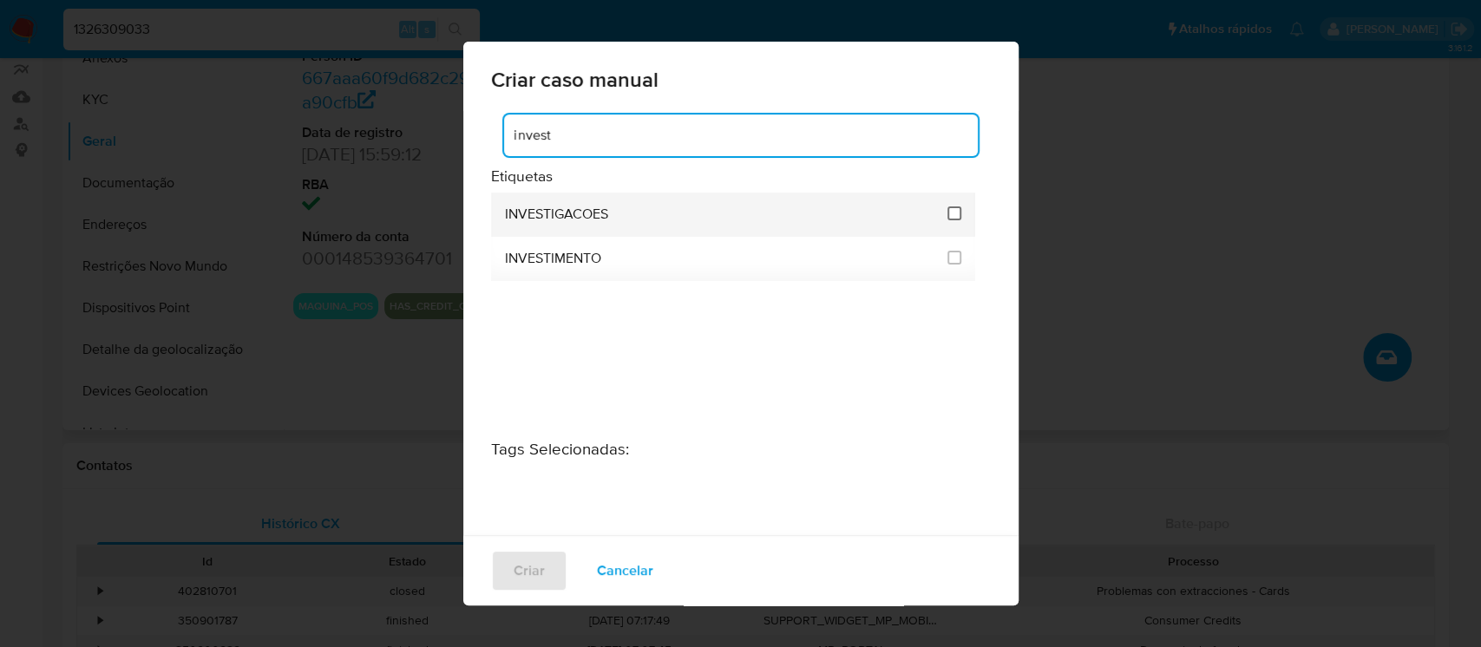
type input "invest"
click at [948, 209] on input "2067" at bounding box center [955, 214] width 14 height 14
checkbox input "true"
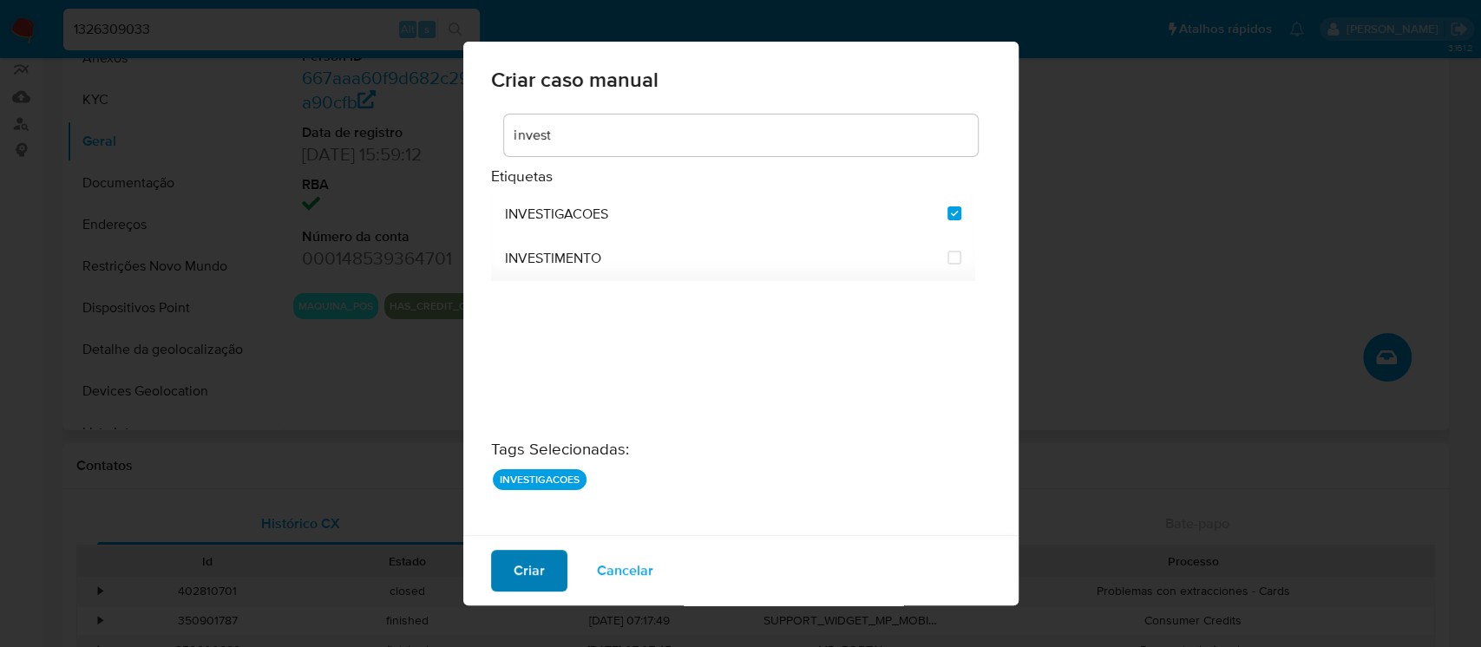
click at [521, 581] on span "Criar" at bounding box center [529, 571] width 31 height 38
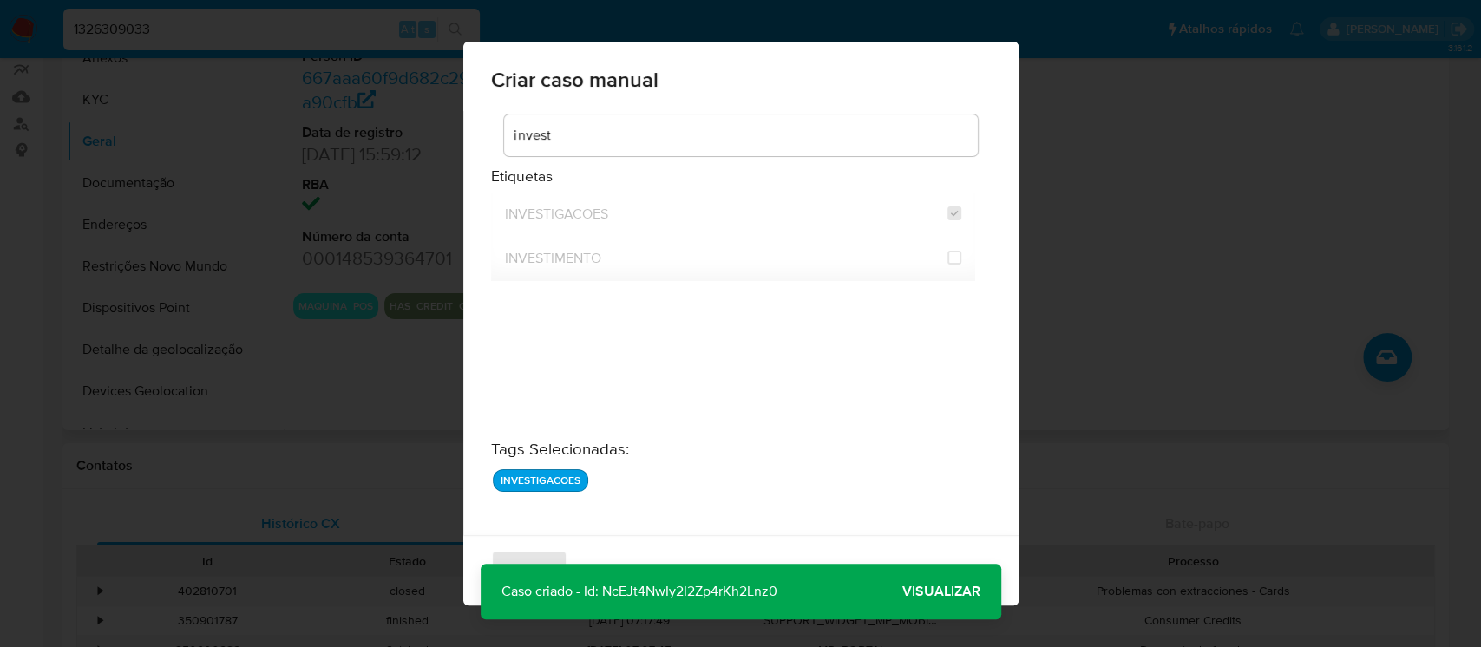
click at [616, 593] on p "Caso criado - Id: NcEJt4NwIy2I2Zp4rKh2Lnz0" at bounding box center [640, 592] width 318 height 56
click at [930, 592] on span "Visualizar" at bounding box center [942, 592] width 78 height 0
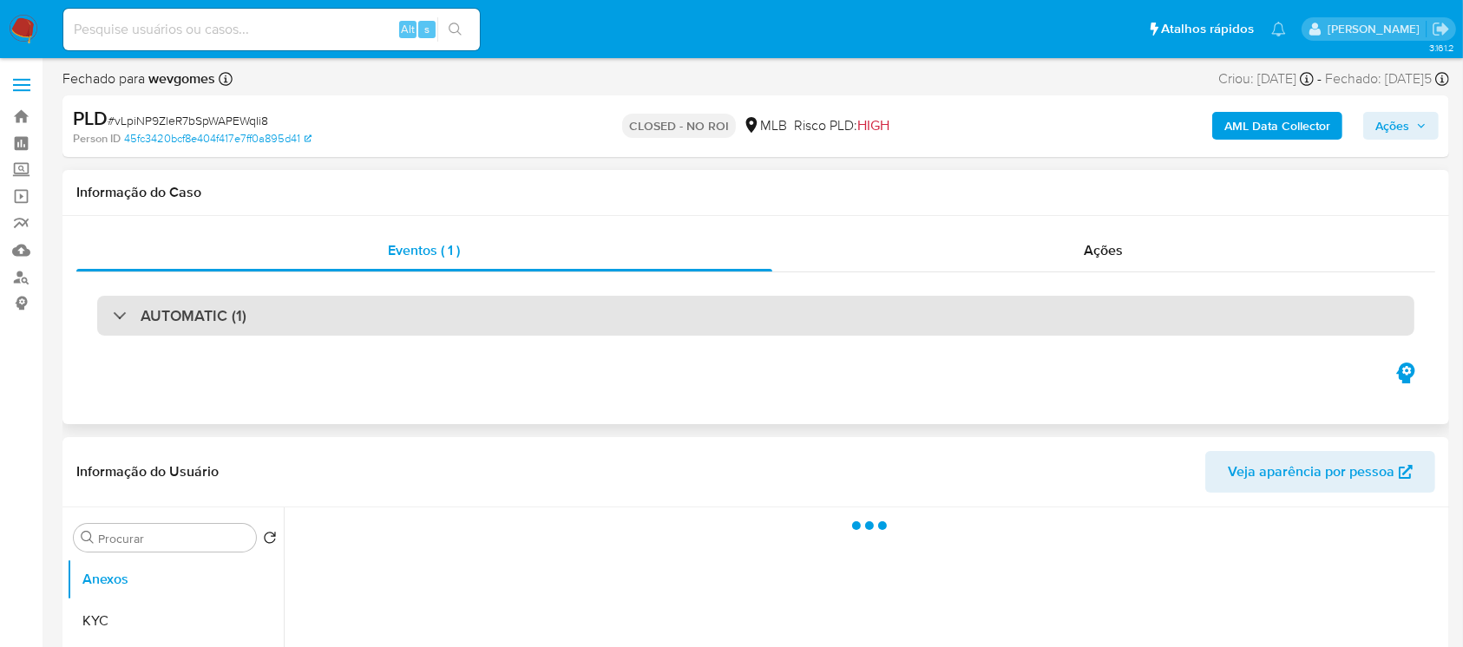
select select "10"
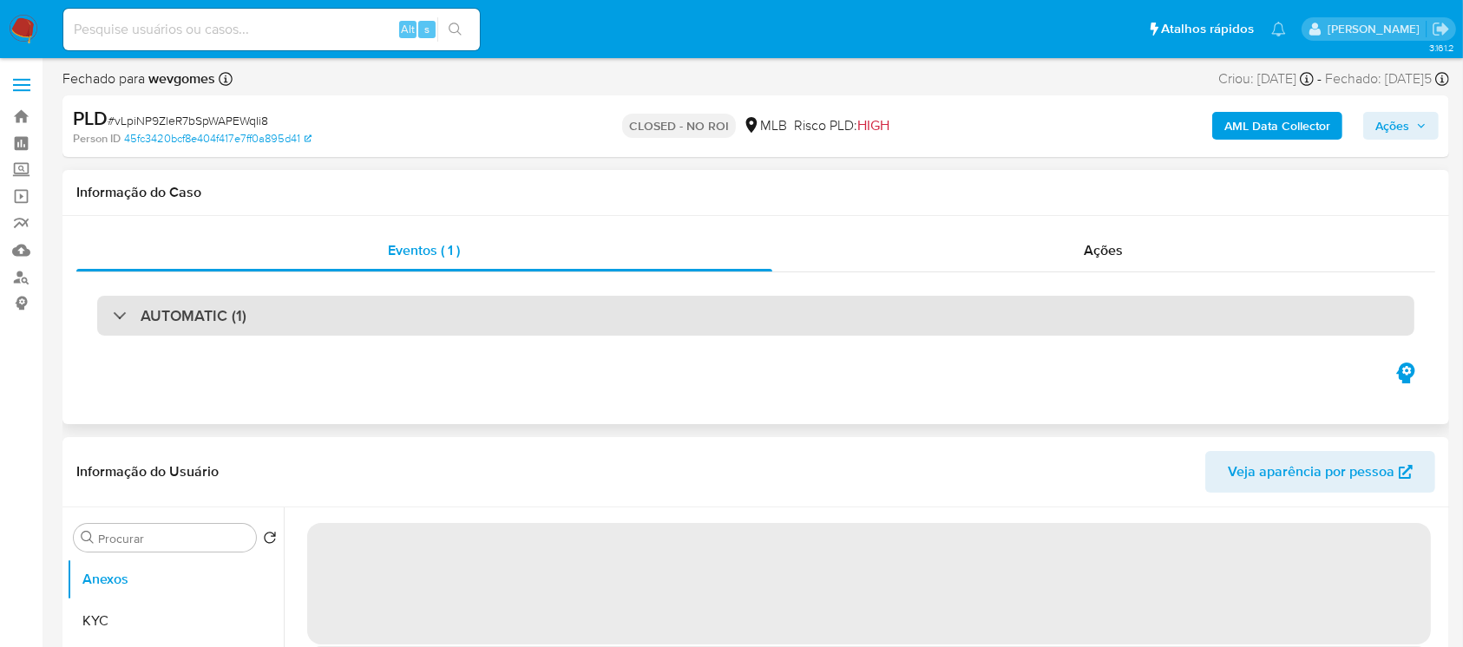
click at [132, 314] on div "AUTOMATIC (1)" at bounding box center [180, 315] width 134 height 19
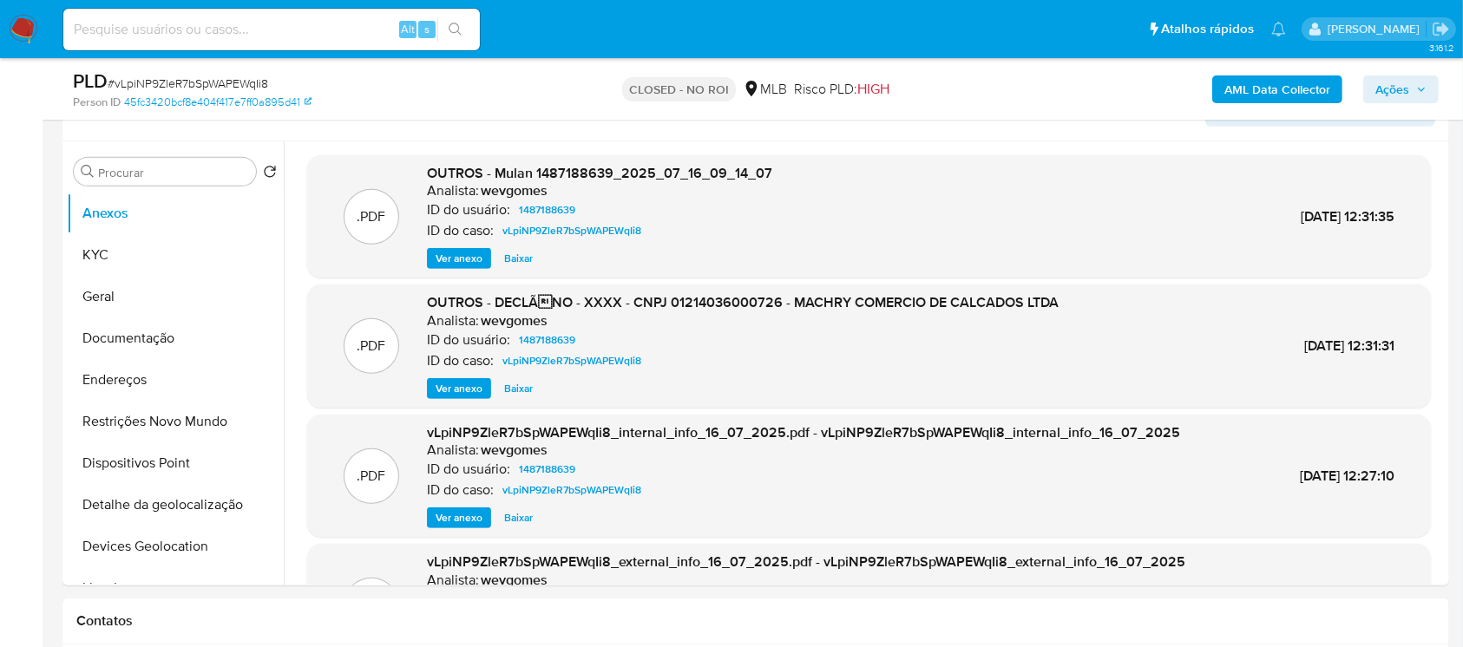
scroll to position [771, 0]
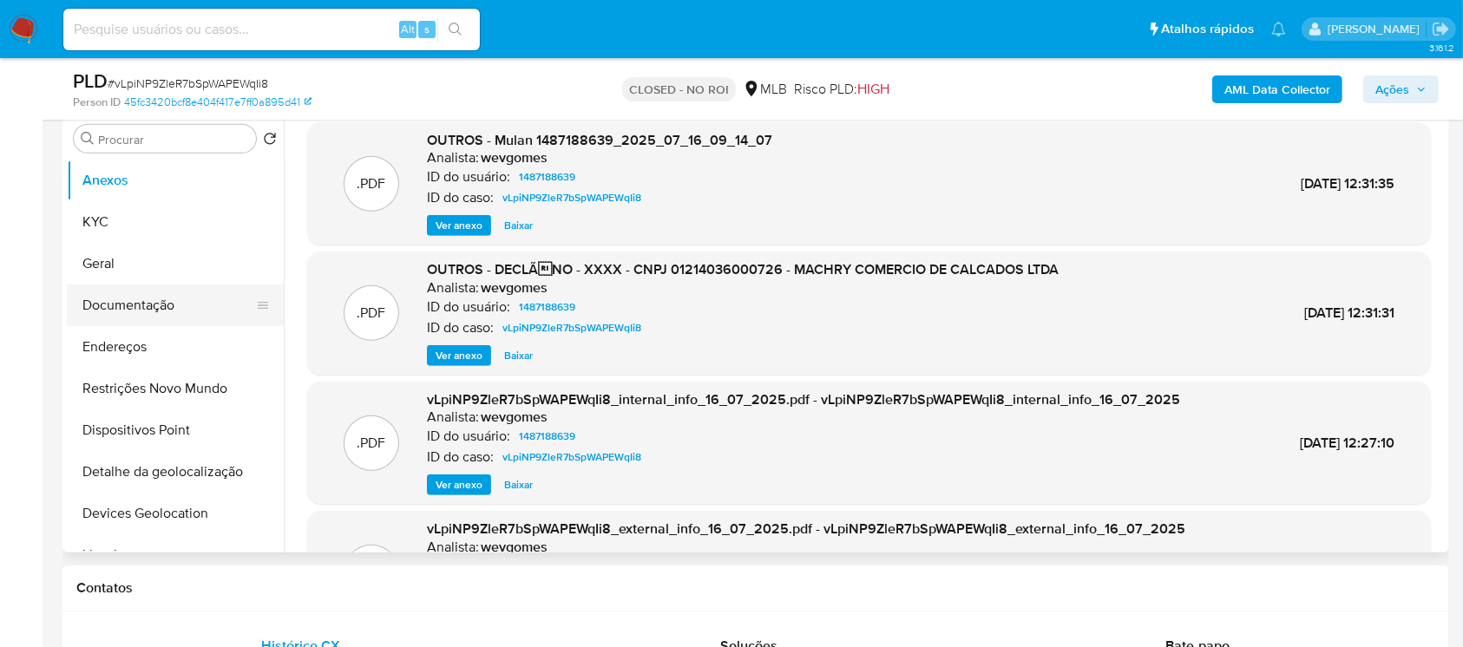
click at [105, 302] on button "Documentação" at bounding box center [168, 306] width 203 height 42
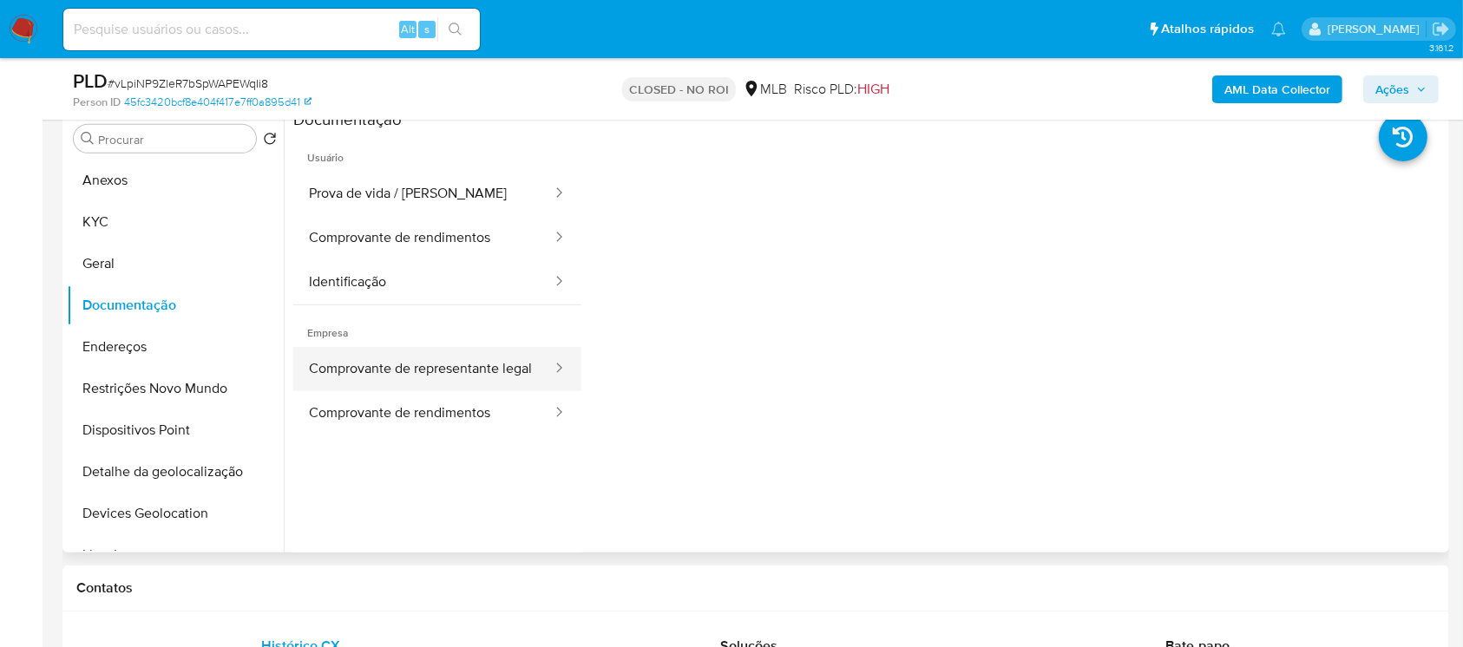
click at [398, 384] on button "Comprovante de representante legal" at bounding box center [423, 369] width 260 height 44
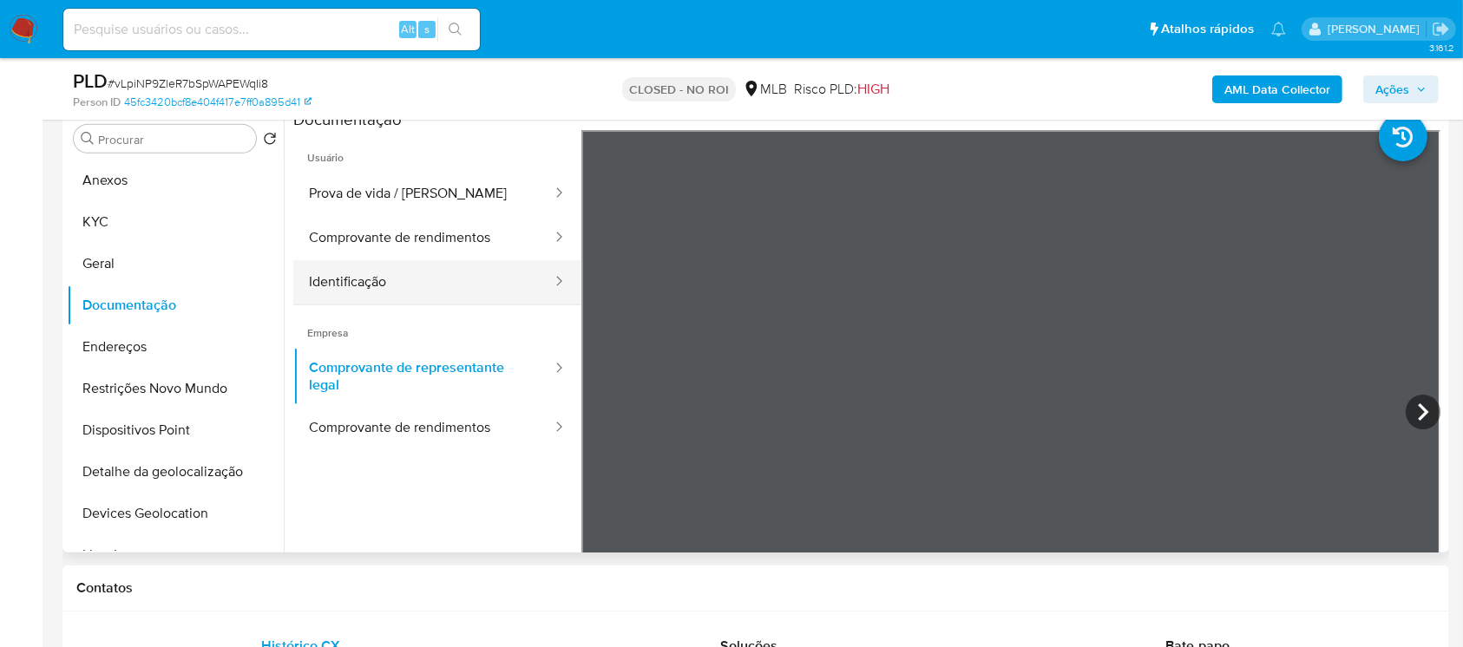
click at [361, 281] on button "Identificação" at bounding box center [423, 282] width 260 height 44
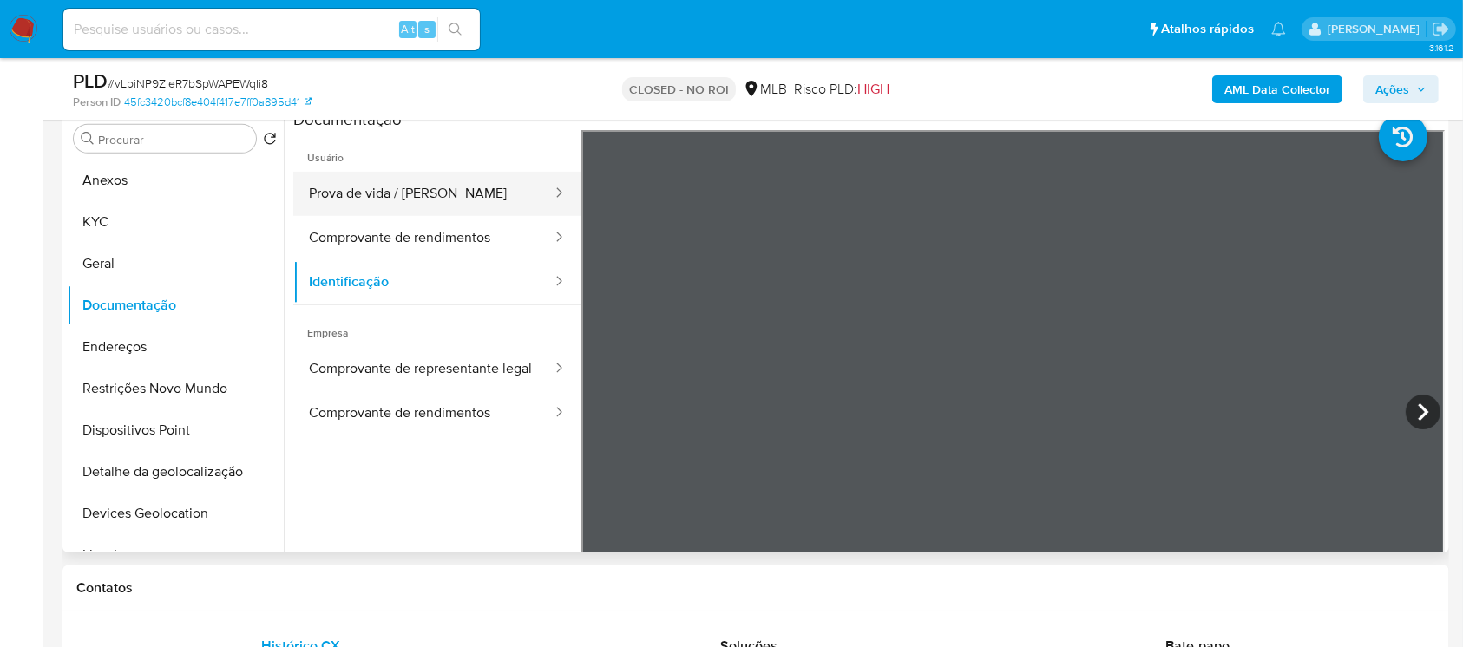
click at [351, 195] on button "Prova de vida / Selfie" at bounding box center [423, 194] width 260 height 44
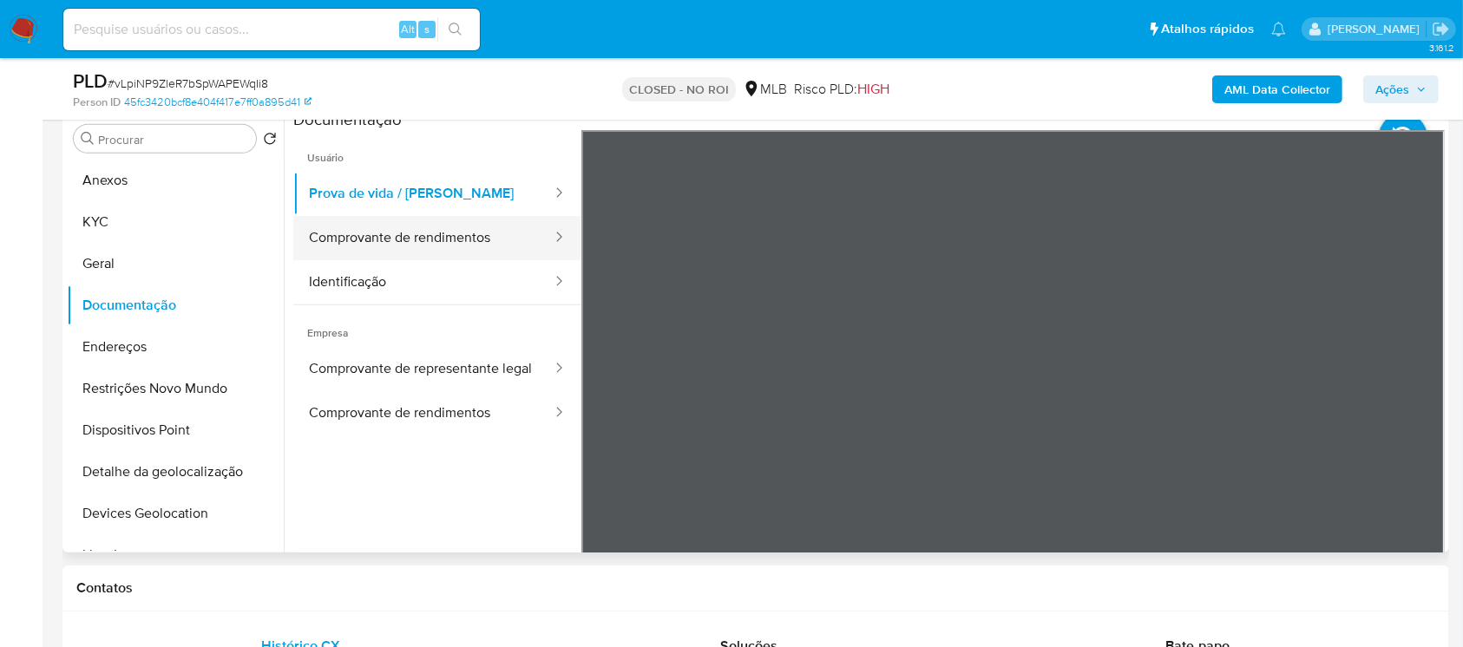
click at [405, 226] on button "Comprovante de rendimentos" at bounding box center [423, 238] width 260 height 44
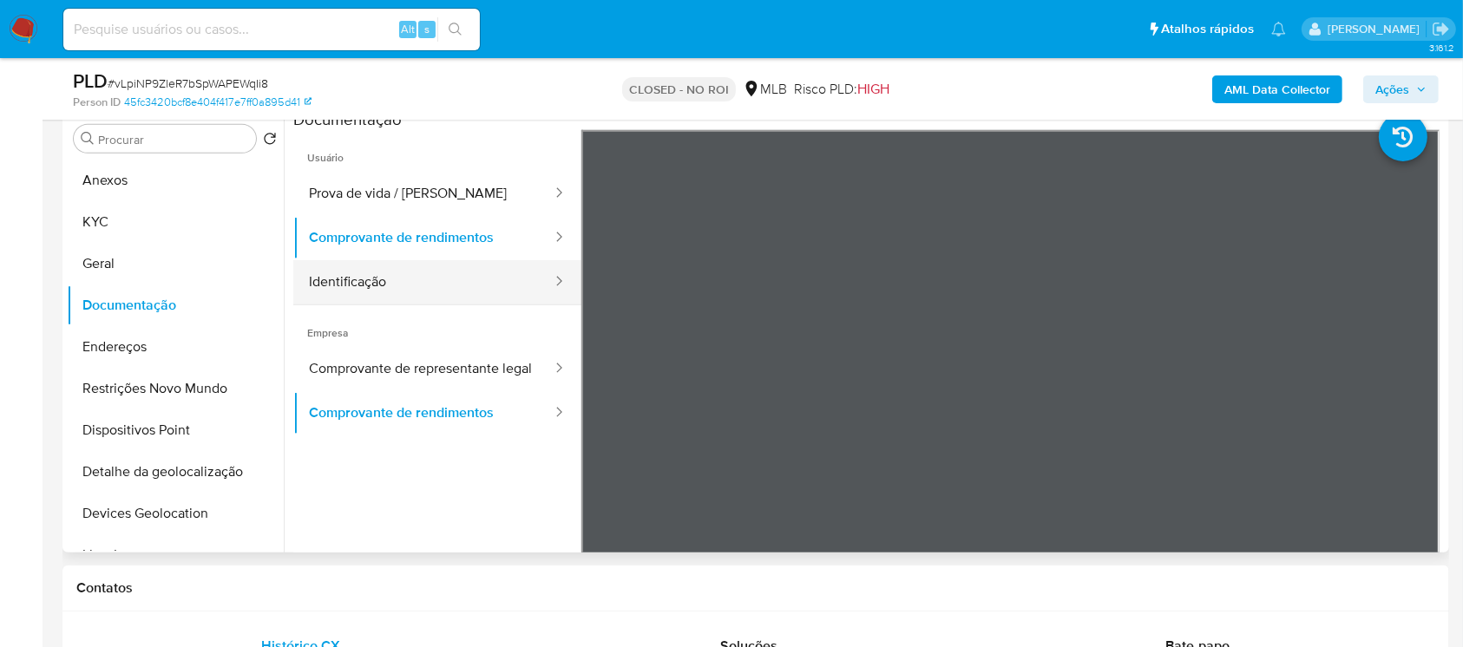
click at [424, 271] on button "Identificação" at bounding box center [423, 282] width 260 height 44
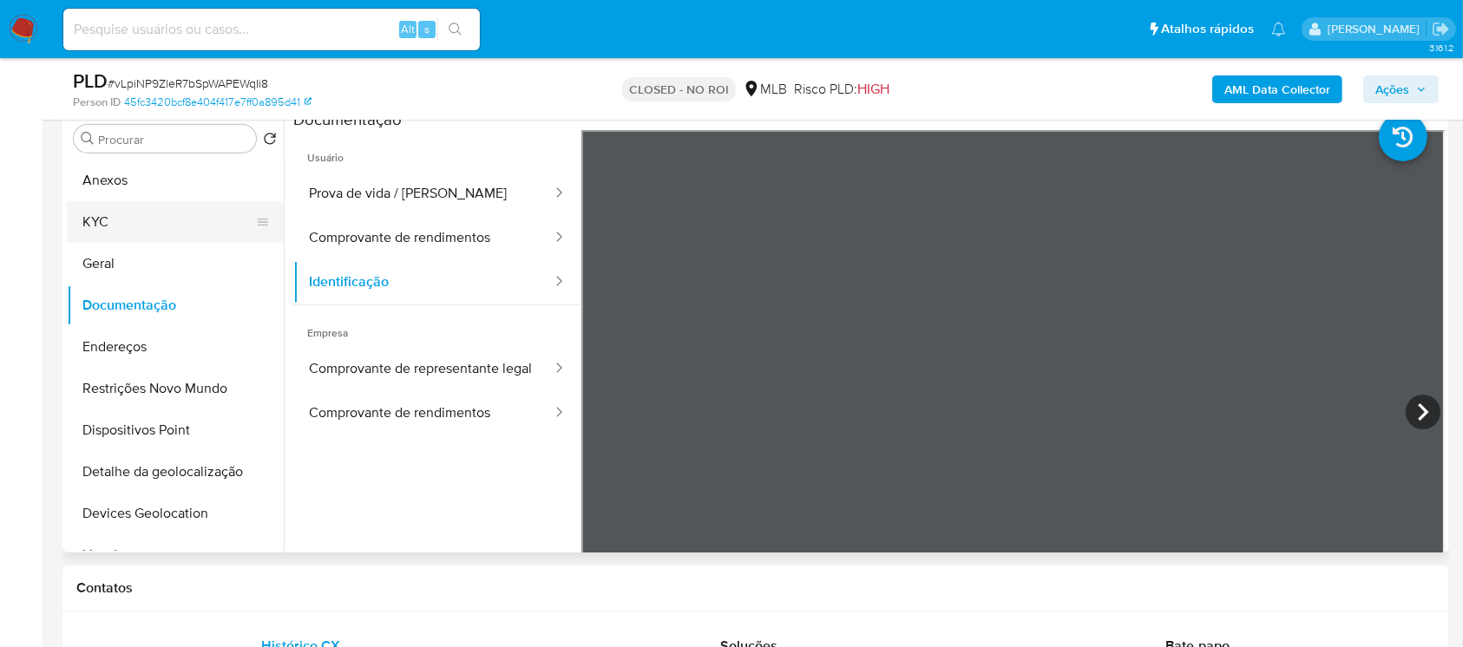
click at [118, 226] on button "KYC" at bounding box center [168, 222] width 203 height 42
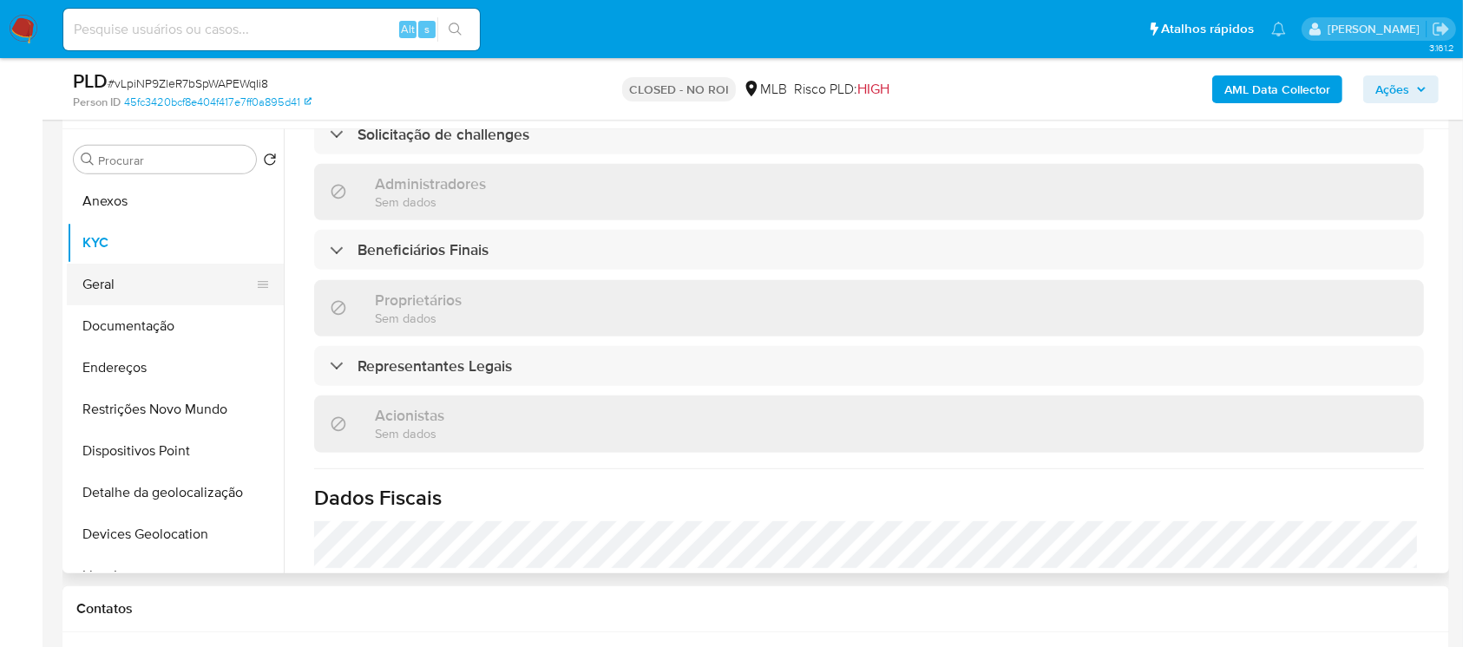
click at [121, 297] on button "Geral" at bounding box center [168, 285] width 203 height 42
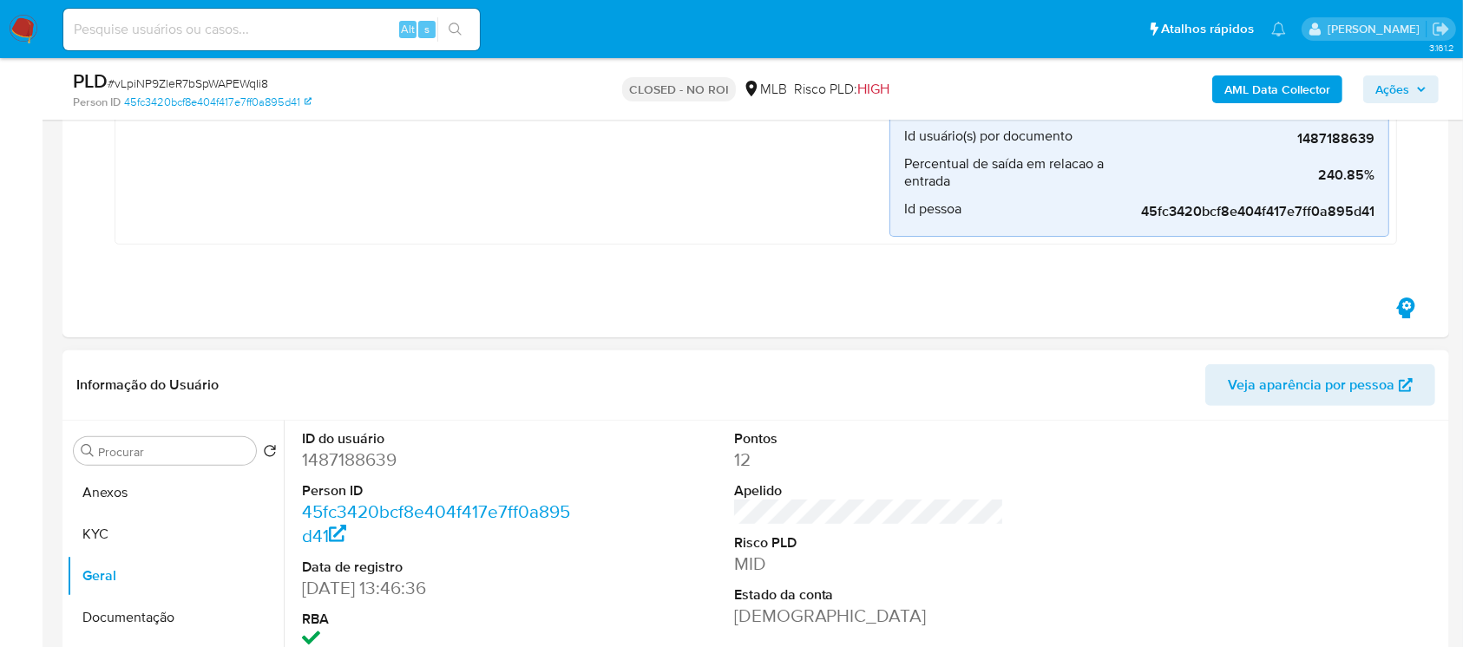
scroll to position [463, 0]
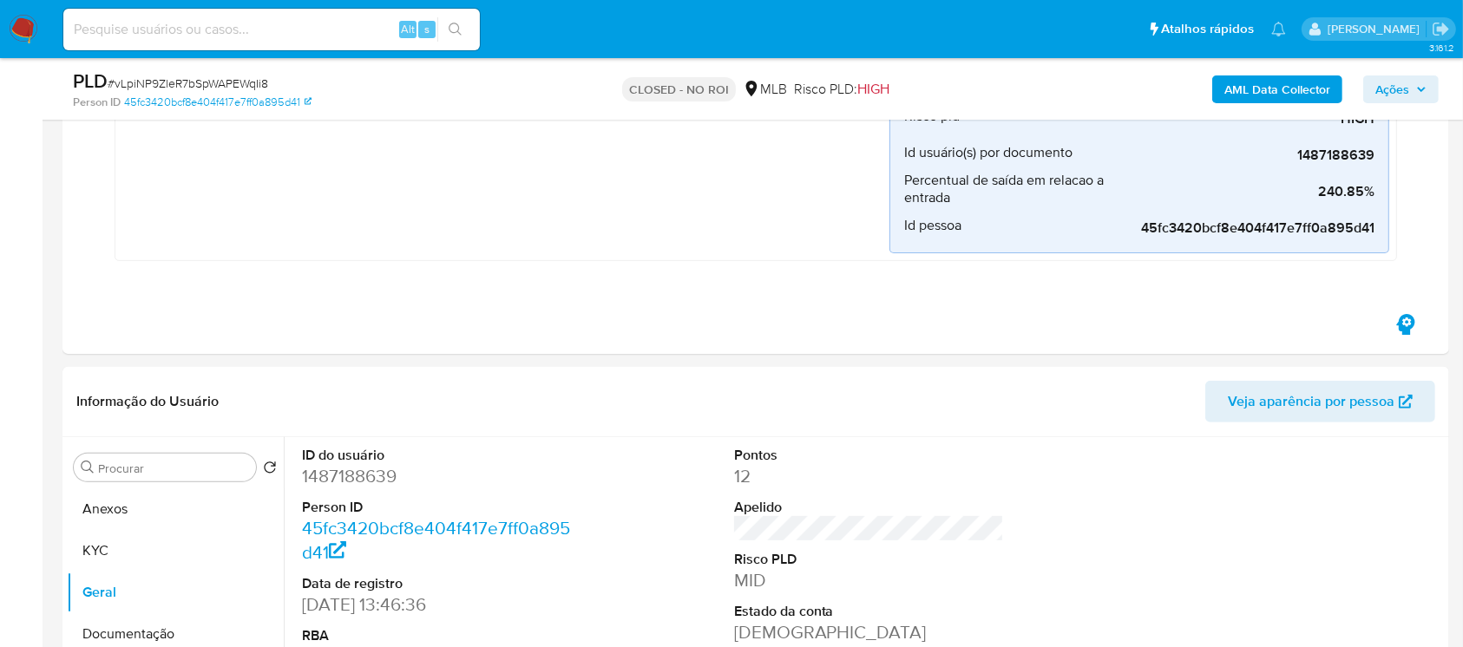
click at [146, 76] on span "# vLpiNP9ZleR7bSpWAPEWqIi8" at bounding box center [188, 83] width 161 height 17
copy span "vLpiNP9ZleR7bSpWAPEWqIi8"
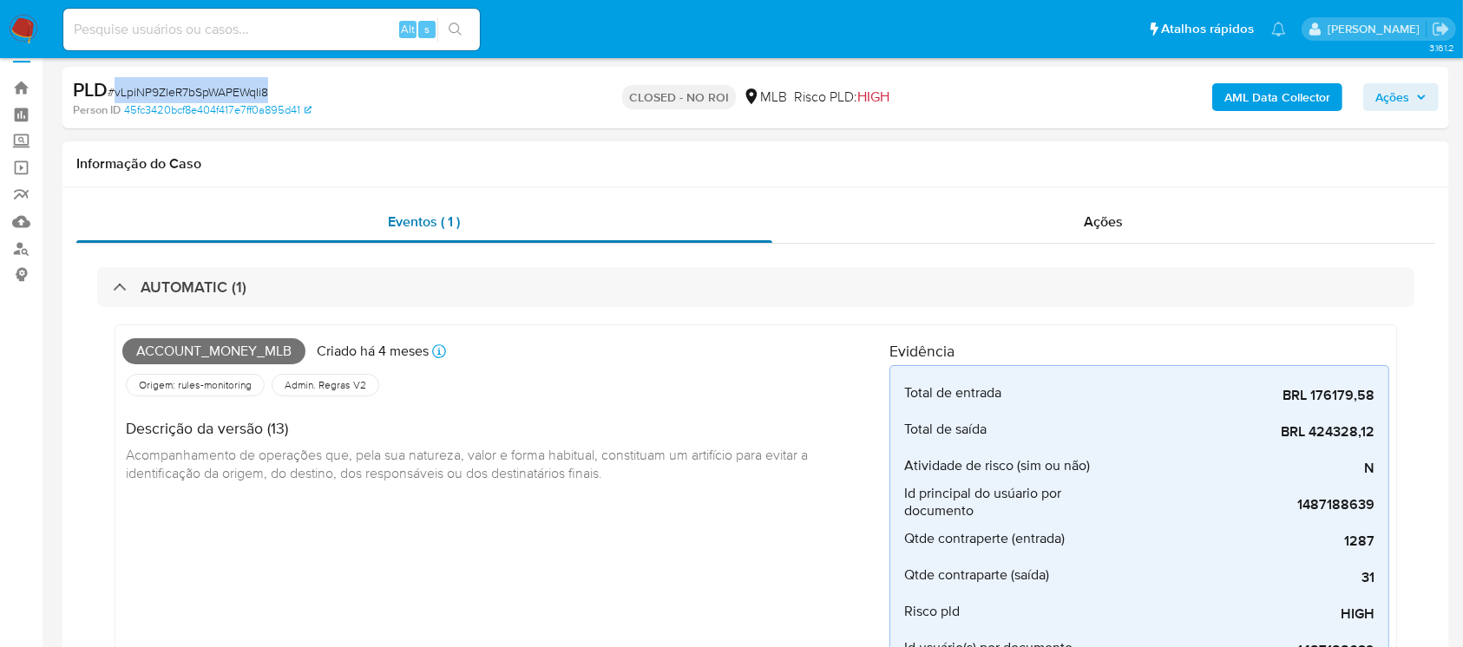
scroll to position [0, 0]
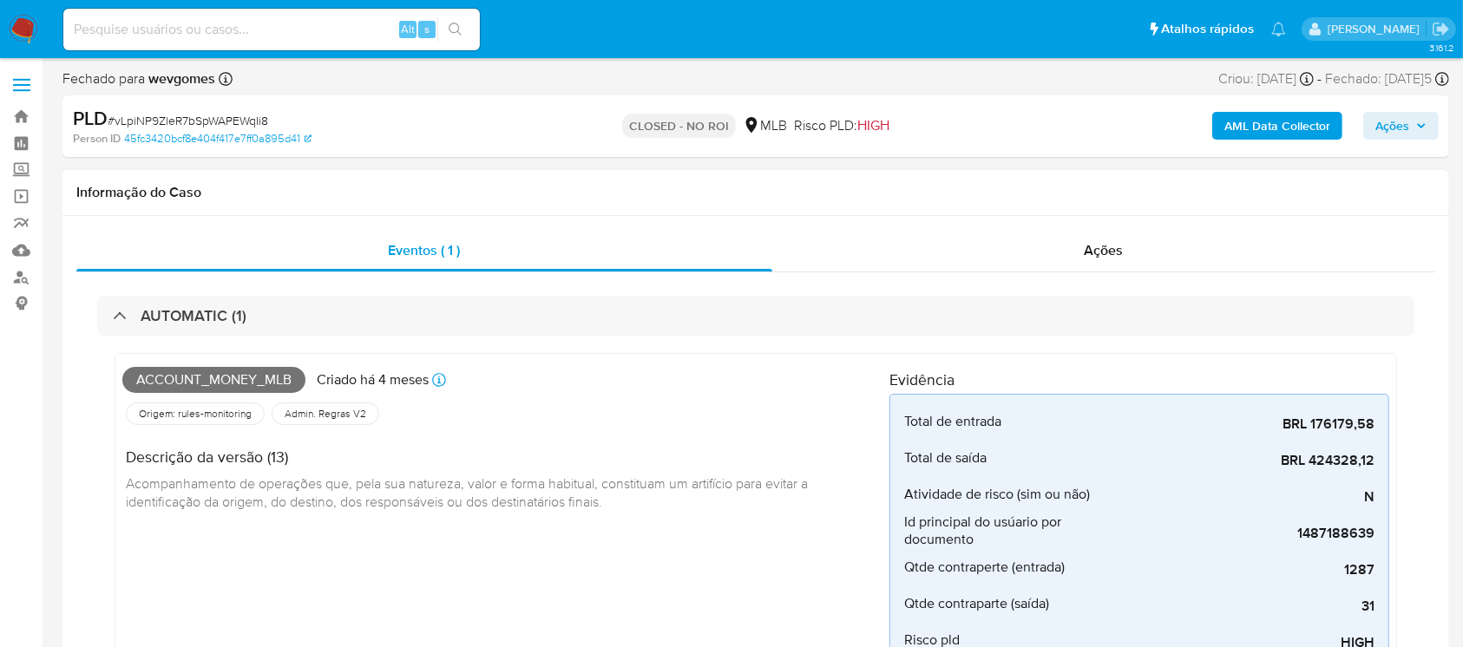
click at [927, 277] on div "AUTOMATIC (1) Account_money_mlb Criado há 4 meses Criado: 12/06/2025 00:07:27 O…" at bounding box center [755, 553] width 1359 height 562
click at [912, 258] on div "Ações" at bounding box center [1103, 251] width 663 height 42
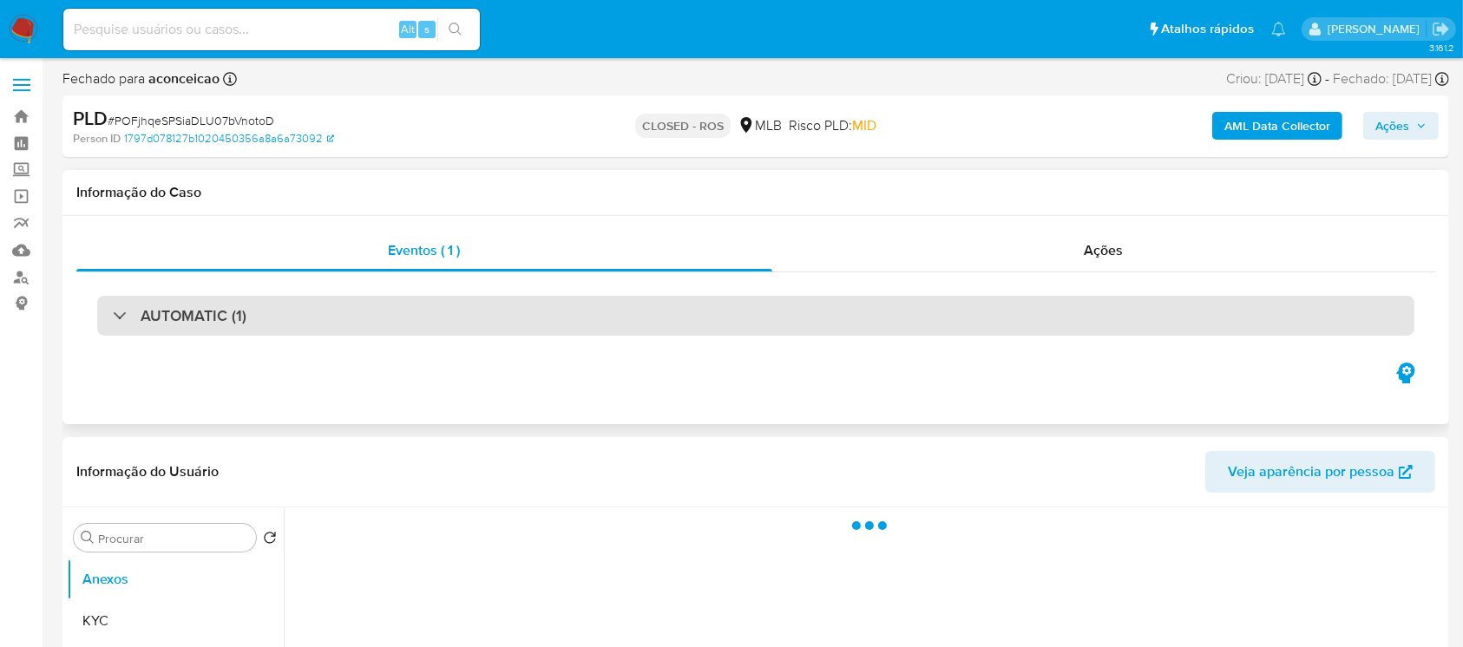
click at [299, 304] on div "AUTOMATIC (1)" at bounding box center [755, 316] width 1317 height 40
select select "10"
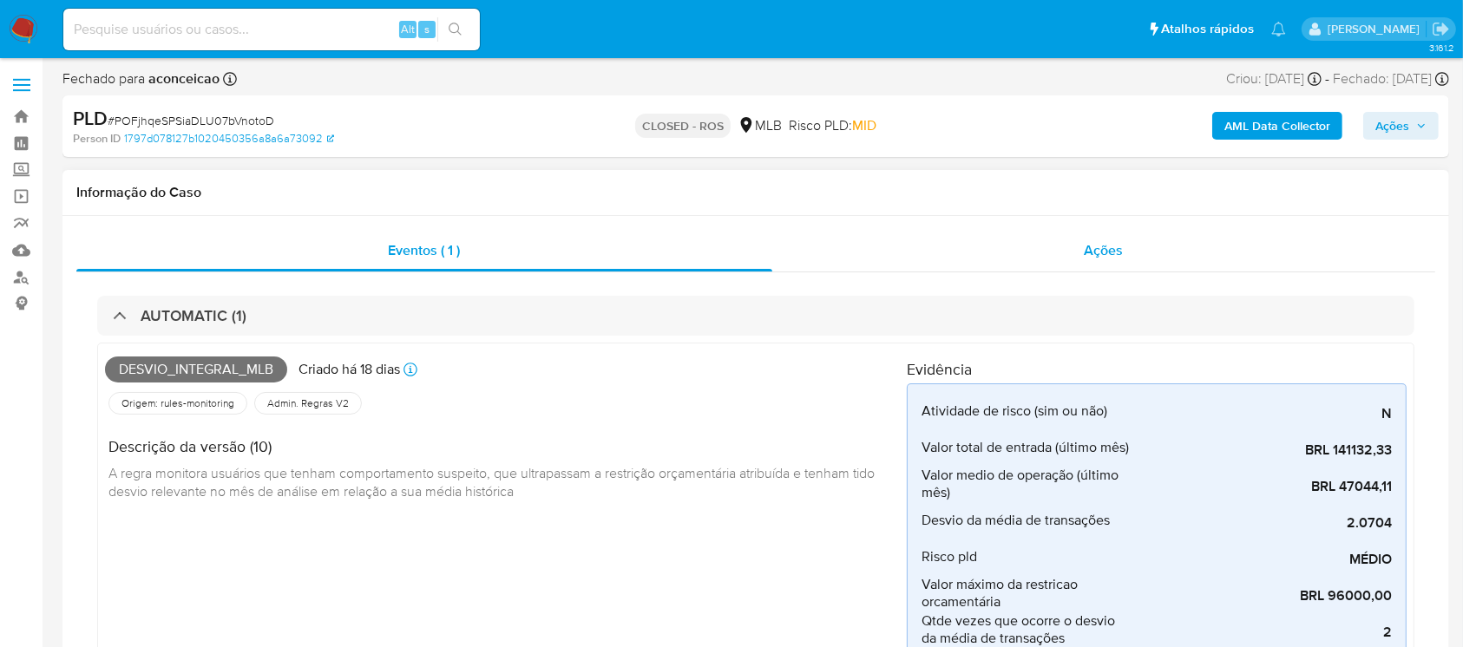
click at [830, 259] on div "Ações" at bounding box center [1103, 251] width 663 height 42
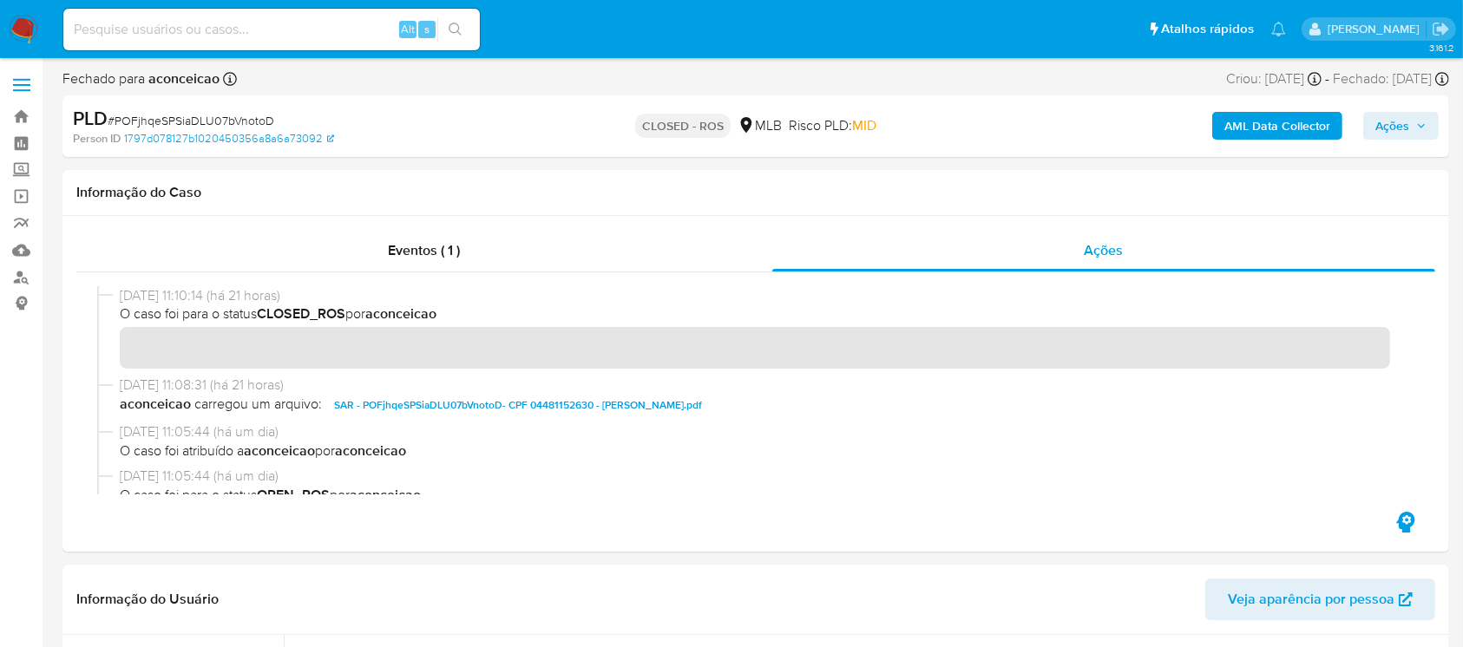
click at [205, 29] on input at bounding box center [271, 29] width 417 height 23
type input "v"
paste input "rarD1Kd6oHkssETBI859Jkke"
type input "rarD1Kd6oHkssETBI859Jkke"
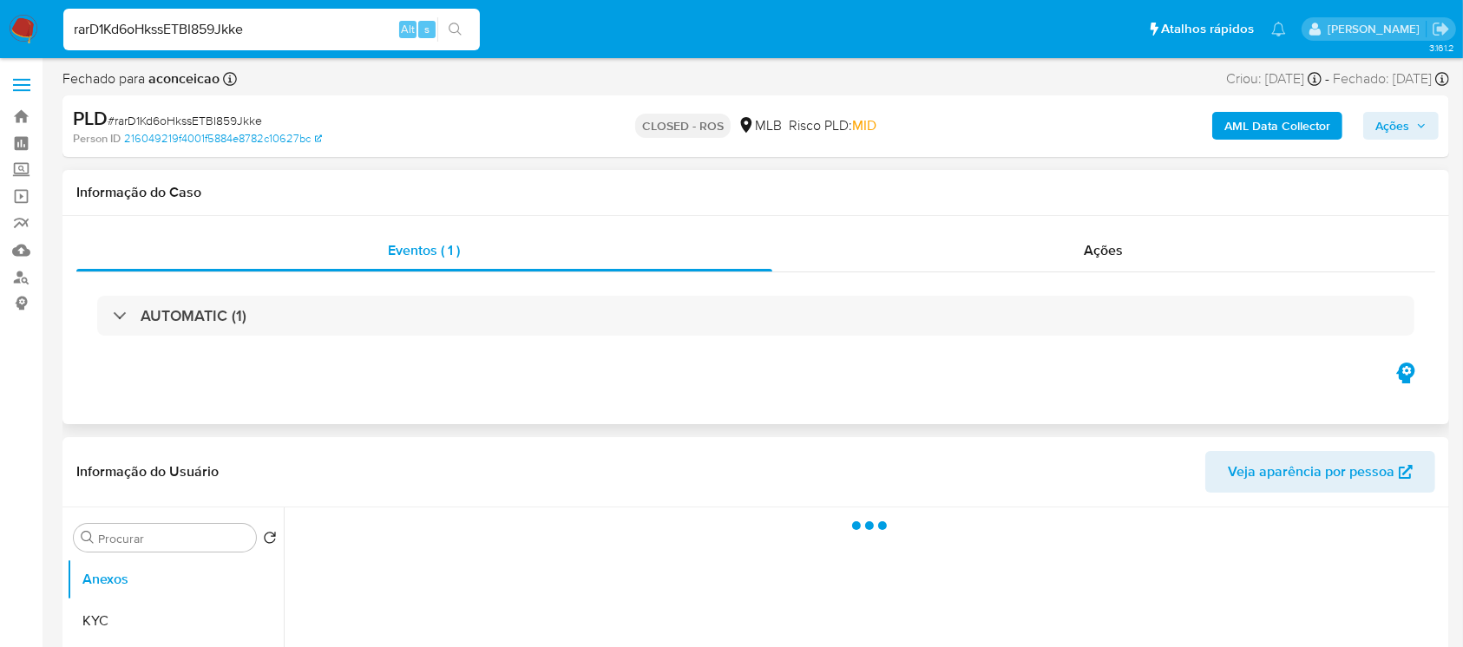
select select "10"
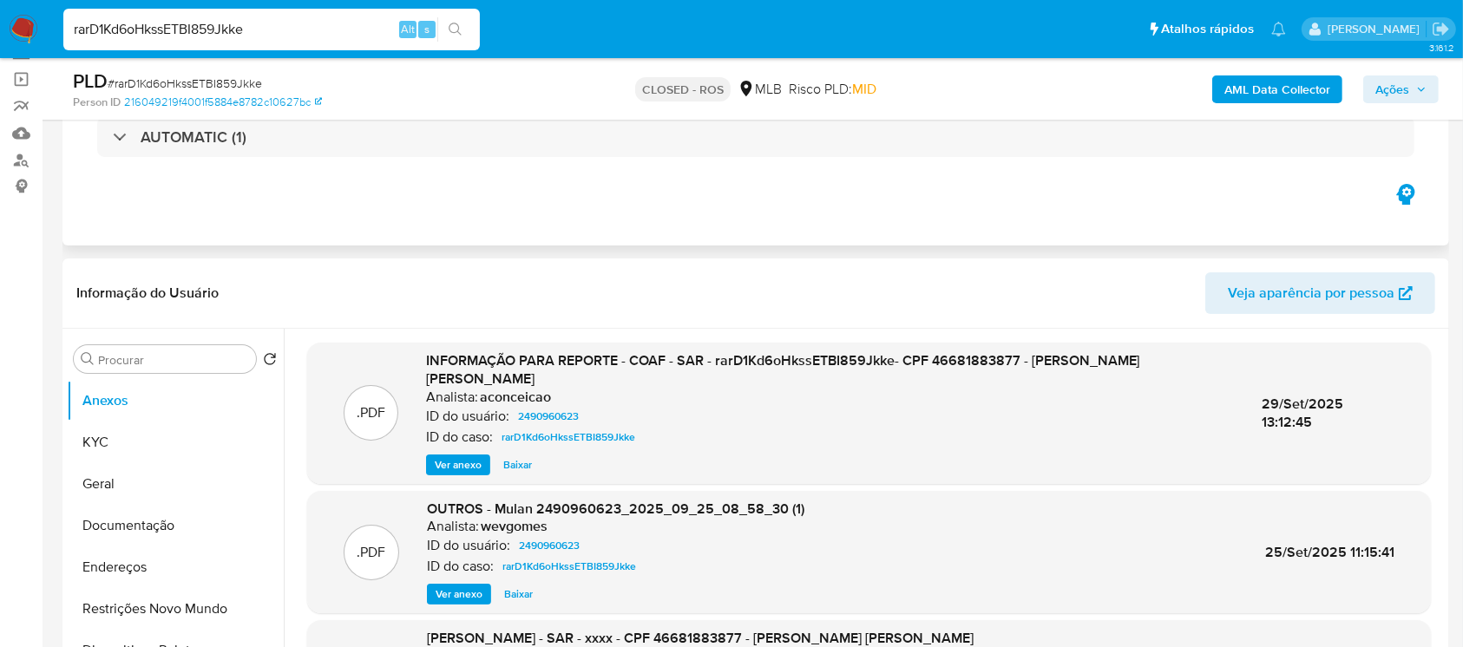
scroll to position [154, 0]
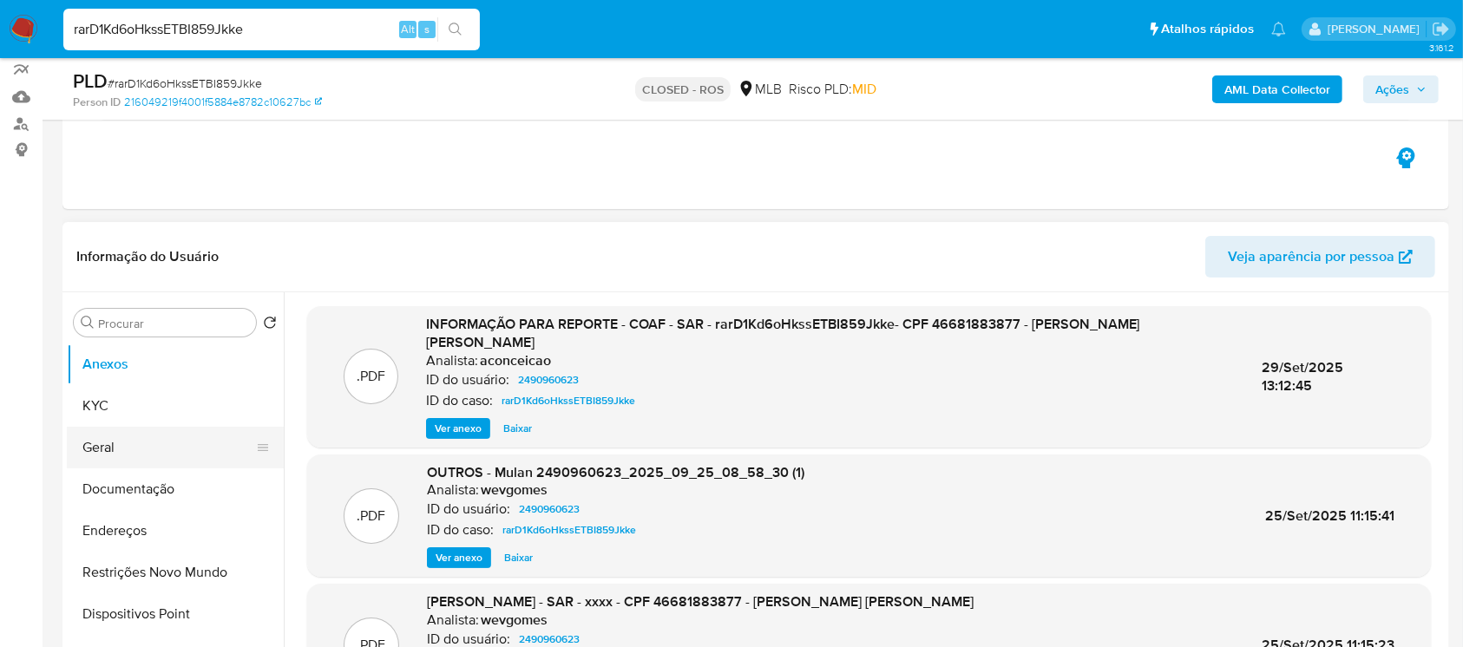
click at [108, 457] on button "Geral" at bounding box center [168, 448] width 203 height 42
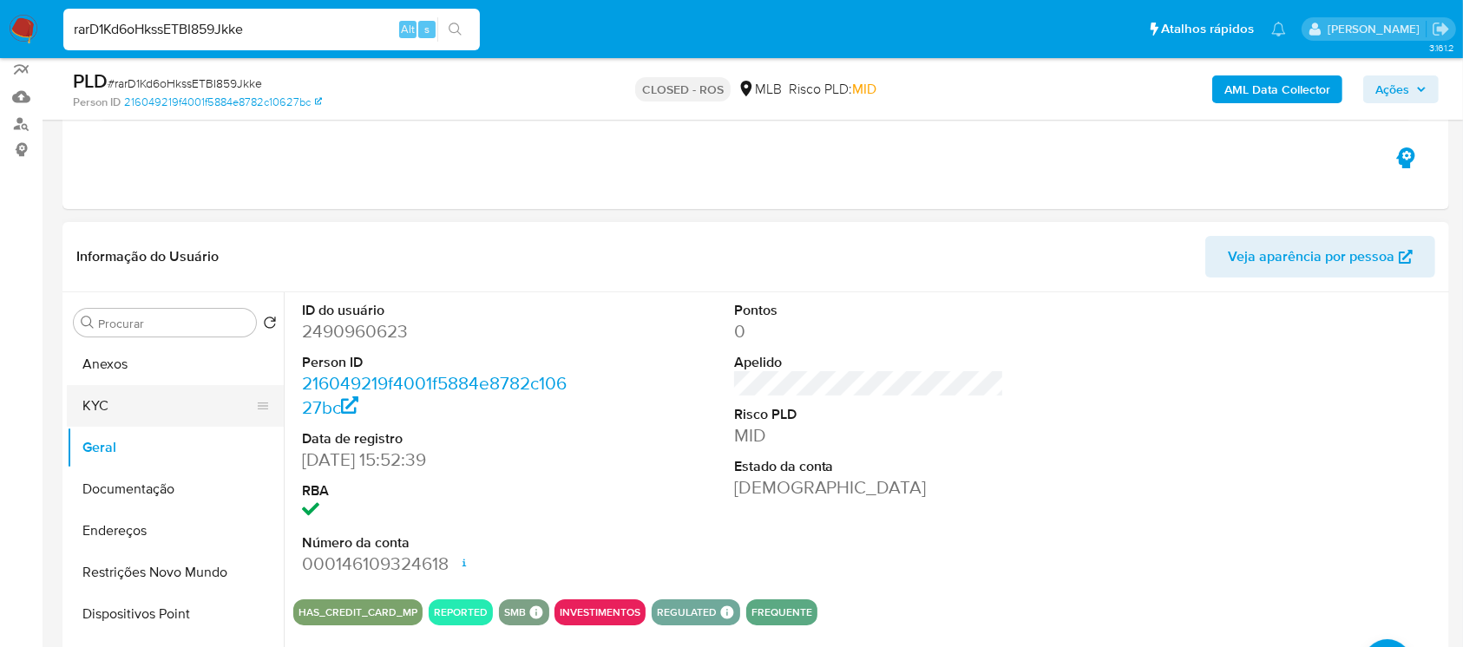
click at [102, 413] on button "KYC" at bounding box center [168, 406] width 203 height 42
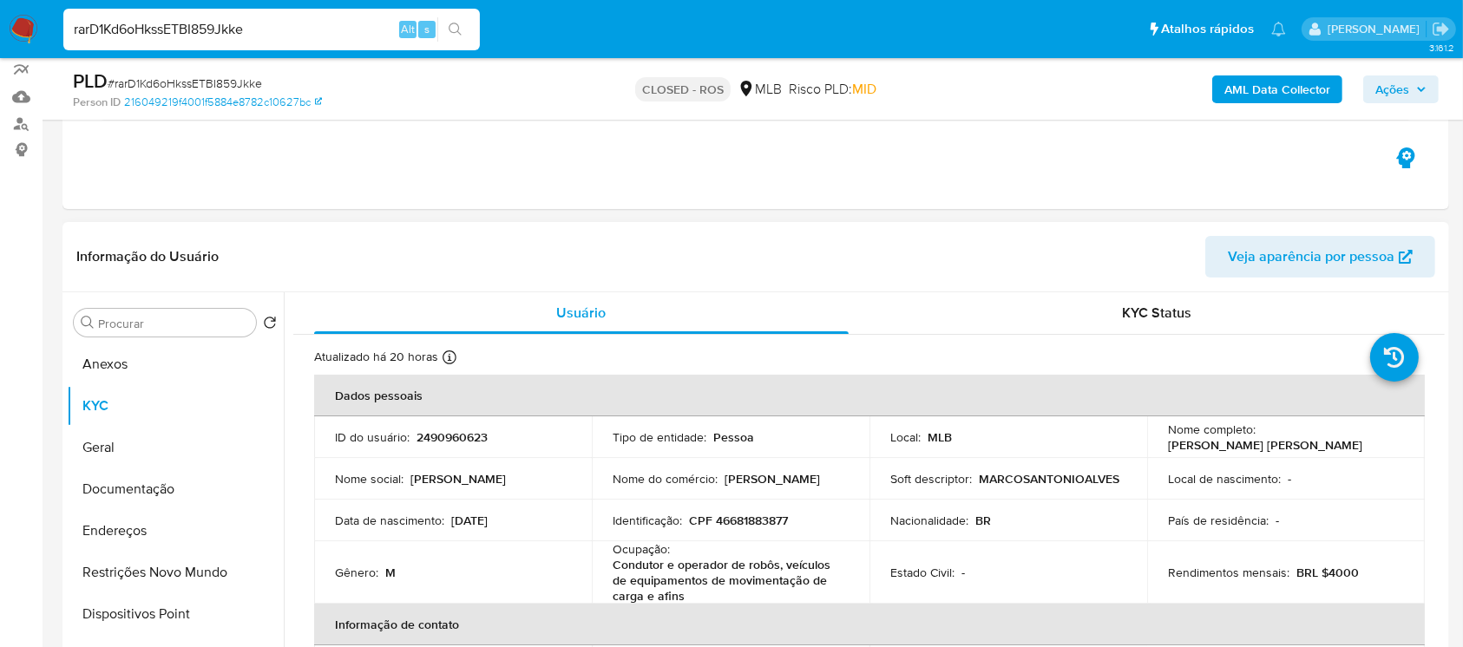
click at [430, 430] on p "2490960623" at bounding box center [452, 438] width 71 height 16
copy p "2490960623"
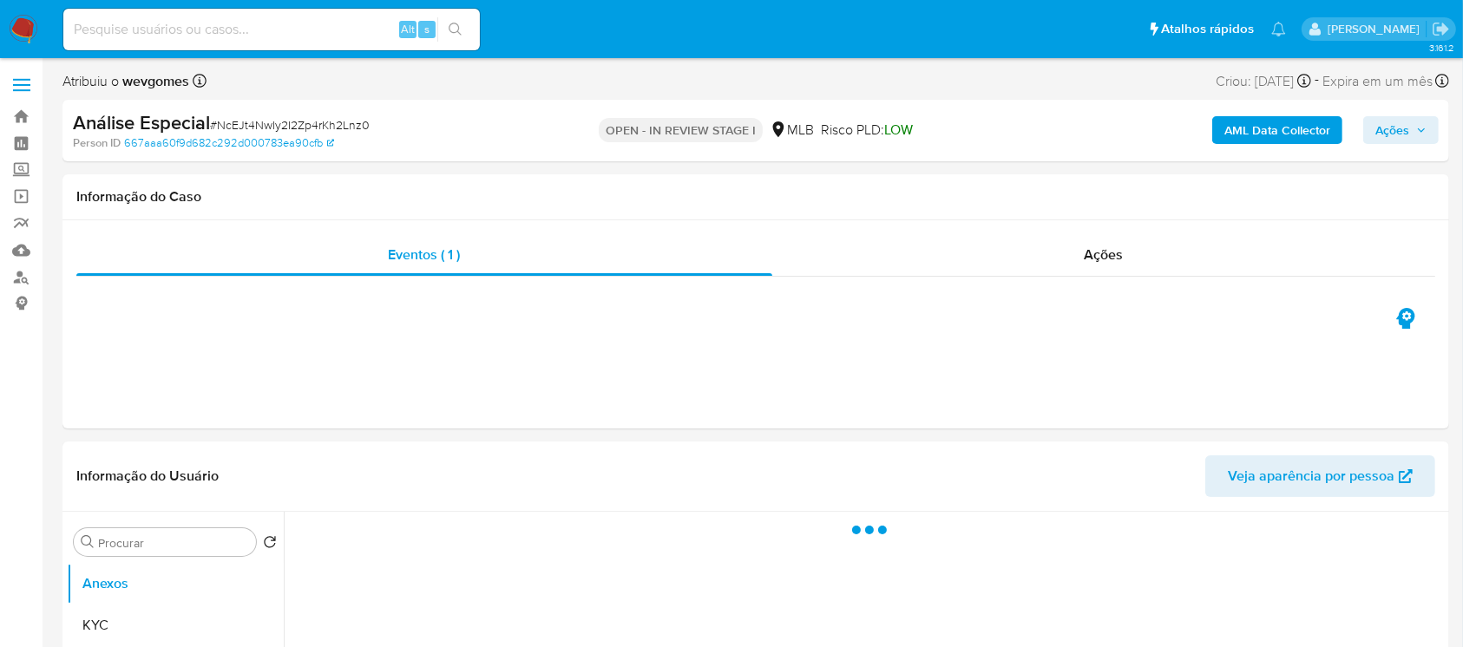
click at [10, 24] on img at bounding box center [24, 30] width 30 height 30
select select "10"
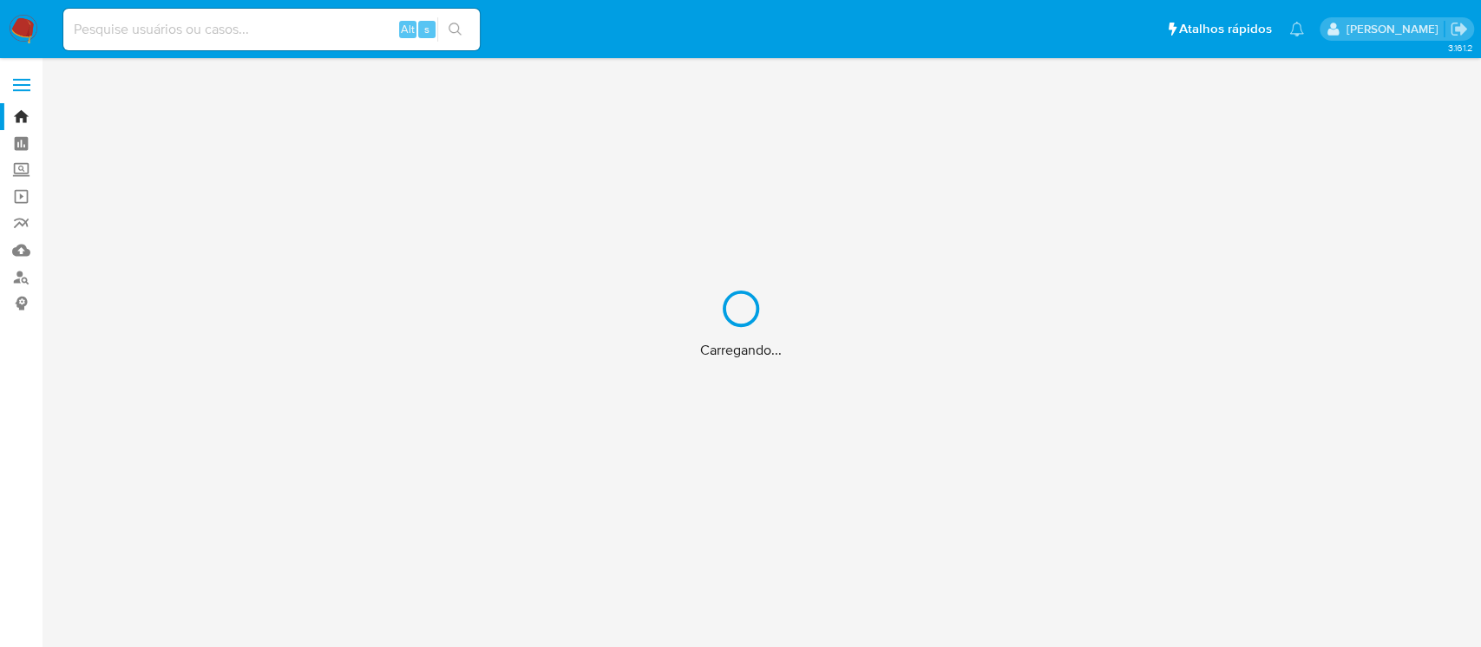
click at [135, 32] on div "Carregando..." at bounding box center [740, 323] width 1481 height 647
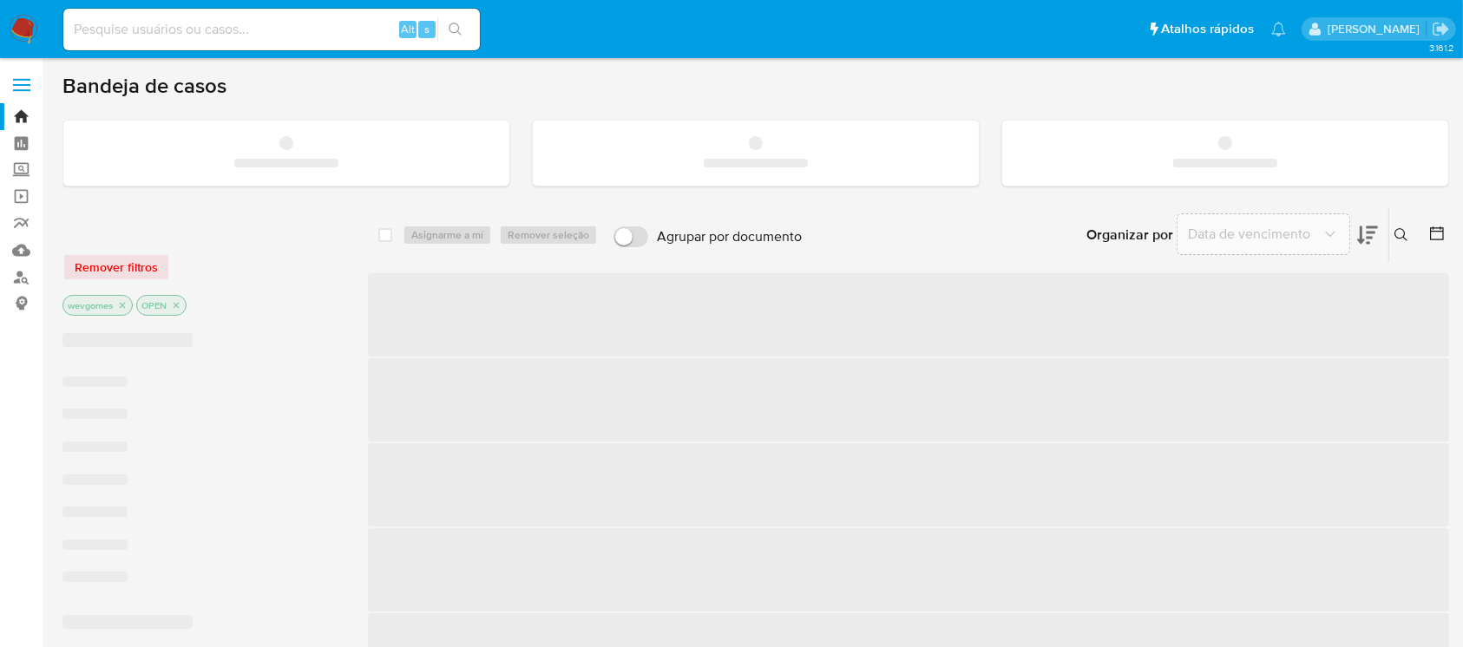
click at [99, 31] on input at bounding box center [271, 29] width 417 height 23
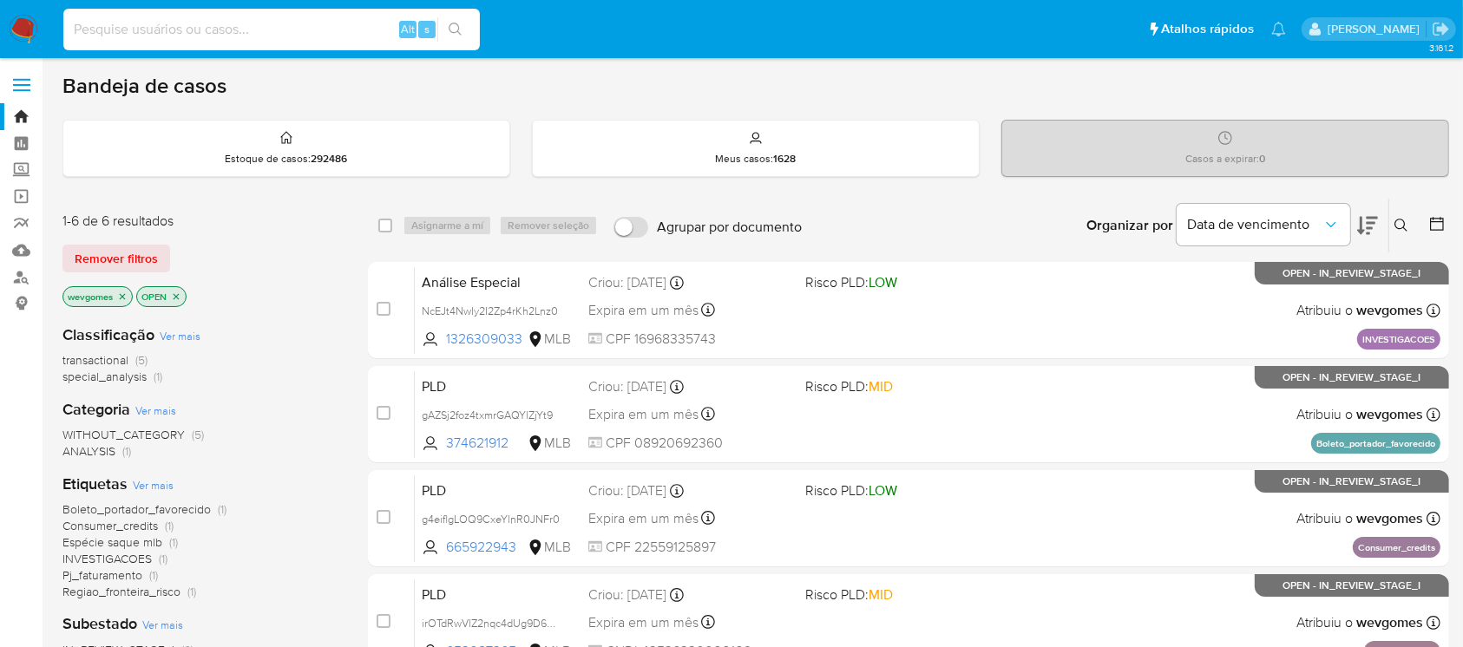
paste input "NcEJt4NwIy2I2Zp4rKh2Lnz0"
type input "NcEJt4NwIy2I2Zp4rKh2Lnz0"
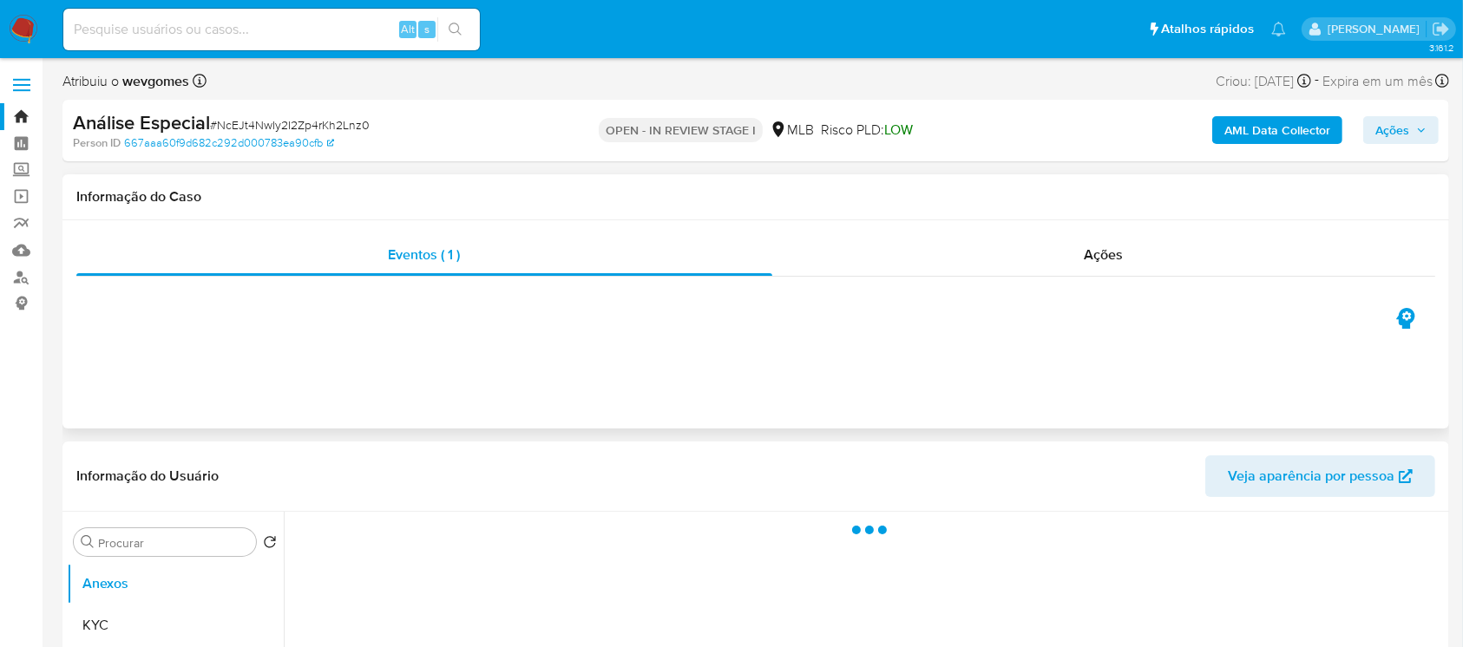
select select "10"
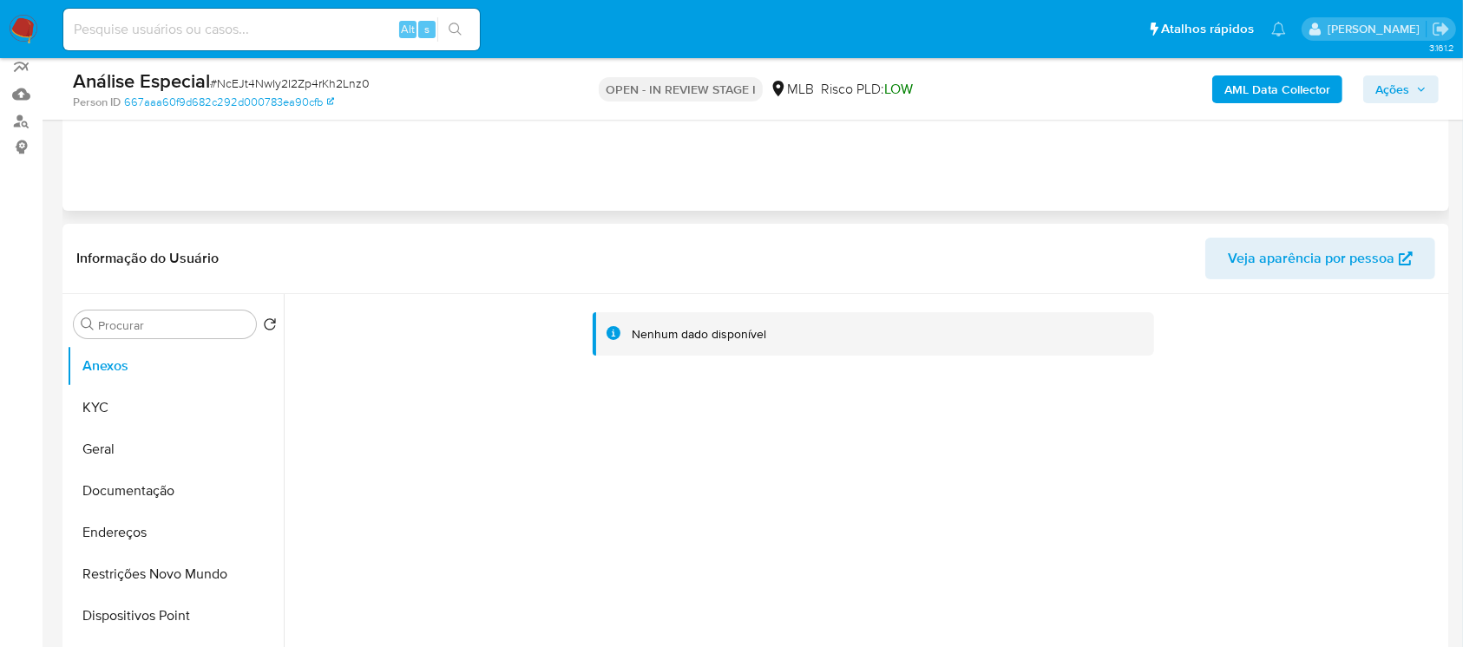
scroll to position [308, 0]
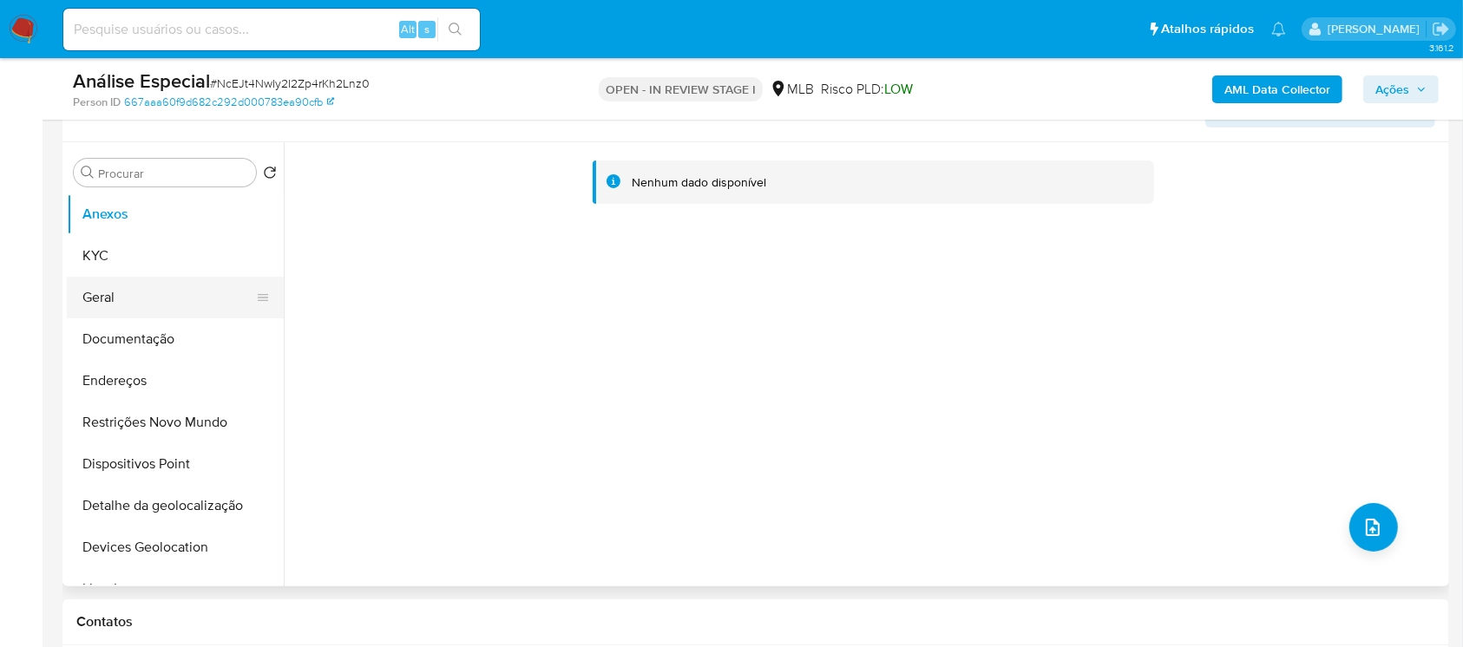
click at [114, 299] on button "Geral" at bounding box center [168, 298] width 203 height 42
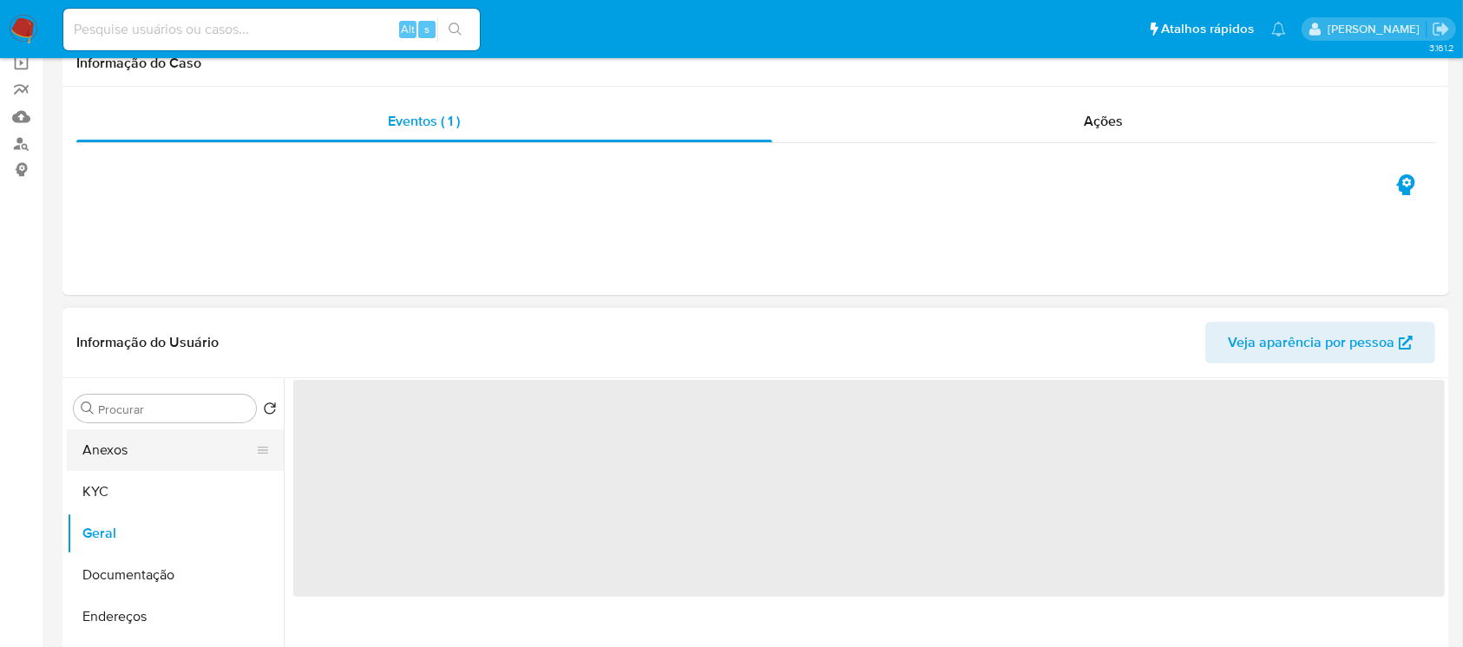
scroll to position [0, 0]
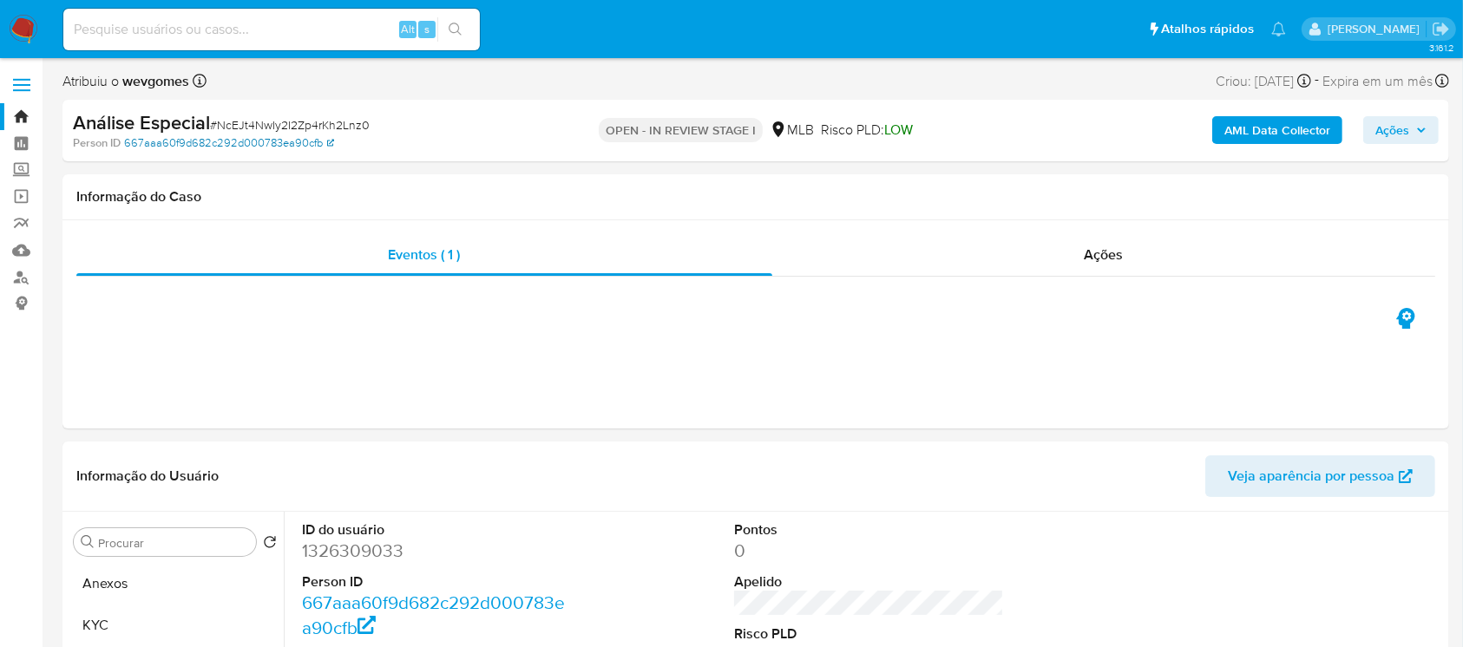
click at [328, 145] on icon at bounding box center [330, 142] width 7 height 7
click at [1270, 482] on span "Veja aparência por pessoa" at bounding box center [1311, 477] width 167 height 42
click at [17, 25] on img at bounding box center [24, 30] width 30 height 30
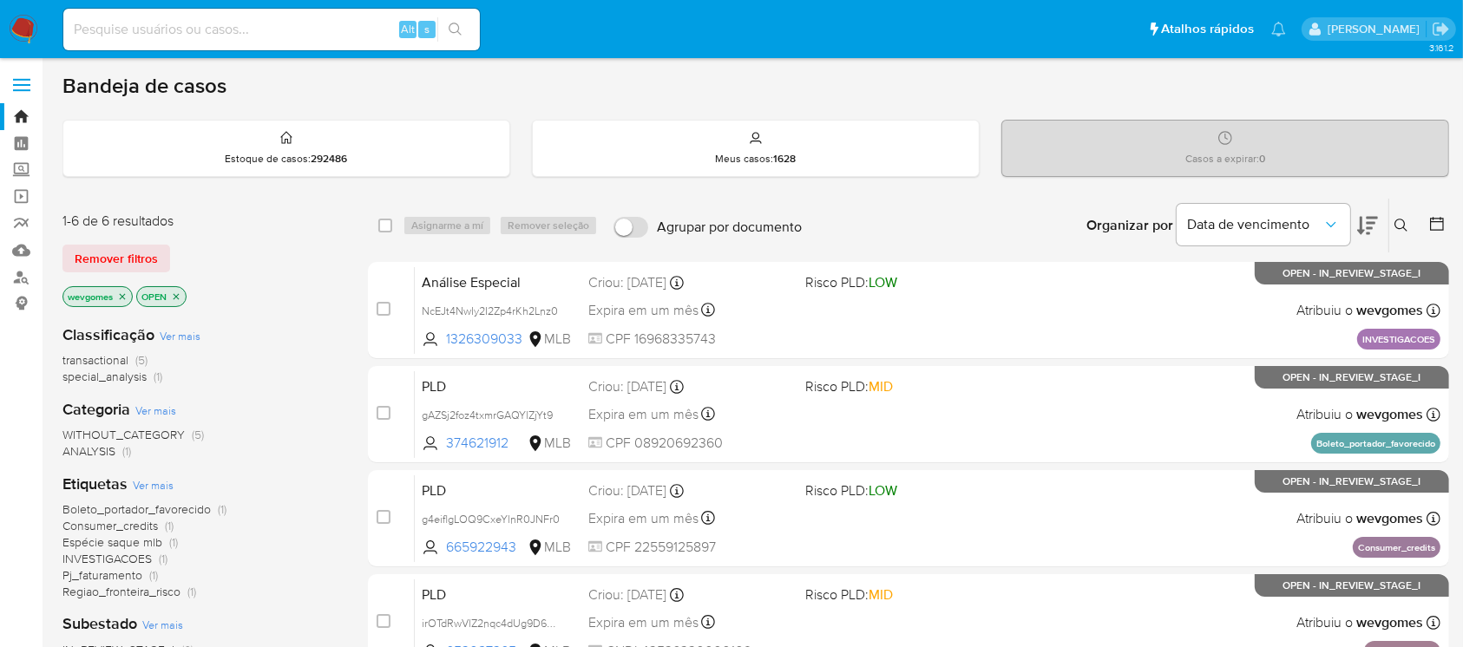
click at [25, 31] on img at bounding box center [24, 30] width 30 height 30
click at [122, 298] on icon "close-filter" at bounding box center [122, 297] width 10 height 10
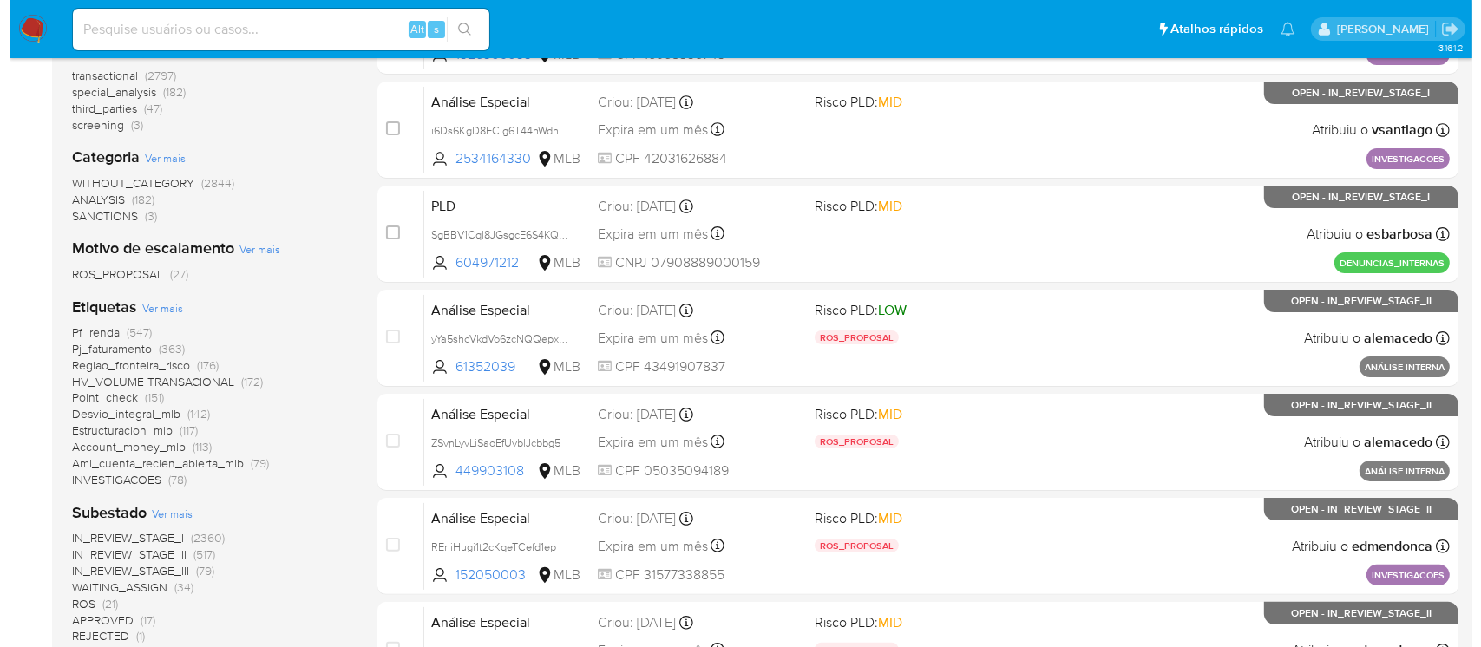
scroll to position [308, 0]
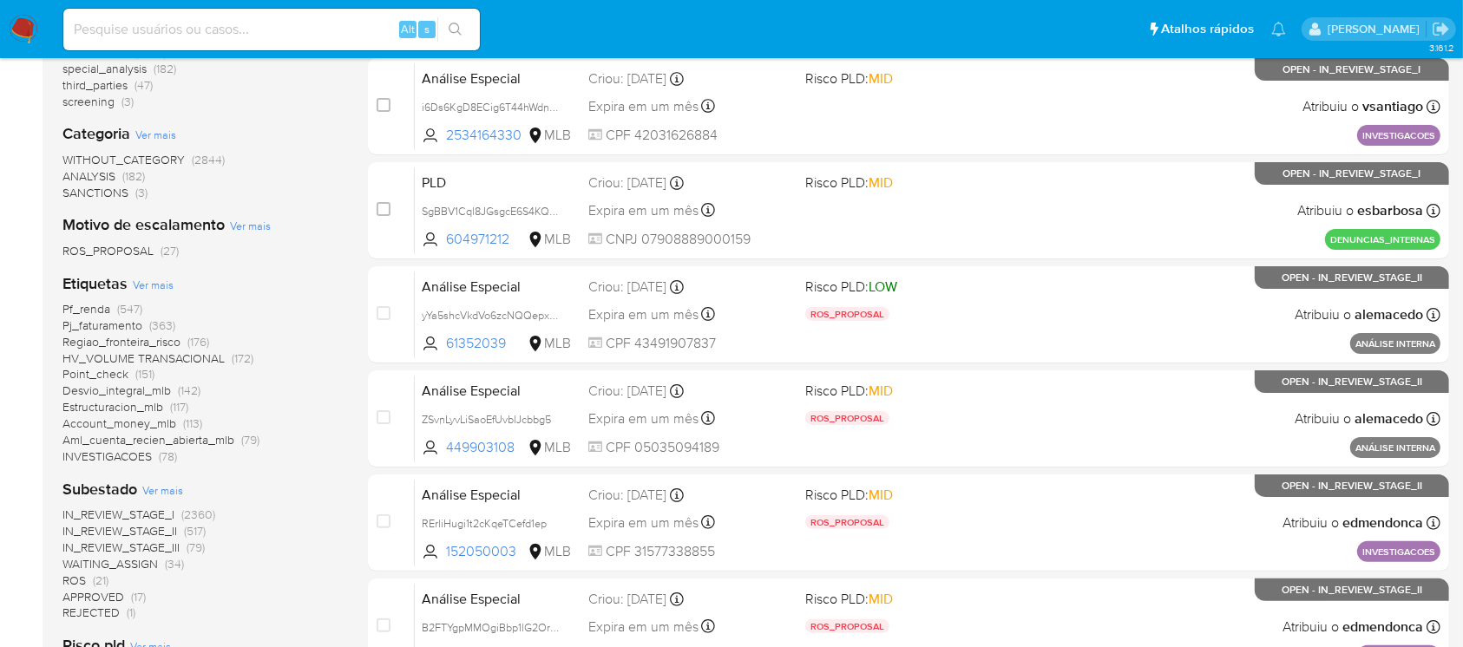
click at [146, 287] on span "Ver mais" at bounding box center [153, 285] width 41 height 16
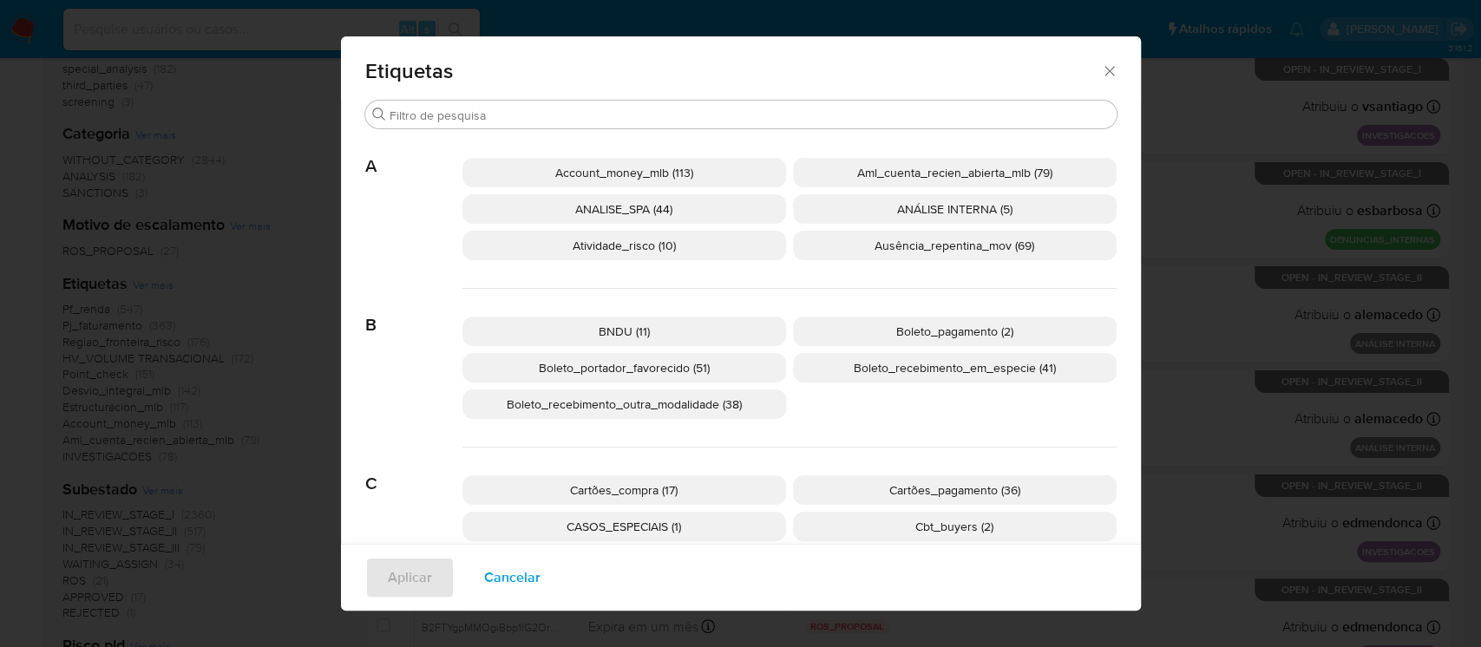
click at [569, 404] on span "Boleto_recebimento_outra_modalidade (38)" at bounding box center [624, 404] width 235 height 17
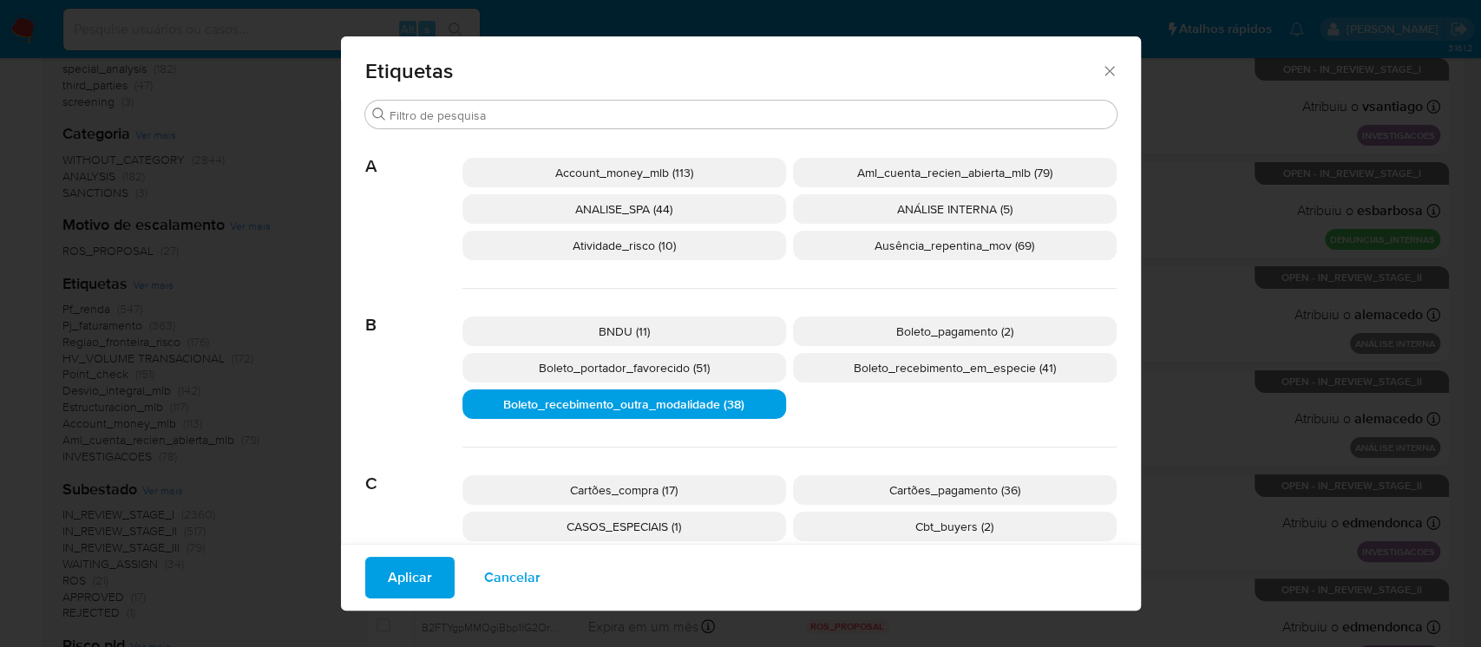
click at [397, 575] on span "Aplicar" at bounding box center [410, 578] width 44 height 38
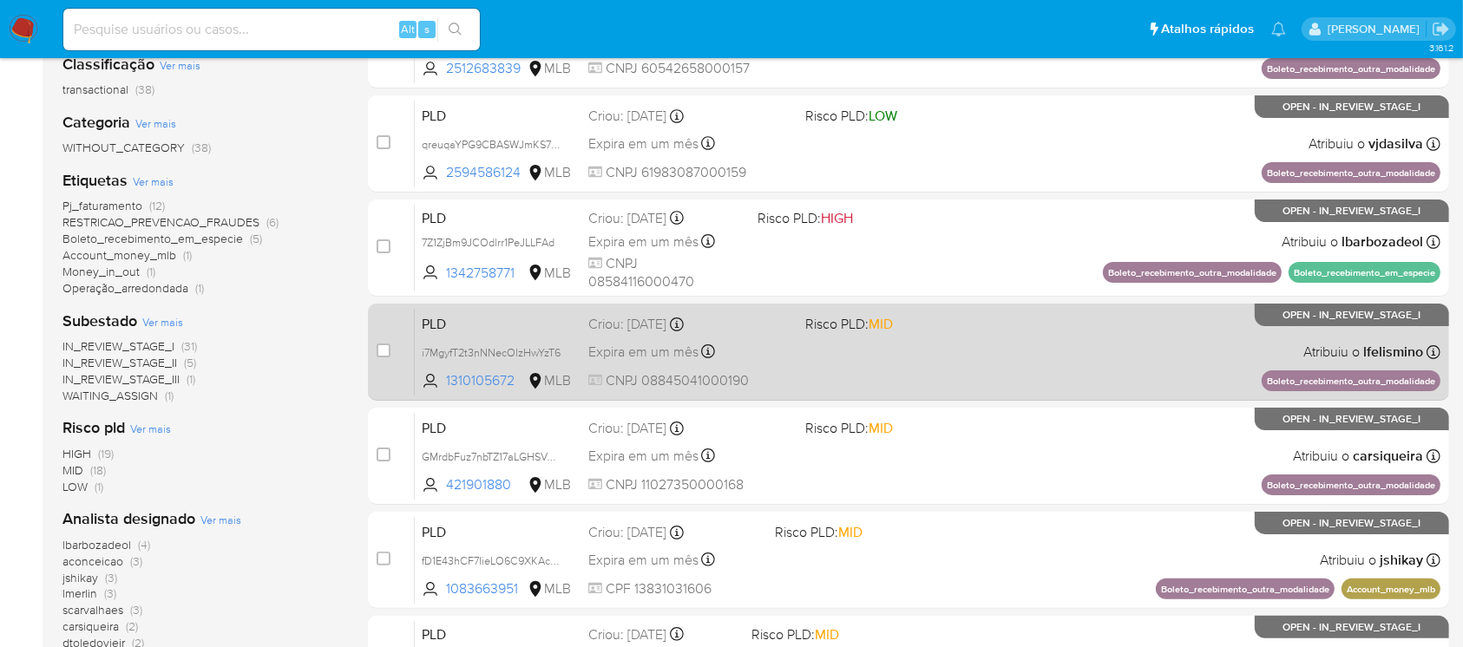
scroll to position [308, 0]
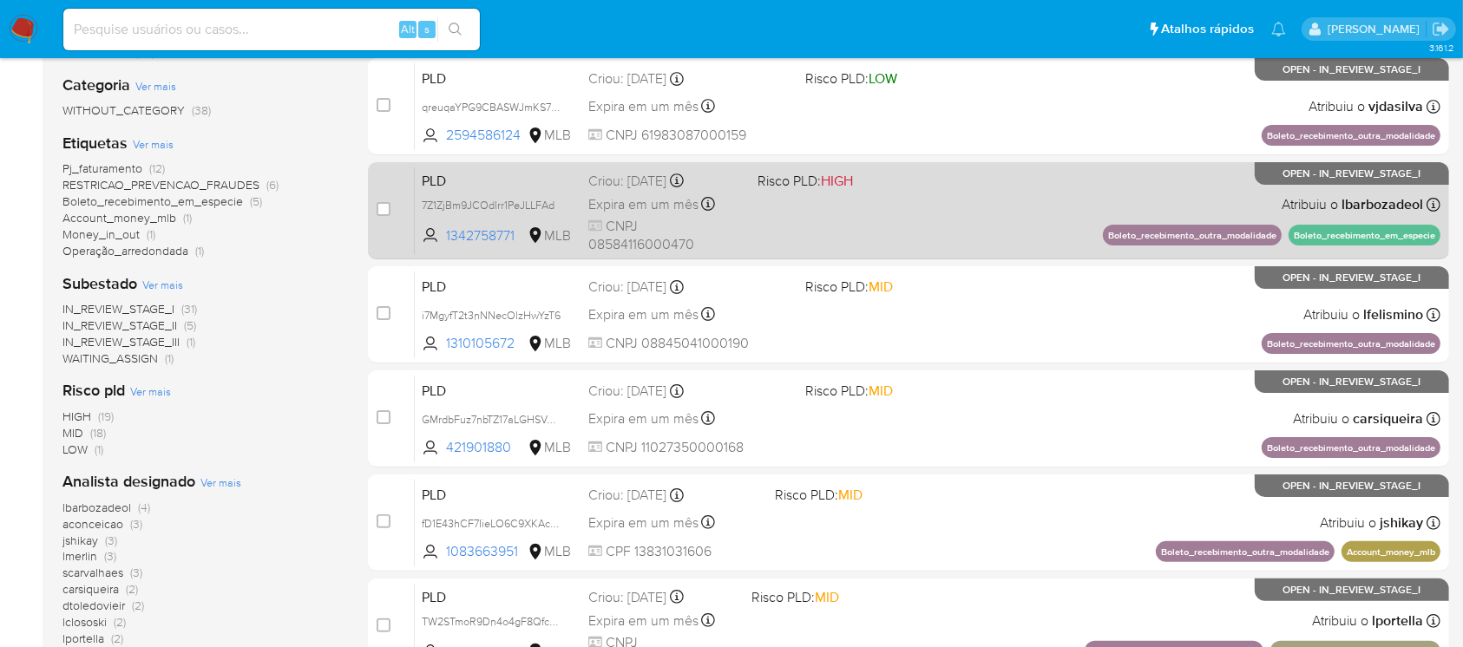
click at [901, 236] on div "PLD 7Z1ZjBm9JCOdlrr1PeJLLFAd 1342758771 MLB Risco PLD: HIGH Criou: [DATE] Criou…" at bounding box center [928, 211] width 1026 height 88
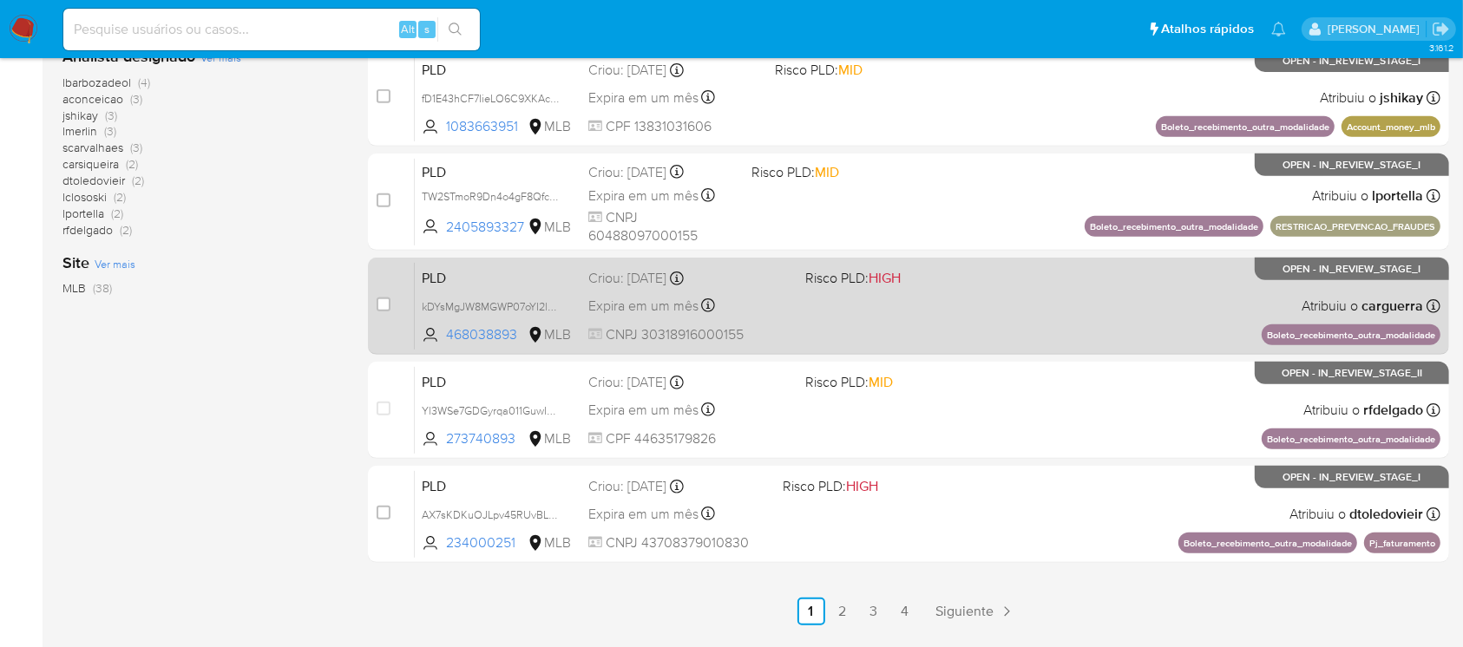
scroll to position [771, 0]
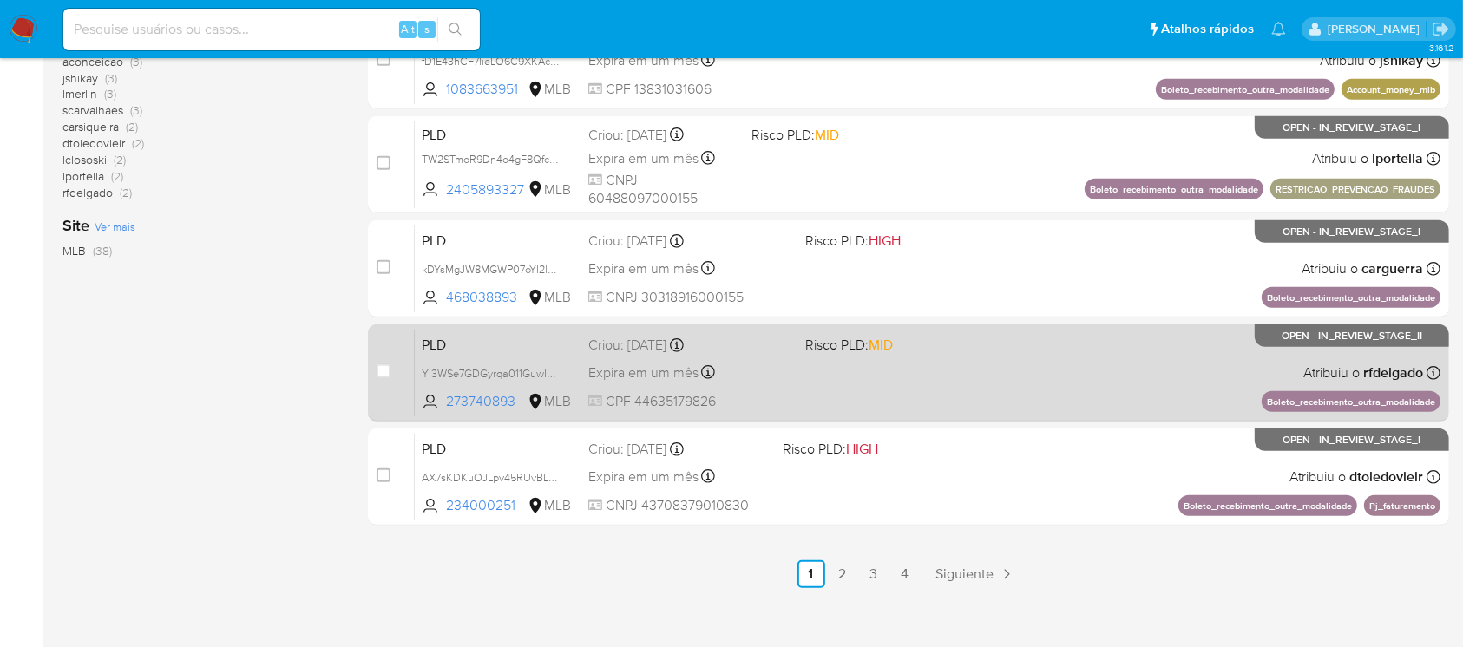
click at [828, 412] on div "PLD Yl3WSe7GDGyrqa011GuwIuyv 273740893 MLB Risco PLD: MID Criou: [DATE] Criou: …" at bounding box center [928, 373] width 1026 height 88
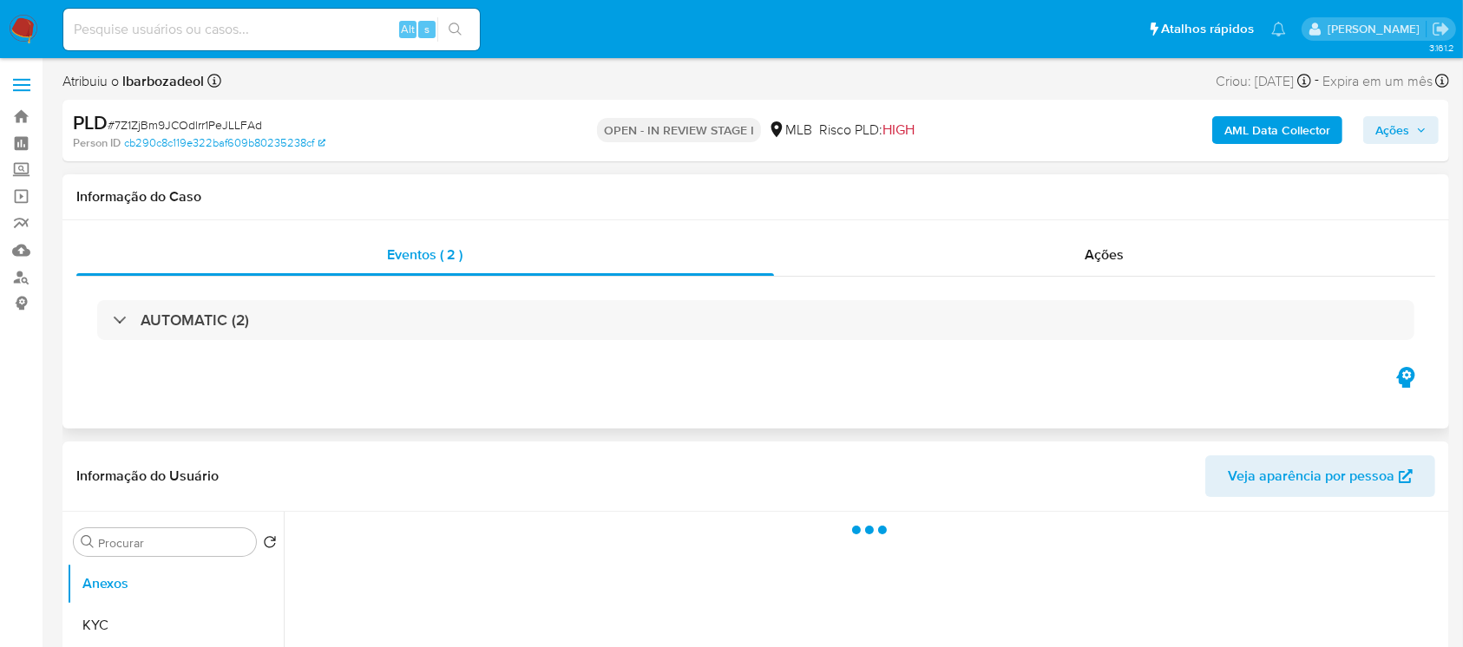
select select "10"
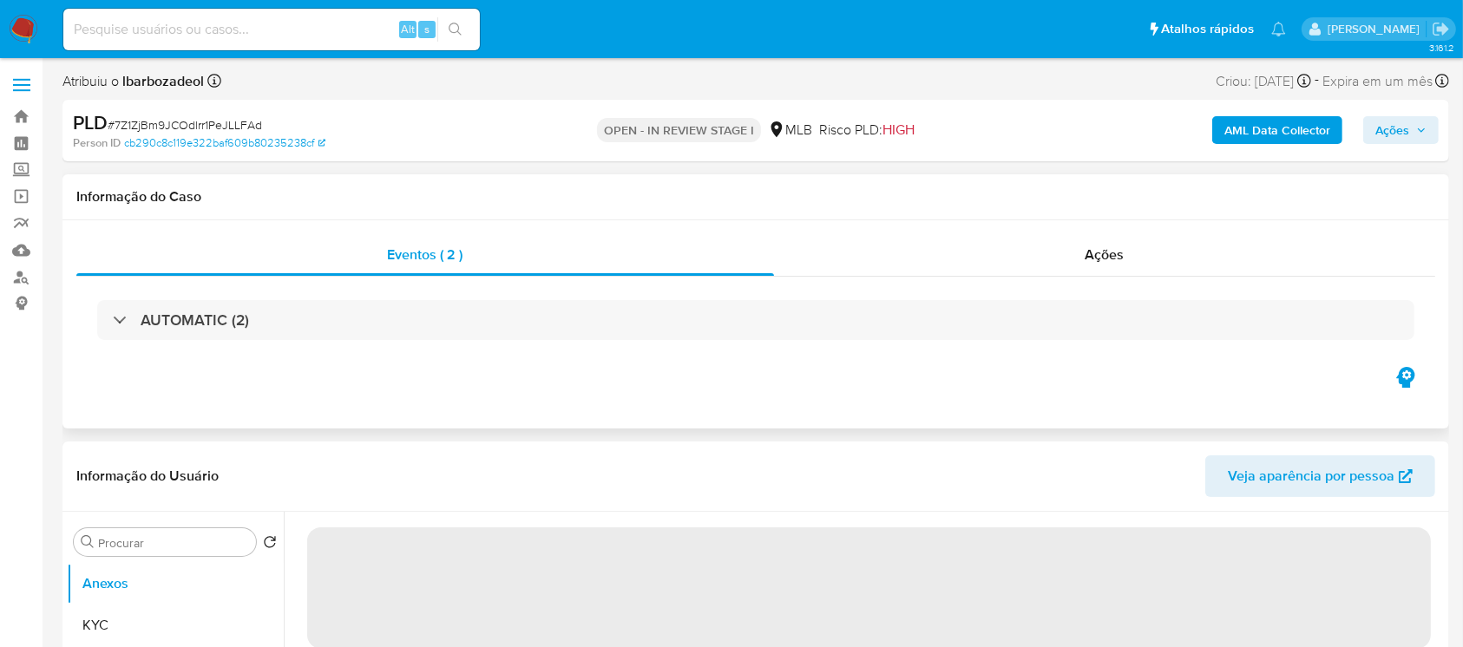
click at [521, 299] on div "AUTOMATIC (2)" at bounding box center [755, 320] width 1359 height 87
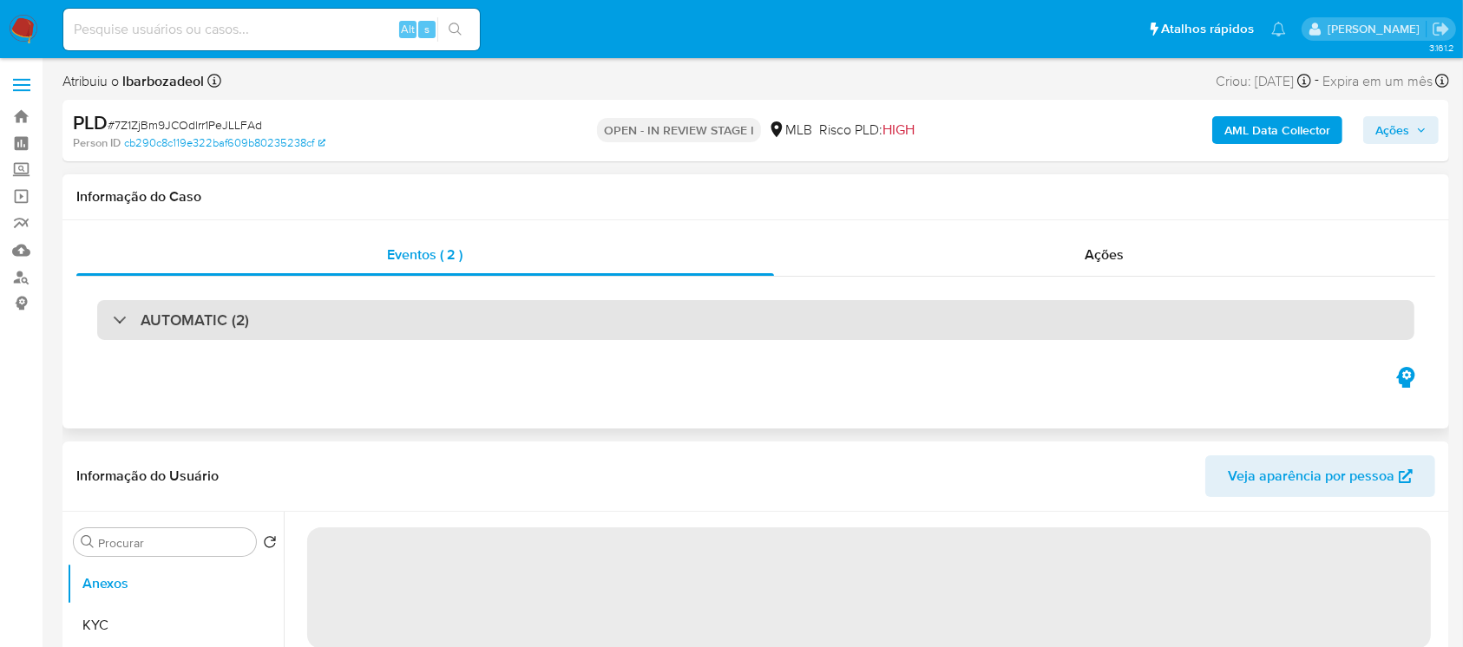
click at [447, 321] on div "AUTOMATIC (2)" at bounding box center [755, 320] width 1317 height 40
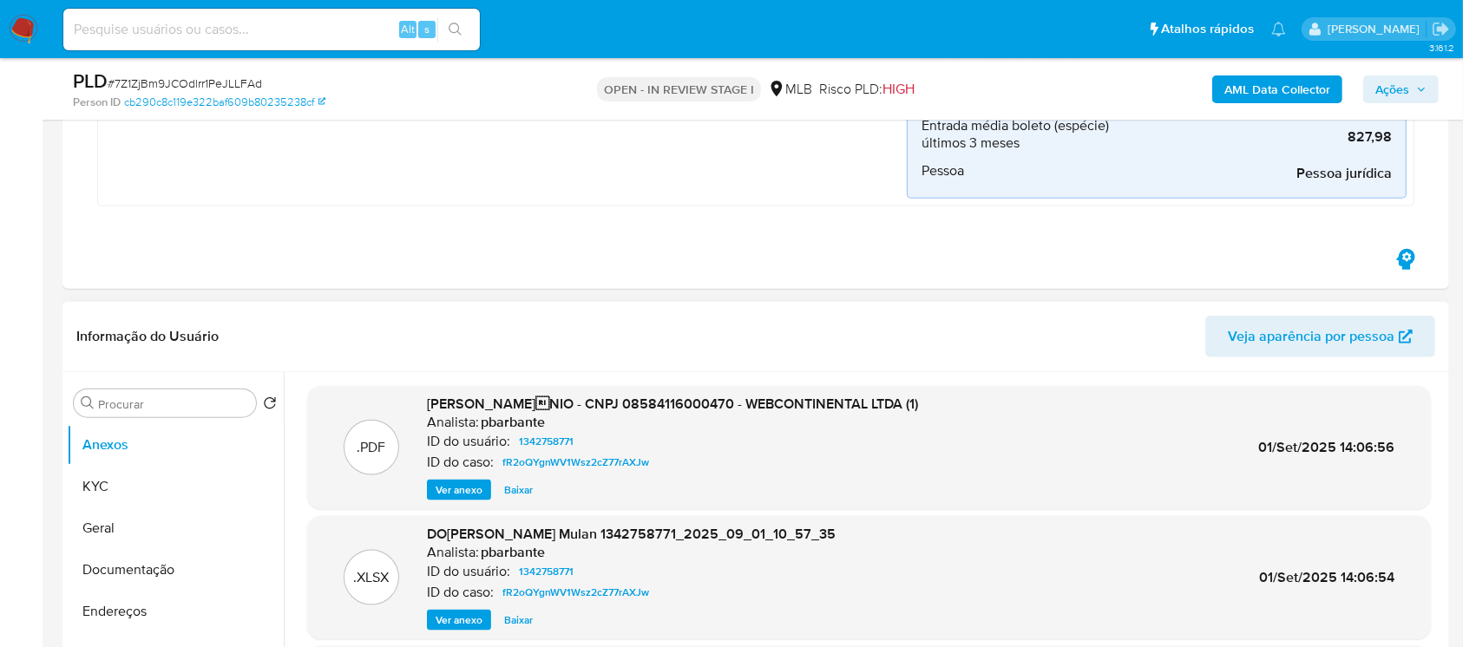
scroll to position [2159, 0]
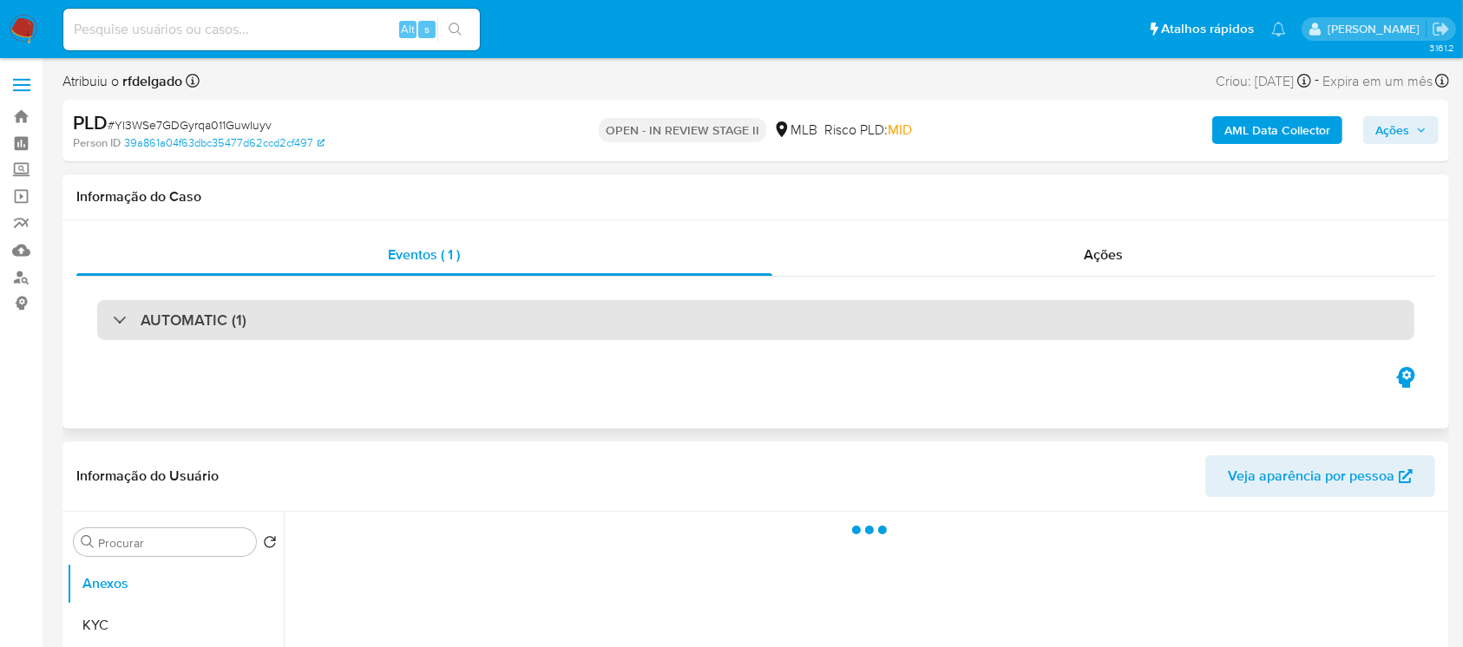
click at [113, 319] on div at bounding box center [113, 319] width 0 height 0
select select "10"
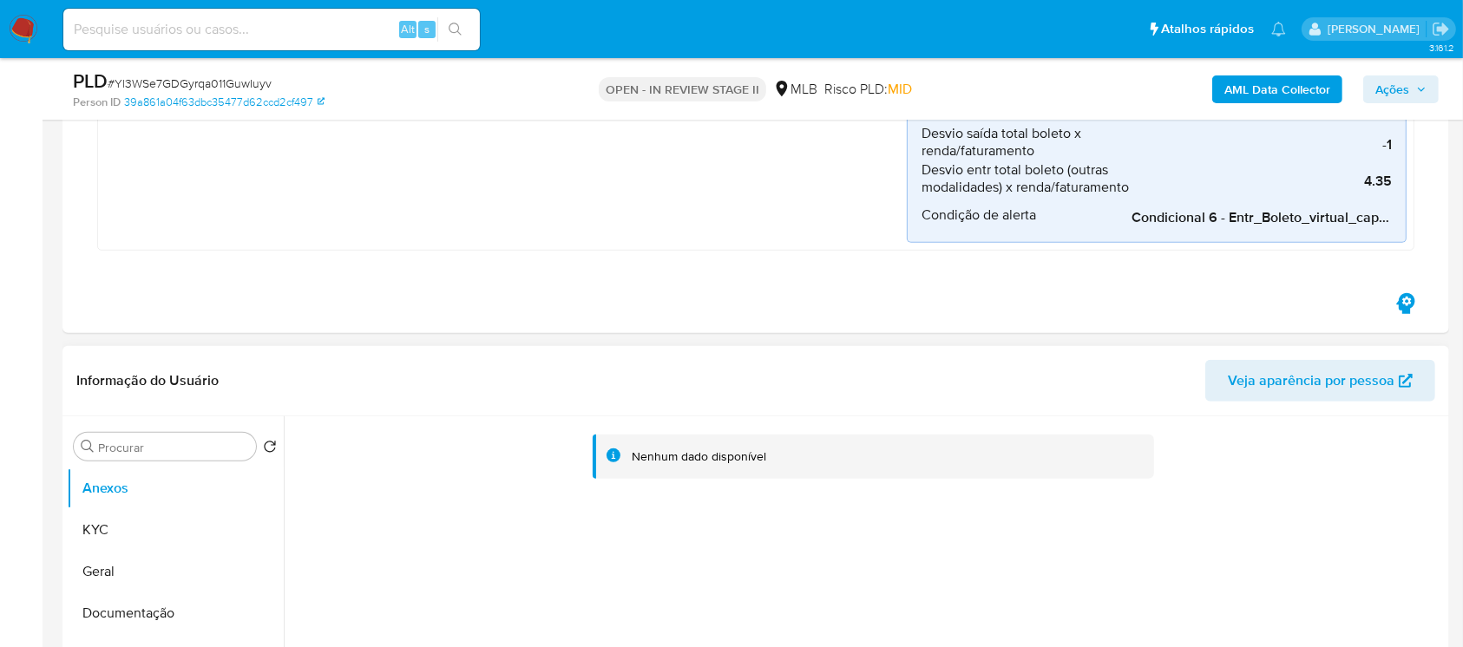
scroll to position [1080, 0]
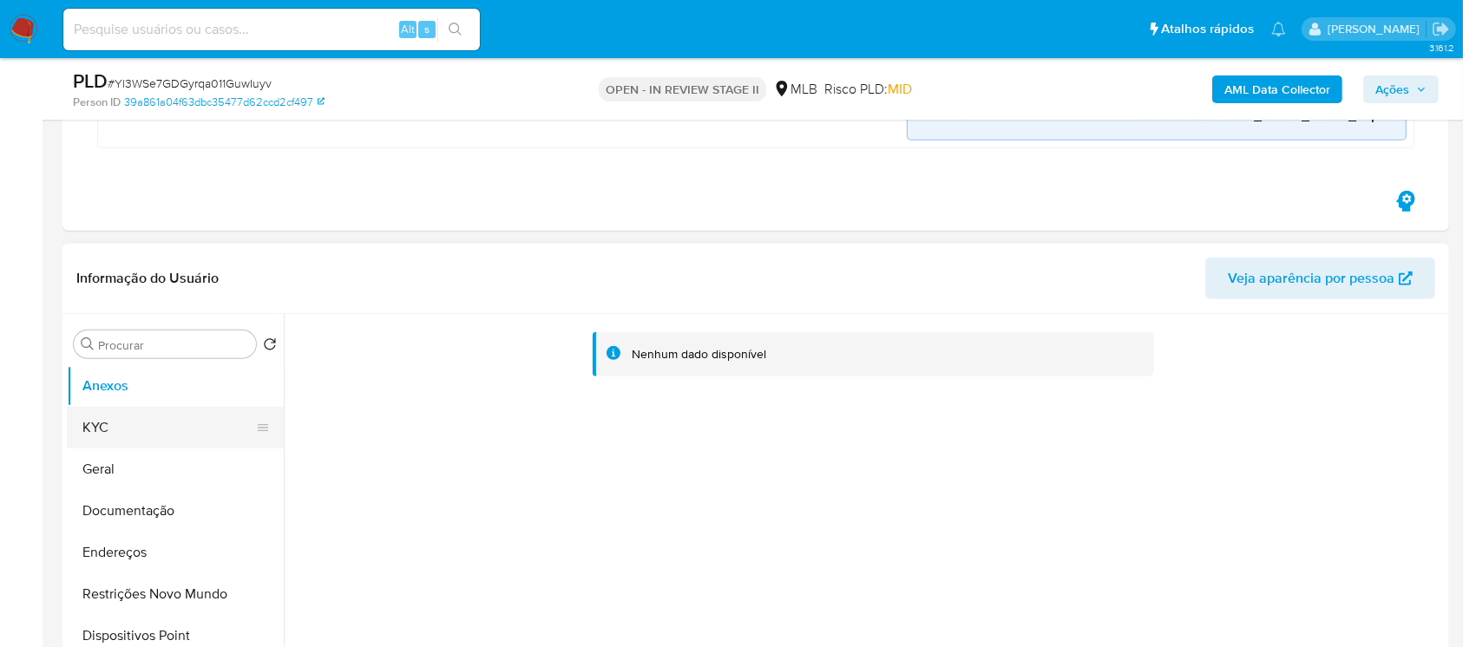
click at [115, 433] on button "KYC" at bounding box center [168, 428] width 203 height 42
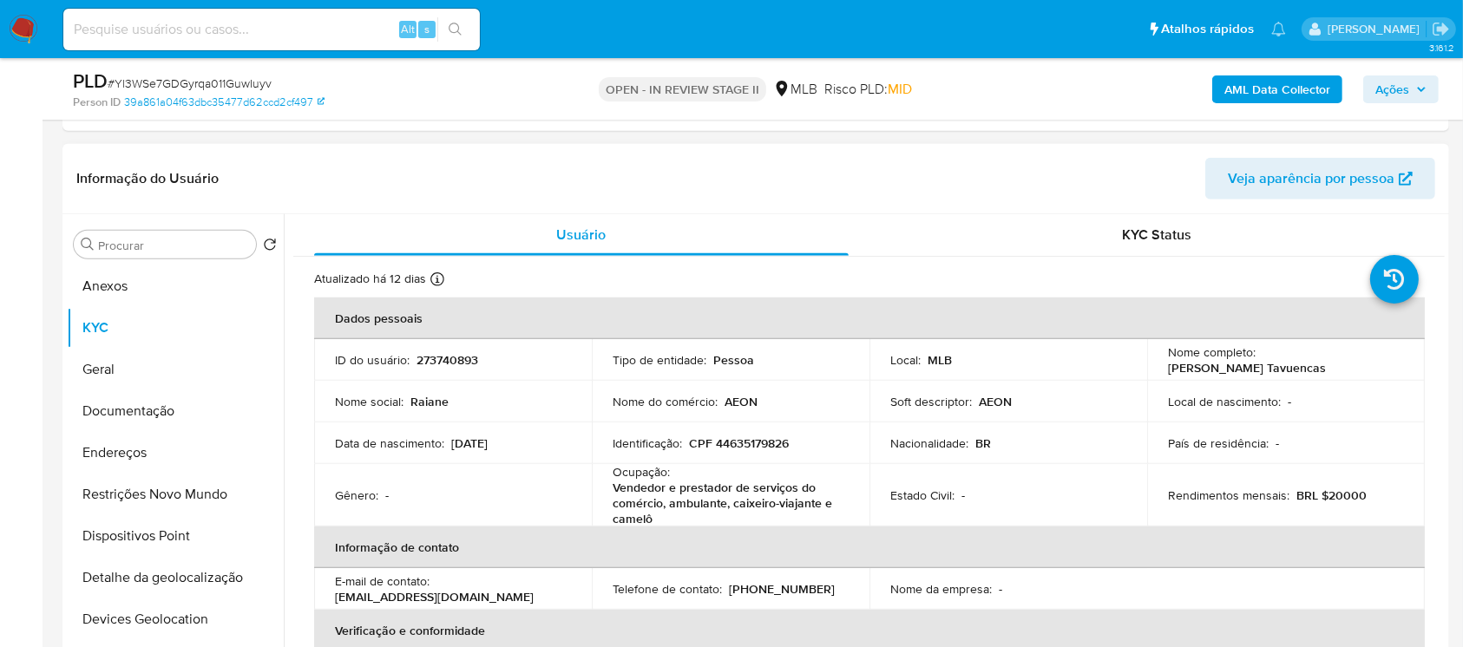
scroll to position [1234, 0]
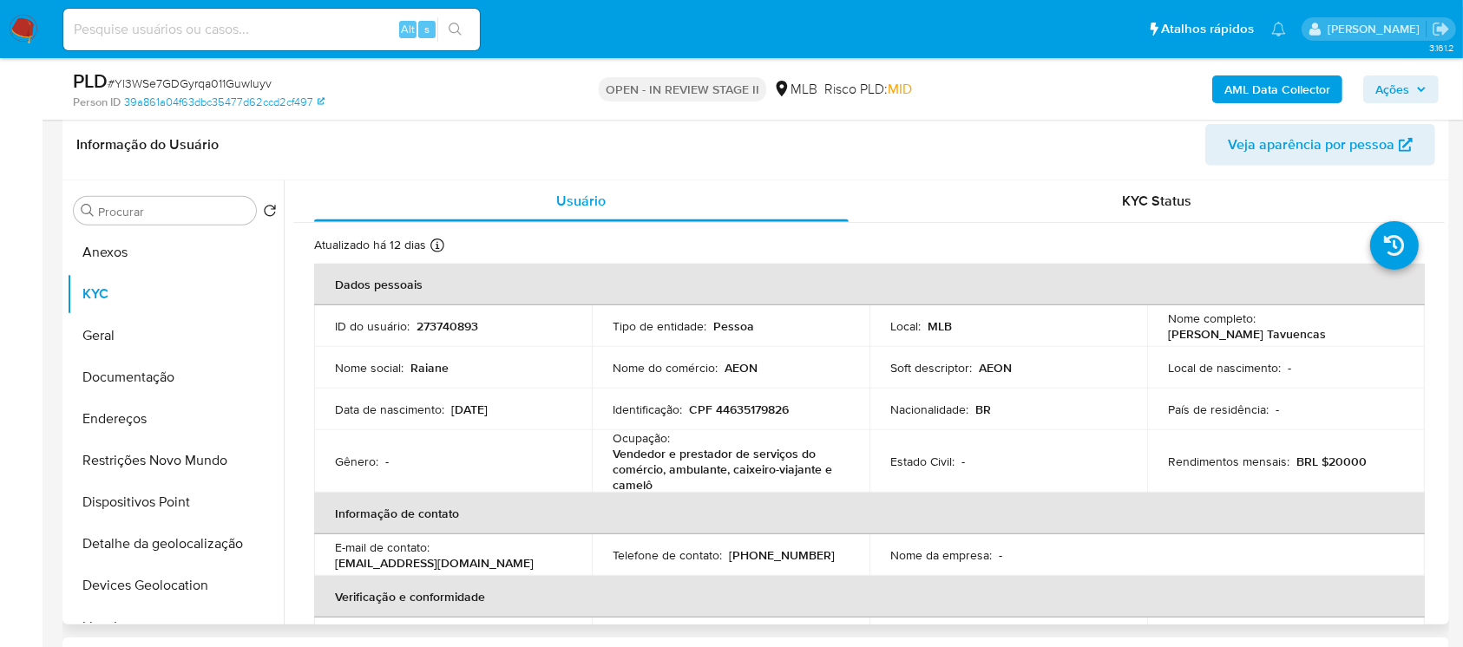
click at [448, 325] on p "273740893" at bounding box center [448, 326] width 62 height 16
copy p "273740893"
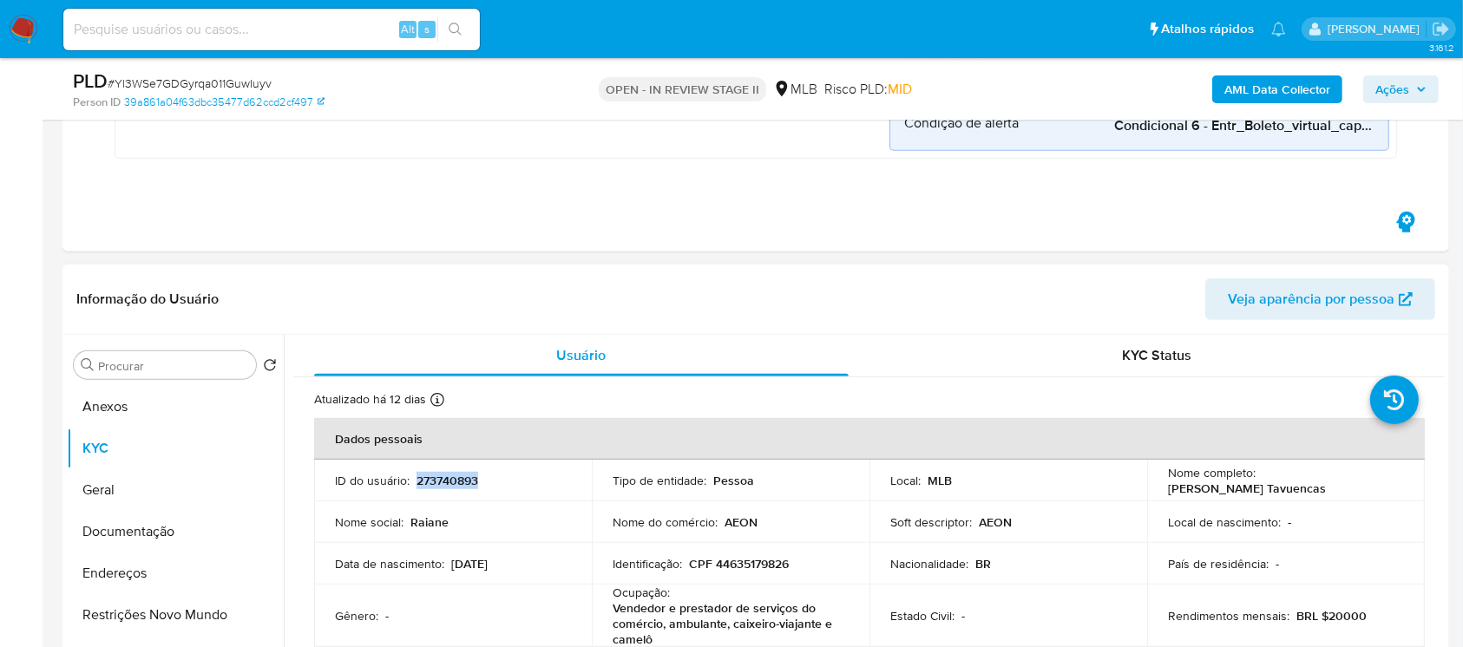
scroll to position [154, 0]
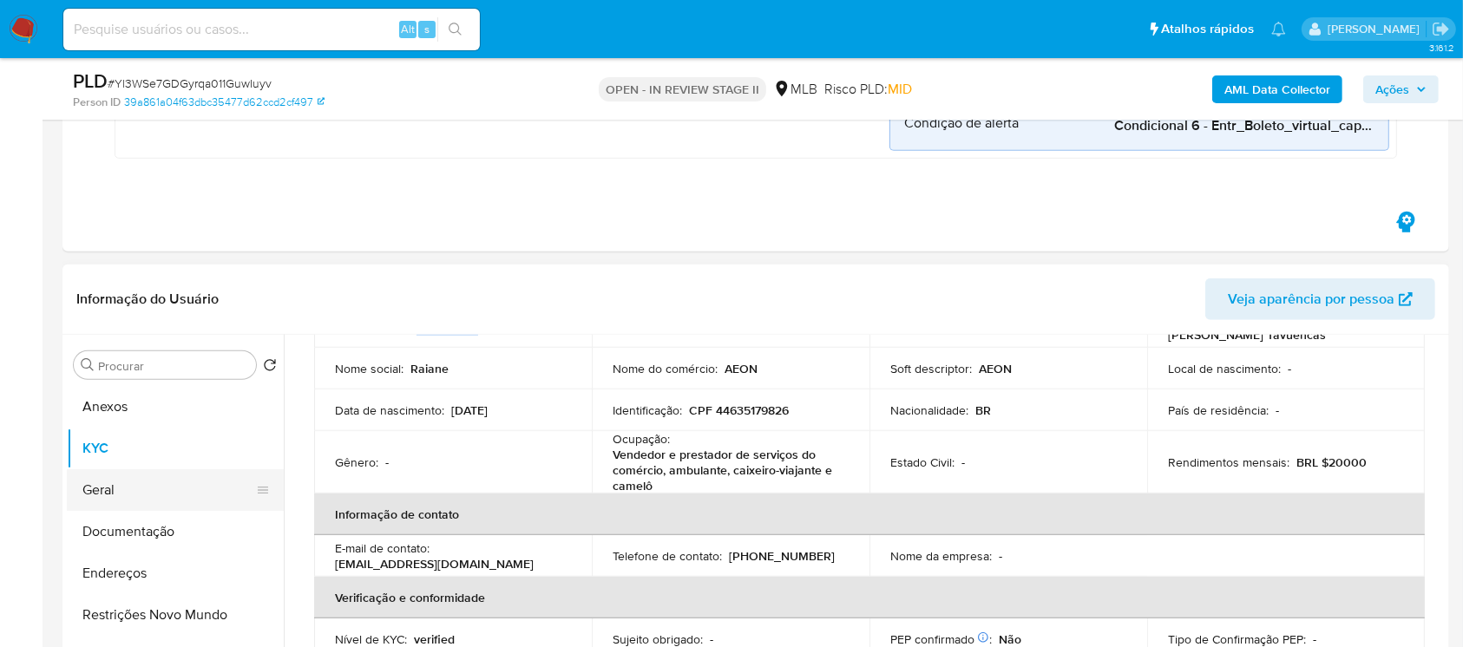
click at [97, 482] on button "Geral" at bounding box center [168, 490] width 203 height 42
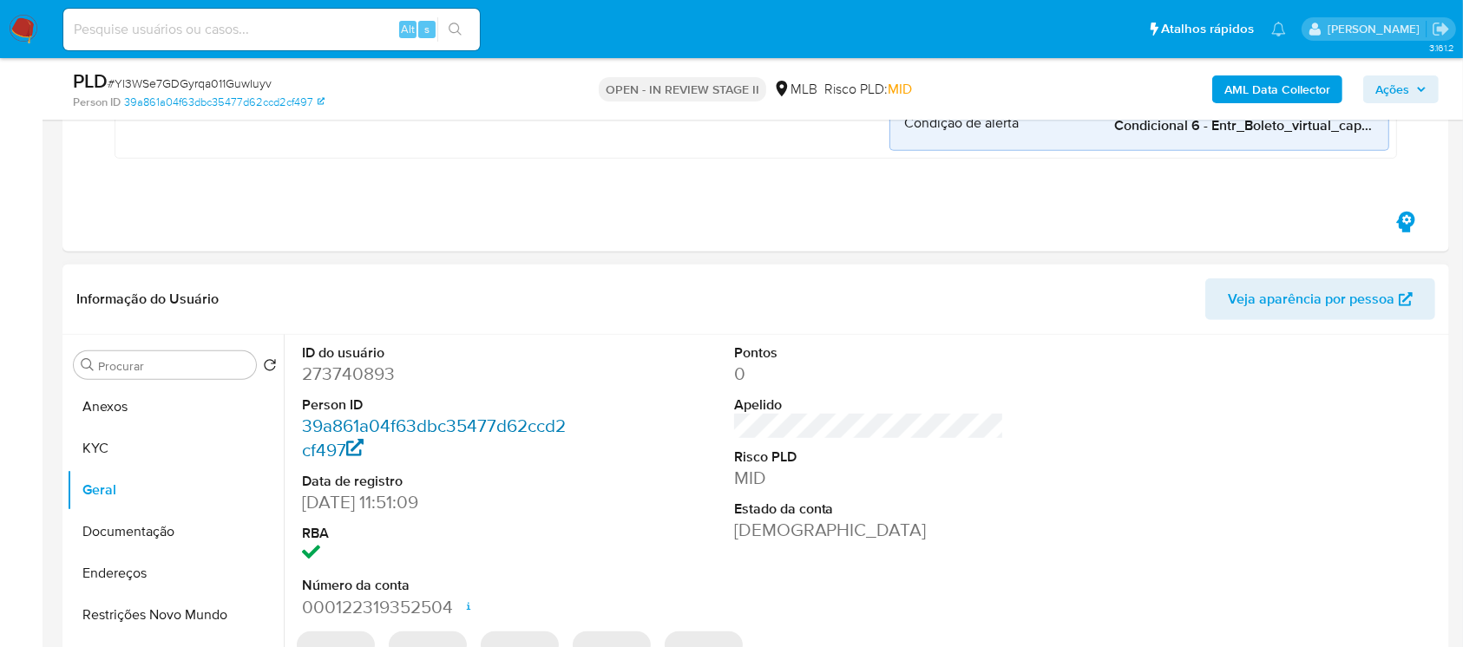
scroll to position [1234, 0]
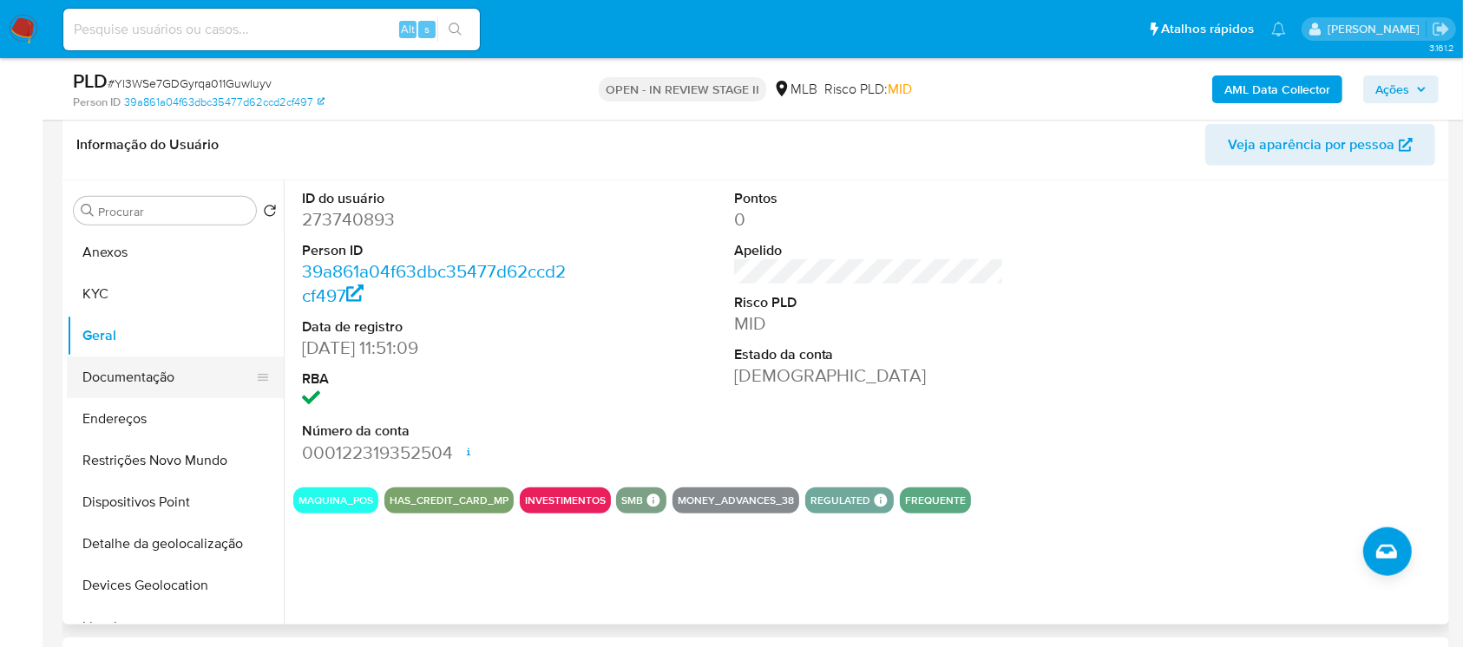
click at [108, 385] on button "Documentação" at bounding box center [168, 378] width 203 height 42
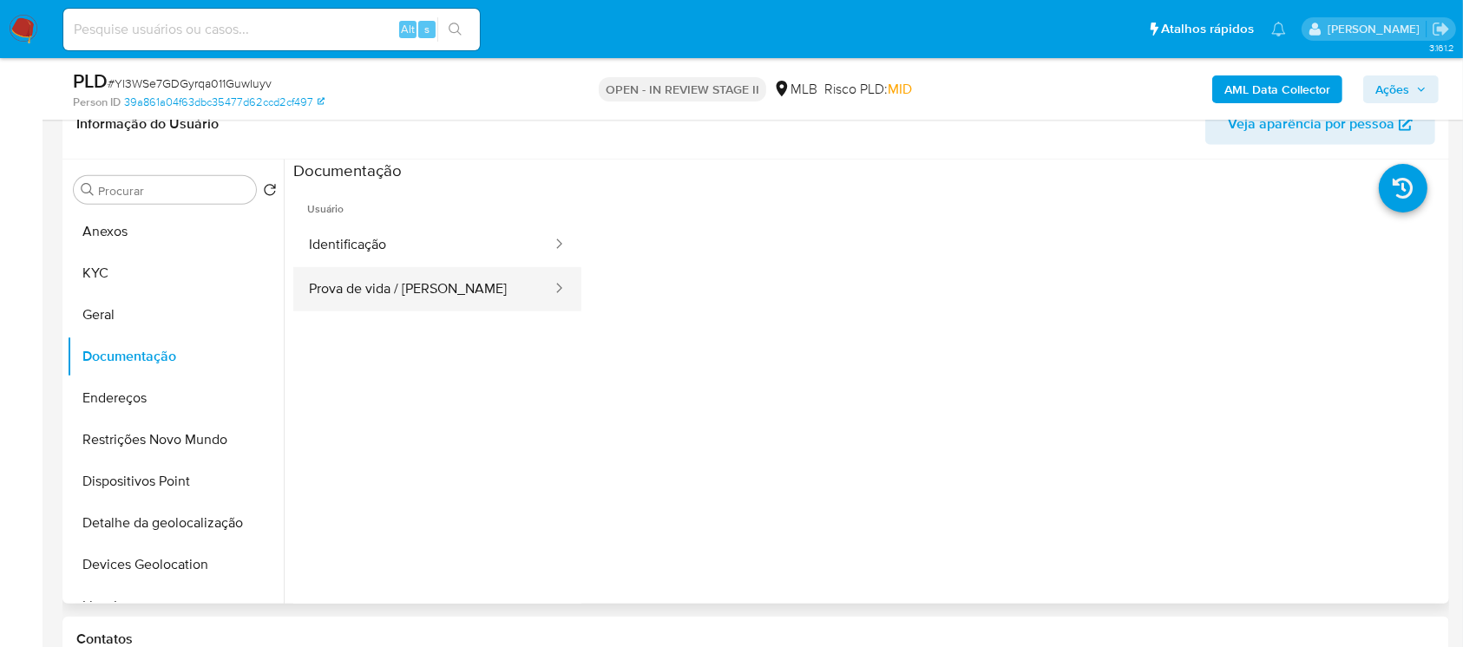
click at [358, 294] on button "Prova de vida / [PERSON_NAME]" at bounding box center [423, 289] width 260 height 44
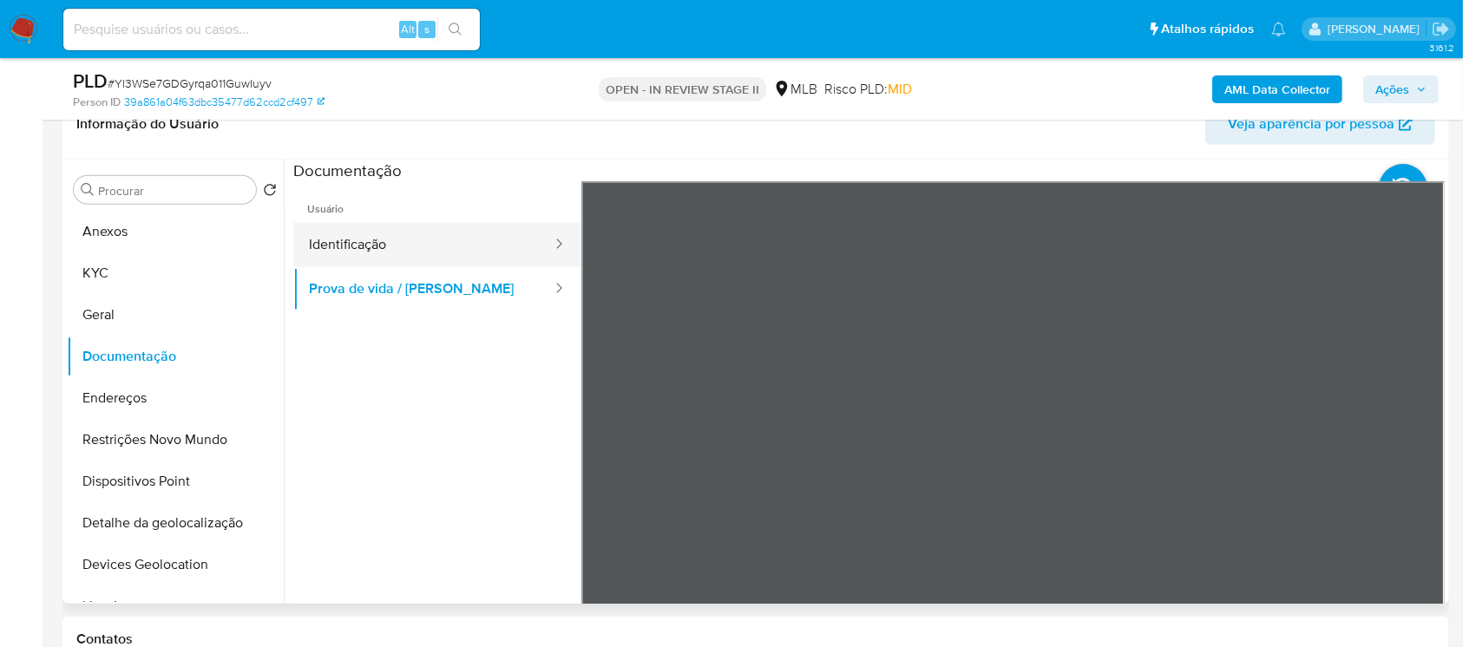
click at [348, 244] on button "Identificação" at bounding box center [423, 245] width 260 height 44
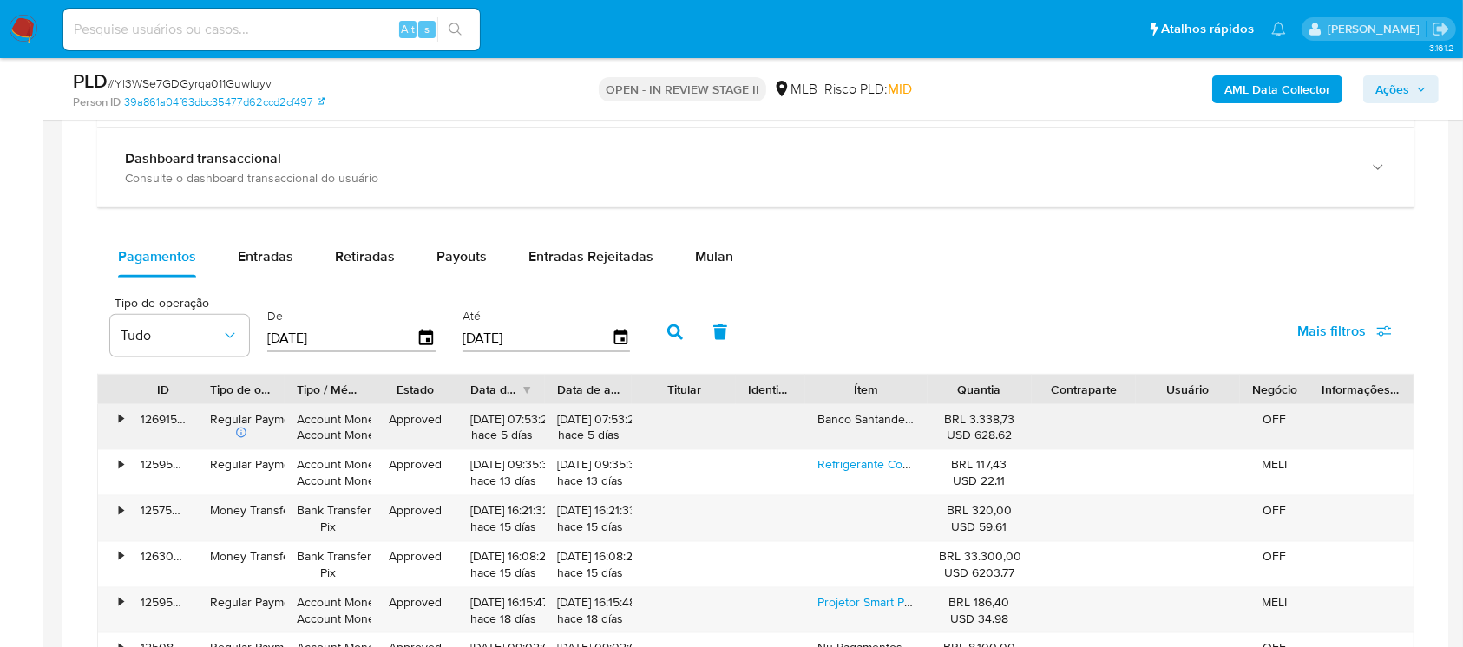
scroll to position [2159, 0]
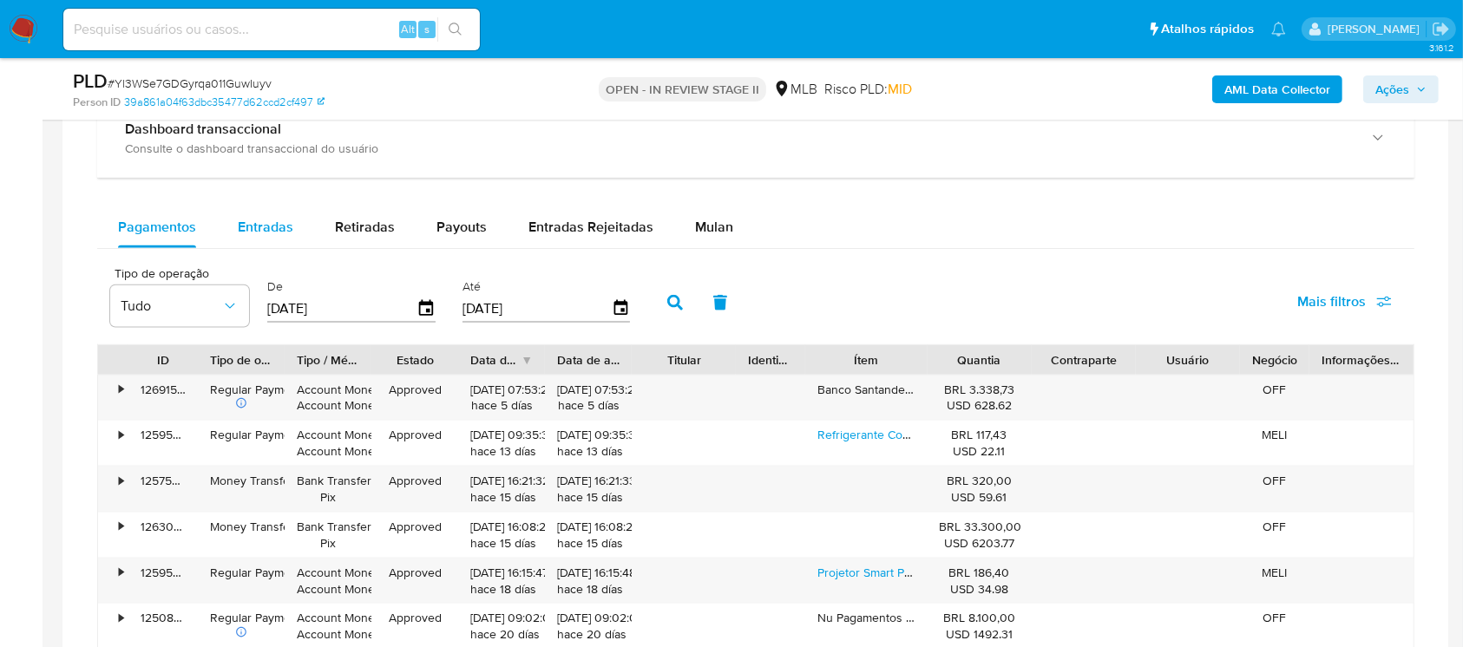
click at [259, 234] on span "Entradas" at bounding box center [266, 227] width 56 height 20
select select "10"
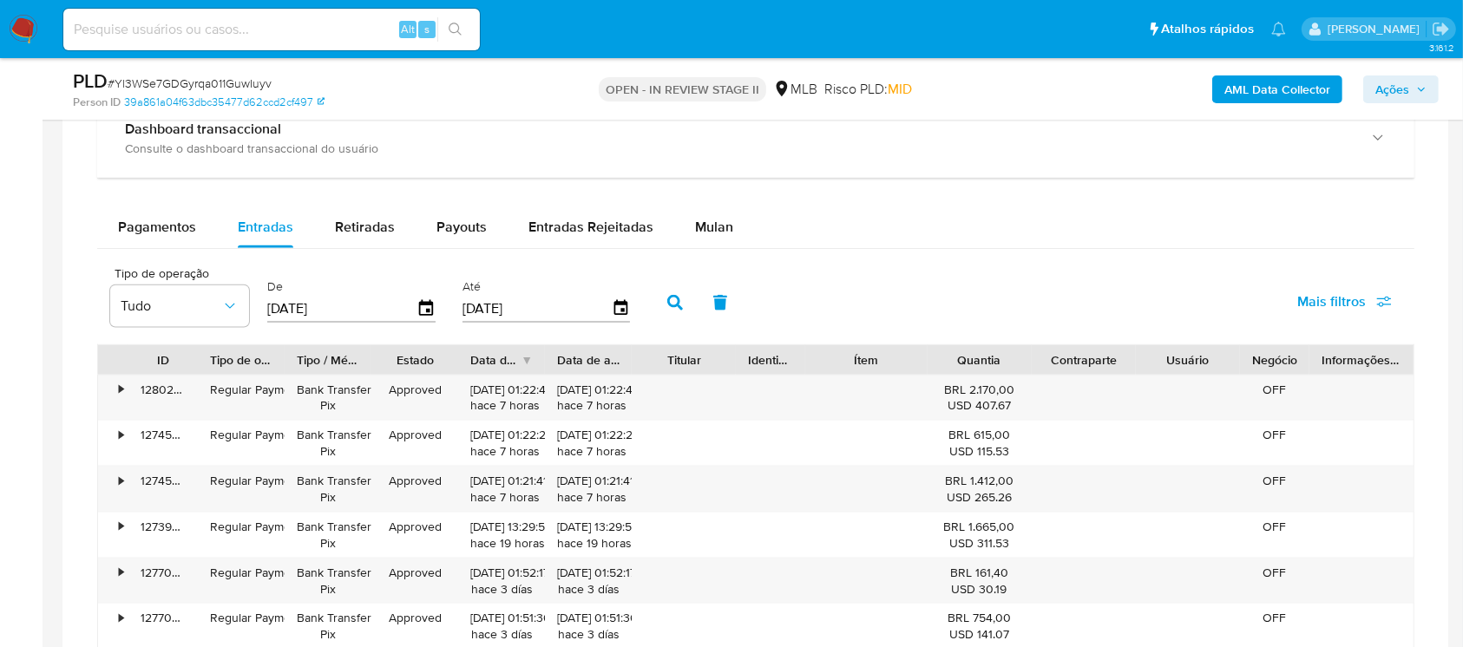
click at [358, 307] on input "[DATE]" at bounding box center [341, 309] width 149 height 28
type input "0_/__/____"
type input "[DATE]"
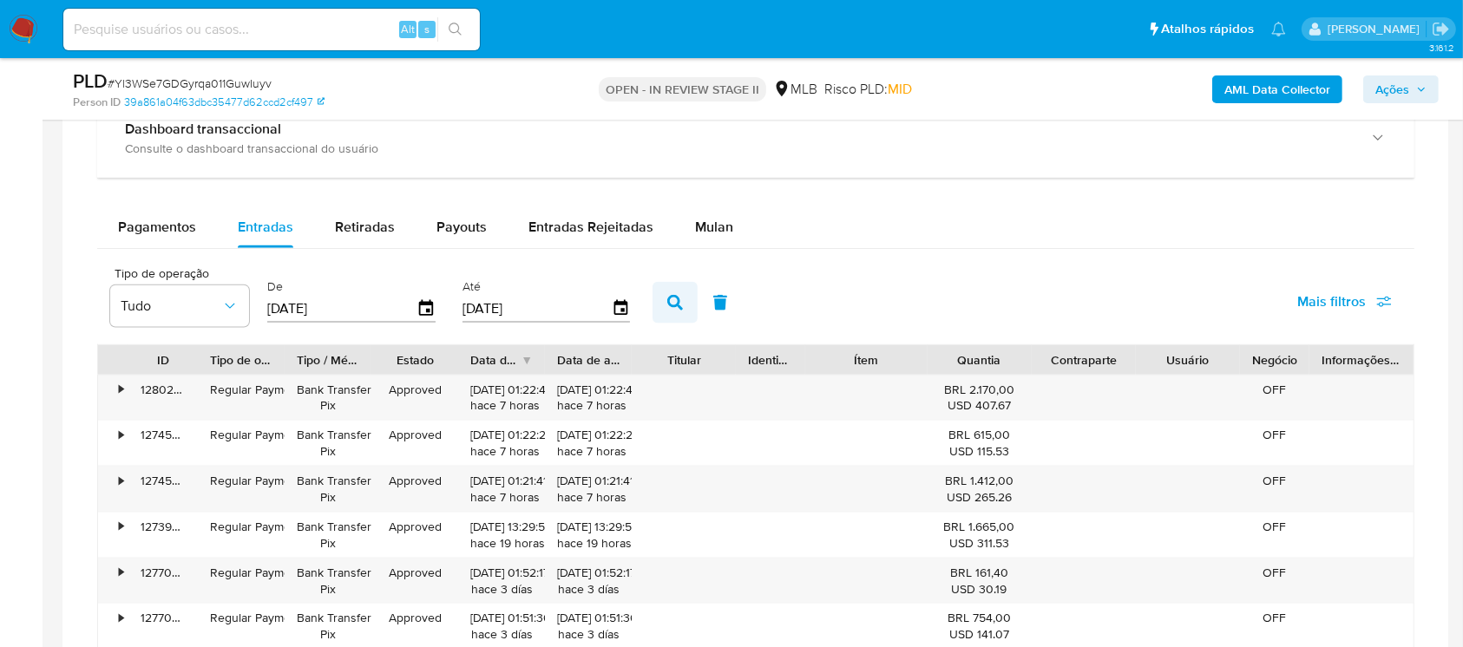
click at [663, 300] on button "button" at bounding box center [675, 303] width 45 height 42
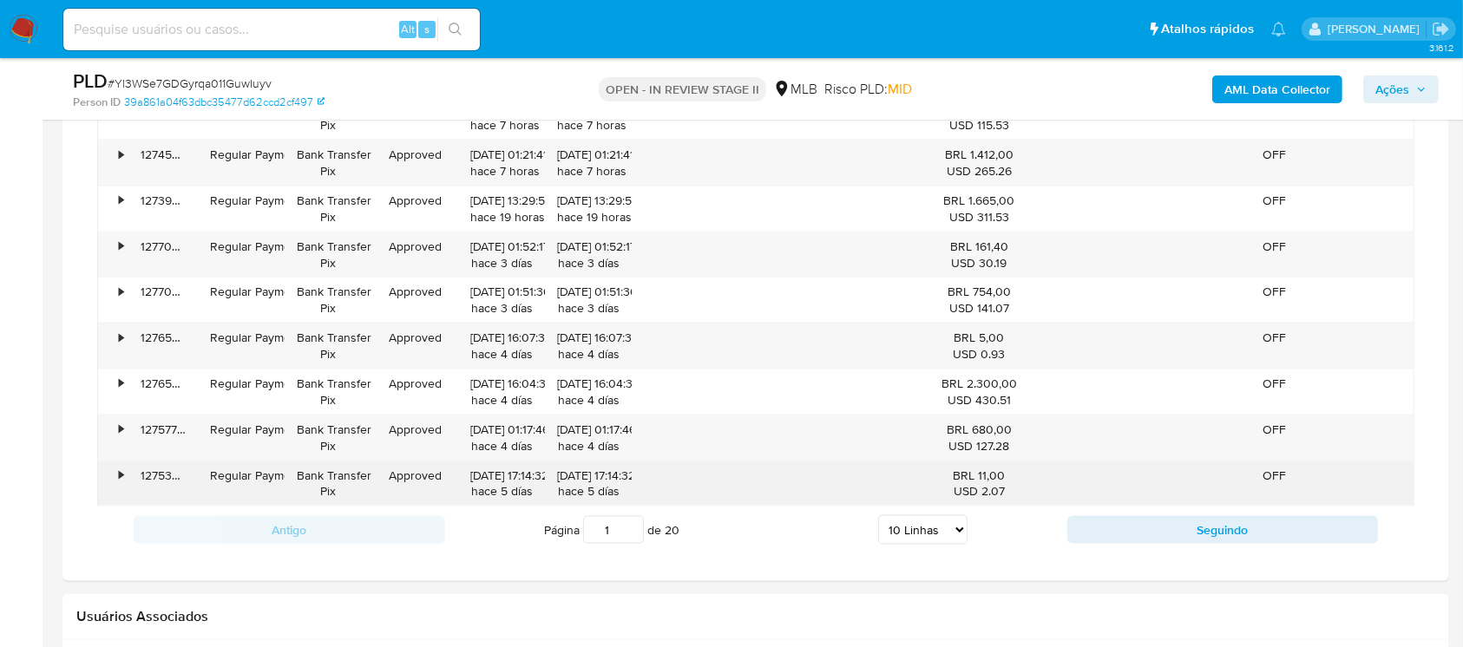
scroll to position [2468, 0]
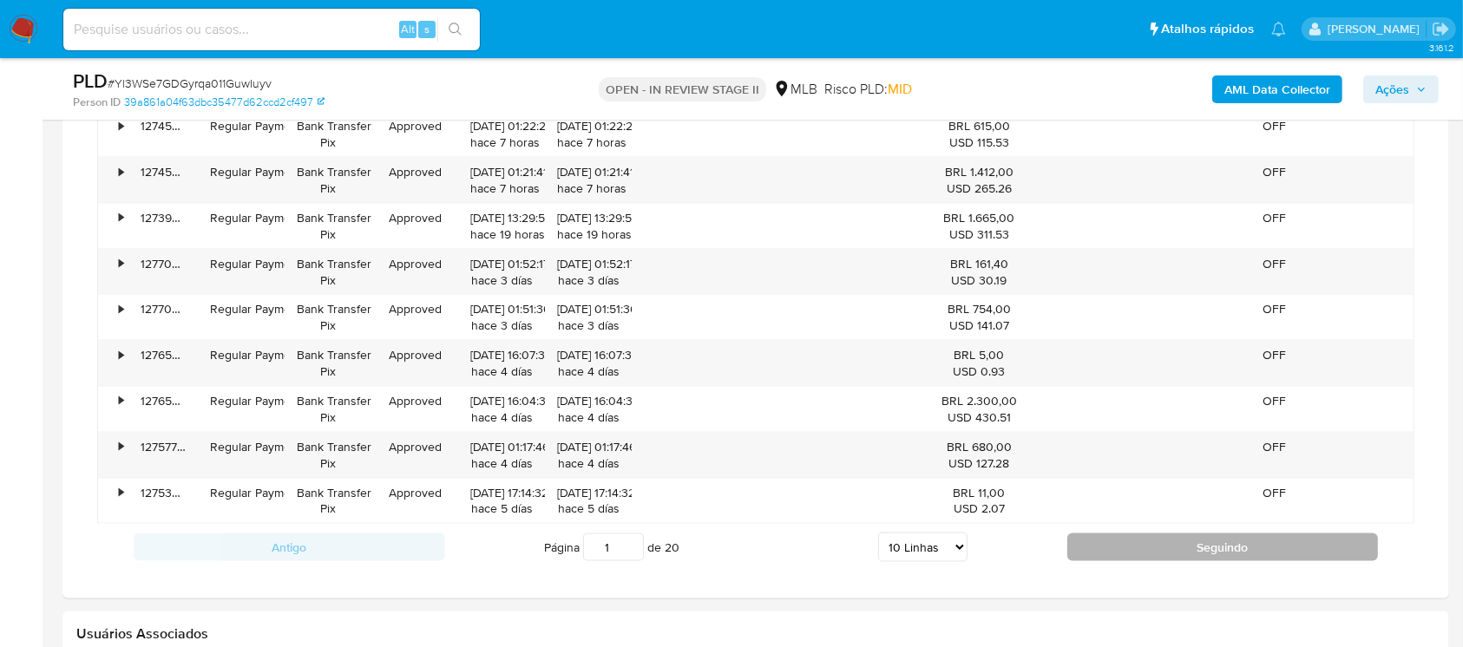
click at [1140, 549] on button "Seguindo" at bounding box center [1223, 548] width 312 height 28
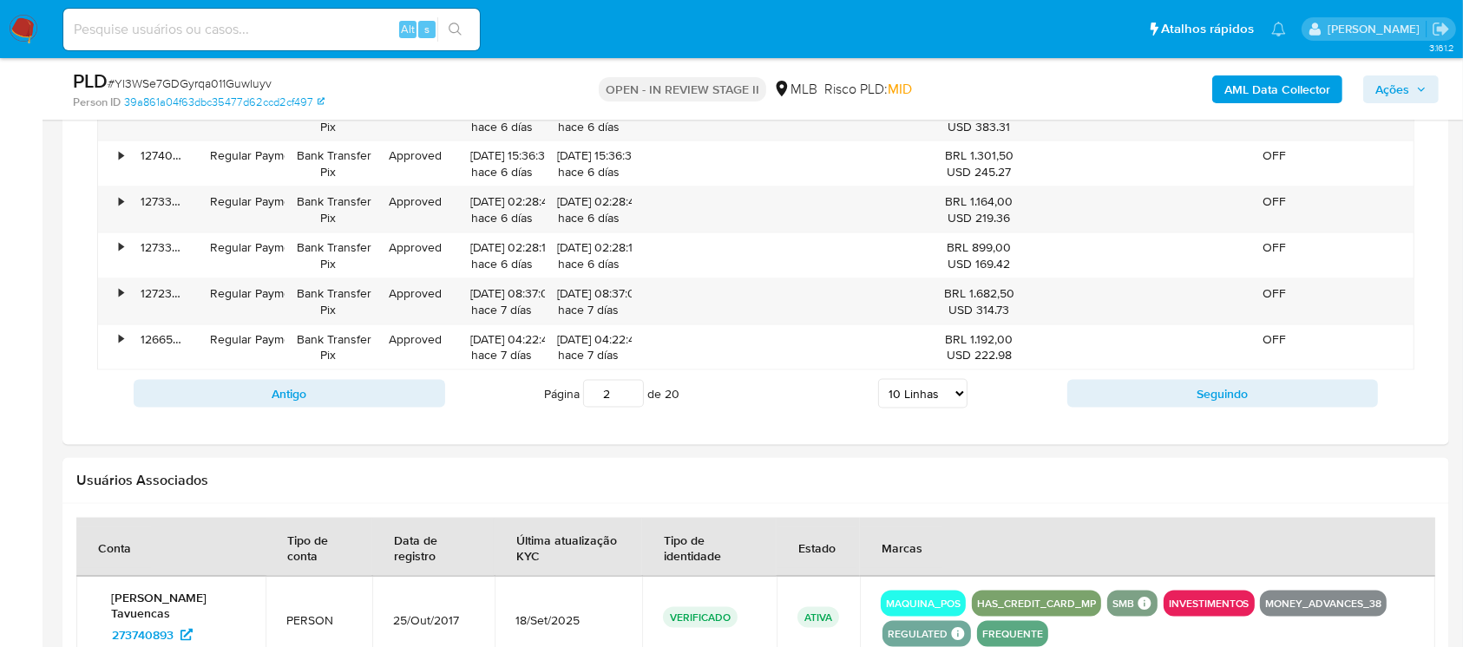
scroll to position [2622, 0]
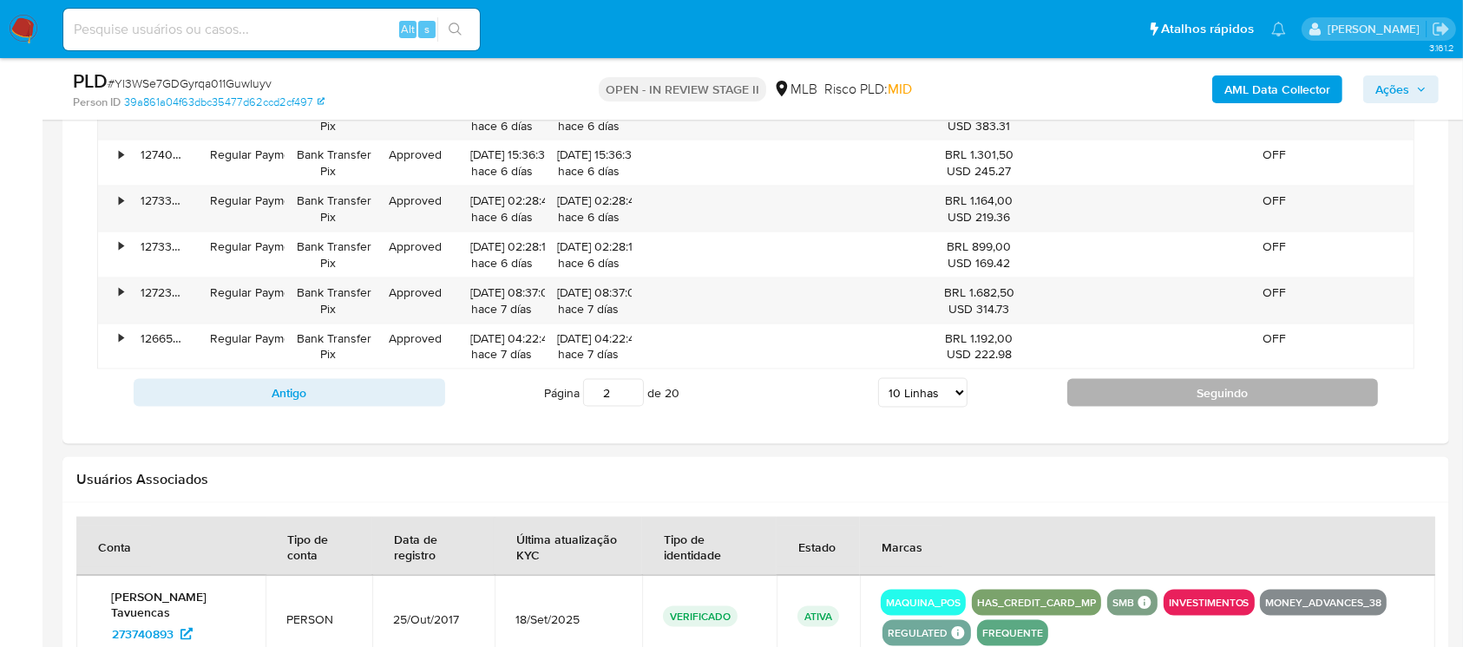
click at [1083, 397] on button "Seguindo" at bounding box center [1223, 393] width 312 height 28
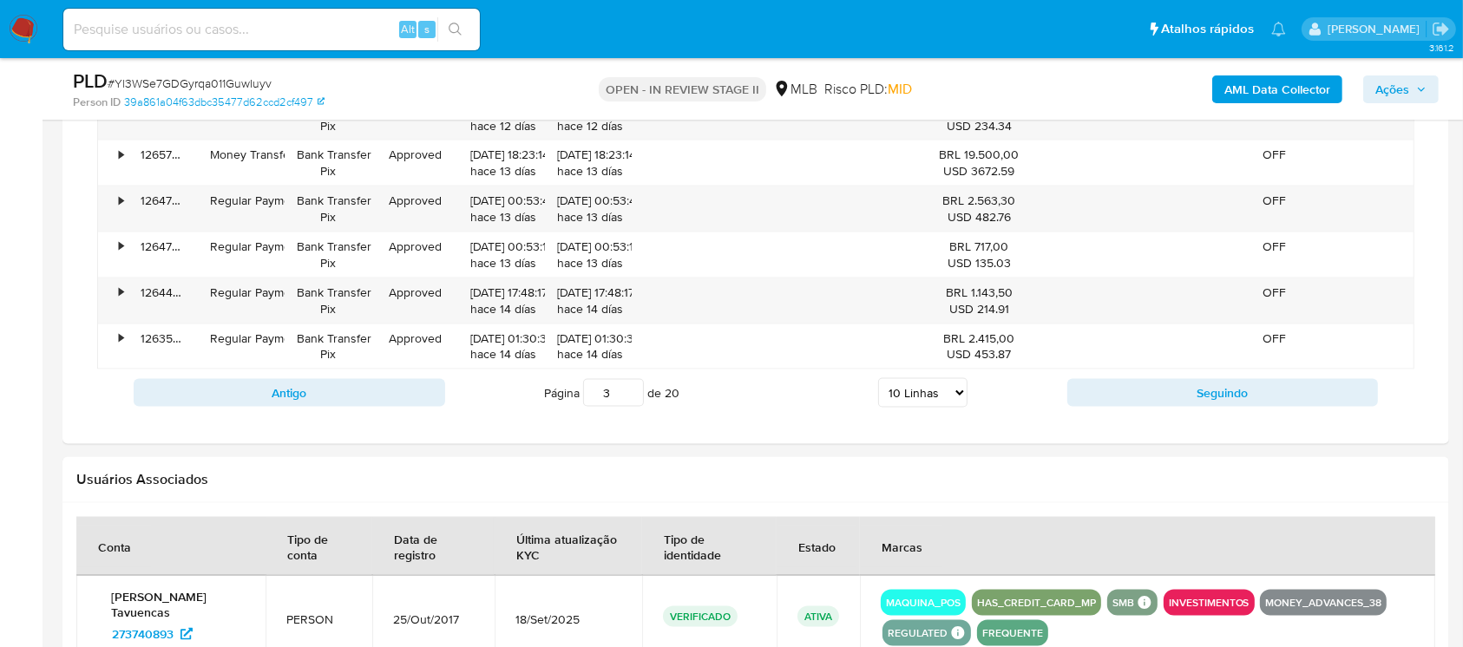
scroll to position [2468, 0]
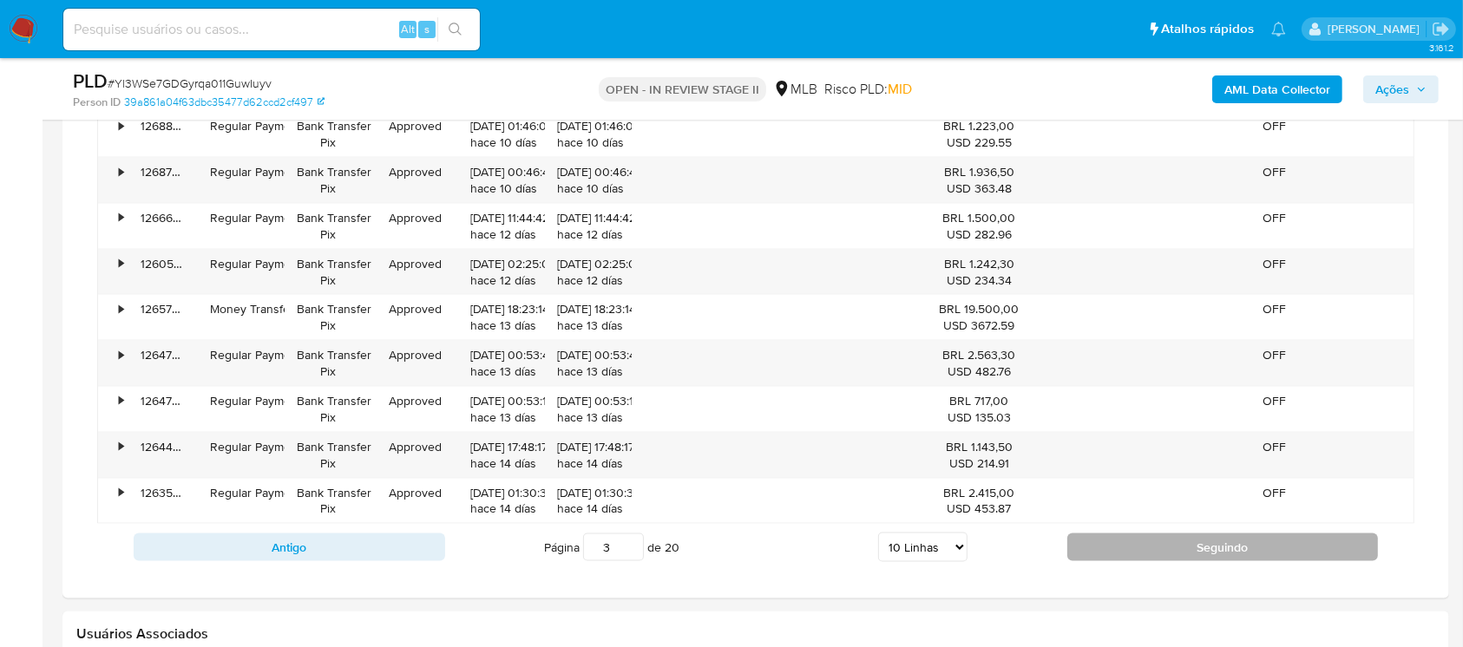
click at [1106, 555] on button "Seguindo" at bounding box center [1223, 548] width 312 height 28
click at [1091, 535] on button "Seguindo" at bounding box center [1223, 548] width 312 height 28
click at [1093, 545] on button "Seguindo" at bounding box center [1223, 548] width 312 height 28
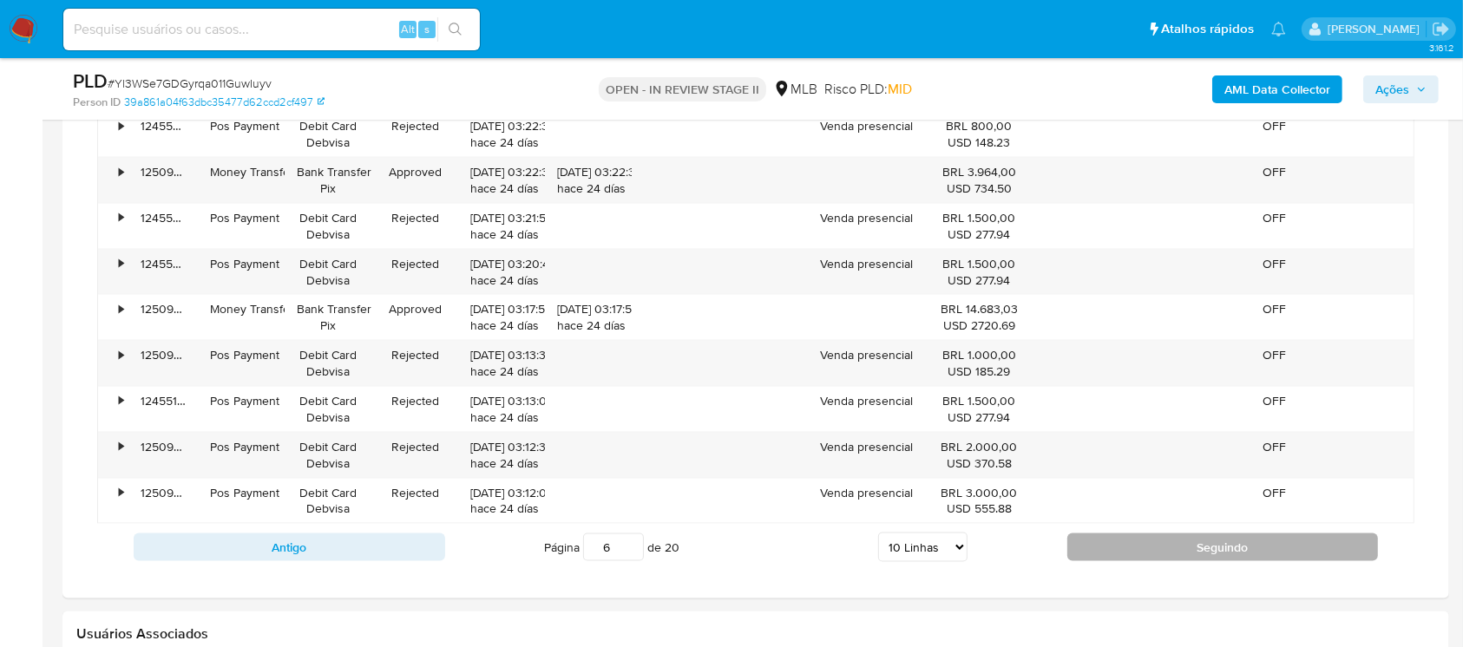
click at [1104, 552] on button "Seguindo" at bounding box center [1223, 548] width 312 height 28
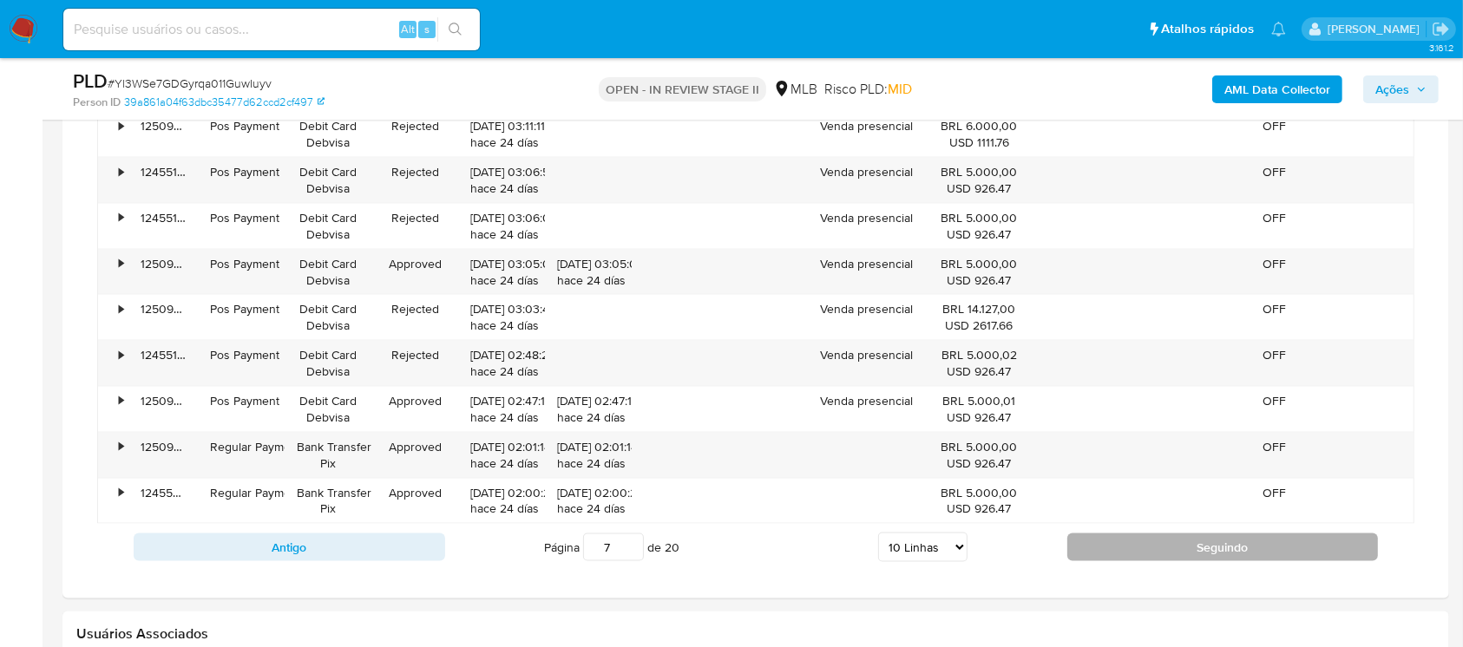
click at [1097, 552] on button "Seguindo" at bounding box center [1223, 548] width 312 height 28
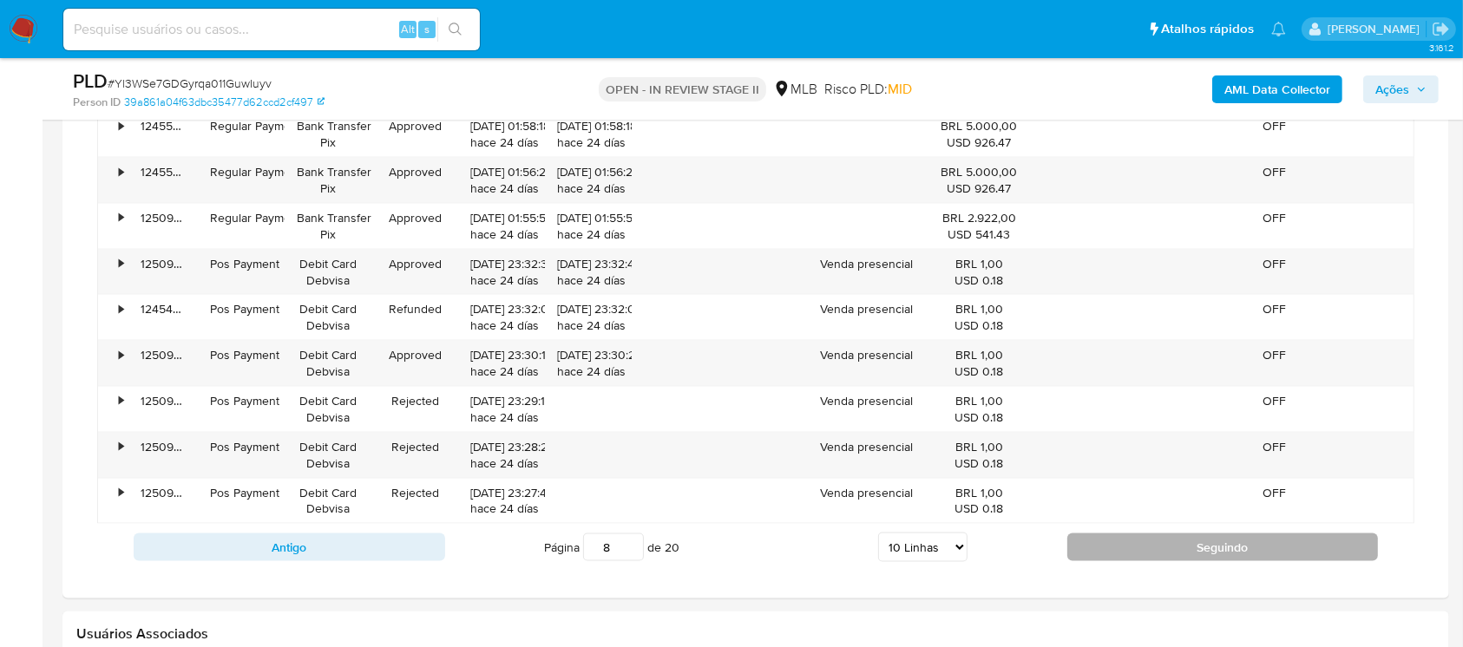
click at [1097, 552] on button "Seguindo" at bounding box center [1223, 548] width 312 height 28
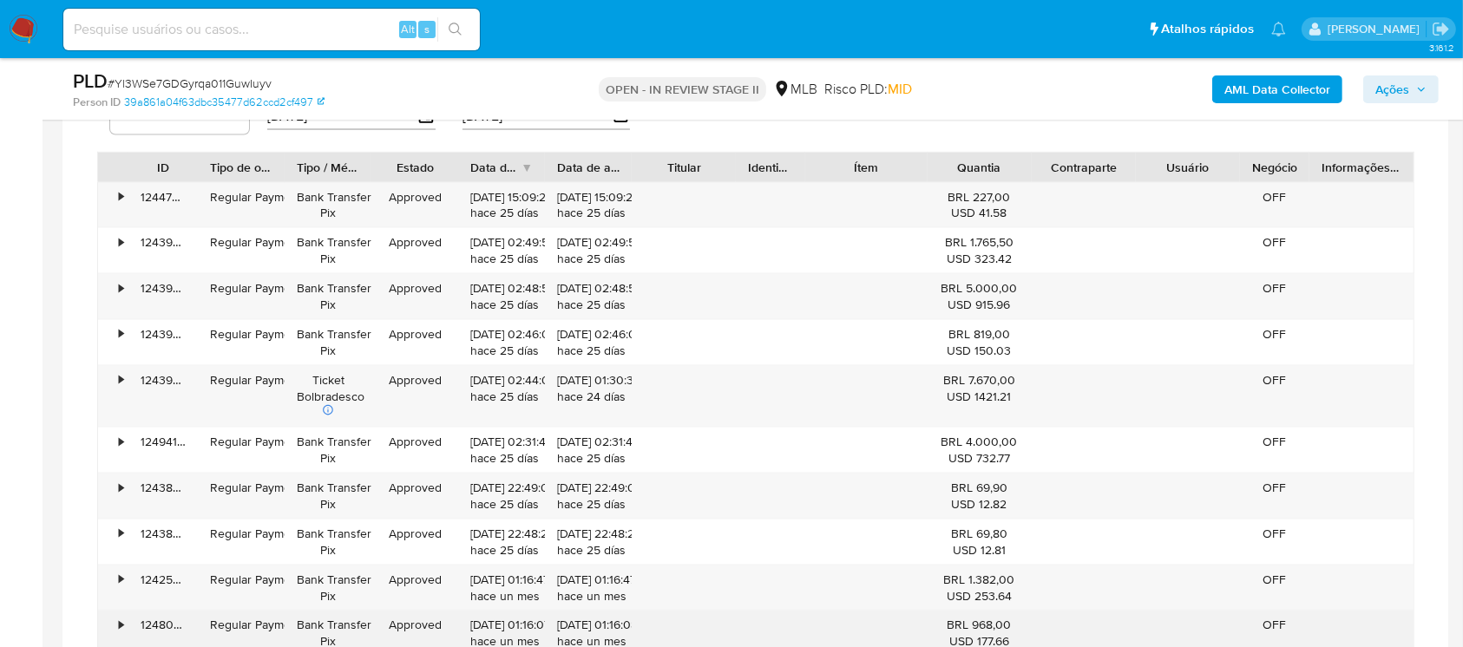
scroll to position [2314, 0]
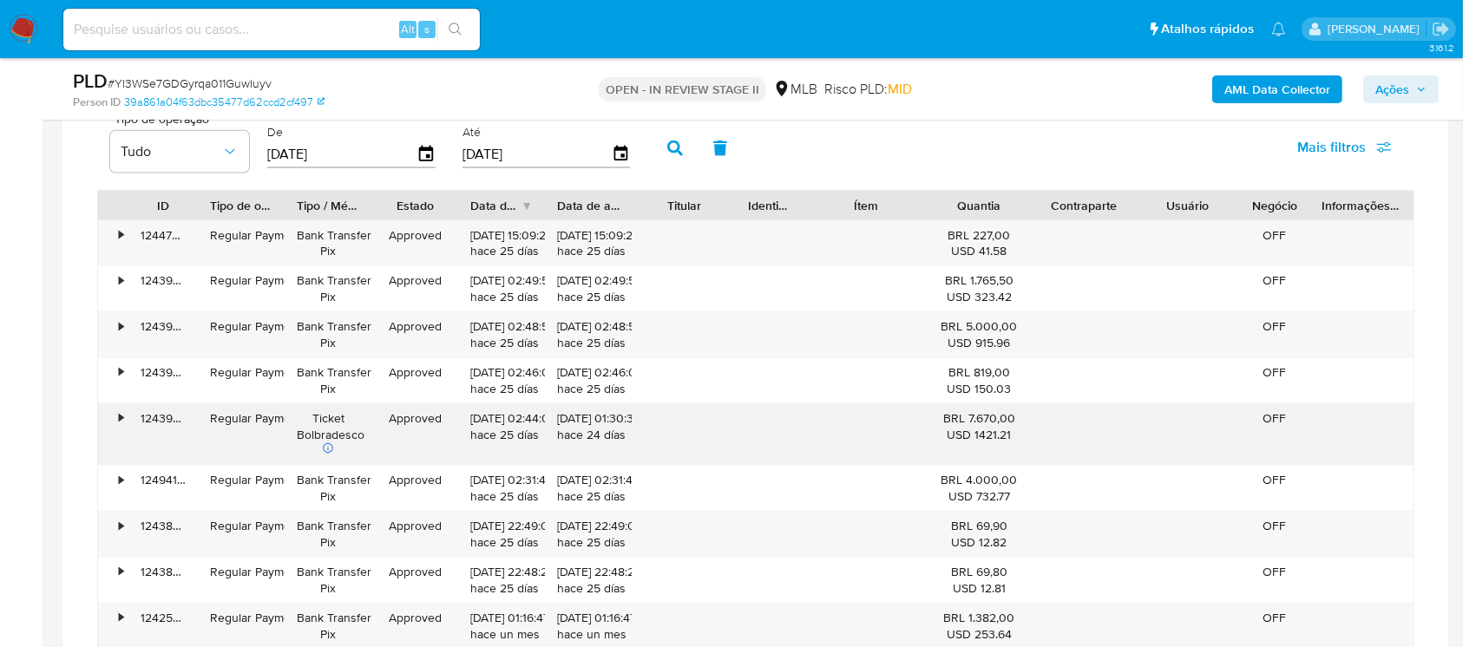
click at [121, 418] on div "•" at bounding box center [121, 418] width 4 height 16
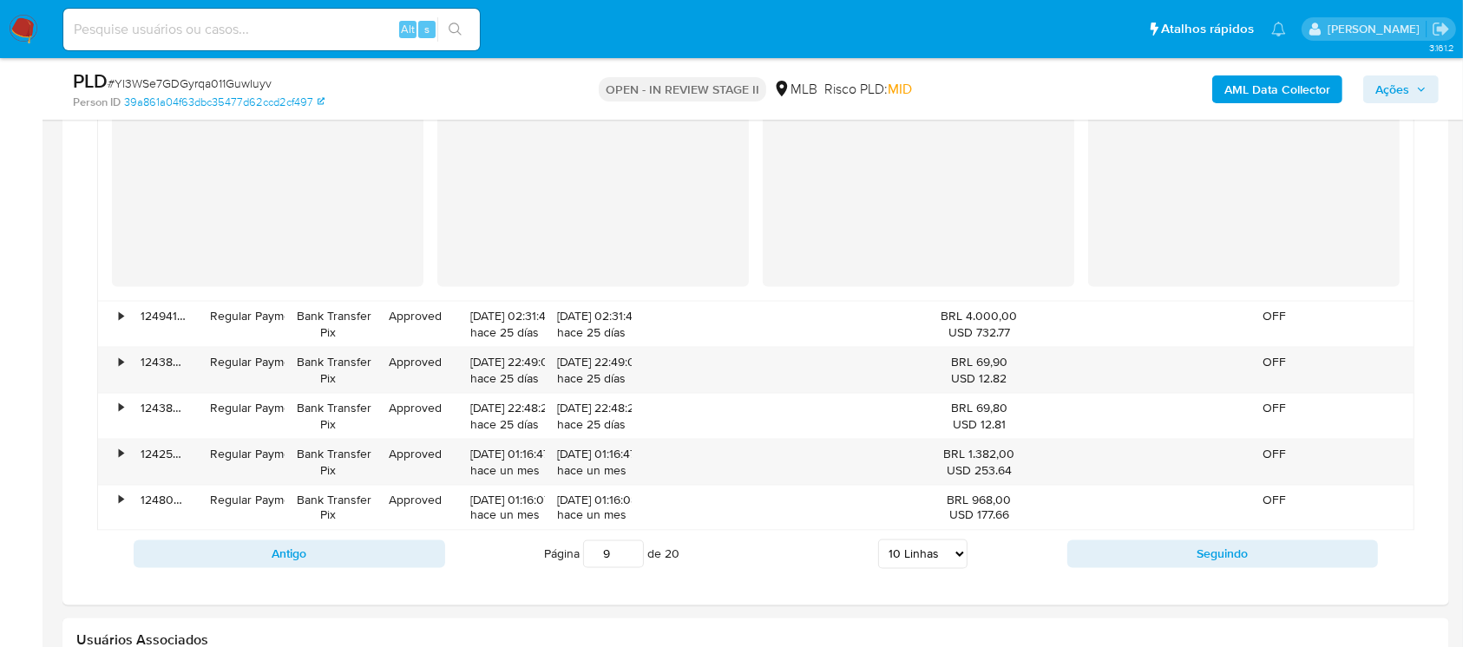
scroll to position [2777, 0]
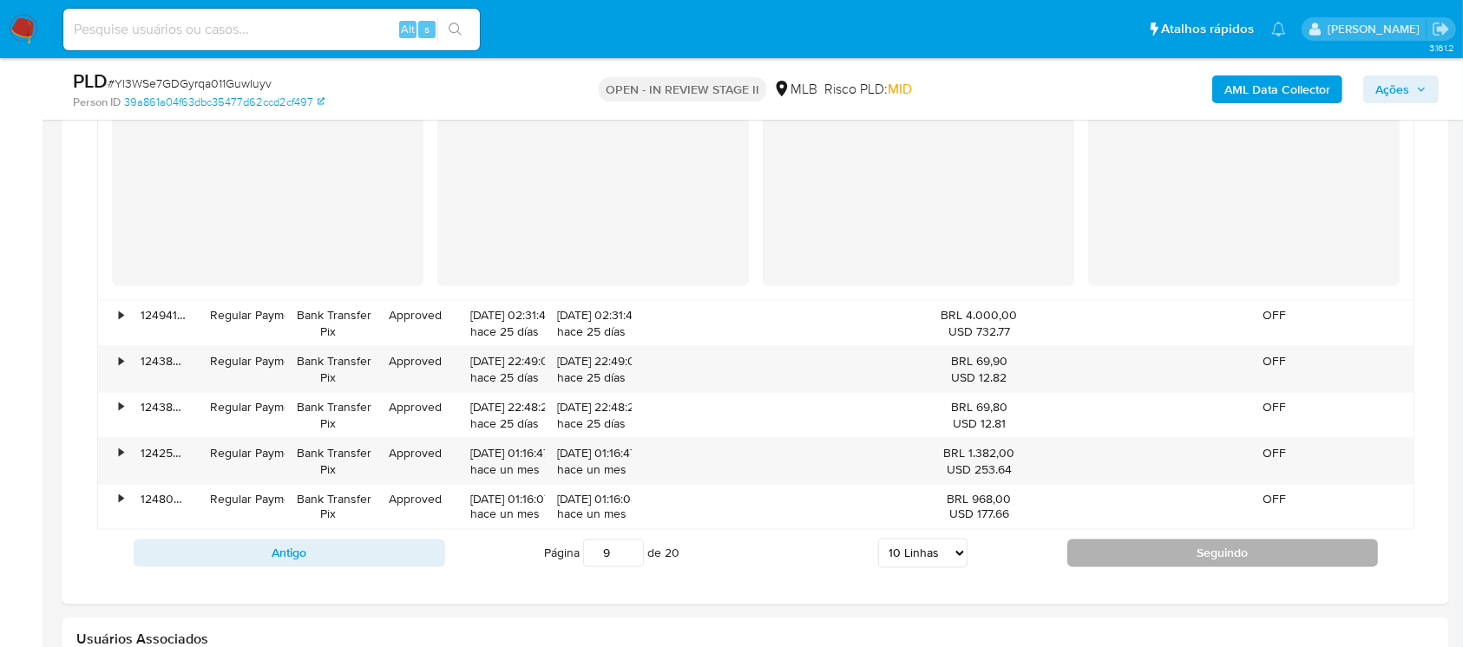
click at [1117, 541] on button "Seguindo" at bounding box center [1223, 554] width 312 height 28
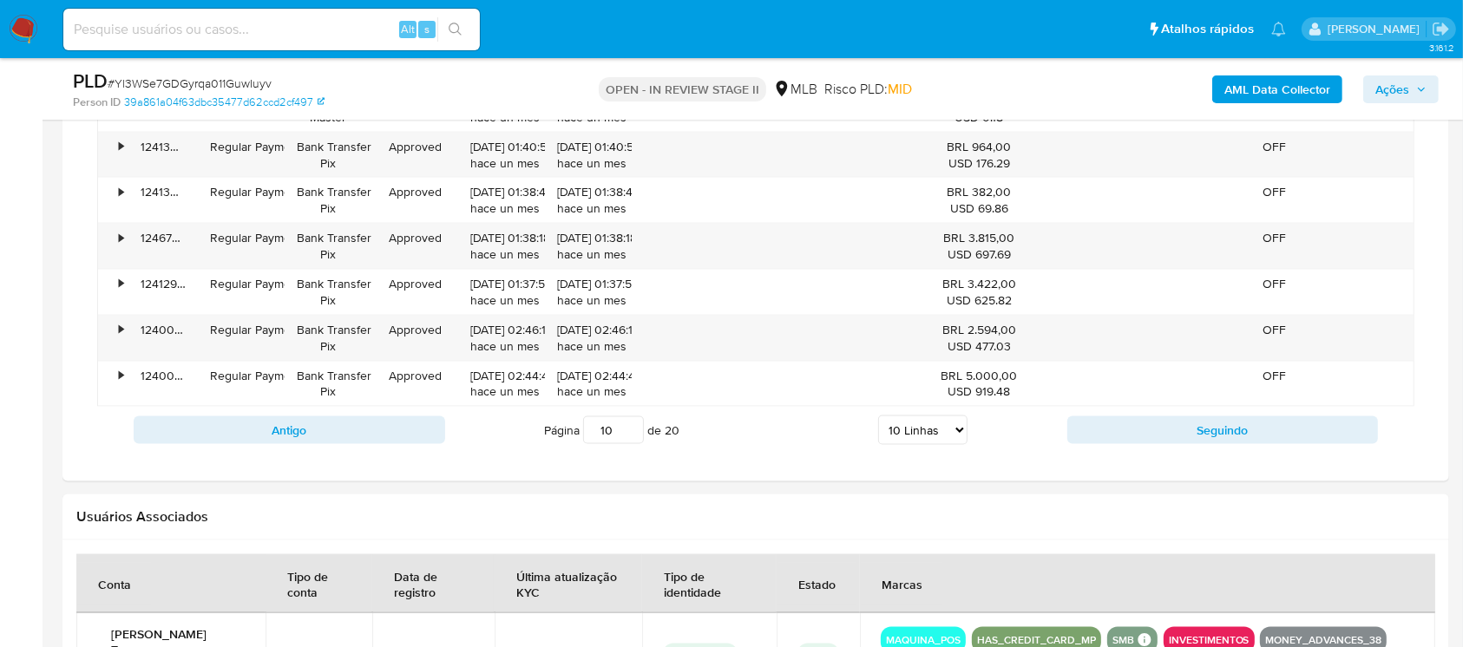
scroll to position [2622, 0]
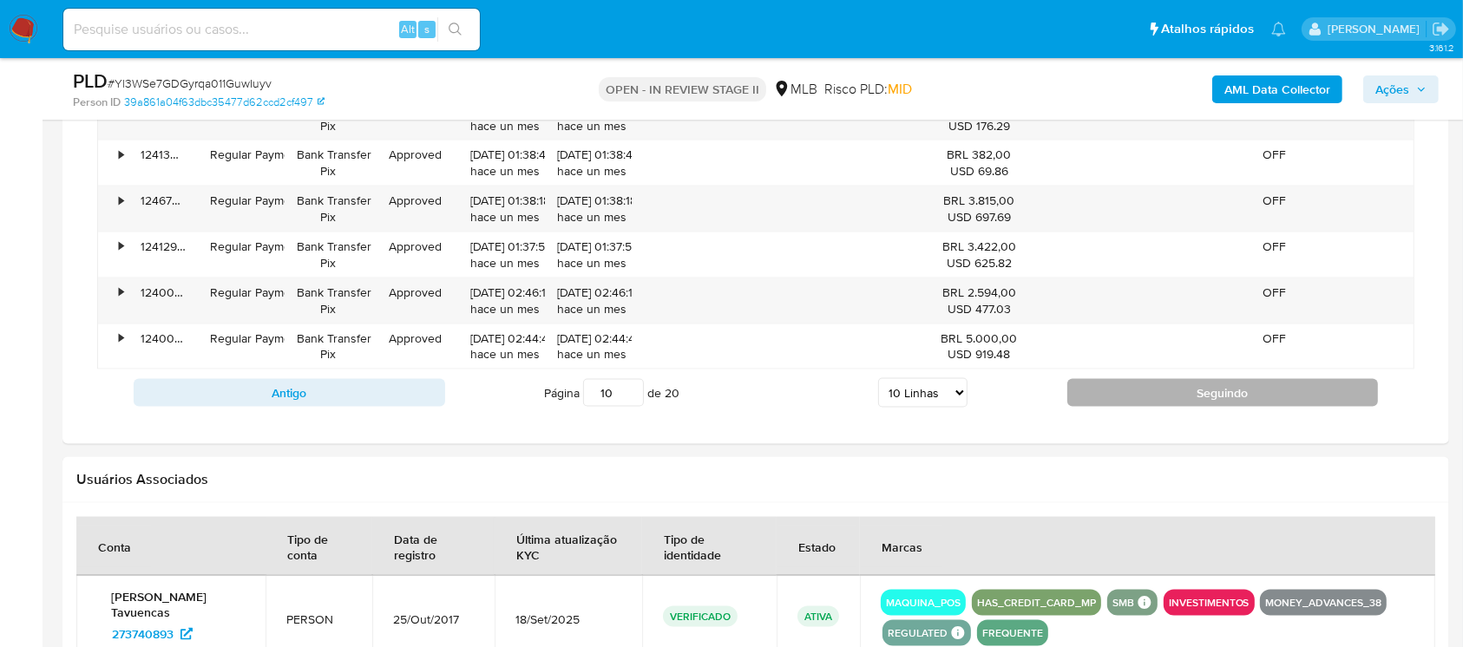
click at [1143, 401] on button "Seguindo" at bounding box center [1223, 393] width 312 height 28
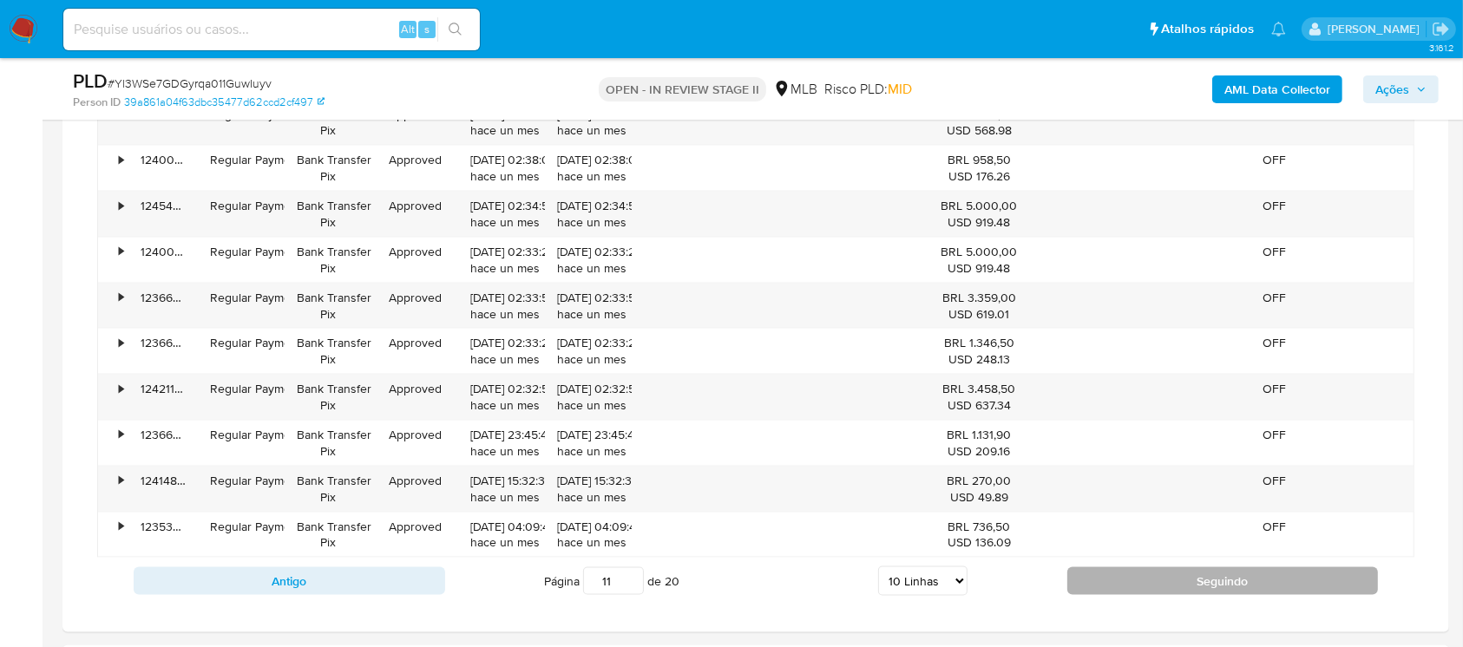
scroll to position [2468, 0]
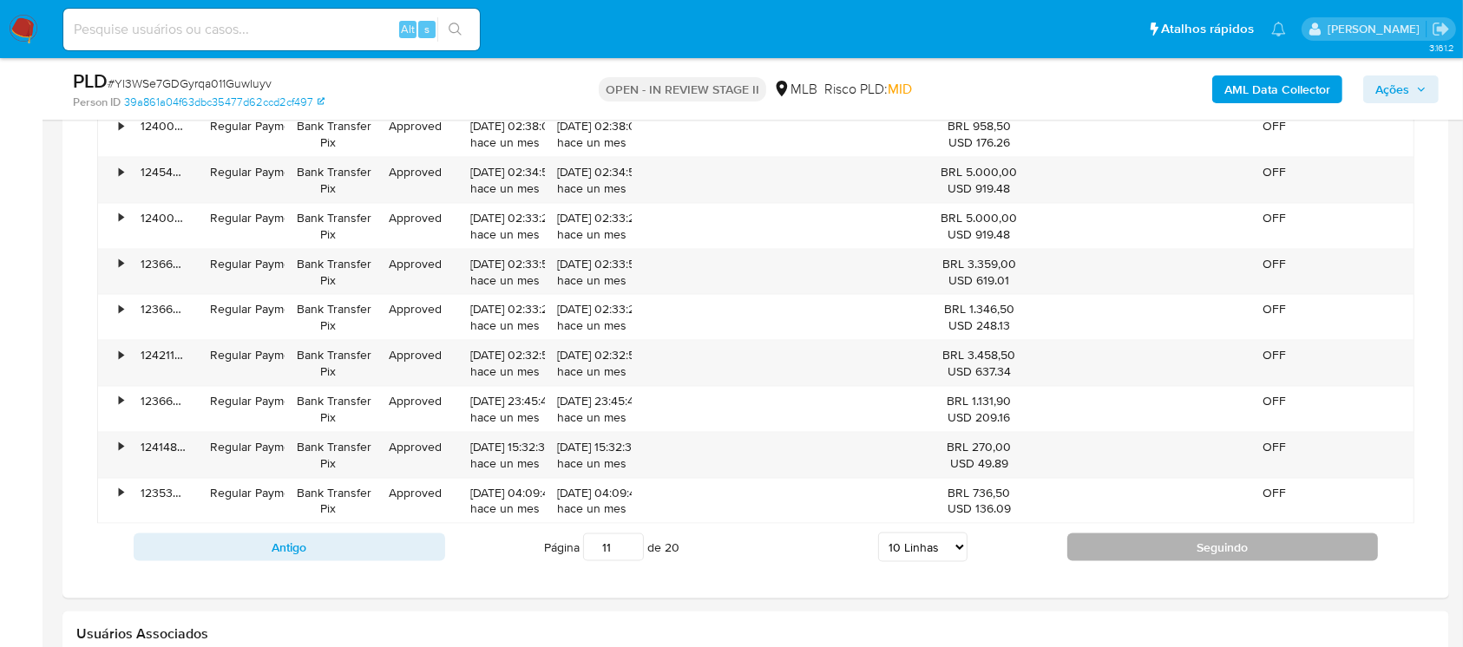
click at [1126, 549] on button "Seguindo" at bounding box center [1223, 548] width 312 height 28
click at [1079, 541] on button "Seguindo" at bounding box center [1223, 548] width 312 height 28
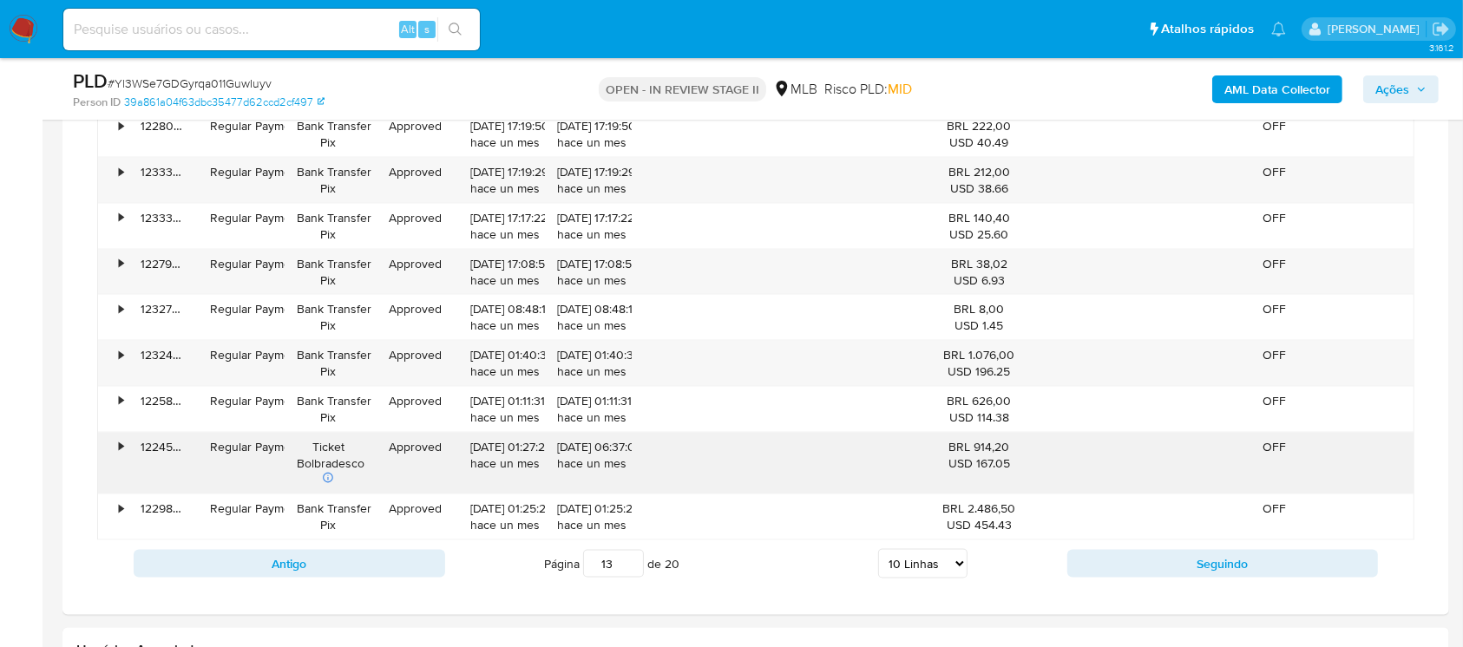
click at [107, 448] on div "•" at bounding box center [113, 464] width 30 height 62
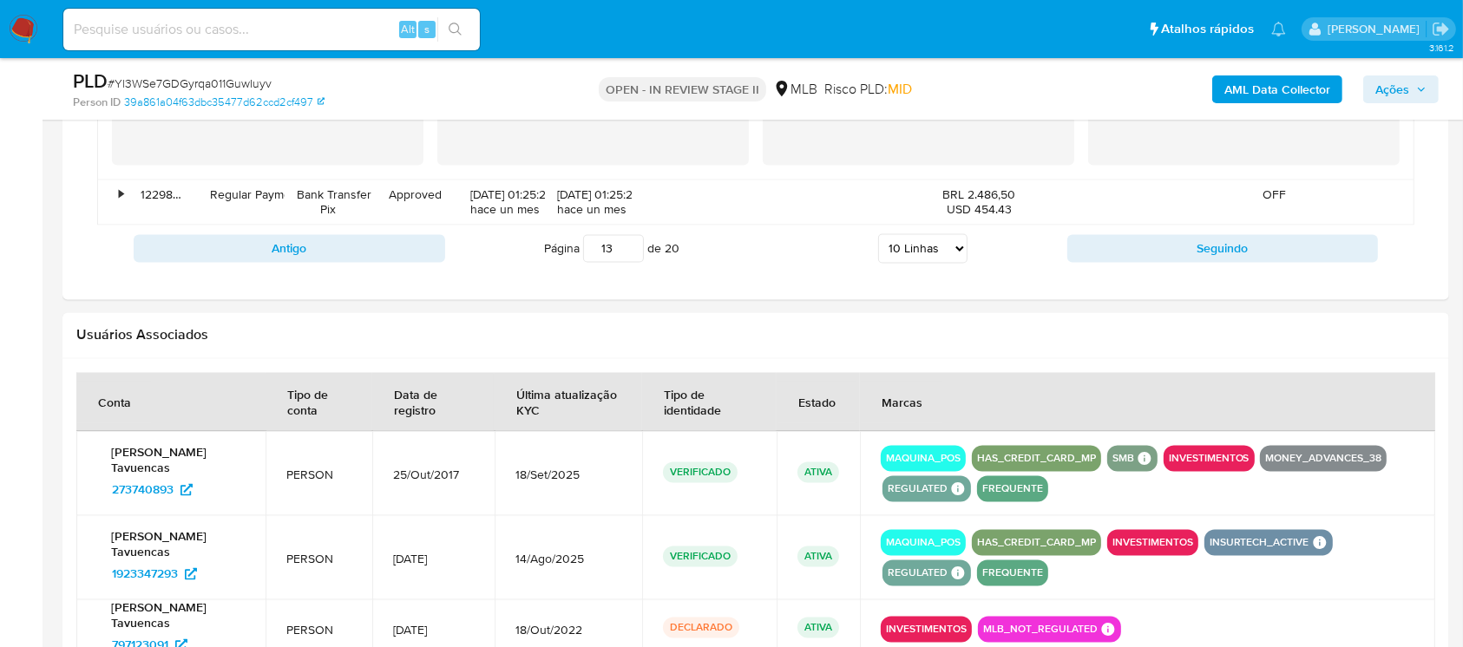
scroll to position [3085, 0]
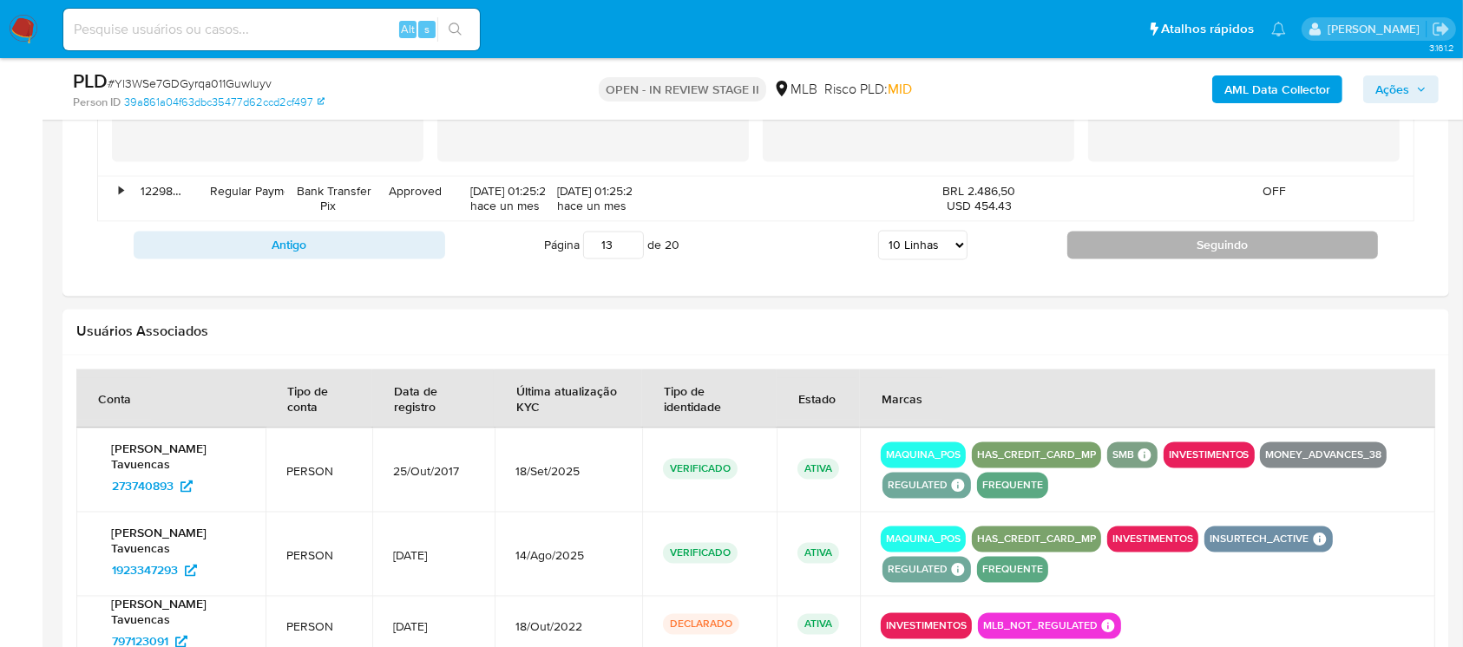
click at [1103, 244] on button "Seguindo" at bounding box center [1223, 246] width 312 height 28
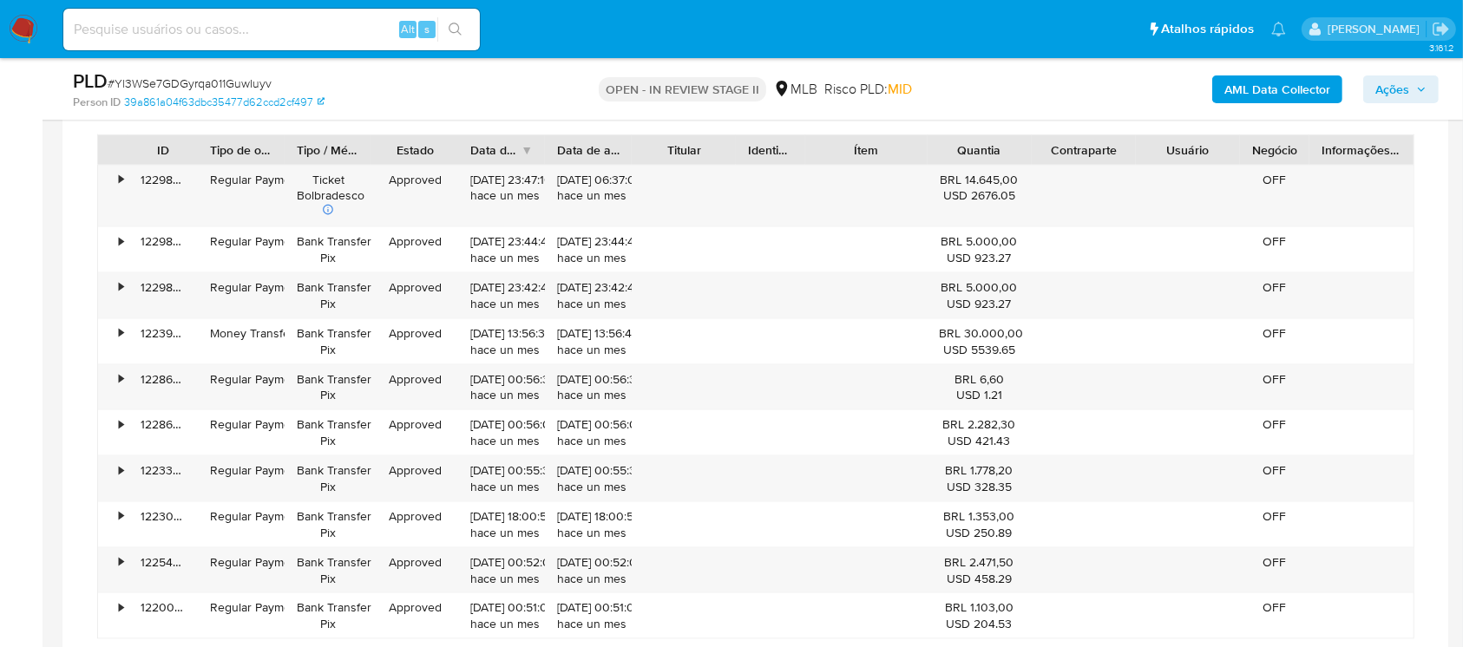
scroll to position [2333, 0]
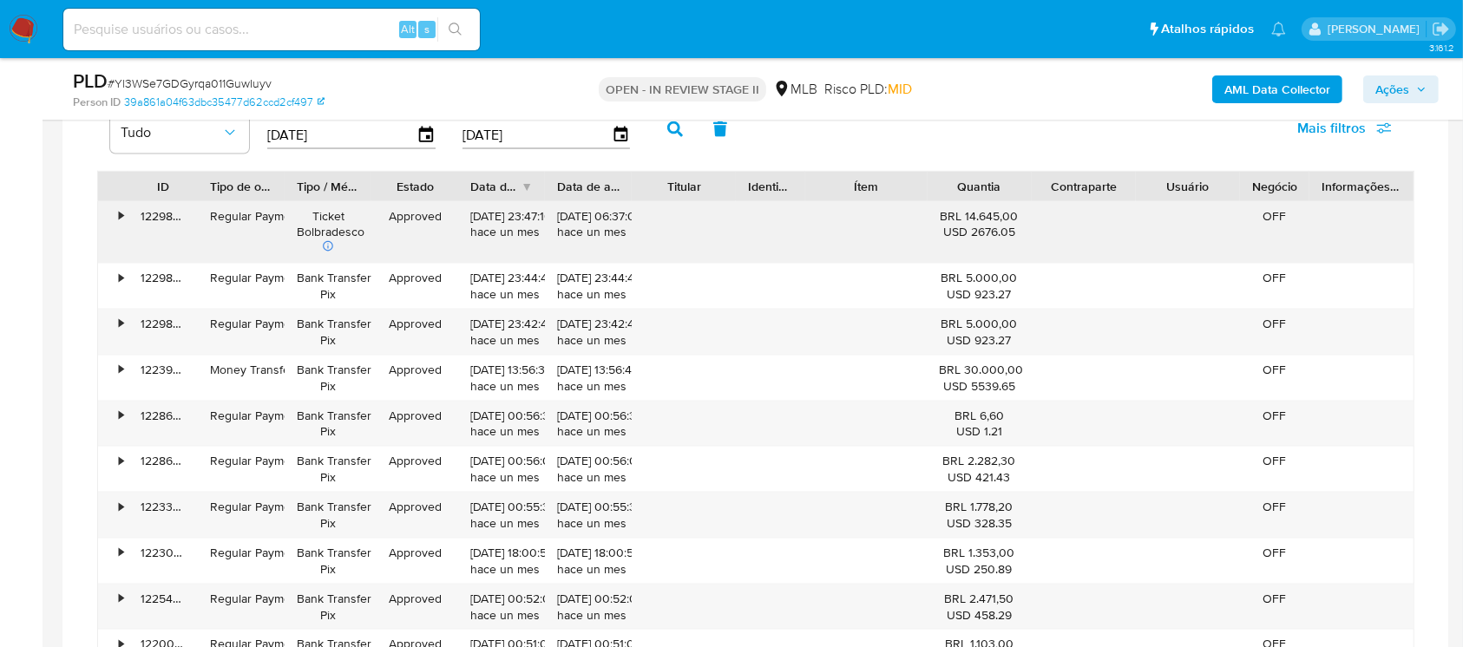
click at [111, 218] on div "•" at bounding box center [113, 233] width 30 height 62
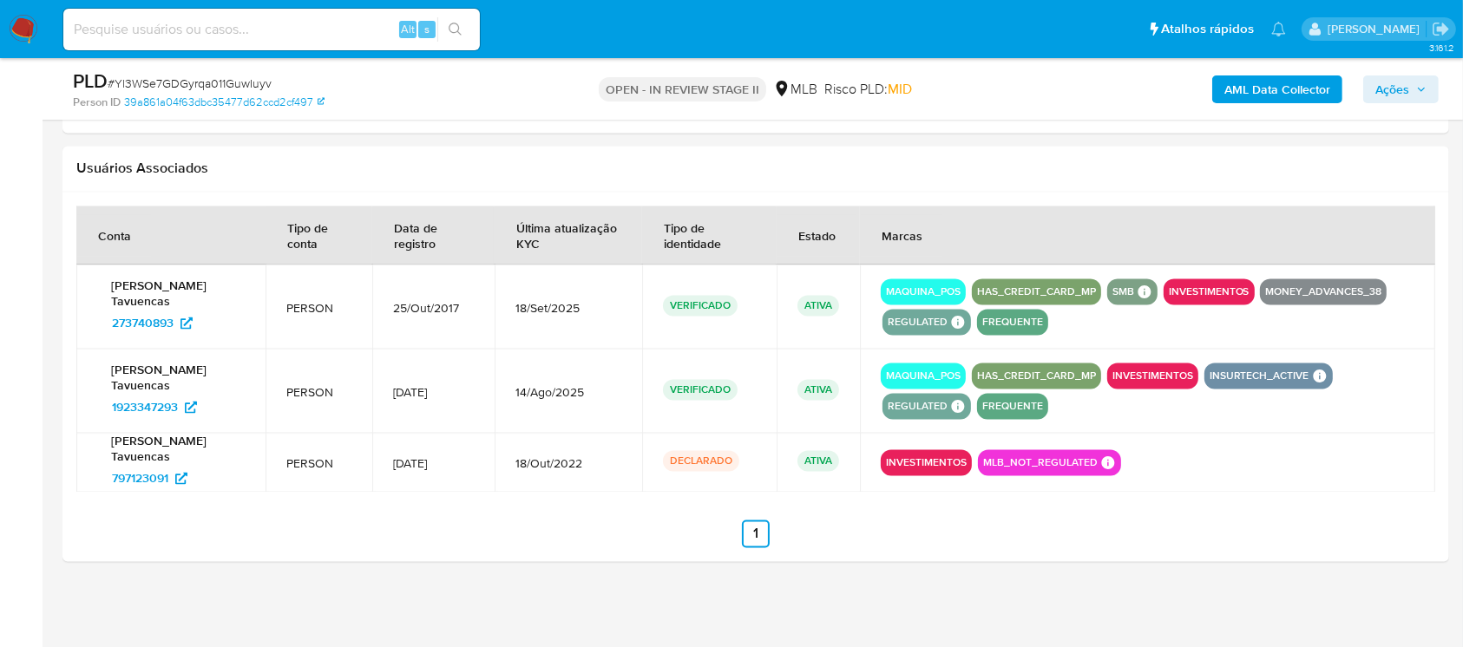
scroll to position [2939, 0]
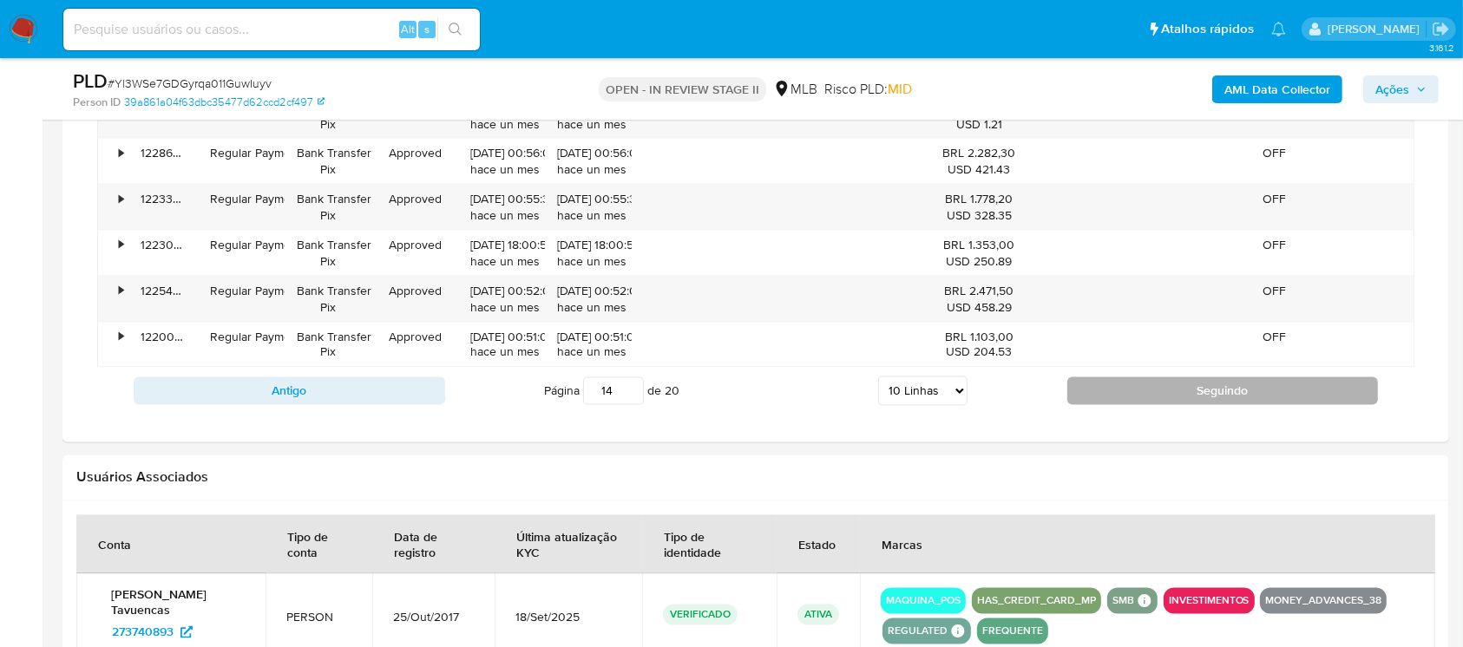
click at [1126, 390] on button "Seguindo" at bounding box center [1223, 391] width 312 height 28
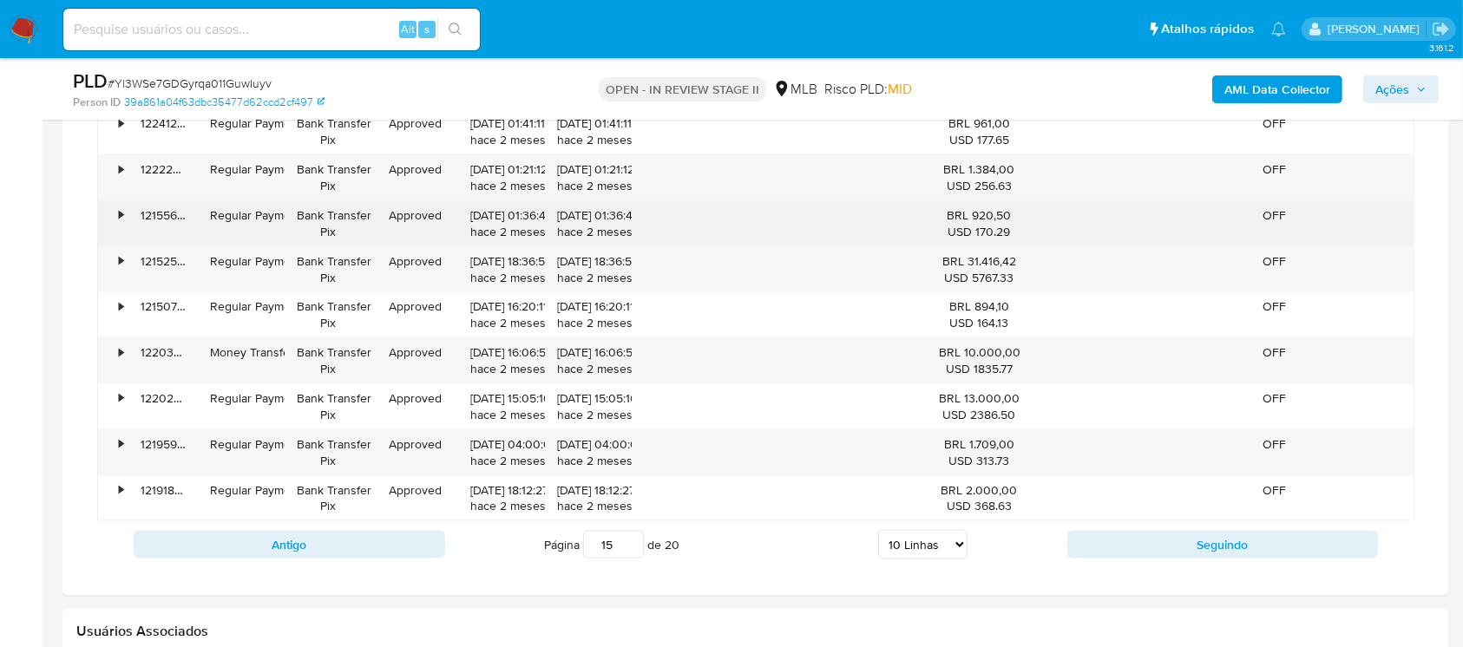
scroll to position [2624, 0]
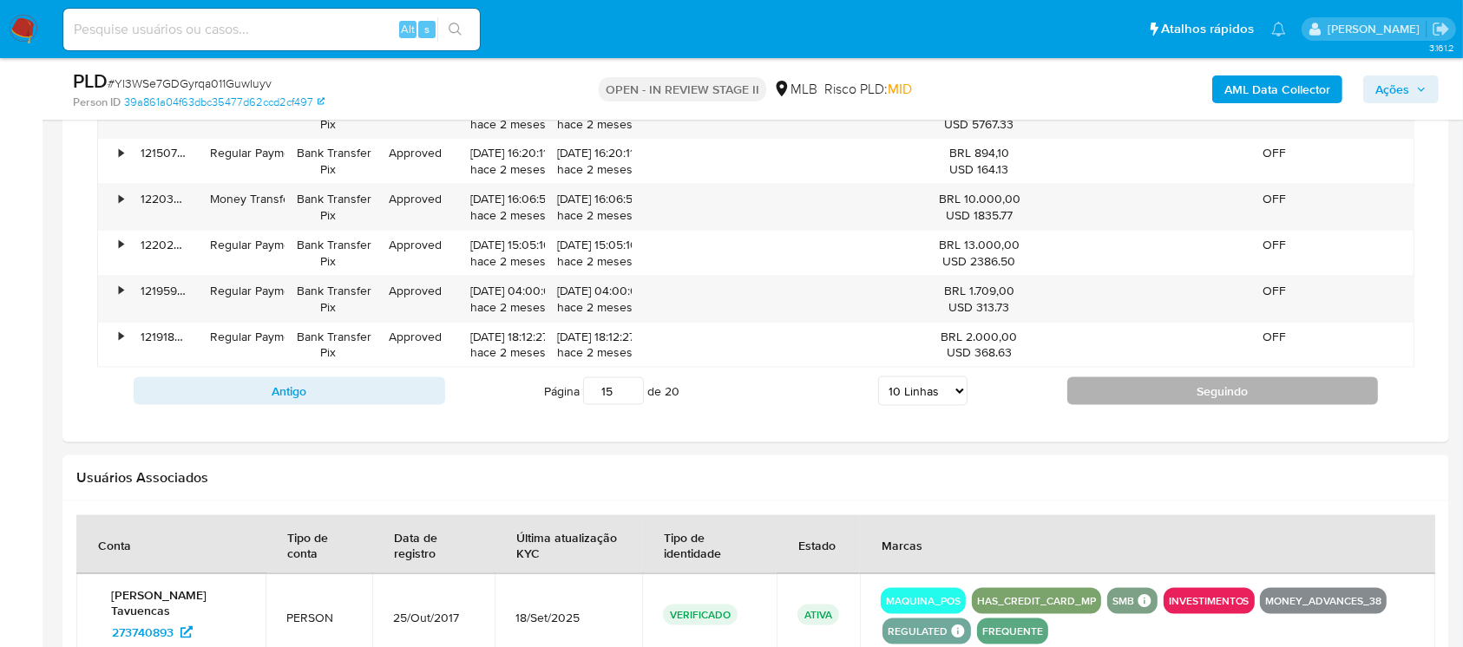
click at [1126, 400] on button "Seguindo" at bounding box center [1223, 391] width 312 height 28
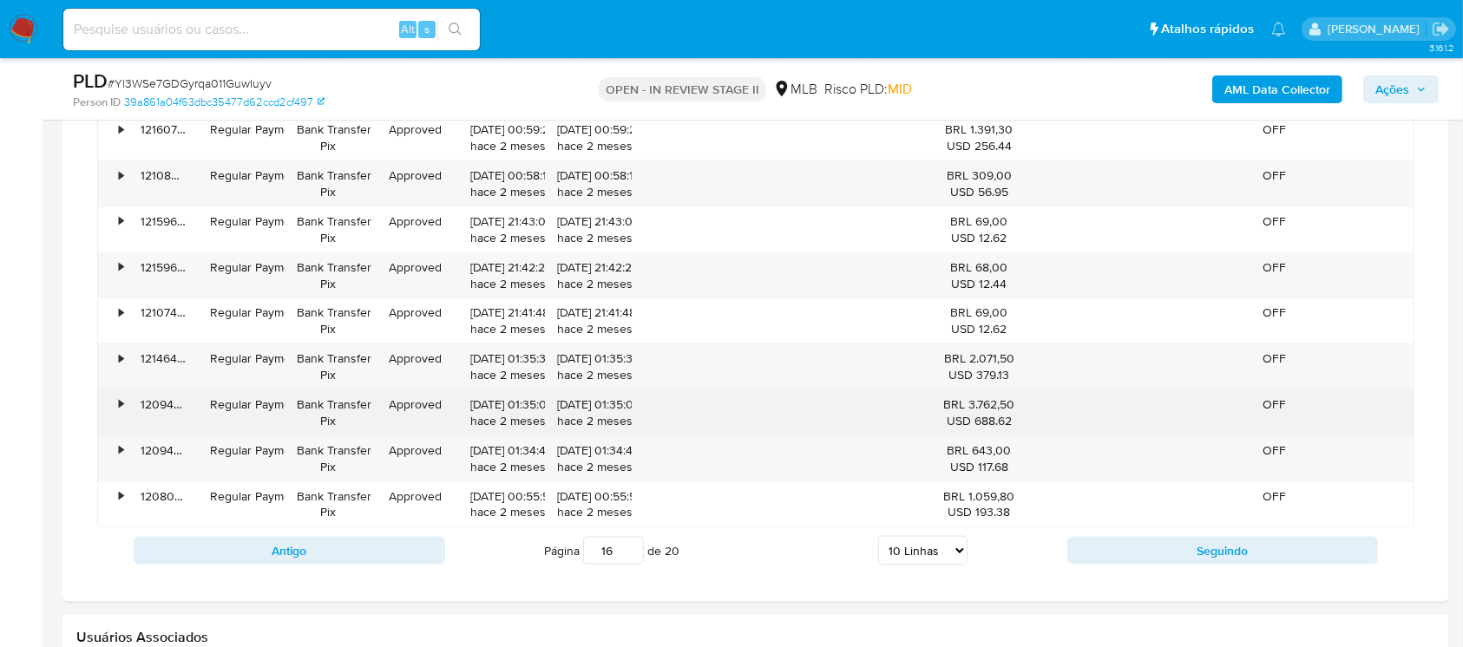
scroll to position [2471, 0]
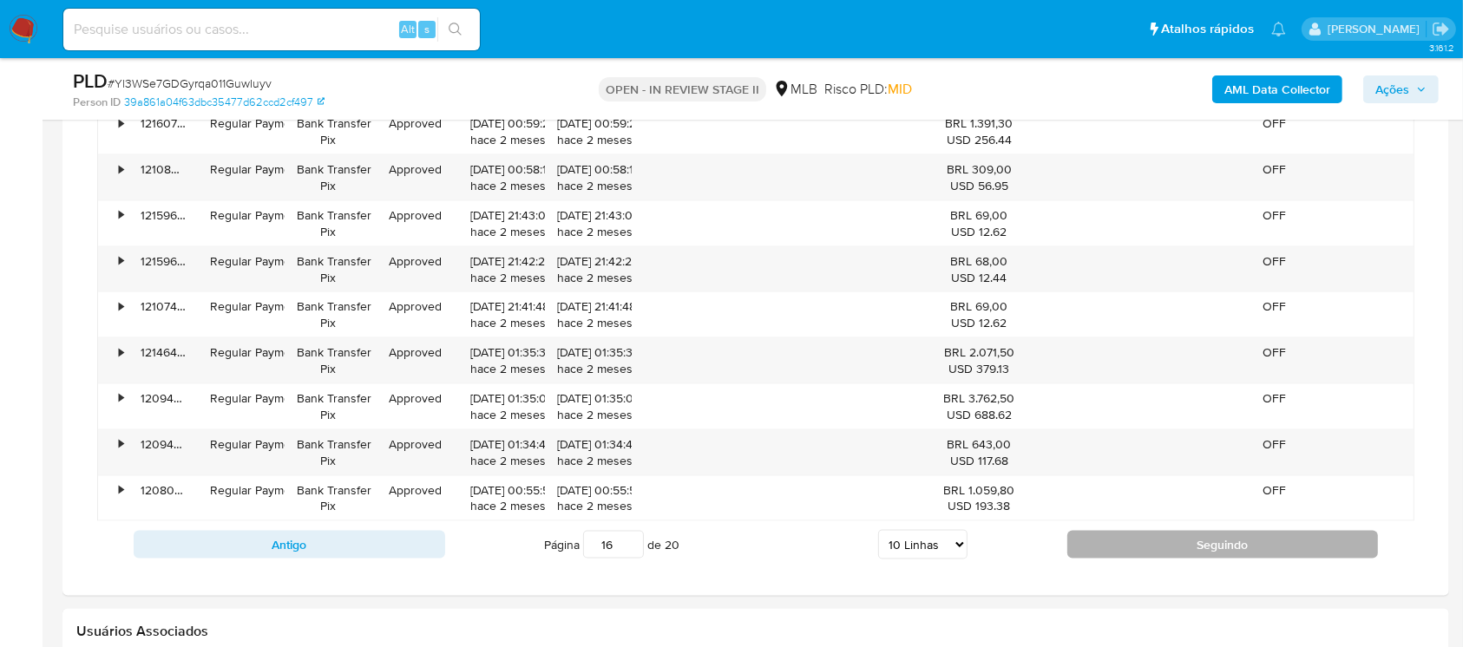
click at [1119, 546] on button "Seguindo" at bounding box center [1223, 545] width 312 height 28
type input "17"
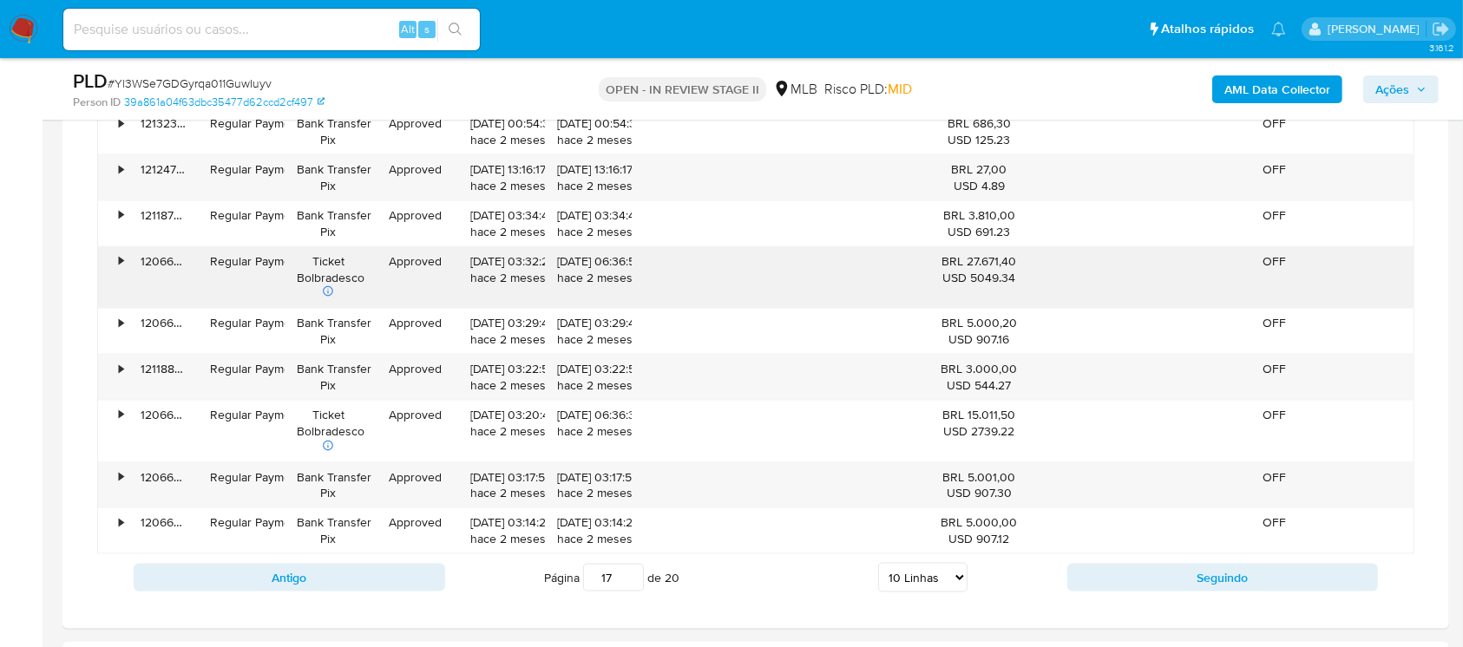
click at [152, 269] on div "120667593961" at bounding box center [162, 278] width 69 height 62
click at [160, 261] on div "120667593961" at bounding box center [162, 278] width 69 height 62
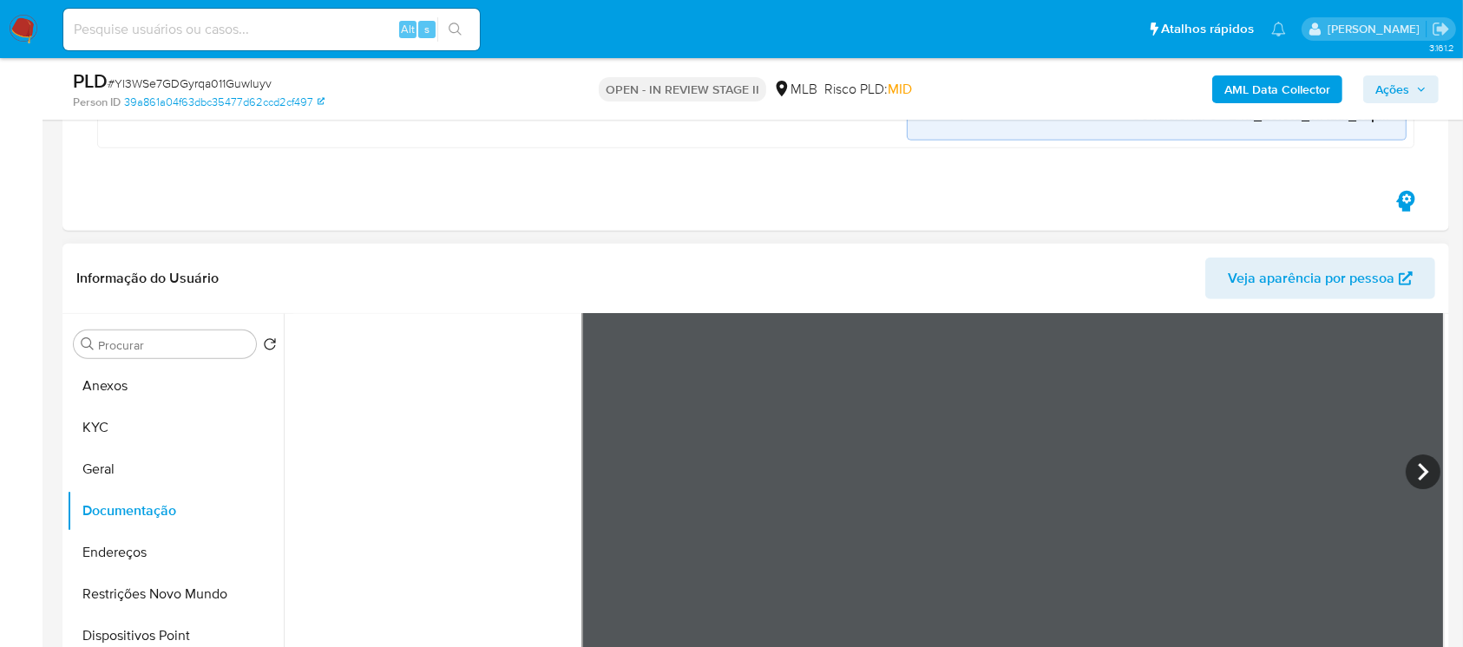
scroll to position [1236, 0]
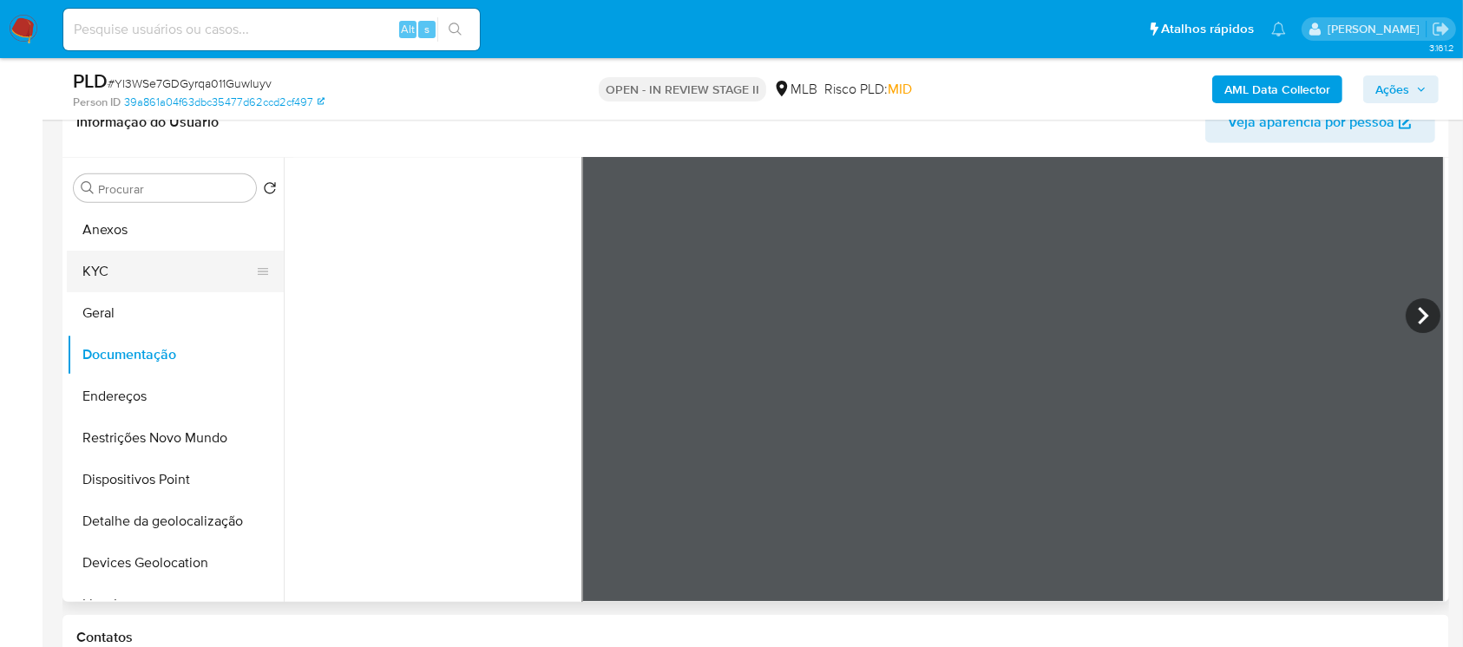
click at [86, 281] on button "KYC" at bounding box center [168, 272] width 203 height 42
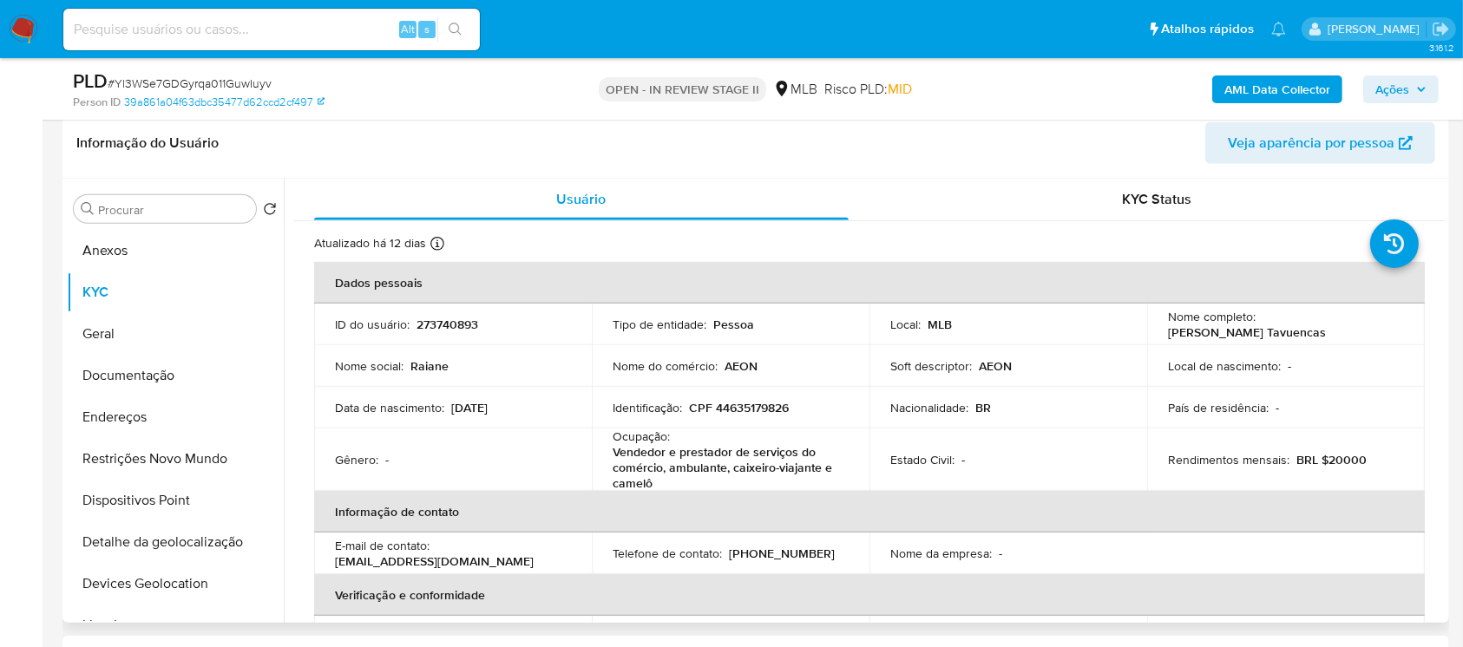
click at [431, 320] on p "273740893" at bounding box center [448, 325] width 62 height 16
copy p "273740893"
click at [937, 209] on div "KYC Status" at bounding box center [1157, 200] width 535 height 42
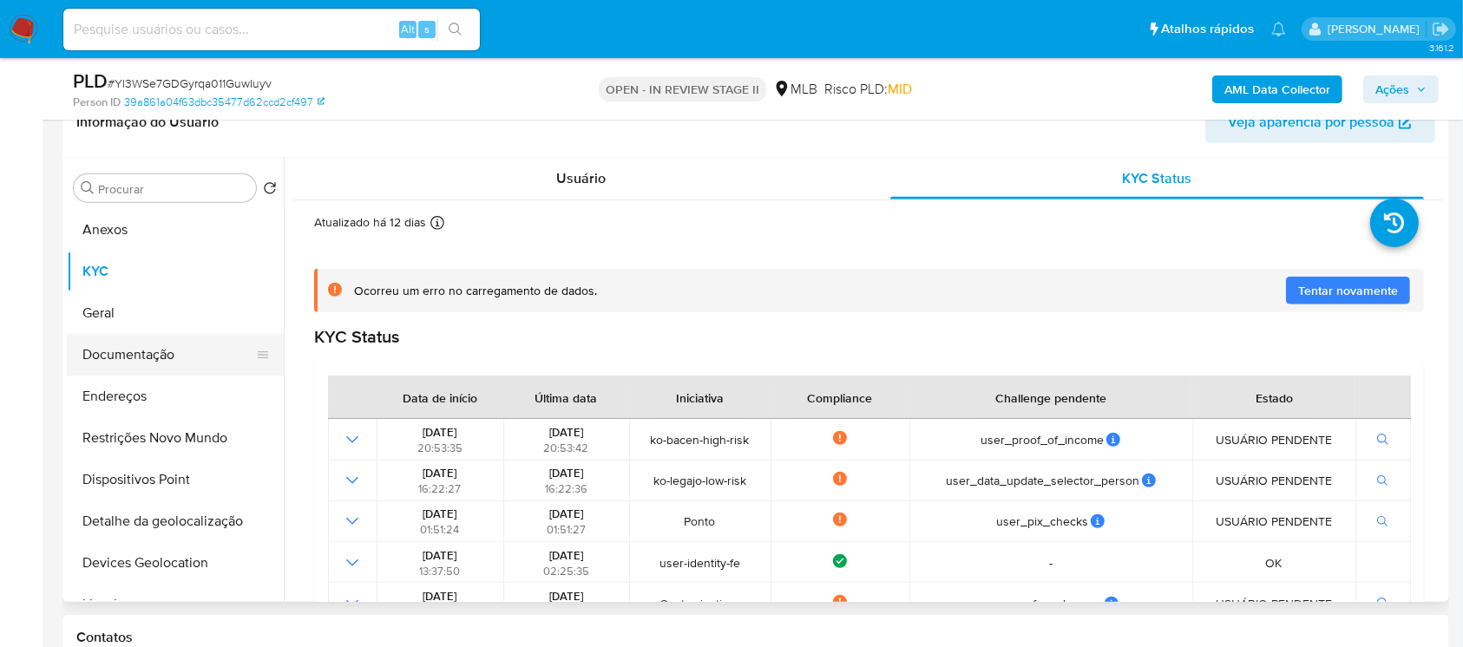
click at [103, 361] on button "Documentação" at bounding box center [168, 355] width 203 height 42
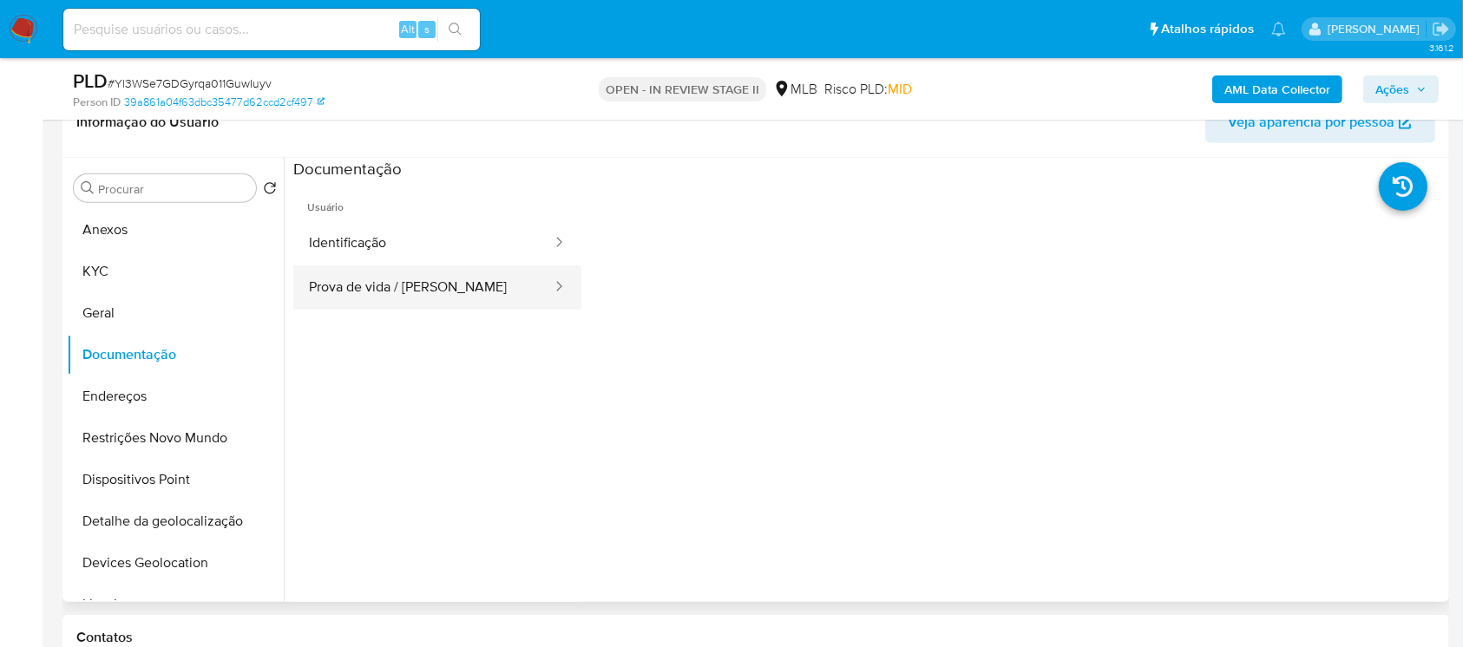
click at [366, 286] on button "Prova de vida / [PERSON_NAME]" at bounding box center [423, 288] width 260 height 44
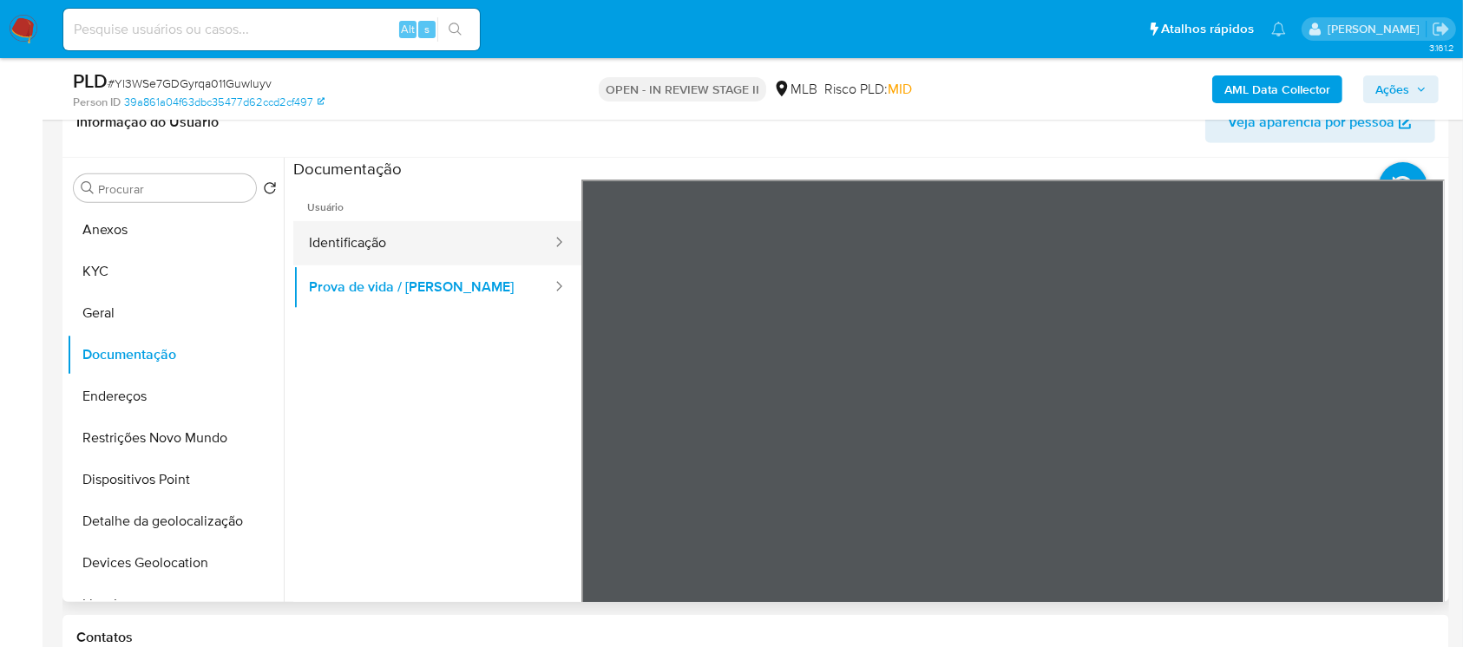
click at [366, 246] on button "Identificação" at bounding box center [423, 243] width 260 height 44
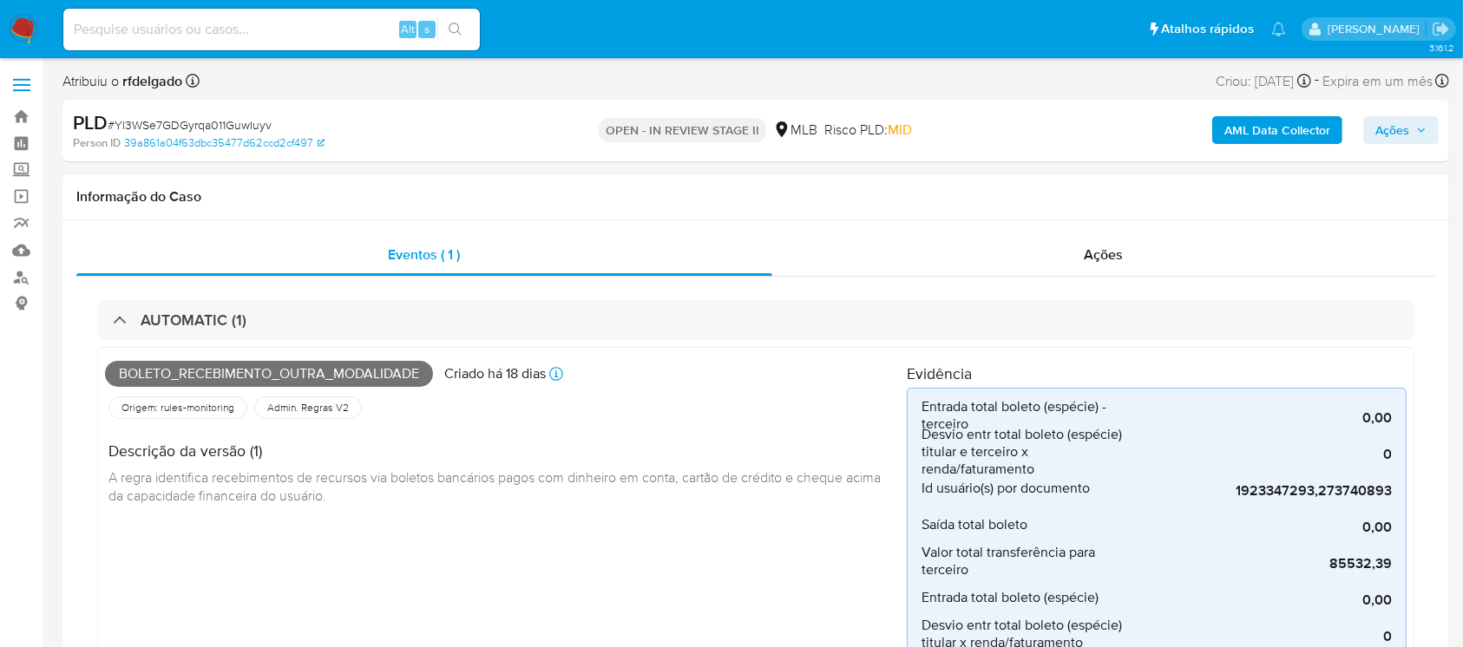
click at [156, 121] on span "# Yl3WSe7GDGyrqa011GuwIuyv" at bounding box center [190, 124] width 164 height 17
copy span "Yl3WSe7GDGyrqa011GuwIuyv"
